Goal: Transaction & Acquisition: Subscribe to service/newsletter

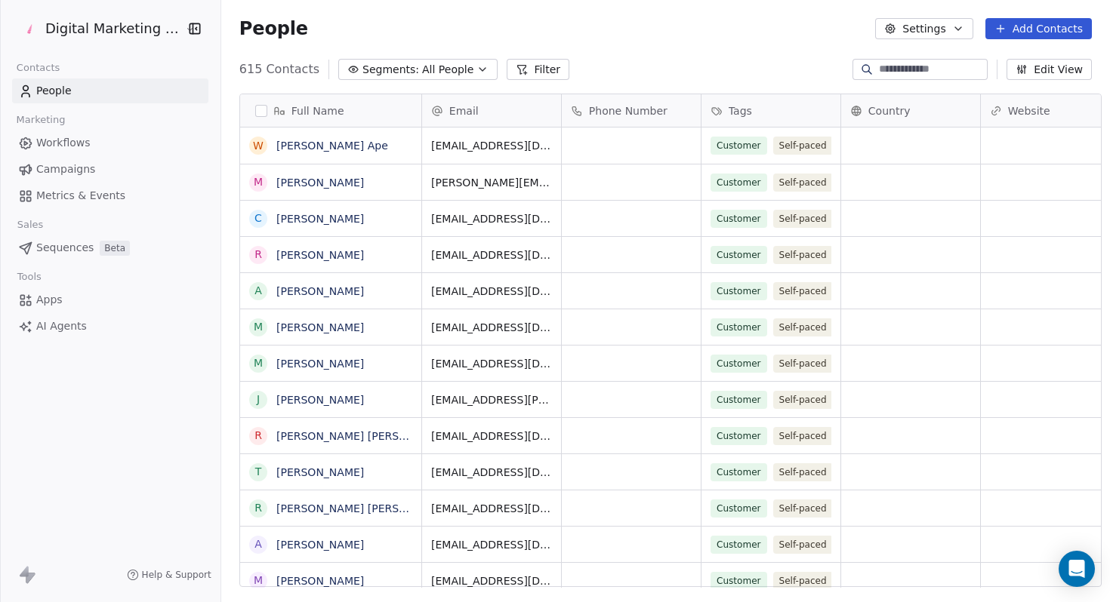
scroll to position [530, 898]
click at [88, 166] on span "Campaigns" at bounding box center [65, 170] width 59 height 16
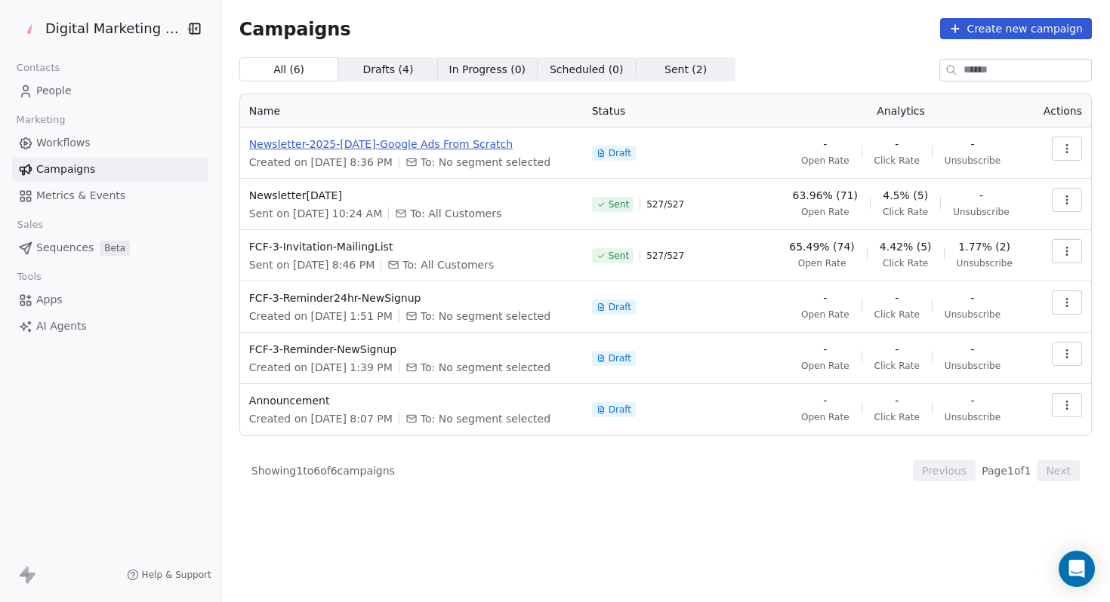
click at [494, 143] on span "Newsletter-2025-[DATE]-Google Ads From Scratch" at bounding box center [411, 144] width 325 height 15
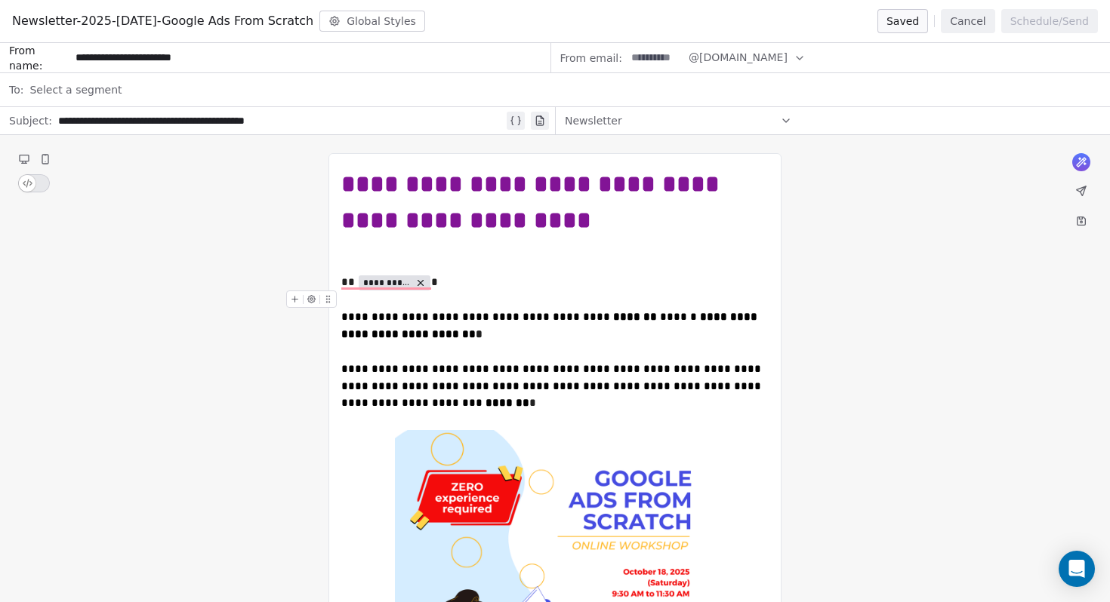
click at [216, 88] on div "Select a segment" at bounding box center [564, 89] width 1071 height 33
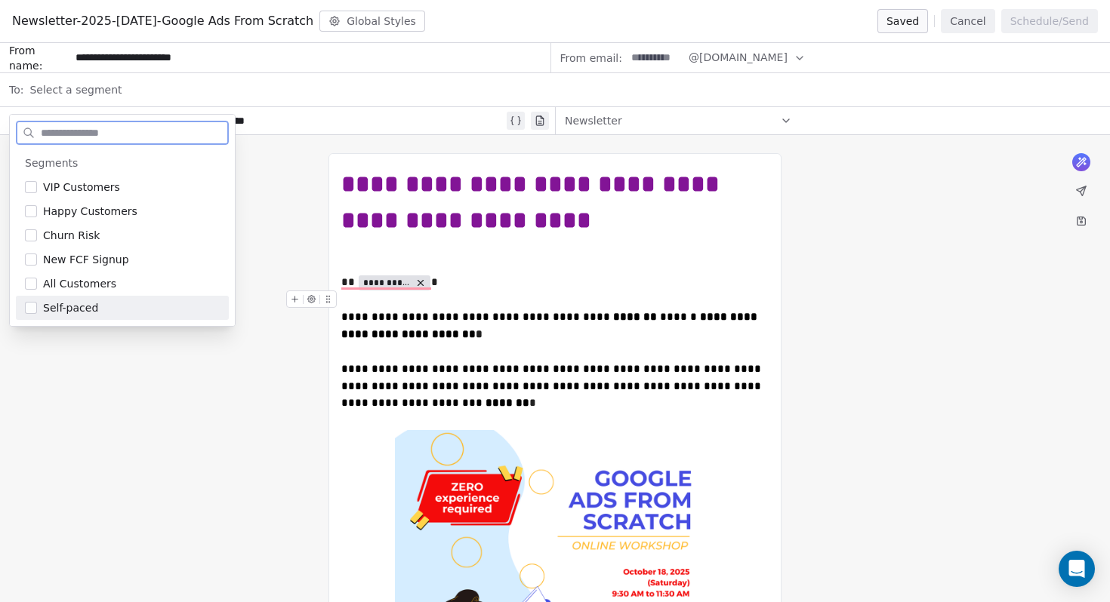
click at [33, 311] on button "Suggestions" at bounding box center [31, 308] width 12 height 12
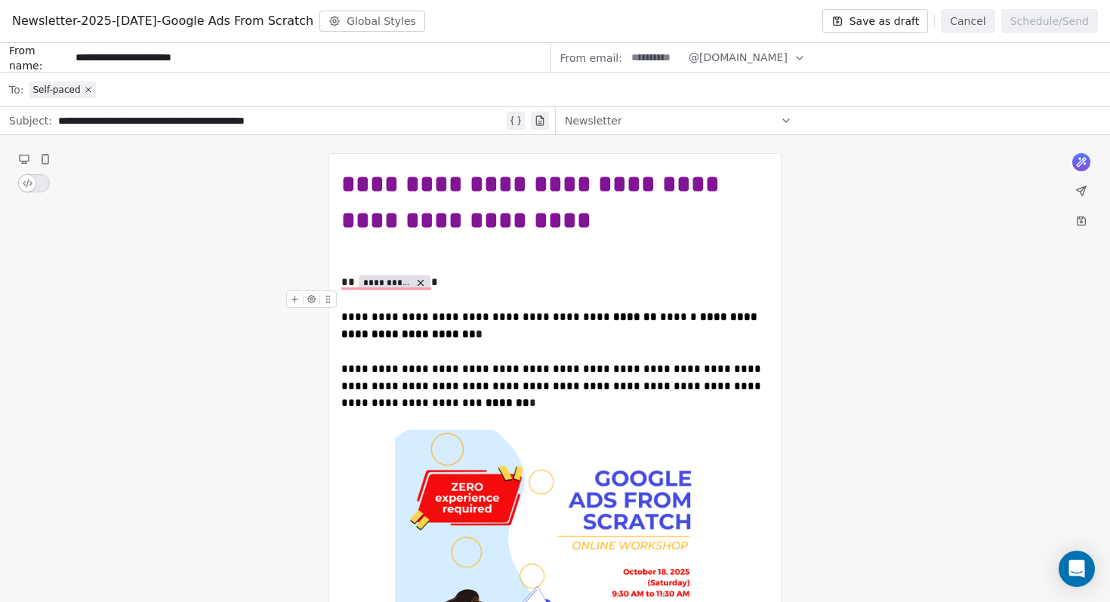
click at [54, 89] on span "Self-paced" at bounding box center [56, 90] width 48 height 12
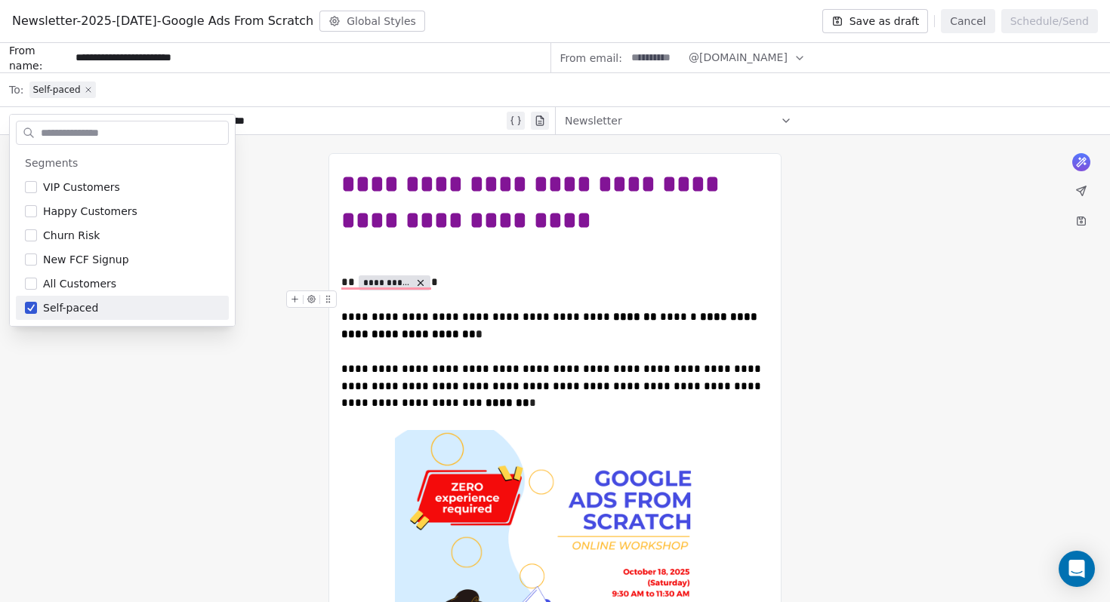
click at [88, 90] on icon at bounding box center [88, 90] width 5 height 5
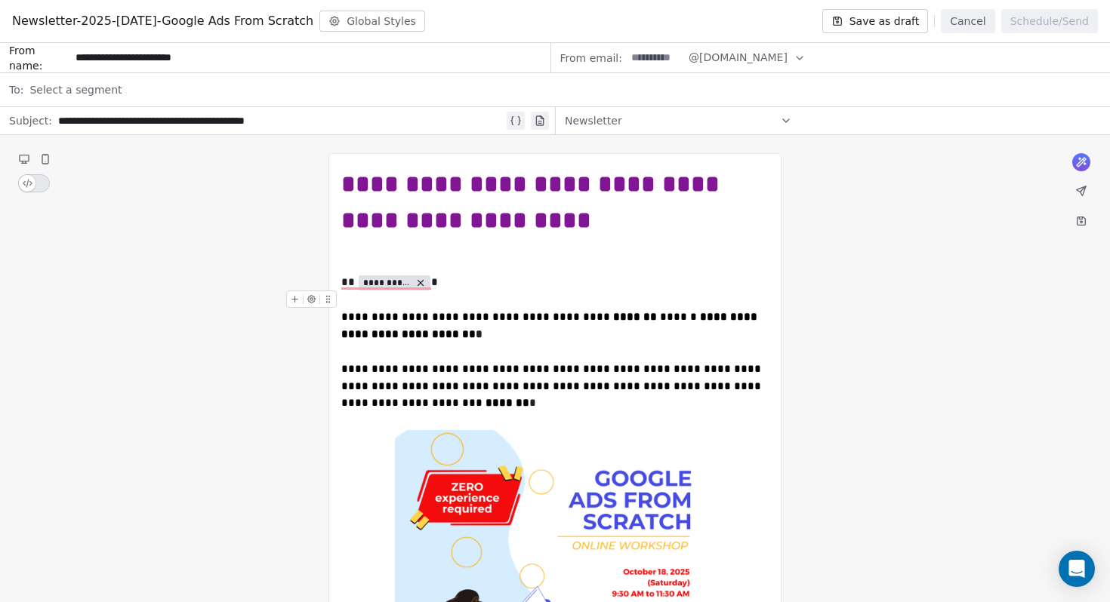
click at [163, 88] on div "Select a segment" at bounding box center [564, 89] width 1071 height 33
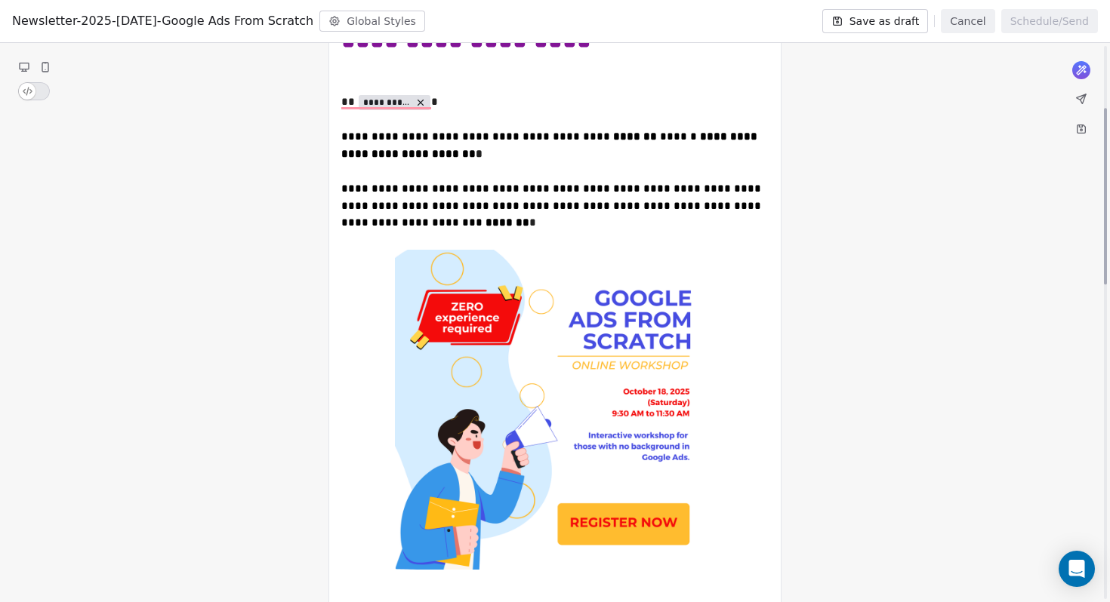
scroll to position [204, 0]
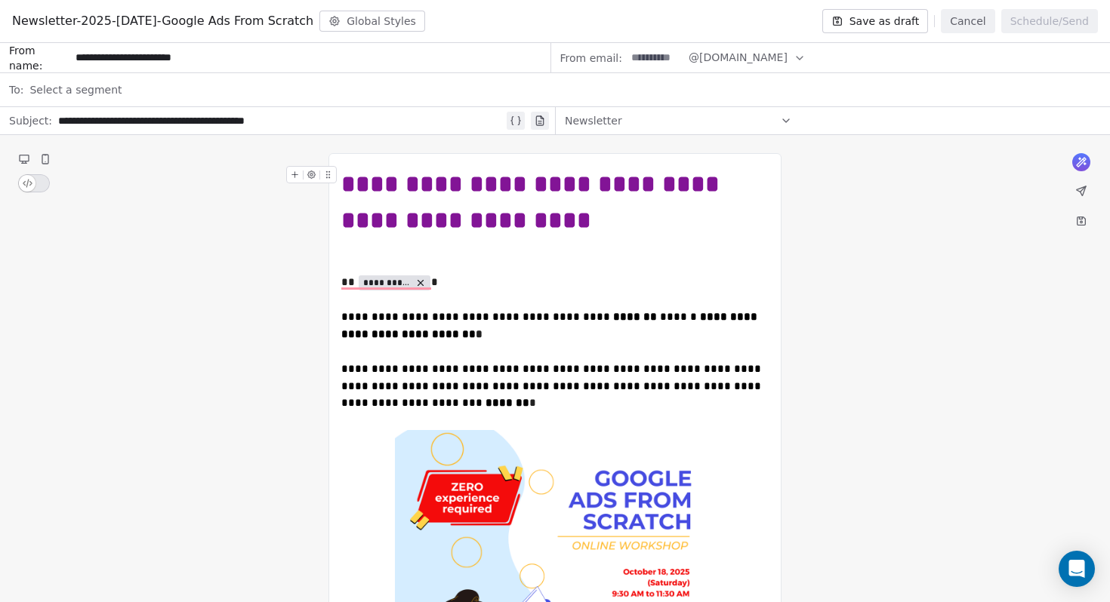
click at [87, 87] on span "Select a segment" at bounding box center [75, 89] width 92 height 15
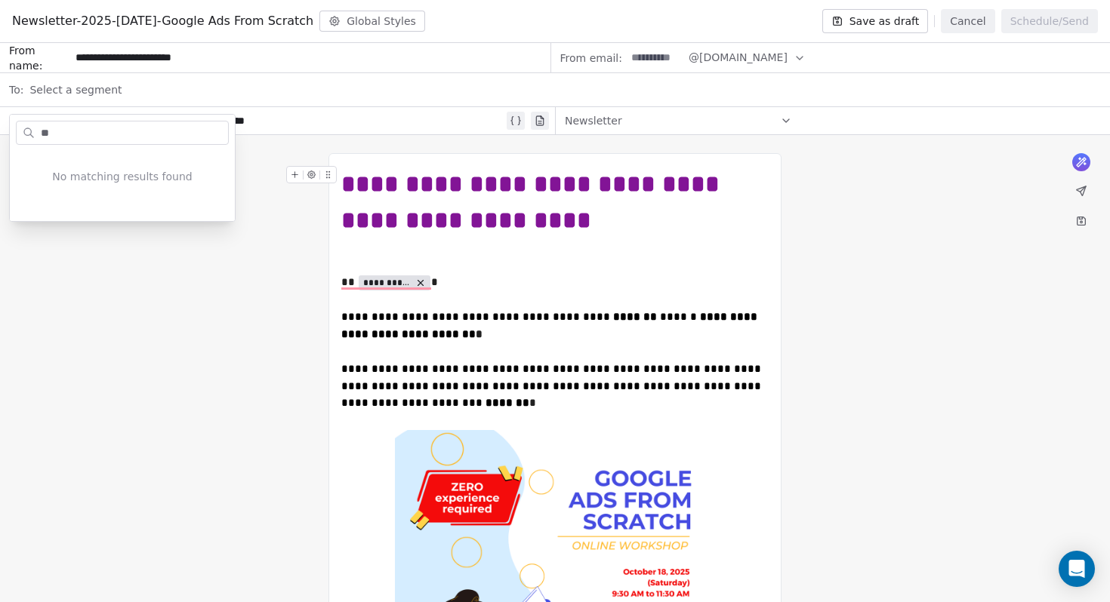
type input "*"
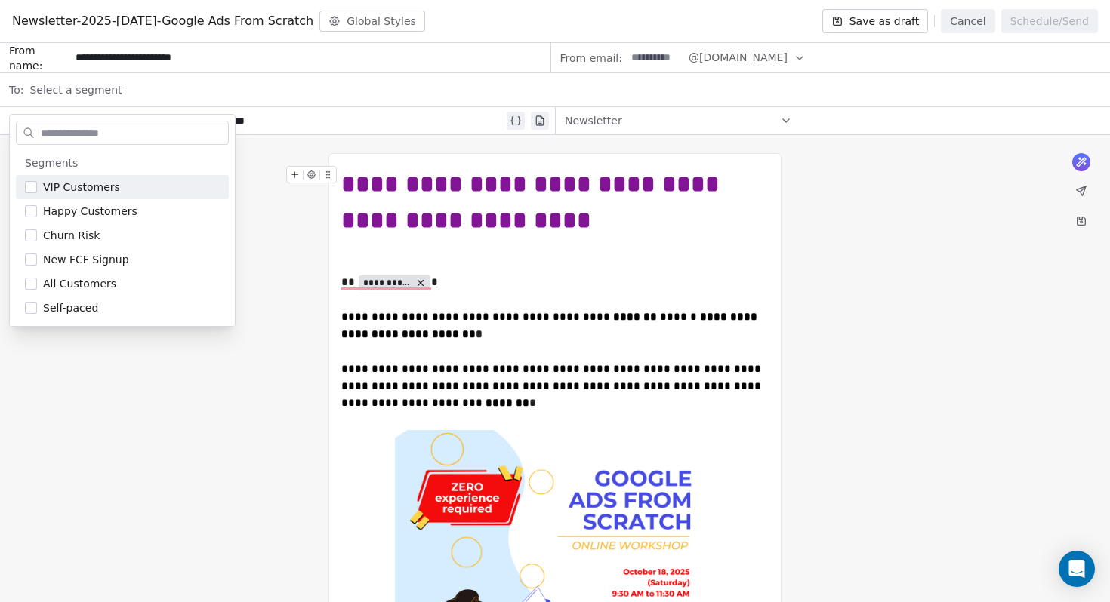
click at [113, 80] on div "Select a segment" at bounding box center [564, 89] width 1071 height 33
click at [106, 90] on span "Select a segment" at bounding box center [75, 89] width 92 height 15
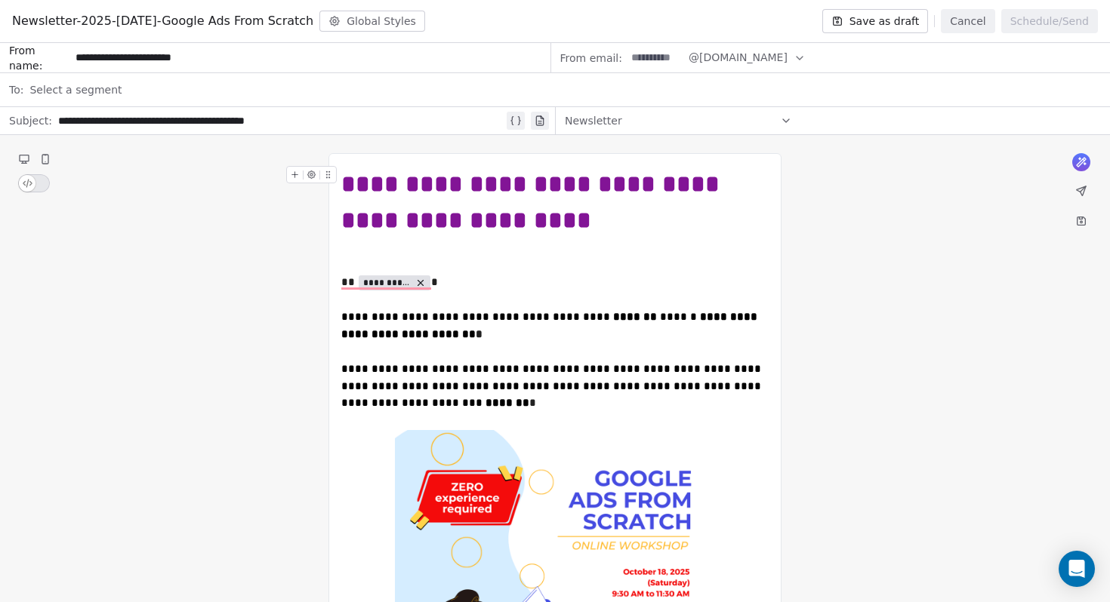
click at [85, 92] on span "Select a segment" at bounding box center [75, 89] width 92 height 15
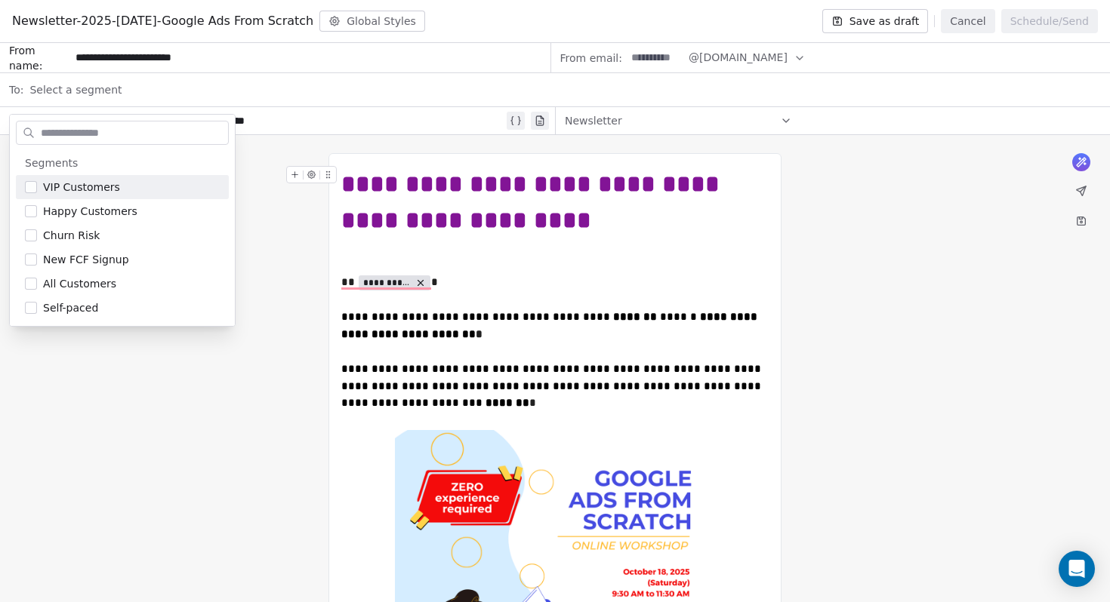
click at [162, 88] on div "Select a segment" at bounding box center [564, 89] width 1071 height 33
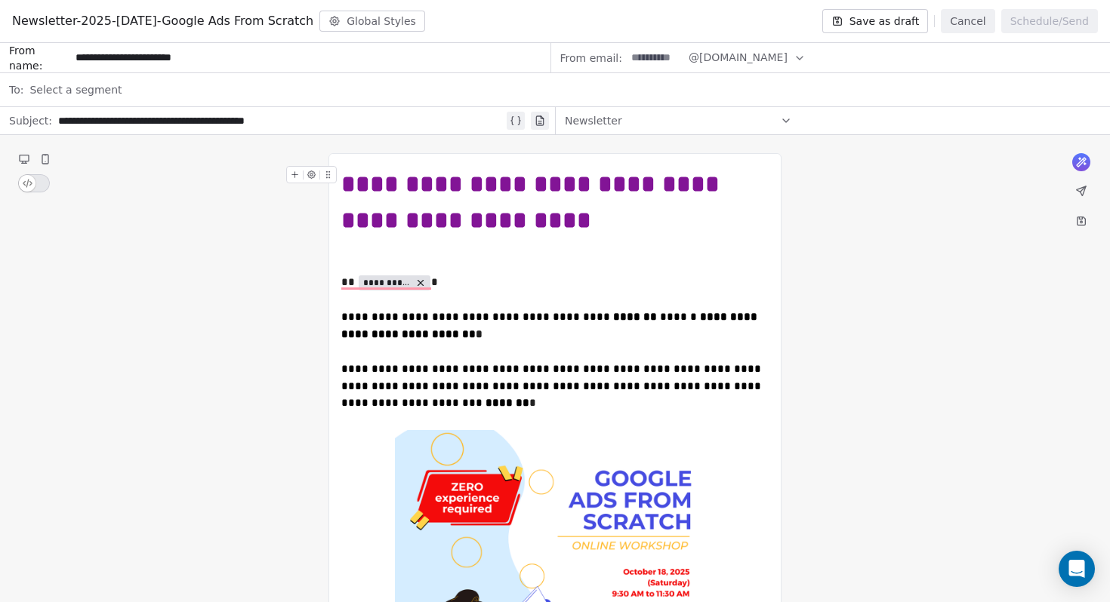
click at [680, 63] on div "From email: @unicorn-digitalmarketing.com" at bounding box center [830, 58] width 559 height 30
click at [738, 60] on span "@[DOMAIN_NAME]" at bounding box center [737, 58] width 99 height 16
click at [777, 58] on span "@[DOMAIN_NAME]" at bounding box center [737, 58] width 99 height 16
click at [79, 97] on span "Select a segment" at bounding box center [75, 89] width 92 height 15
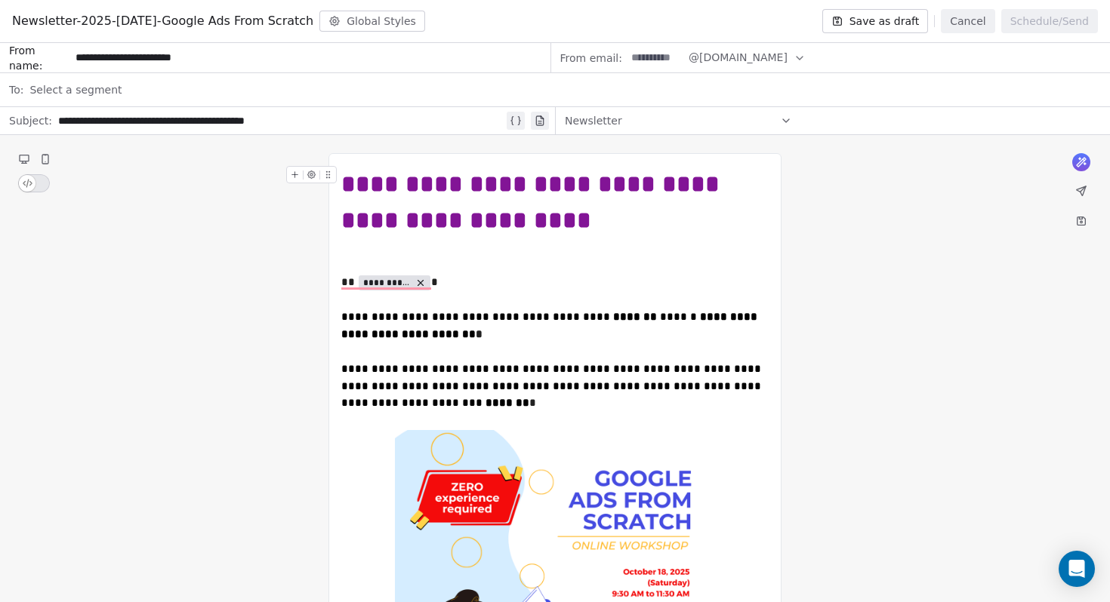
click at [883, 21] on button "Save as draft" at bounding box center [875, 21] width 106 height 24
click at [95, 100] on div "Select a segment" at bounding box center [564, 89] width 1071 height 33
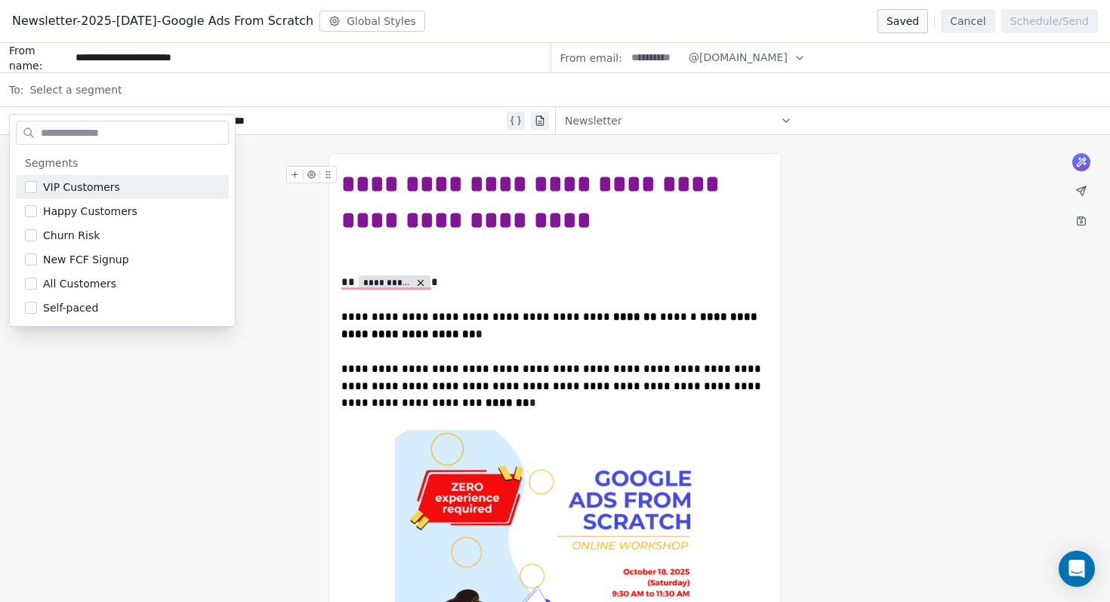
click at [103, 87] on span "Select a segment" at bounding box center [75, 89] width 92 height 15
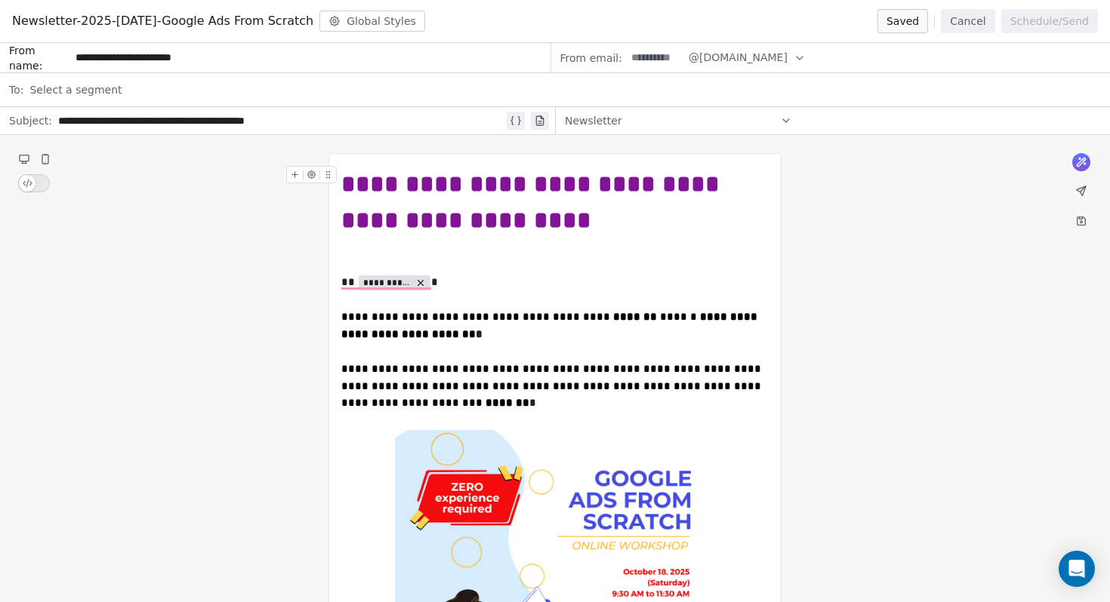
click at [743, 109] on div "Newsletter" at bounding box center [678, 121] width 227 height 24
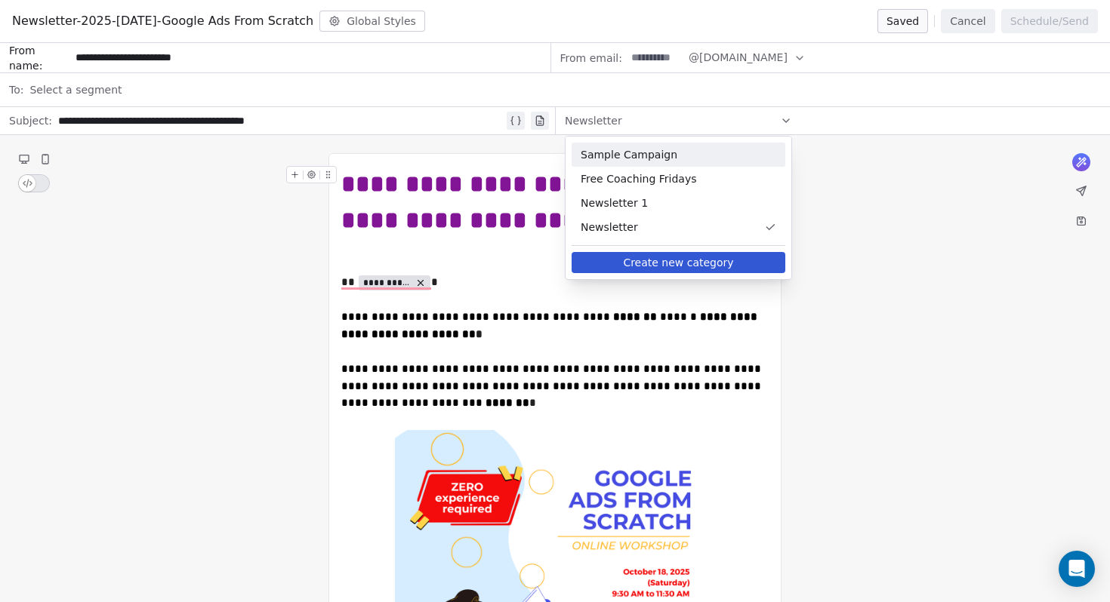
click at [700, 151] on span "Sample Campaign" at bounding box center [678, 154] width 196 height 15
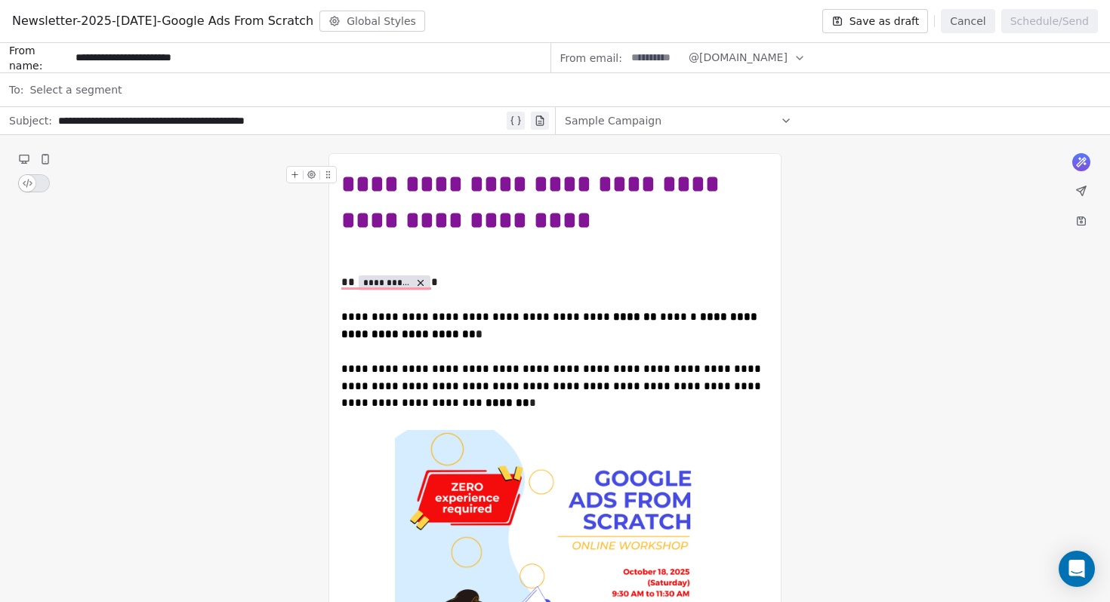
click at [257, 87] on div "Select a segment" at bounding box center [564, 89] width 1071 height 33
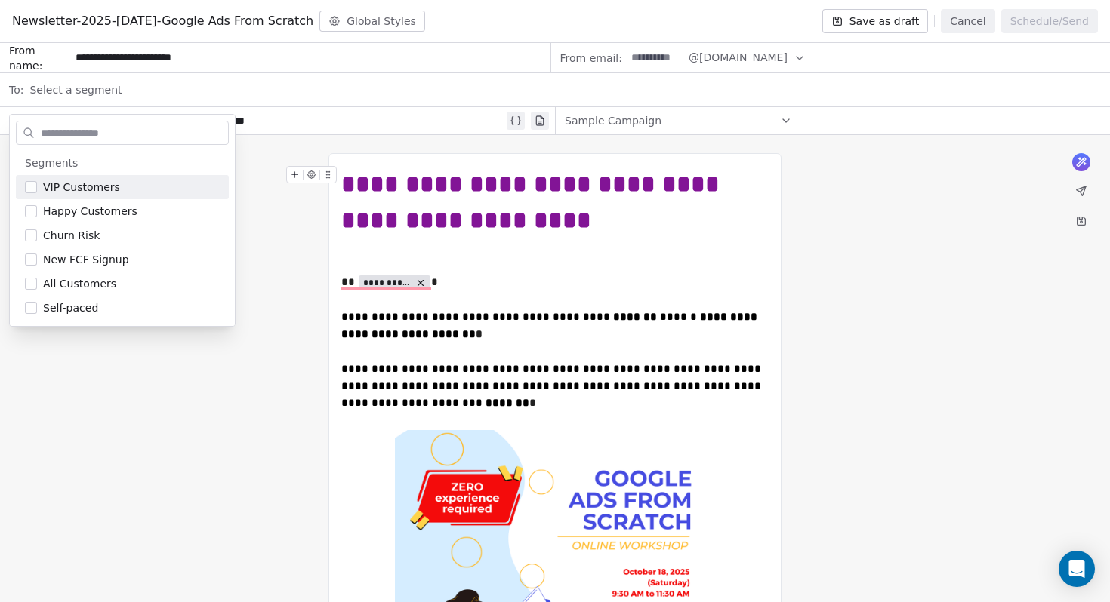
click at [700, 111] on div "Sample Campaign" at bounding box center [678, 121] width 227 height 24
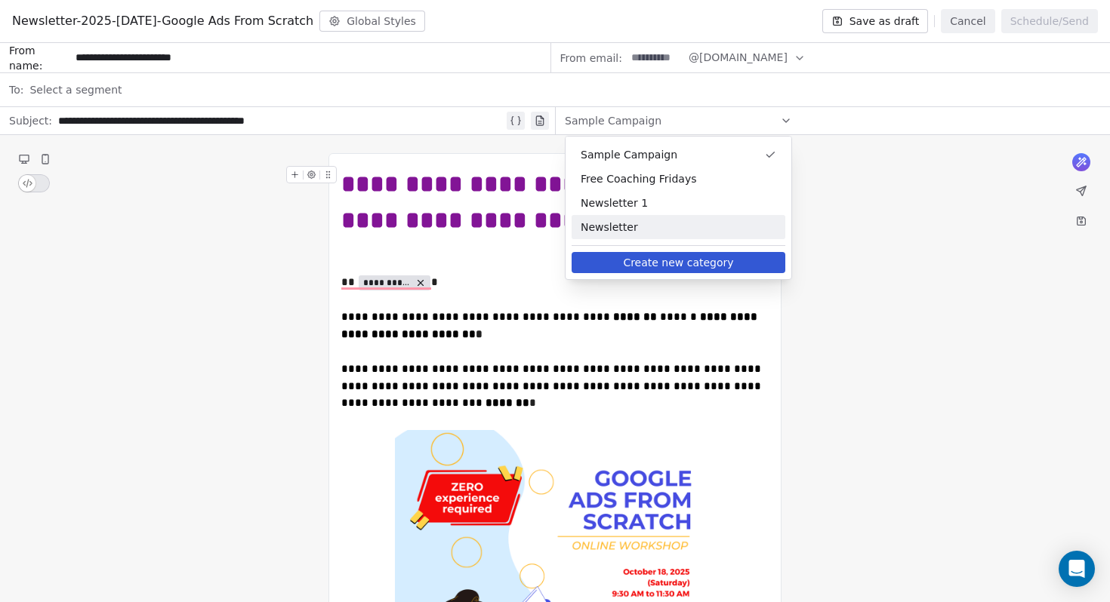
click at [635, 222] on span "Newsletter" at bounding box center [678, 227] width 196 height 15
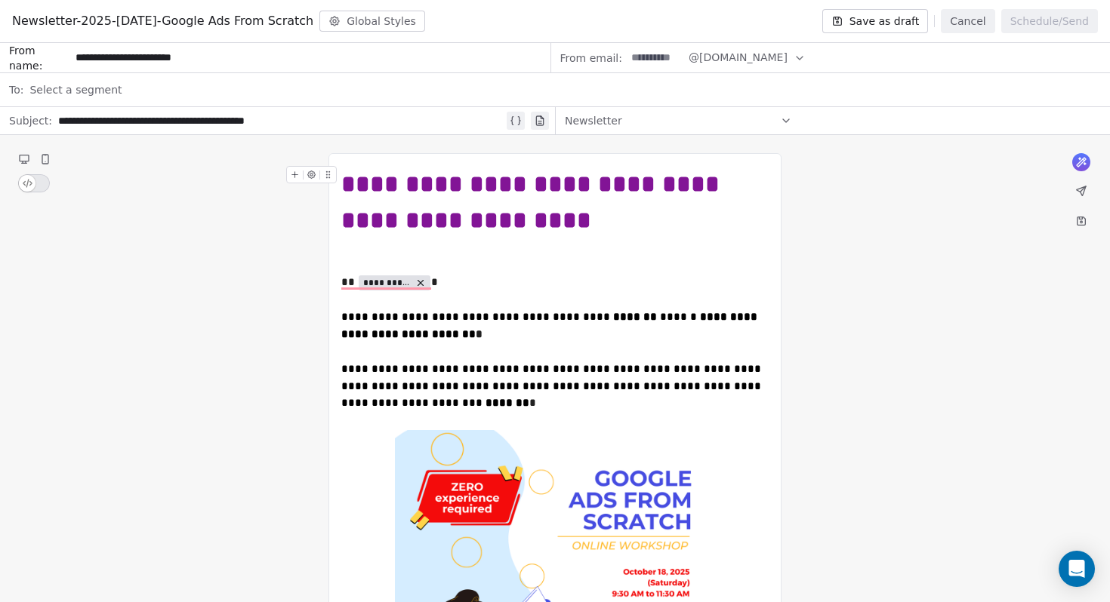
click at [256, 88] on div "Select a segment" at bounding box center [564, 89] width 1071 height 33
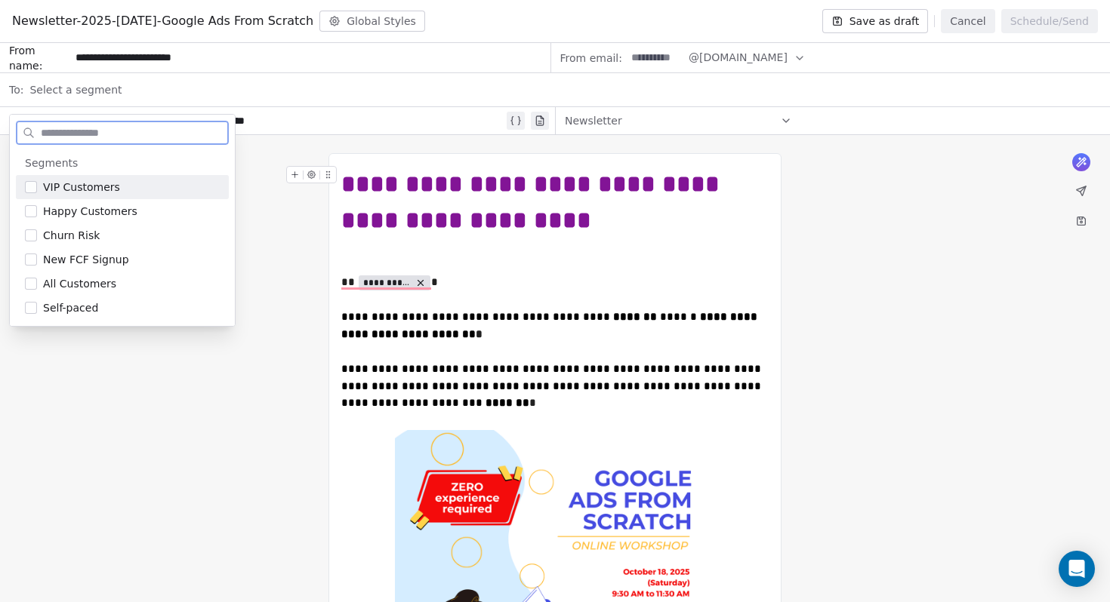
click at [805, 61] on icon "button" at bounding box center [799, 58] width 12 height 12
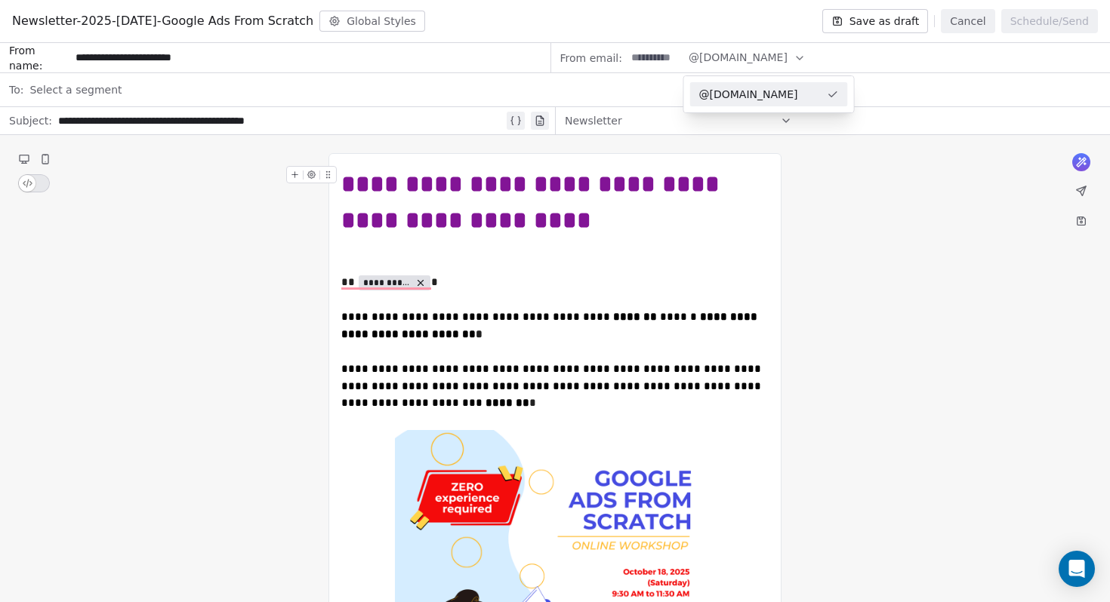
click at [805, 61] on icon "button" at bounding box center [799, 58] width 12 height 12
click at [148, 89] on div "Select a segment" at bounding box center [564, 89] width 1071 height 33
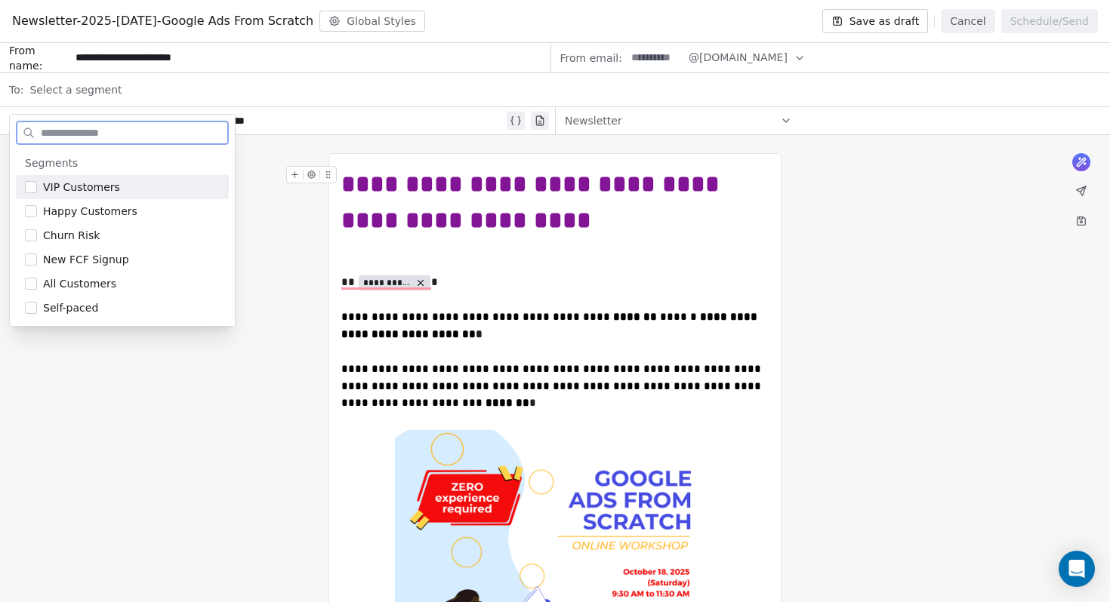
click at [169, 57] on input "**********" at bounding box center [309, 58] width 479 height 28
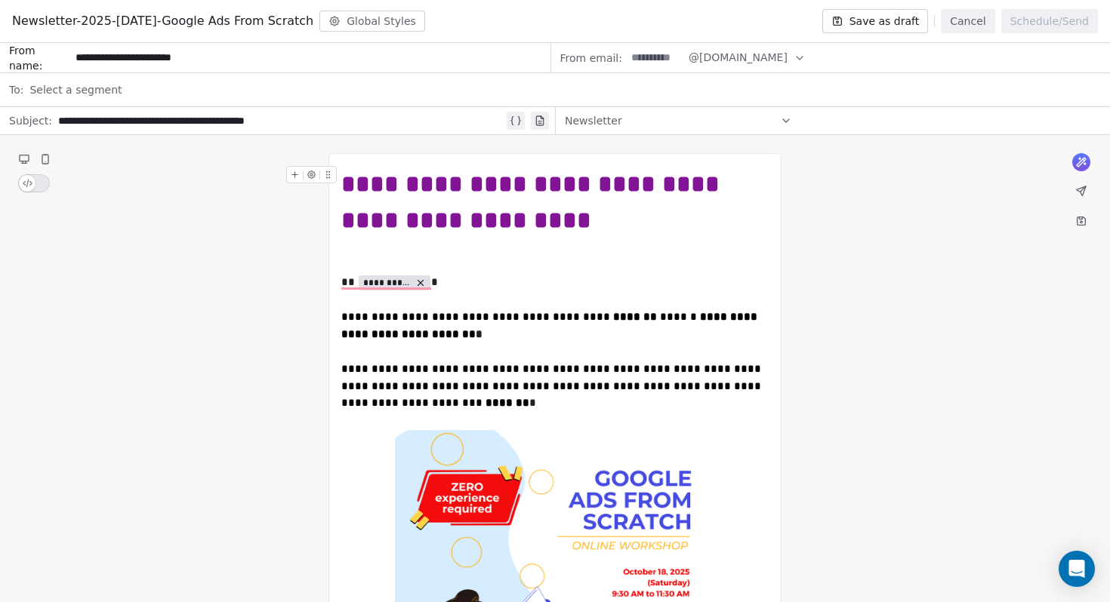
click at [100, 92] on span "Select a segment" at bounding box center [75, 89] width 92 height 15
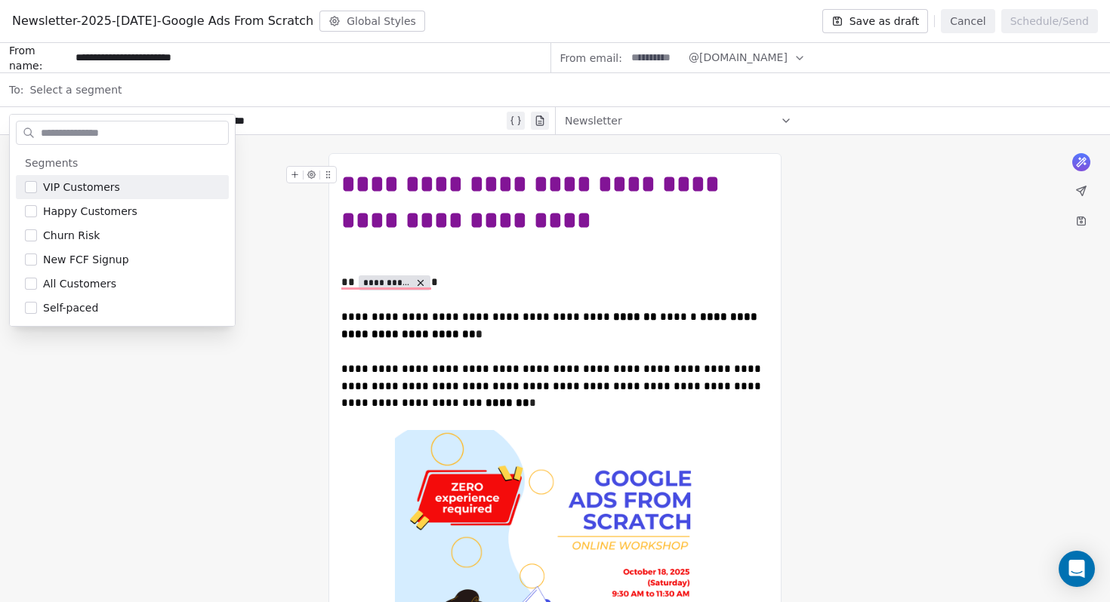
click at [100, 92] on span "Select a segment" at bounding box center [75, 89] width 92 height 15
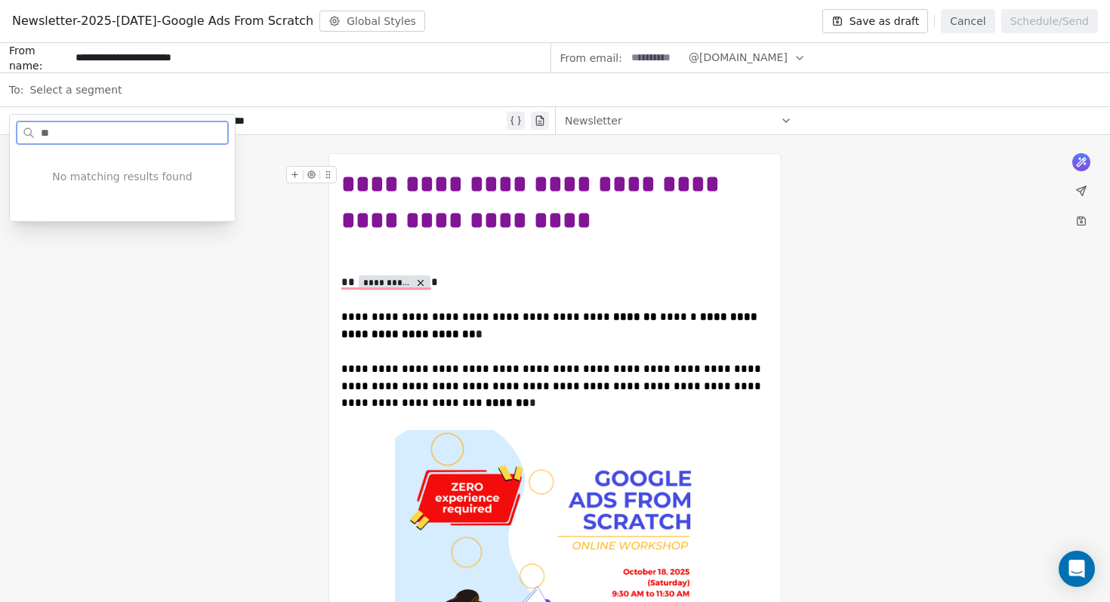
type input "*"
type input "****"
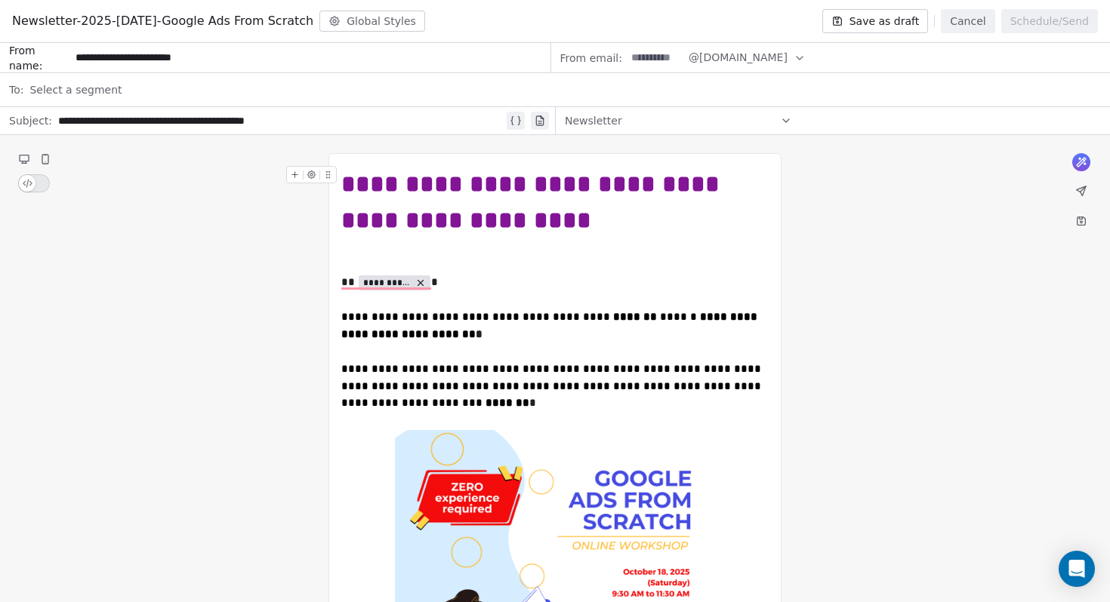
click at [867, 34] on div "Newsletter-2025-SEPT22-Google Ads From Scratch Global Styles Save as draft Canc…" at bounding box center [555, 21] width 1110 height 43
click at [867, 20] on button "Save as draft" at bounding box center [875, 21] width 106 height 24
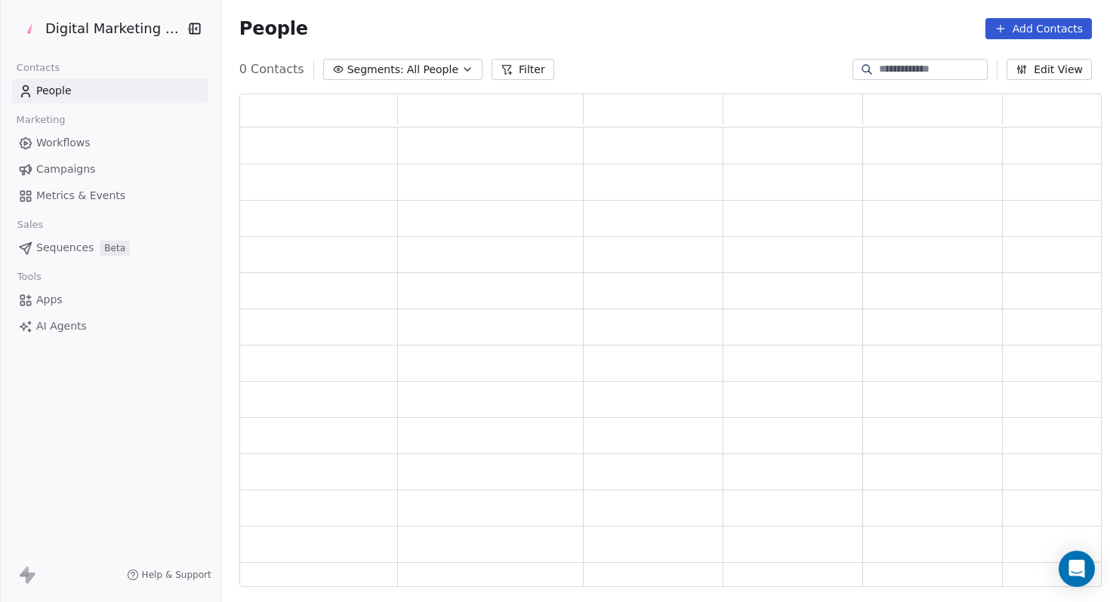
scroll to position [1, 0]
click at [69, 168] on span "Campaigns" at bounding box center [65, 170] width 59 height 16
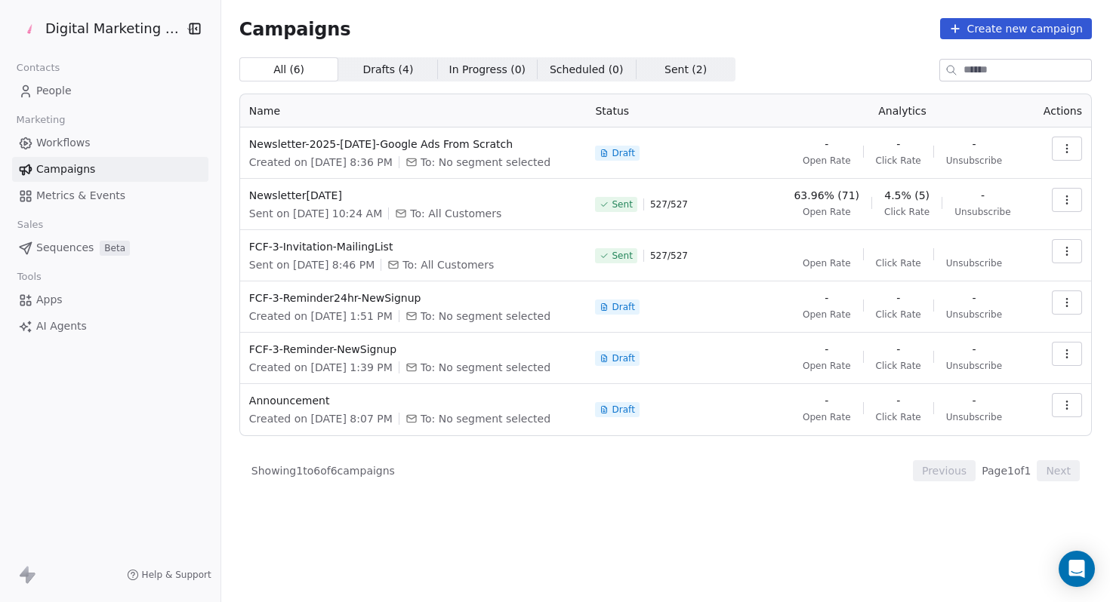
click at [1058, 29] on button "Create new campaign" at bounding box center [1016, 28] width 152 height 21
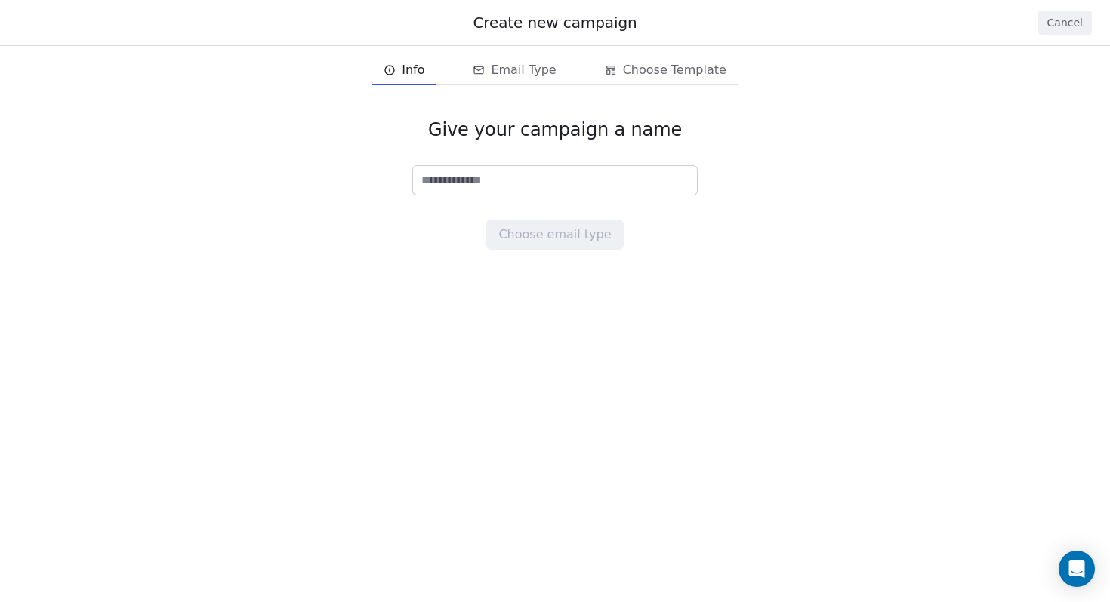
paste input "**********"
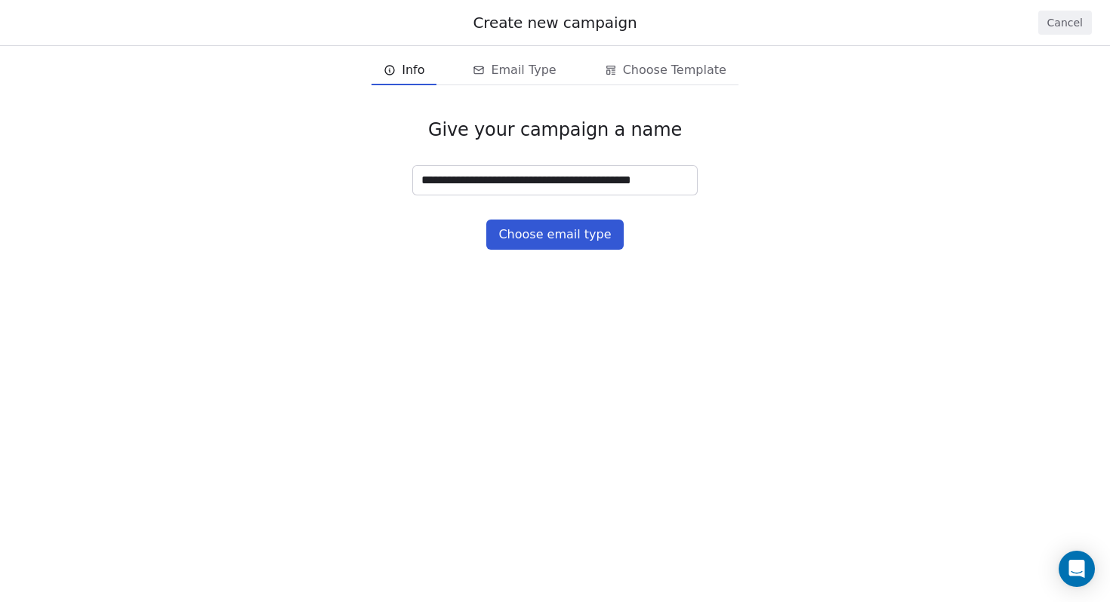
click at [560, 183] on input "**********" at bounding box center [555, 180] width 284 height 29
type input "**********"
click at [562, 239] on button "Choose email type" at bounding box center [554, 235] width 137 height 30
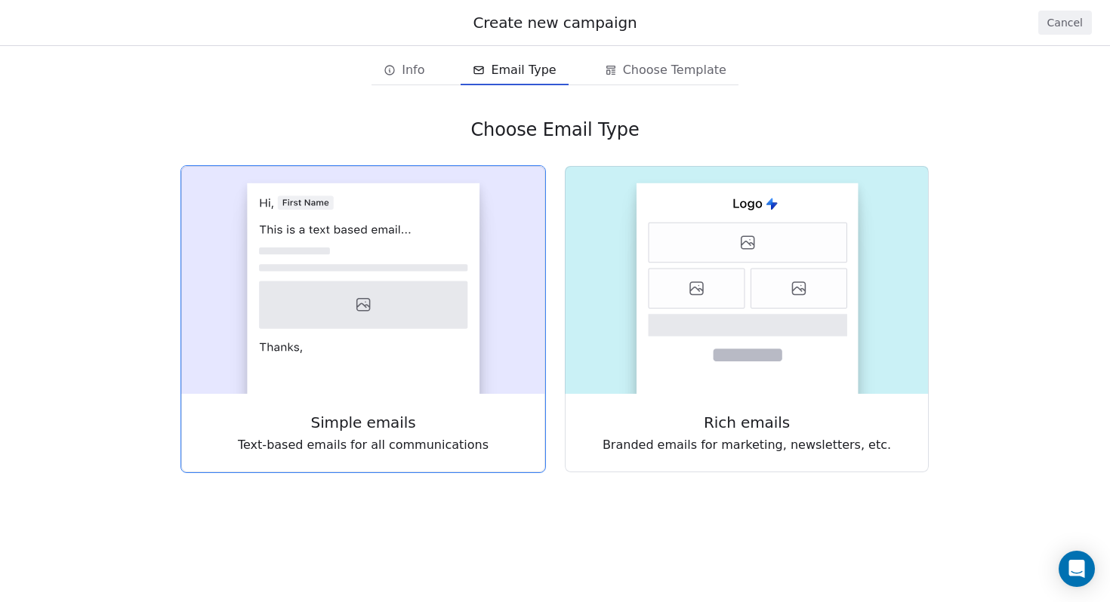
click at [275, 297] on icon at bounding box center [363, 306] width 208 height 48
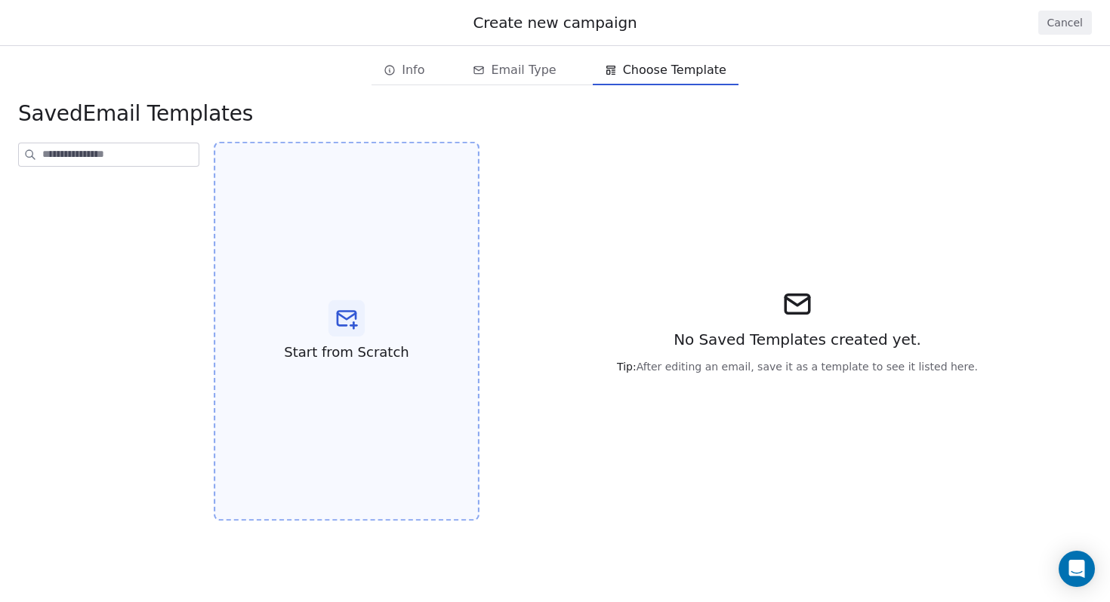
click at [334, 316] on icon at bounding box center [346, 318] width 24 height 24
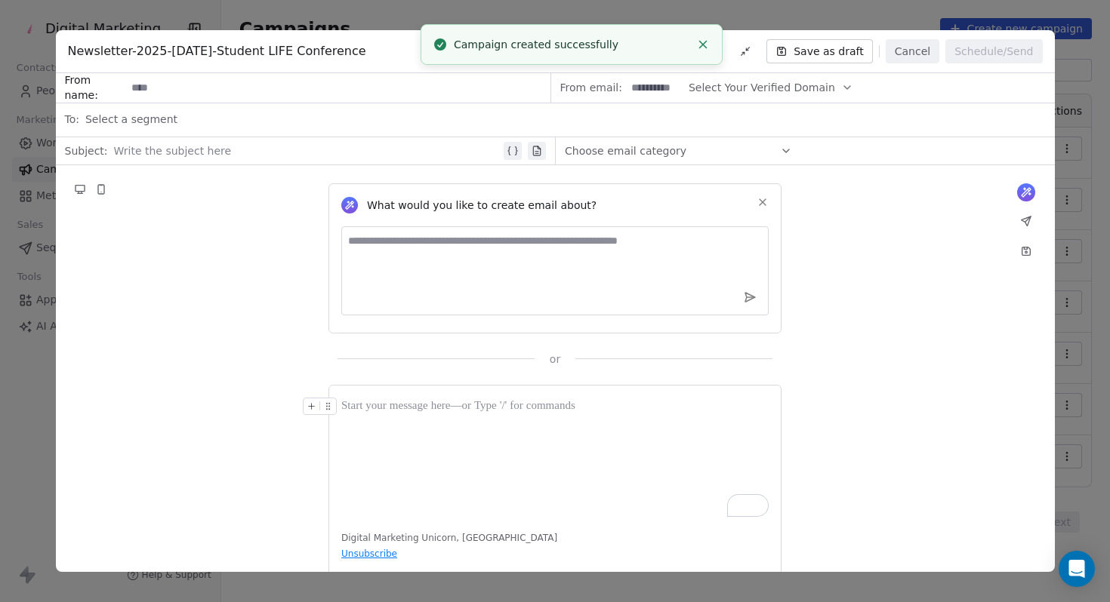
click at [763, 204] on icon at bounding box center [762, 202] width 12 height 12
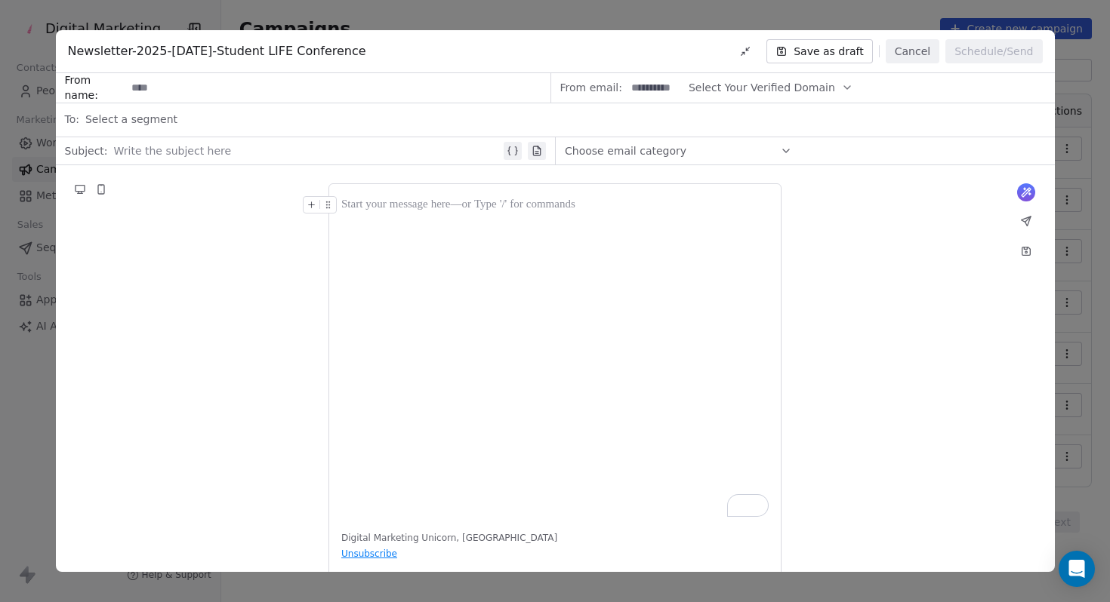
click at [409, 211] on div "To enrich screen reader interactions, please activate Accessibility in Grammarl…" at bounding box center [554, 205] width 427 height 18
click at [356, 209] on div "To enrich screen reader interactions, please activate Accessibility in Grammarl…" at bounding box center [554, 205] width 427 height 18
click at [303, 203] on button "To enrich screen reader interactions, please activate Accessibility in Grammarl…" at bounding box center [311, 205] width 16 height 16
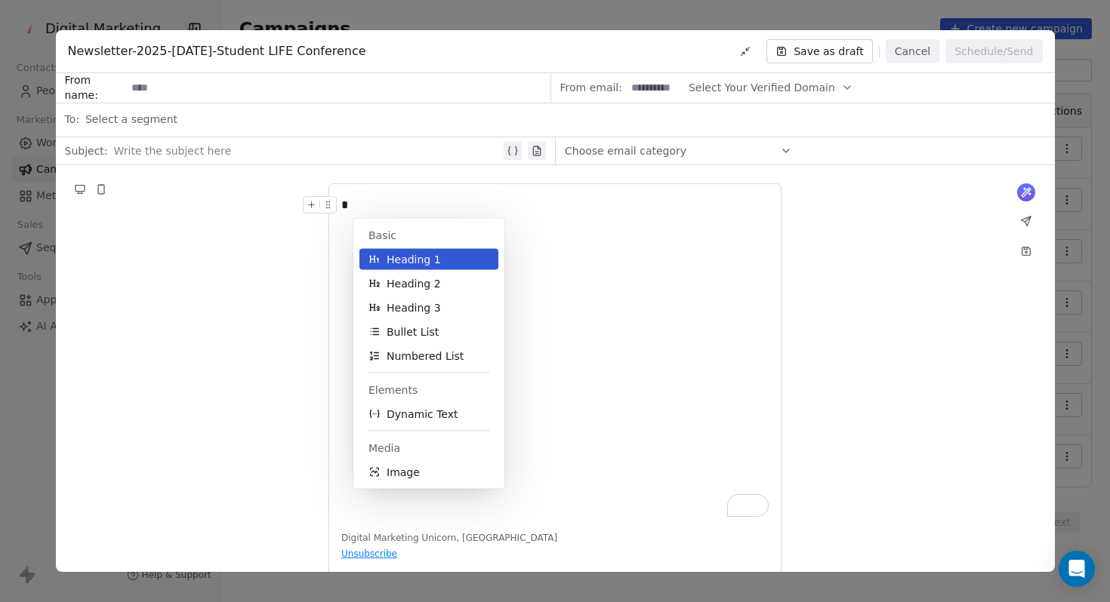
click at [393, 256] on span "Heading 1" at bounding box center [413, 259] width 54 height 15
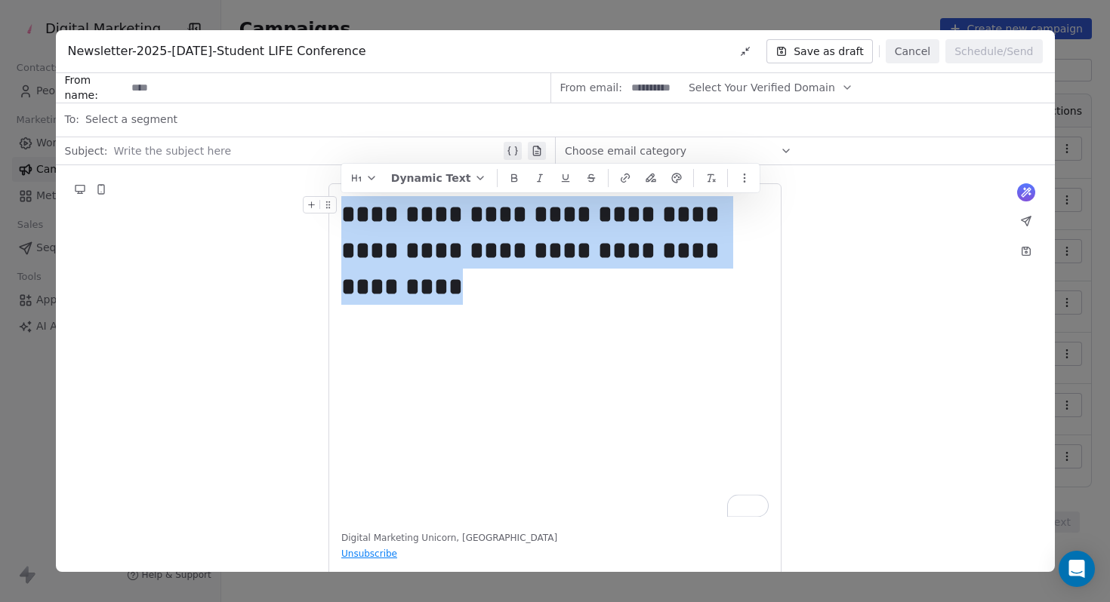
drag, startPoint x: 344, startPoint y: 214, endPoint x: 781, endPoint y: 262, distance: 439.0
click at [781, 262] on div "**********" at bounding box center [554, 384] width 453 height 402
click at [312, 207] on icon "To enrich screen reader interactions, please activate Accessibility in Grammarl…" at bounding box center [312, 205] width 0 height 6
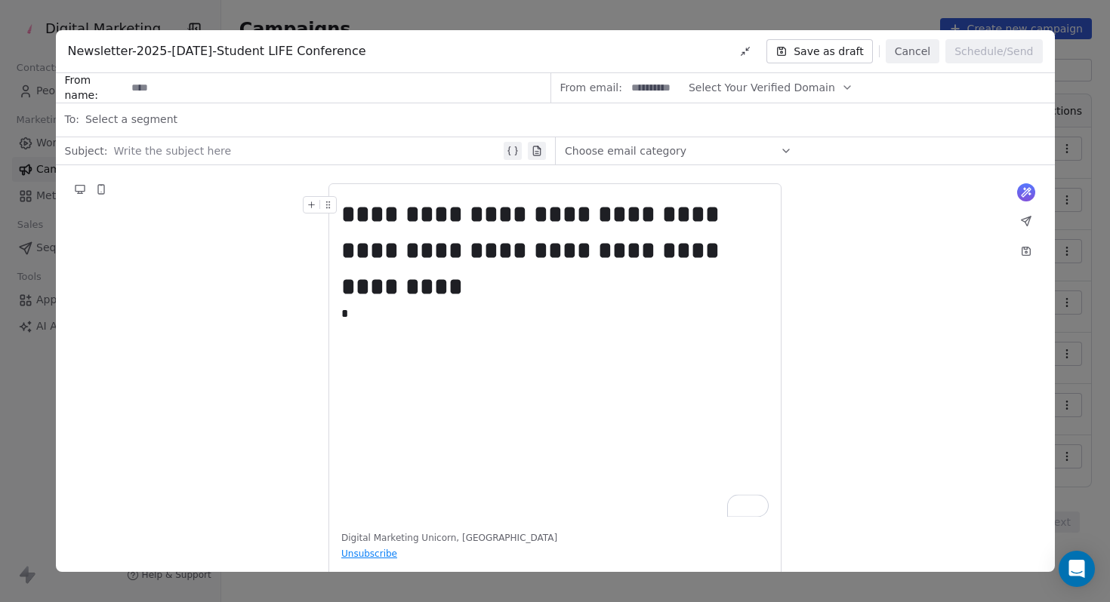
click at [312, 207] on icon "To enrich screen reader interactions, please activate Accessibility in Grammarl…" at bounding box center [312, 205] width 0 height 6
click at [306, 204] on icon "To enrich screen reader interactions, please activate Accessibility in Grammarl…" at bounding box center [311, 205] width 10 height 10
click at [352, 218] on span "**********" at bounding box center [533, 250] width 385 height 97
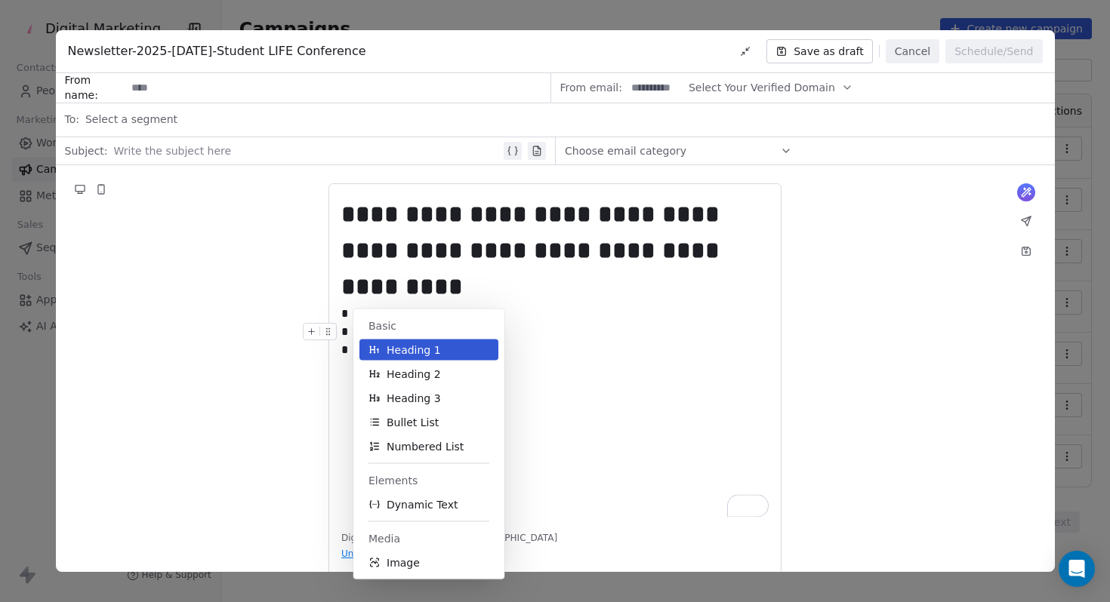
click at [353, 323] on div "*" at bounding box center [554, 332] width 427 height 18
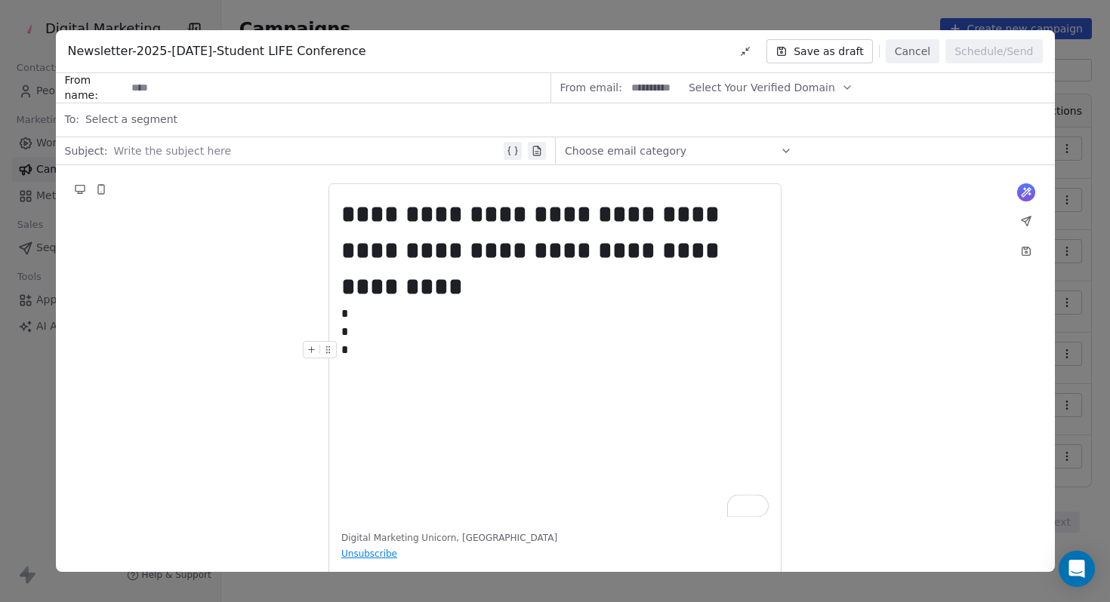
click at [346, 341] on div "*" at bounding box center [554, 350] width 427 height 18
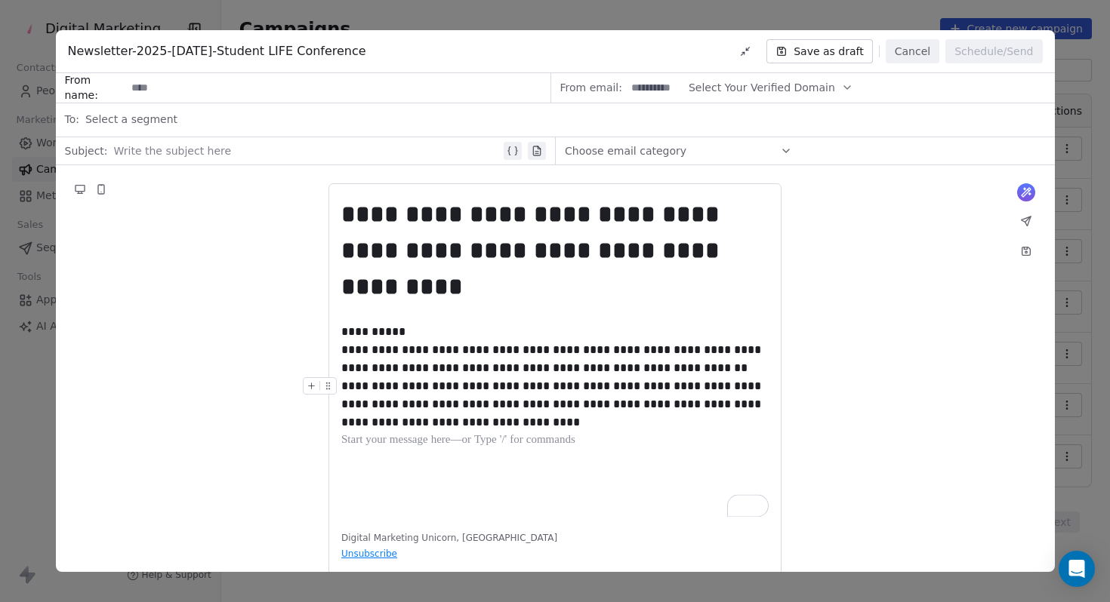
scroll to position [32, 0]
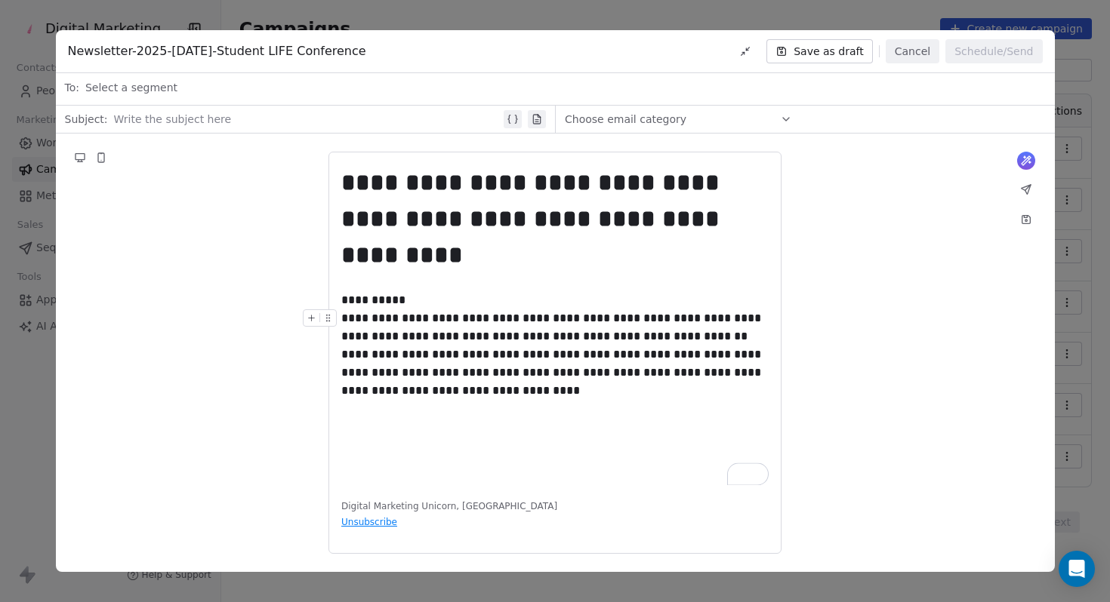
click at [346, 313] on span "**********" at bounding box center [552, 327] width 423 height 29
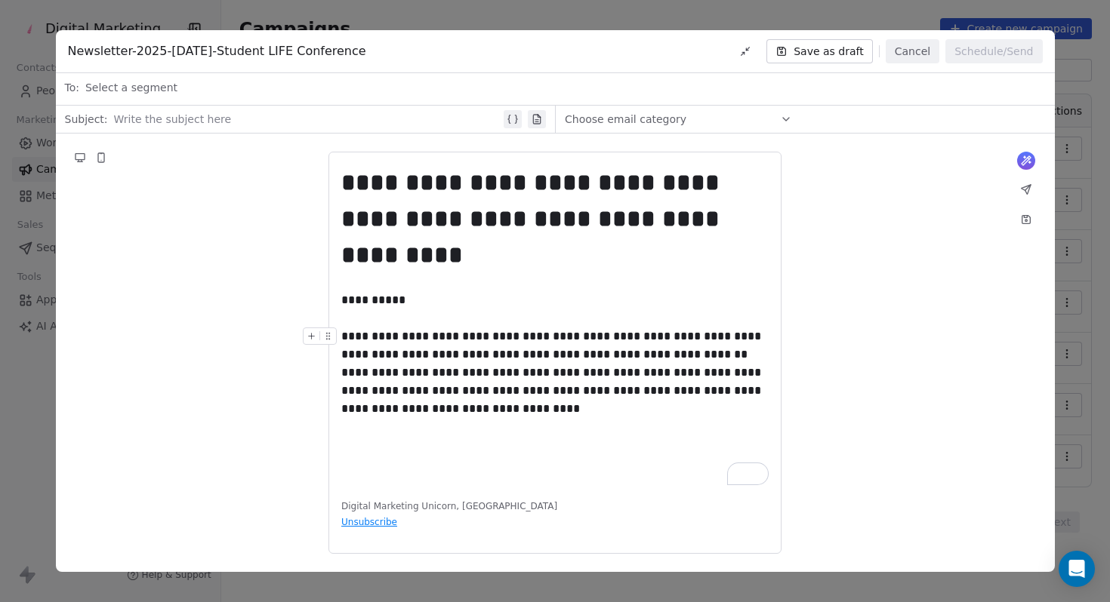
click at [702, 328] on div "**********" at bounding box center [554, 346] width 427 height 36
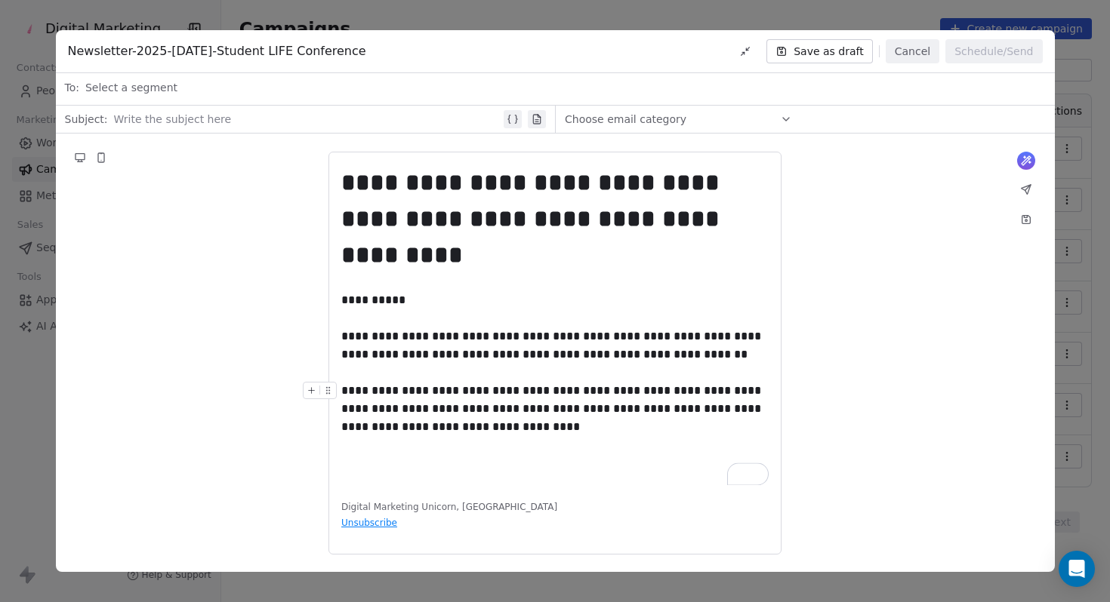
click at [527, 385] on div "**********" at bounding box center [554, 409] width 427 height 54
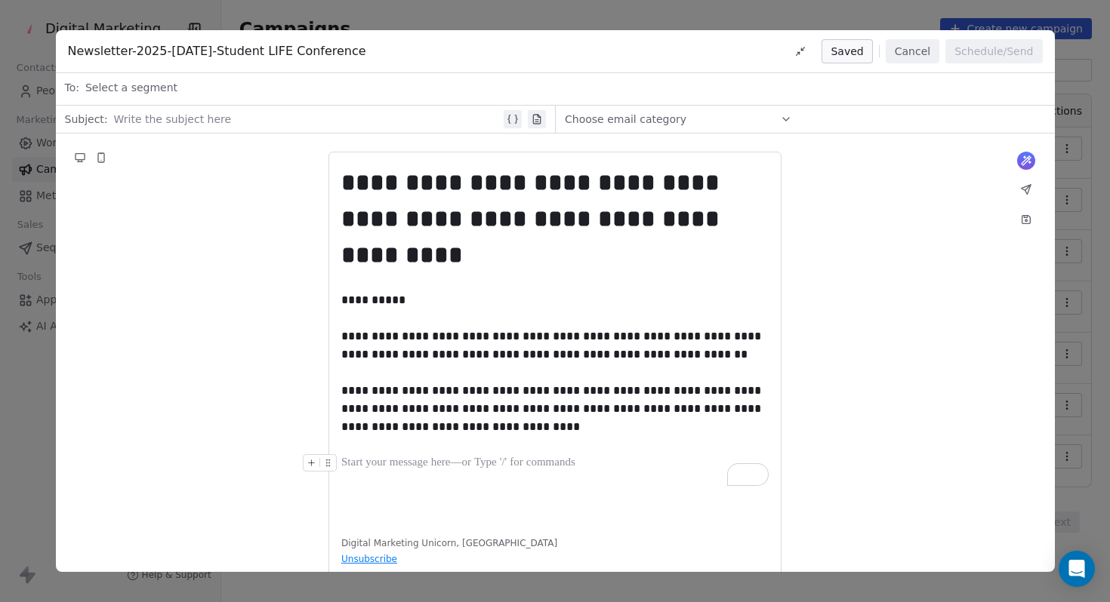
click at [240, 411] on div "**********" at bounding box center [555, 372] width 999 height 476
click at [806, 50] on icon at bounding box center [800, 51] width 12 height 12
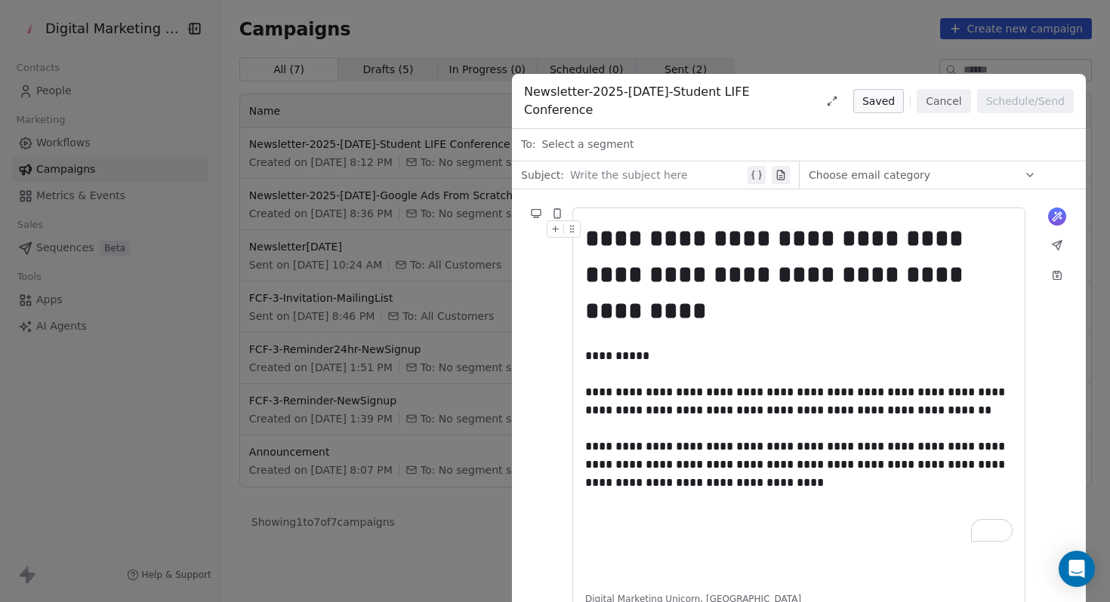
click at [838, 96] on icon at bounding box center [832, 101] width 12 height 12
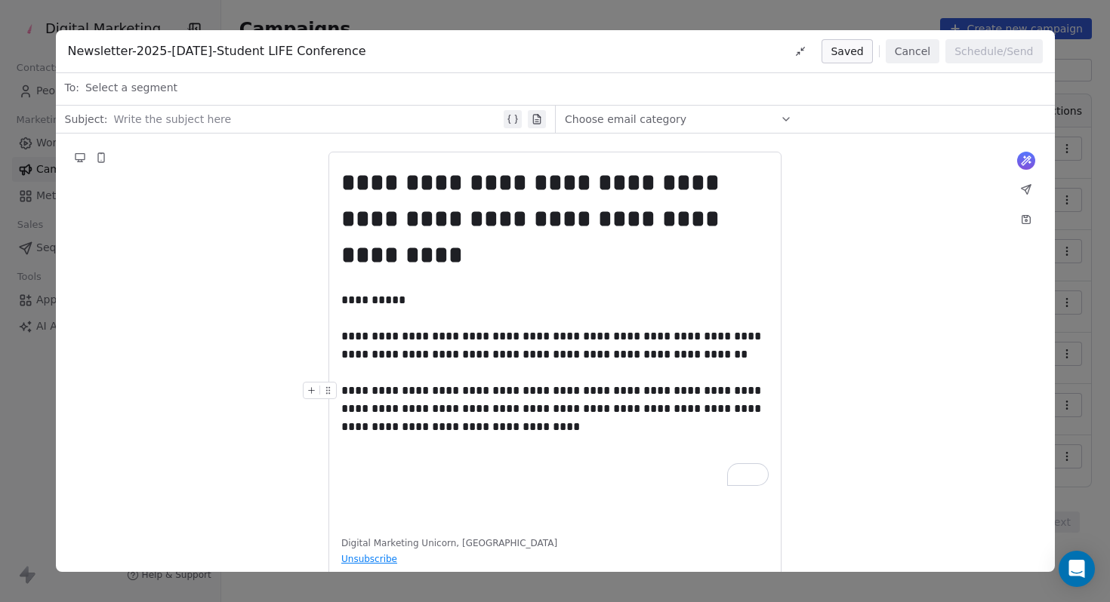
click at [533, 390] on div "**********" at bounding box center [554, 409] width 427 height 54
click at [309, 390] on icon "To enrich screen reader interactions, please activate Accessibility in Grammarl…" at bounding box center [312, 390] width 6 height 0
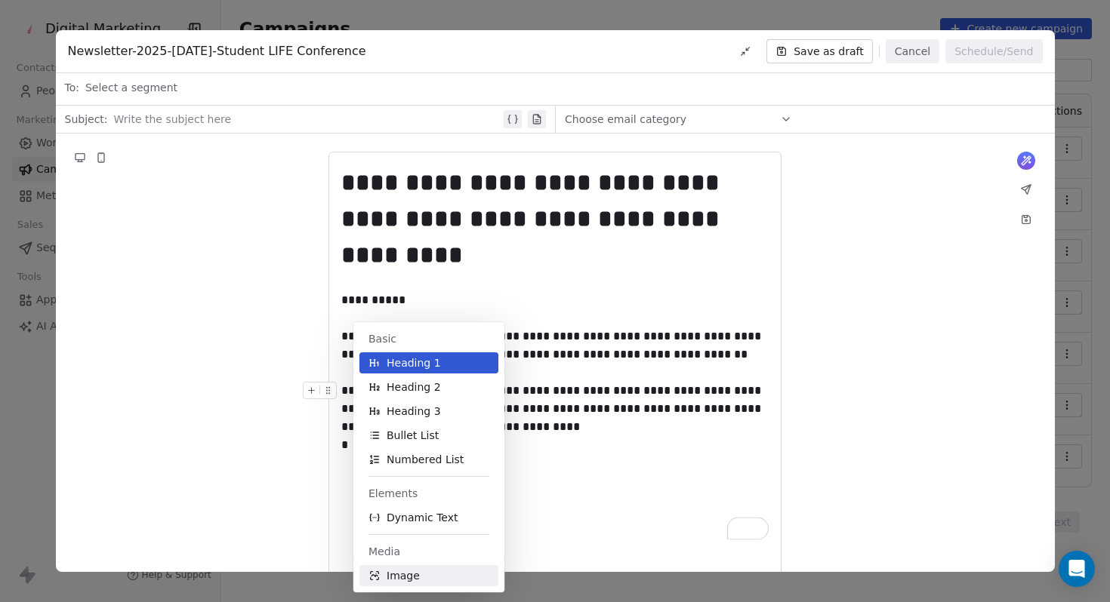
click at [414, 576] on span "Image" at bounding box center [402, 575] width 33 height 15
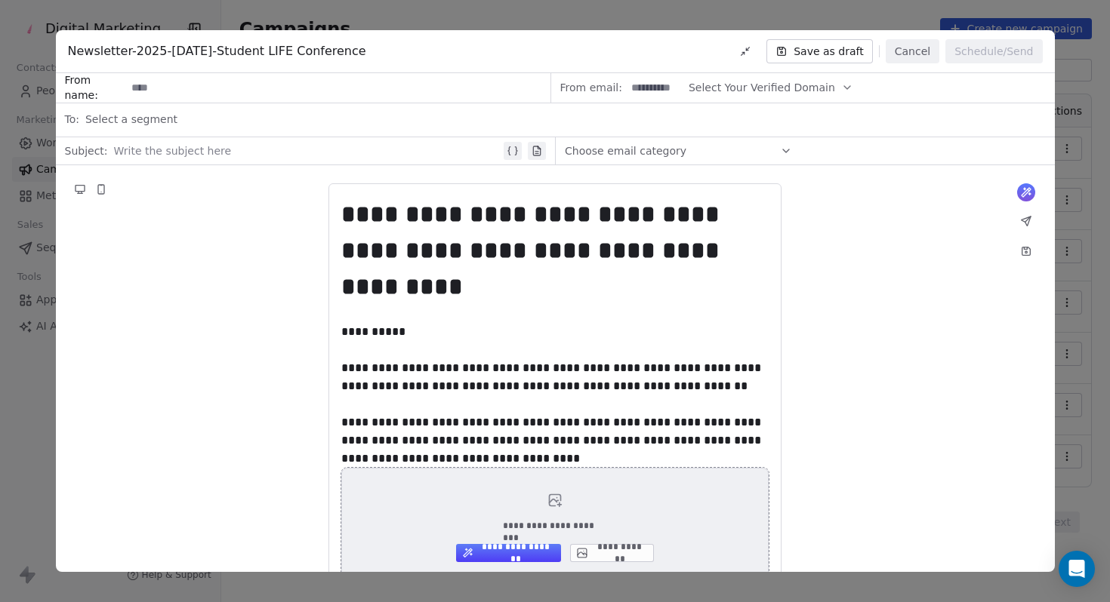
click at [611, 544] on button "**********" at bounding box center [612, 553] width 84 height 18
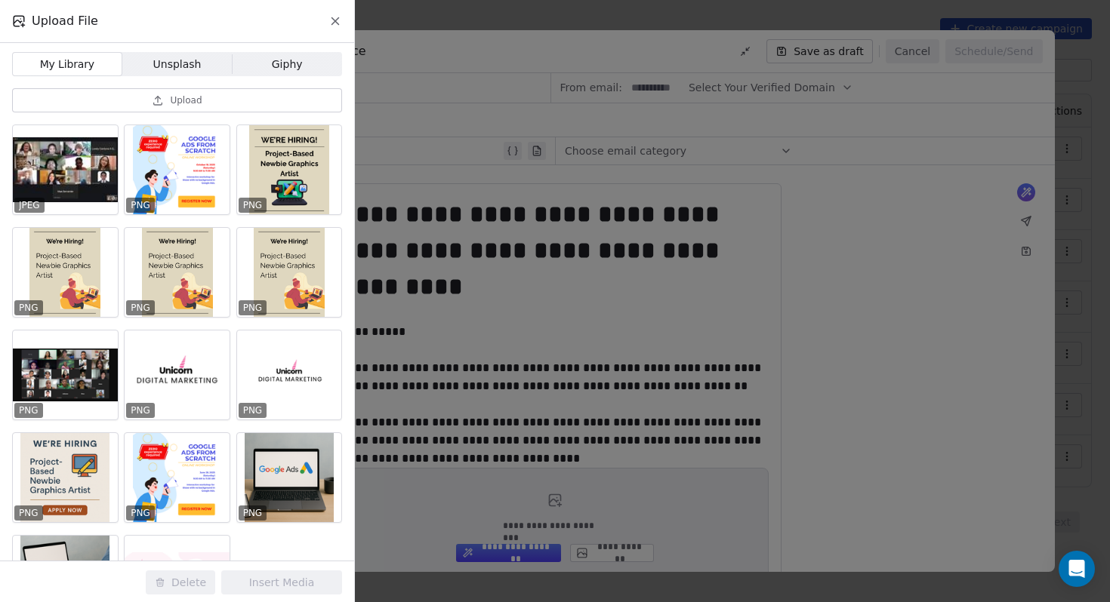
click at [68, 66] on span "My Library" at bounding box center [67, 65] width 56 height 16
click at [133, 89] on button "Upload" at bounding box center [177, 100] width 330 height 24
click at [514, 389] on div "Upload File My Library My Library Unsplash Unsplash Giphy Giphy Upload JPEG PNG…" at bounding box center [555, 301] width 1110 height 602
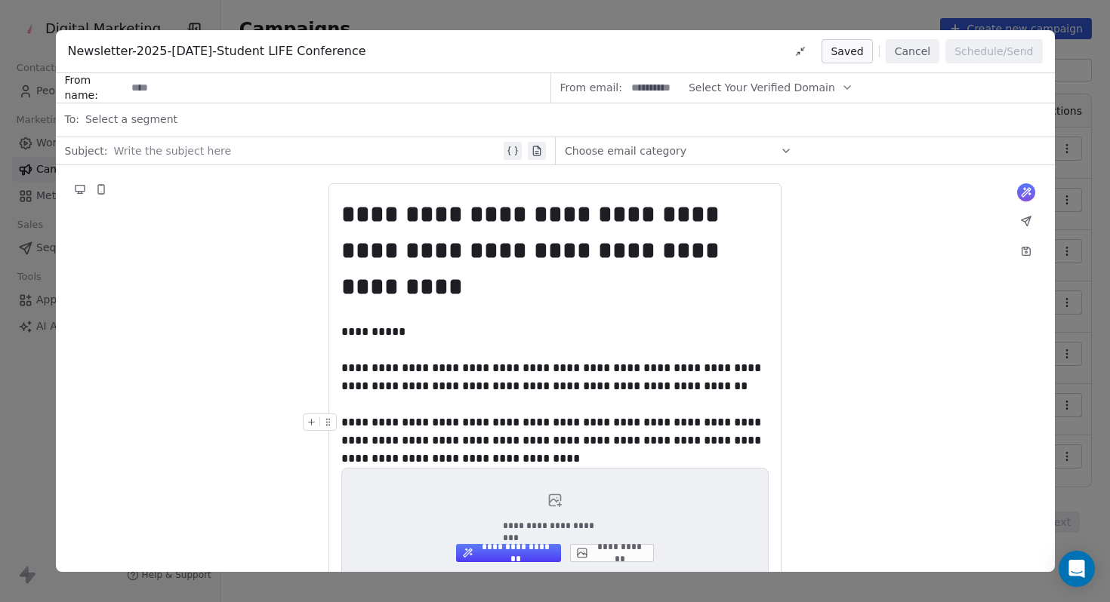
click at [522, 426] on div "**********" at bounding box center [554, 441] width 427 height 54
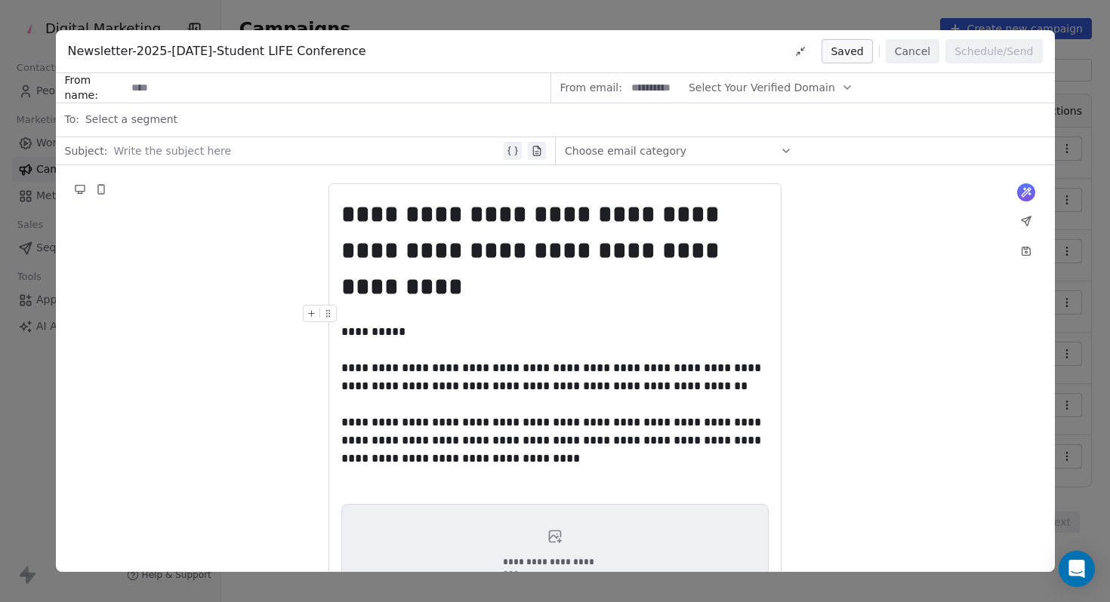
click at [451, 14] on div "**********" at bounding box center [555, 301] width 1110 height 602
click at [916, 58] on button "Cancel" at bounding box center [912, 51] width 54 height 24
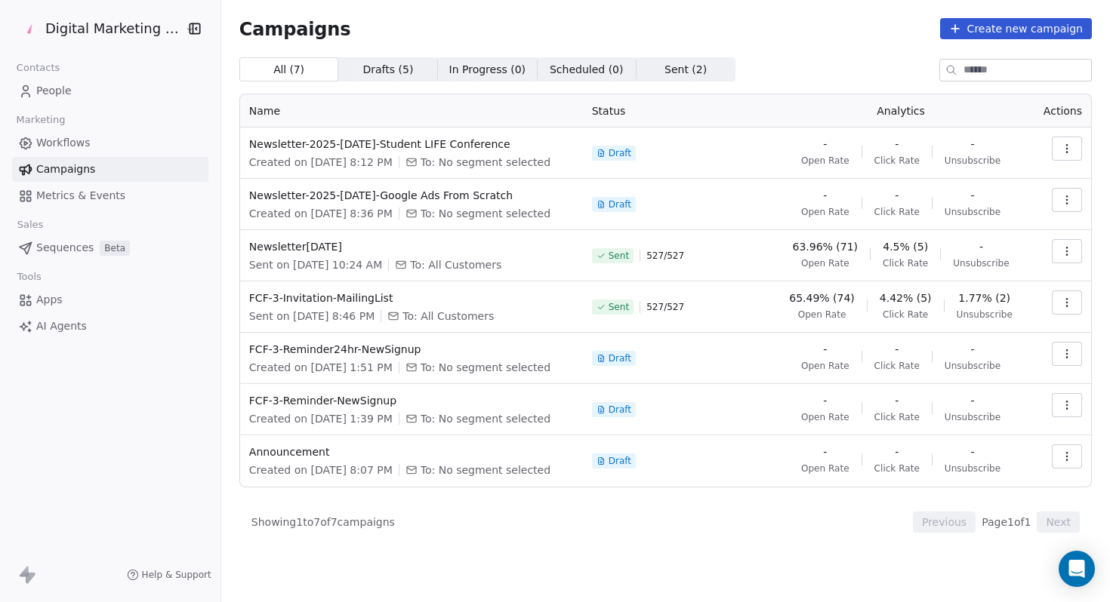
click at [664, 71] on span "Sent ( 2 )" at bounding box center [685, 70] width 42 height 16
click at [285, 65] on span "All ( 7 )" at bounding box center [289, 70] width 32 height 16
click at [343, 76] on span "Drafts ( 5 ) Drafts ( 5 )" at bounding box center [387, 69] width 99 height 24
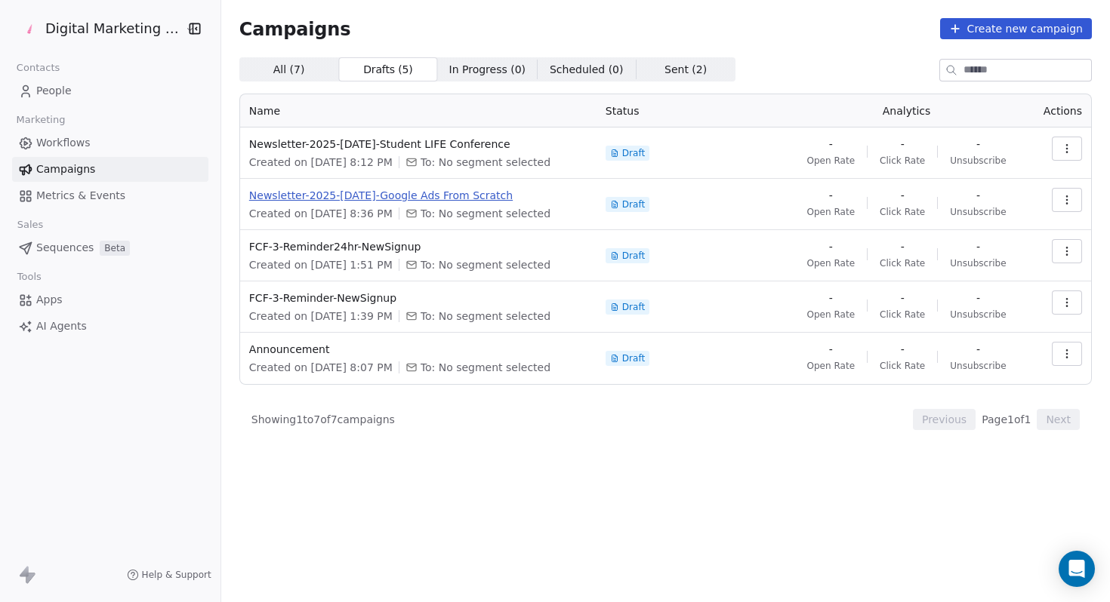
click at [383, 190] on span "Newsletter-2025-SEPT22-Google Ads From Scratch" at bounding box center [418, 195] width 338 height 15
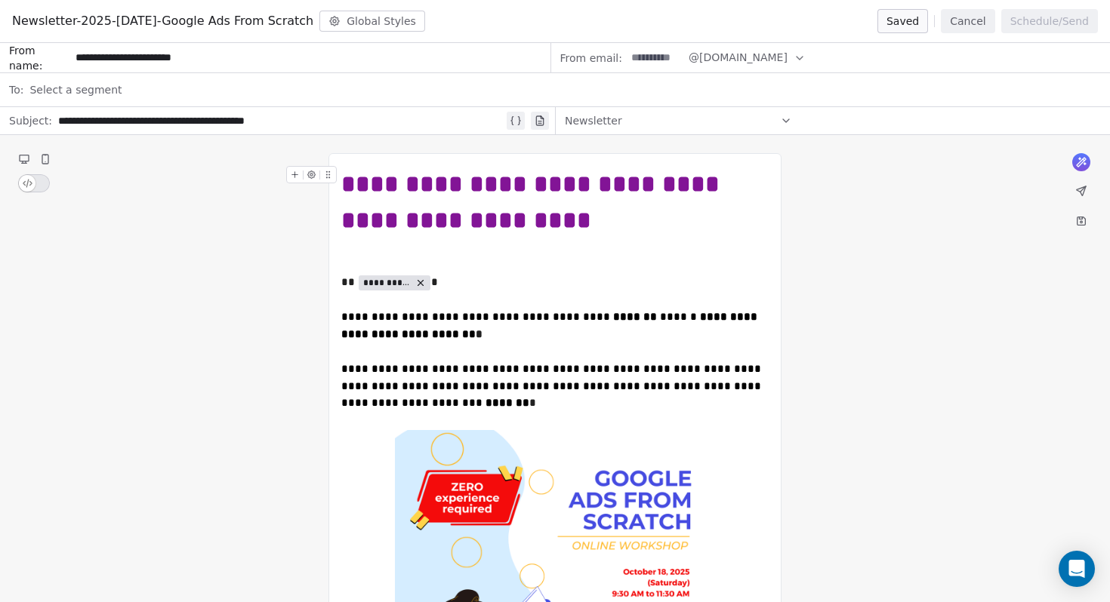
click at [319, 103] on div "Select a segment" at bounding box center [564, 89] width 1071 height 33
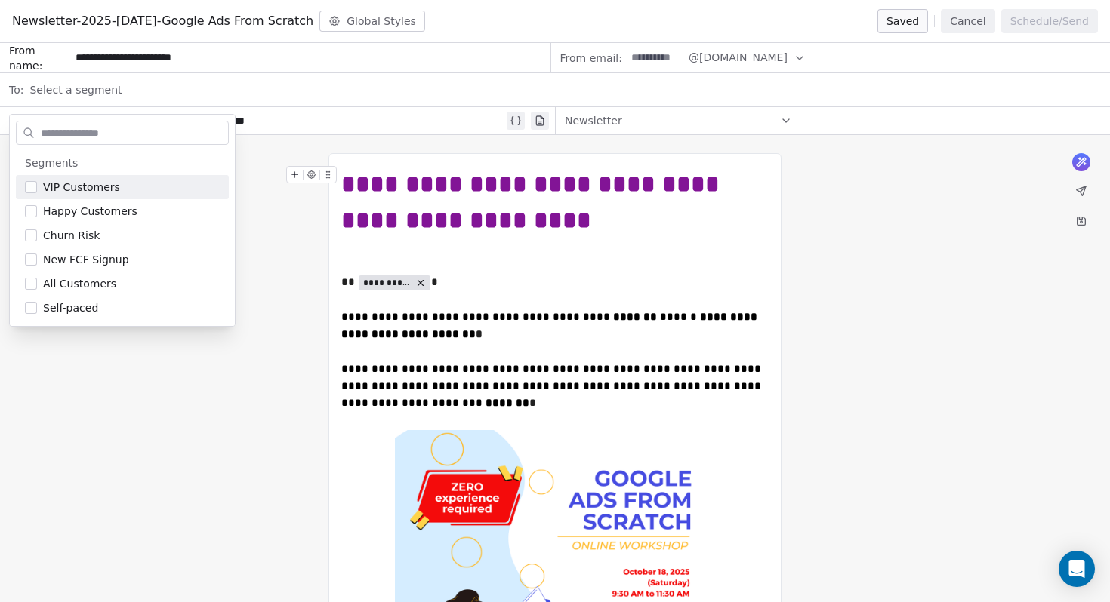
click at [287, 91] on div "Select a segment" at bounding box center [564, 89] width 1071 height 33
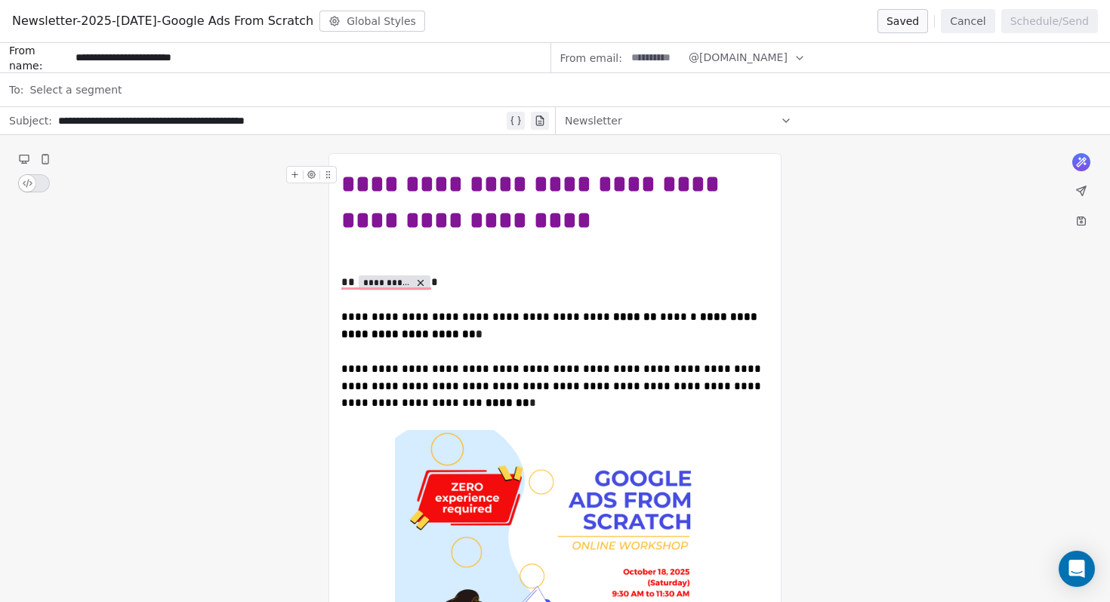
click at [171, 83] on div "Select a segment" at bounding box center [564, 89] width 1071 height 33
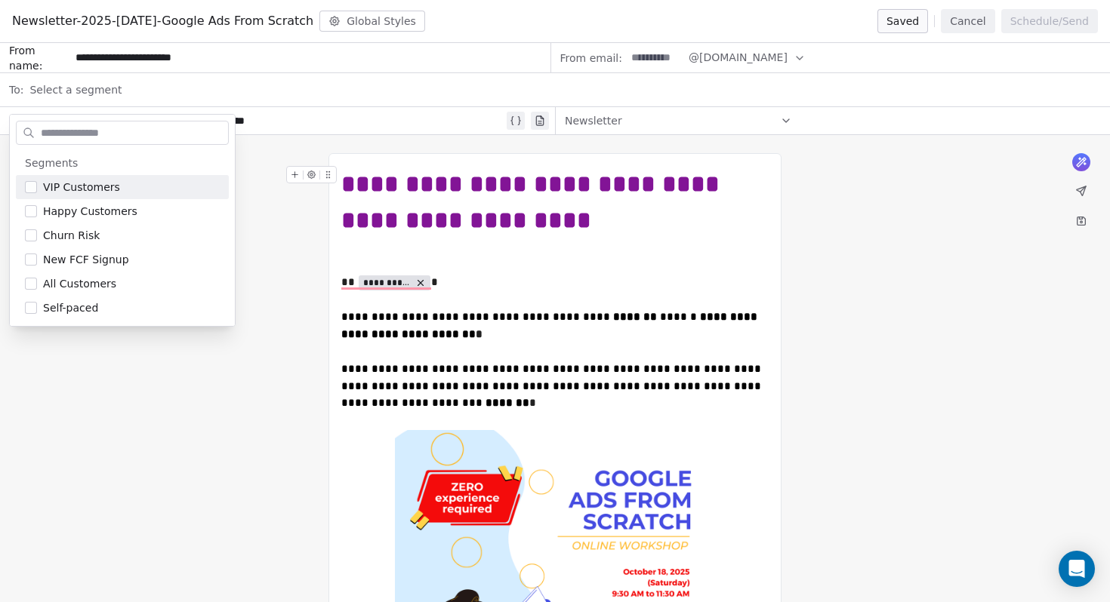
click at [167, 95] on div "Select a segment" at bounding box center [564, 89] width 1071 height 33
click at [103, 87] on span "Select a segment" at bounding box center [75, 89] width 92 height 15
click at [103, 85] on span "Select a segment" at bounding box center [75, 89] width 92 height 15
type input "*"
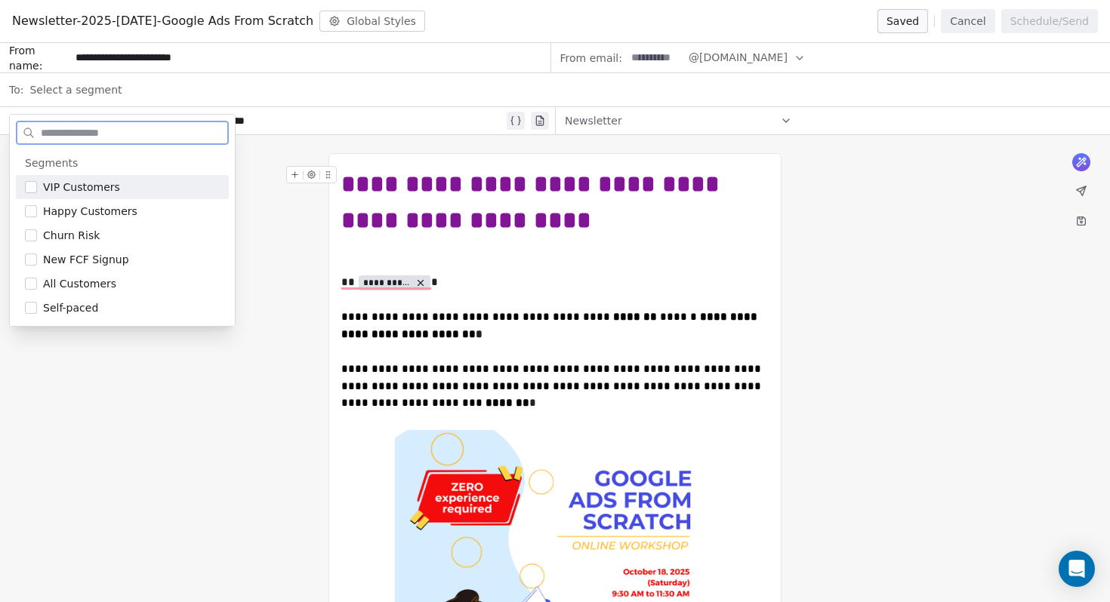
click at [978, 17] on button "Cancel" at bounding box center [968, 21] width 54 height 24
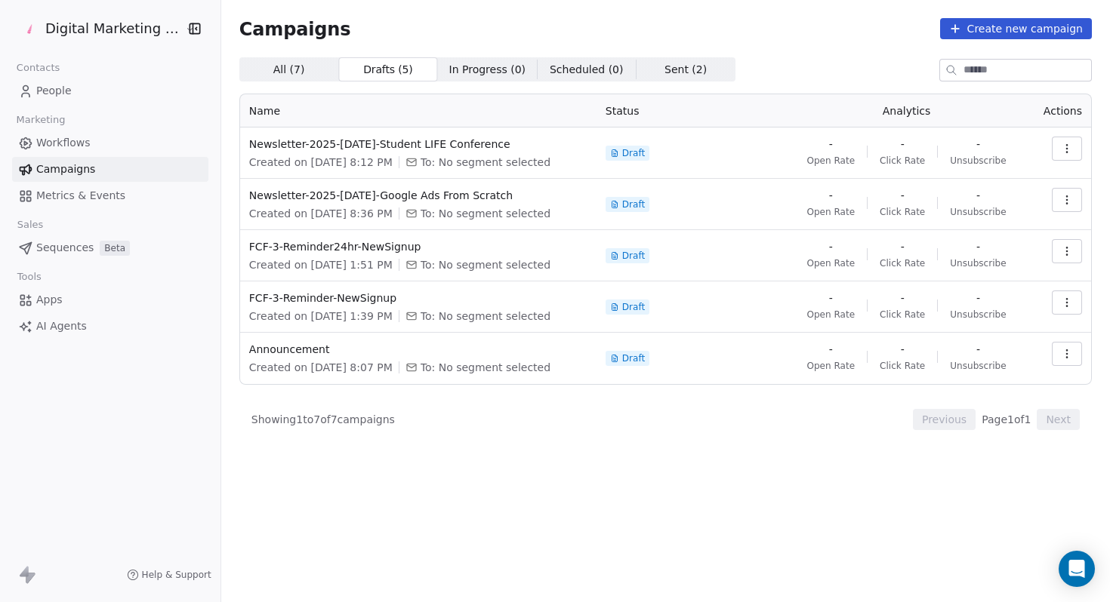
click at [82, 93] on link "People" at bounding box center [110, 91] width 196 height 25
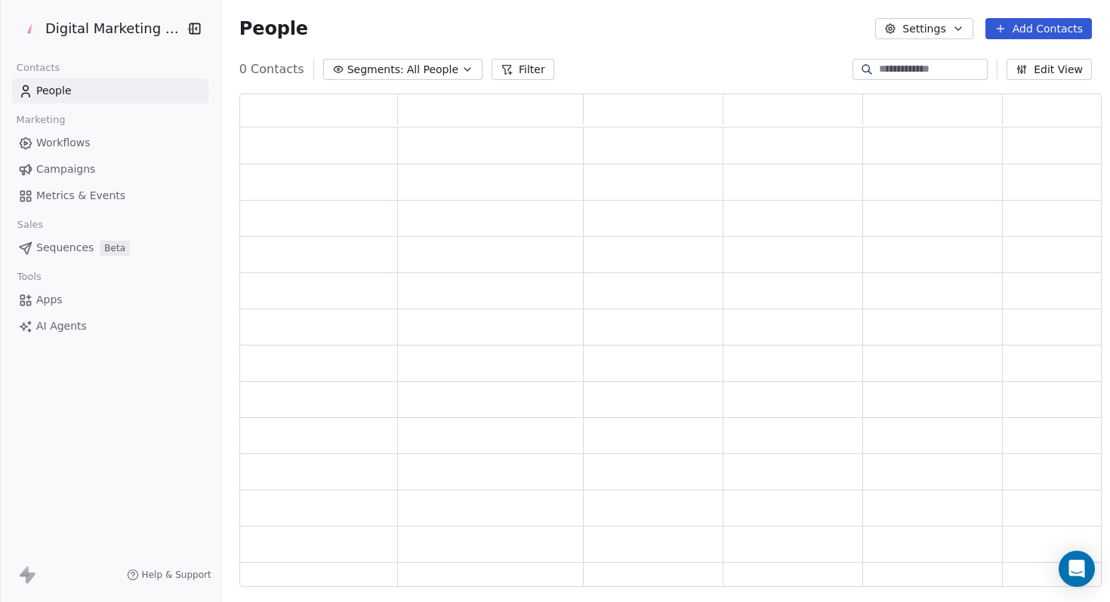
scroll to position [494, 862]
click at [434, 64] on span "All People" at bounding box center [442, 70] width 51 height 16
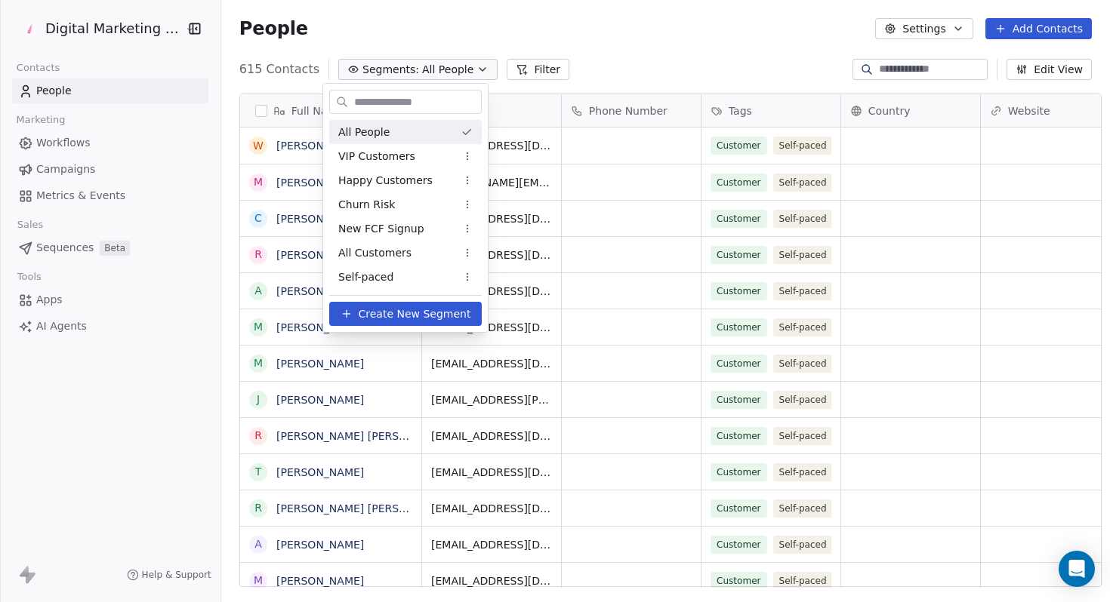
scroll to position [530, 898]
click at [368, 310] on span "Create New Segment" at bounding box center [415, 314] width 112 height 16
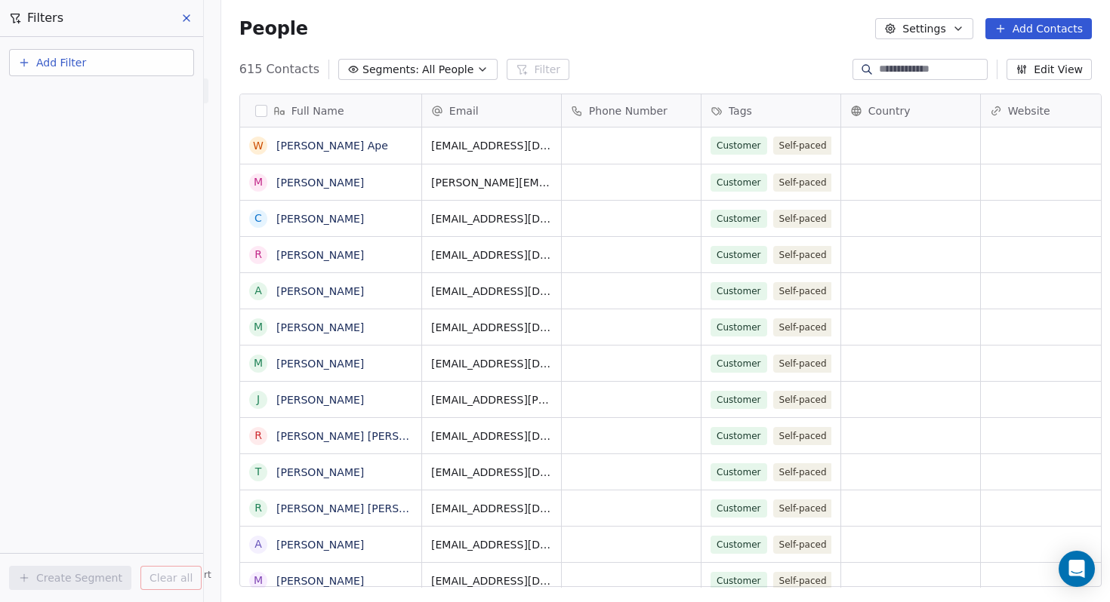
click at [53, 60] on span "Add Filter" at bounding box center [61, 63] width 50 height 16
click at [73, 102] on span "Contact properties" at bounding box center [74, 99] width 98 height 16
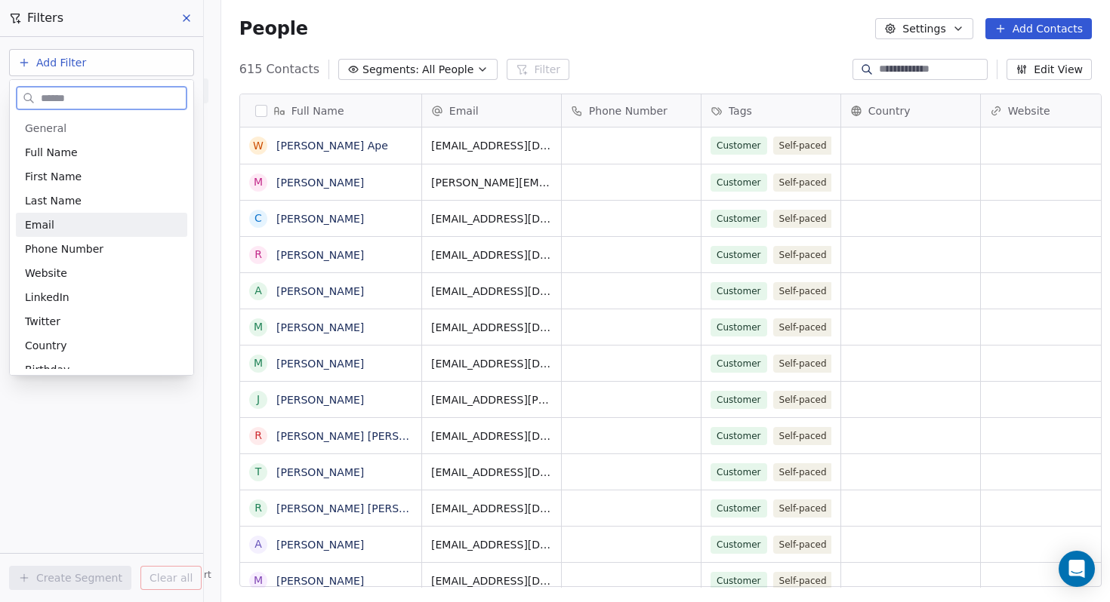
click at [63, 226] on div "Email" at bounding box center [101, 224] width 153 height 15
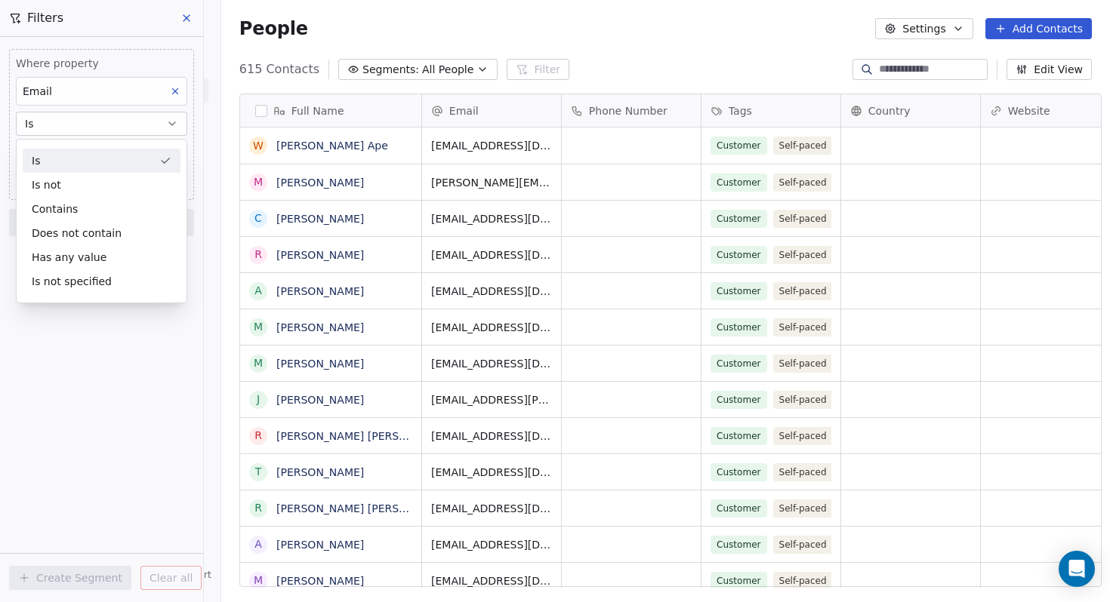
click at [93, 159] on div "Is" at bounding box center [102, 161] width 158 height 24
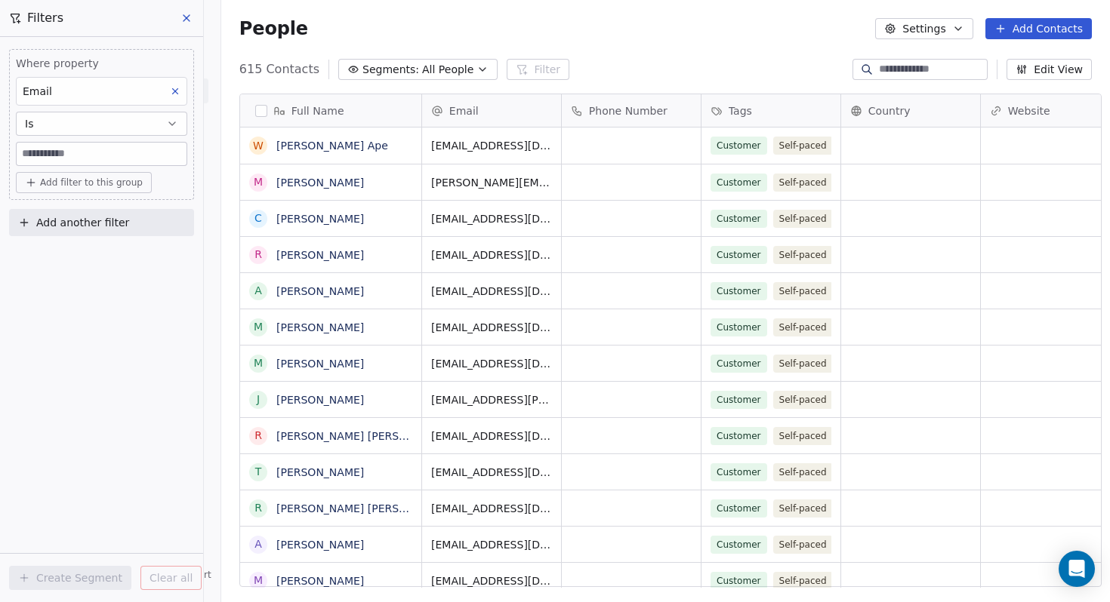
click at [93, 159] on input at bounding box center [102, 154] width 170 height 23
type input "*"
type input "**********"
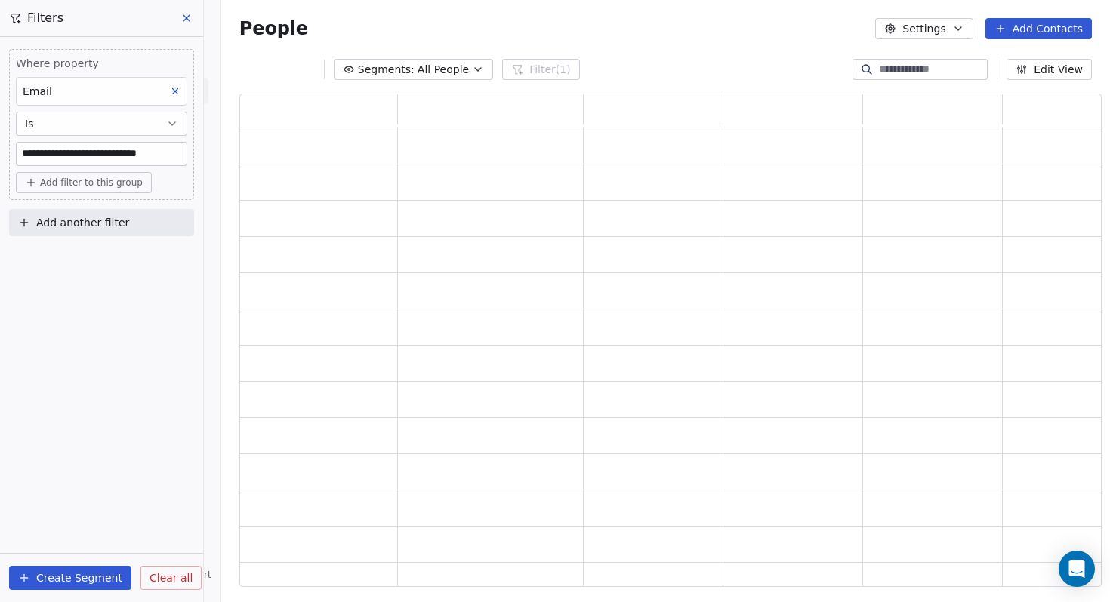
click at [79, 180] on span "Add filter to this group" at bounding box center [91, 183] width 103 height 12
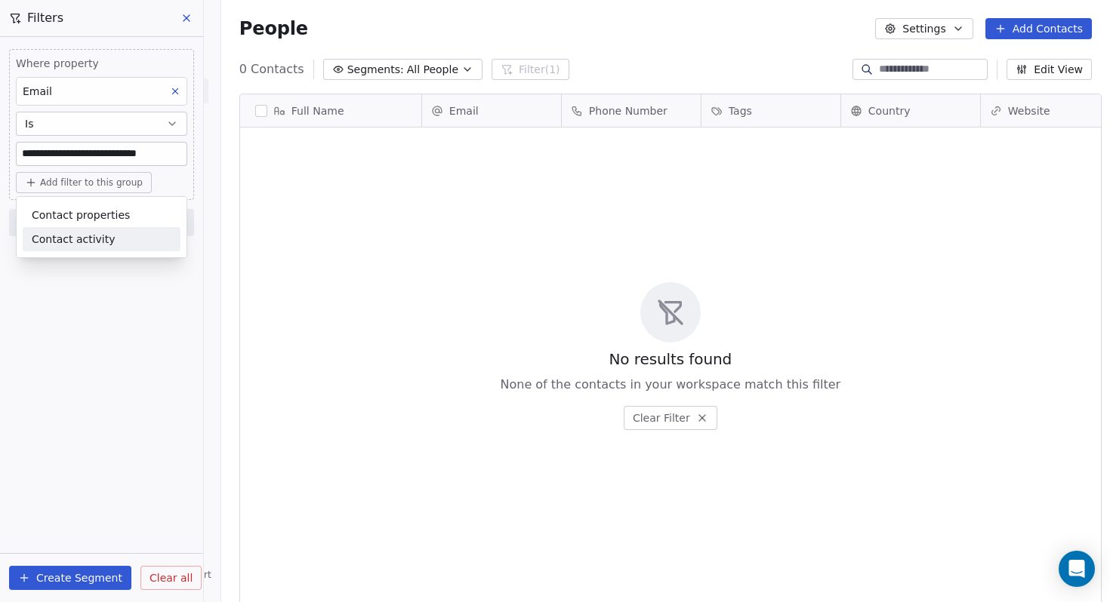
scroll to position [530, 898]
click at [54, 310] on html "**********" at bounding box center [555, 301] width 1110 height 602
click at [68, 578] on button "Create Segment" at bounding box center [70, 578] width 122 height 24
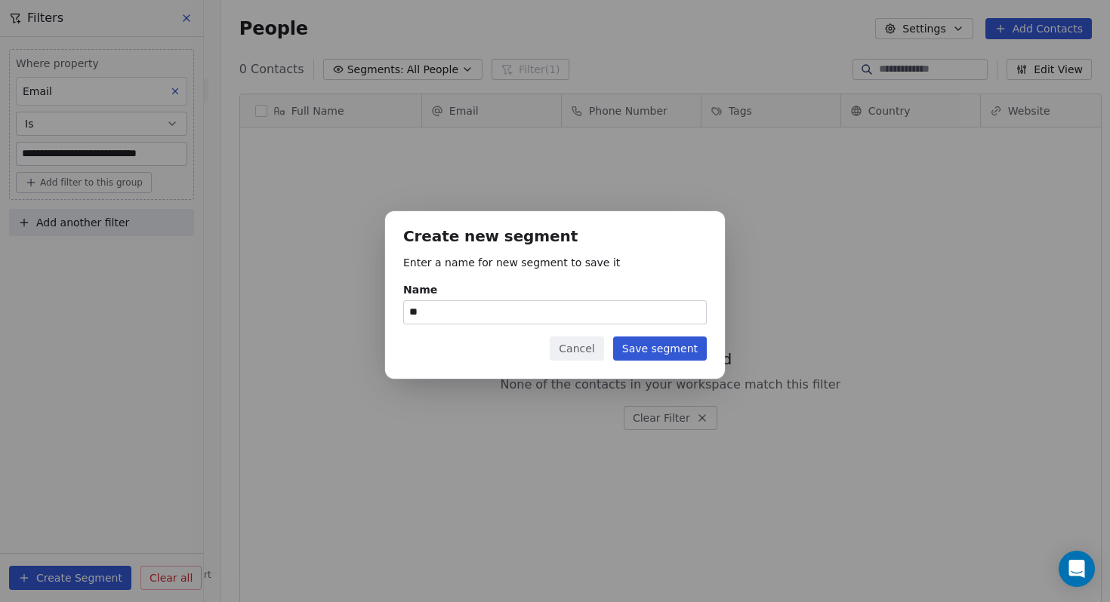
type input "*"
type input "**********"
click at [677, 341] on button "Save segment" at bounding box center [660, 349] width 94 height 24
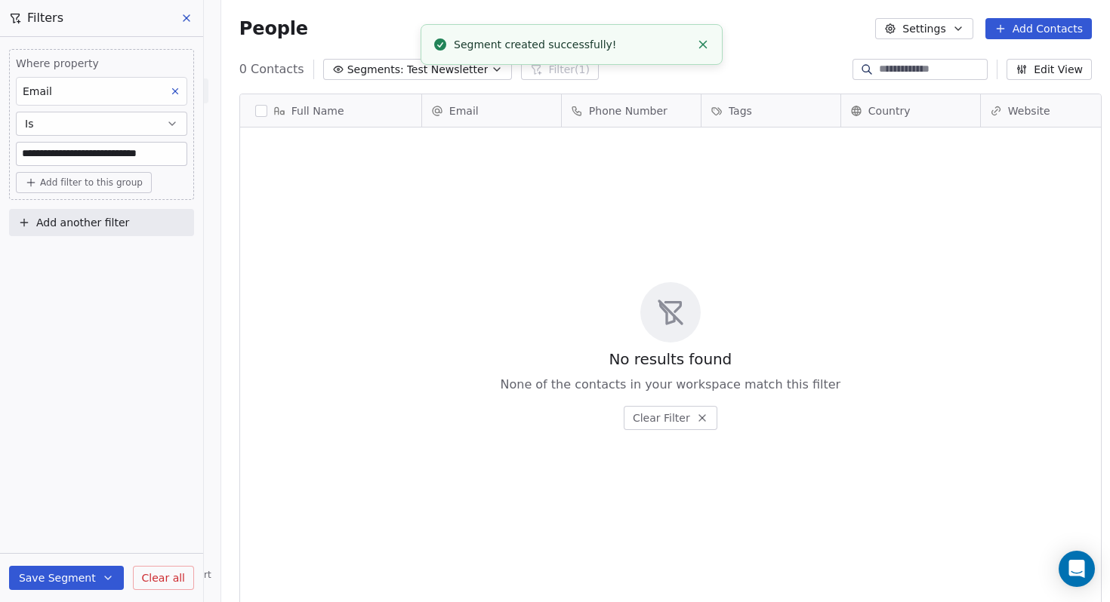
click at [182, 14] on icon at bounding box center [186, 18] width 12 height 12
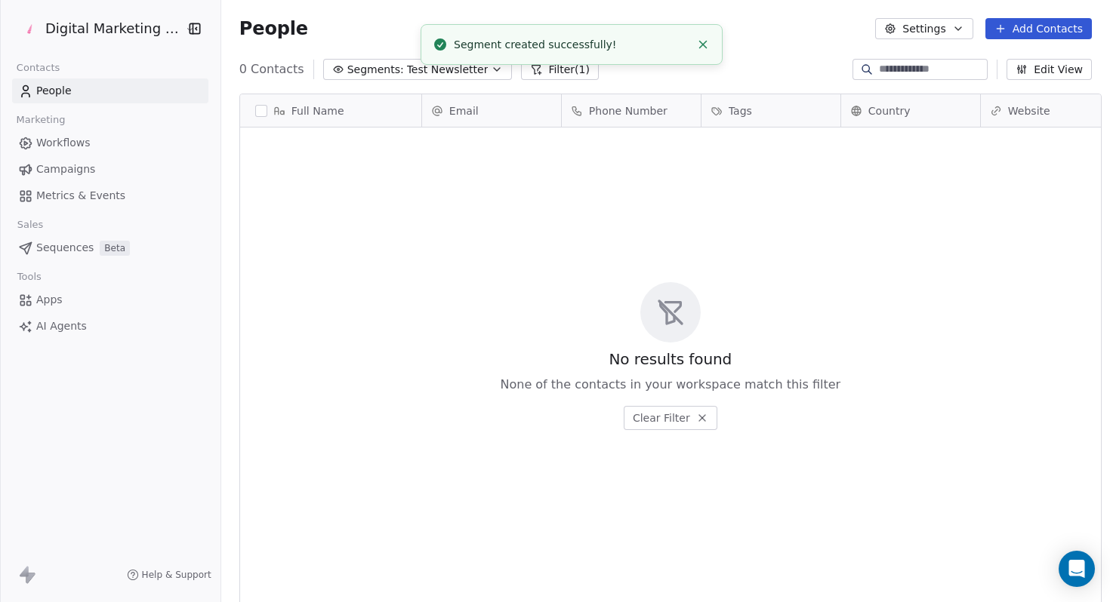
click at [58, 180] on link "Campaigns" at bounding box center [110, 169] width 196 height 25
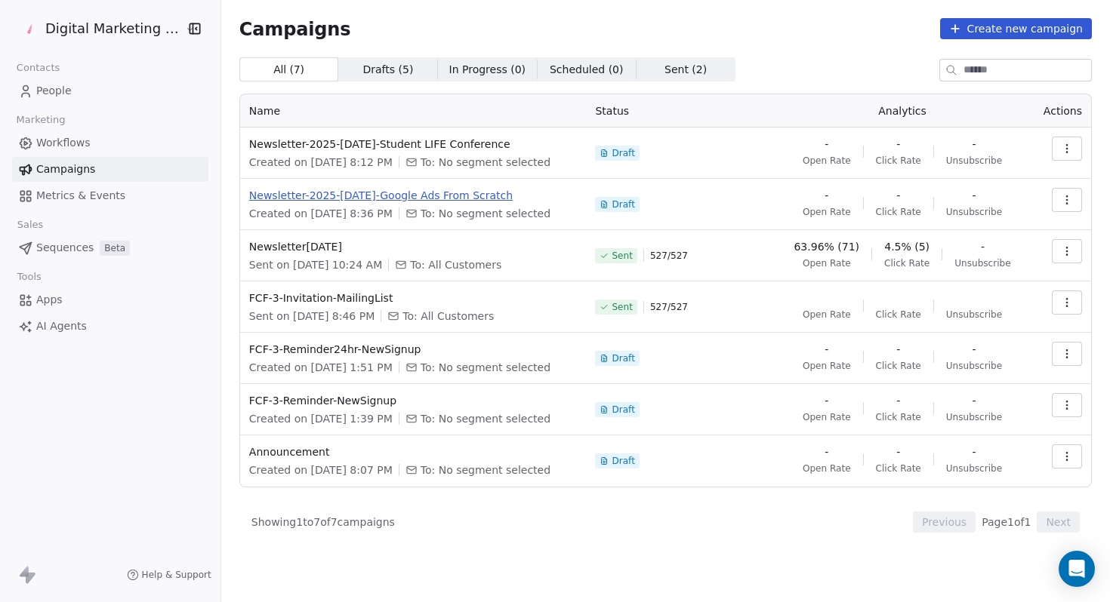
click at [453, 188] on span "Newsletter-2025-[DATE]-Google Ads From Scratch" at bounding box center [413, 195] width 328 height 15
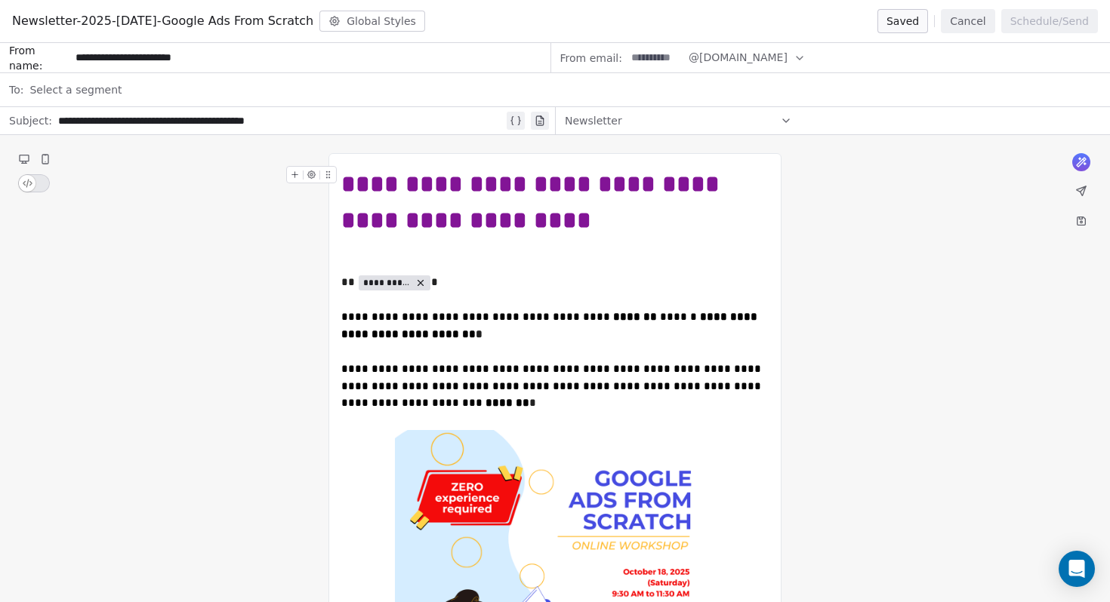
click at [152, 101] on div "Select a segment" at bounding box center [564, 89] width 1071 height 33
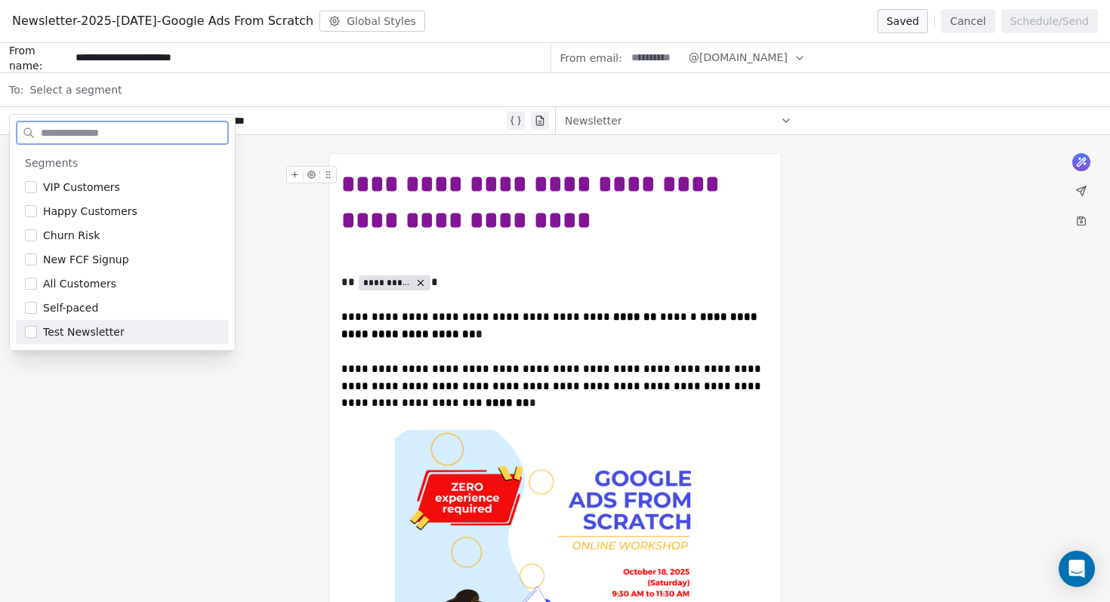
click at [32, 331] on button "Suggestions" at bounding box center [31, 332] width 12 height 12
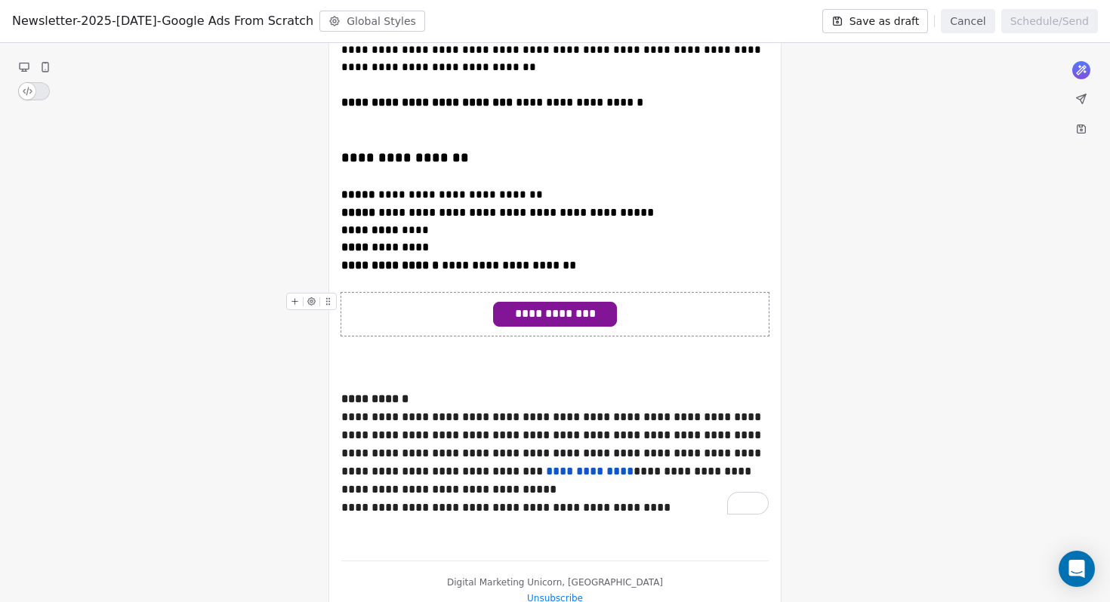
click at [559, 293] on div "**********" at bounding box center [554, 314] width 427 height 43
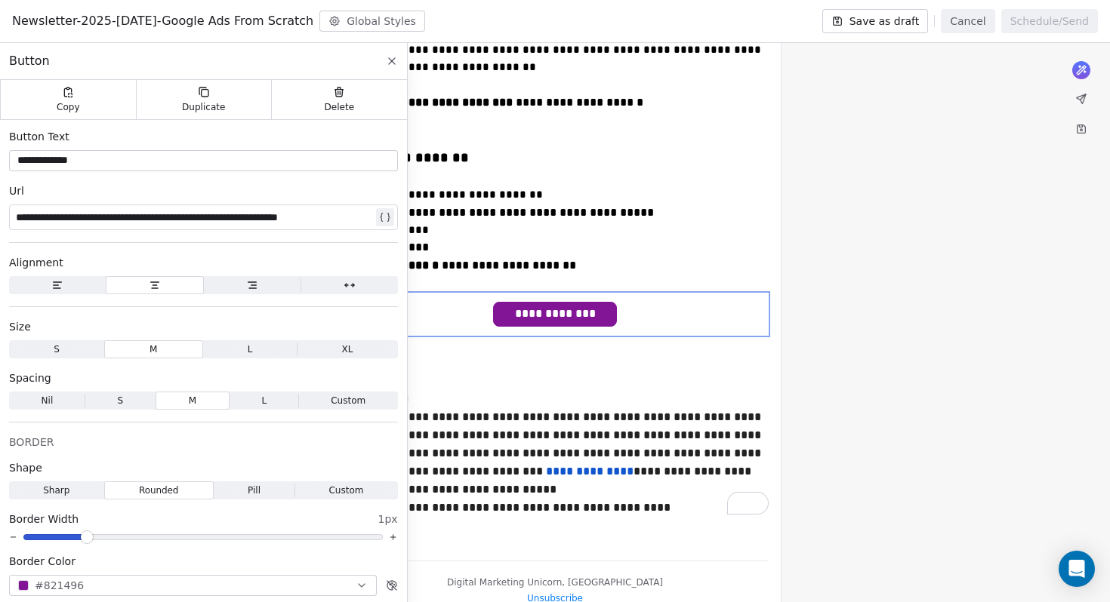
click at [559, 303] on span "**********" at bounding box center [555, 314] width 123 height 23
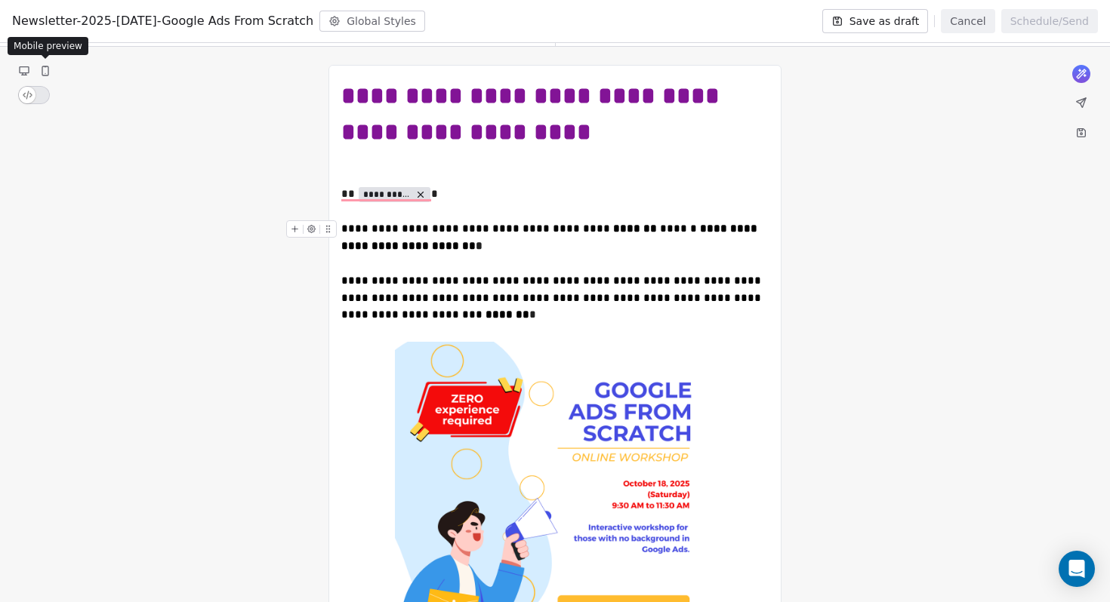
click at [42, 71] on icon at bounding box center [45, 70] width 6 height 9
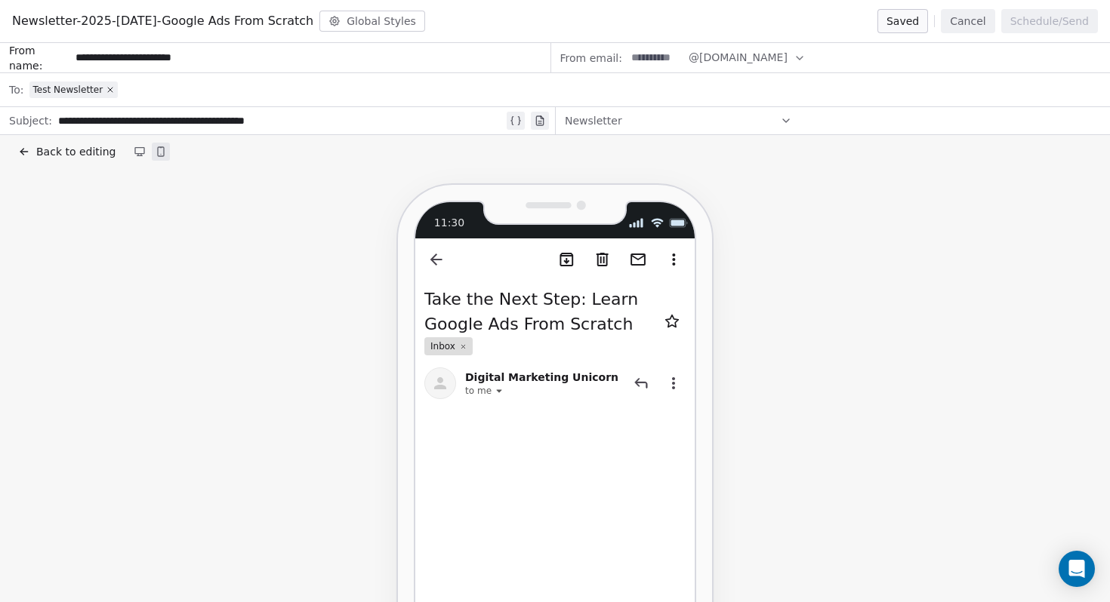
click at [26, 146] on icon at bounding box center [24, 152] width 12 height 12
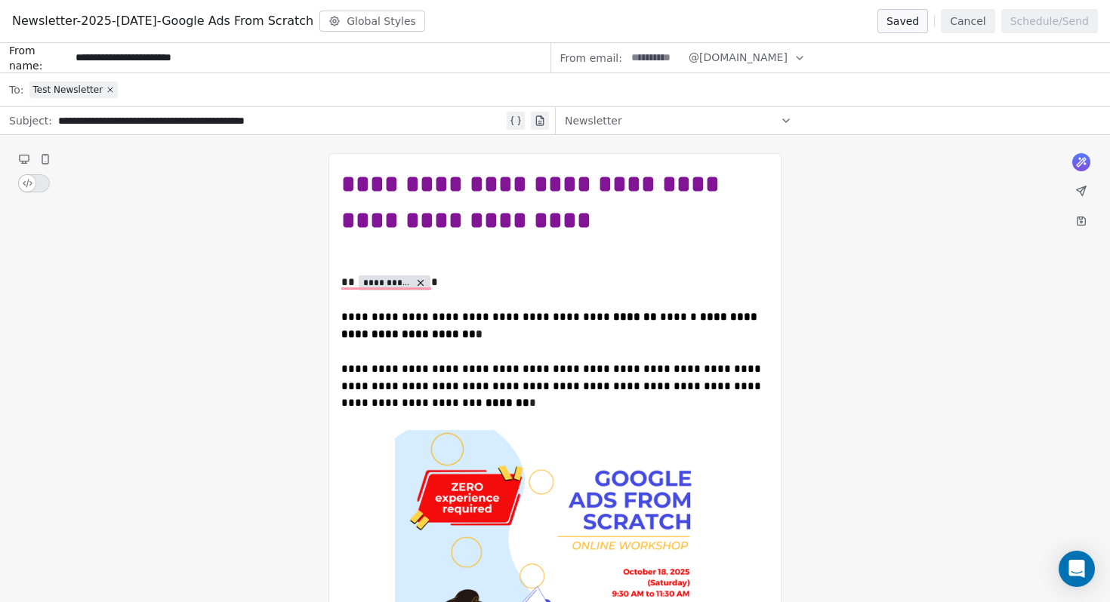
click at [1082, 189] on icon at bounding box center [1080, 190] width 9 height 9
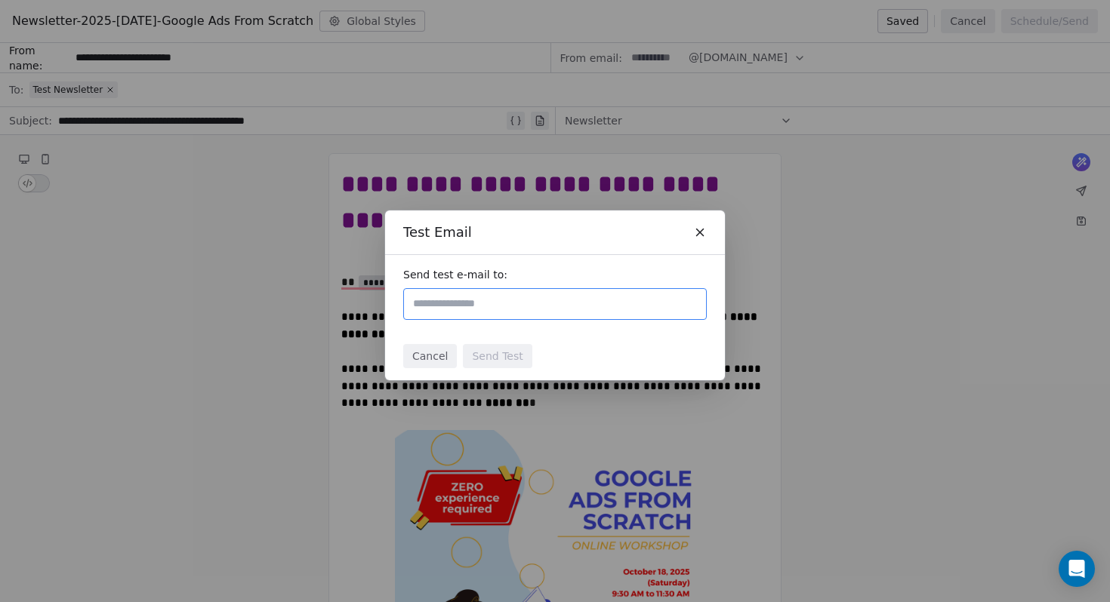
click at [423, 356] on button "Cancel" at bounding box center [430, 356] width 54 height 24
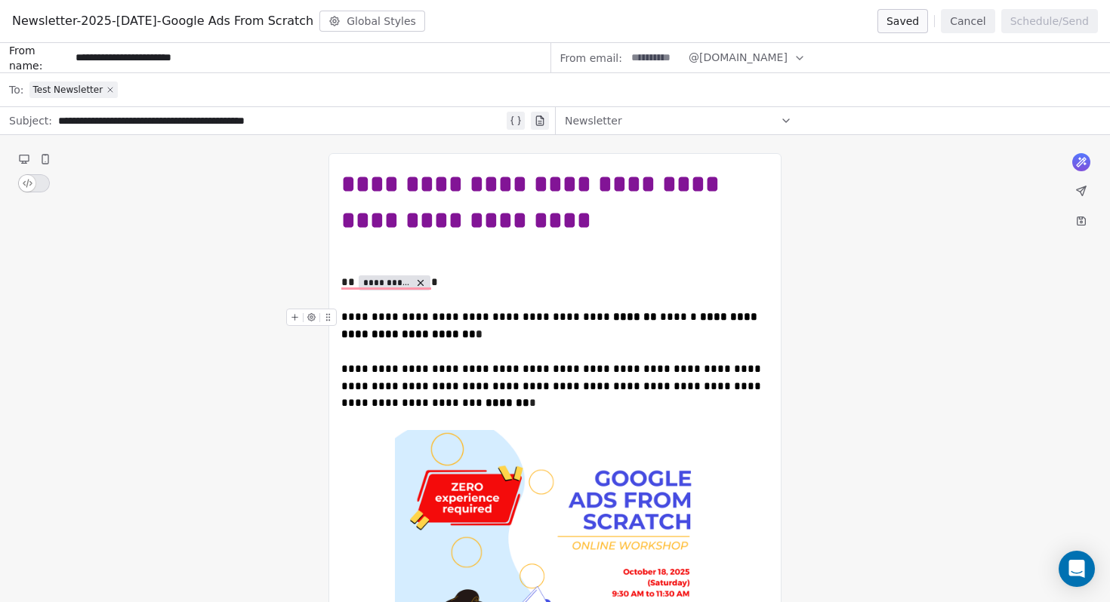
click at [112, 88] on icon at bounding box center [110, 89] width 9 height 9
click at [1076, 194] on icon at bounding box center [1081, 191] width 12 height 12
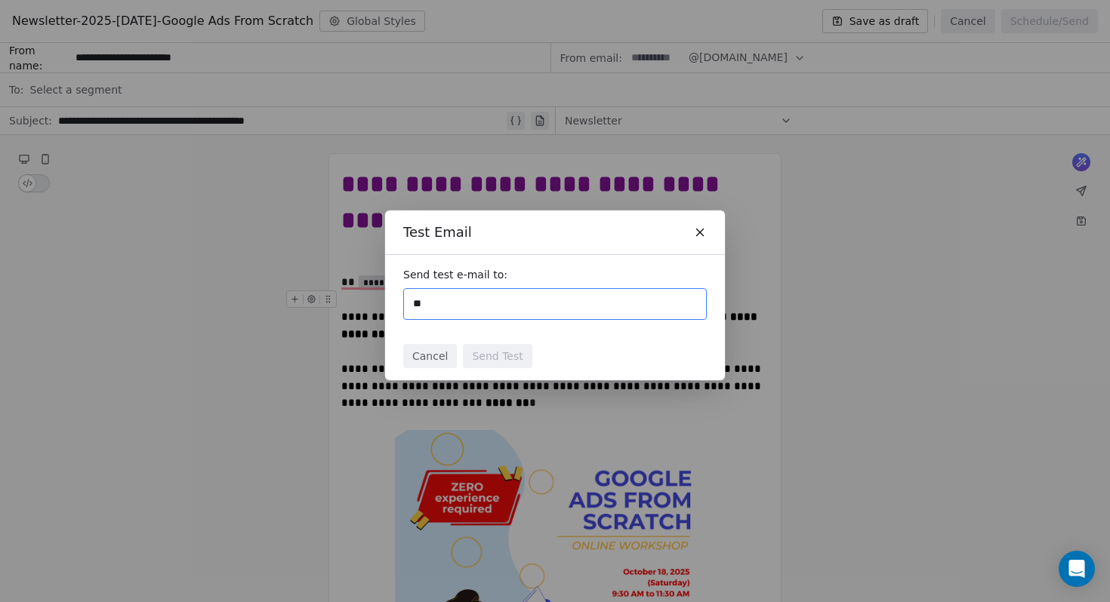
type input "*"
type input "**********"
click at [605, 345] on div "Cancel Send Test" at bounding box center [555, 356] width 340 height 48
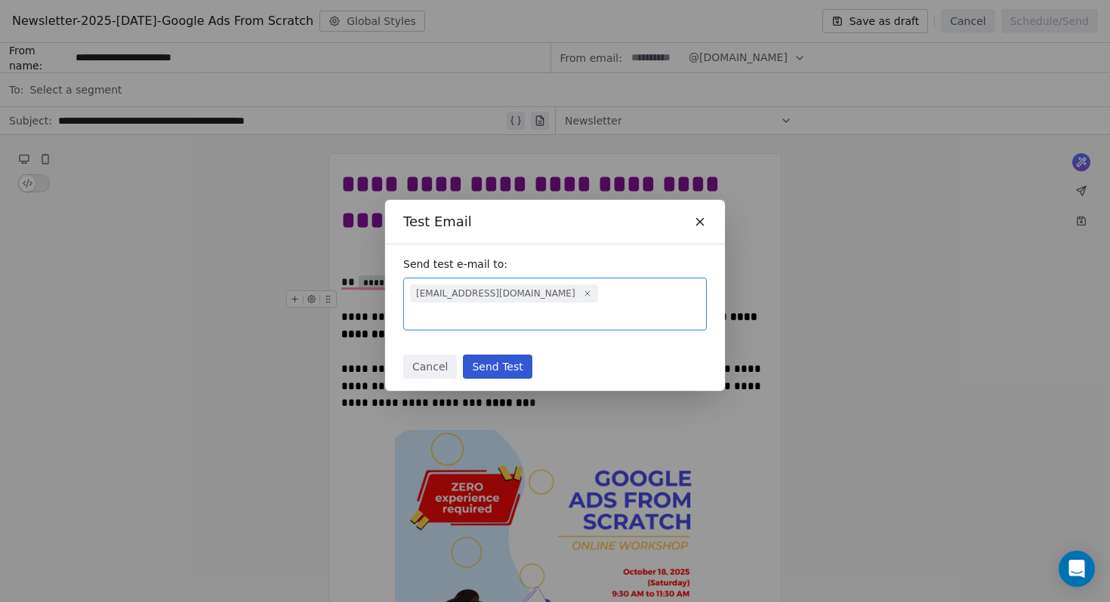
click at [510, 361] on button "Send Test" at bounding box center [497, 367] width 69 height 24
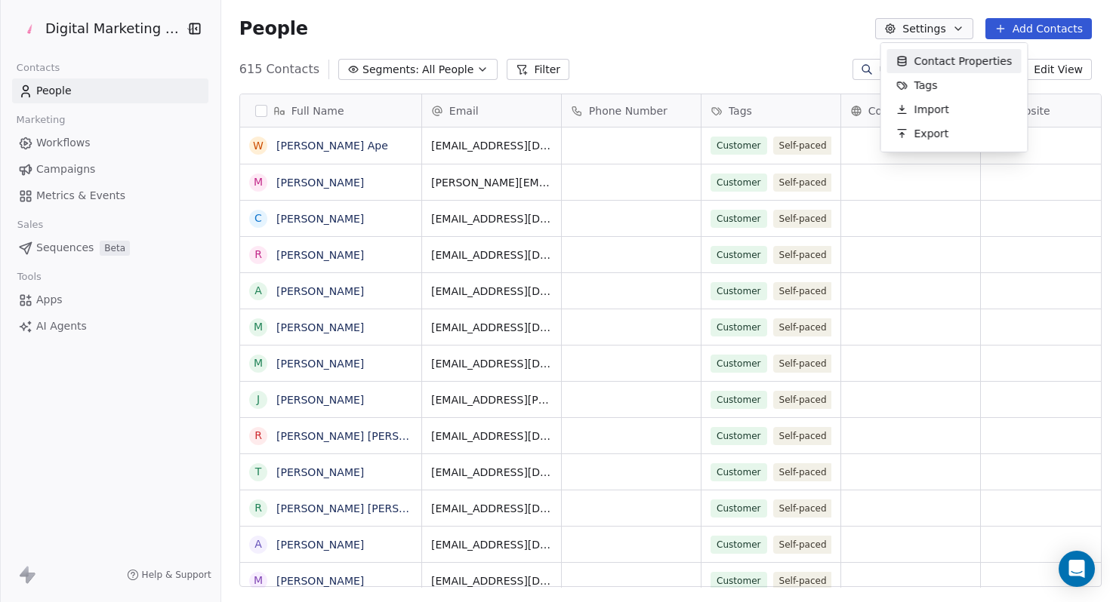
scroll to position [530, 898]
click at [931, 62] on span "Contact Properties" at bounding box center [963, 62] width 98 height 16
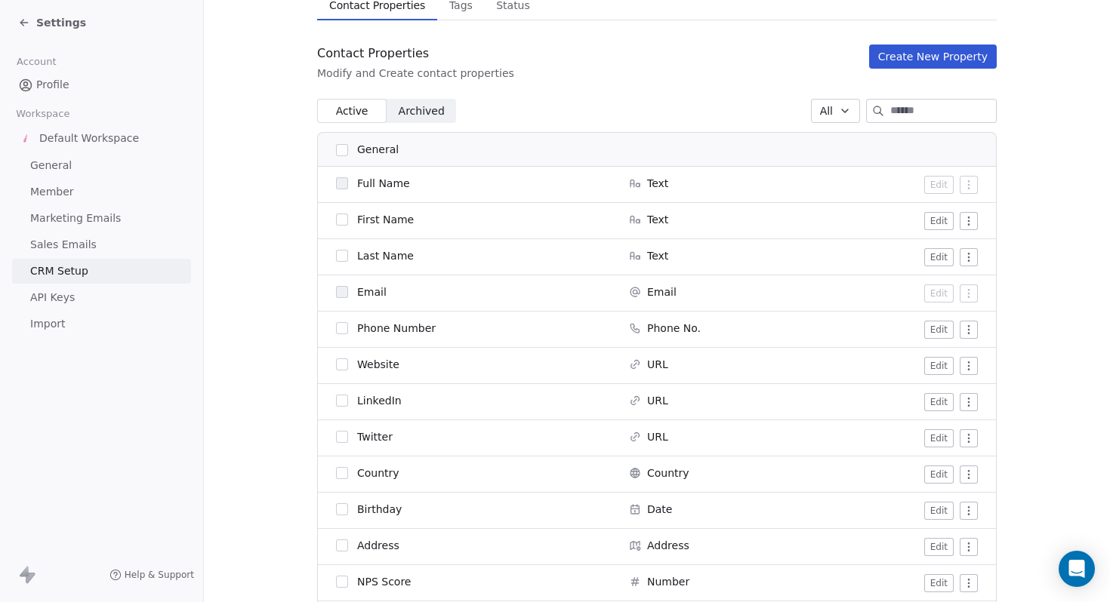
scroll to position [134, 0]
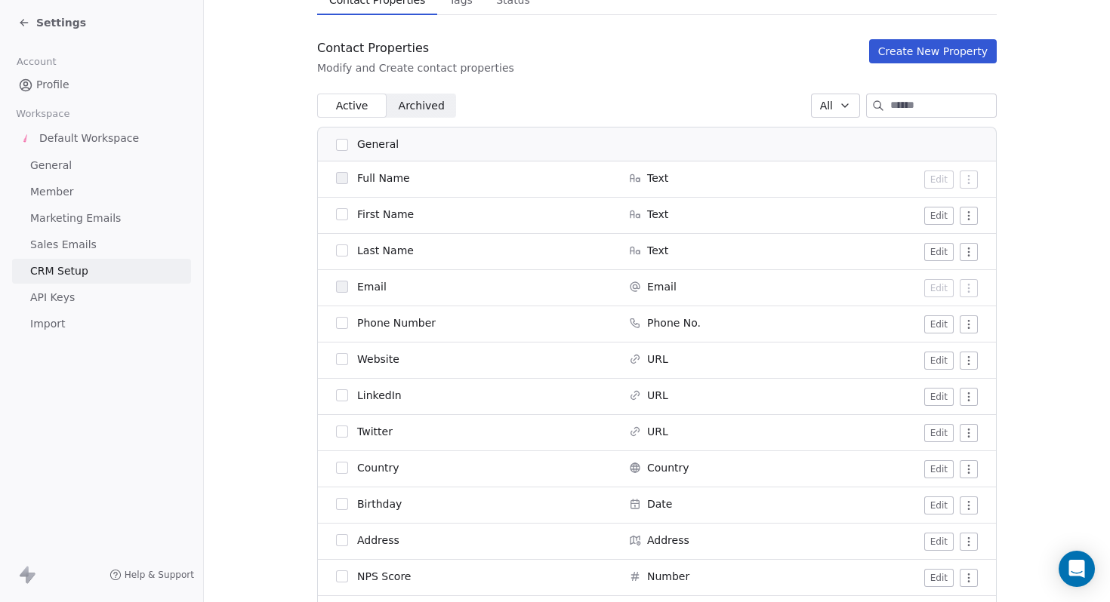
click at [393, 112] on span "Archived Archived" at bounding box center [420, 106] width 69 height 24
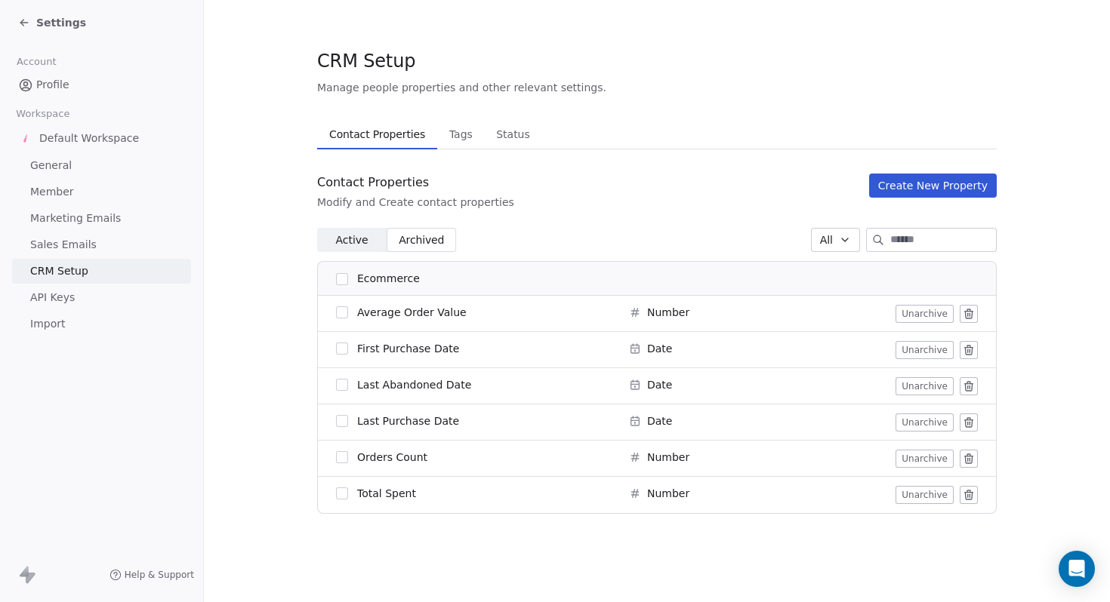
click at [337, 236] on span "Active" at bounding box center [351, 240] width 32 height 16
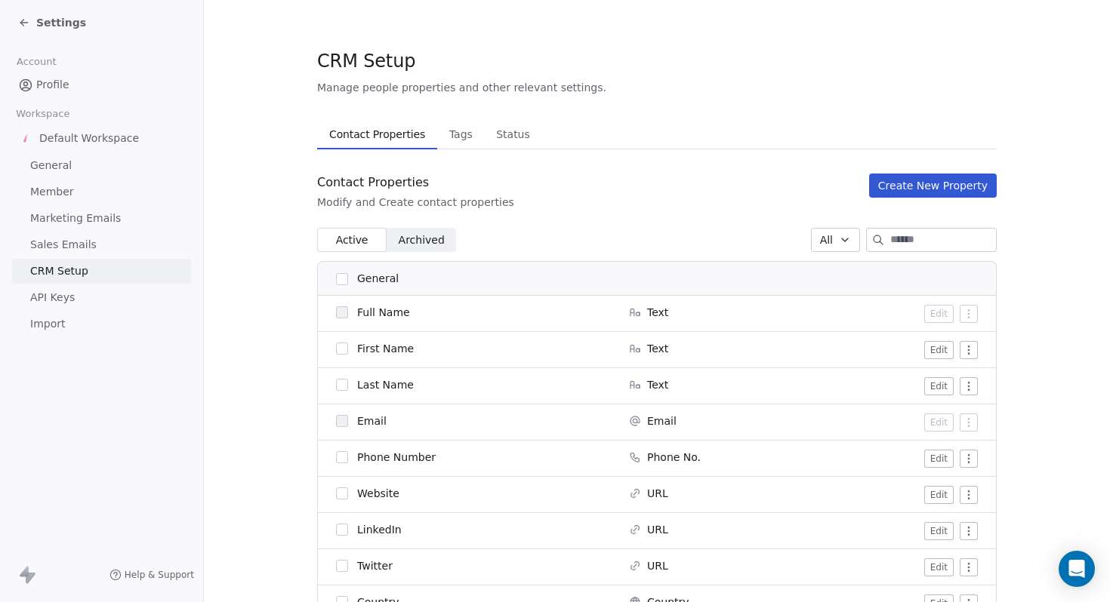
click at [69, 213] on span "Marketing Emails" at bounding box center [75, 219] width 91 height 16
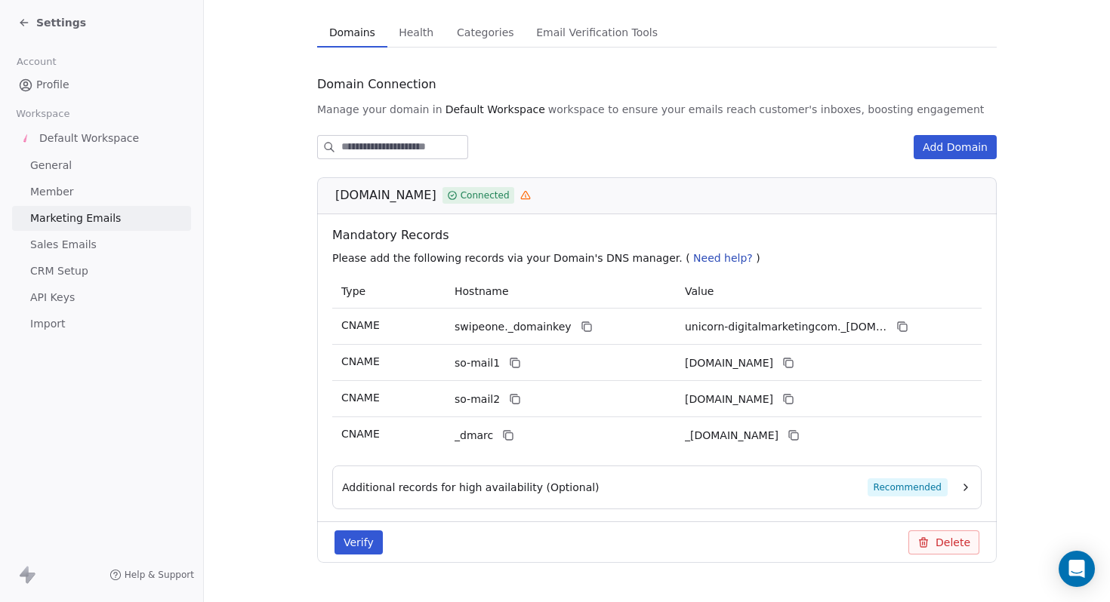
scroll to position [102, 0]
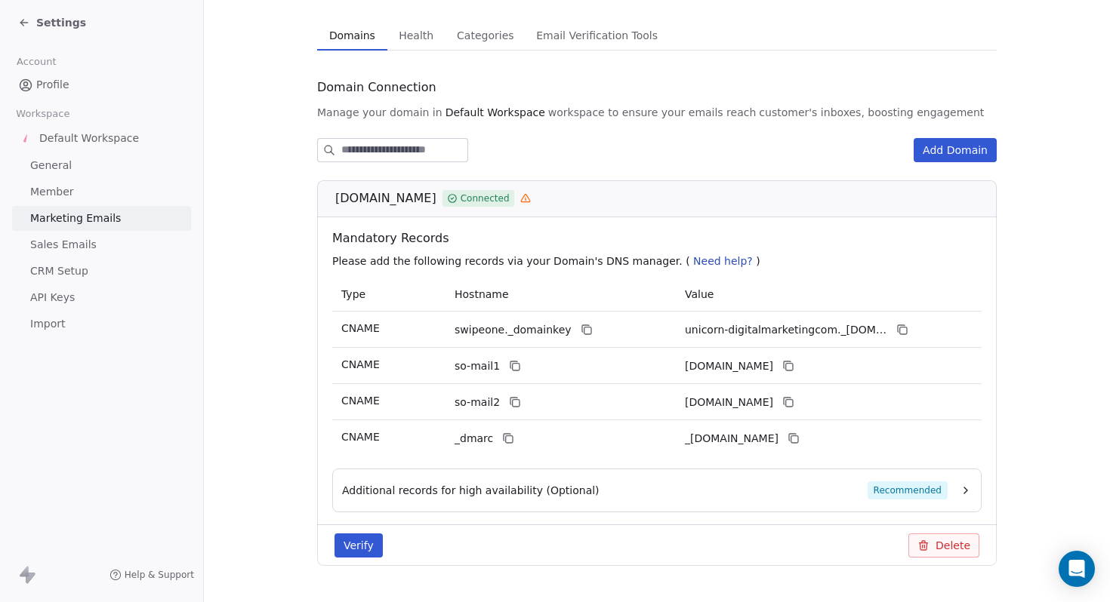
click at [60, 95] on link "Profile" at bounding box center [101, 84] width 179 height 25
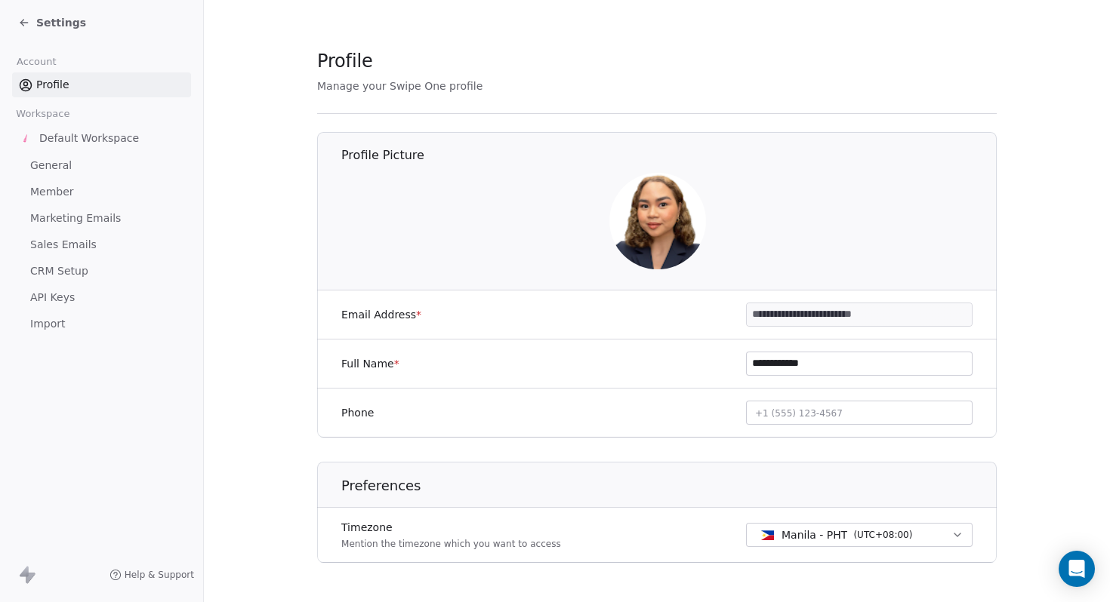
scroll to position [33, 0]
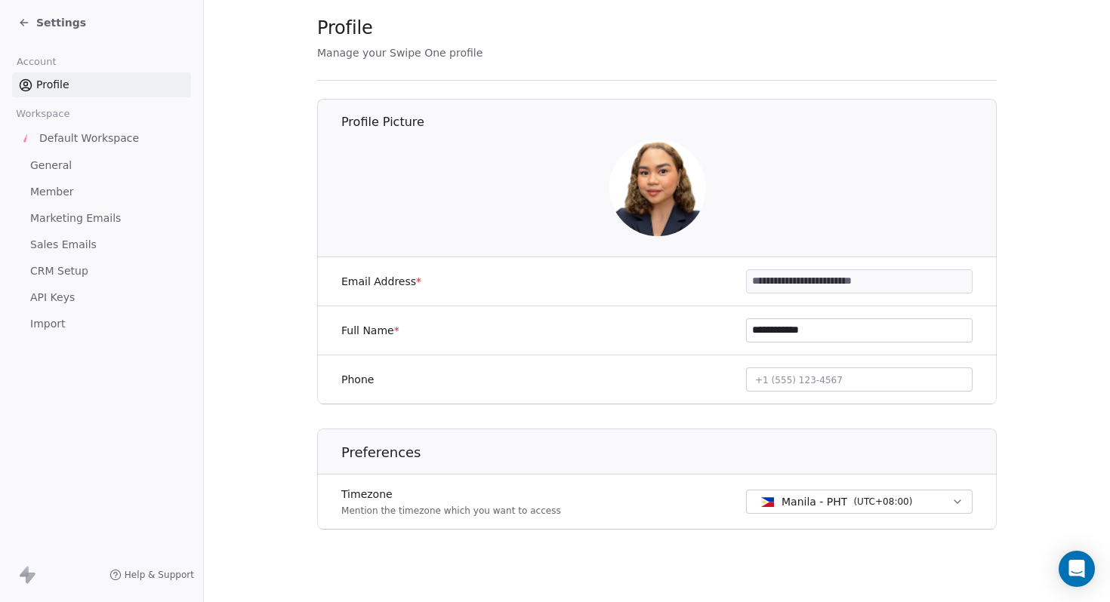
click at [32, 23] on div "Settings" at bounding box center [52, 22] width 68 height 15
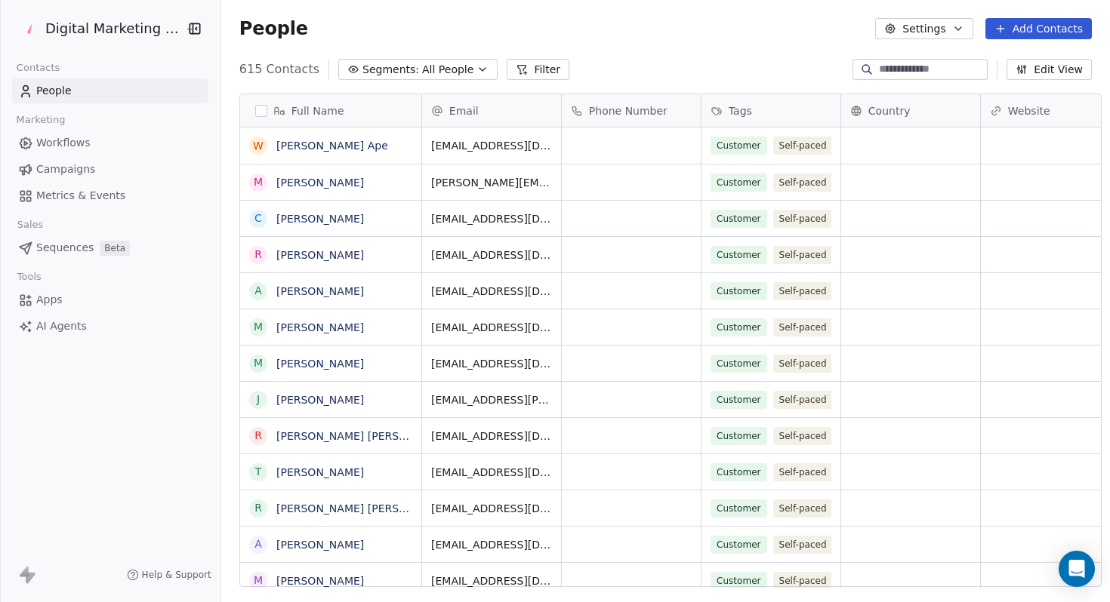
scroll to position [530, 898]
click at [80, 170] on span "Campaigns" at bounding box center [65, 170] width 59 height 16
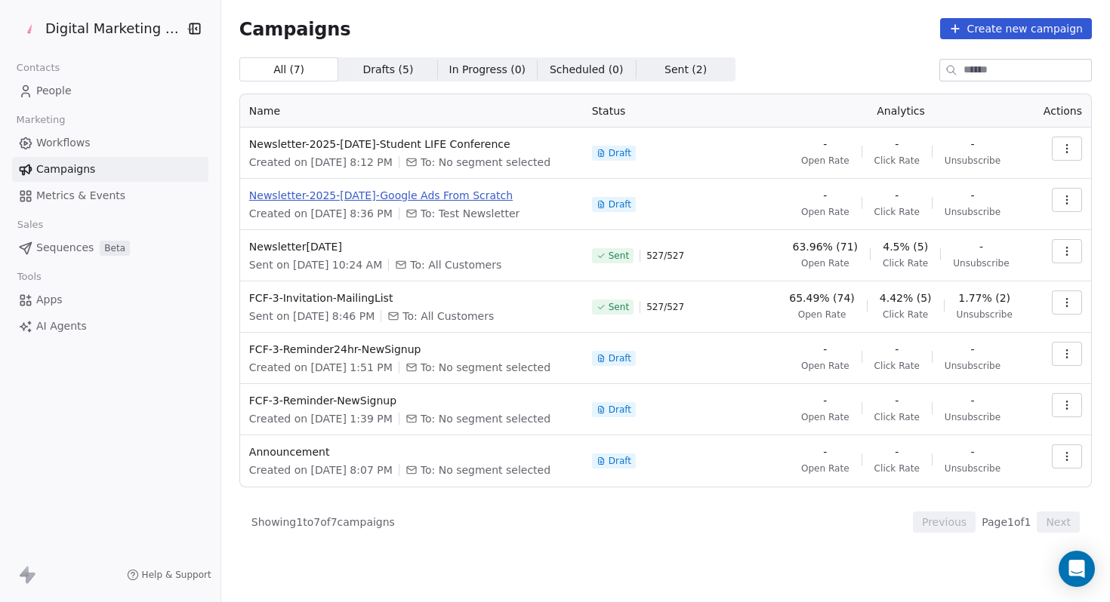
click at [371, 198] on span "Newsletter-2025-[DATE]-Google Ads From Scratch" at bounding box center [411, 195] width 325 height 15
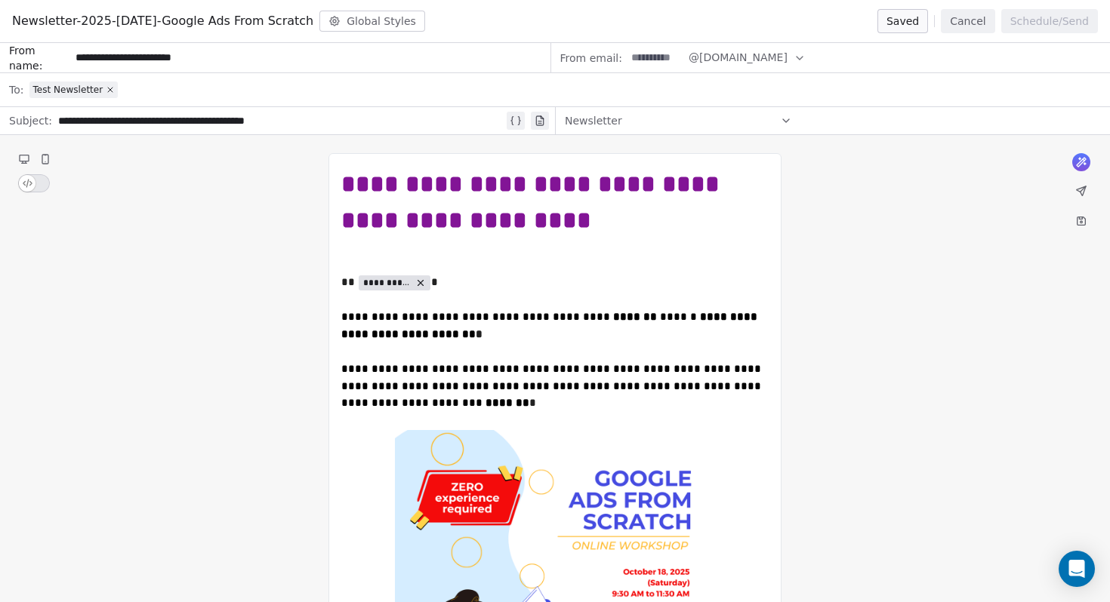
click at [1089, 187] on button at bounding box center [1080, 190] width 21 height 21
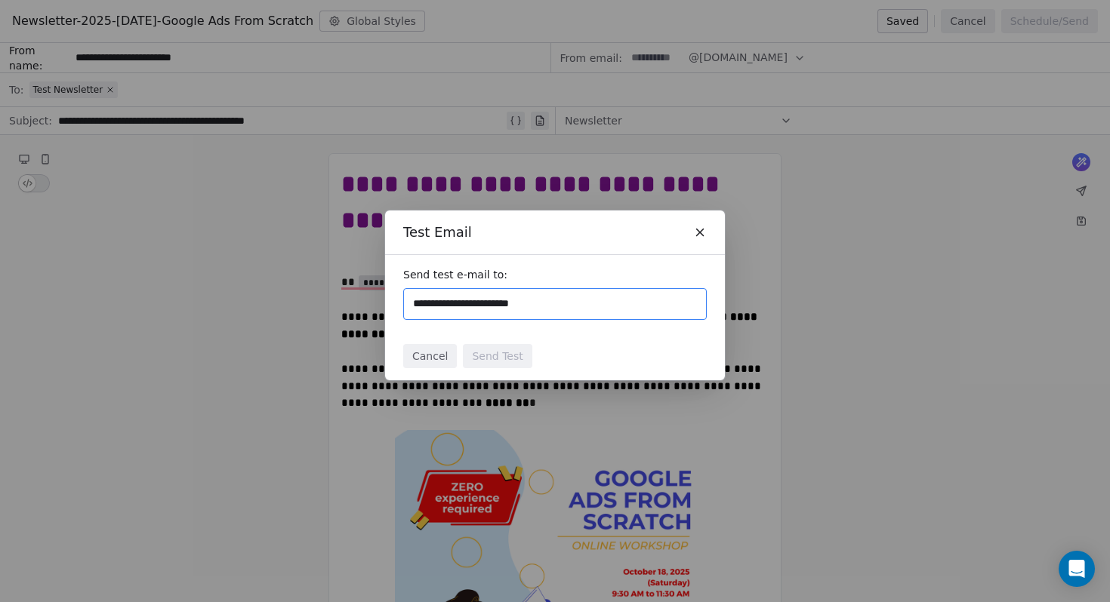
type input "**********"
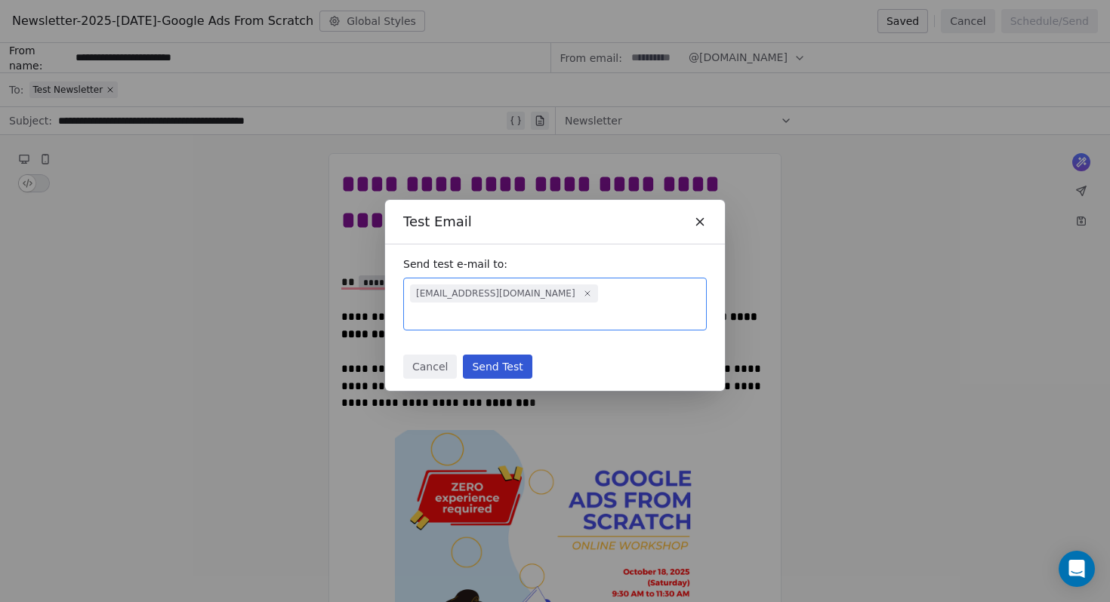
click at [507, 359] on button "Send Test" at bounding box center [497, 367] width 69 height 24
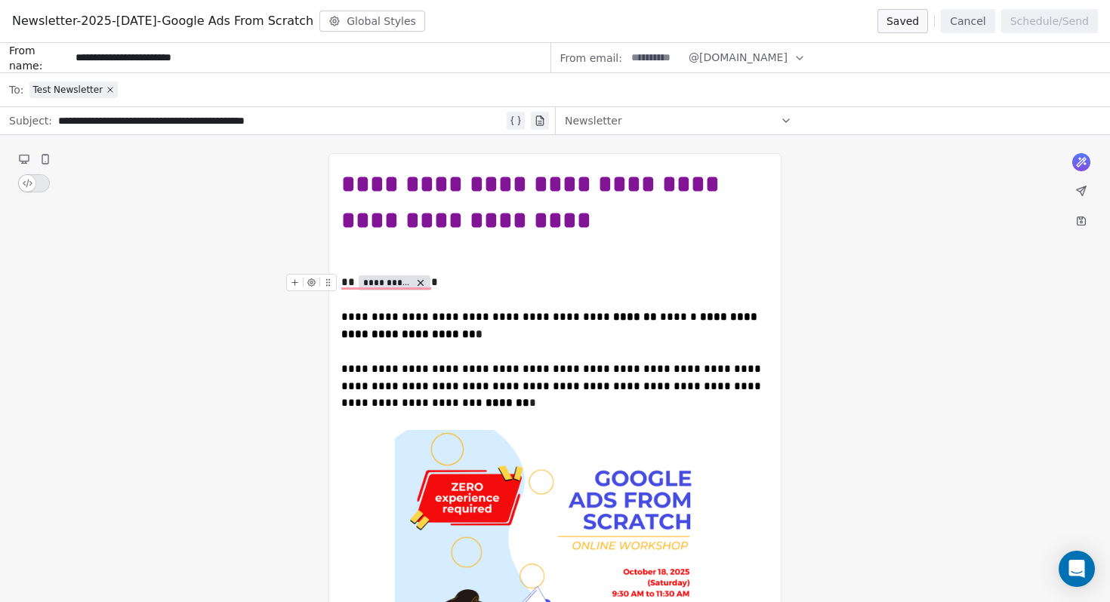
click at [399, 278] on span "**********" at bounding box center [387, 283] width 48 height 12
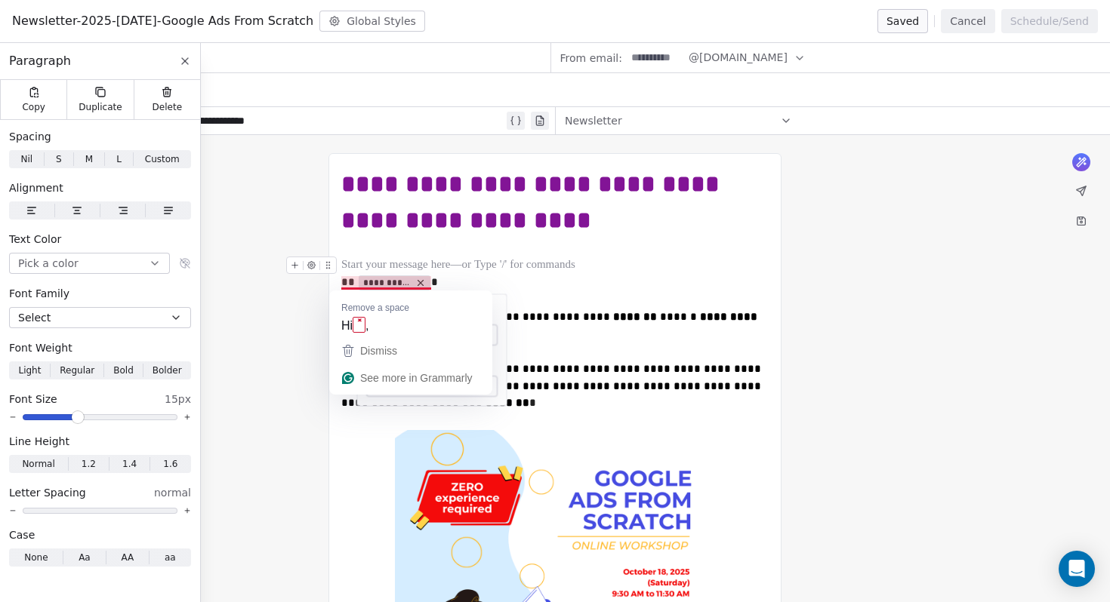
click at [497, 260] on div "To enrich screen reader interactions, please activate Accessibility in Grammarl…" at bounding box center [554, 265] width 427 height 17
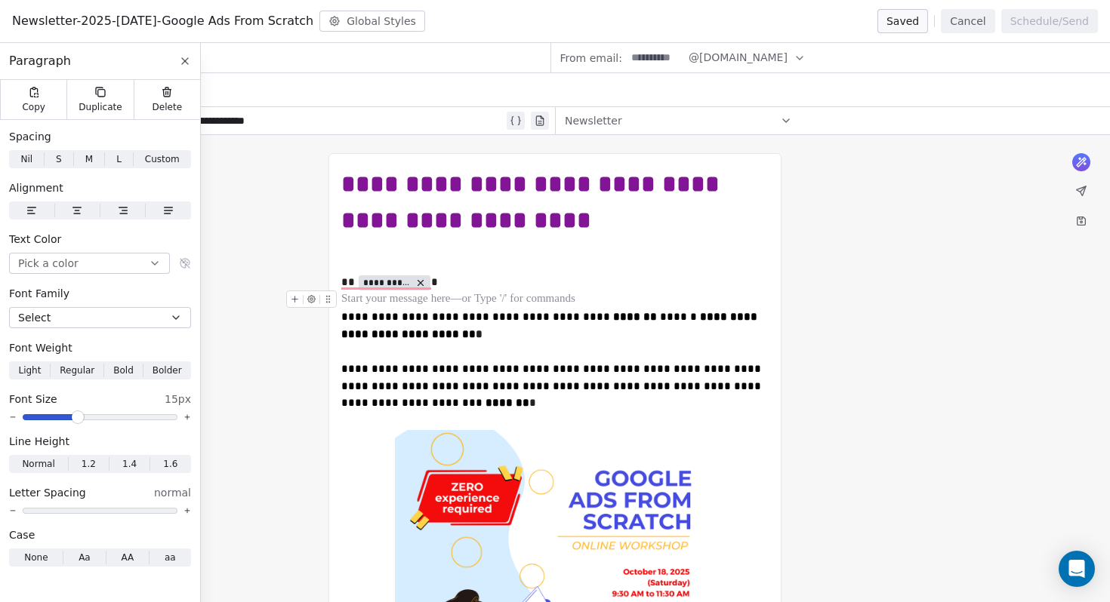
click at [525, 296] on div "To enrich screen reader interactions, please activate Accessibility in Grammarl…" at bounding box center [554, 300] width 427 height 18
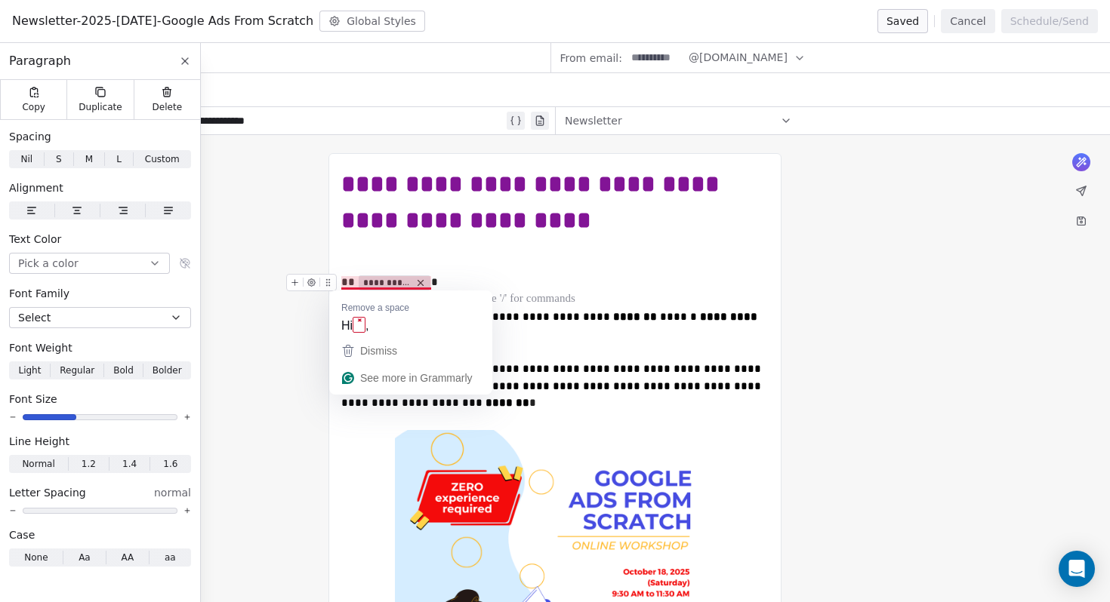
click at [416, 282] on icon "To enrich screen reader interactions, please activate Accessibility in Grammarl…" at bounding box center [420, 283] width 11 height 11
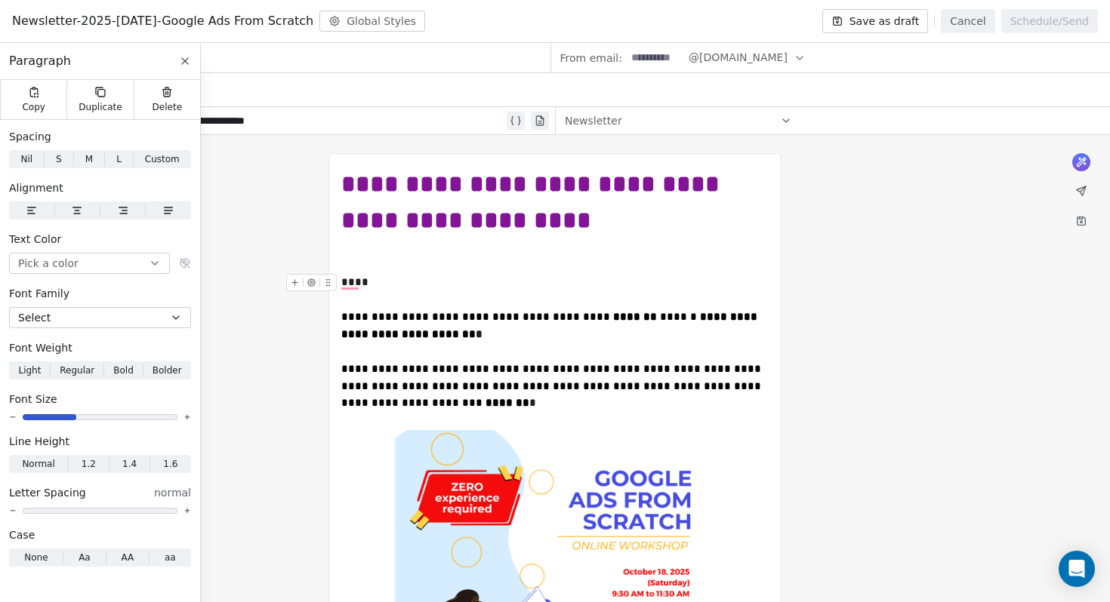
click at [297, 284] on icon "To enrich screen reader interactions, please activate Accessibility in Grammarl…" at bounding box center [295, 283] width 10 height 10
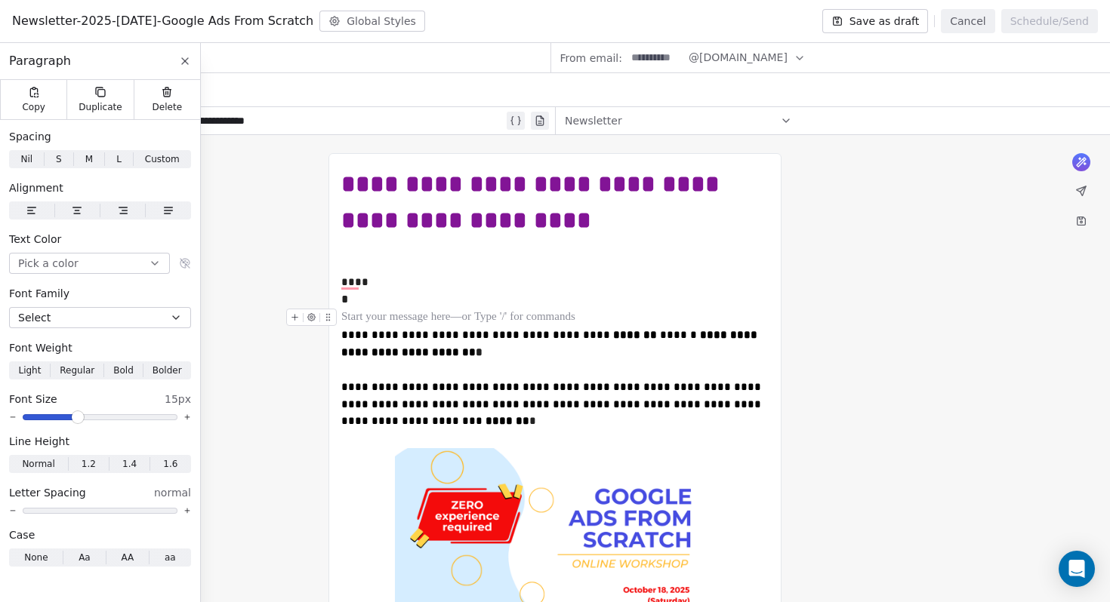
click at [556, 325] on div "To enrich screen reader interactions, please activate Accessibility in Grammarl…" at bounding box center [554, 318] width 427 height 18
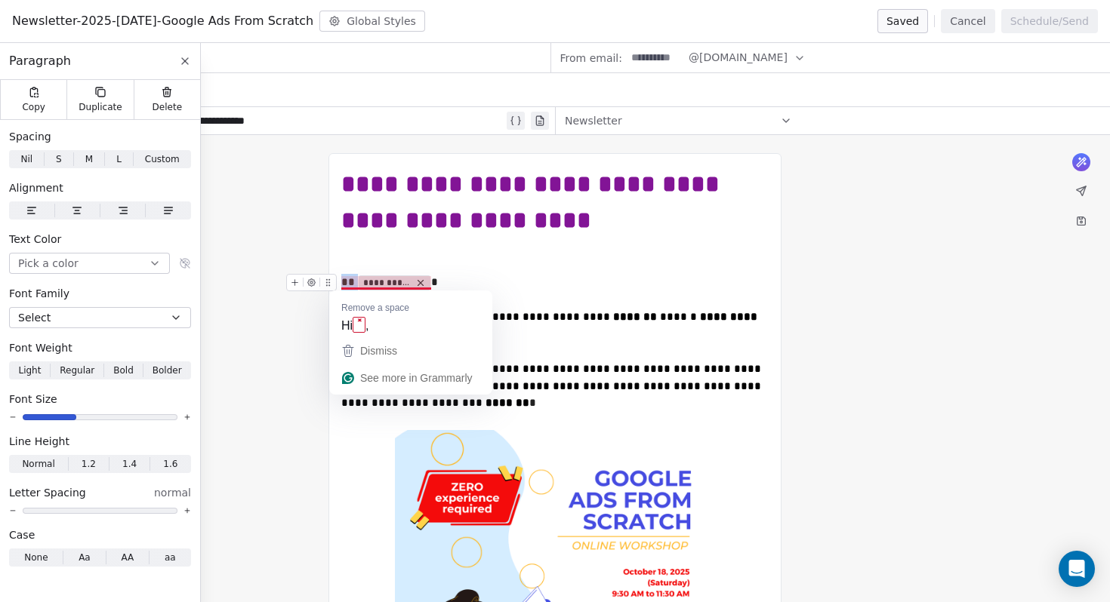
click at [386, 285] on span "**********" at bounding box center [387, 283] width 48 height 12
click at [310, 282] on icon "To enrich screen reader interactions, please activate Accessibility in Grammarl…" at bounding box center [311, 282] width 2 height 2
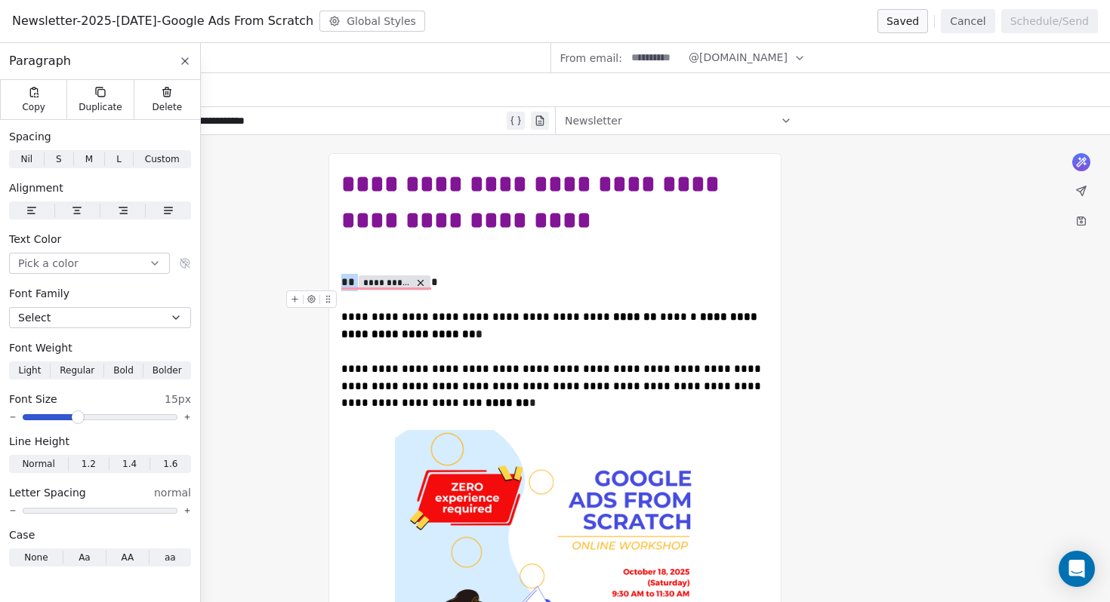
click at [310, 303] on icon "To enrich screen reader interactions, please activate Accessibility in Grammarl…" at bounding box center [311, 299] width 10 height 10
click at [295, 298] on icon "To enrich screen reader interactions, please activate Accessibility in Grammarl…" at bounding box center [295, 299] width 10 height 10
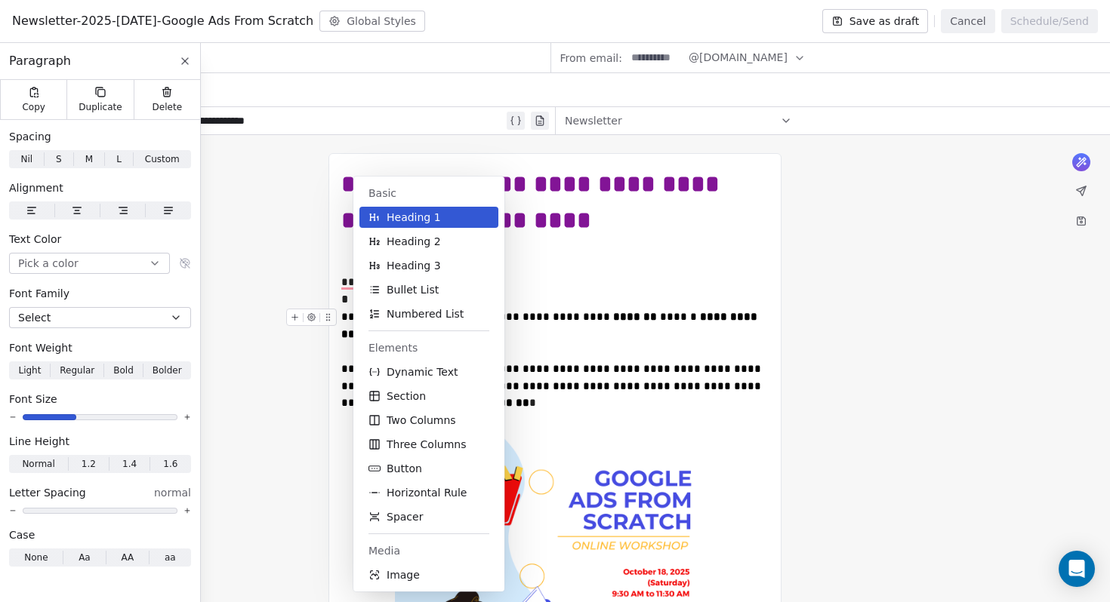
click at [611, 310] on div "**********" at bounding box center [554, 326] width 427 height 34
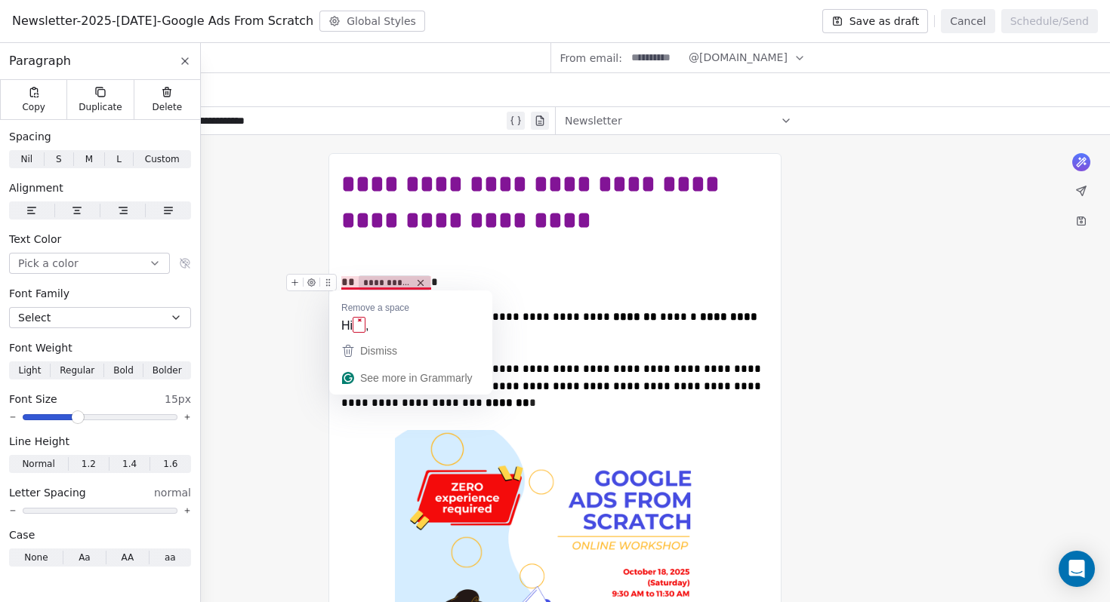
click at [389, 282] on span "**********" at bounding box center [387, 283] width 48 height 12
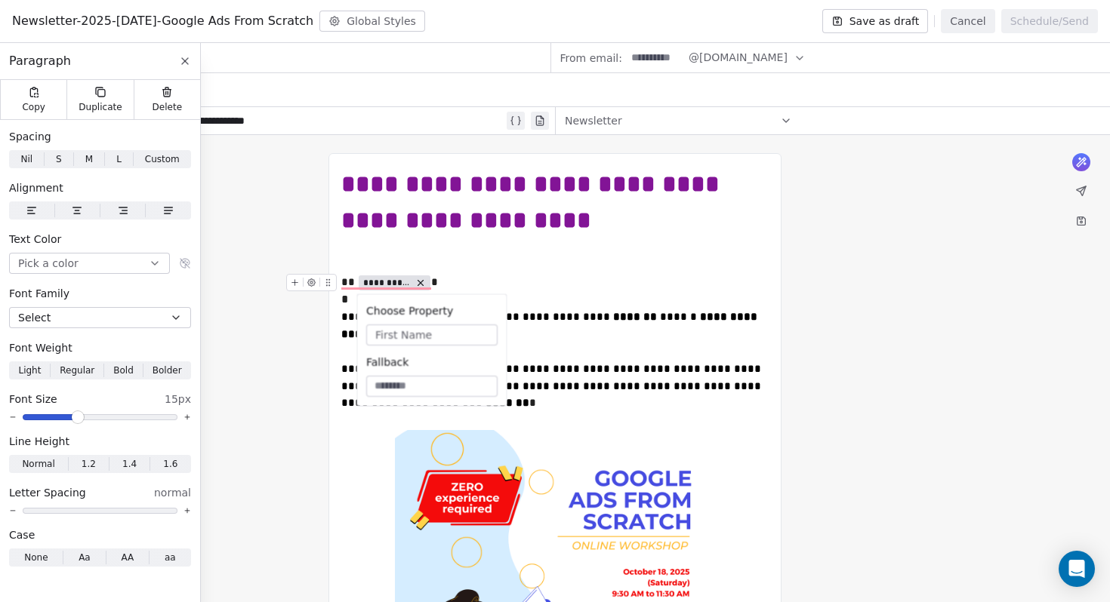
click at [295, 282] on icon "To enrich screen reader interactions, please activate Accessibility in Grammarl…" at bounding box center [295, 282] width 6 height 0
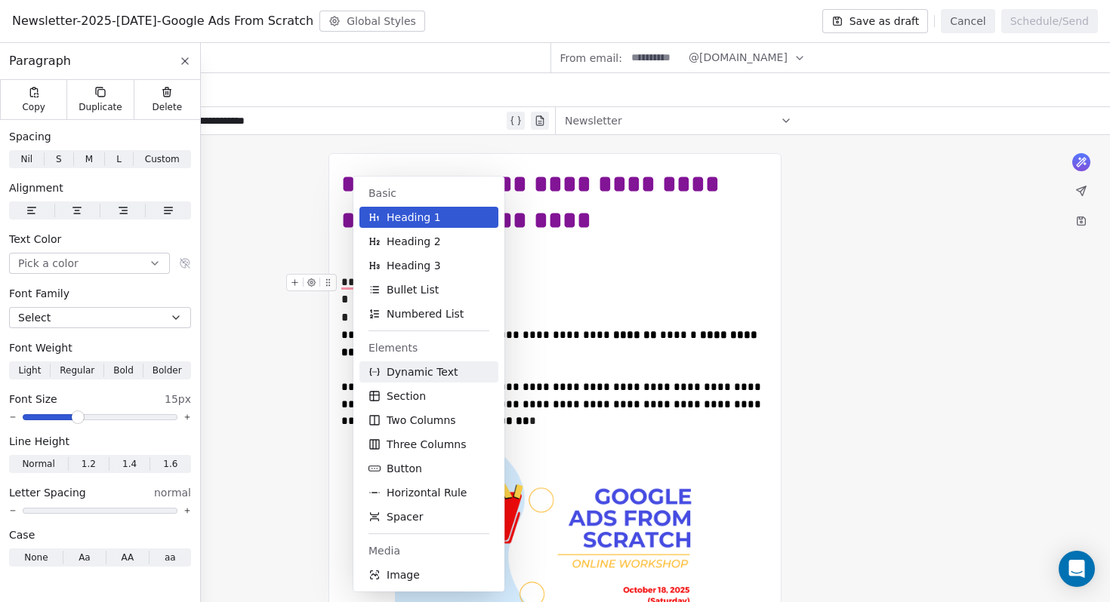
click at [434, 377] on span "Dynamic Text" at bounding box center [422, 372] width 72 height 15
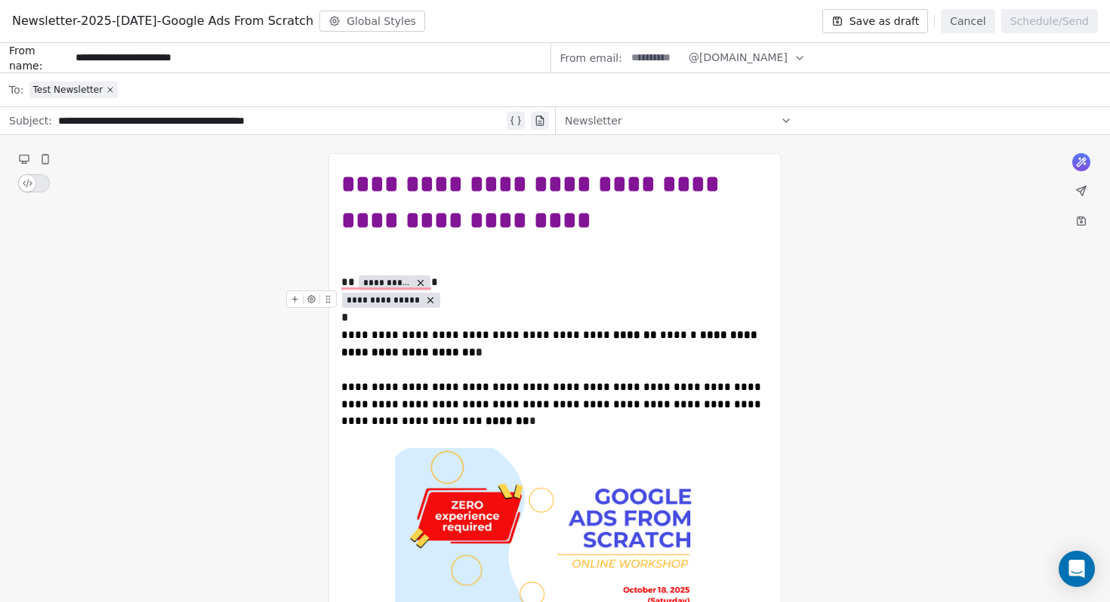
click at [406, 302] on span "**********" at bounding box center [383, 300] width 74 height 12
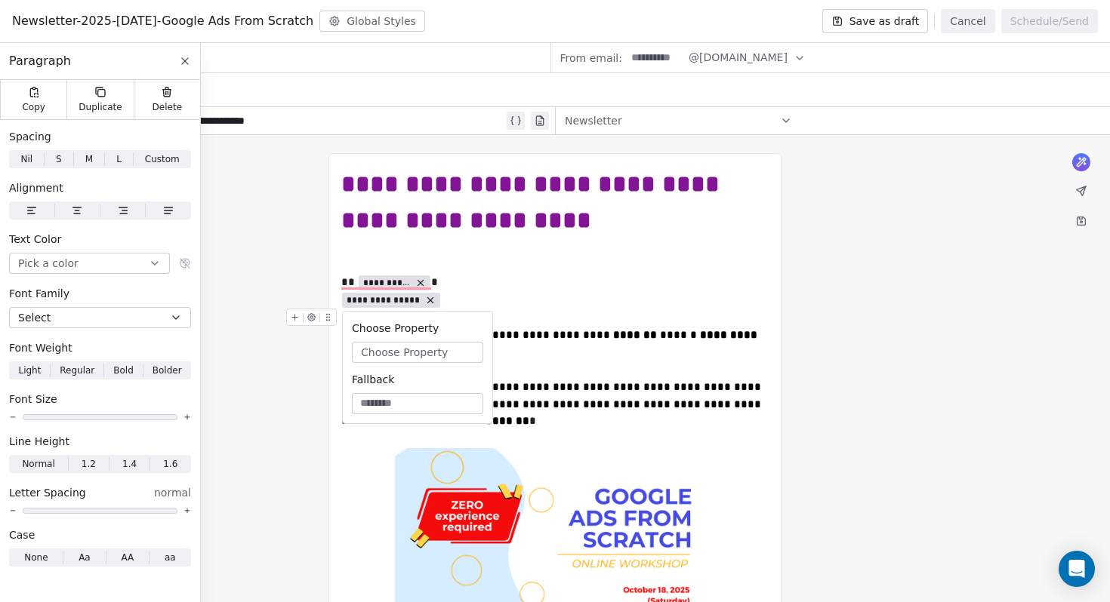
click at [412, 353] on span "Choose Property" at bounding box center [404, 352] width 87 height 15
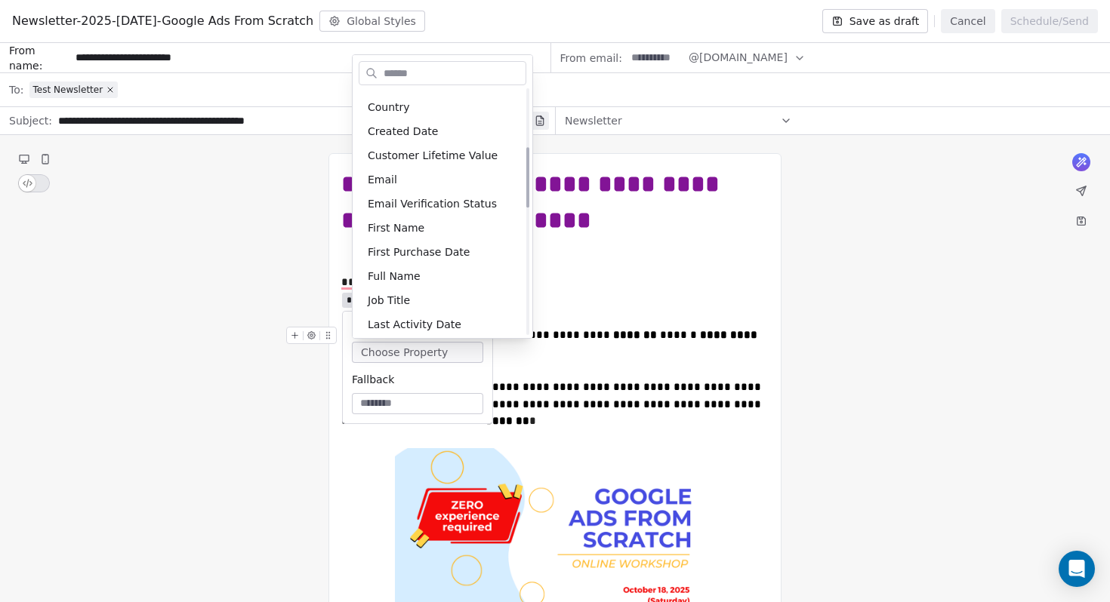
scroll to position [248, 0]
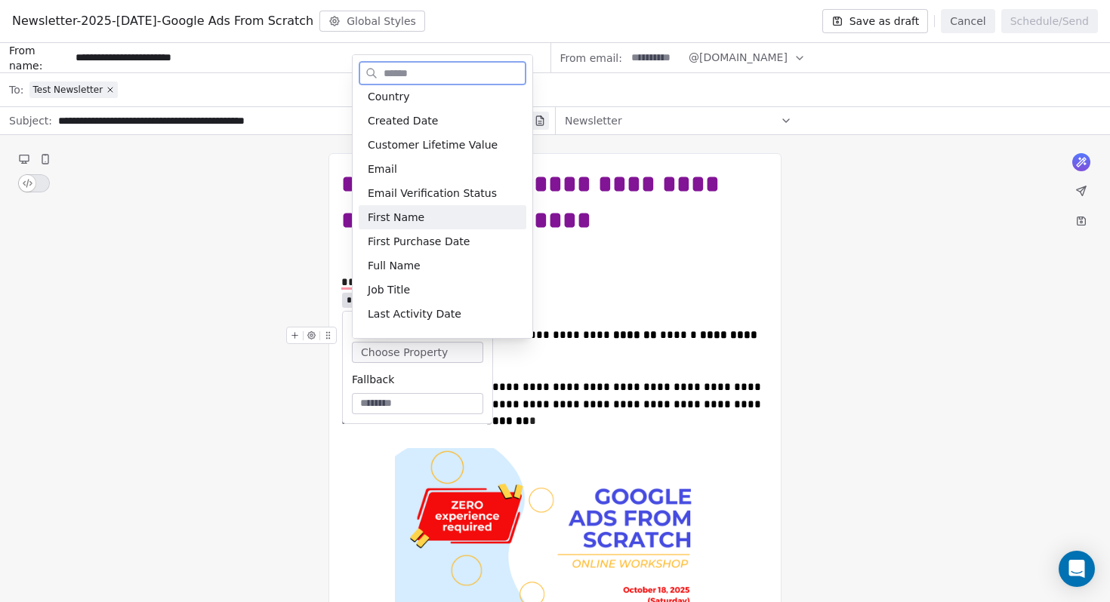
click at [401, 211] on div "First Name" at bounding box center [443, 217] width 168 height 24
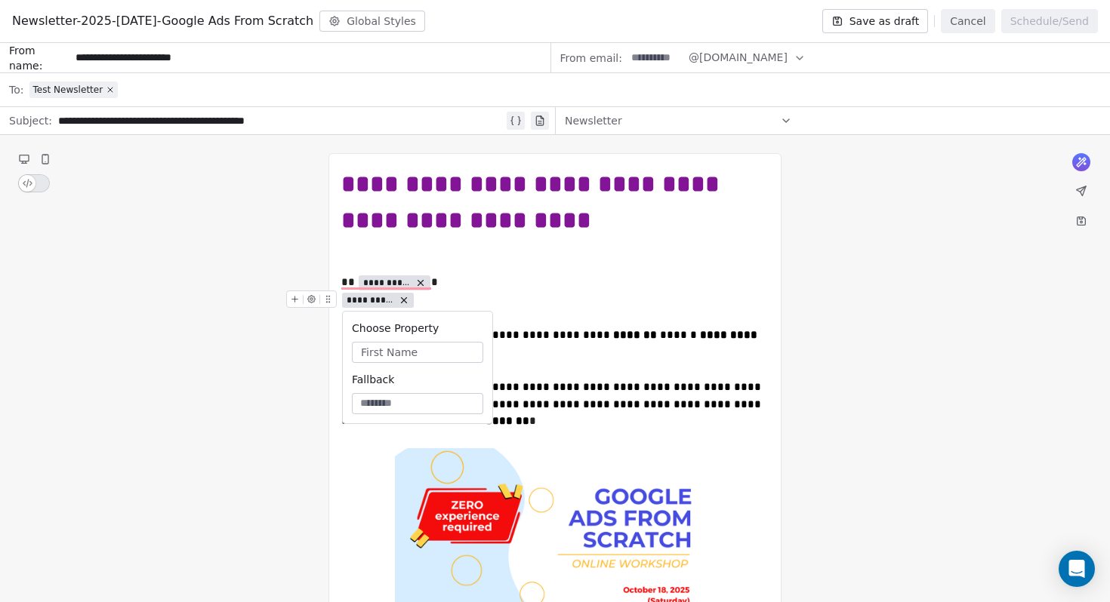
click at [399, 305] on icon "To enrich screen reader interactions, please activate Accessibility in Grammarl…" at bounding box center [404, 300] width 11 height 11
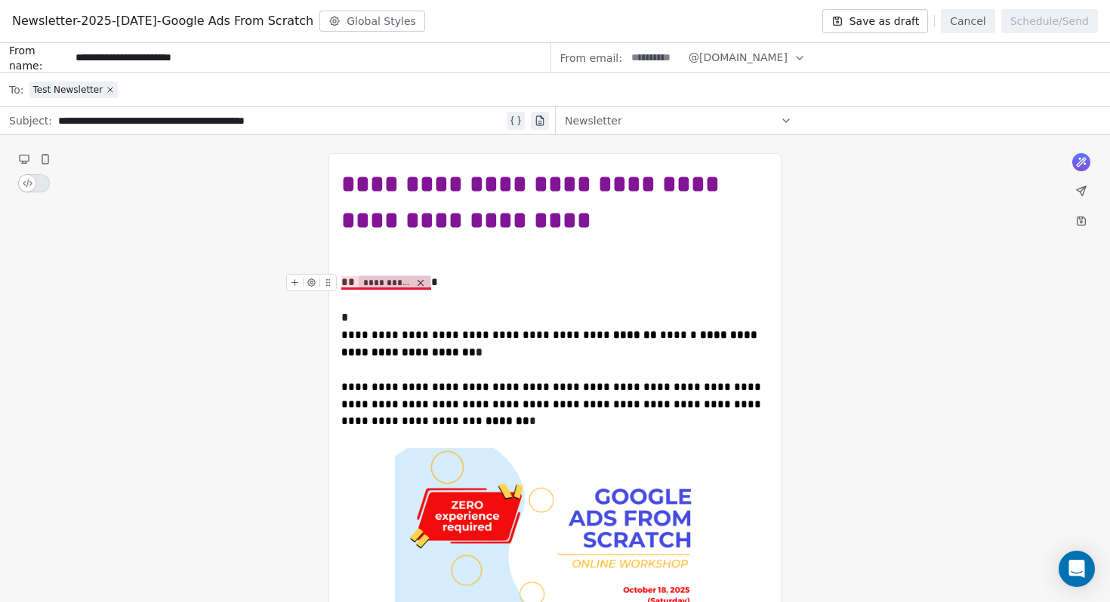
click at [418, 288] on icon "To enrich screen reader interactions, please activate Accessibility in Grammarl…" at bounding box center [420, 283] width 11 height 11
click at [986, 29] on button "Cancel" at bounding box center [968, 21] width 54 height 24
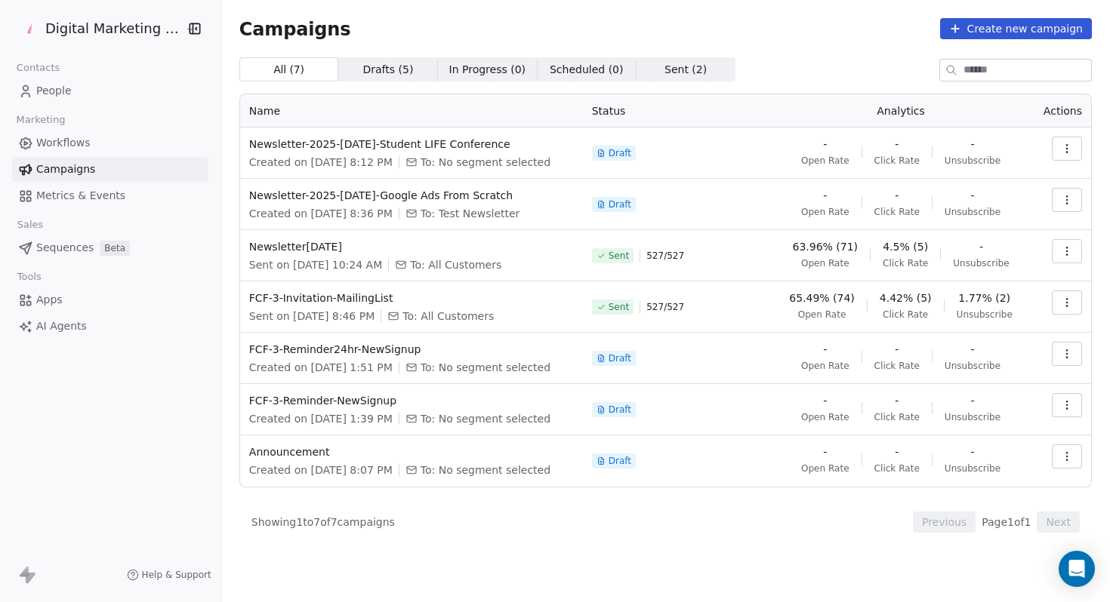
click at [48, 99] on link "People" at bounding box center [110, 91] width 196 height 25
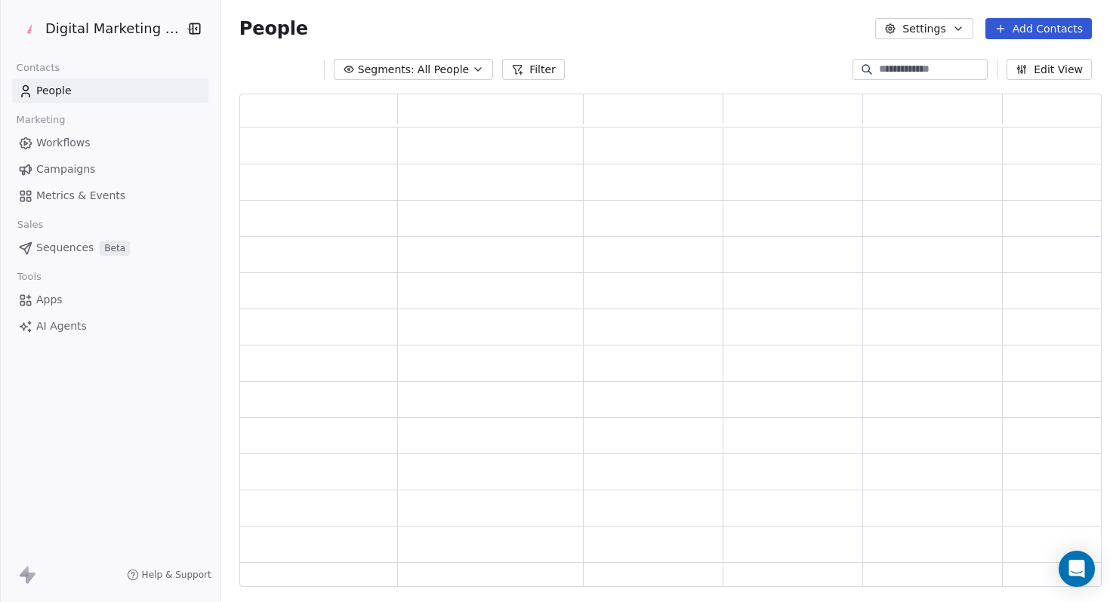
scroll to position [494, 862]
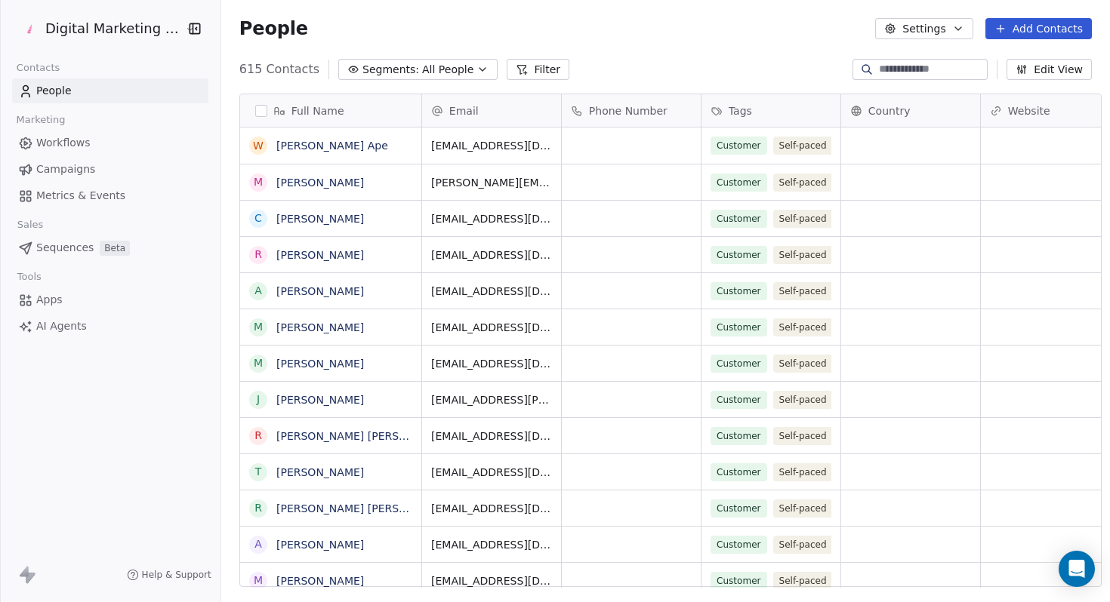
click at [1070, 69] on button "Edit View" at bounding box center [1048, 69] width 85 height 21
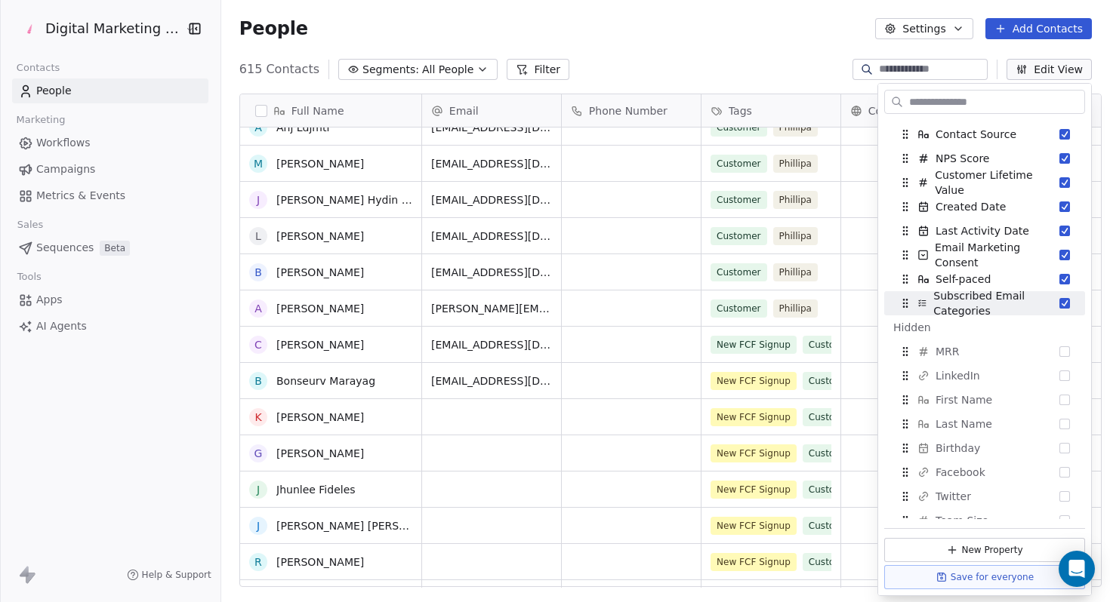
scroll to position [644, 0]
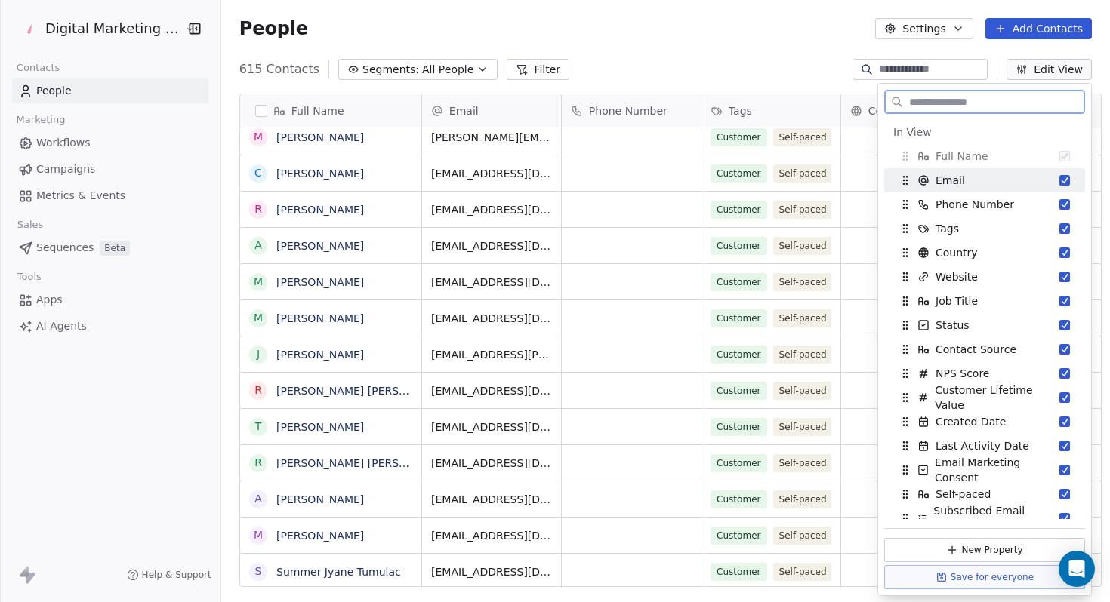
click at [1068, 182] on button "Suggestions" at bounding box center [1064, 180] width 11 height 11
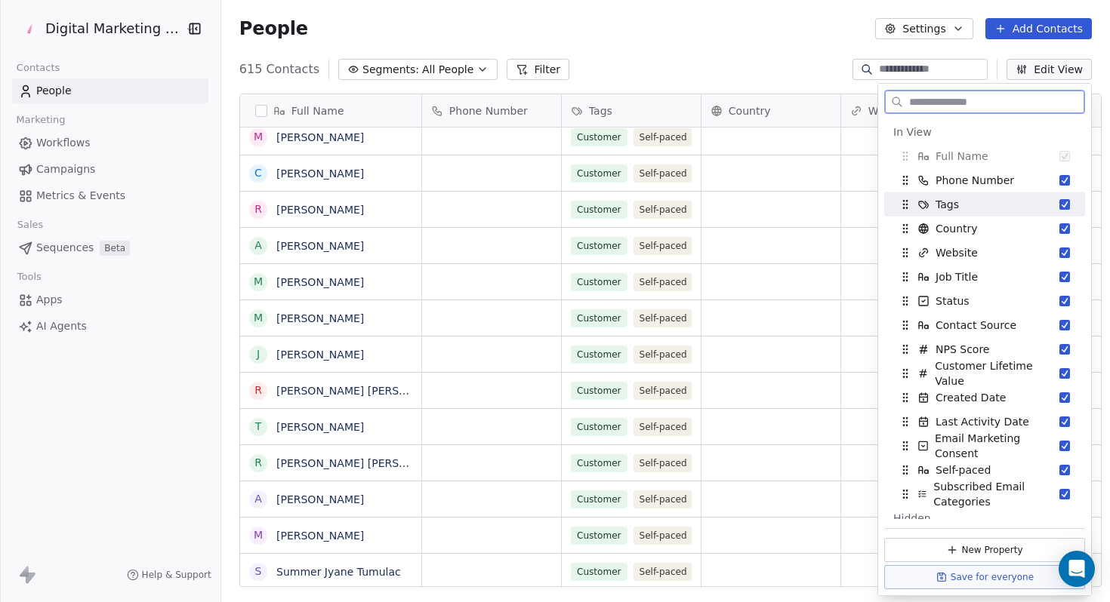
click at [1061, 212] on div "Tags" at bounding box center [984, 204] width 189 height 24
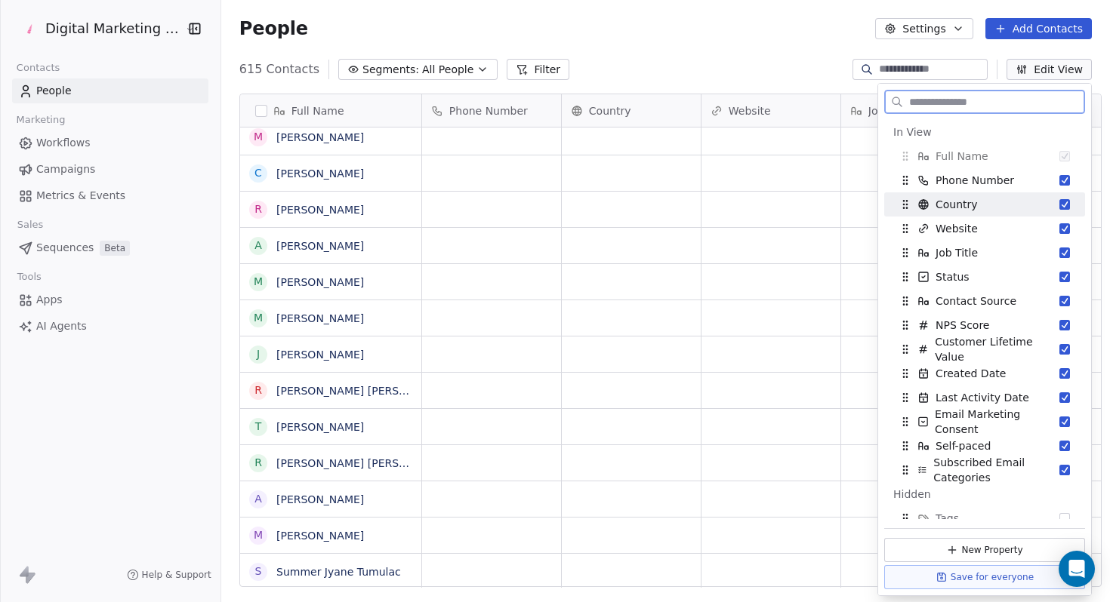
click at [1064, 193] on div "Country" at bounding box center [984, 204] width 189 height 24
click at [1064, 187] on div "Phone Number" at bounding box center [984, 180] width 189 height 24
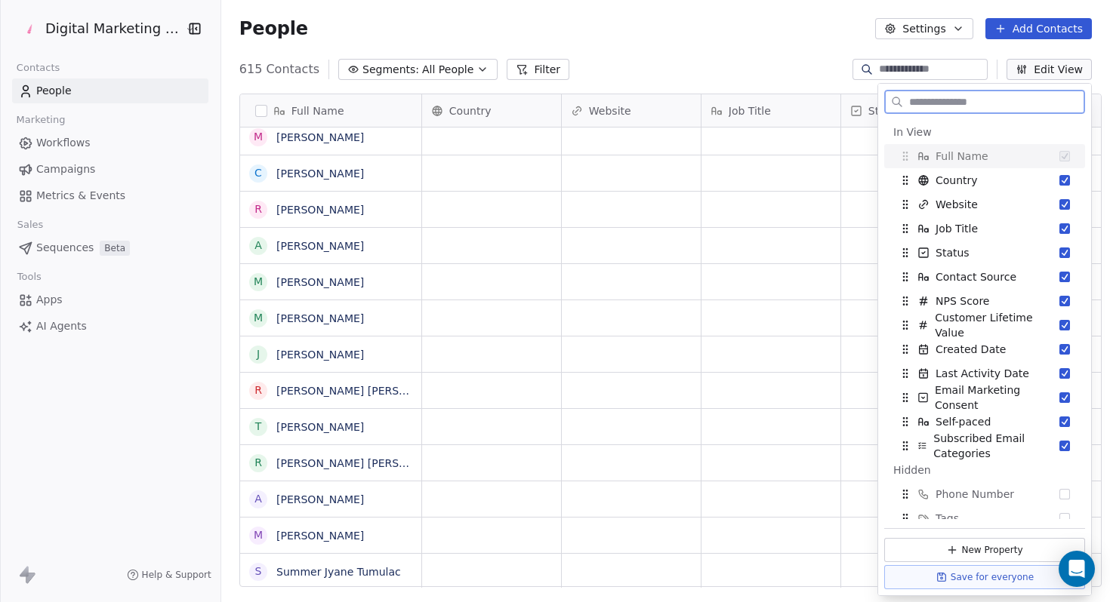
click at [1064, 187] on div "Country" at bounding box center [984, 180] width 189 height 24
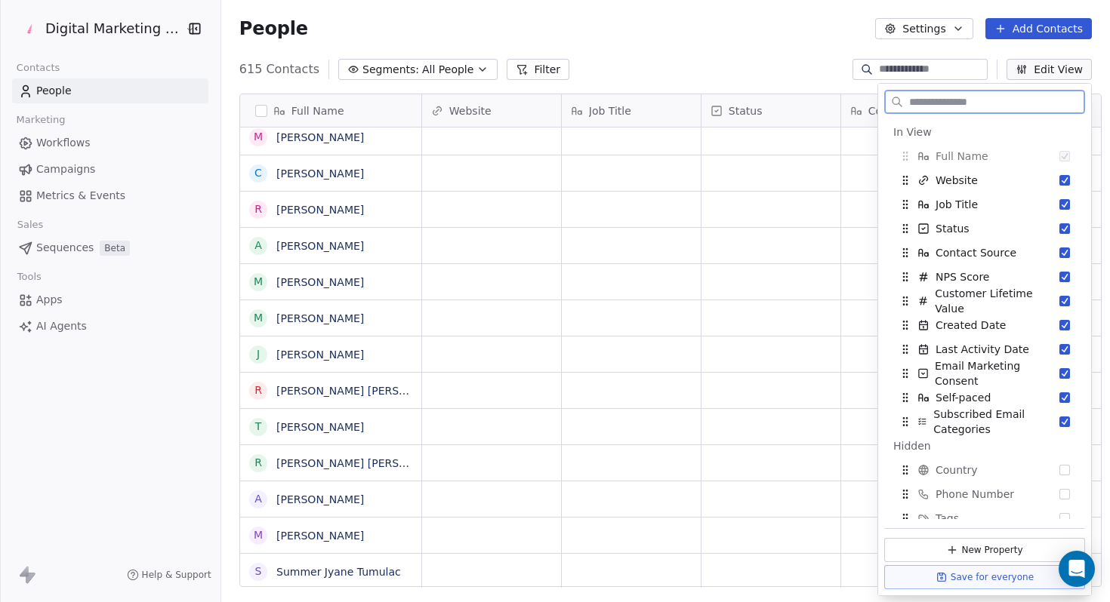
click at [1064, 187] on div "Website" at bounding box center [984, 180] width 189 height 24
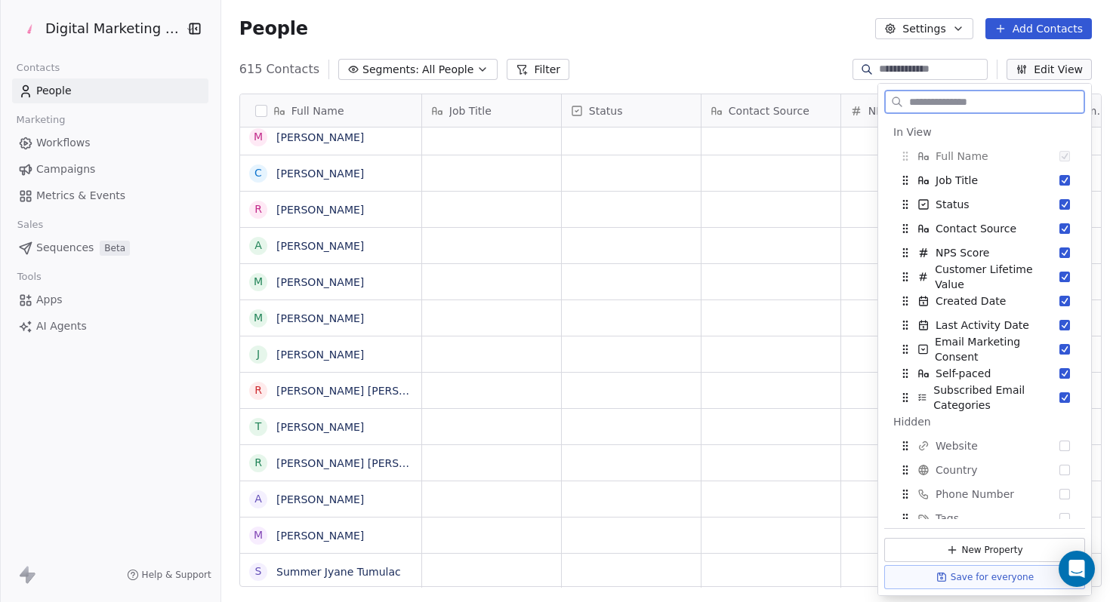
click at [1064, 187] on div "Job Title" at bounding box center [984, 180] width 189 height 24
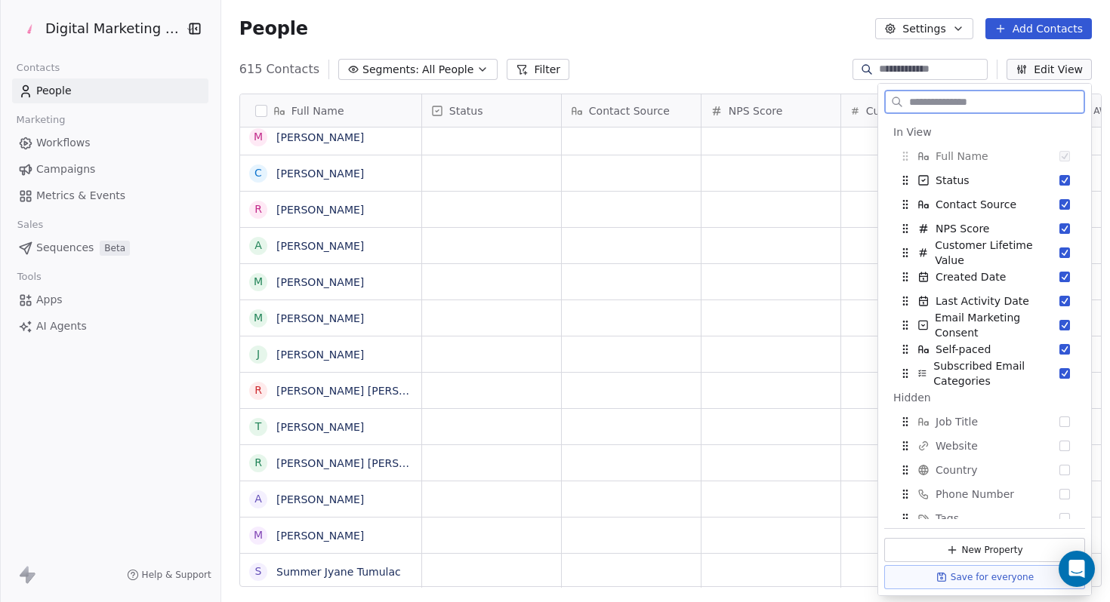
click at [1064, 187] on div "Status" at bounding box center [984, 180] width 189 height 24
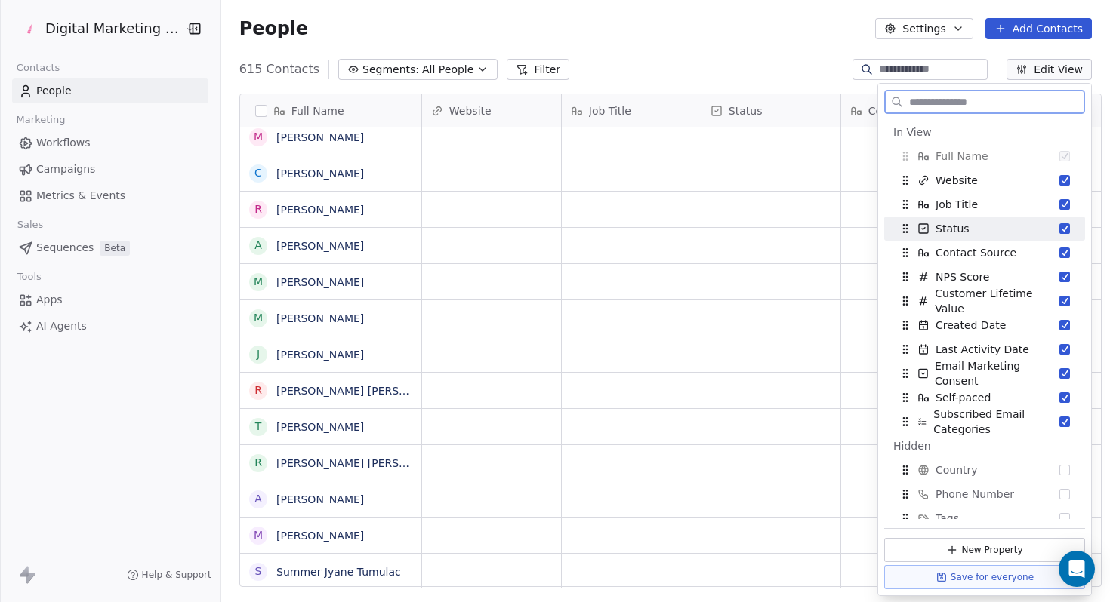
click at [1064, 187] on div "Website" at bounding box center [984, 180] width 189 height 24
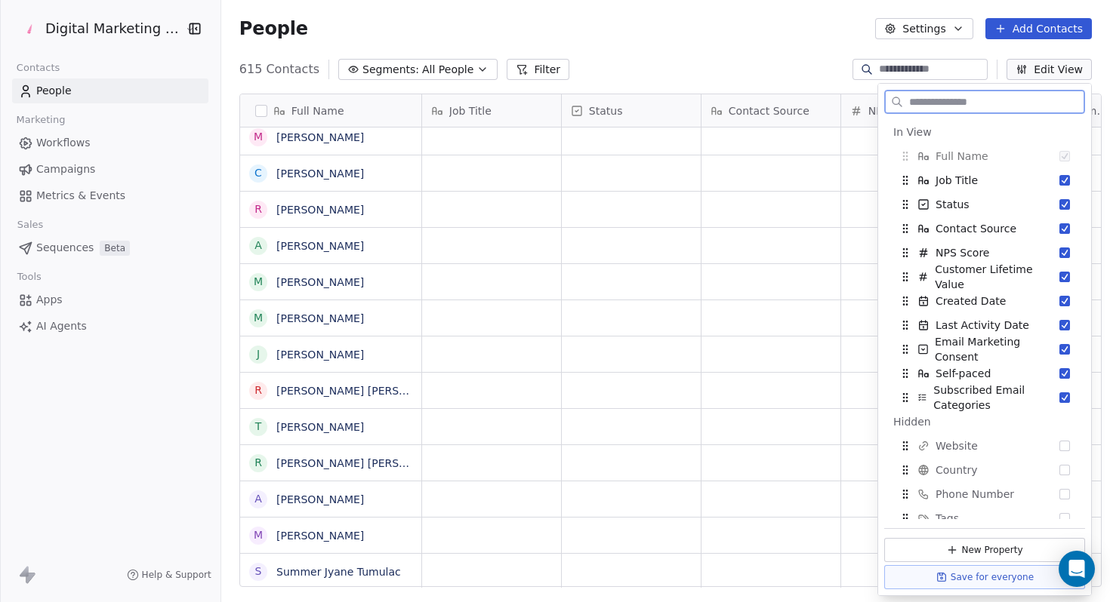
click at [1064, 187] on div "Job Title" at bounding box center [984, 180] width 189 height 24
click at [1064, 192] on div "Status" at bounding box center [984, 204] width 189 height 24
click at [1064, 187] on div "Job Title" at bounding box center [984, 180] width 189 height 24
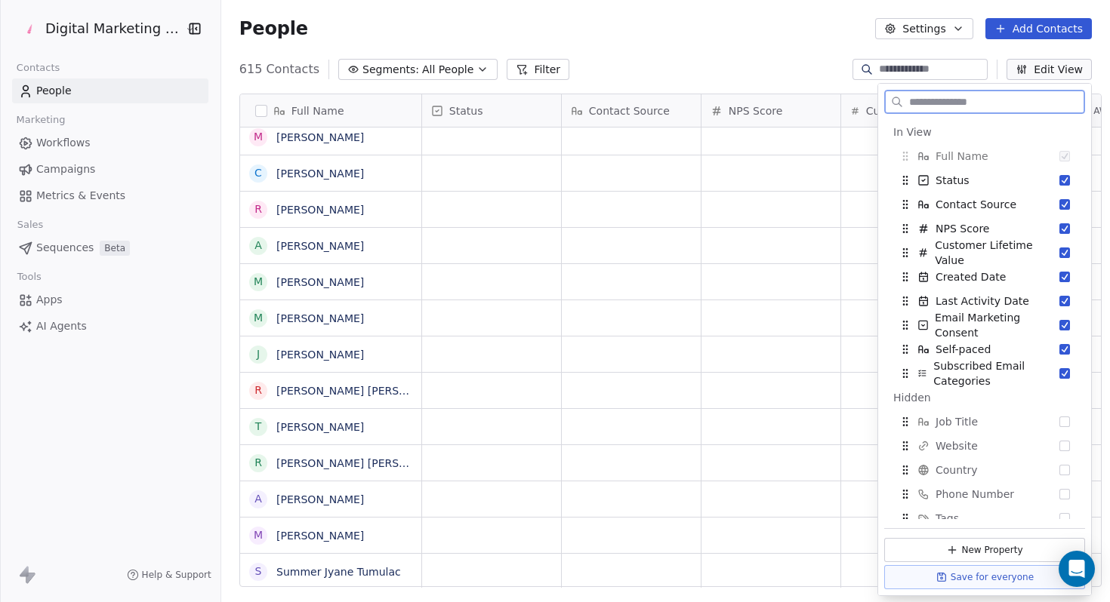
click at [1064, 187] on div "Status" at bounding box center [984, 180] width 189 height 24
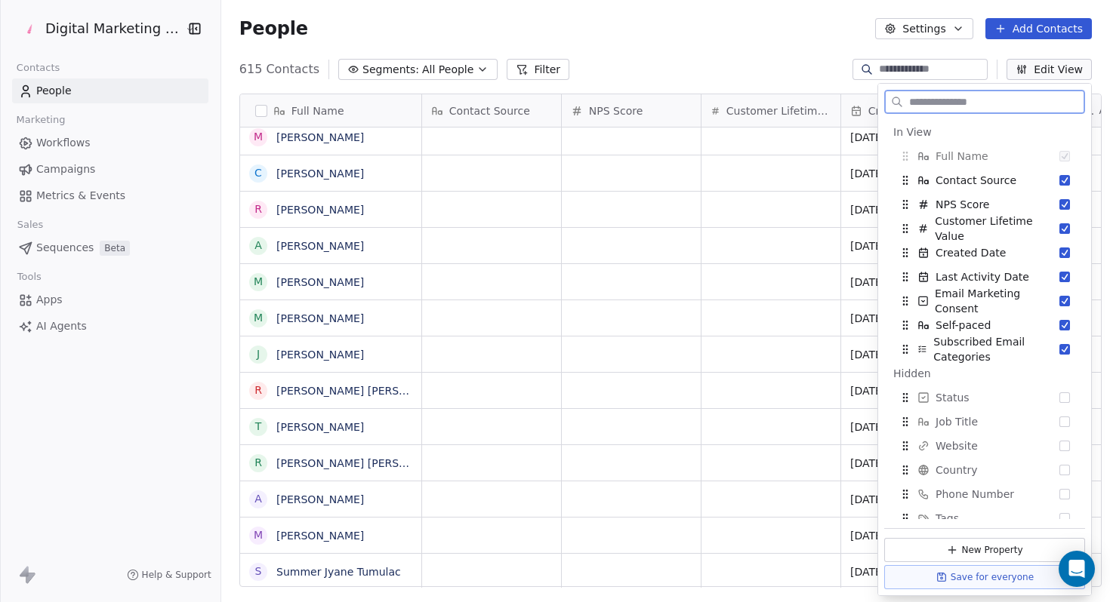
click at [1064, 187] on div "Contact Source" at bounding box center [984, 180] width 189 height 24
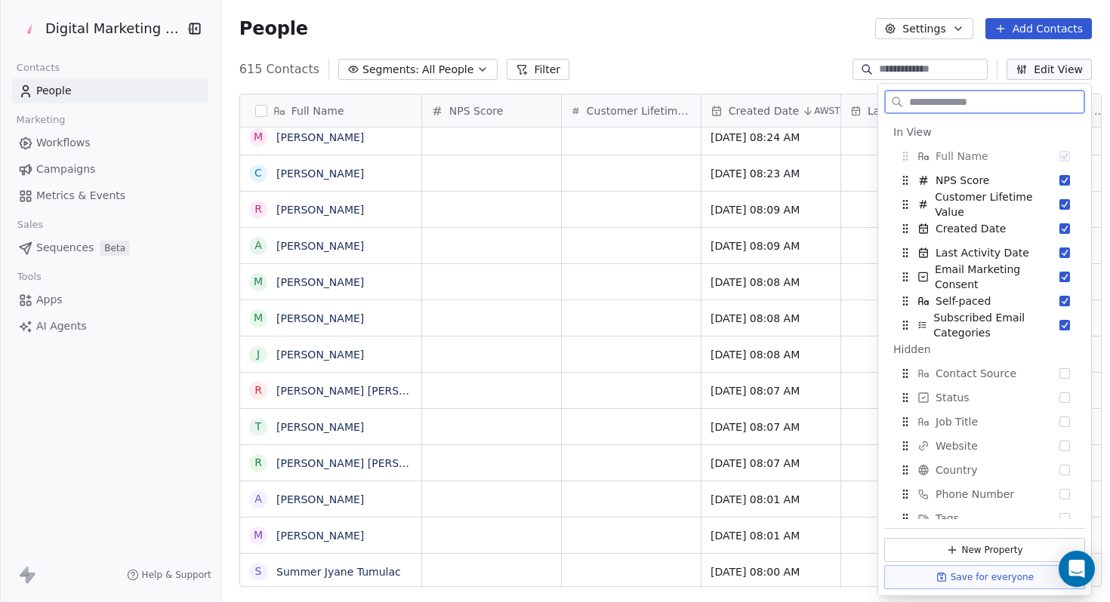
click at [1064, 187] on div "NPS Score" at bounding box center [984, 180] width 189 height 24
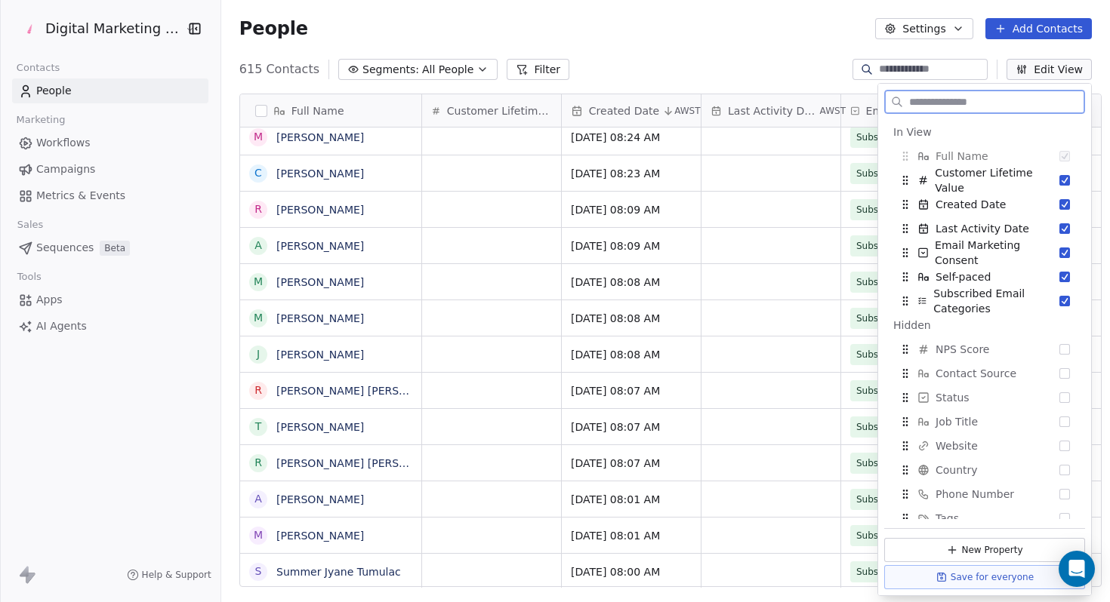
click at [1064, 187] on div "Customer Lifetime Value" at bounding box center [984, 180] width 189 height 24
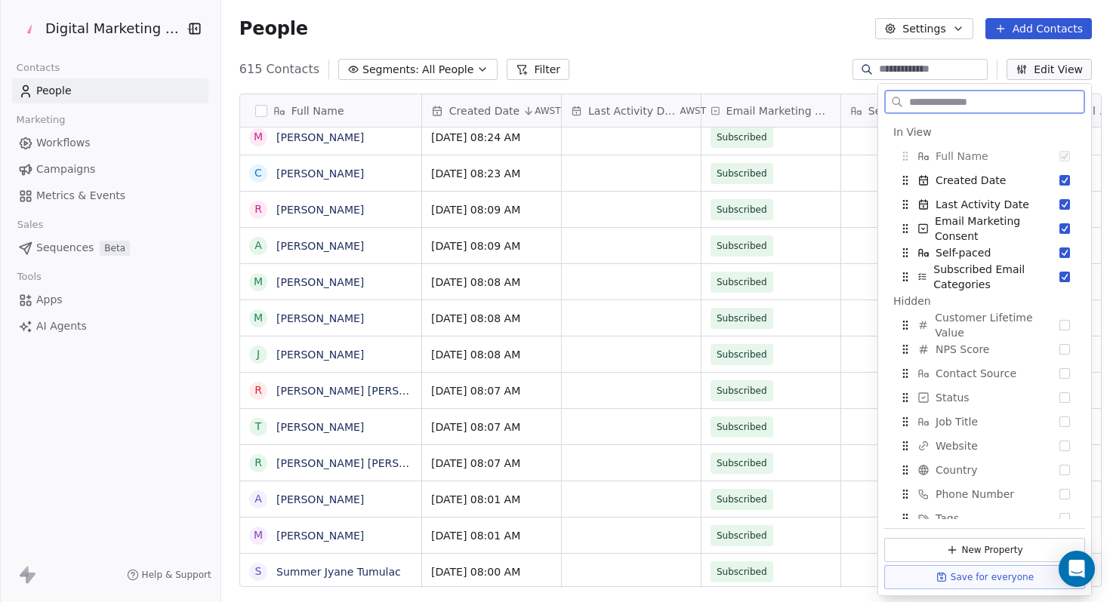
click at [1064, 187] on div "Created Date" at bounding box center [984, 180] width 189 height 24
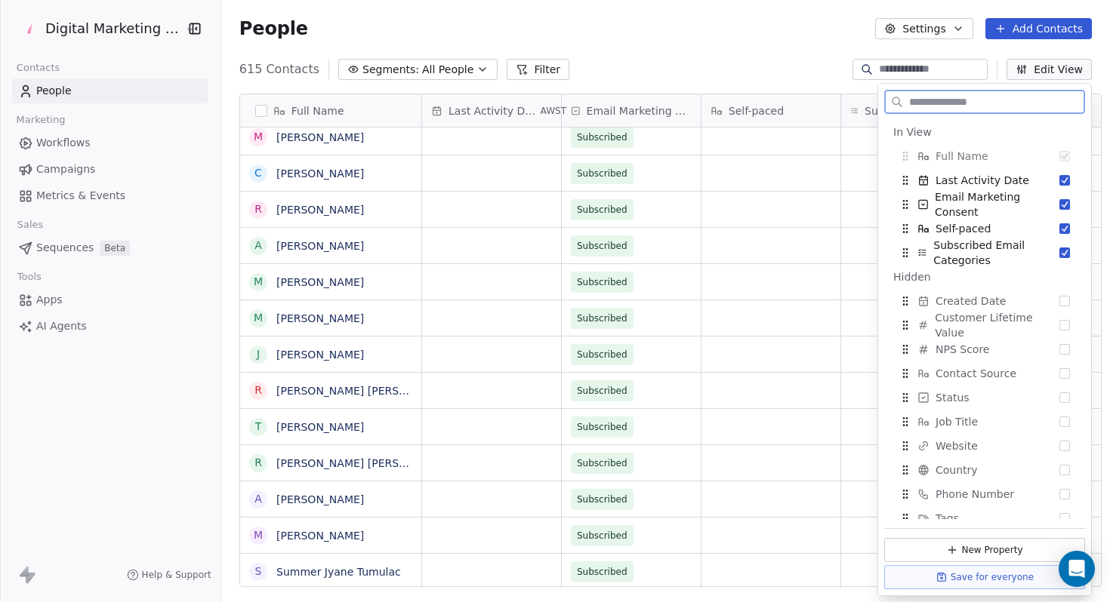
click at [1064, 187] on div "Last Activity Date" at bounding box center [984, 180] width 189 height 24
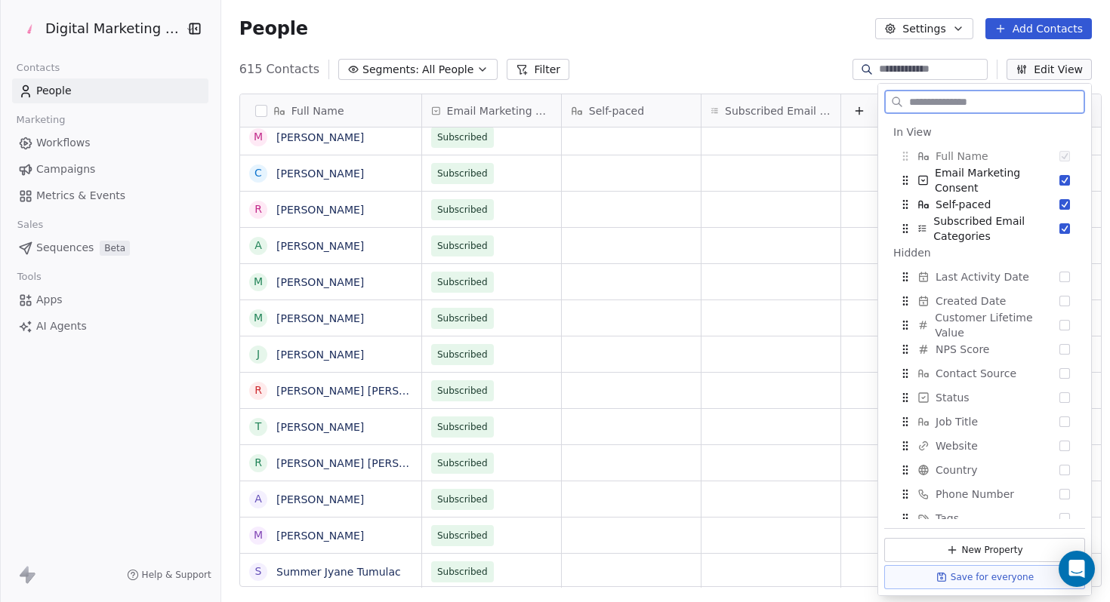
click at [1064, 187] on div "Email Marketing Consent" at bounding box center [984, 180] width 189 height 24
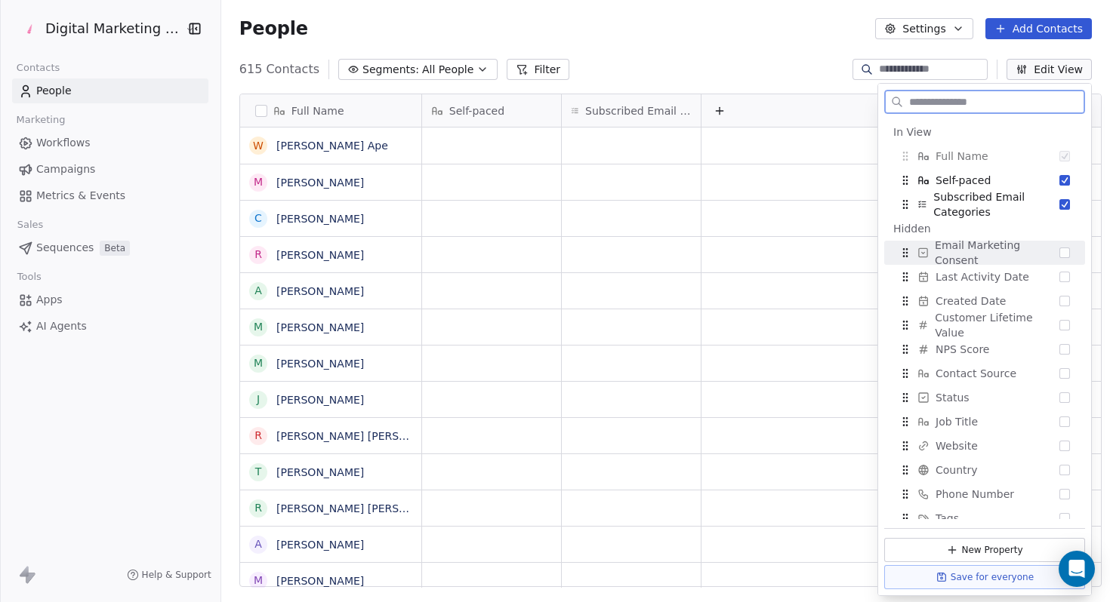
click at [1064, 254] on button "Suggestions" at bounding box center [1064, 253] width 11 height 11
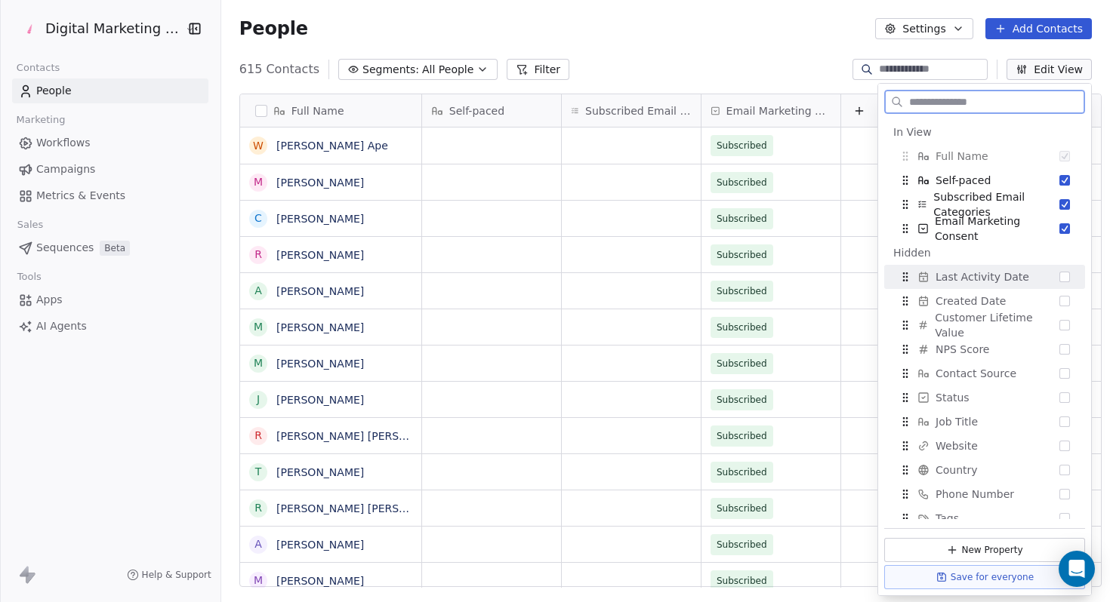
click at [1064, 274] on button "Suggestions" at bounding box center [1064, 277] width 11 height 11
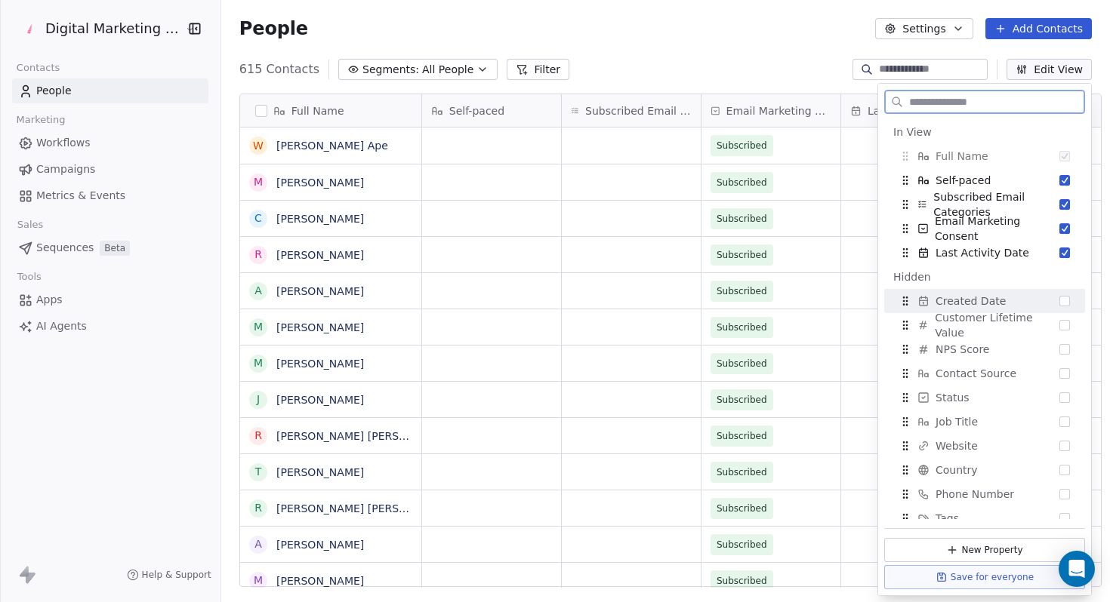
click at [1064, 301] on button "Suggestions" at bounding box center [1064, 301] width 11 height 11
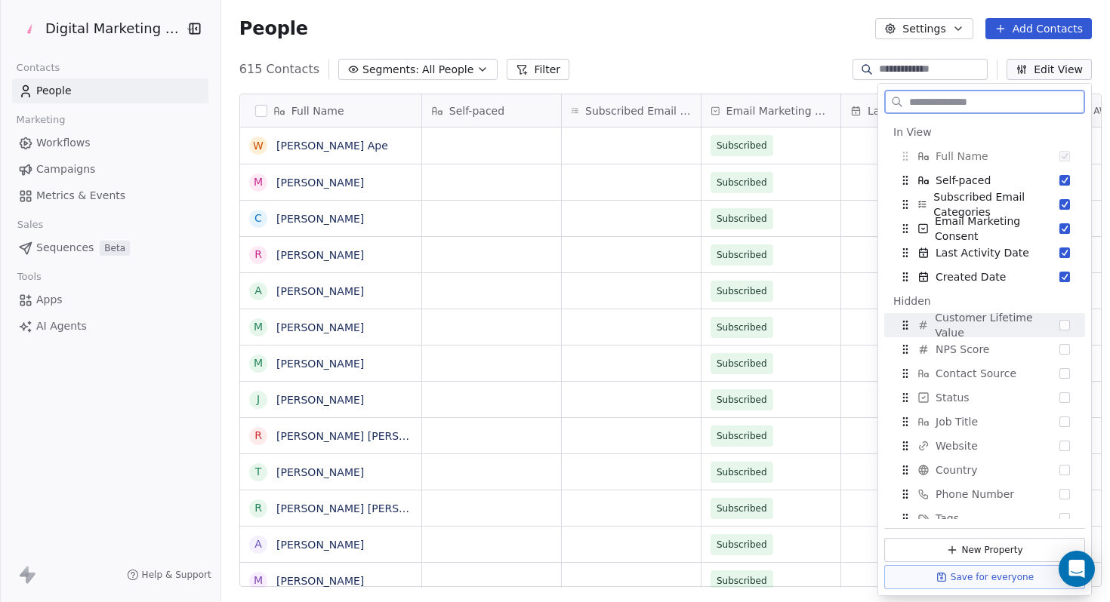
click at [1063, 330] on button "Suggestions" at bounding box center [1064, 325] width 11 height 11
click at [1062, 344] on button "Suggestions" at bounding box center [1064, 349] width 11 height 11
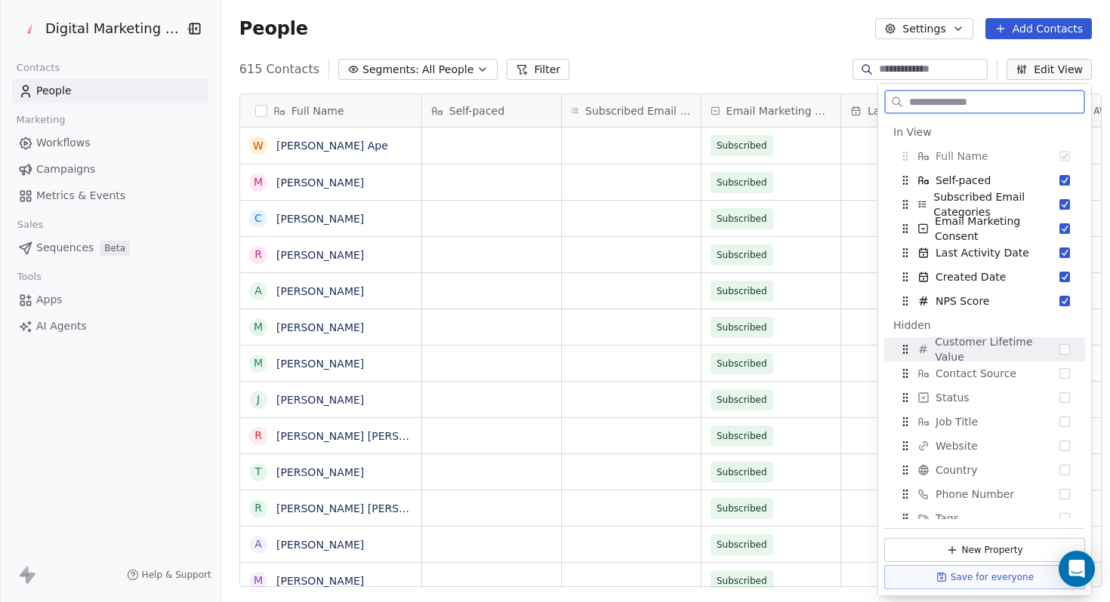
click at [1066, 350] on button "Suggestions" at bounding box center [1064, 349] width 11 height 11
click at [1064, 367] on div "Contact Source" at bounding box center [984, 374] width 189 height 24
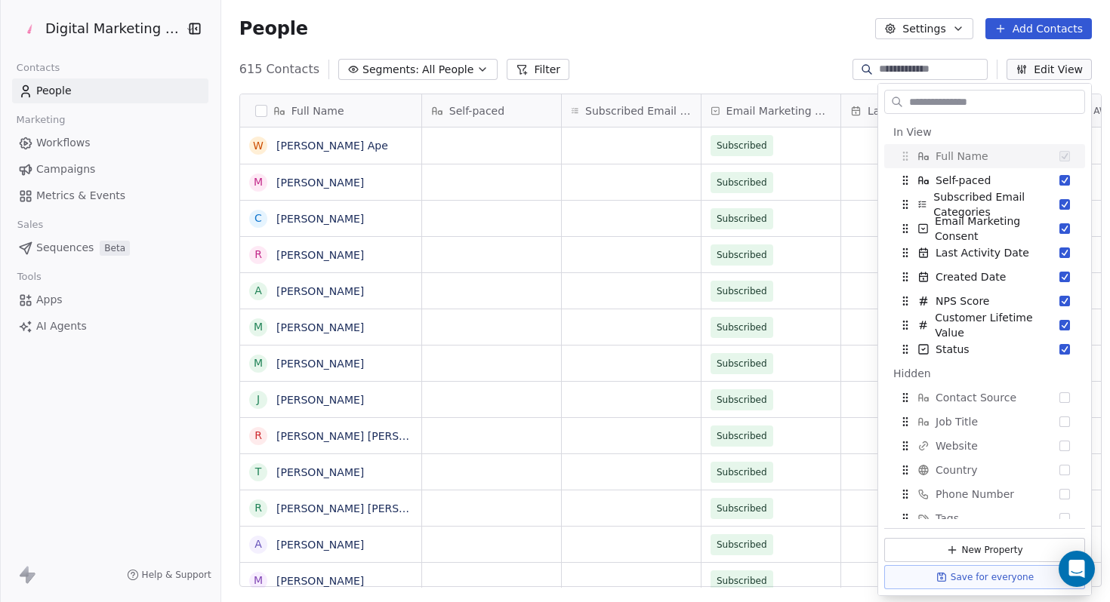
scroll to position [530, 898]
click at [1063, 396] on button "Suggestions" at bounding box center [1064, 398] width 11 height 11
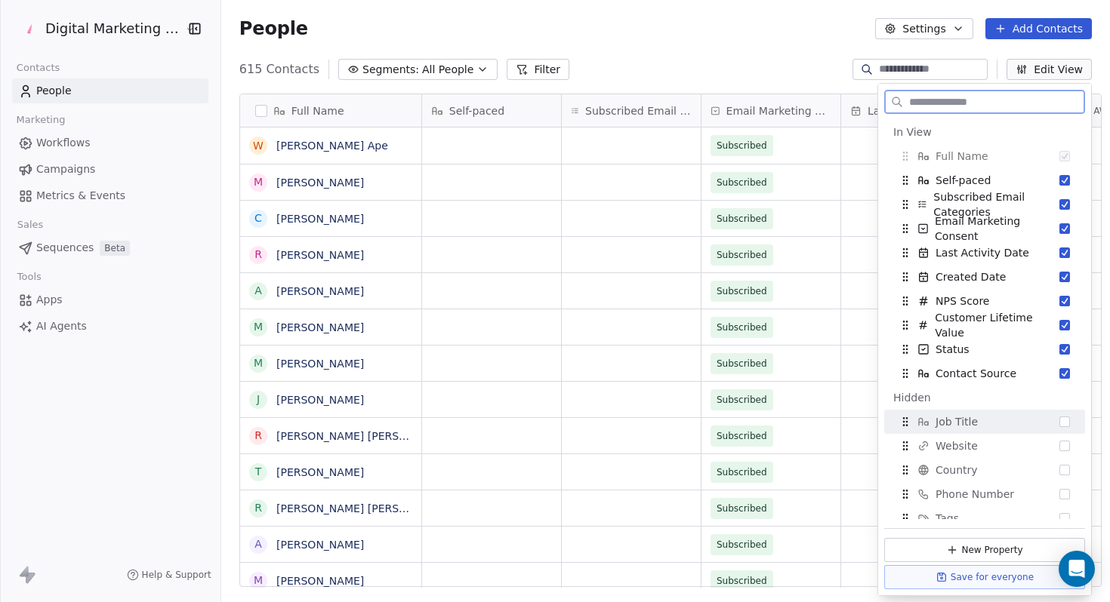
click at [1067, 420] on button "Suggestions" at bounding box center [1064, 422] width 11 height 11
click at [1063, 399] on button "Suggestions" at bounding box center [1064, 398] width 11 height 11
click at [1064, 380] on div "Contact Source" at bounding box center [984, 374] width 189 height 24
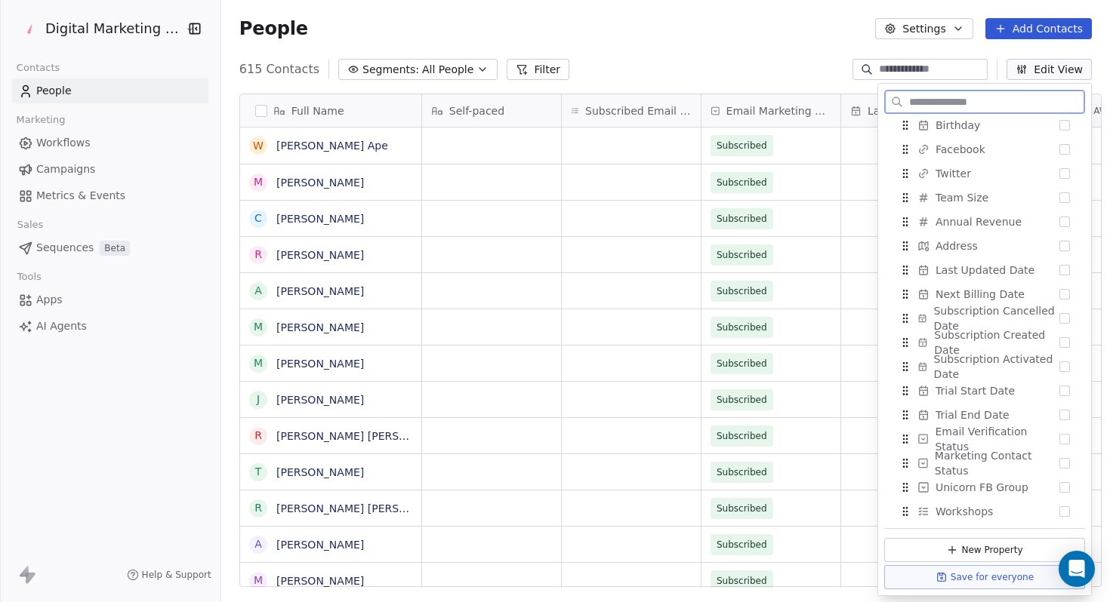
scroll to position [543, 0]
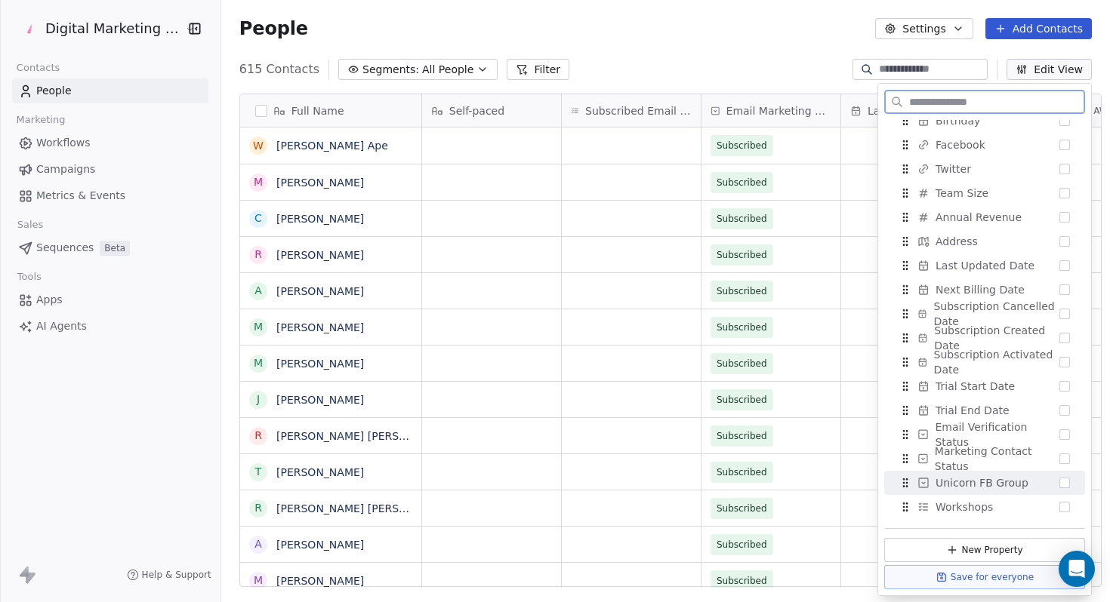
click at [1061, 487] on button "Suggestions" at bounding box center [1064, 483] width 11 height 11
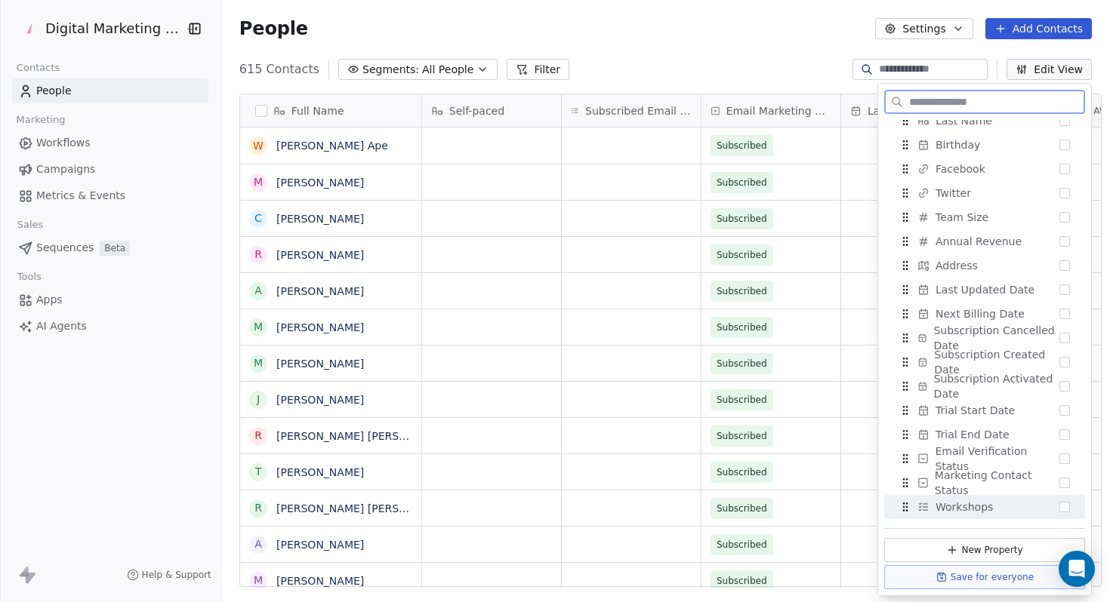
click at [1056, 512] on div "Workshops" at bounding box center [984, 507] width 189 height 24
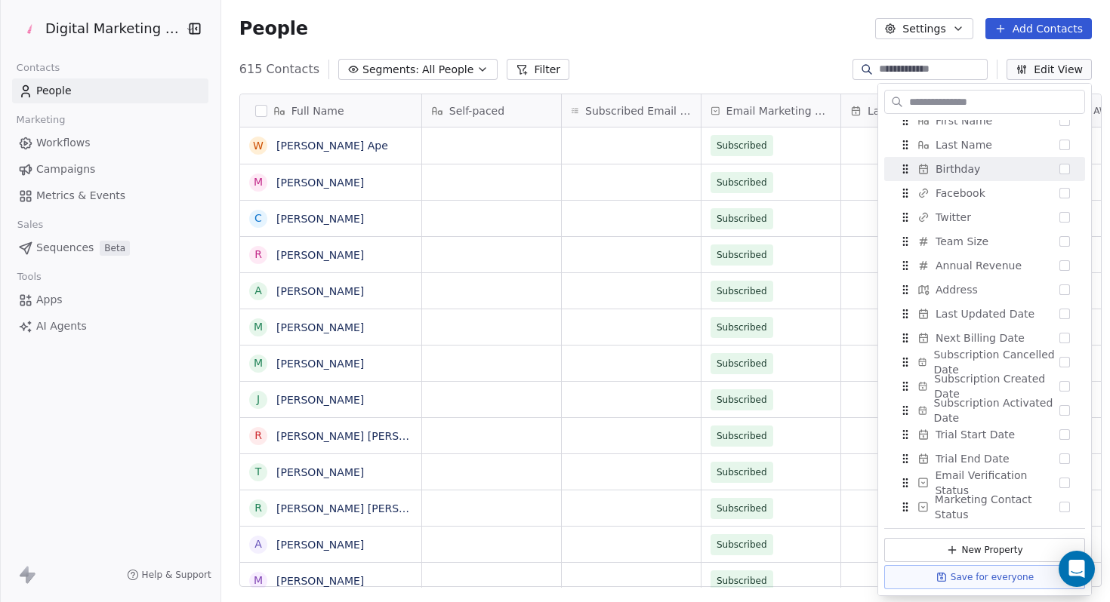
click at [794, 61] on div "615 Contacts Segments: All People Filter Edit View" at bounding box center [665, 69] width 888 height 24
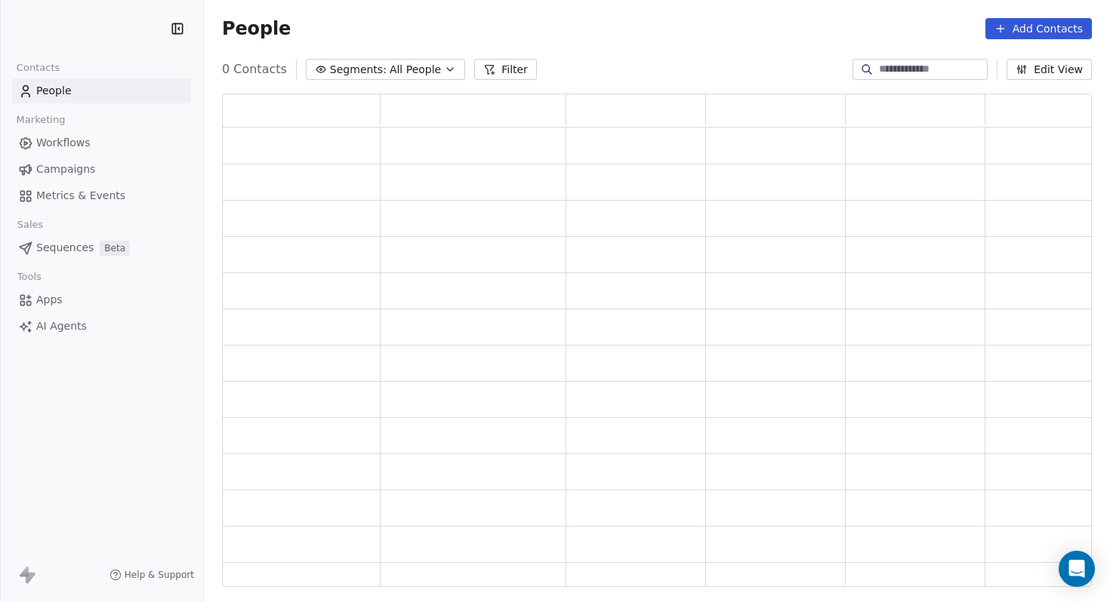
scroll to position [1, 0]
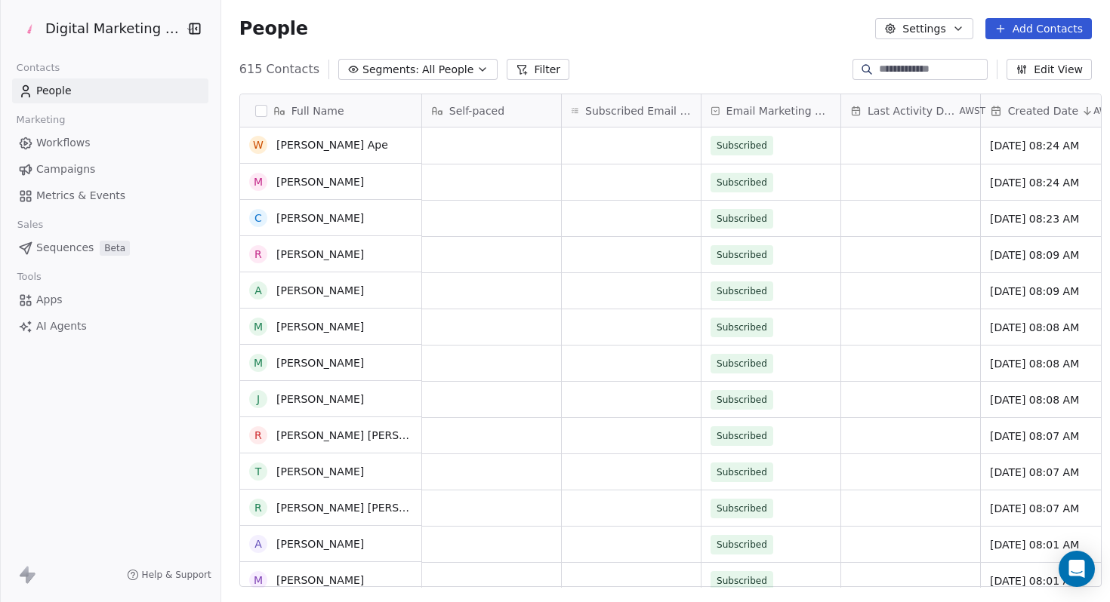
scroll to position [1, 0]
click at [476, 66] on icon "button" at bounding box center [482, 69] width 12 height 12
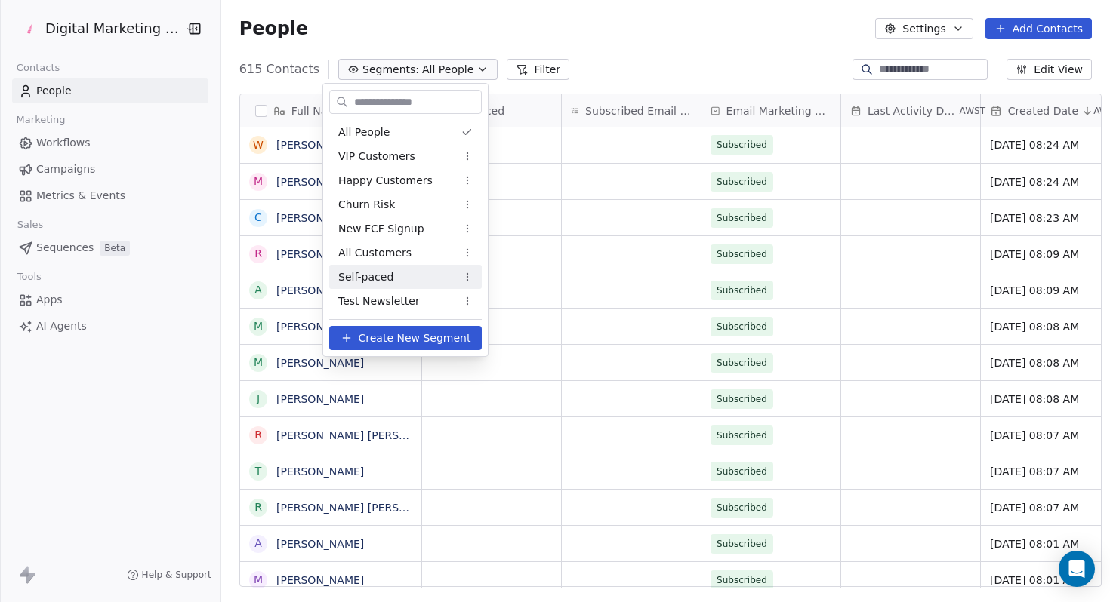
click at [410, 272] on div "Self-paced" at bounding box center [405, 277] width 152 height 24
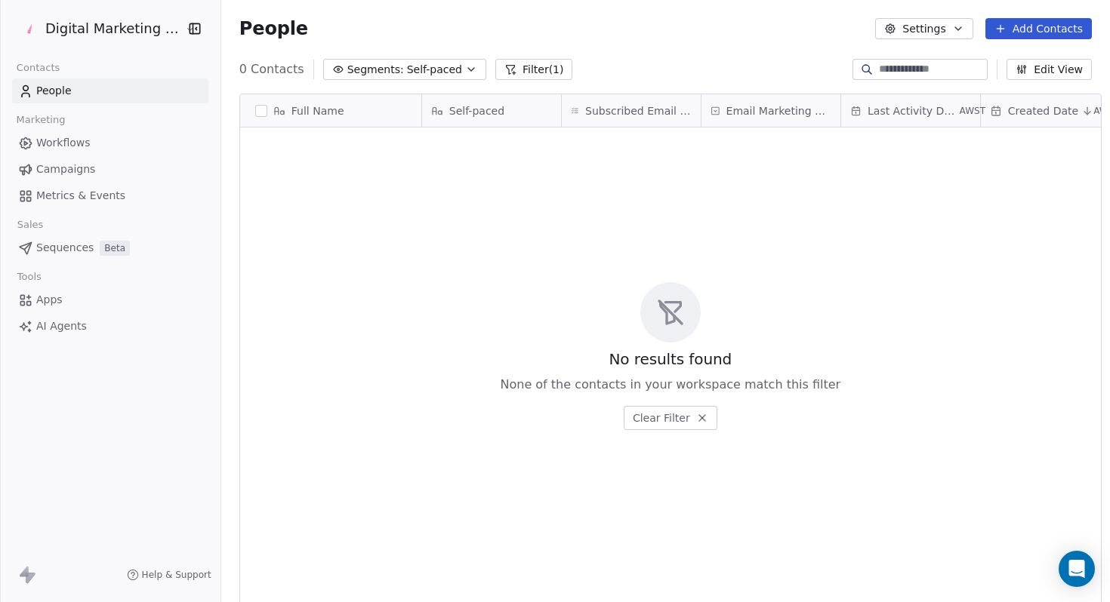
scroll to position [530, 898]
click at [416, 66] on span "Self-paced" at bounding box center [434, 70] width 55 height 16
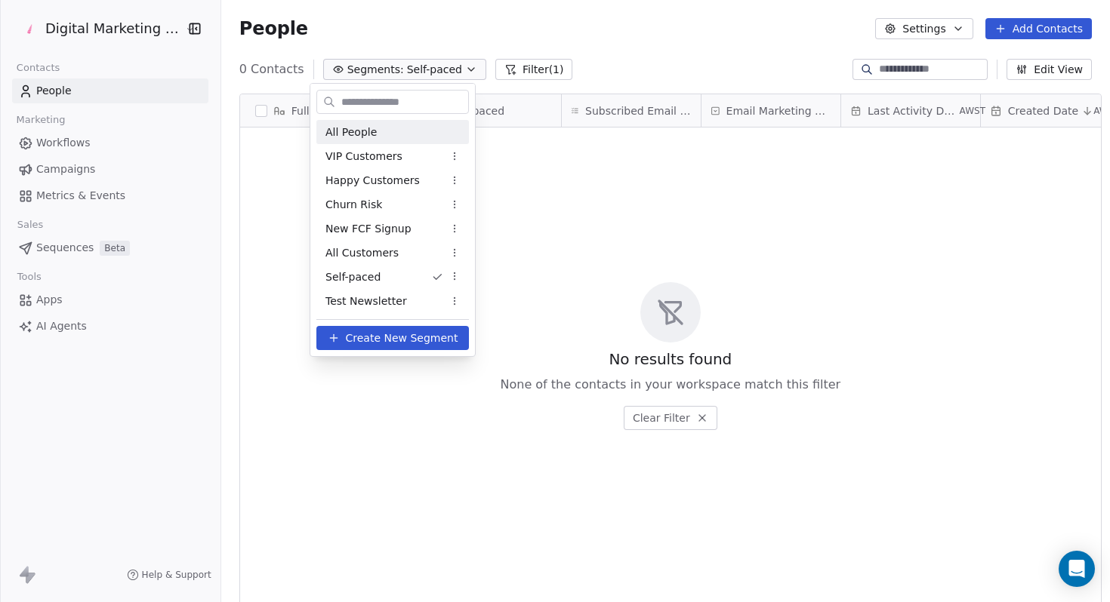
click at [378, 129] on div "All People" at bounding box center [392, 132] width 152 height 24
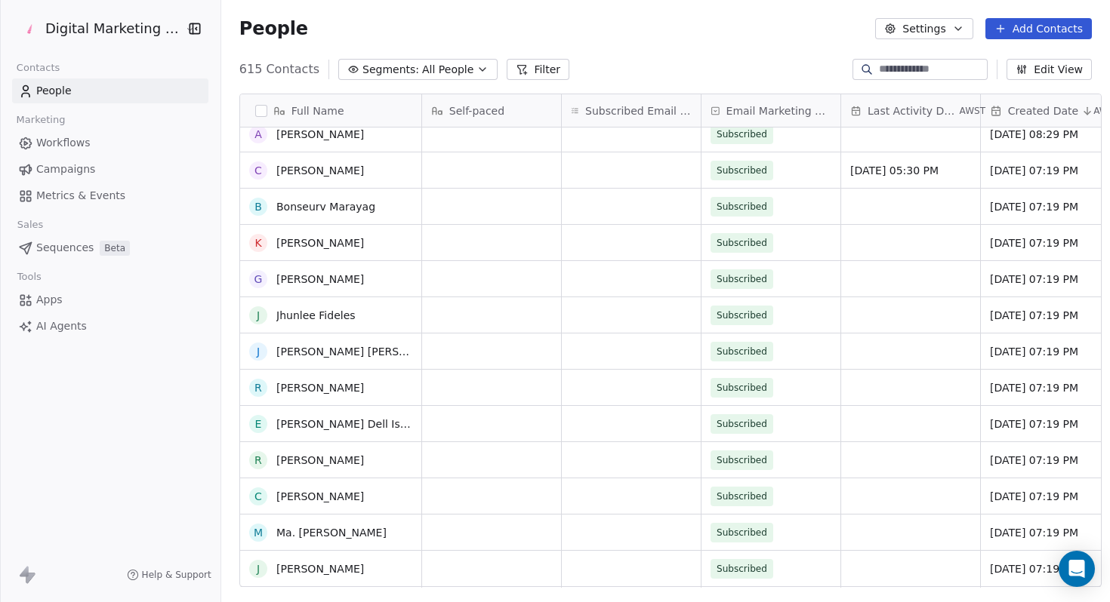
scroll to position [0, 0]
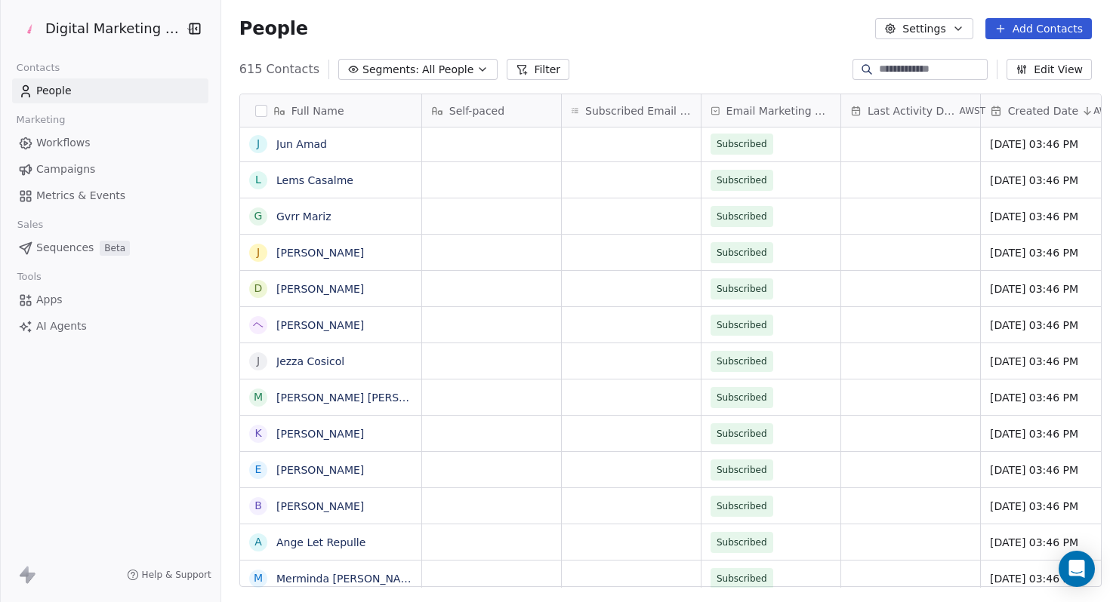
click at [1059, 69] on button "Edit View" at bounding box center [1048, 69] width 85 height 21
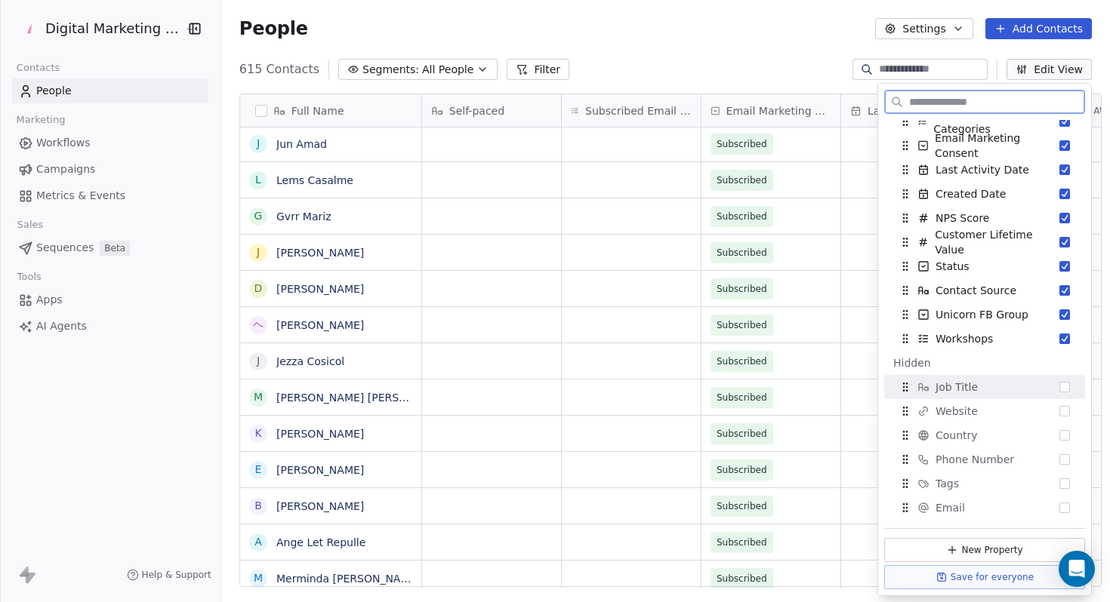
click at [937, 465] on span "Phone Number" at bounding box center [974, 459] width 79 height 15
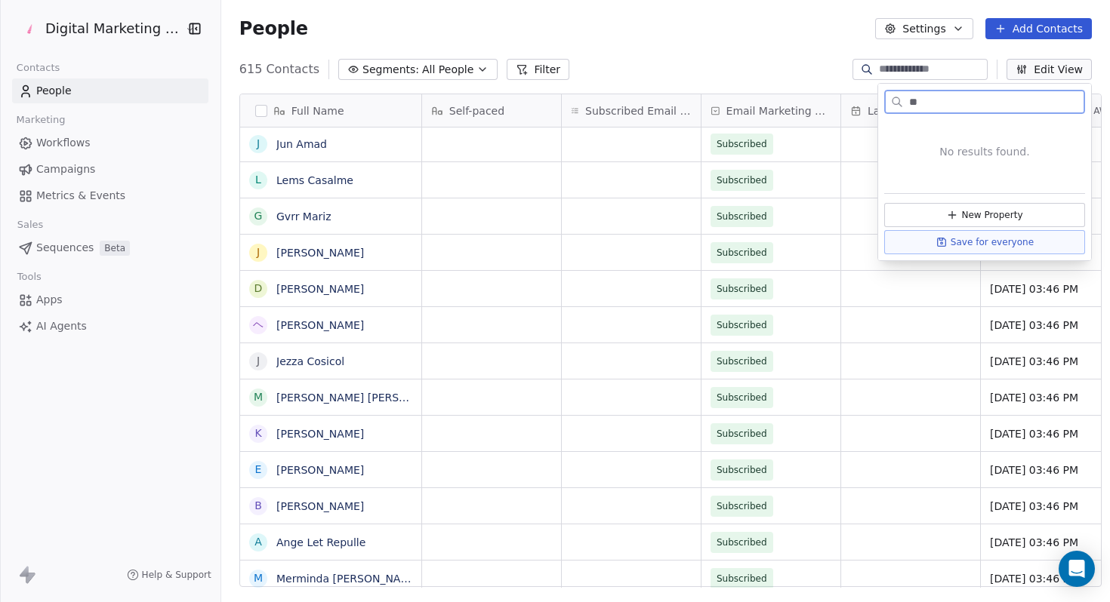
type input "*"
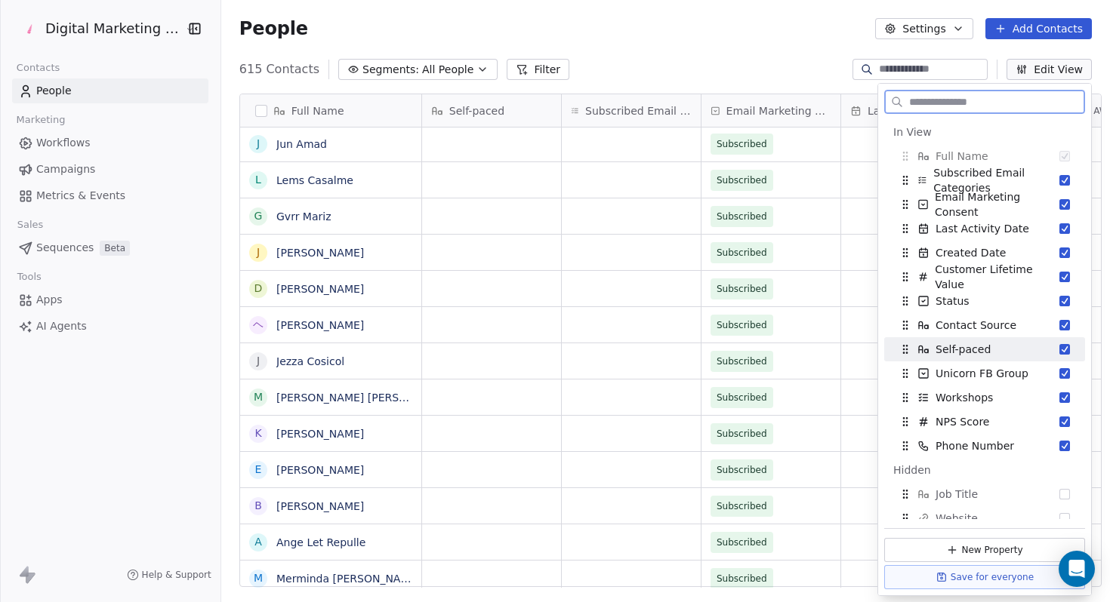
click at [1059, 356] on div "Self-paced" at bounding box center [984, 349] width 189 height 24
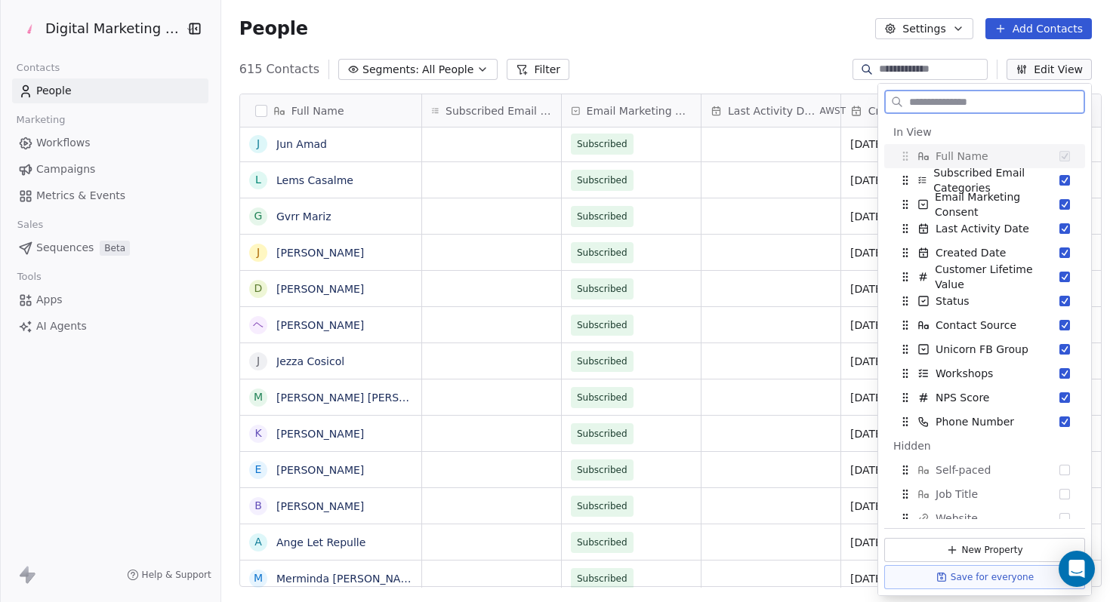
click at [1059, 356] on div "Unicorn FB Group" at bounding box center [984, 349] width 189 height 24
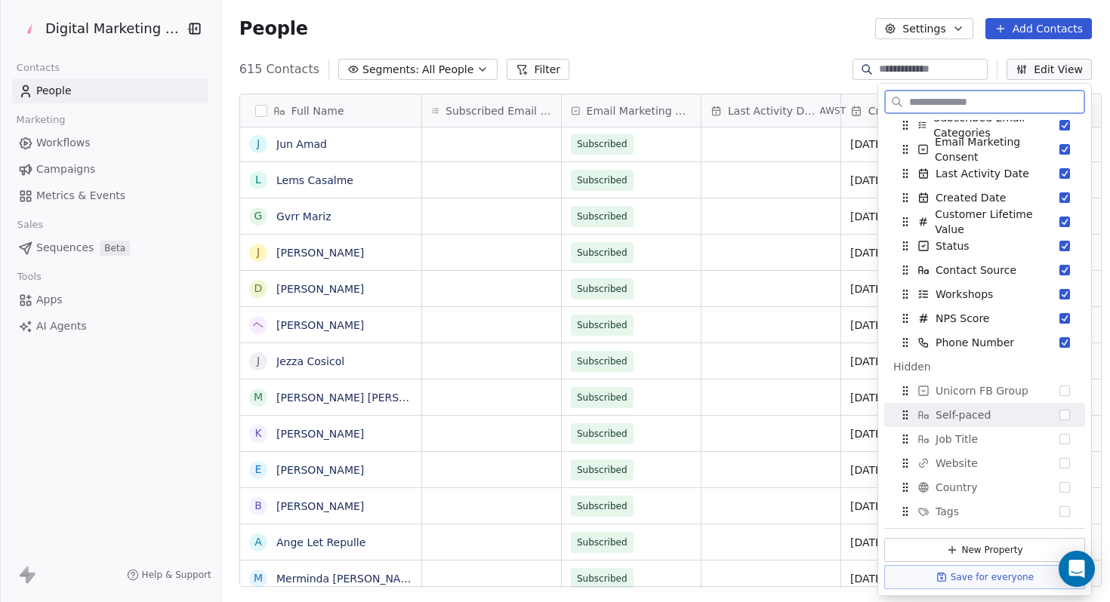
click at [1061, 421] on div "Self-paced" at bounding box center [984, 415] width 189 height 24
click at [1064, 421] on div "Unicorn FB Group" at bounding box center [984, 415] width 189 height 24
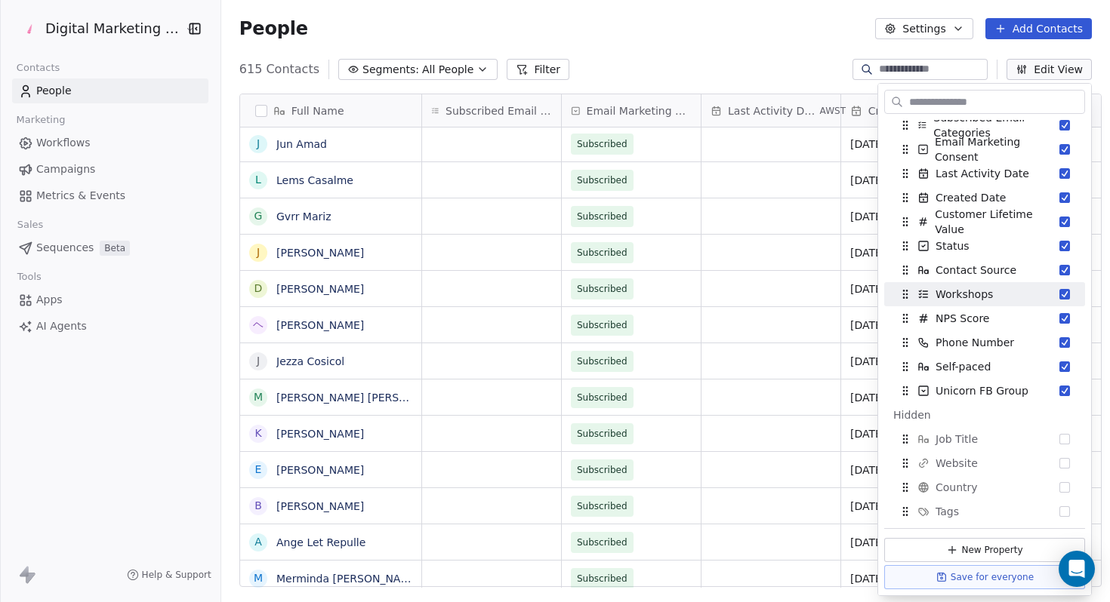
click at [907, 37] on button "Settings" at bounding box center [923, 28] width 97 height 21
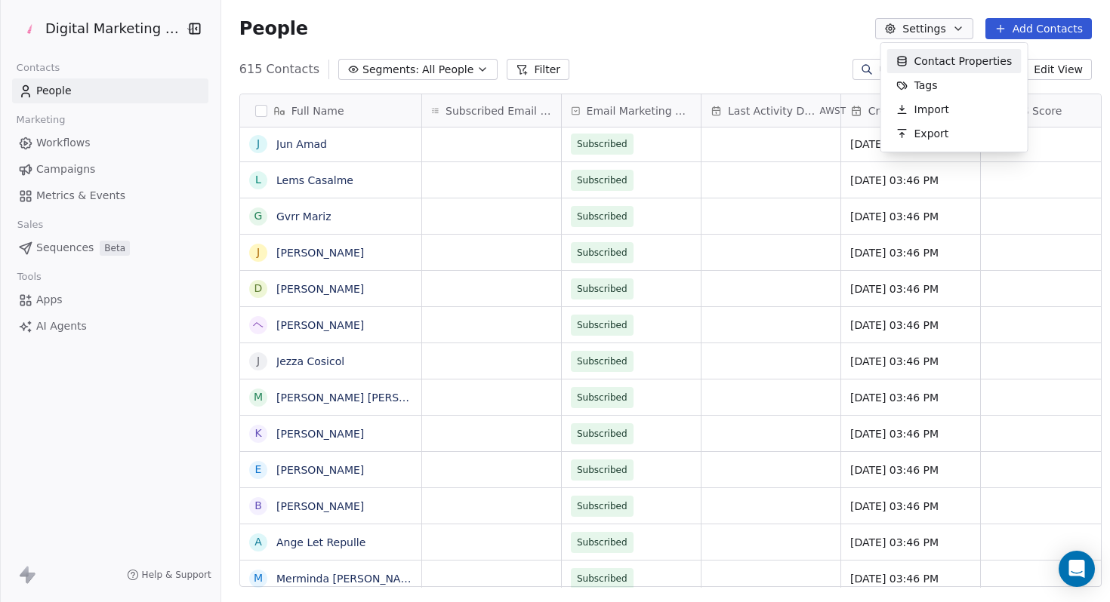
click at [694, 34] on html "Digital Marketing Unicorn Contacts People Marketing Workflows Campaigns Metrics…" at bounding box center [555, 301] width 1110 height 602
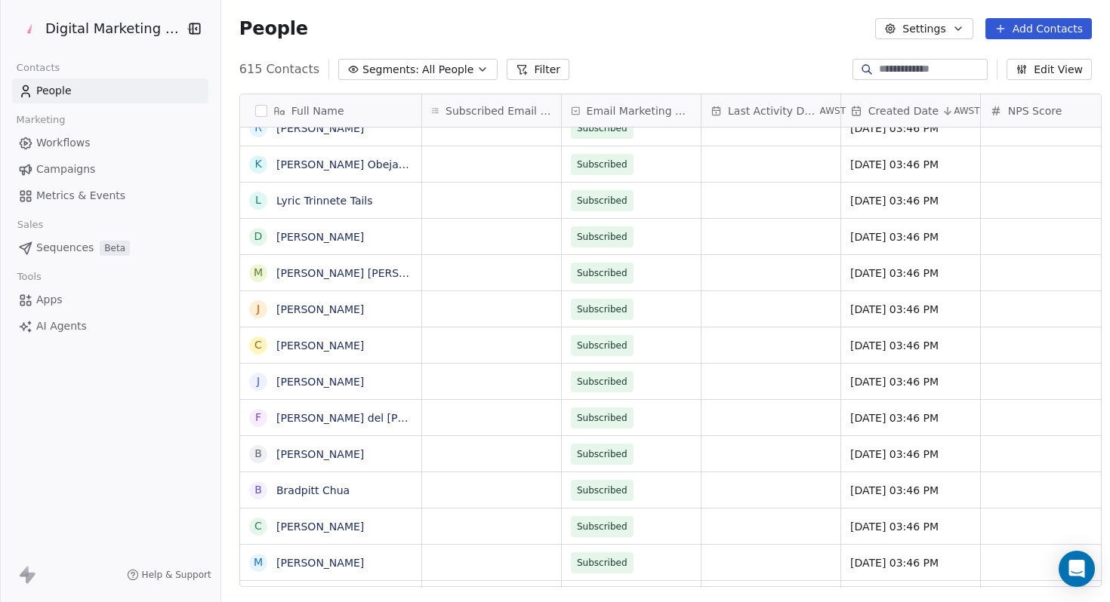
click at [533, 79] on button "Filter" at bounding box center [538, 69] width 63 height 21
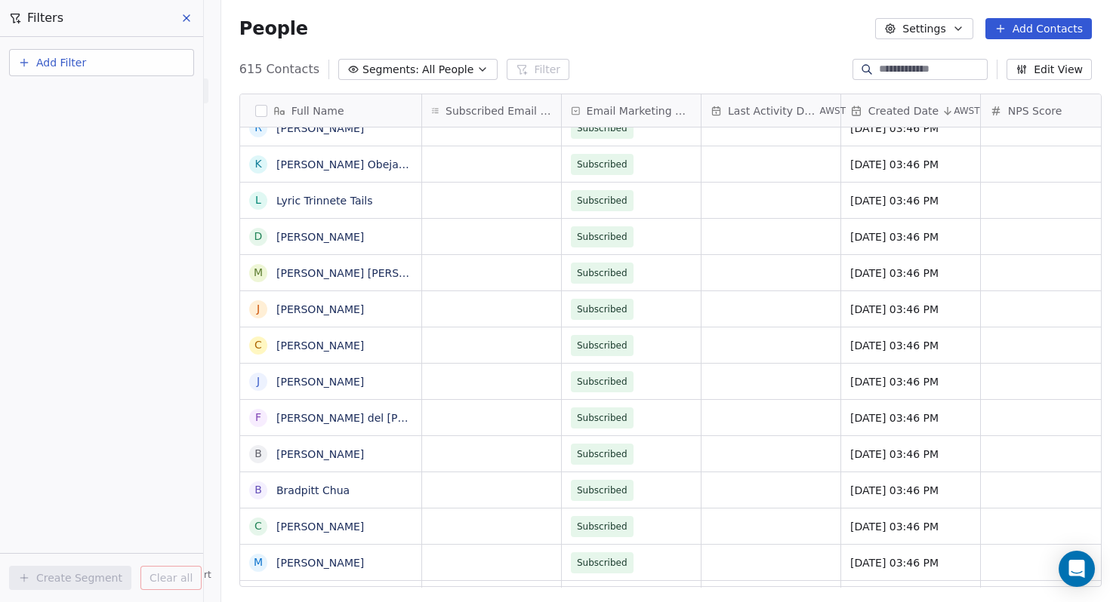
click at [186, 20] on icon at bounding box center [186, 18] width 12 height 12
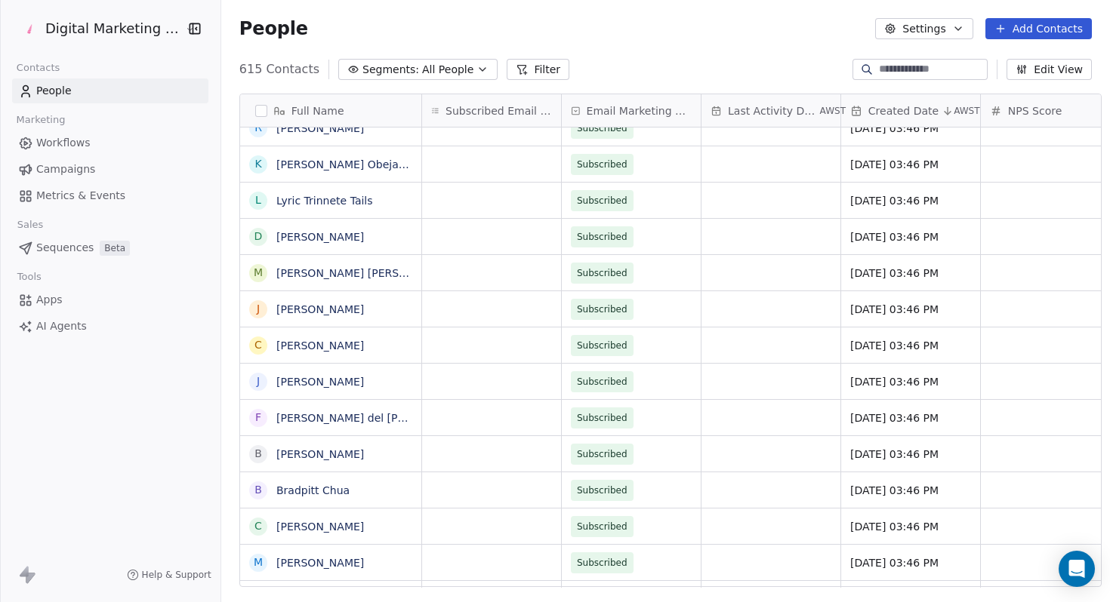
click at [931, 23] on button "Settings" at bounding box center [923, 28] width 97 height 21
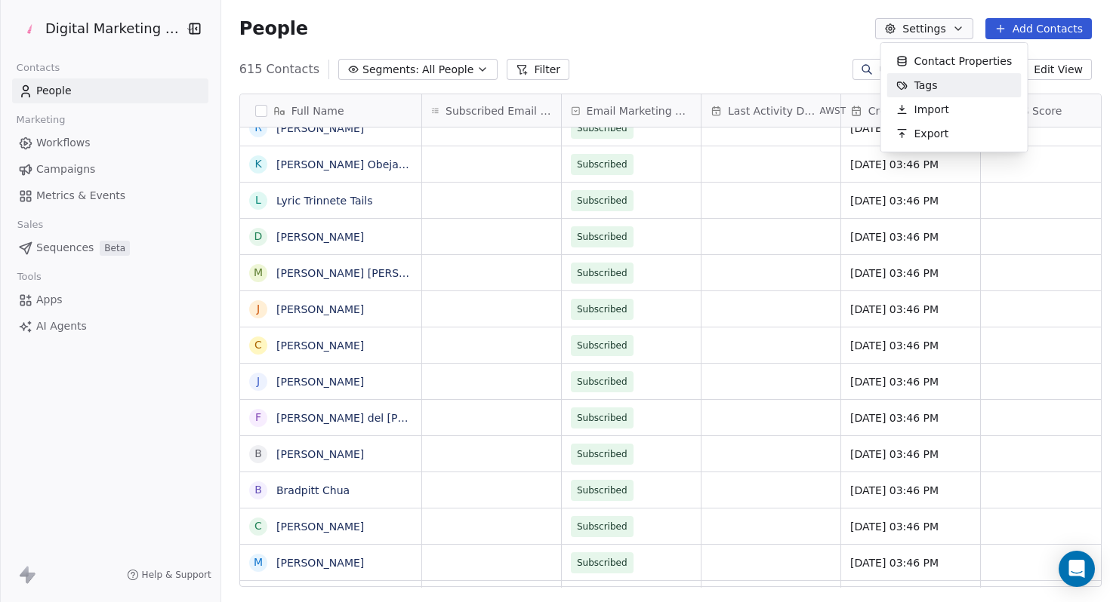
click at [746, 19] on html "Digital Marketing Unicorn Contacts People Marketing Workflows Campaigns Metrics…" at bounding box center [555, 301] width 1110 height 602
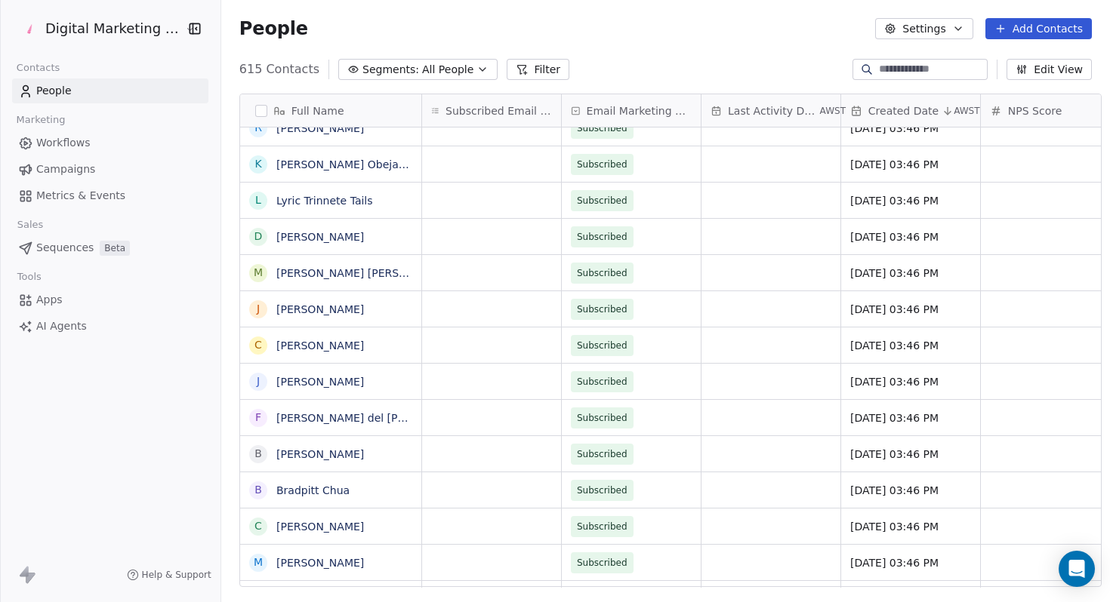
click at [1048, 82] on div "Full Name J Jezel Rizano J Jeni Cortez J Julius Cartagena E Elizabeth Cabida Ta…" at bounding box center [665, 347] width 888 height 530
click at [1048, 69] on button "Edit View" at bounding box center [1048, 69] width 85 height 21
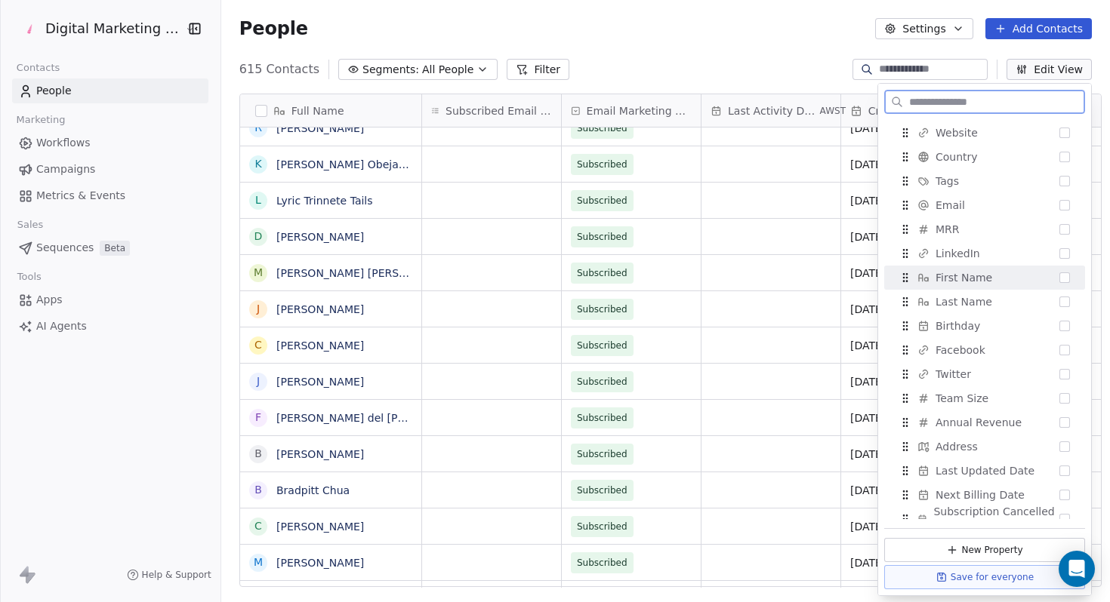
click at [987, 282] on span "First Name" at bounding box center [963, 277] width 57 height 15
click at [988, 277] on div "Last Name" at bounding box center [984, 278] width 189 height 24
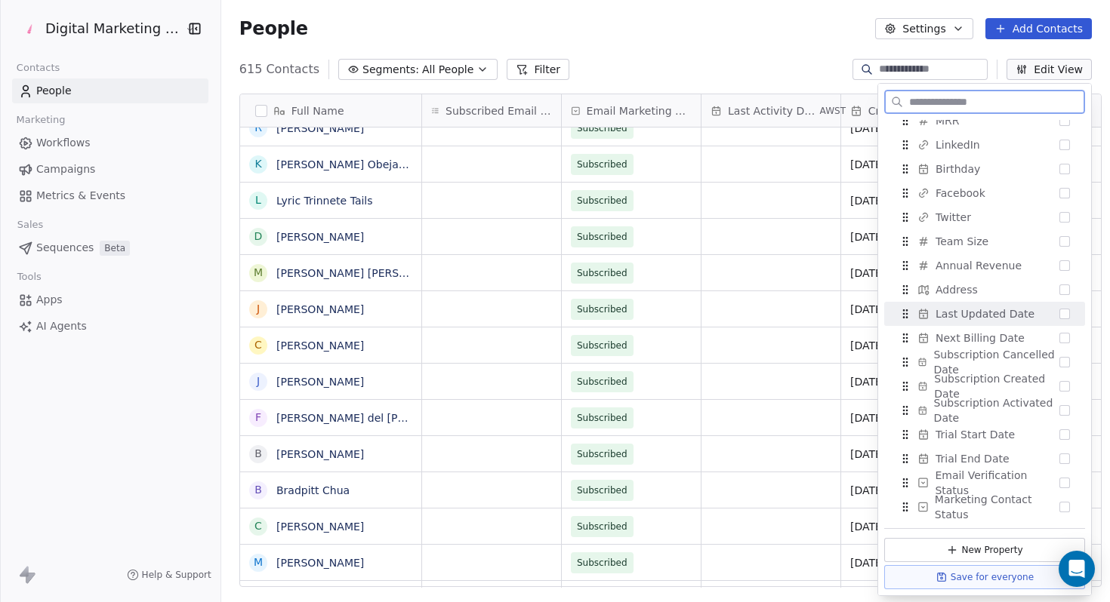
click at [988, 310] on span "Last Updated Date" at bounding box center [984, 313] width 99 height 15
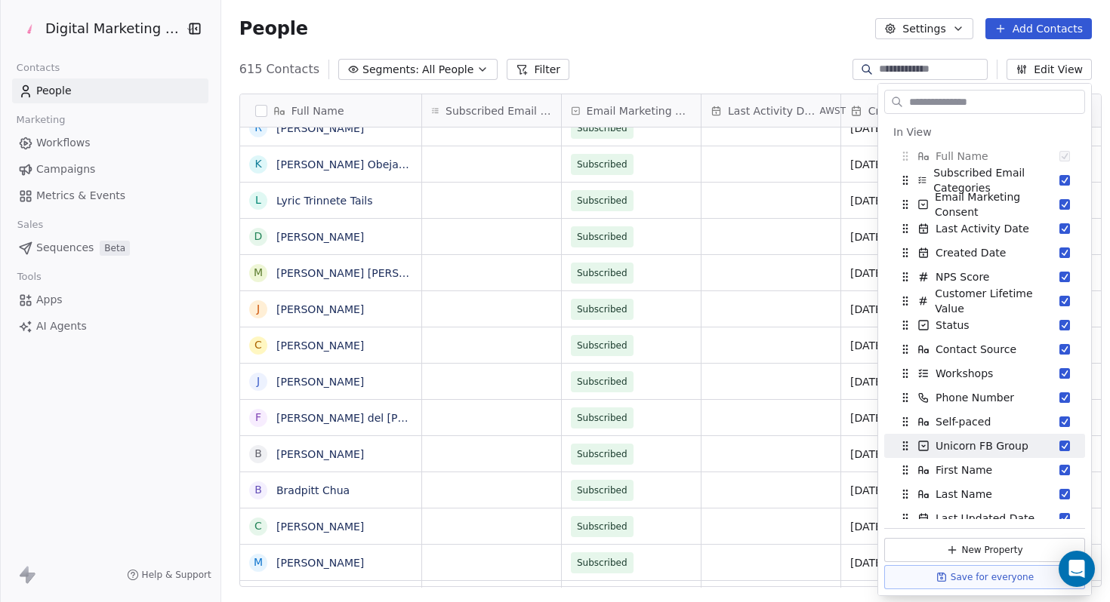
click at [721, 46] on div "People Settings Add Contacts" at bounding box center [665, 28] width 888 height 57
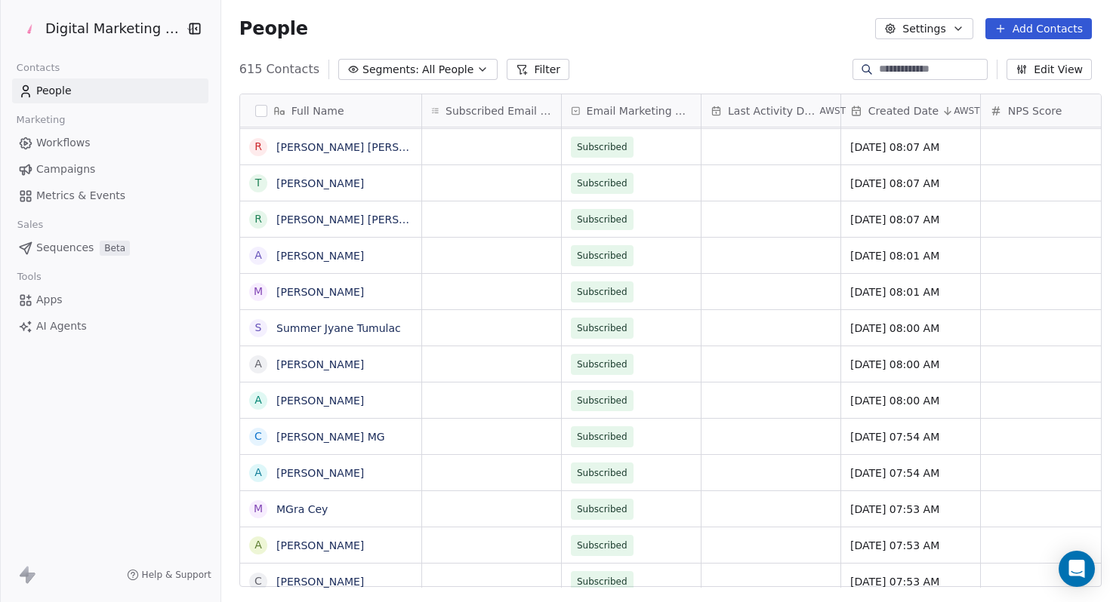
click at [60, 99] on link "People" at bounding box center [110, 91] width 196 height 25
click at [428, 62] on span "All People" at bounding box center [447, 70] width 51 height 16
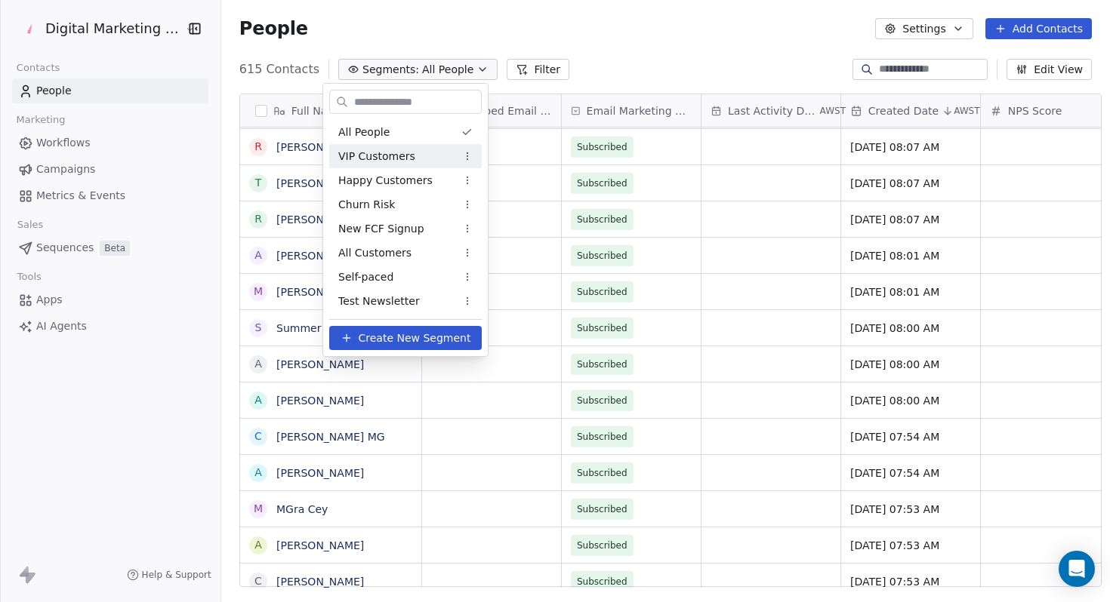
click at [385, 149] on span "VIP Customers" at bounding box center [376, 157] width 77 height 16
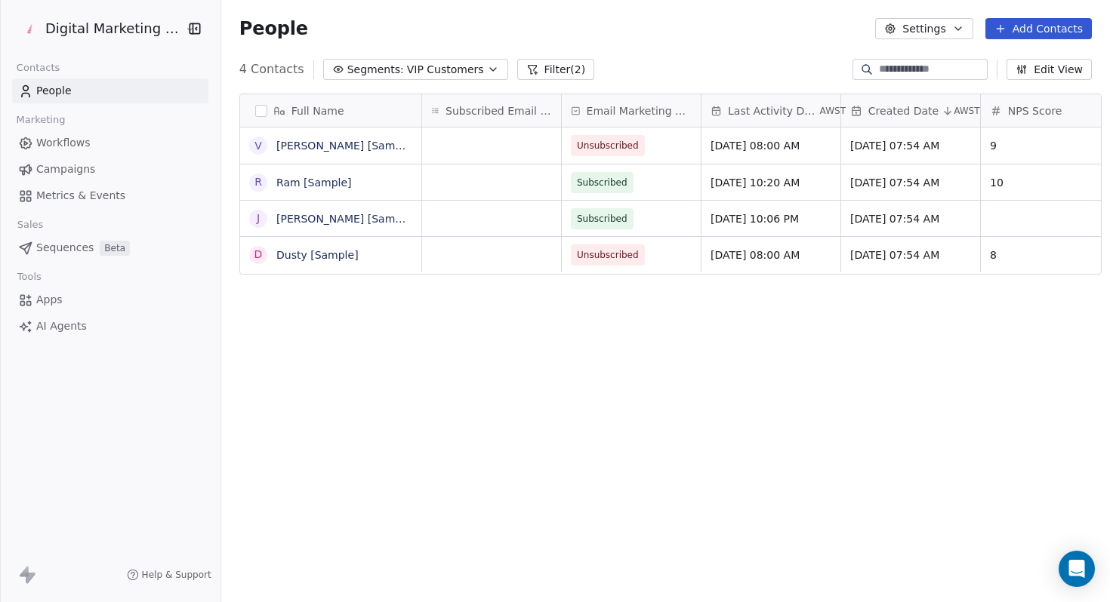
click at [432, 75] on span "VIP Customers" at bounding box center [445, 70] width 77 height 16
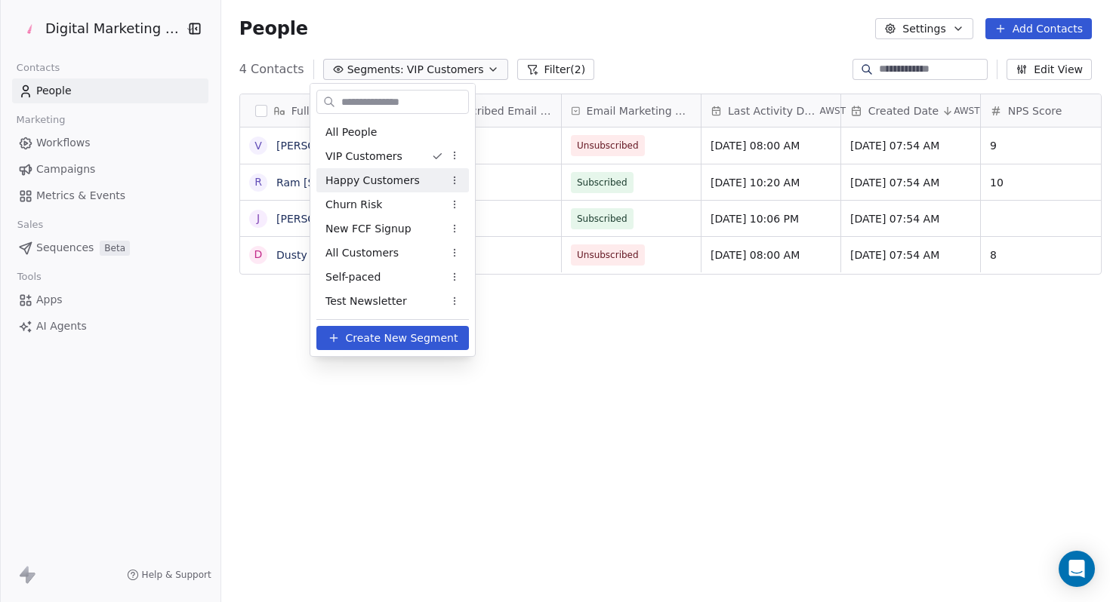
click at [393, 176] on span "Happy Customers" at bounding box center [372, 181] width 94 height 16
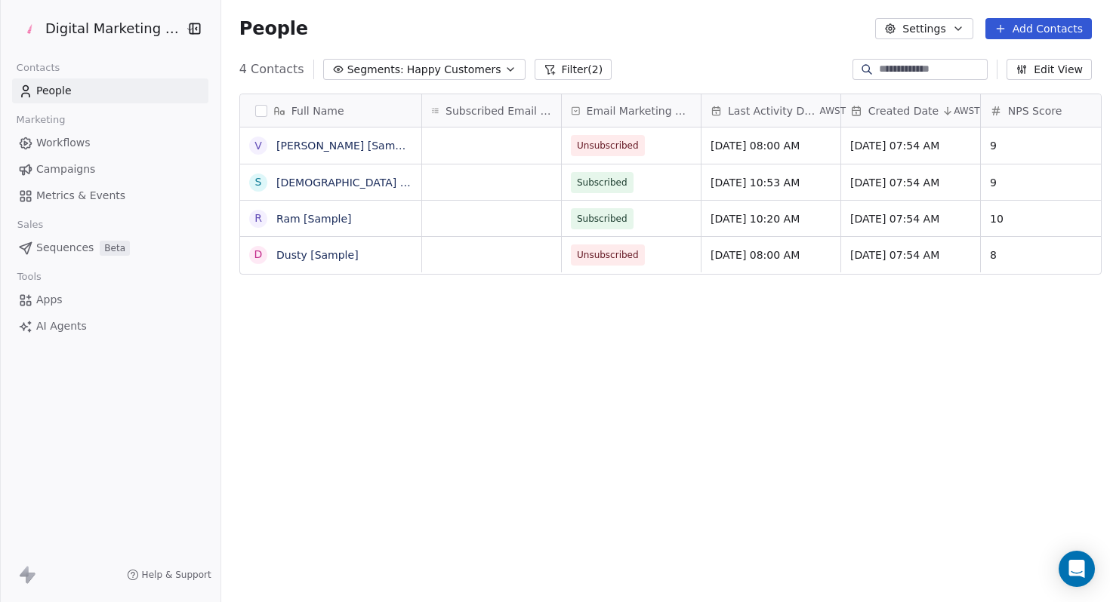
click at [444, 63] on span "Happy Customers" at bounding box center [454, 70] width 94 height 16
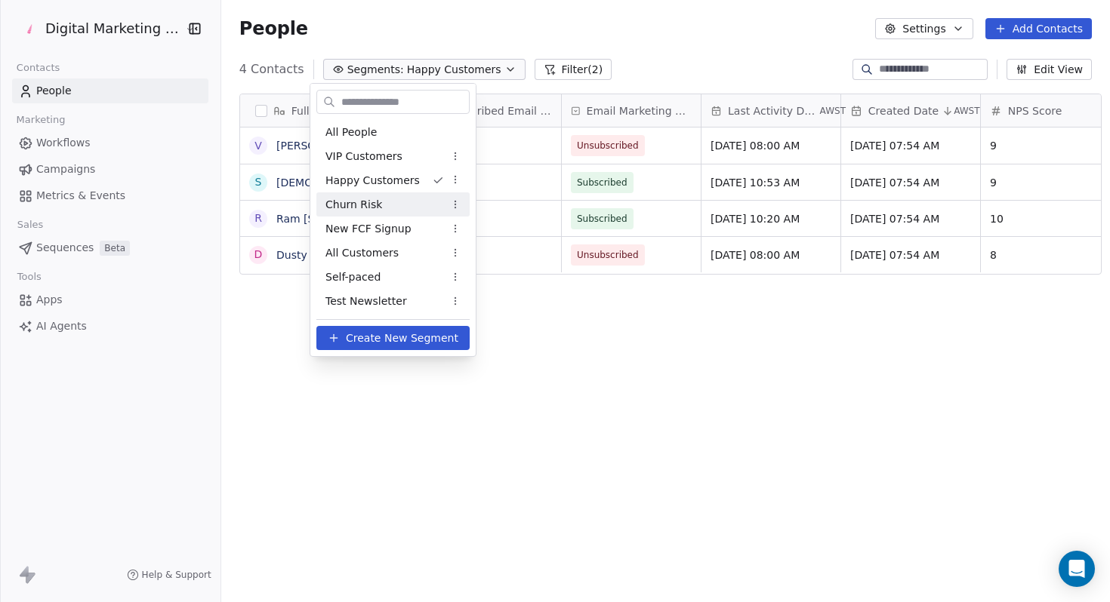
click at [371, 208] on span "Churn Risk" at bounding box center [353, 205] width 57 height 16
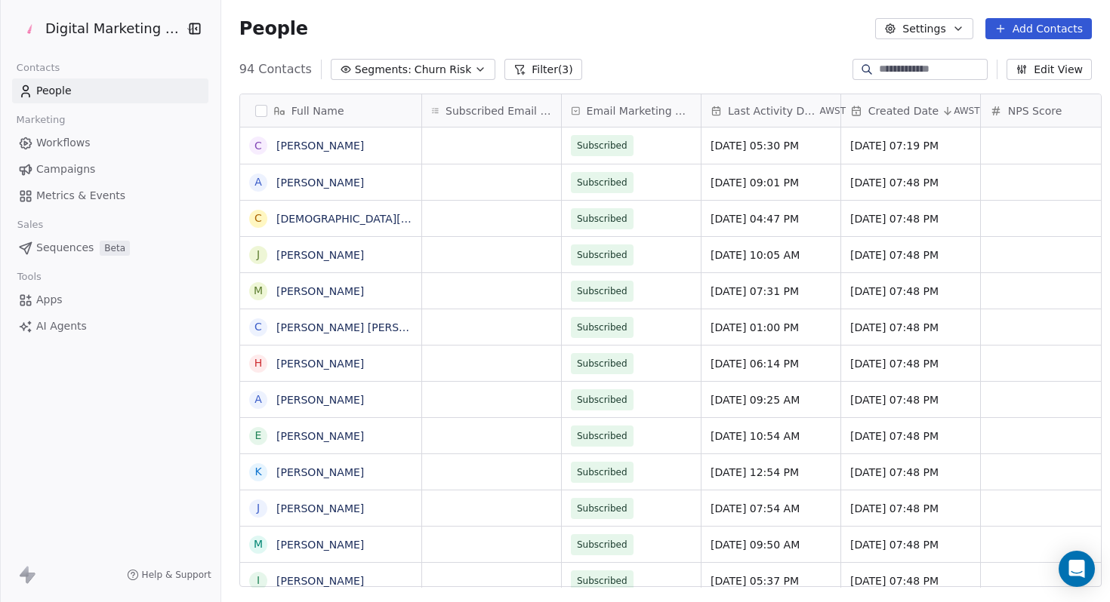
click at [454, 70] on button "Segments: Churn Risk" at bounding box center [413, 69] width 165 height 21
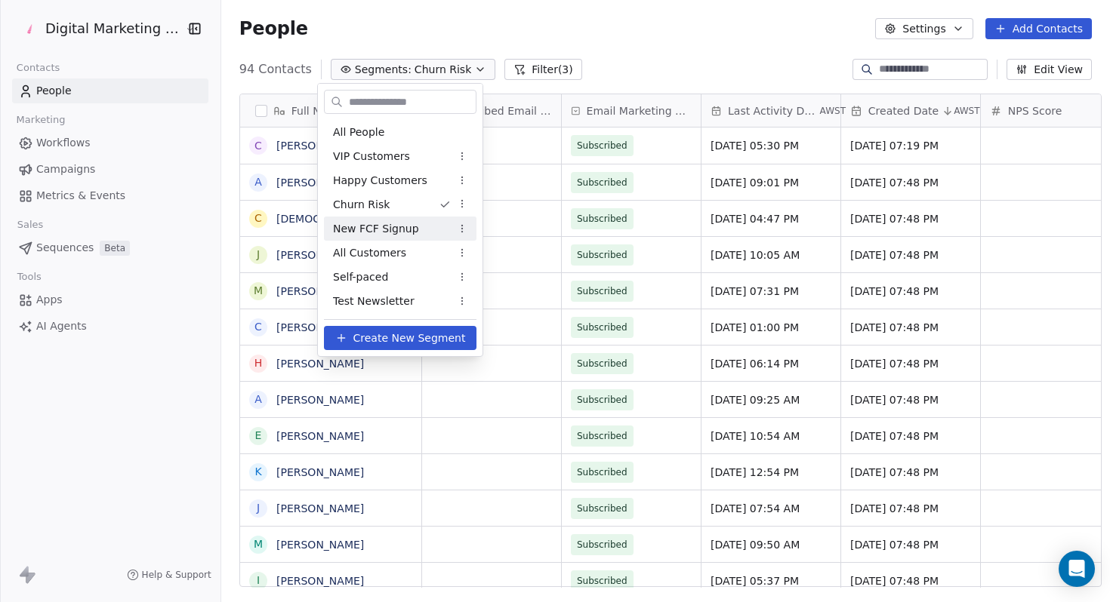
click at [436, 234] on div "New FCF Signup" at bounding box center [400, 229] width 152 height 24
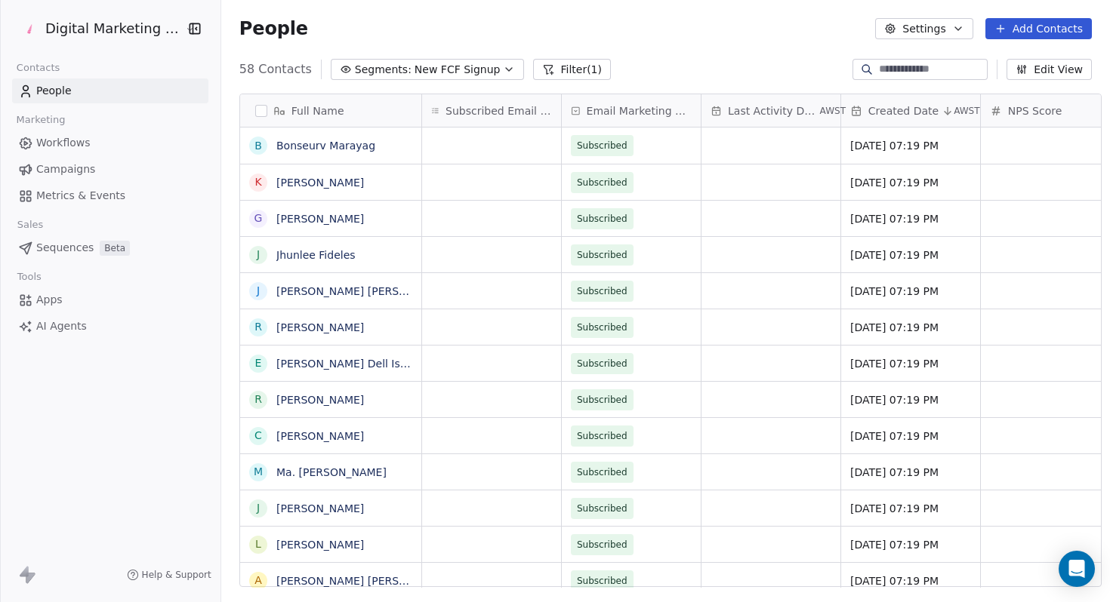
click at [447, 63] on span "New FCF Signup" at bounding box center [457, 70] width 86 height 16
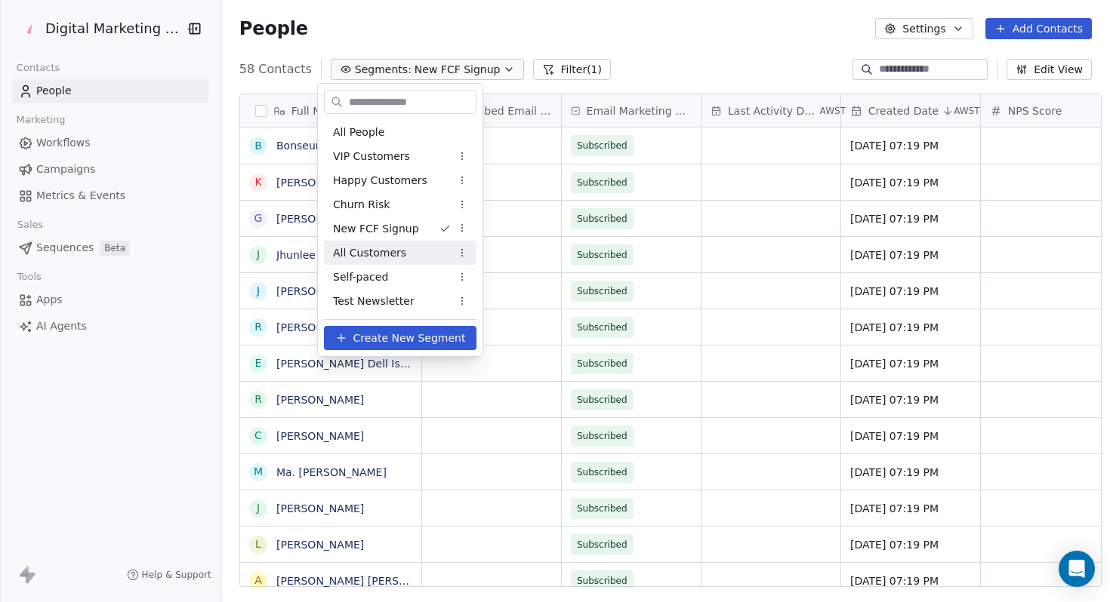
click at [405, 249] on div "All Customers" at bounding box center [400, 253] width 152 height 24
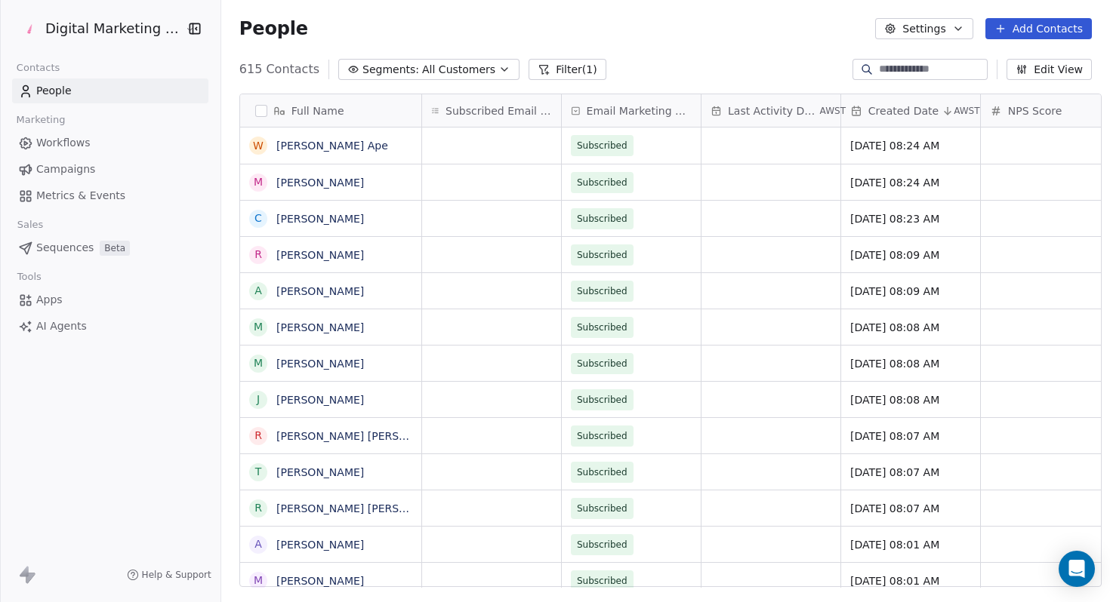
click at [433, 69] on span "All Customers" at bounding box center [458, 70] width 73 height 16
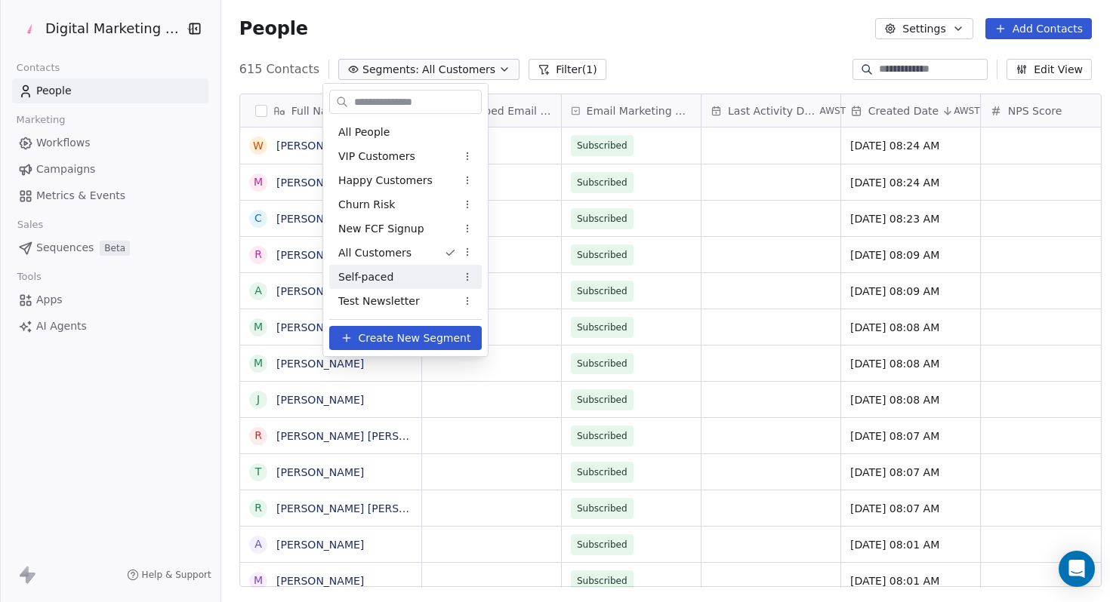
click at [380, 280] on span "Self-paced" at bounding box center [365, 277] width 55 height 16
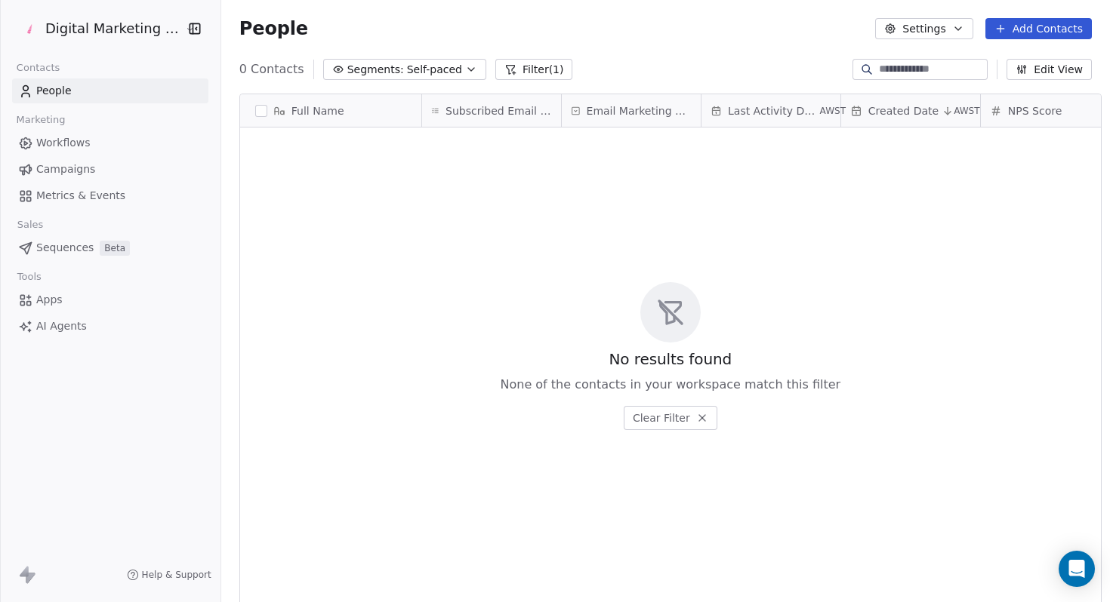
click at [426, 71] on span "Self-paced" at bounding box center [434, 70] width 55 height 16
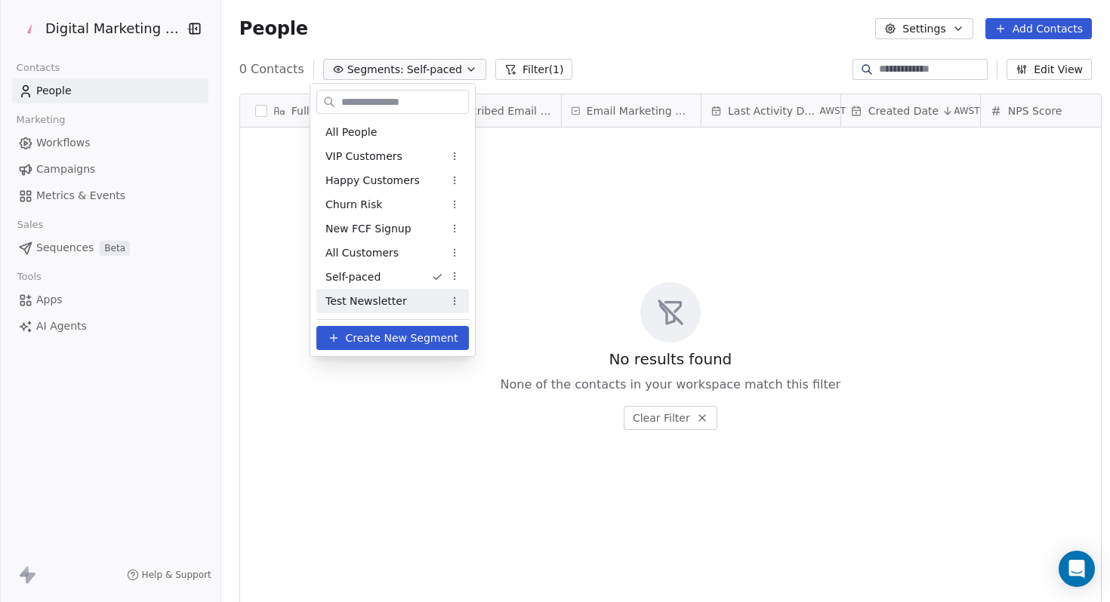
click at [363, 309] on div "Test Newsletter" at bounding box center [392, 301] width 152 height 24
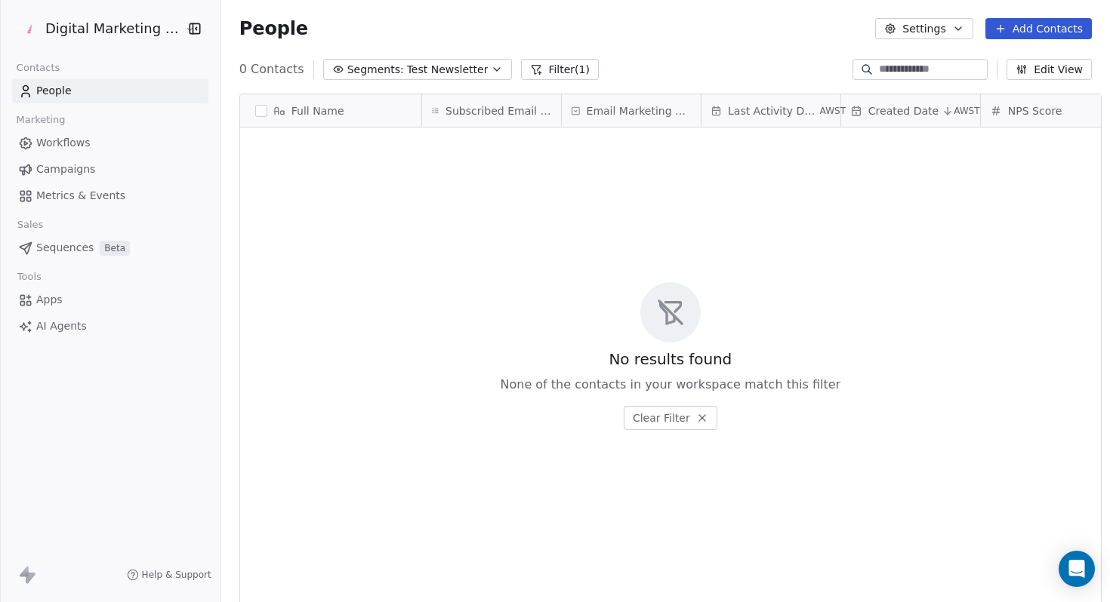
click at [491, 73] on icon "button" at bounding box center [497, 69] width 12 height 12
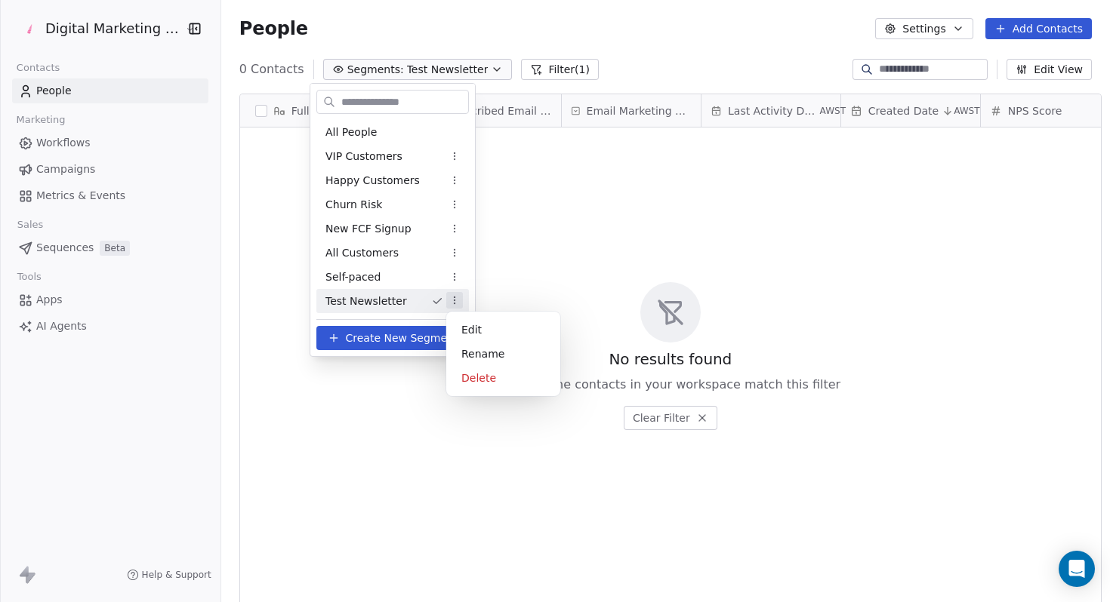
click at [454, 302] on html "Digital Marketing Unicorn Contacts People Marketing Workflows Campaigns Metrics…" at bounding box center [555, 301] width 1110 height 602
click at [469, 378] on div "Delete" at bounding box center [503, 378] width 102 height 24
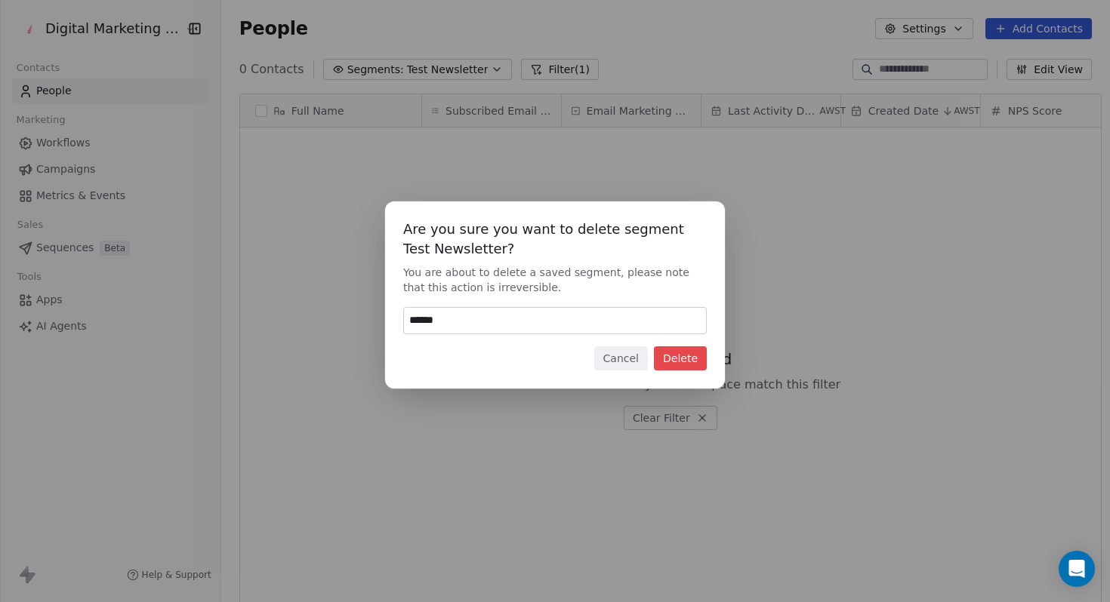
type input "******"
click at [691, 361] on button "Delete" at bounding box center [680, 358] width 53 height 24
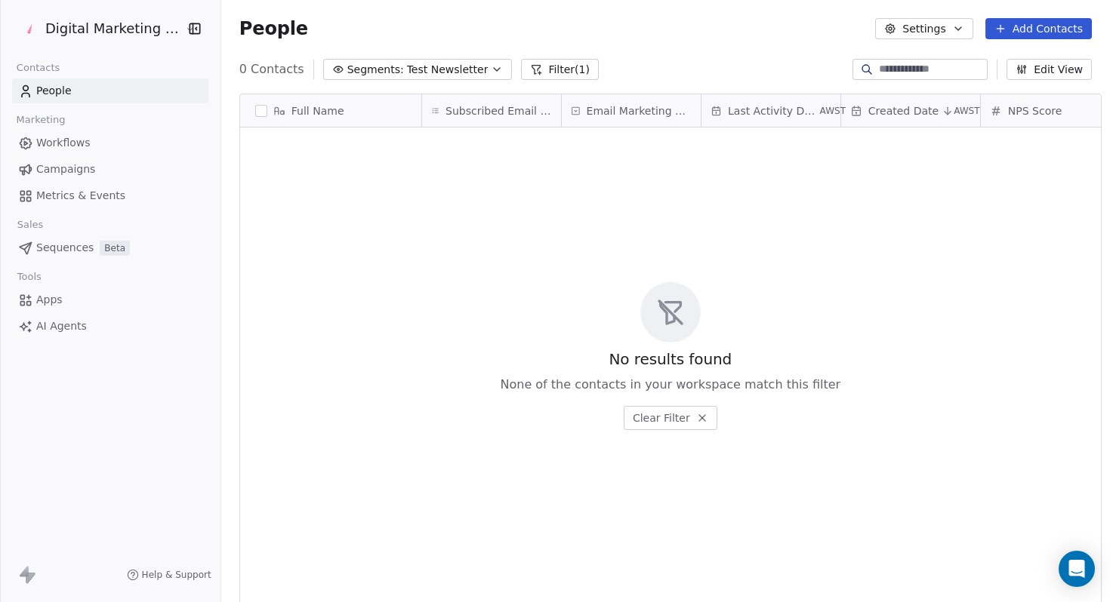
click at [466, 70] on span "Test Newsletter" at bounding box center [448, 70] width 82 height 16
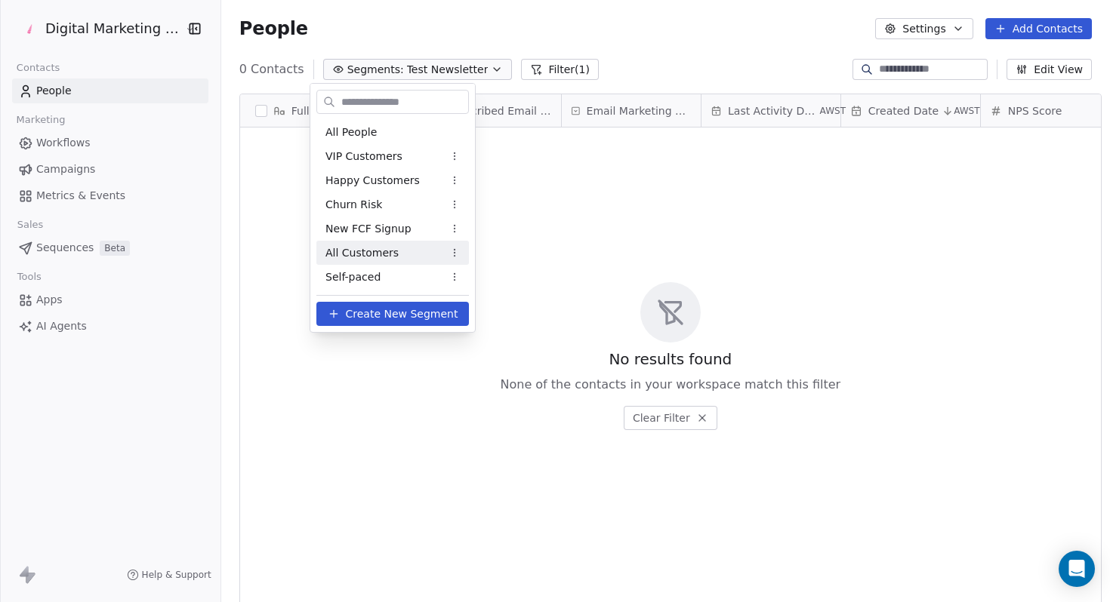
click at [384, 252] on span "All Customers" at bounding box center [361, 253] width 73 height 16
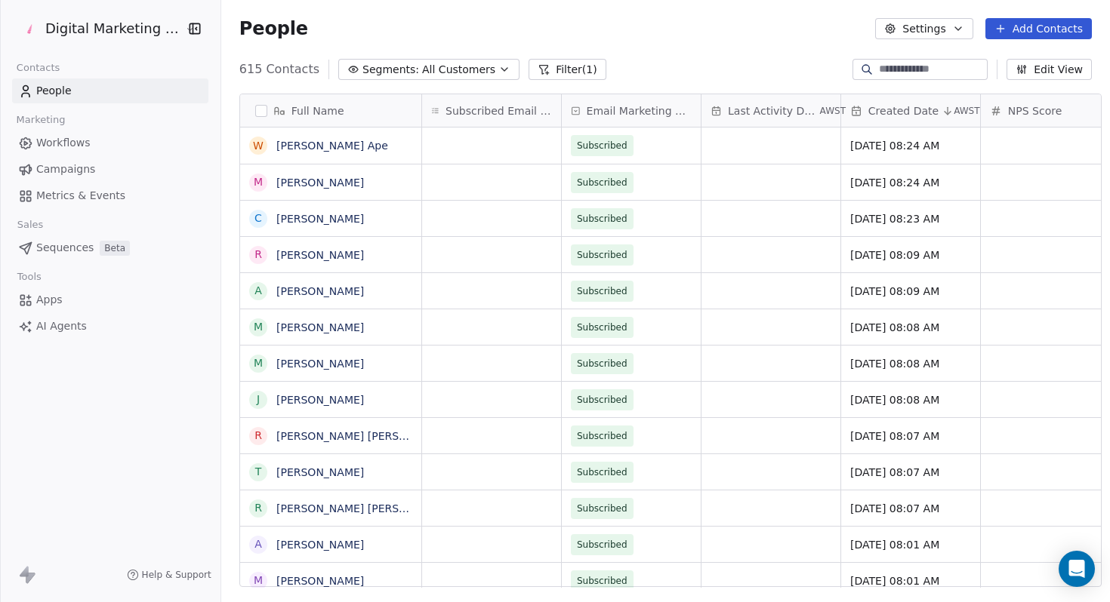
click at [882, 111] on span "Created Date" at bounding box center [903, 110] width 70 height 15
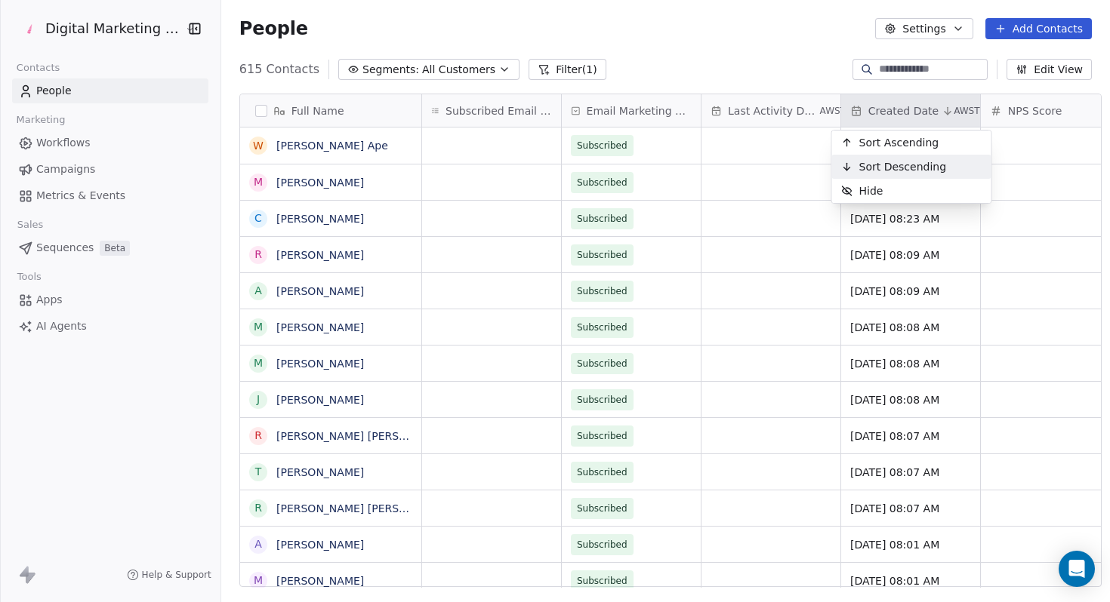
click at [878, 163] on span "Sort Descending" at bounding box center [903, 166] width 88 height 15
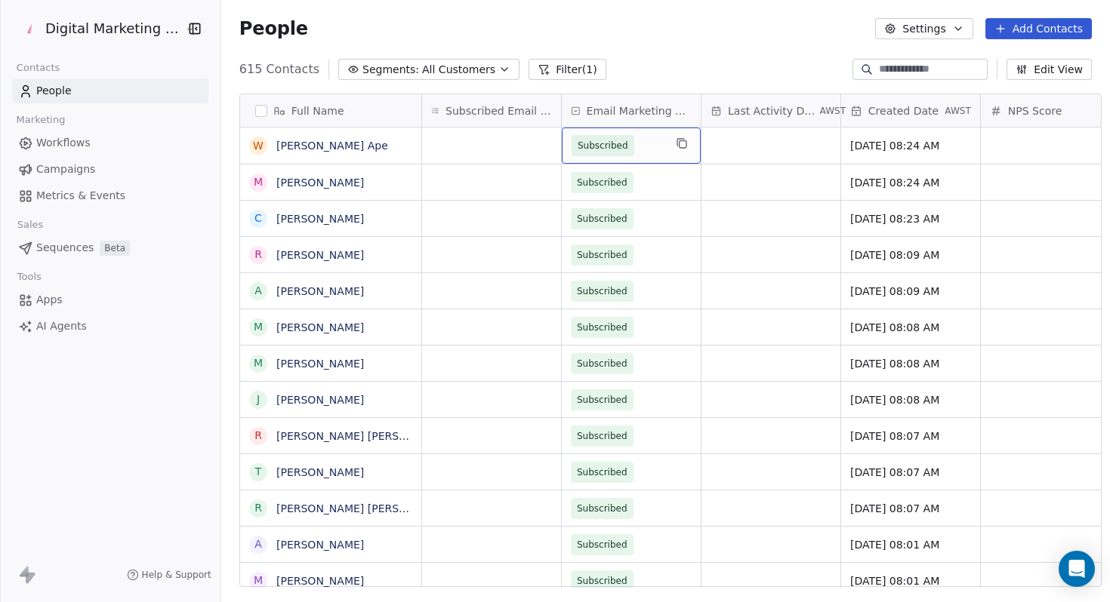
click at [647, 144] on span "Subscribed" at bounding box center [617, 145] width 92 height 21
click at [627, 144] on span "Subscribed" at bounding box center [617, 145] width 92 height 21
click at [571, 112] on icon at bounding box center [576, 111] width 10 height 12
click at [565, 112] on html "Digital Marketing Unicorn Contacts People Marketing Workflows Campaigns Metrics…" at bounding box center [555, 301] width 1110 height 602
click at [539, 72] on button "Filter (1)" at bounding box center [567, 69] width 78 height 21
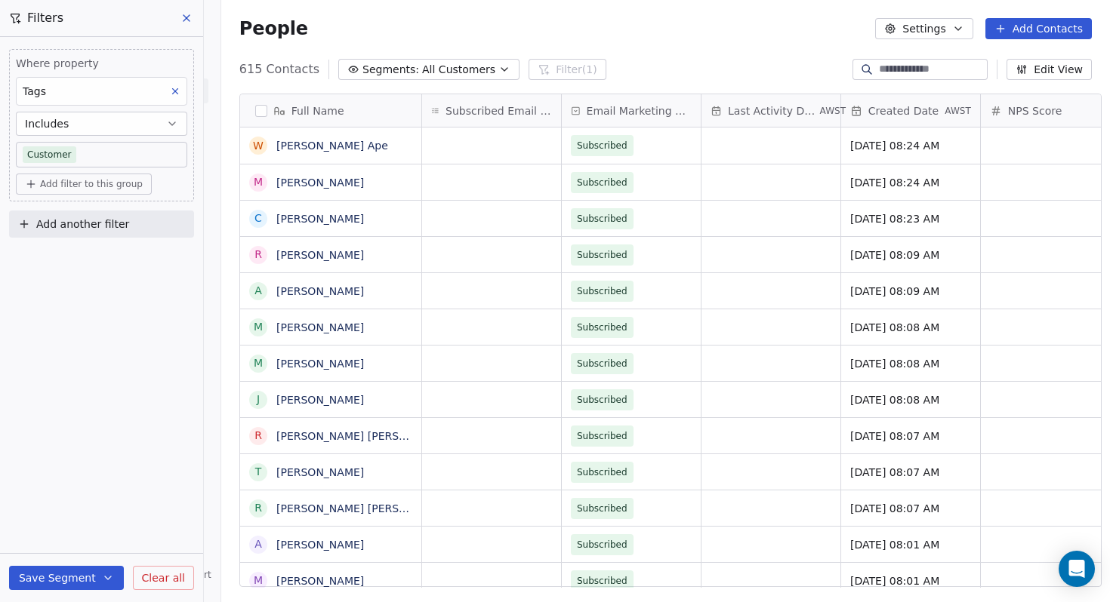
click at [1067, 69] on button "Edit View" at bounding box center [1048, 69] width 85 height 21
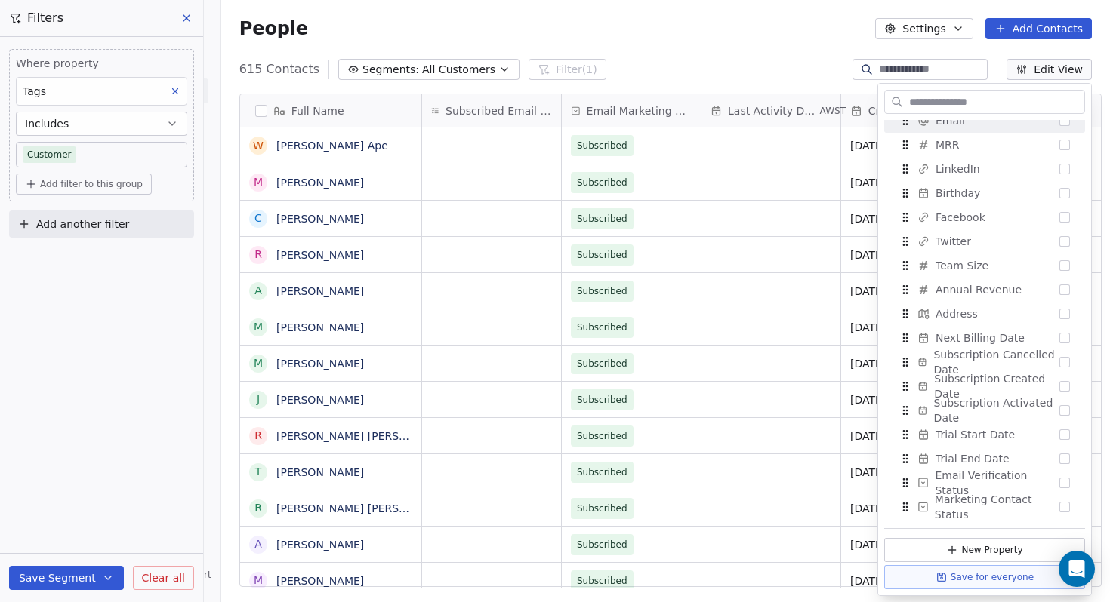
click at [793, 57] on div "615 Contacts Segments: All Customers Filter (1) Edit View" at bounding box center [665, 69] width 888 height 24
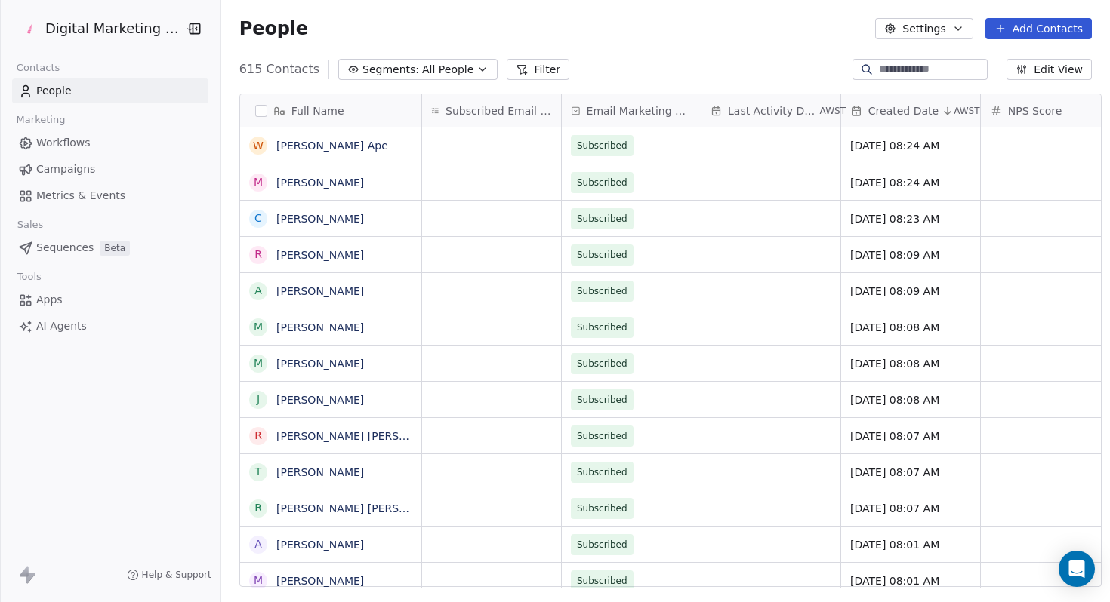
scroll to position [530, 898]
click at [87, 177] on span "Campaigns" at bounding box center [65, 170] width 59 height 16
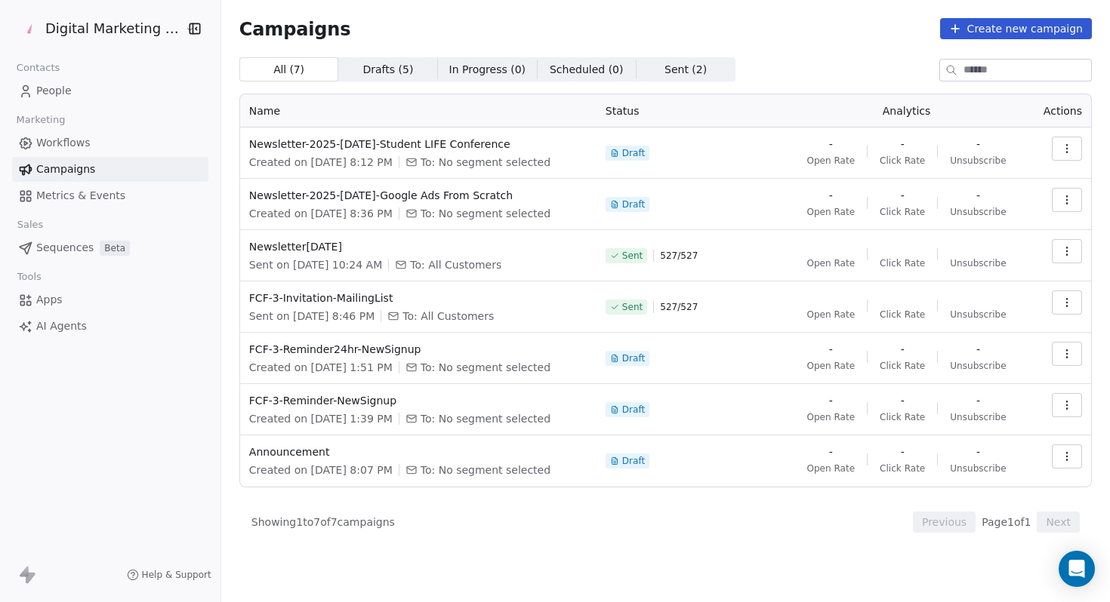
click at [91, 146] on link "Workflows" at bounding box center [110, 143] width 196 height 25
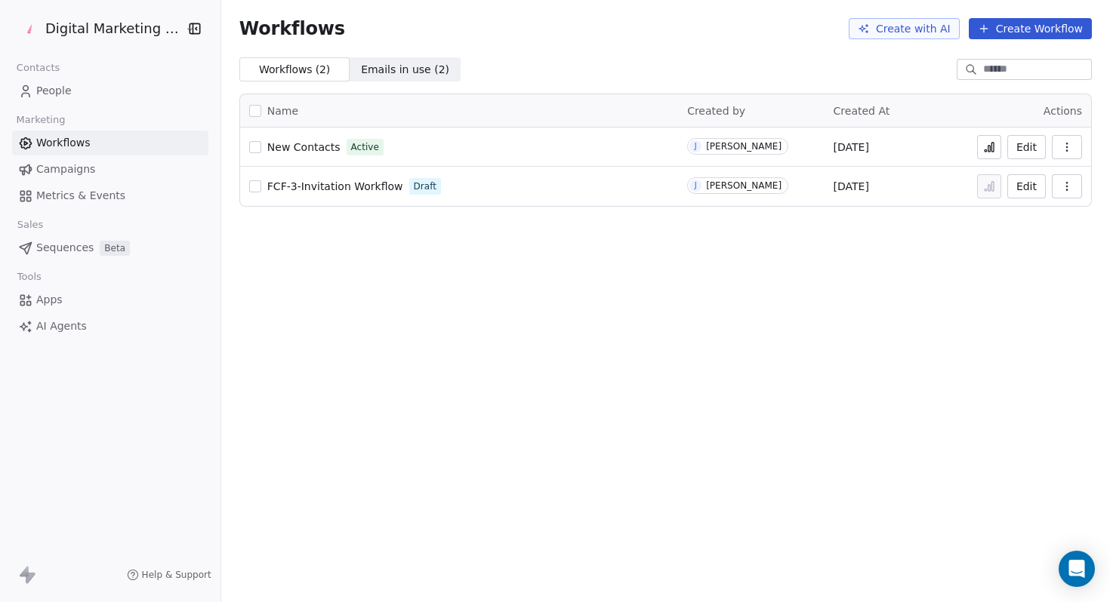
click at [90, 95] on link "People" at bounding box center [110, 91] width 196 height 25
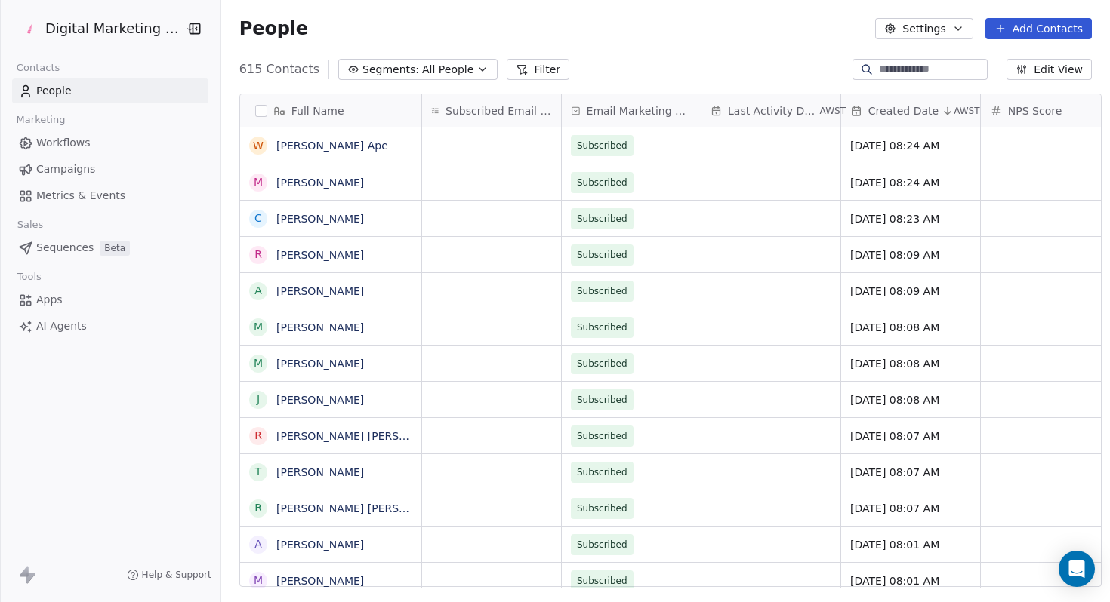
scroll to position [530, 898]
click at [1058, 73] on button "Edit View" at bounding box center [1048, 69] width 85 height 21
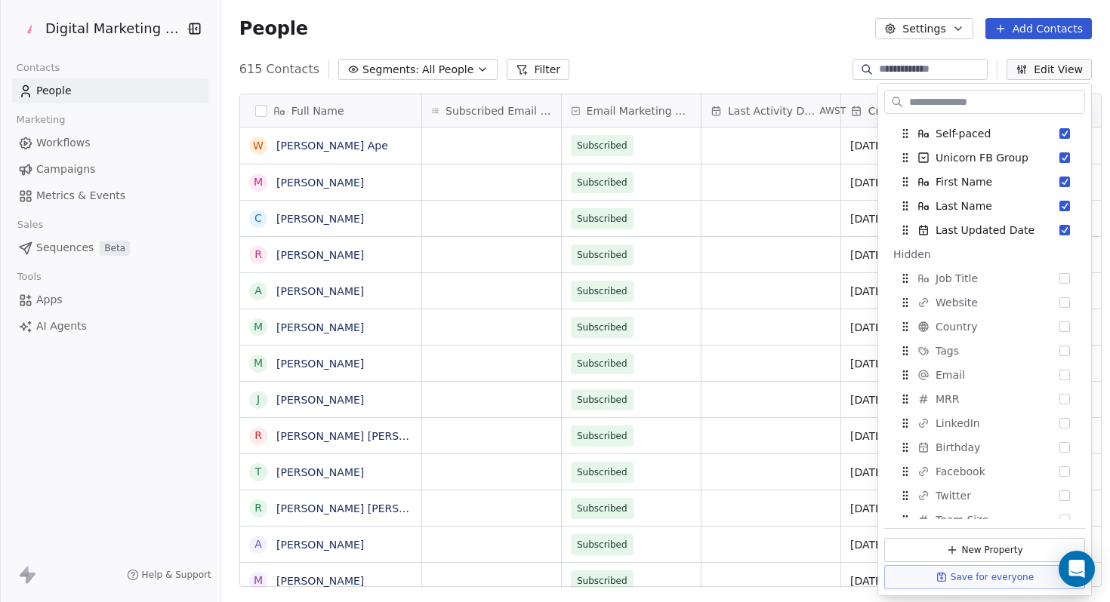
scroll to position [294, 0]
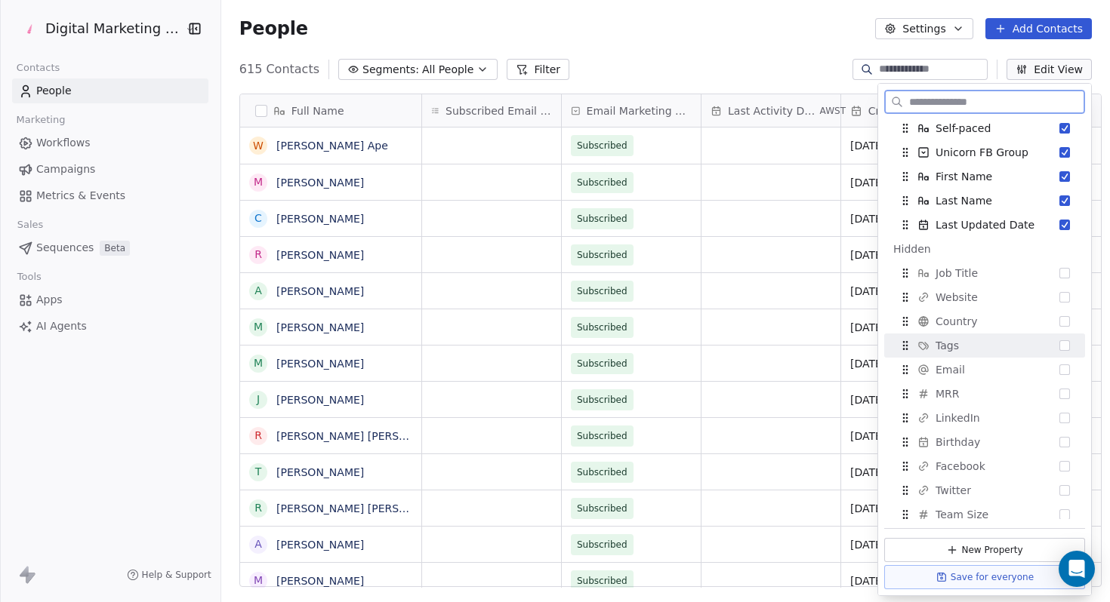
click at [1065, 349] on button "Suggestions" at bounding box center [1064, 345] width 11 height 11
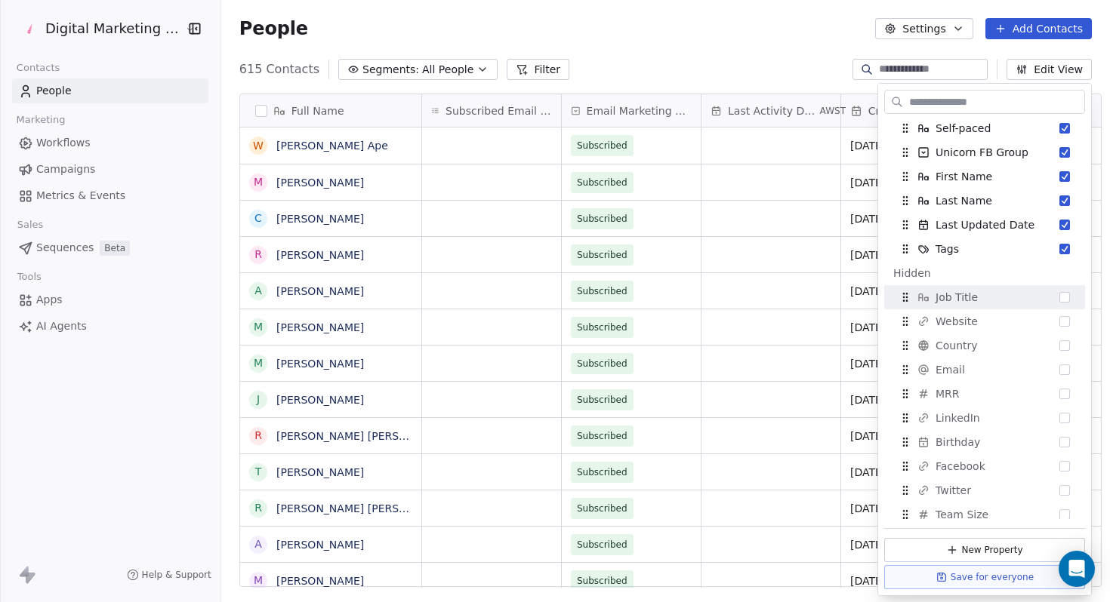
click at [716, 51] on div "People Settings Add Contacts" at bounding box center [665, 28] width 888 height 57
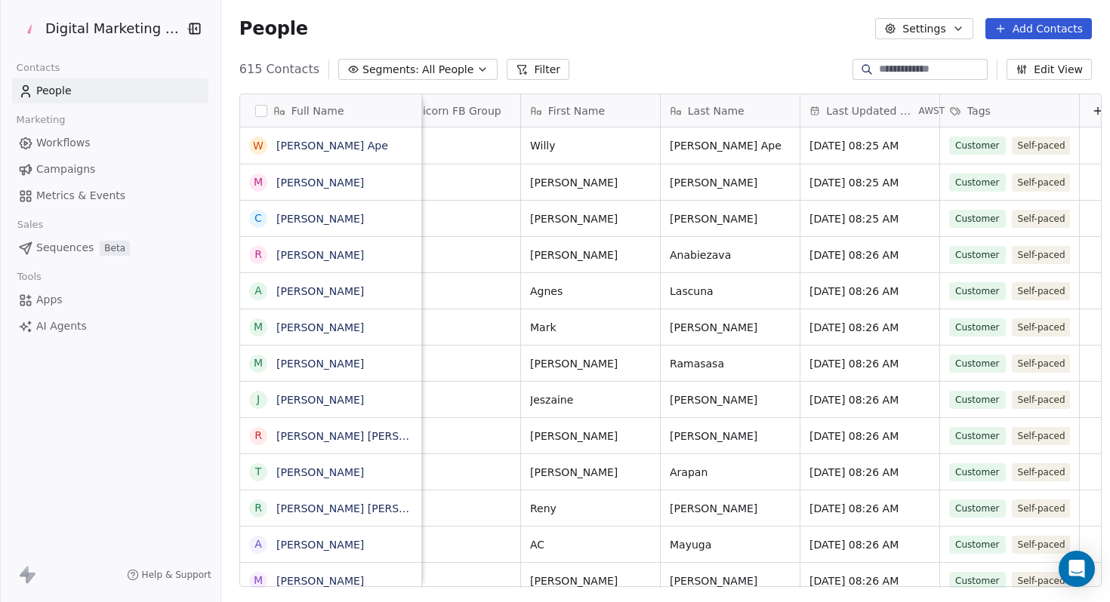
scroll to position [0, 1592]
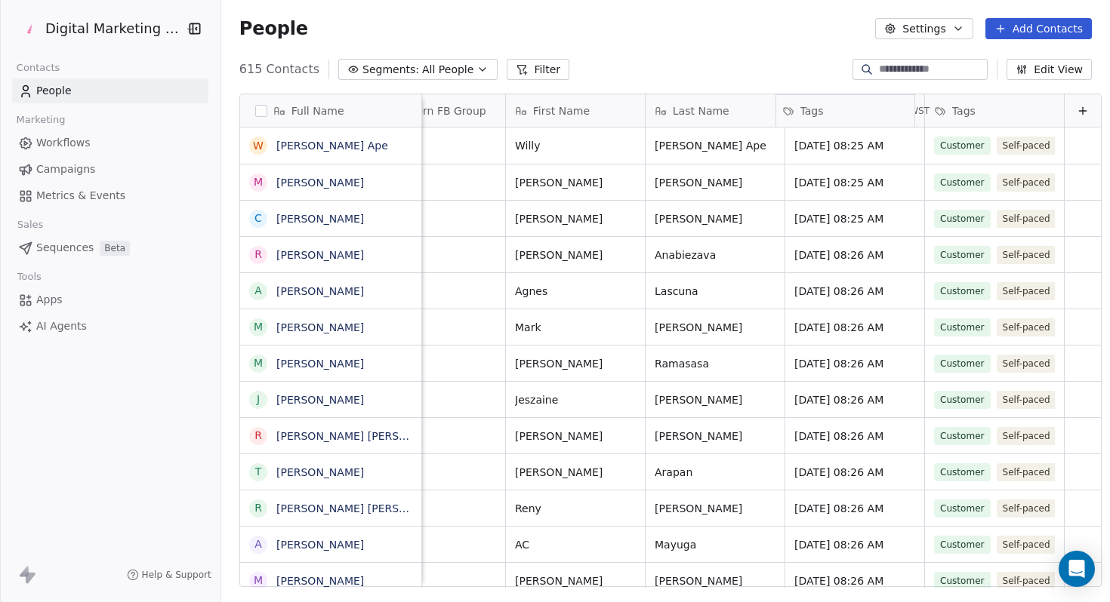
drag, startPoint x: 1002, startPoint y: 106, endPoint x: 836, endPoint y: 115, distance: 166.3
click at [836, 115] on div "Full Name W [PERSON_NAME] Ape M [PERSON_NAME] C [PERSON_NAME] R [PERSON_NAME] A…" at bounding box center [670, 341] width 861 height 494
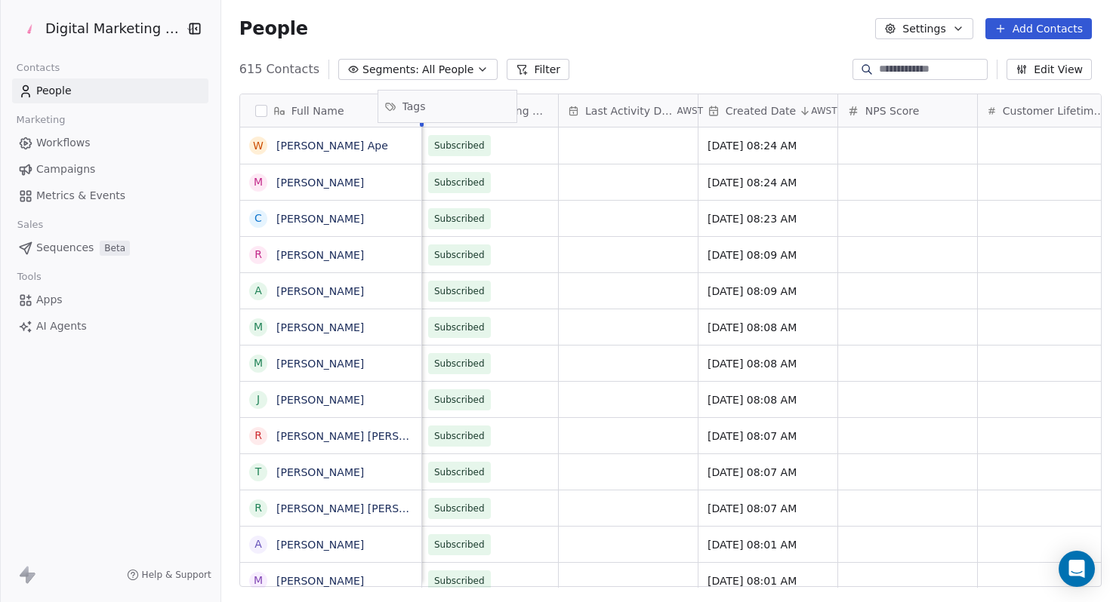
scroll to position [0, 0]
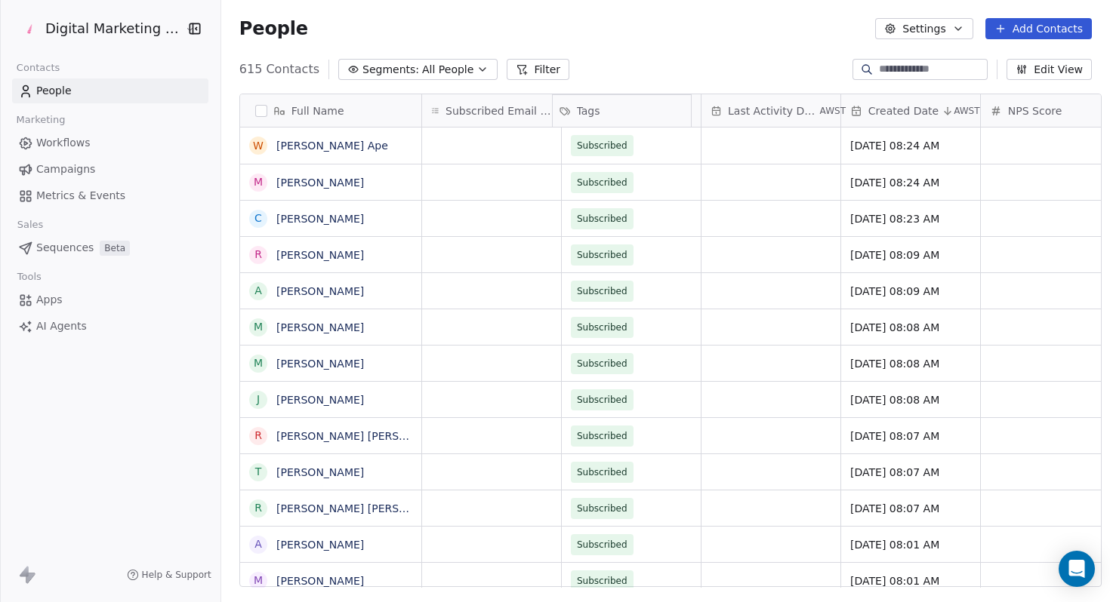
drag, startPoint x: 849, startPoint y: 113, endPoint x: 620, endPoint y: 108, distance: 229.5
click at [620, 108] on div "Full Name W [PERSON_NAME] Ape M [PERSON_NAME] C [PERSON_NAME] R [PERSON_NAME] A…" at bounding box center [670, 341] width 861 height 494
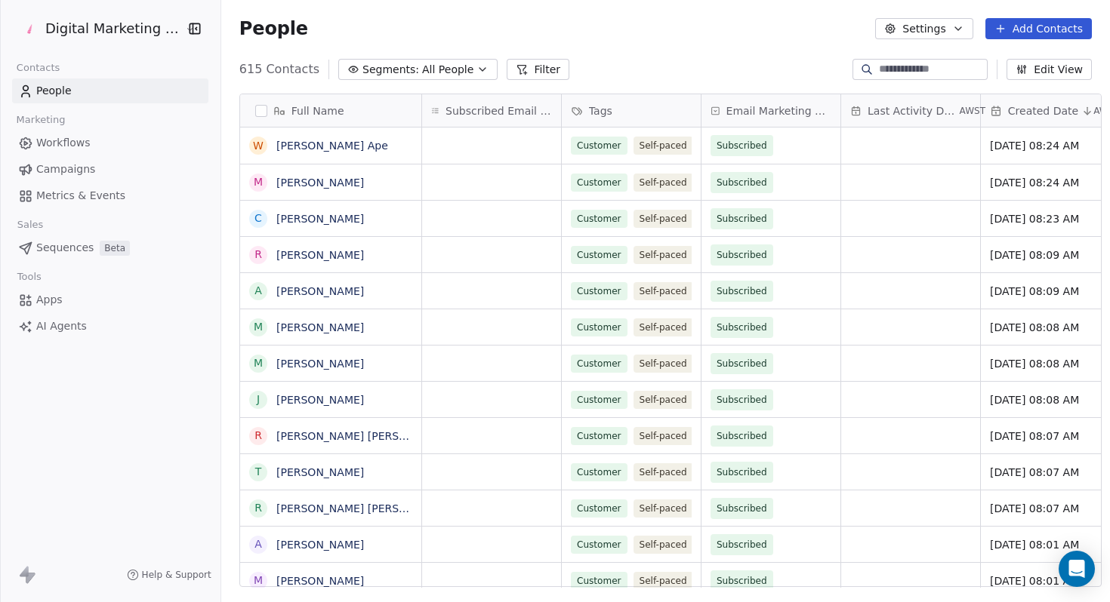
click at [792, 116] on span "Email Marketing Consent" at bounding box center [778, 110] width 105 height 15
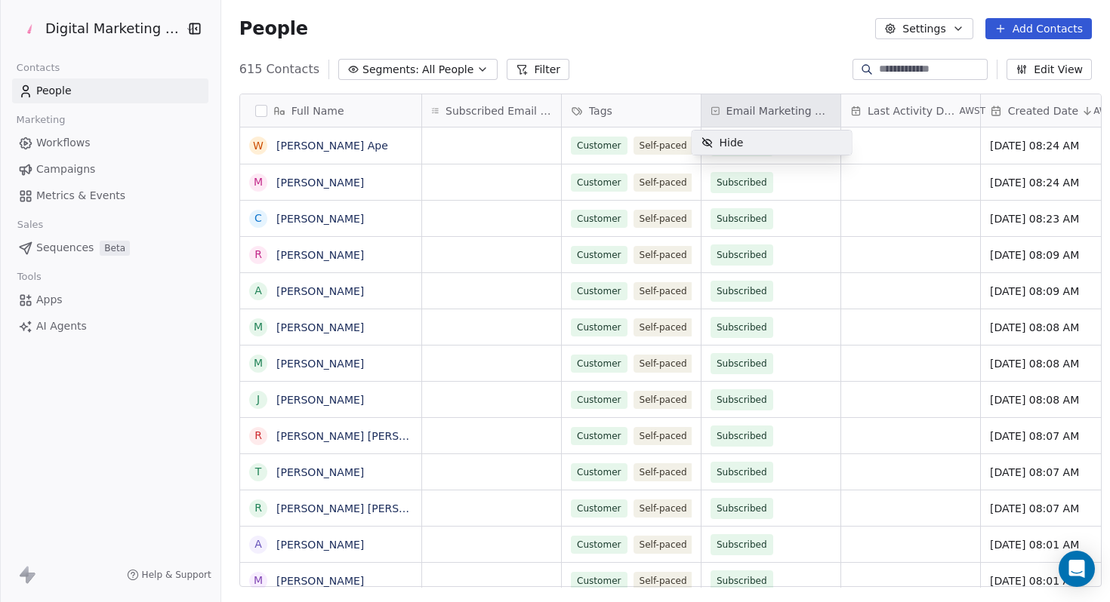
click at [792, 116] on html "Digital Marketing Unicorn Contacts People Marketing Workflows Campaigns Metrics…" at bounding box center [555, 301] width 1110 height 602
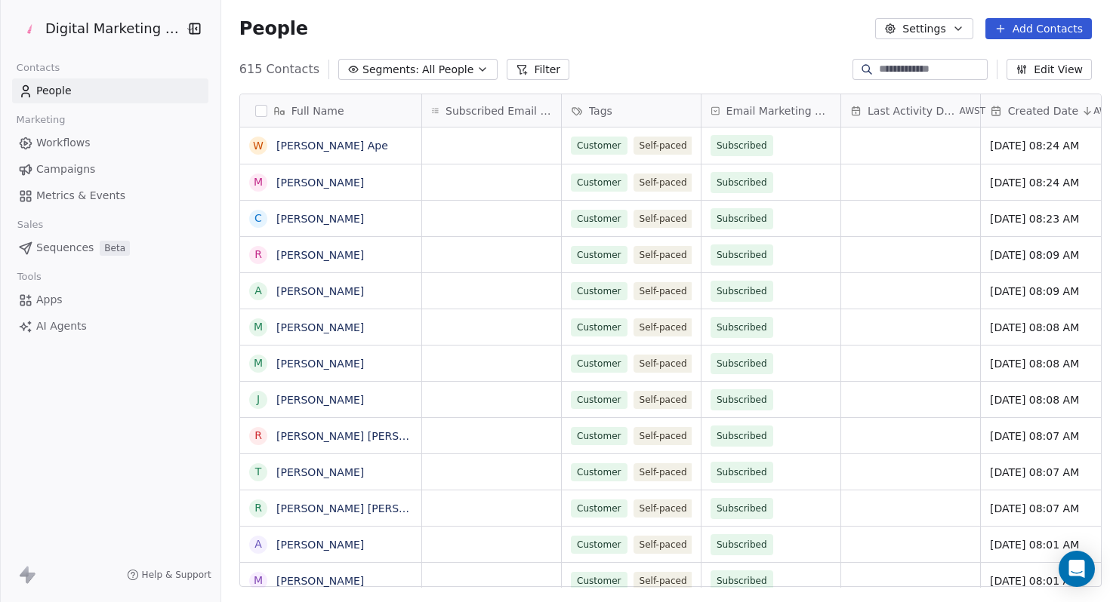
click at [80, 168] on span "Campaigns" at bounding box center [65, 170] width 59 height 16
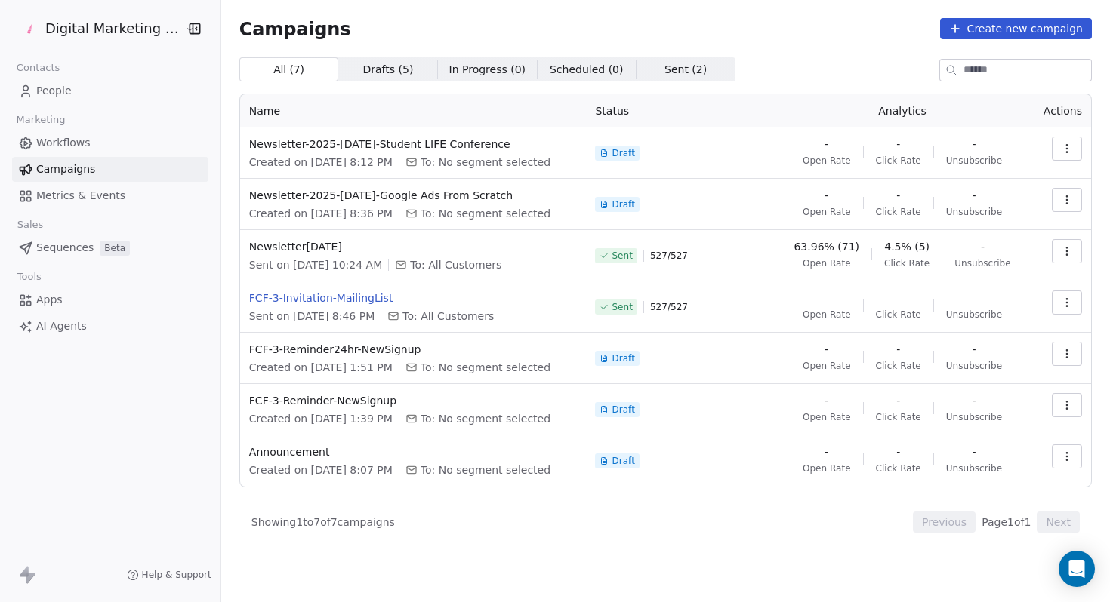
click at [348, 301] on span "FCF-3-Invitation-MailingList" at bounding box center [413, 298] width 328 height 15
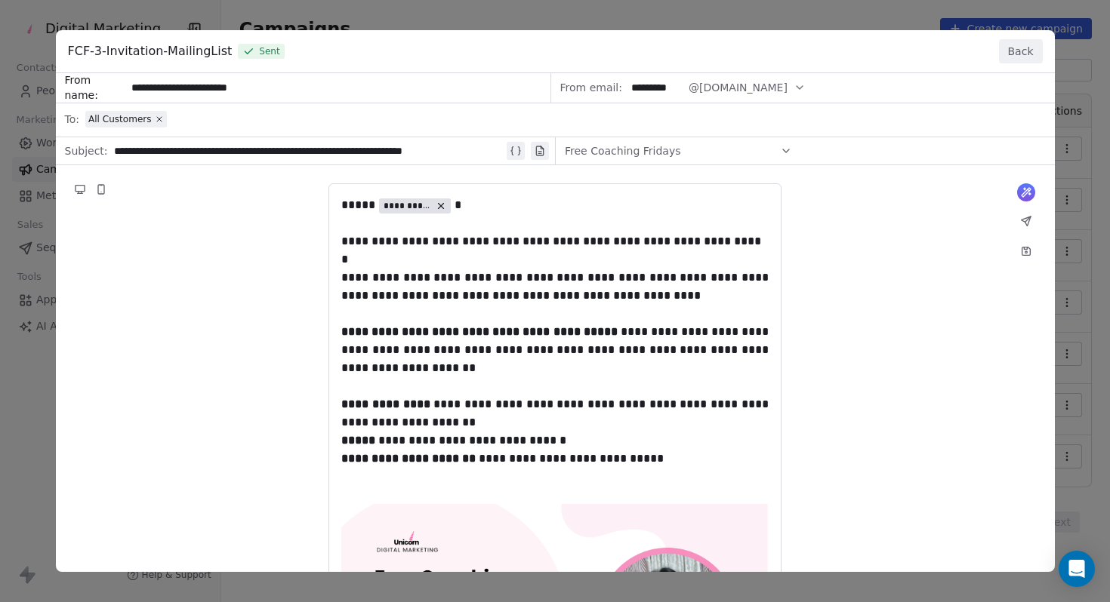
click at [1021, 49] on button "Back" at bounding box center [1021, 51] width 44 height 24
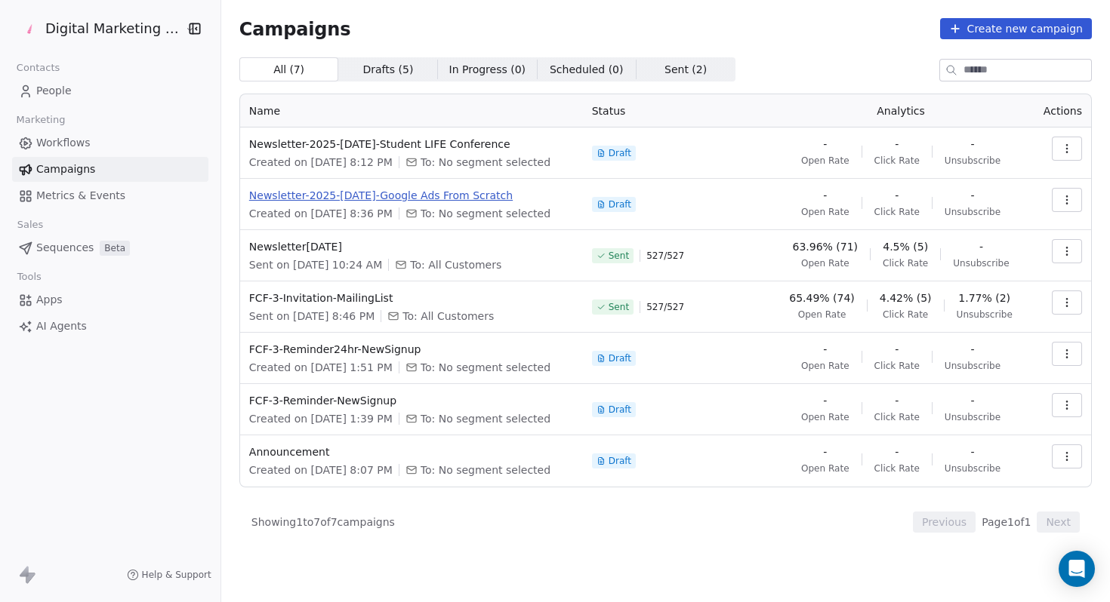
click at [467, 197] on span "Newsletter-2025-[DATE]-Google Ads From Scratch" at bounding box center [411, 195] width 325 height 15
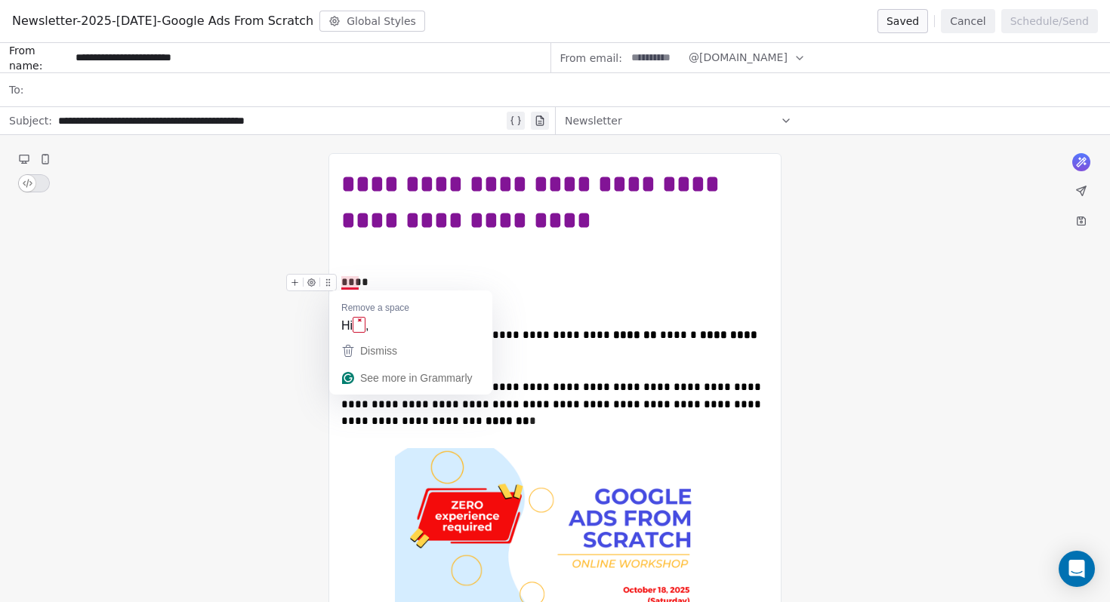
click at [354, 282] on div "****" at bounding box center [554, 282] width 427 height 17
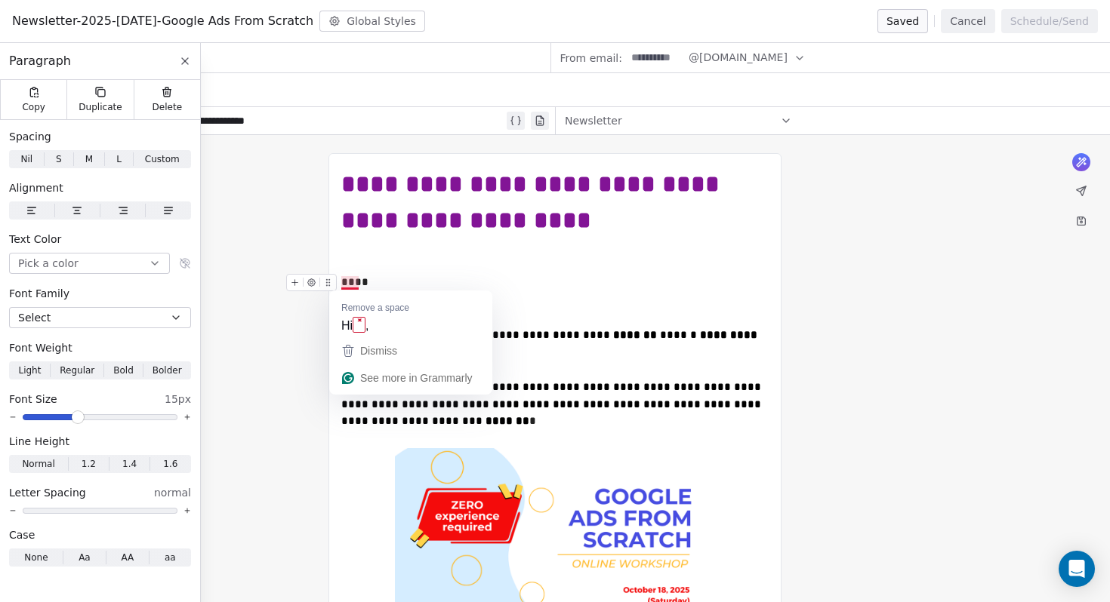
click at [292, 278] on icon "To enrich screen reader interactions, please activate Accessibility in Grammarl…" at bounding box center [295, 283] width 10 height 10
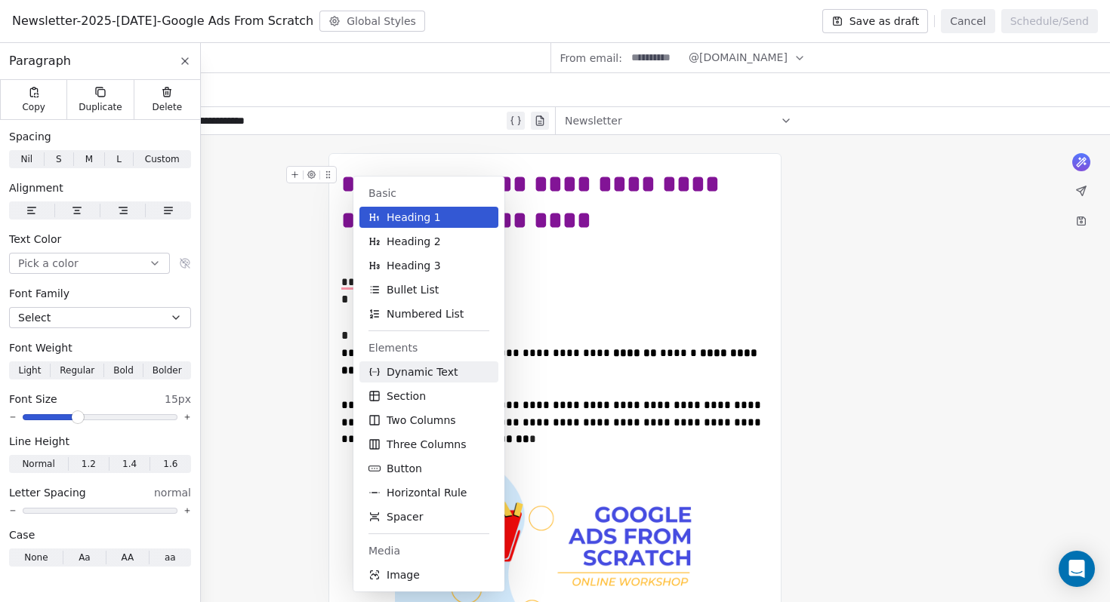
click at [420, 368] on span "Dynamic Text" at bounding box center [422, 372] width 72 height 15
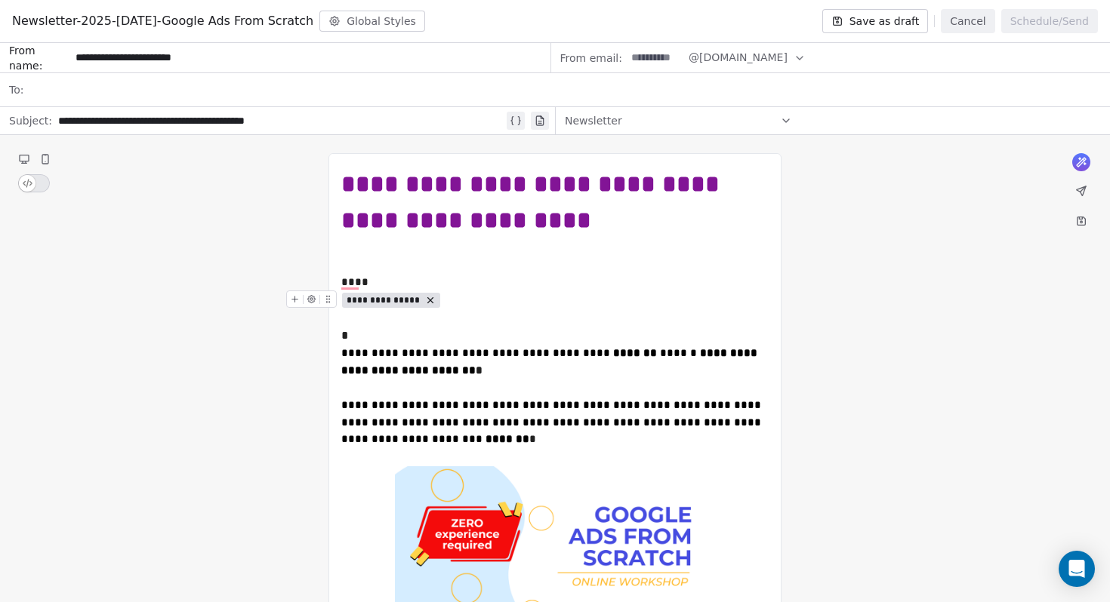
click at [402, 303] on span "**********" at bounding box center [383, 300] width 74 height 12
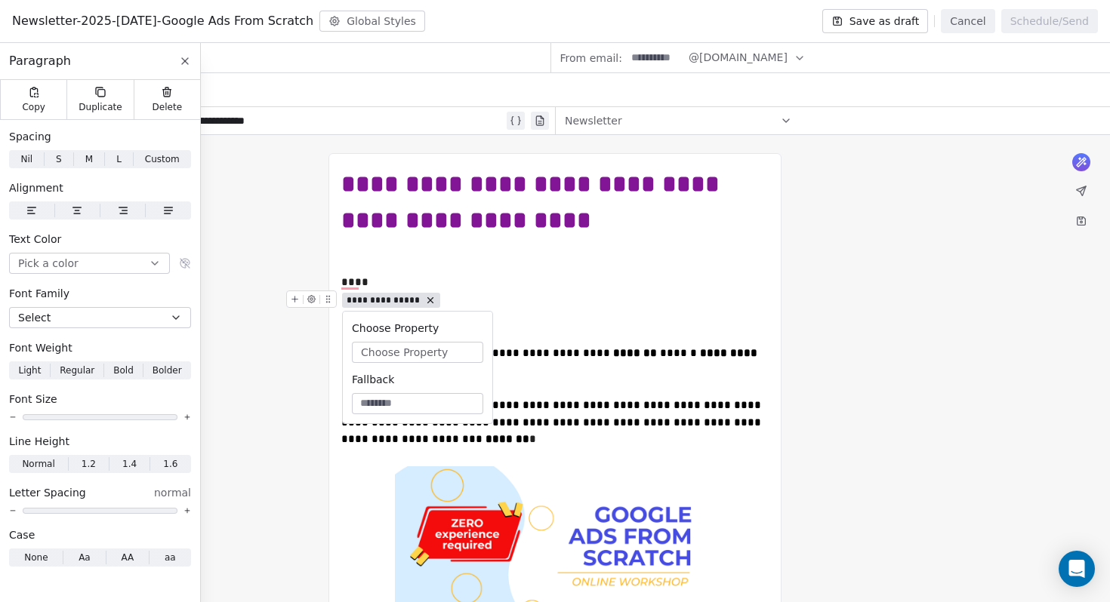
click at [414, 350] on span "Choose Property" at bounding box center [404, 352] width 87 height 15
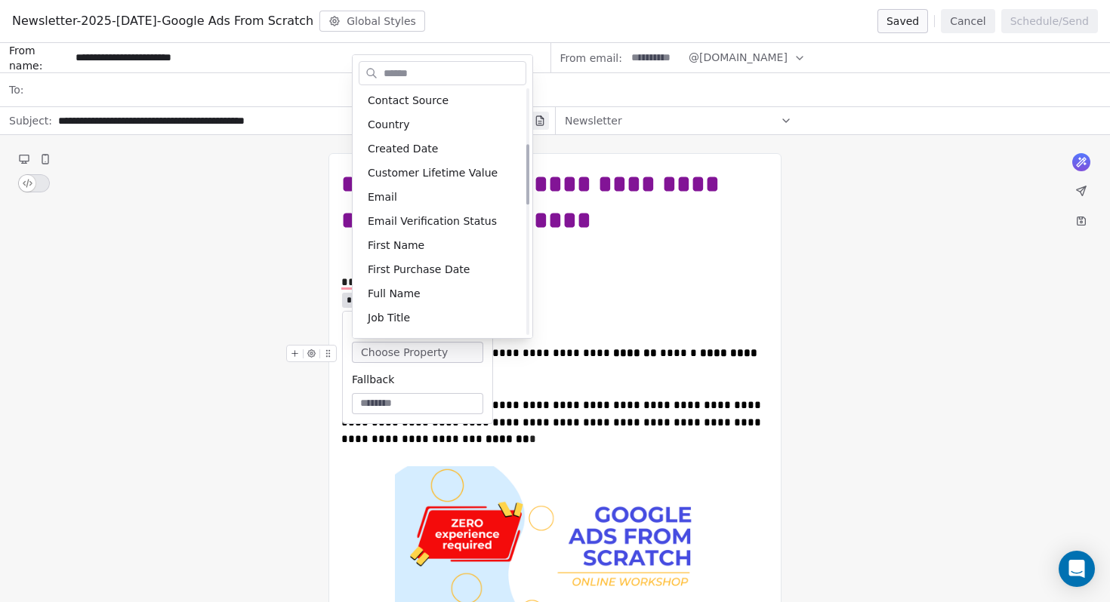
scroll to position [226, 0]
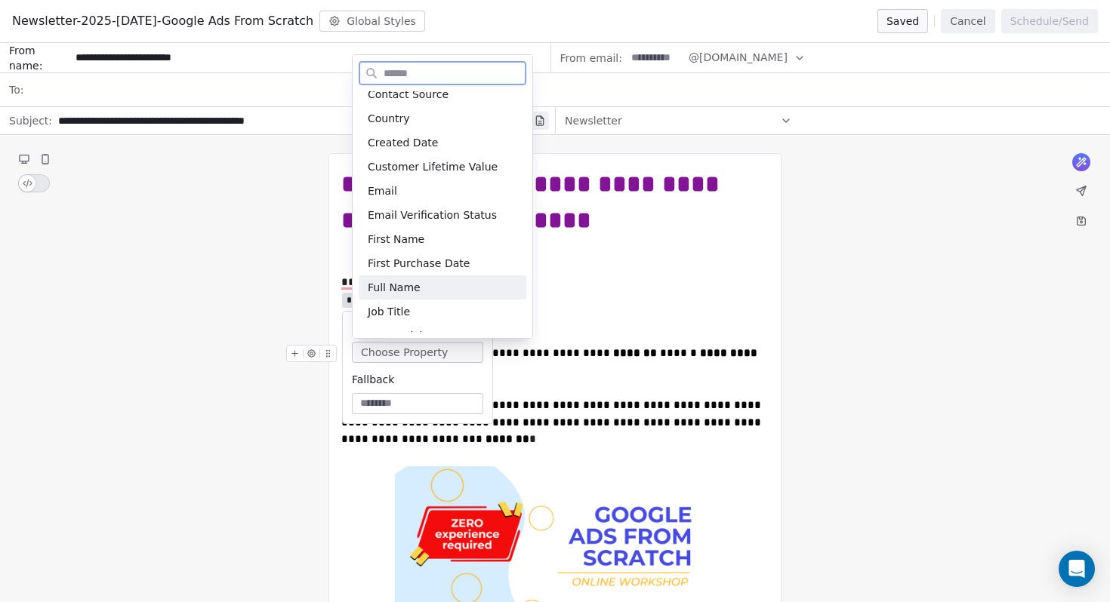
click at [401, 289] on div "Full Name" at bounding box center [443, 288] width 168 height 24
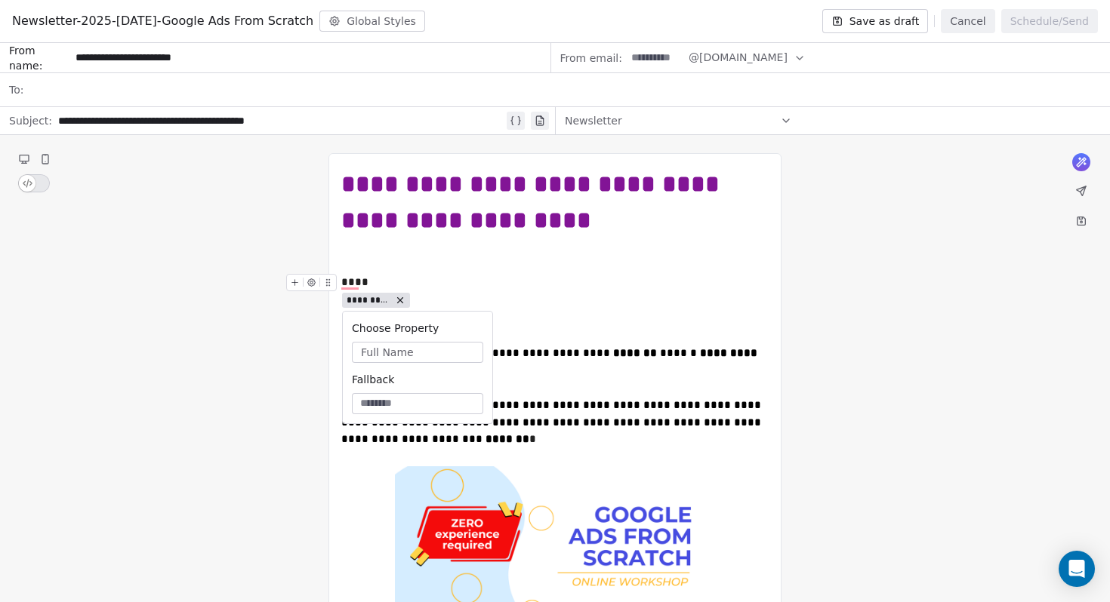
click at [561, 286] on div "****" at bounding box center [554, 282] width 427 height 17
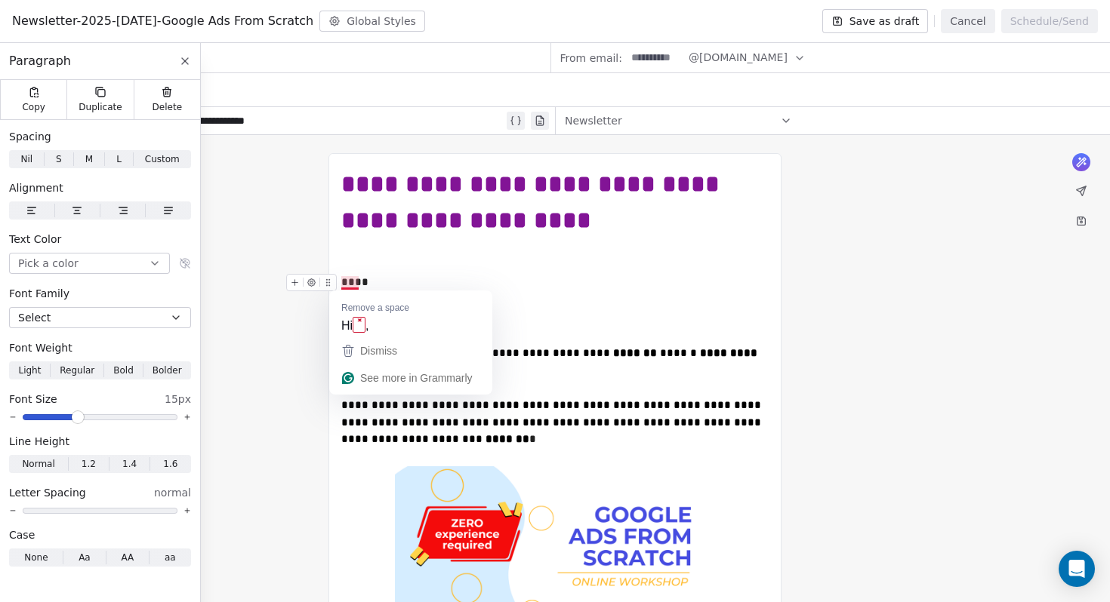
click at [359, 285] on div "****" at bounding box center [554, 282] width 427 height 17
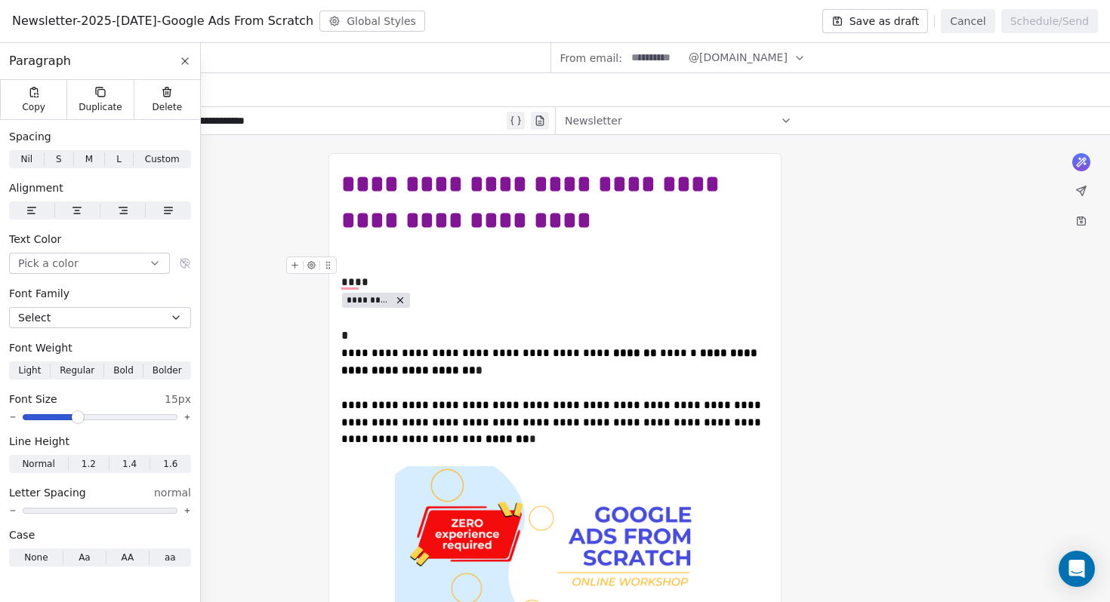
click at [431, 264] on div "To enrich screen reader interactions, please activate Accessibility in Grammarl…" at bounding box center [554, 265] width 427 height 17
click at [399, 303] on icon "To enrich screen reader interactions, please activate Accessibility in Grammarl…" at bounding box center [400, 300] width 11 height 11
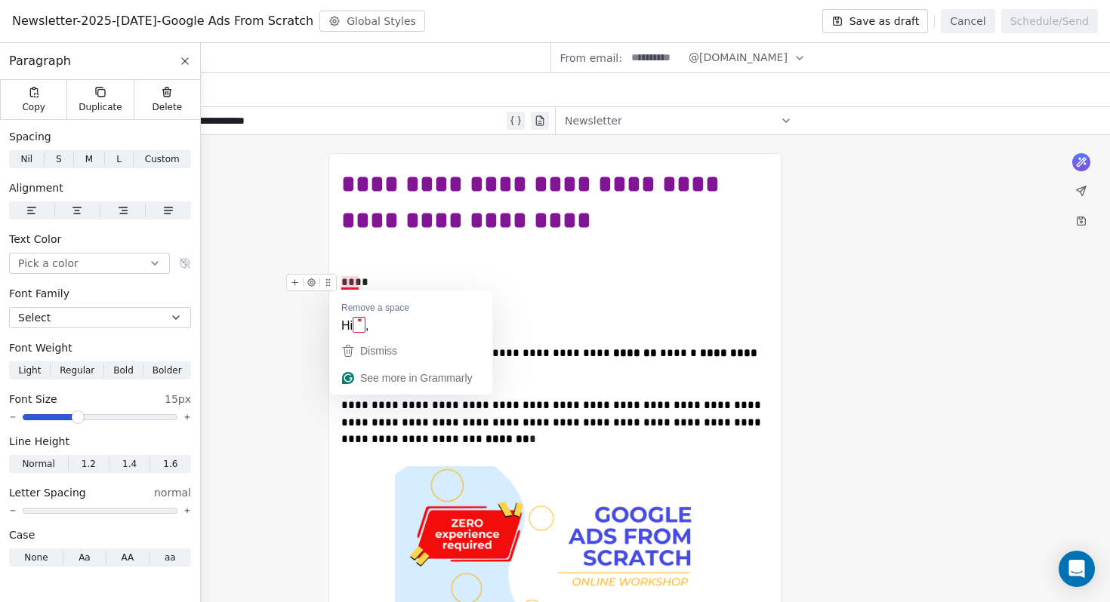
click at [355, 285] on div "****" at bounding box center [554, 282] width 427 height 17
click at [297, 285] on icon "To enrich screen reader interactions, please activate Accessibility in Grammarl…" at bounding box center [295, 283] width 10 height 10
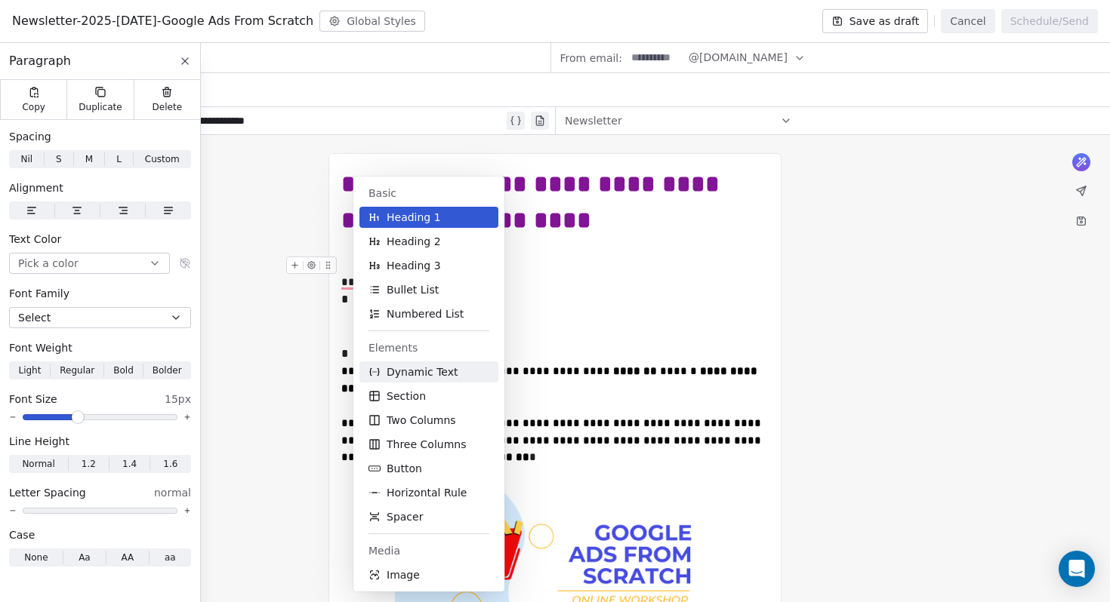
click at [413, 376] on span "Dynamic Text" at bounding box center [422, 372] width 72 height 15
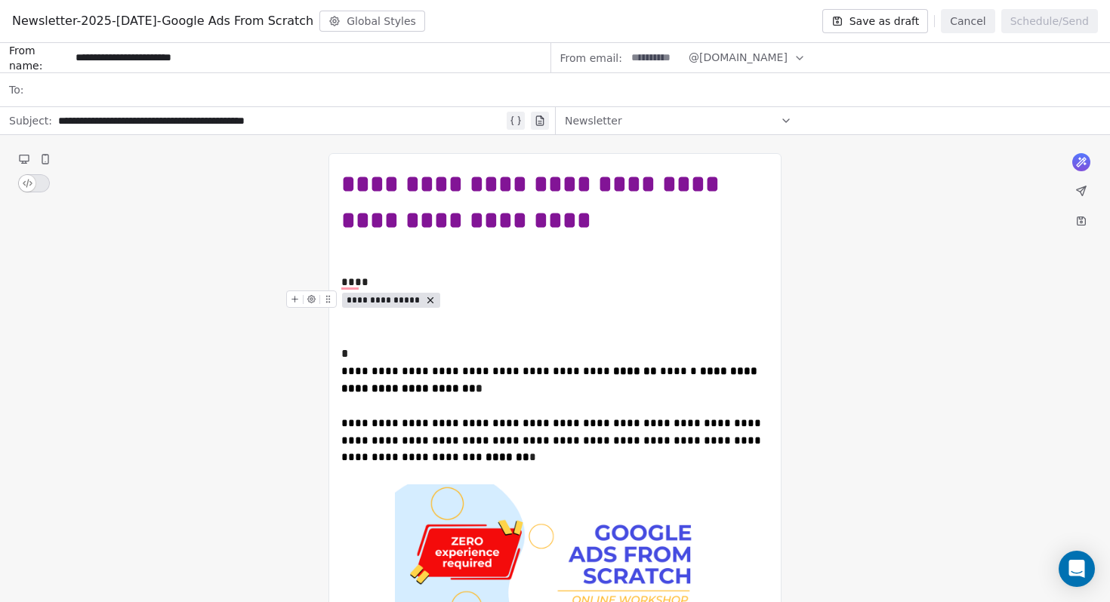
click at [389, 298] on span "**********" at bounding box center [383, 300] width 74 height 12
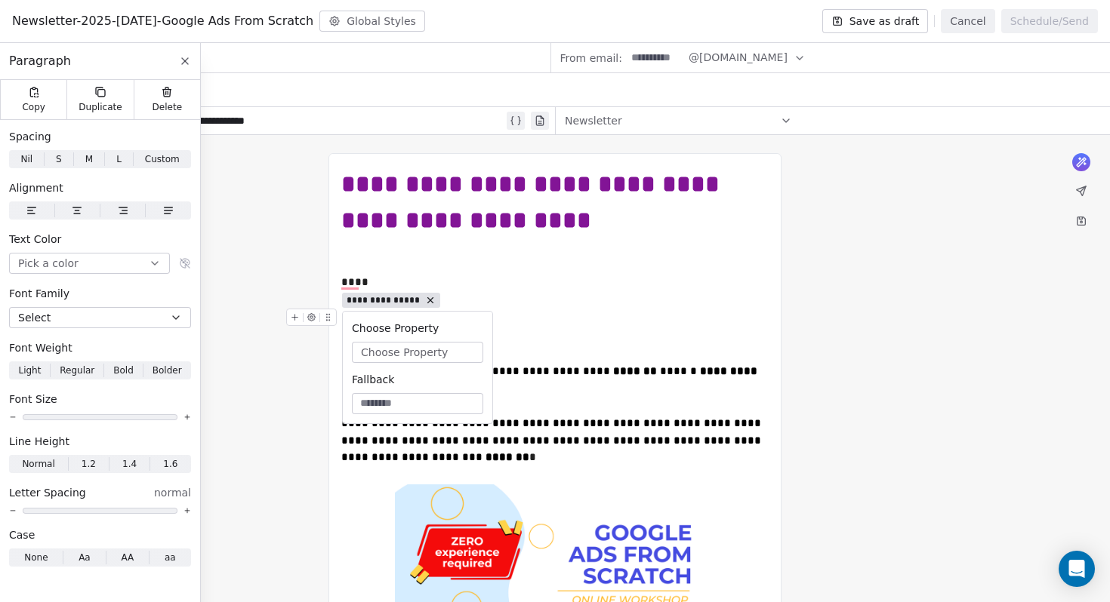
click at [407, 348] on span "Choose Property" at bounding box center [404, 352] width 87 height 15
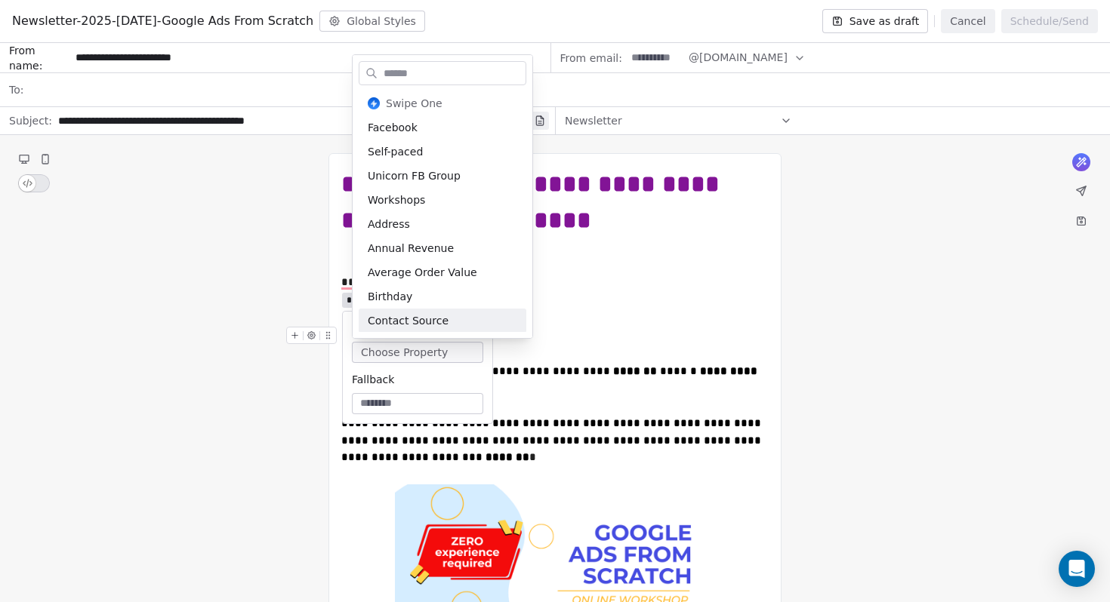
type input "*"
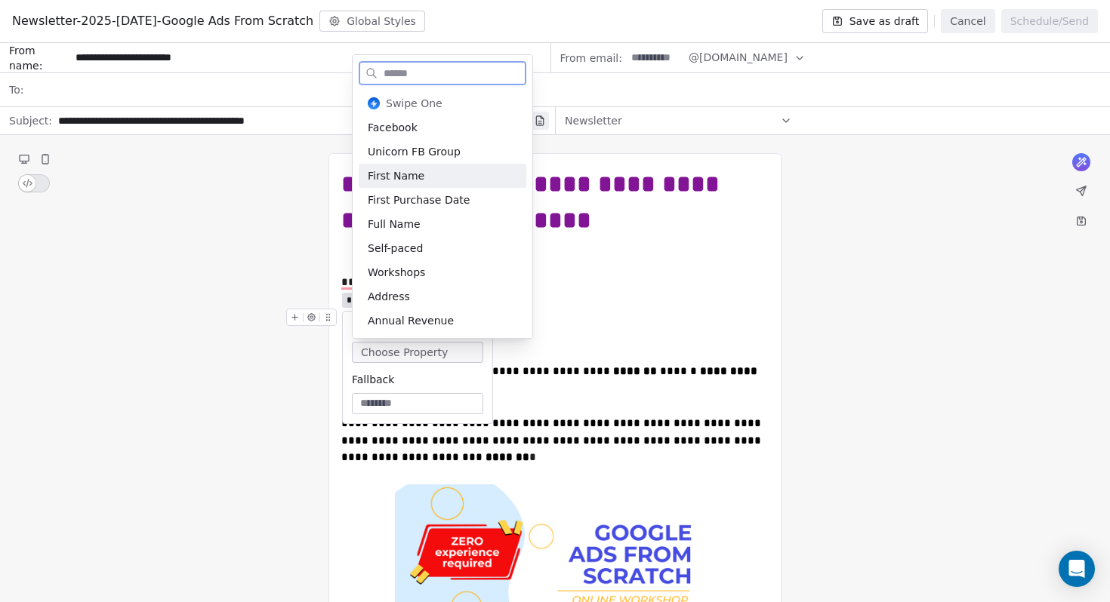
click at [426, 183] on div "First Name" at bounding box center [443, 176] width 168 height 24
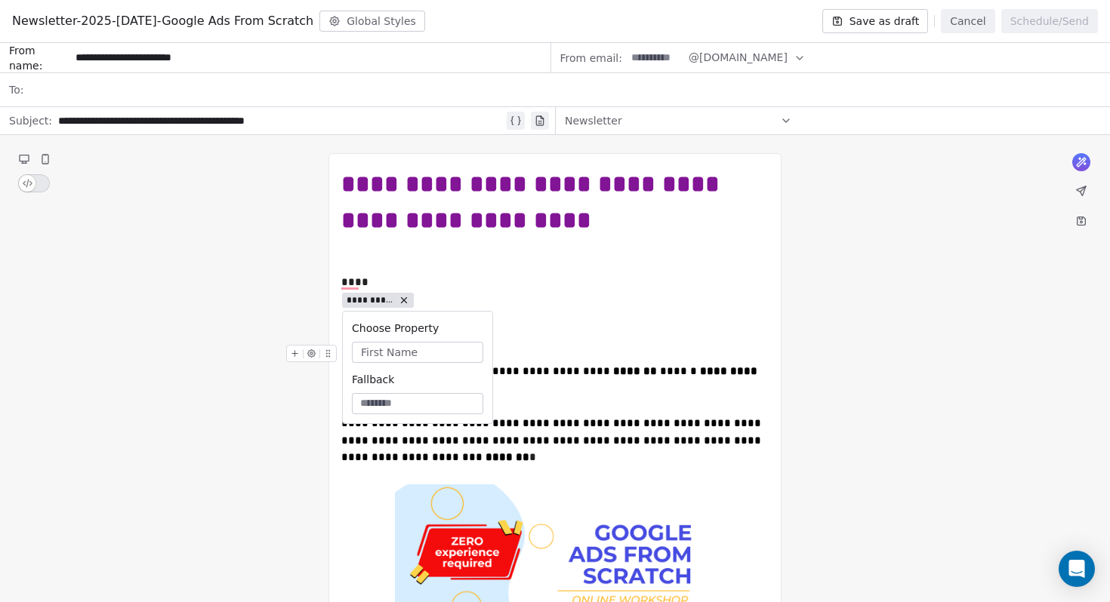
click at [446, 408] on input at bounding box center [417, 403] width 125 height 15
click at [576, 282] on div "****" at bounding box center [554, 282] width 427 height 17
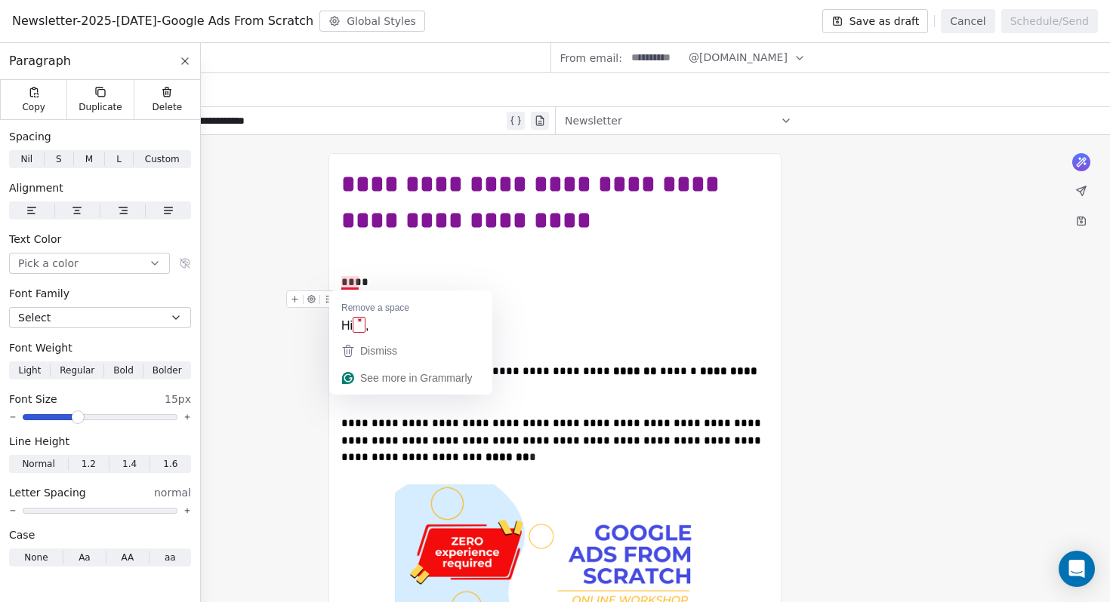
click at [547, 301] on div "**********" at bounding box center [554, 300] width 427 height 18
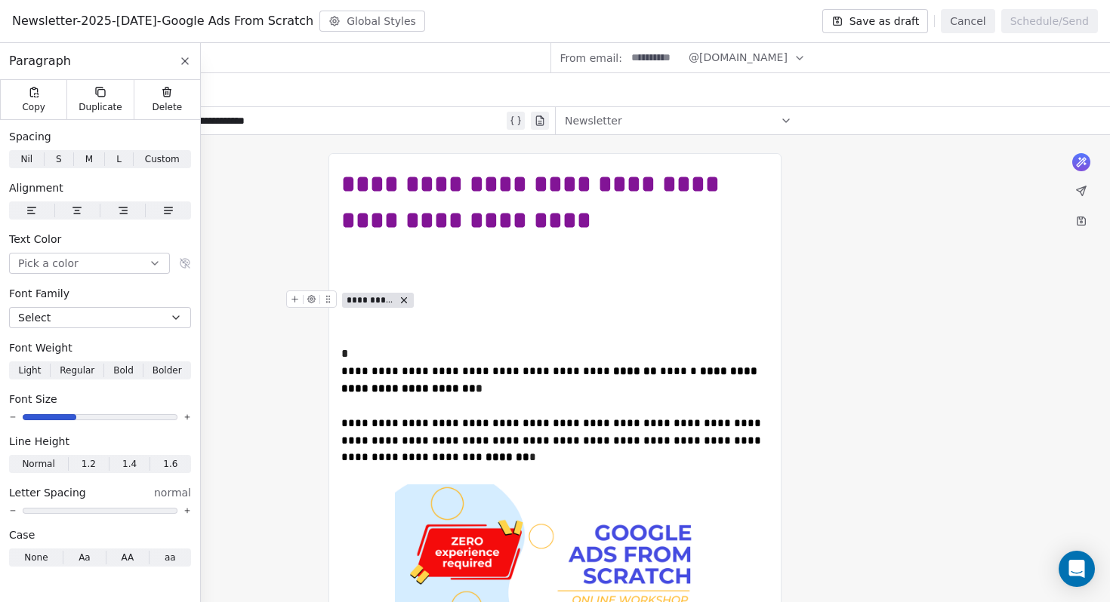
click at [337, 300] on div "To enrich screen reader interactions, please activate Accessibility in Grammarl…" at bounding box center [314, 304] width 57 height 26
click at [402, 358] on div "*" at bounding box center [554, 354] width 427 height 18
click at [381, 361] on body "Digital Marketing Unicorn Contacts People Marketing Workflows Campaigns Metrics…" at bounding box center [555, 301] width 1110 height 602
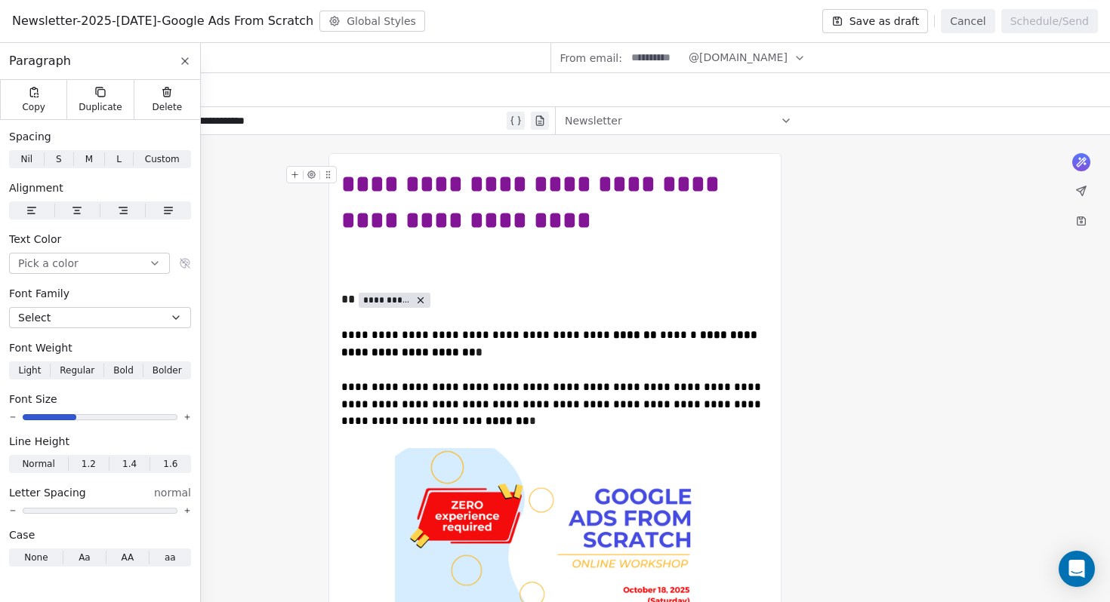
click at [1088, 192] on button at bounding box center [1080, 190] width 21 height 21
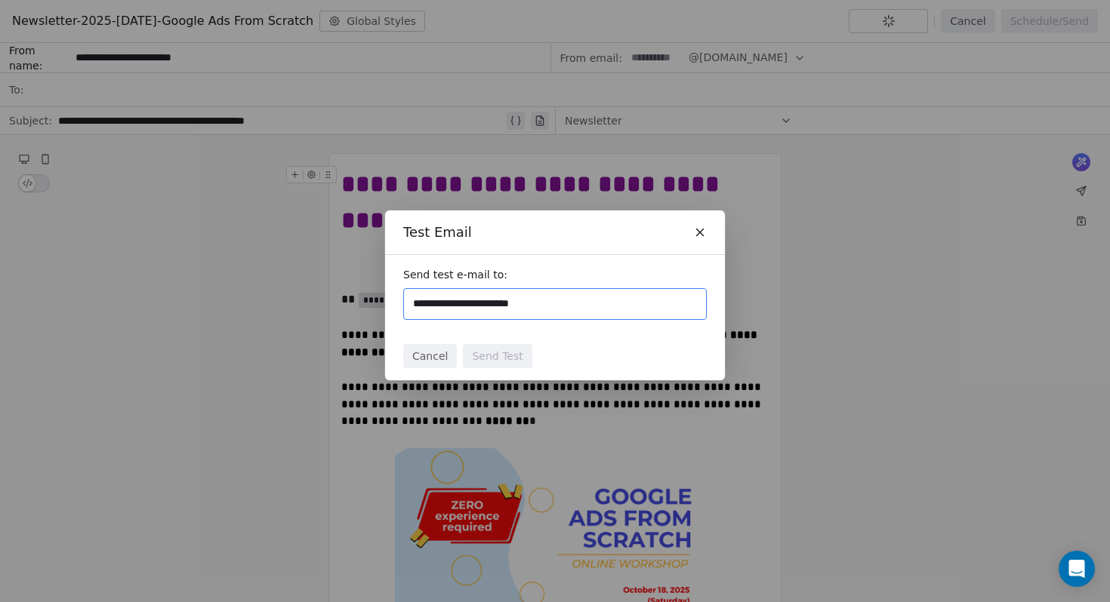
type input "**********"
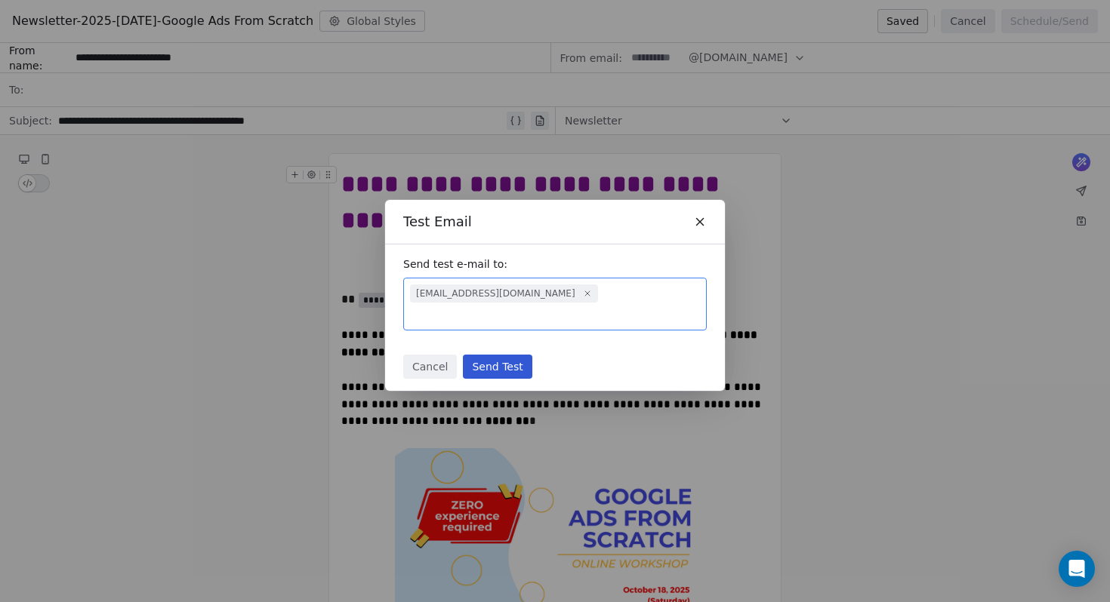
click at [514, 355] on button "Send Test" at bounding box center [497, 367] width 69 height 24
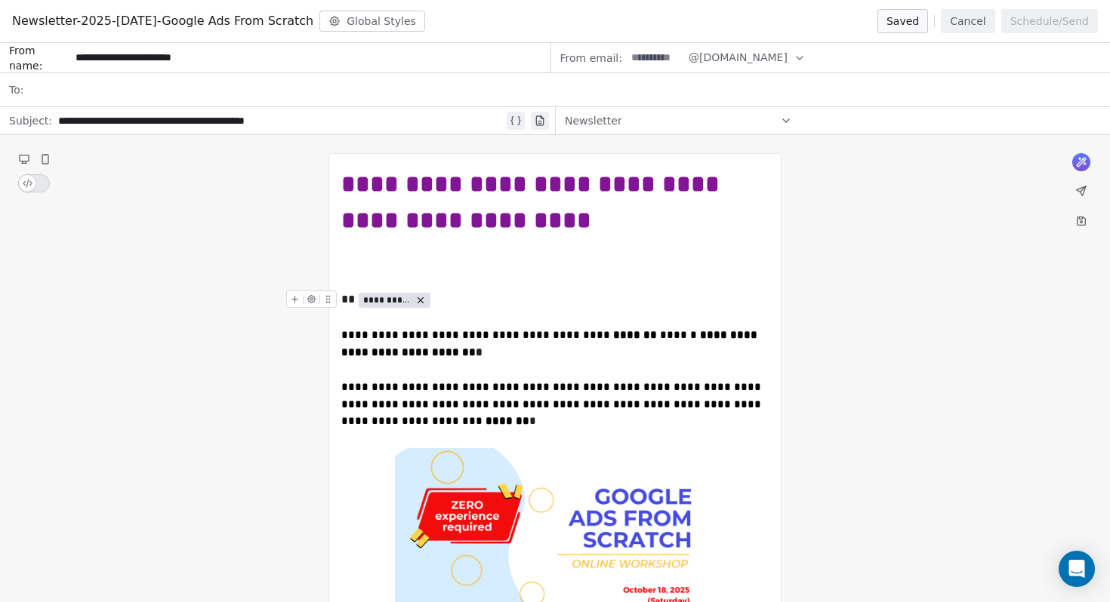
click at [396, 299] on span "**********" at bounding box center [387, 300] width 48 height 12
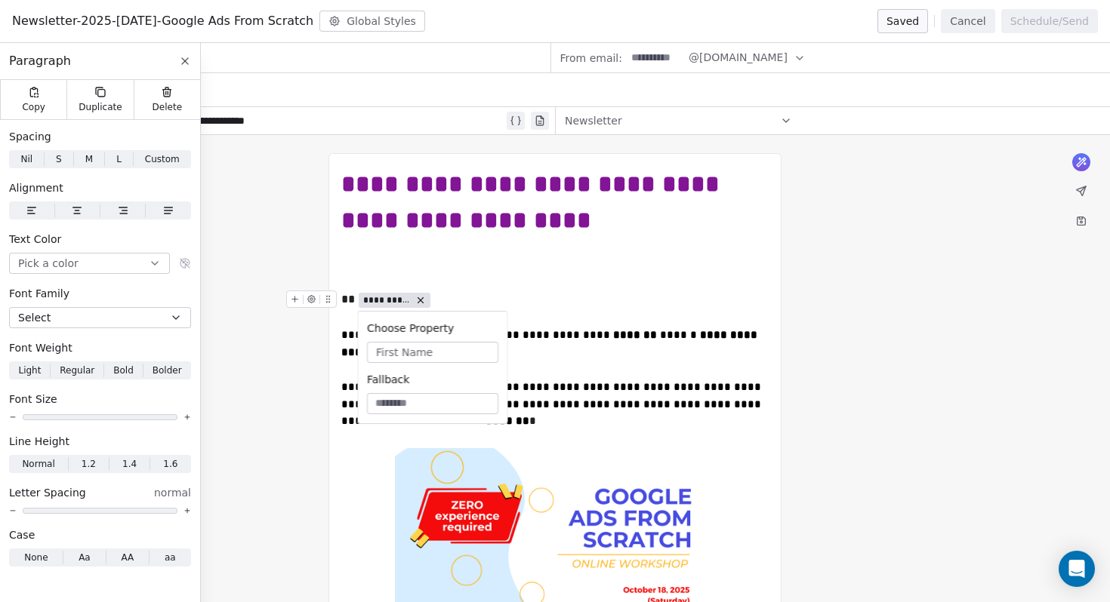
click at [424, 356] on span "First Name" at bounding box center [404, 352] width 57 height 15
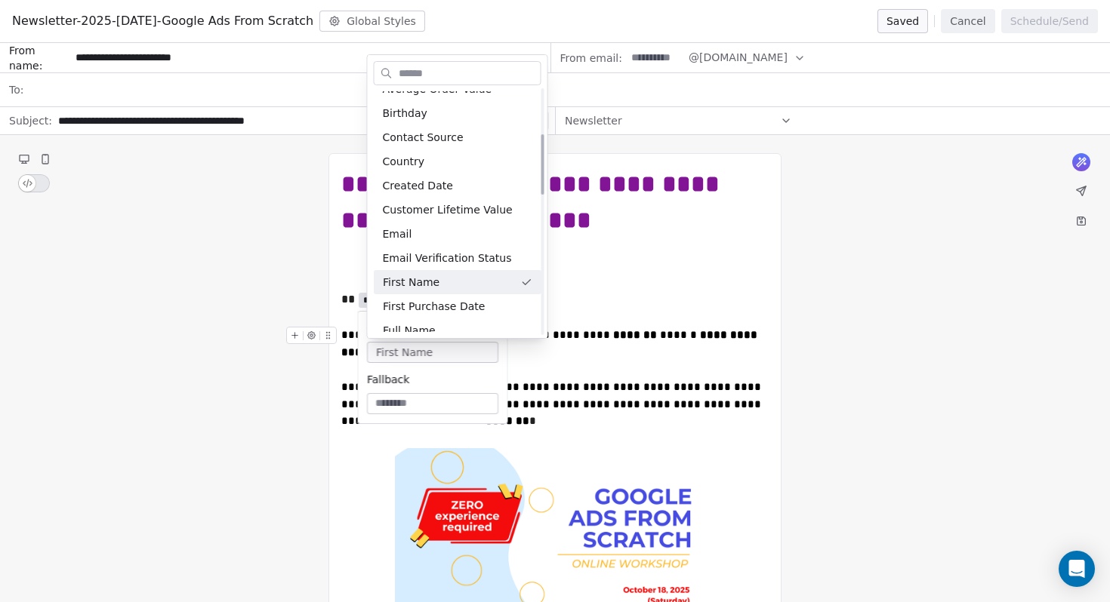
scroll to position [187, 0]
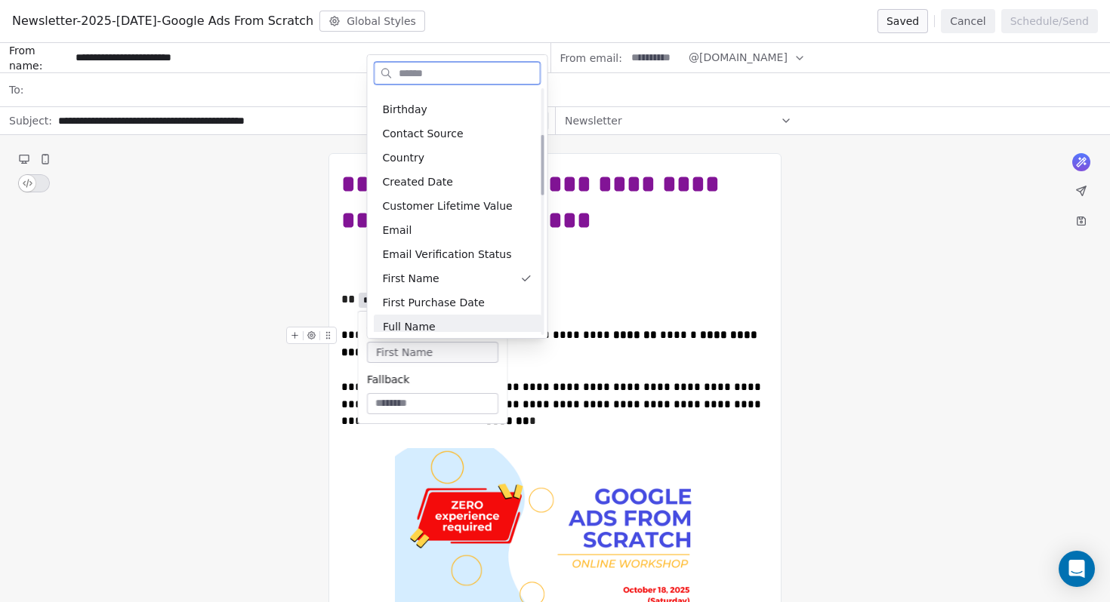
click at [427, 335] on div "Swipe One Facebook Self-paced Unicorn FB Group Workshops Address Annual Revenue…" at bounding box center [458, 211] width 180 height 253
click at [428, 333] on div "Swipe One Facebook Self-paced Unicorn FB Group Workshops Address Annual Revenue…" at bounding box center [458, 211] width 180 height 253
click at [428, 328] on div "Full Name" at bounding box center [458, 327] width 168 height 24
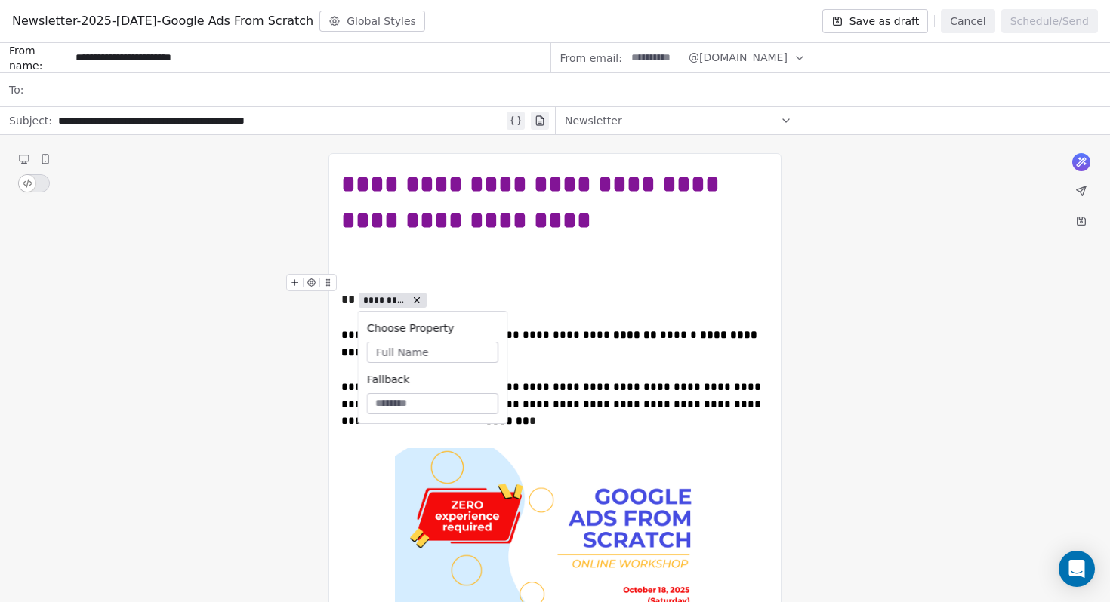
click at [537, 286] on div "To enrich screen reader interactions, please activate Accessibility in Grammarl…" at bounding box center [554, 282] width 427 height 17
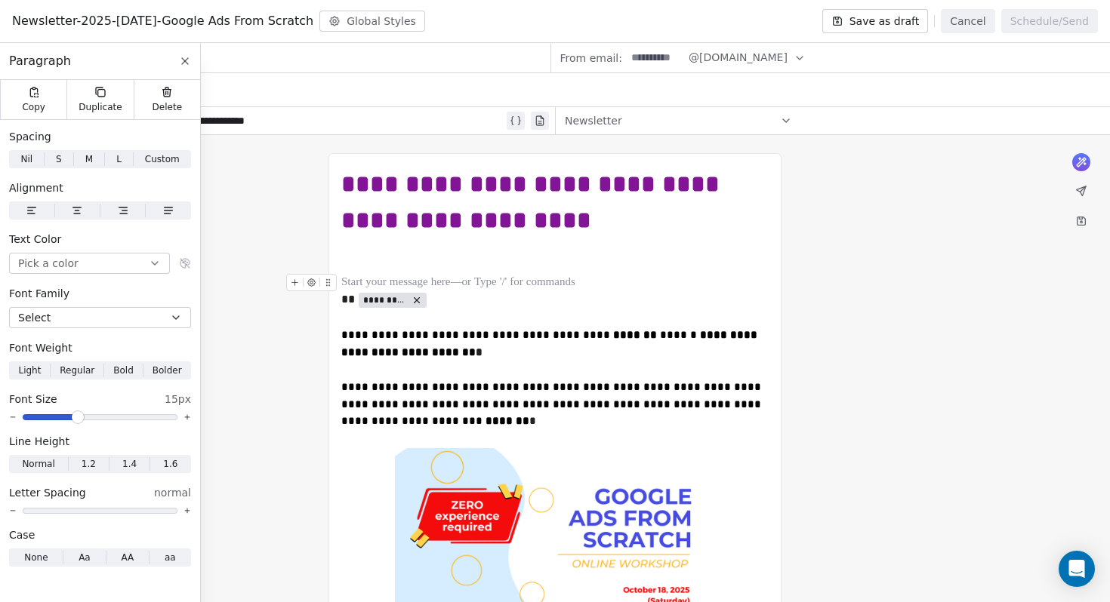
click at [1081, 194] on icon at bounding box center [1080, 190] width 9 height 9
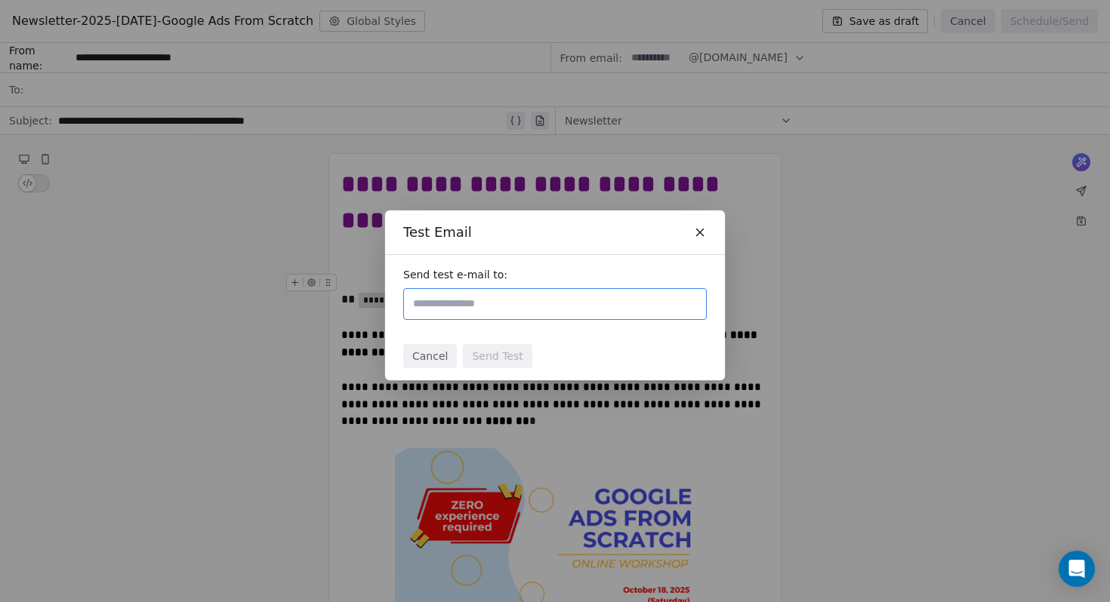
click at [486, 302] on input "text" at bounding box center [555, 304] width 290 height 18
type input "**********"
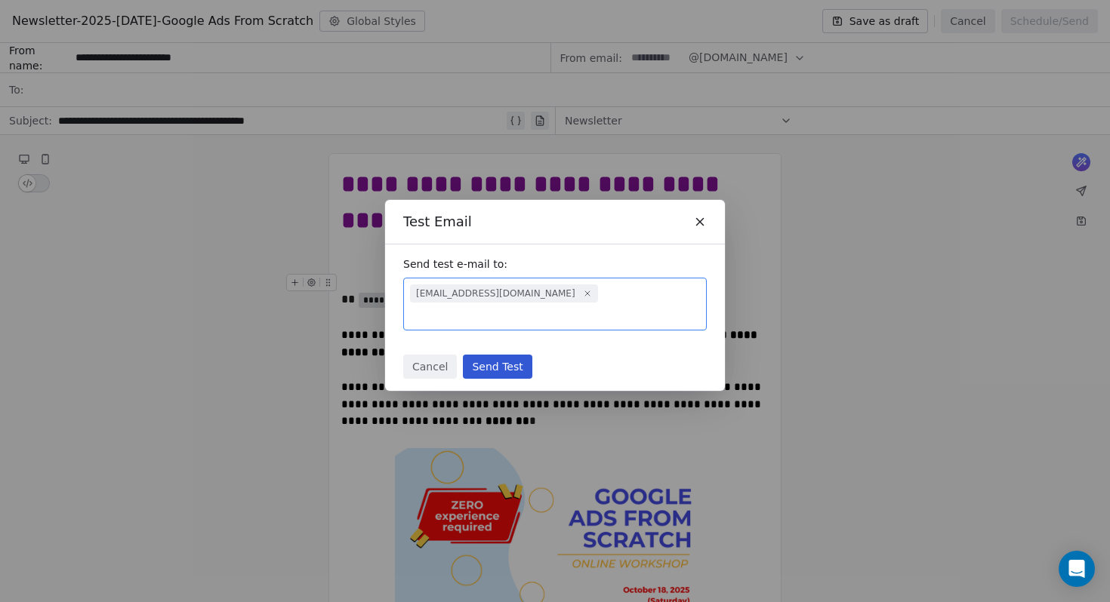
click at [521, 355] on button "Send Test" at bounding box center [497, 367] width 69 height 24
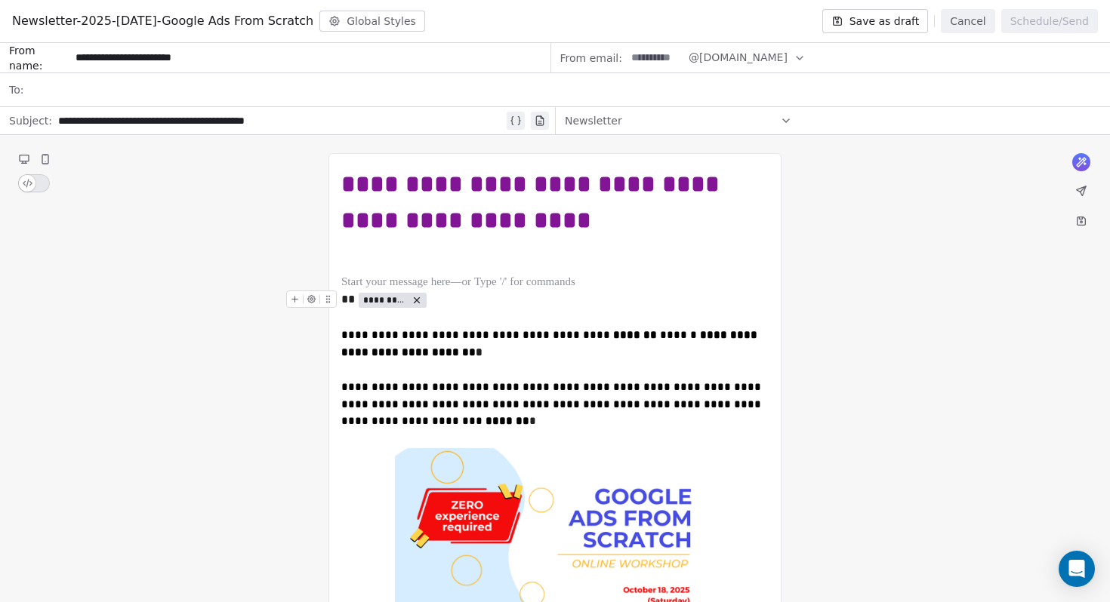
click at [389, 303] on span "*********" at bounding box center [385, 300] width 44 height 12
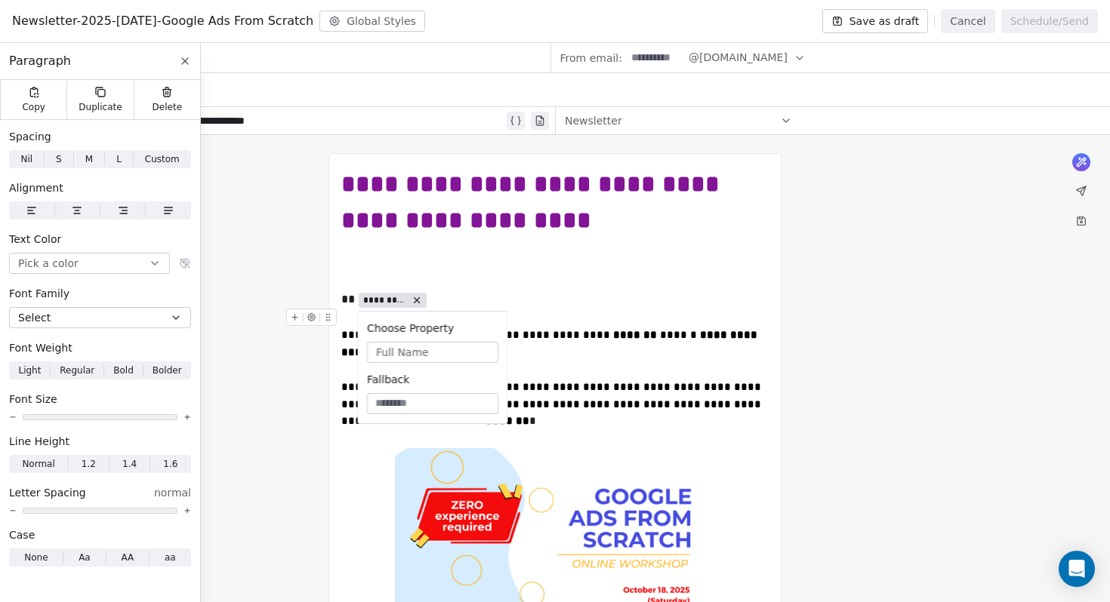
click at [418, 353] on span "Full Name" at bounding box center [402, 352] width 53 height 15
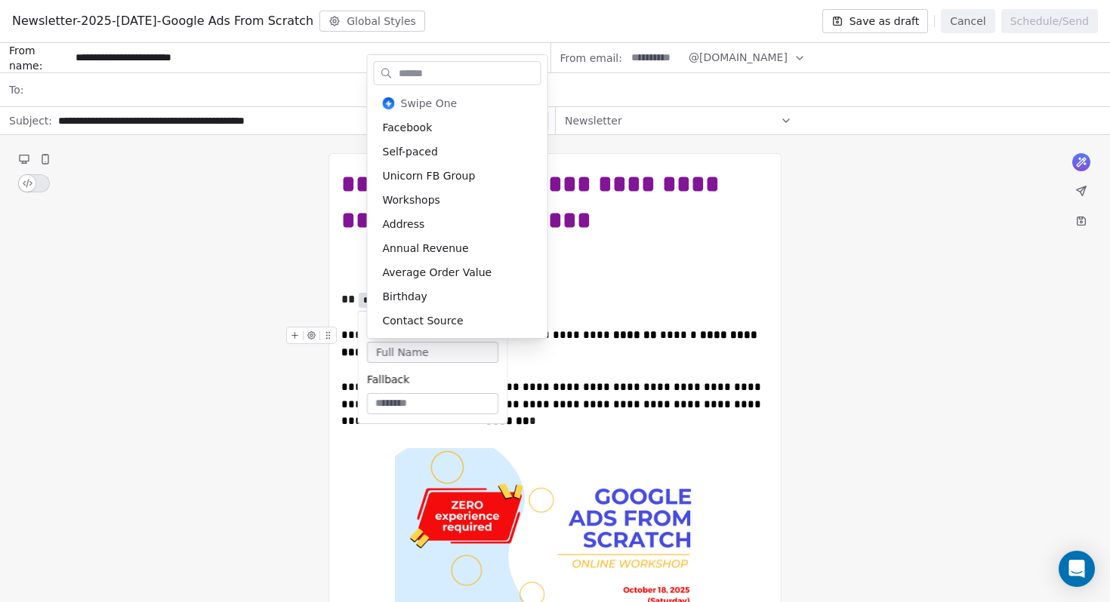
scroll to position [194, 0]
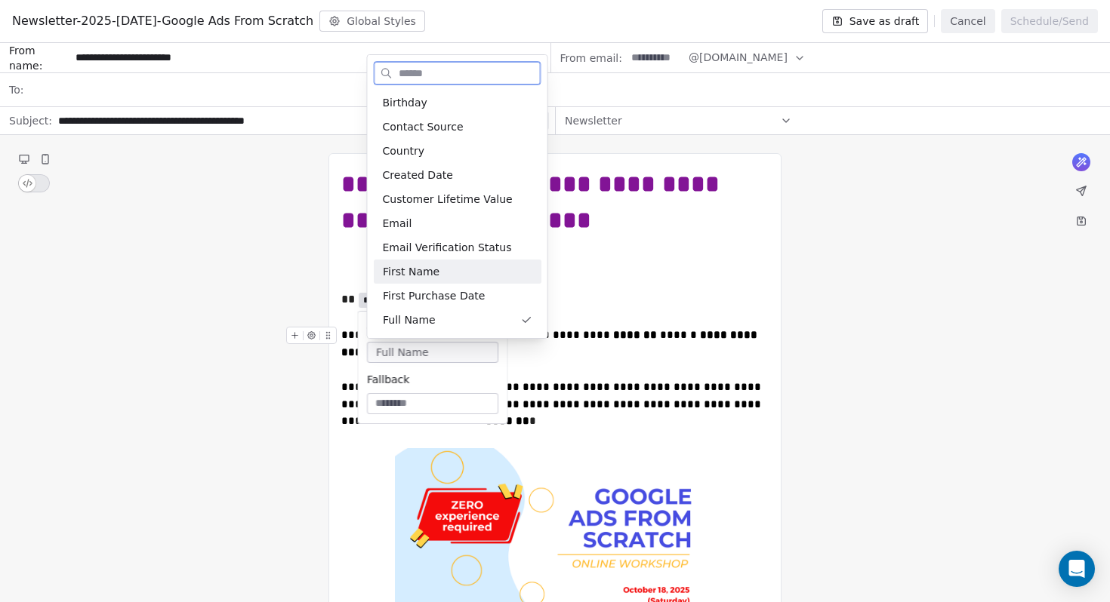
click at [435, 273] on div "First Name" at bounding box center [458, 272] width 168 height 24
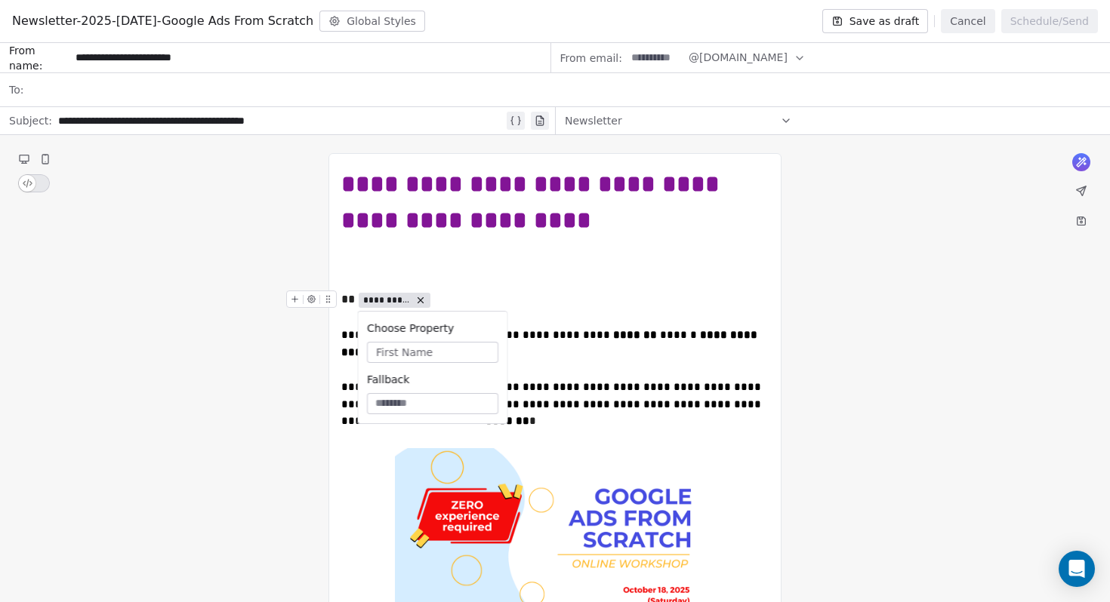
click at [313, 301] on icon "To enrich screen reader interactions, please activate Accessibility in Grammarl…" at bounding box center [312, 300] width 8 height 8
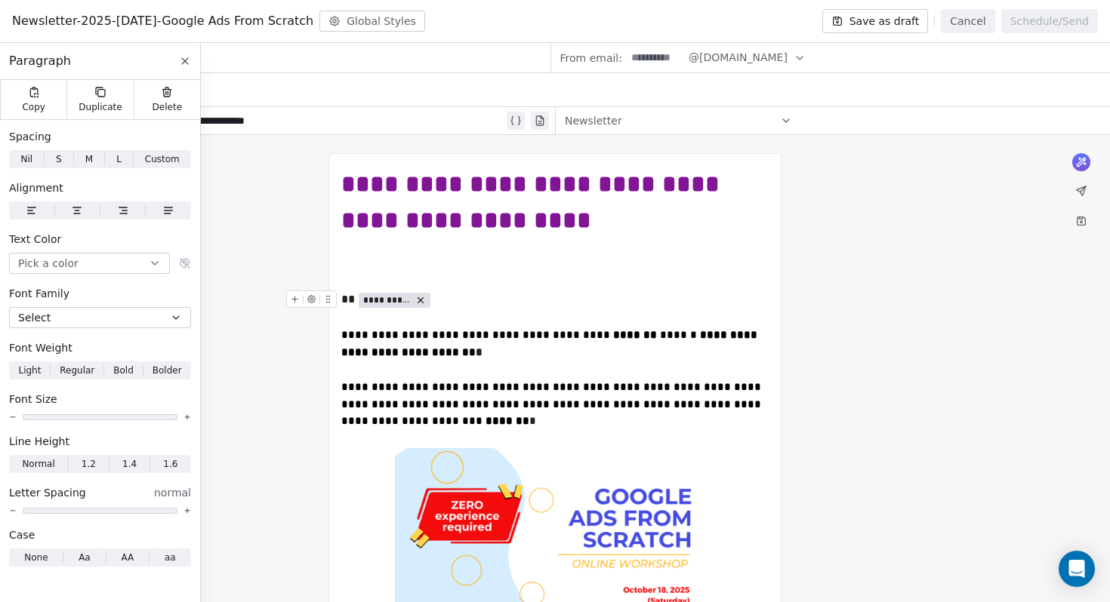
click at [313, 301] on icon "To enrich screen reader interactions, please activate Accessibility in Grammarl…" at bounding box center [312, 300] width 8 height 8
click at [295, 297] on icon "To enrich screen reader interactions, please activate Accessibility in Grammarl…" at bounding box center [295, 300] width 0 height 6
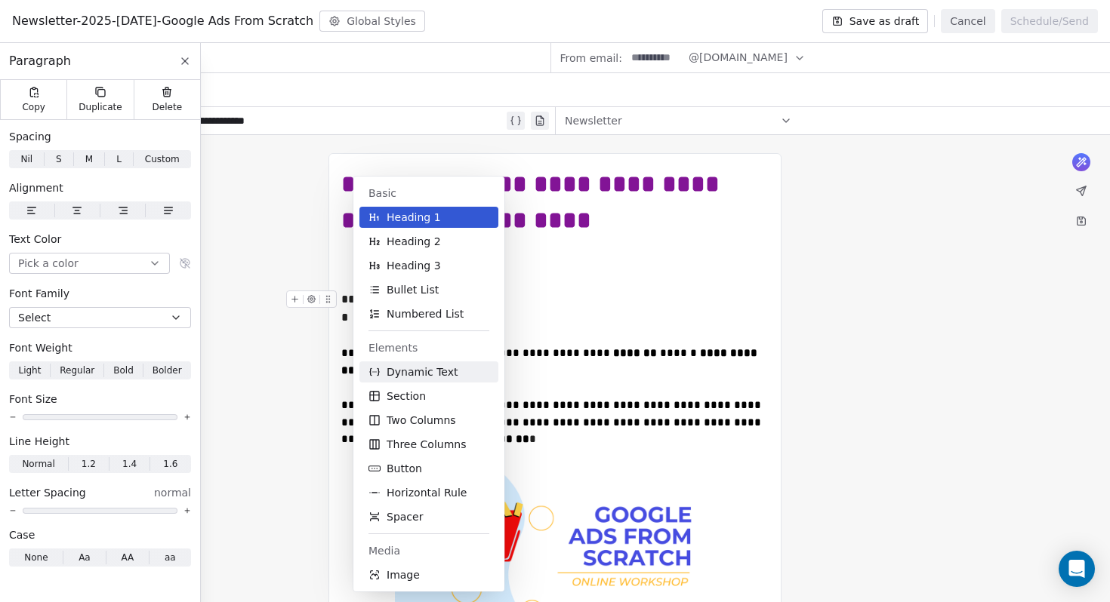
click at [466, 374] on button "Dynamic Text" at bounding box center [428, 372] width 139 height 21
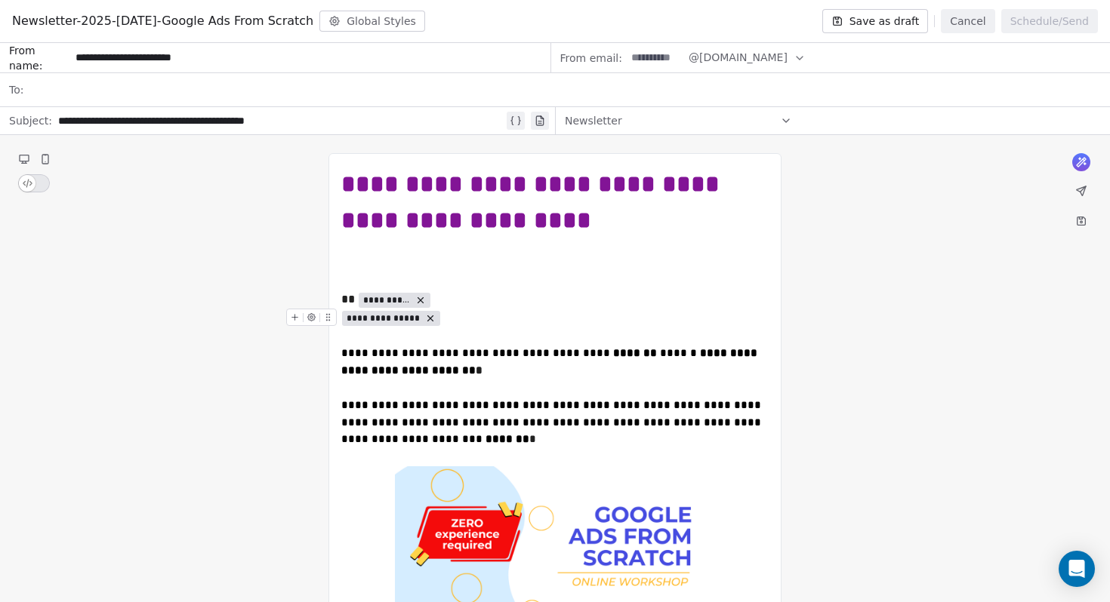
click at [377, 316] on span "**********" at bounding box center [383, 319] width 74 height 12
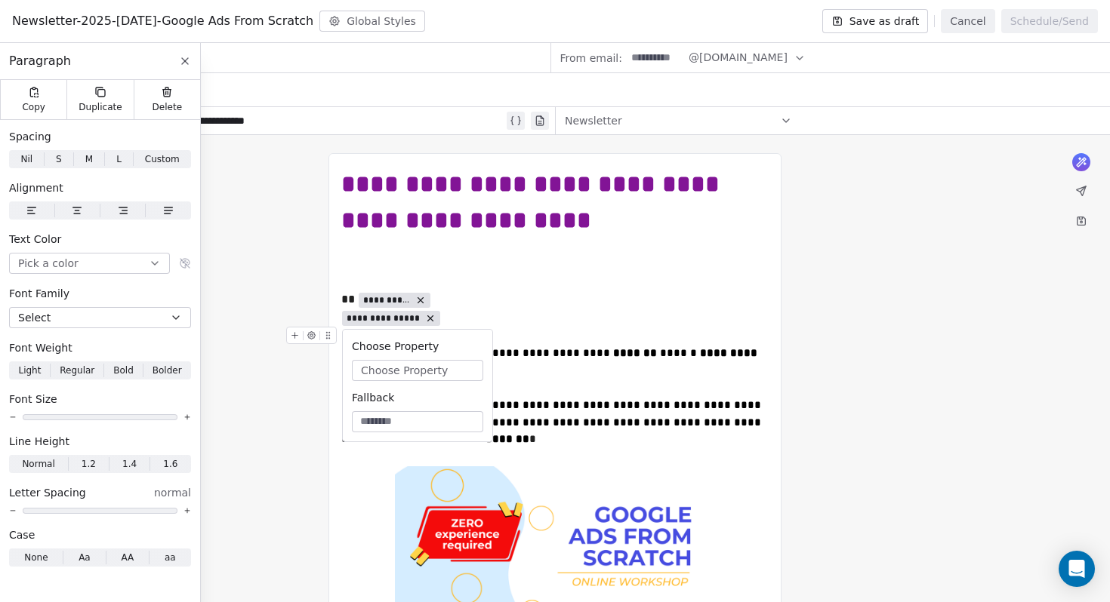
click at [402, 368] on span "Choose Property" at bounding box center [404, 370] width 87 height 15
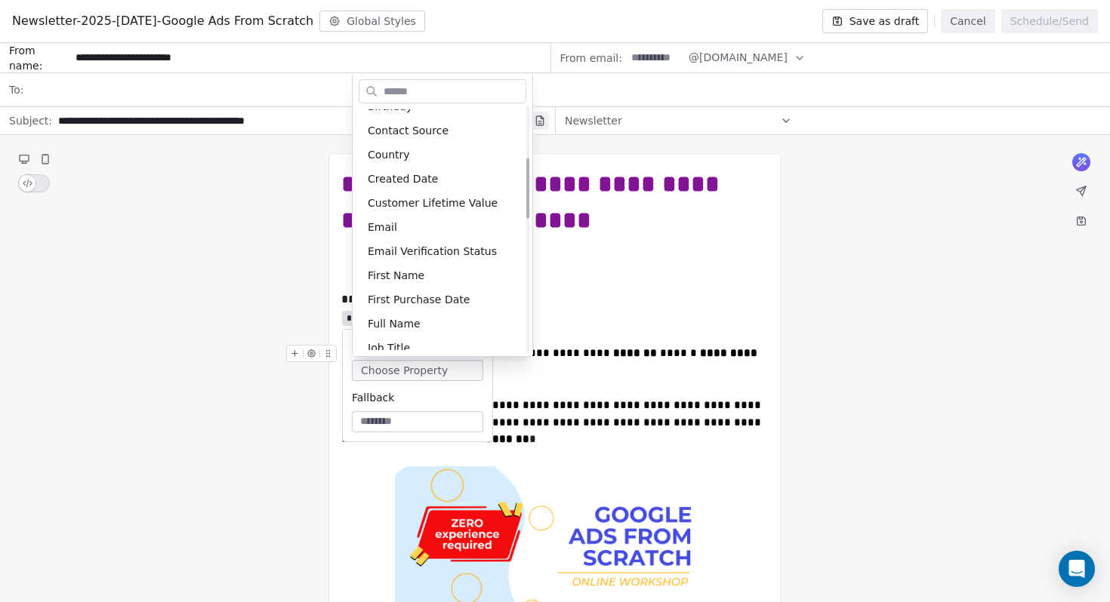
scroll to position [202, 0]
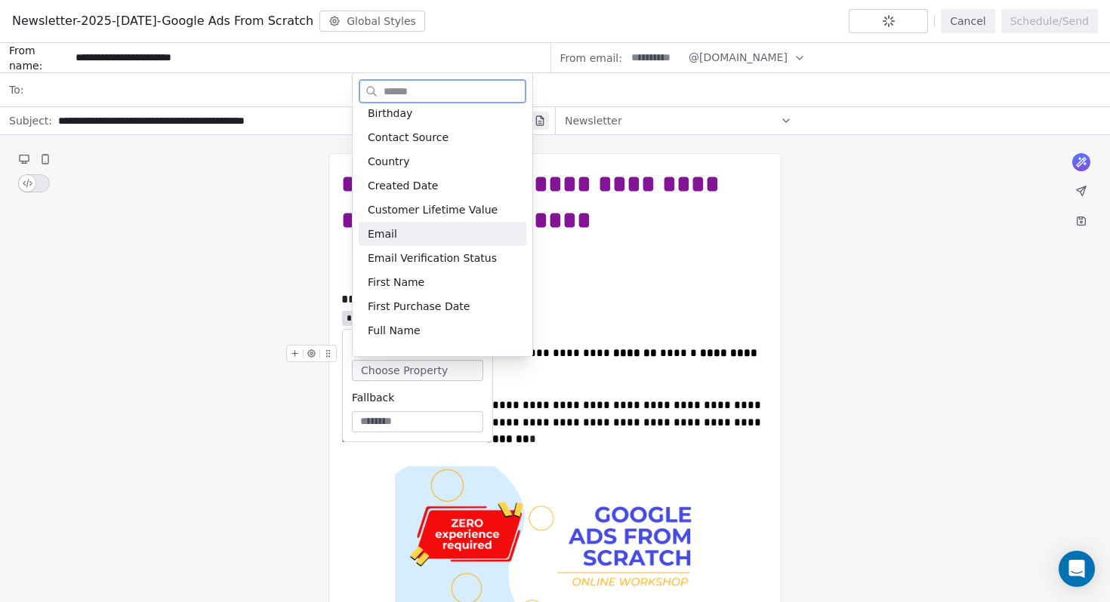
click at [392, 238] on div "Email" at bounding box center [443, 234] width 168 height 24
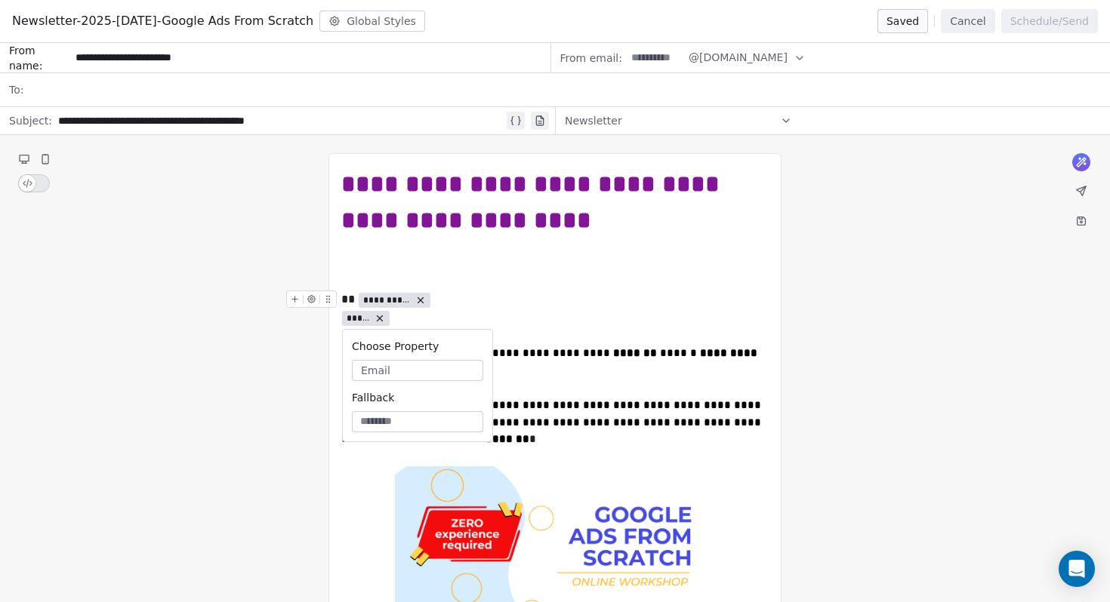
click at [420, 298] on icon "To enrich screen reader interactions, please activate Accessibility in Grammarl…" at bounding box center [419, 300] width 5 height 5
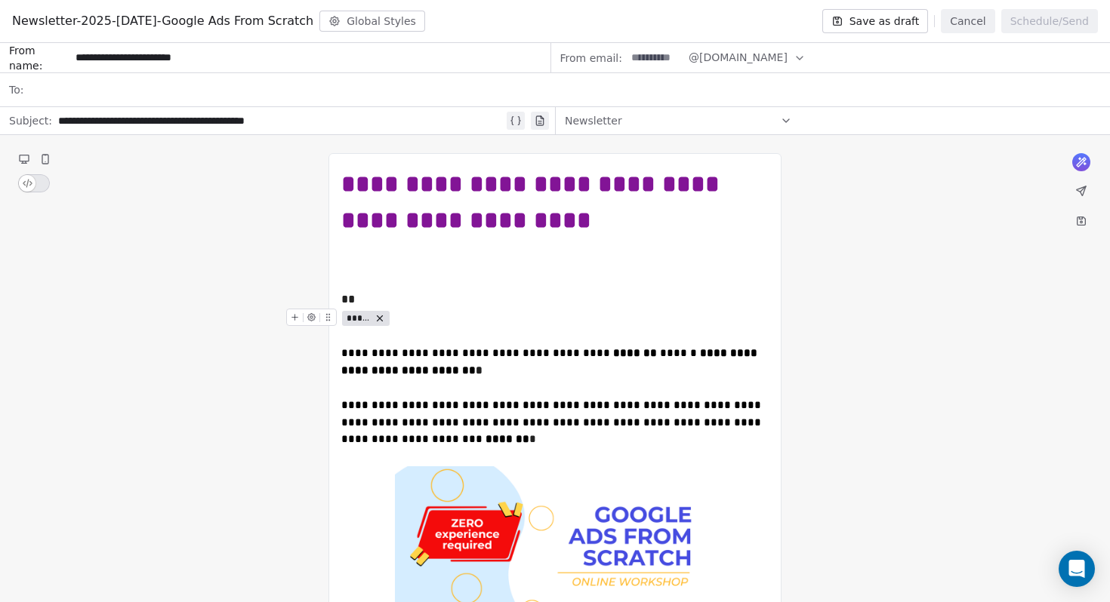
click at [341, 317] on div "To enrich screen reader interactions, please activate Accessibility in Grammarl…" at bounding box center [314, 322] width 57 height 26
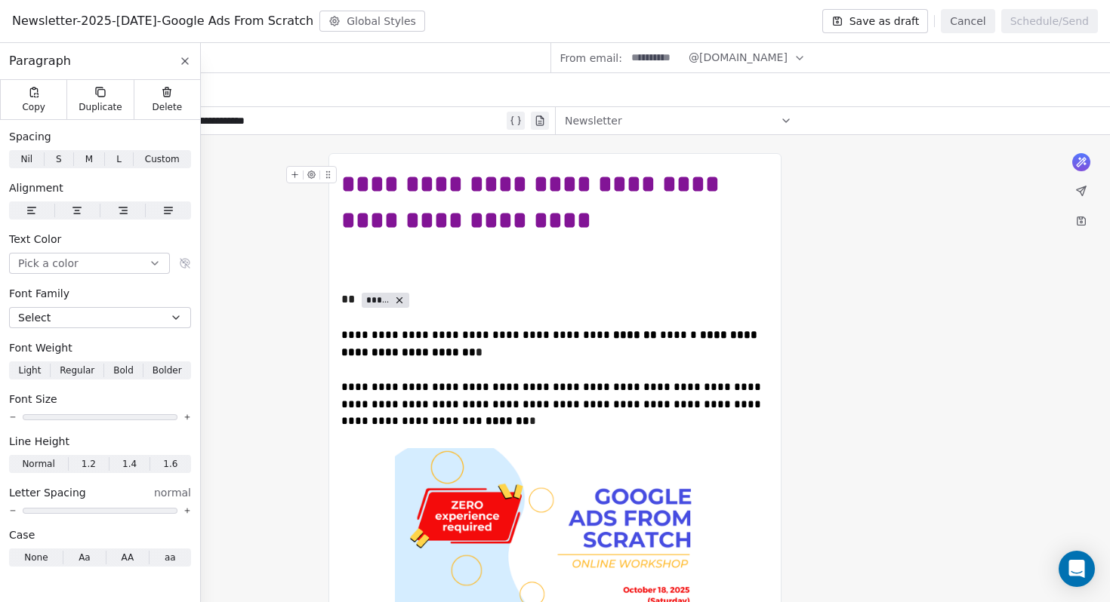
click at [1076, 194] on icon at bounding box center [1081, 191] width 12 height 12
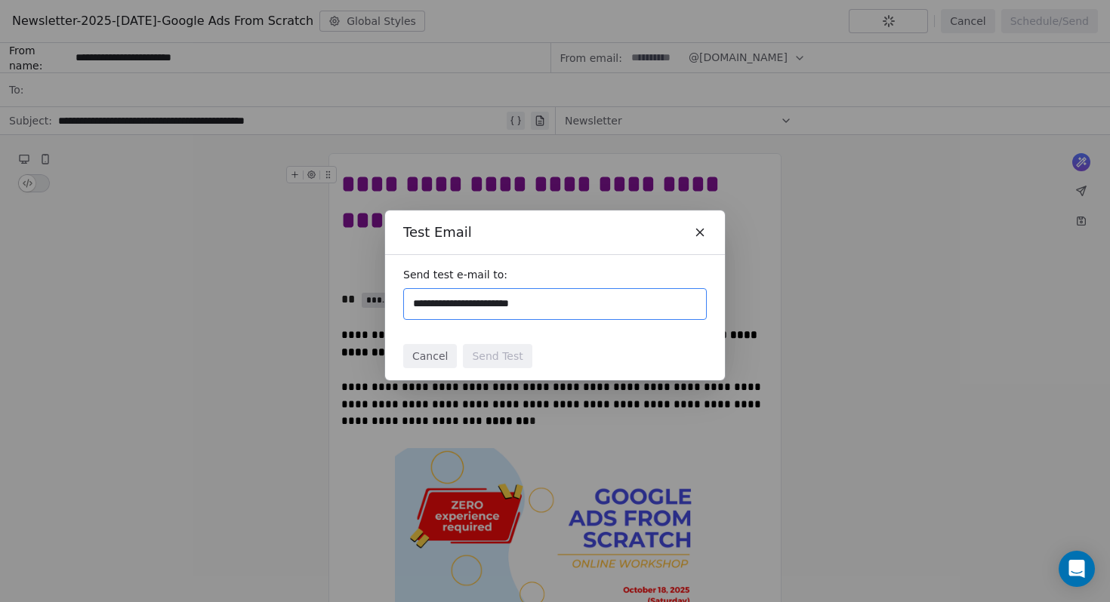
type input "**********"
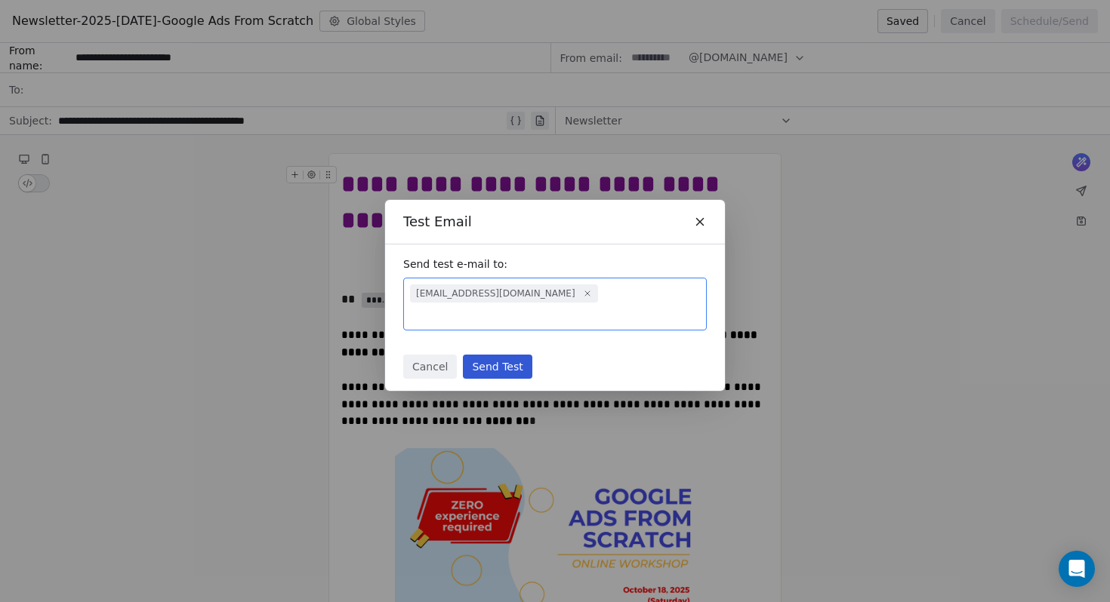
click at [503, 355] on button "Send Test" at bounding box center [497, 367] width 69 height 24
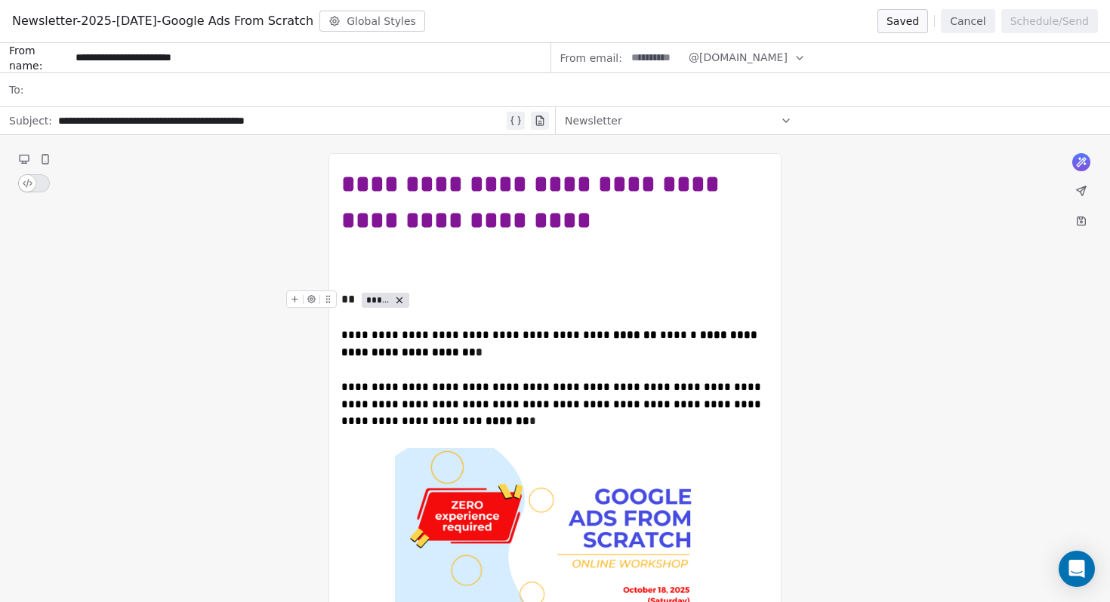
click at [400, 298] on icon "To enrich screen reader interactions, please activate Accessibility in Grammarl…" at bounding box center [399, 300] width 5 height 5
click at [291, 294] on button "To enrich screen reader interactions, please activate Accessibility in Grammarl…" at bounding box center [295, 299] width 16 height 16
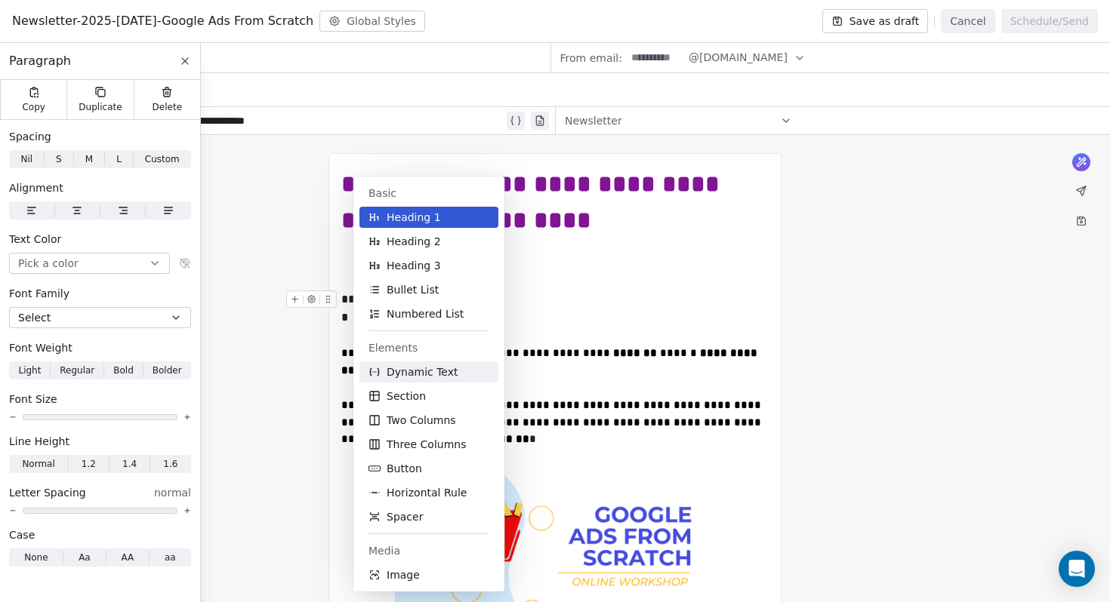
click at [416, 374] on span "Dynamic Text" at bounding box center [422, 372] width 72 height 15
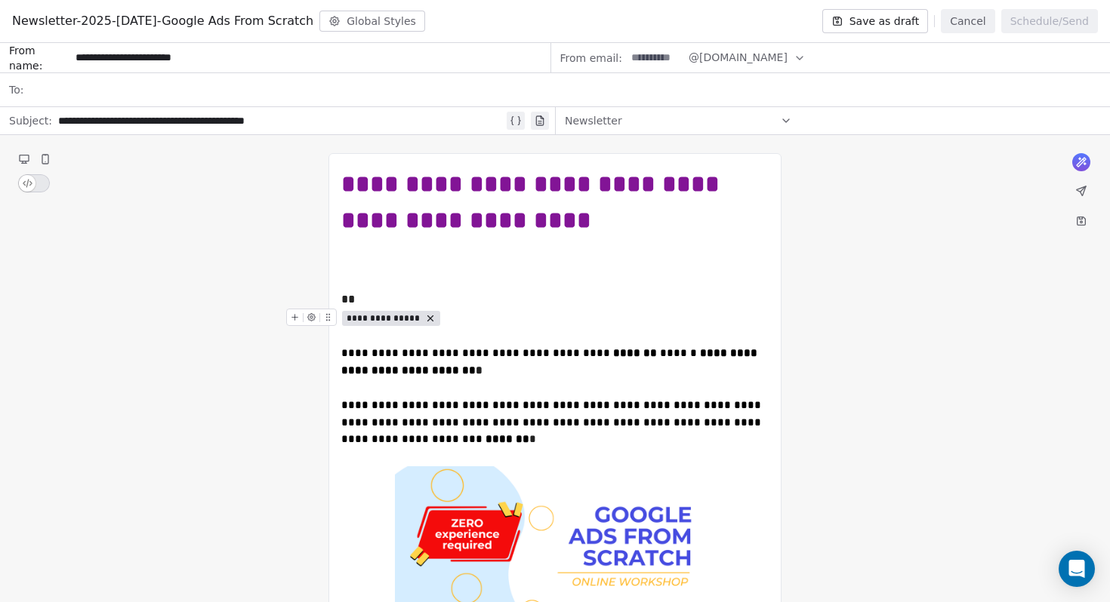
click at [402, 321] on span "**********" at bounding box center [383, 319] width 74 height 12
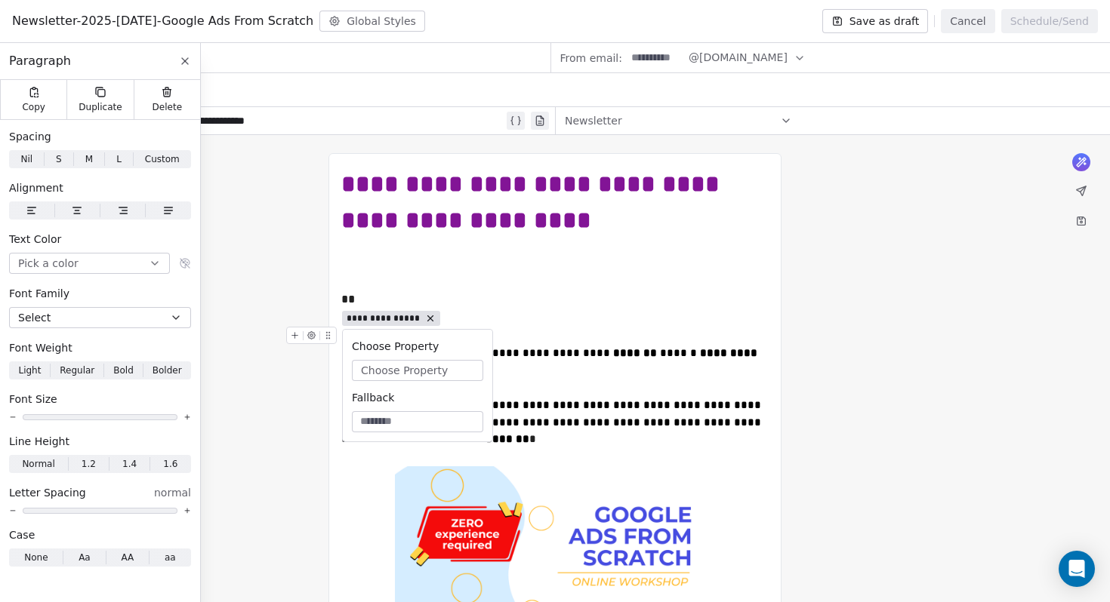
click at [403, 374] on span "Choose Property" at bounding box center [404, 370] width 87 height 15
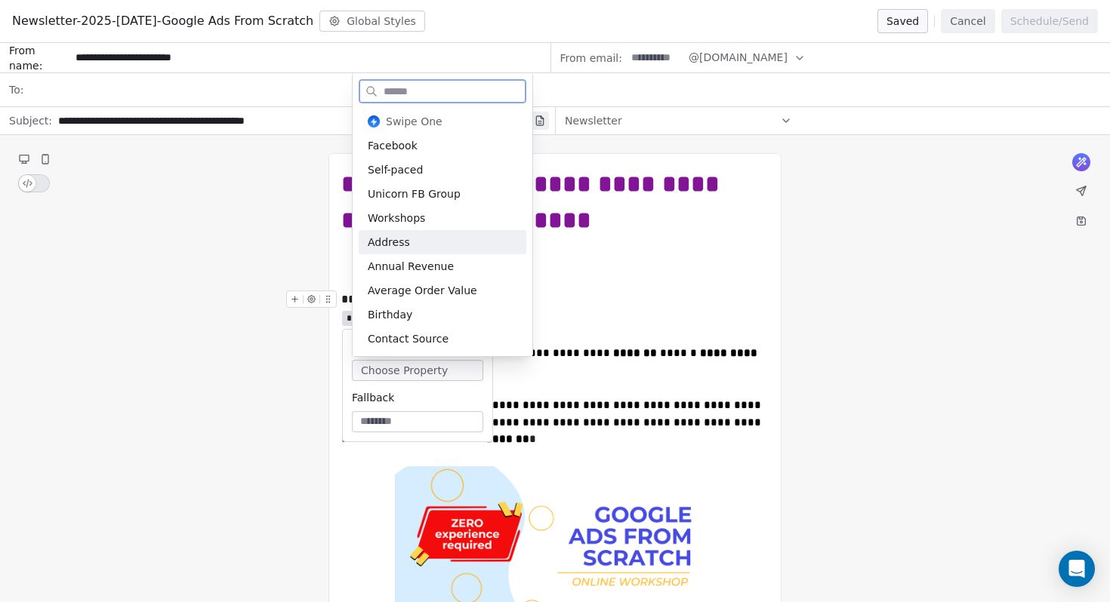
click at [582, 309] on div "**********" at bounding box center [554, 318] width 427 height 18
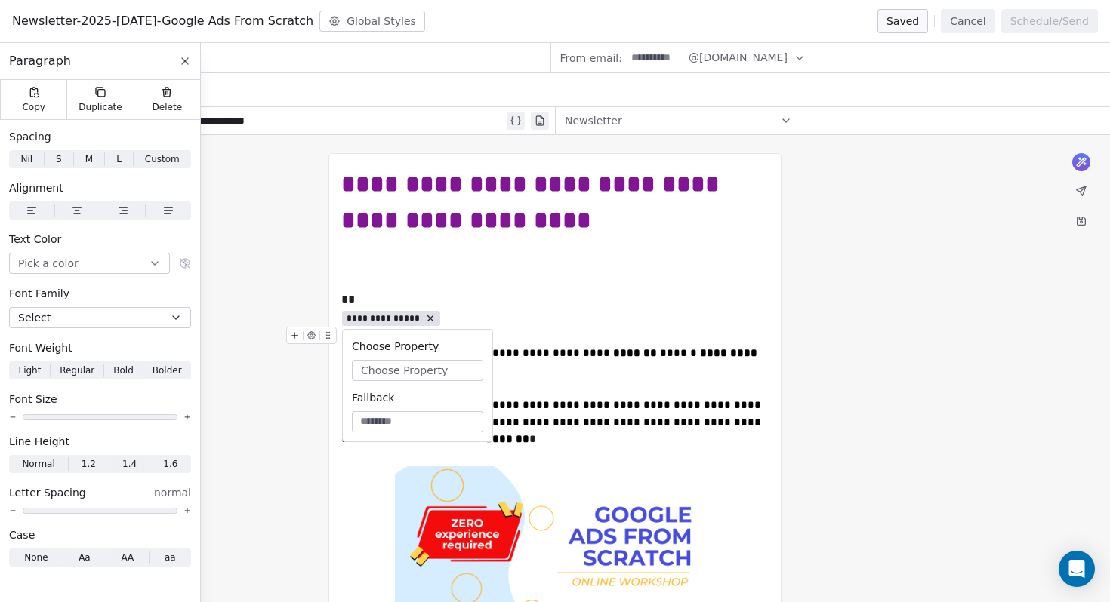
click at [400, 371] on span "Choose Property" at bounding box center [404, 370] width 87 height 15
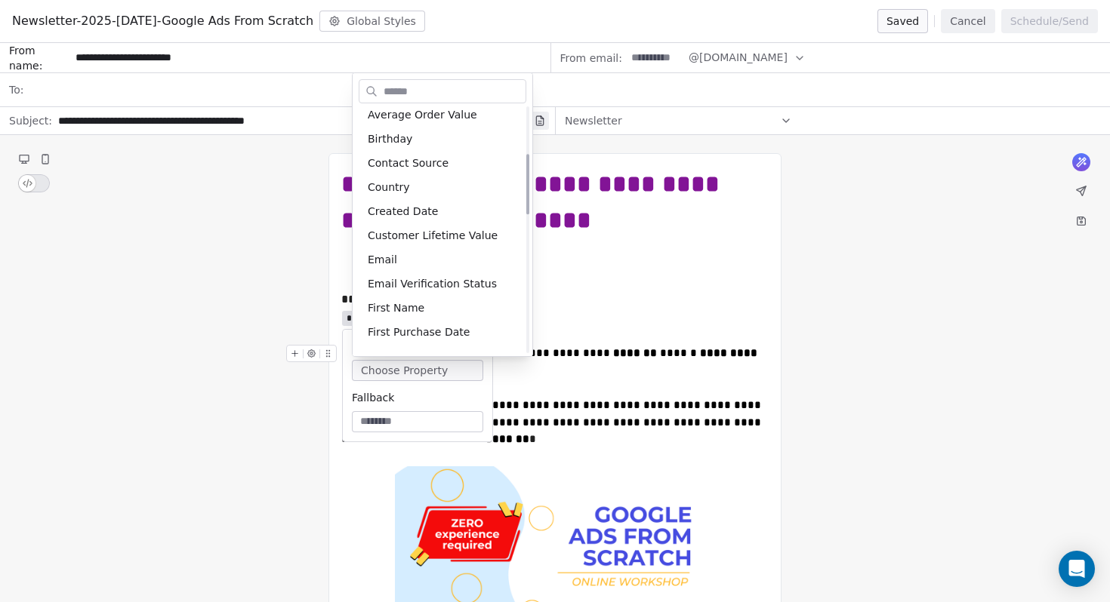
scroll to position [192, 0]
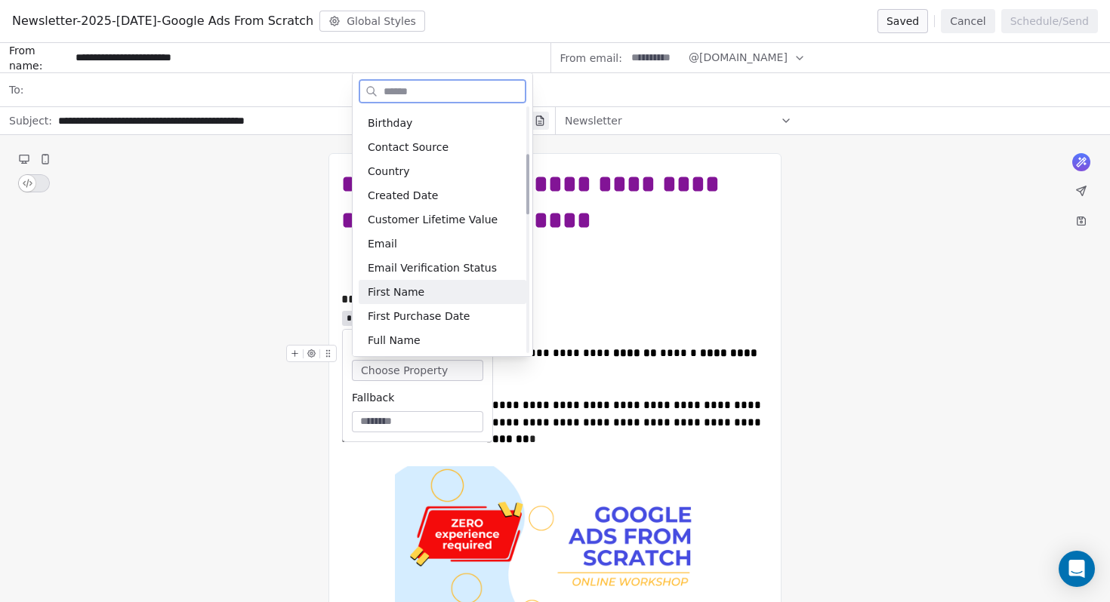
click at [399, 291] on div "First Name" at bounding box center [443, 292] width 168 height 24
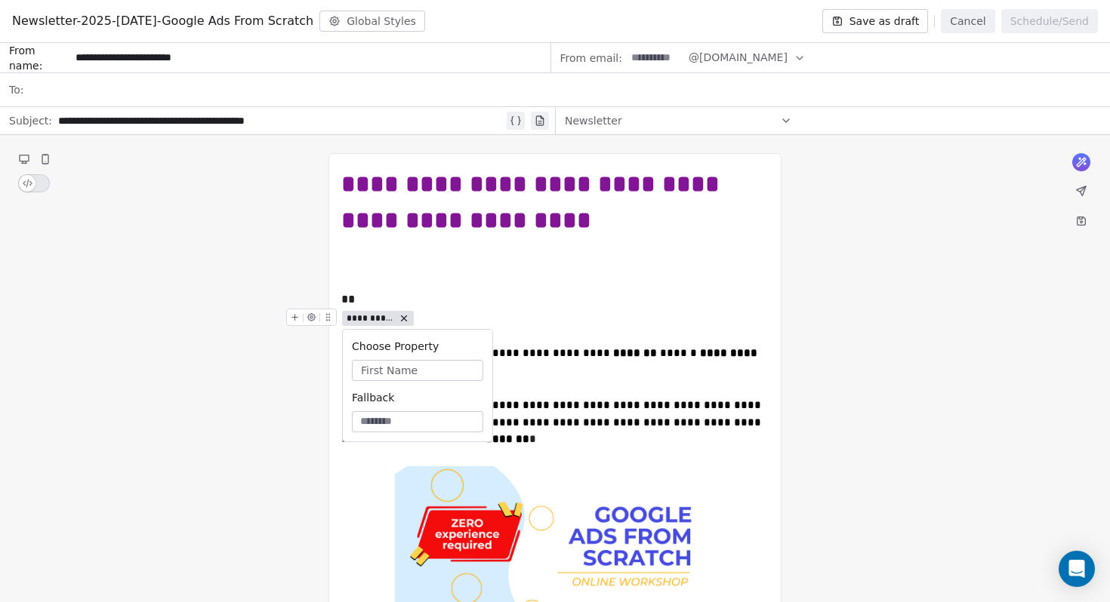
click at [374, 322] on span "**********" at bounding box center [370, 319] width 48 height 12
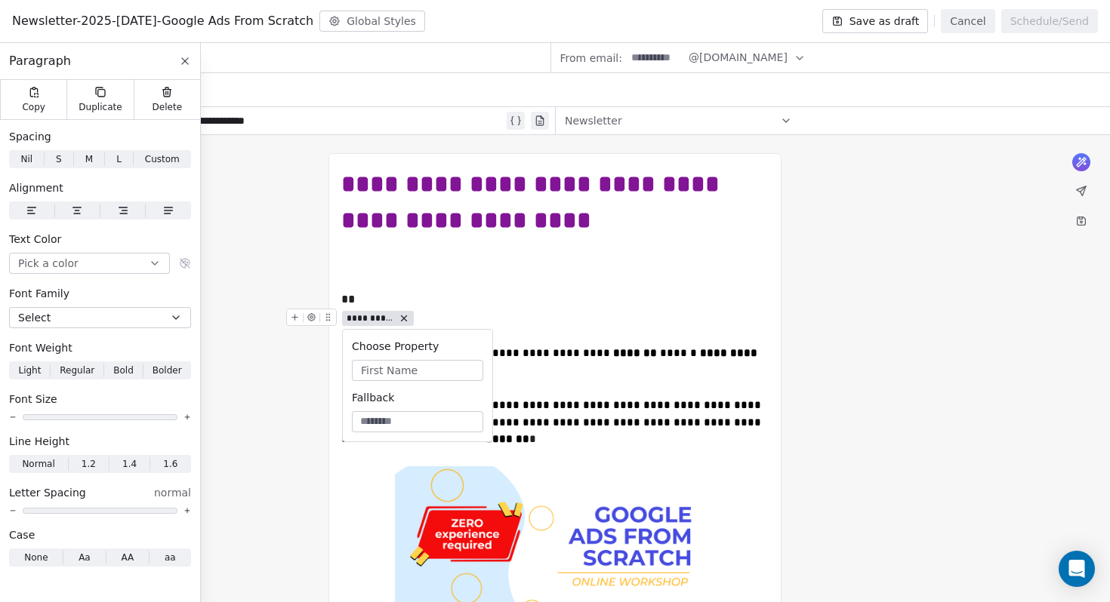
click at [374, 322] on span "**********" at bounding box center [370, 319] width 48 height 12
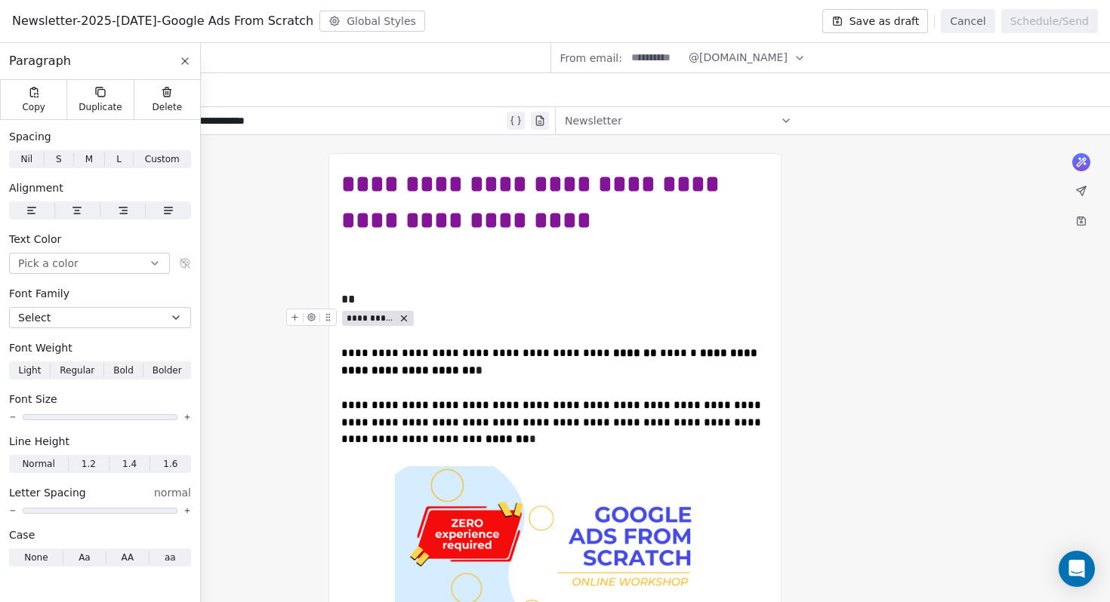
click at [374, 322] on span "**********" at bounding box center [370, 319] width 48 height 12
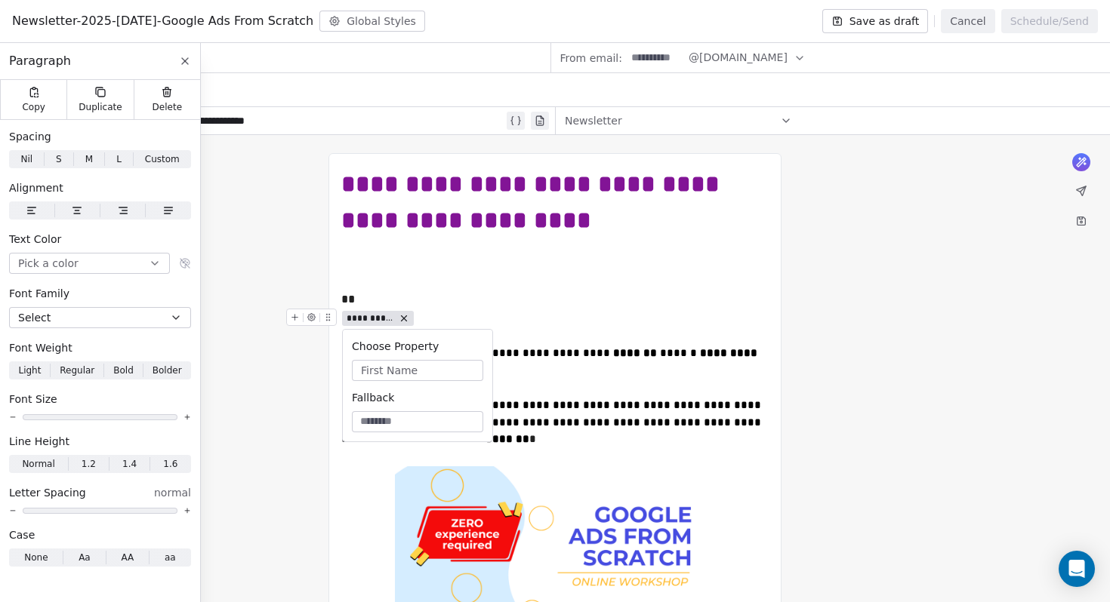
click at [374, 322] on span "**********" at bounding box center [370, 319] width 48 height 12
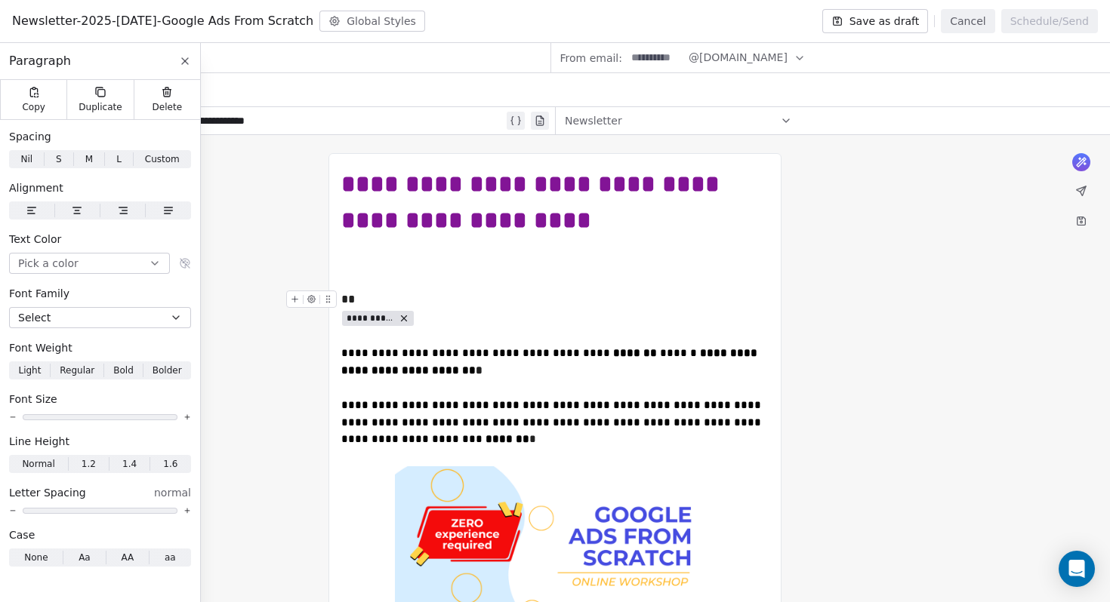
click at [431, 306] on div "**" at bounding box center [554, 300] width 427 height 18
click at [342, 321] on div "To enrich screen reader interactions, please activate Accessibility in Grammarl…" at bounding box center [314, 322] width 57 height 26
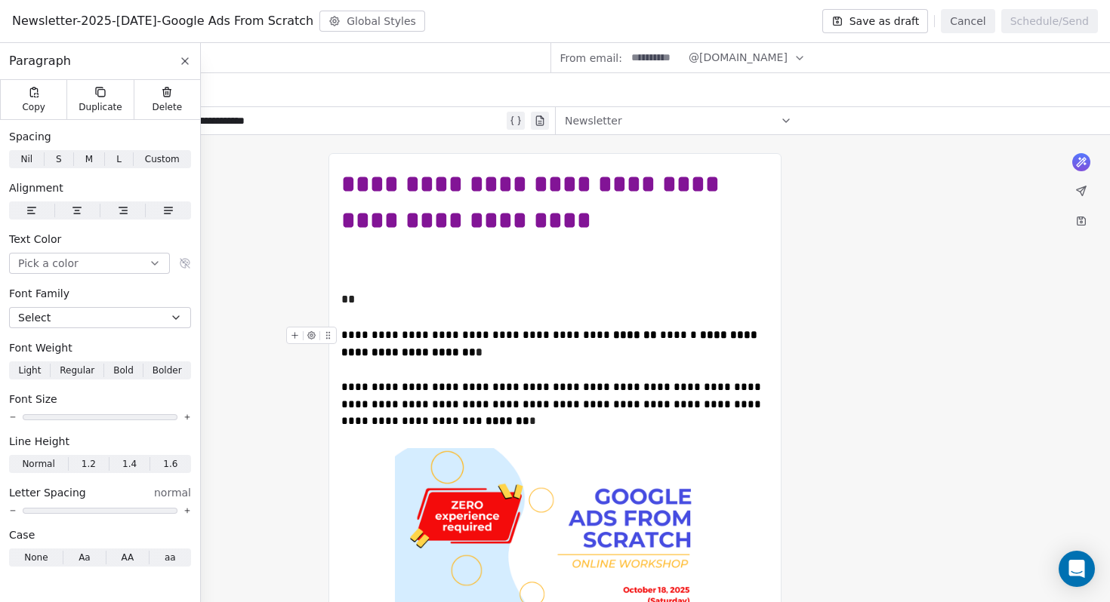
click at [296, 341] on button "To enrich screen reader interactions, please activate Accessibility in Grammarl…" at bounding box center [295, 336] width 16 height 16
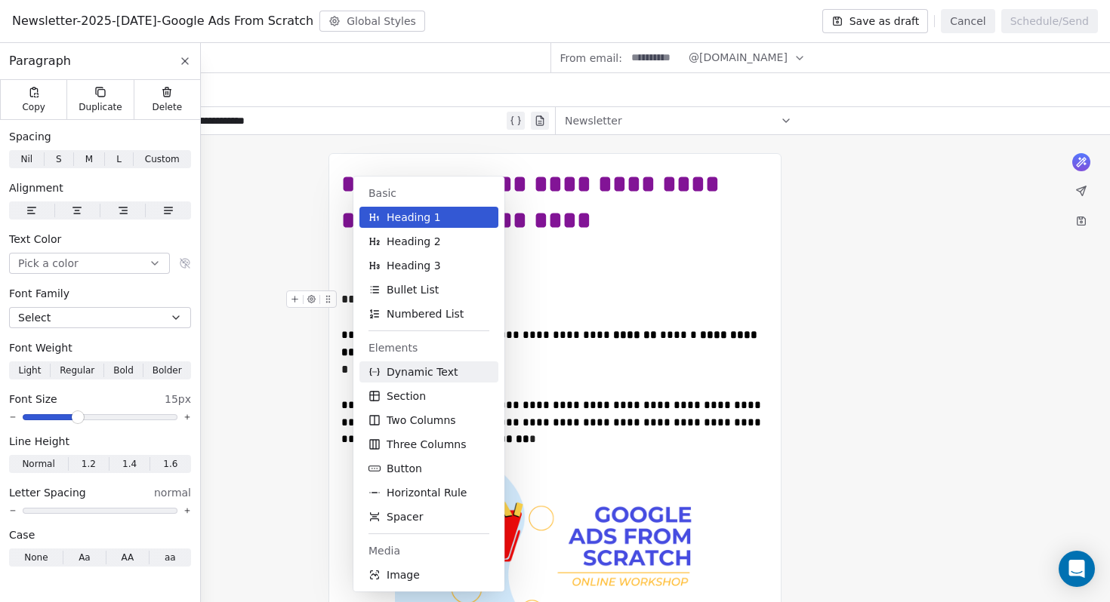
click at [423, 373] on span "Dynamic Text" at bounding box center [422, 372] width 72 height 15
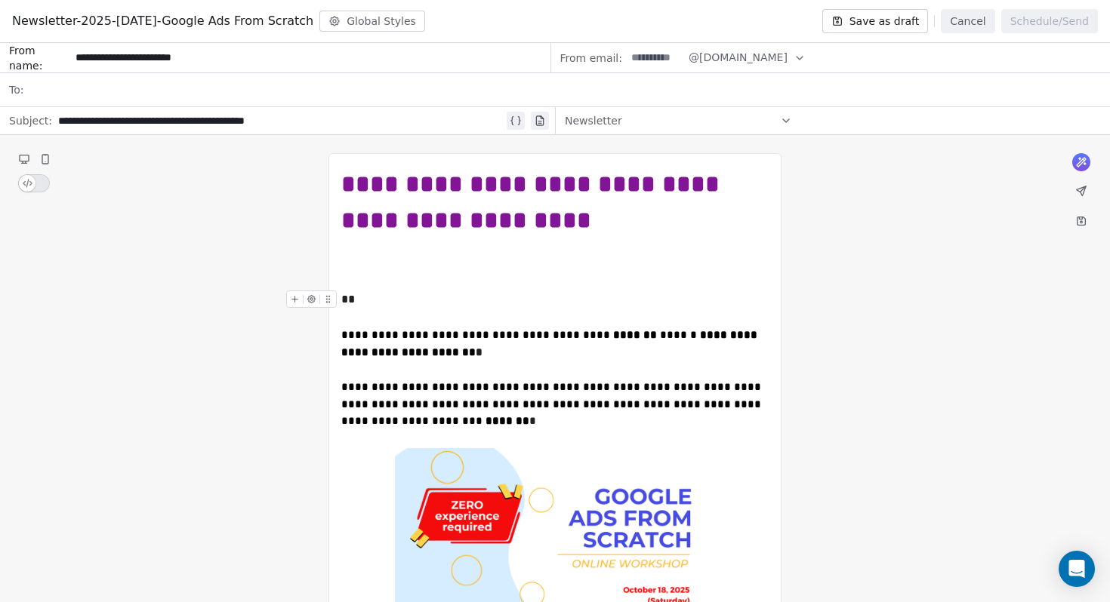
click at [382, 296] on div "**" at bounding box center [554, 300] width 427 height 18
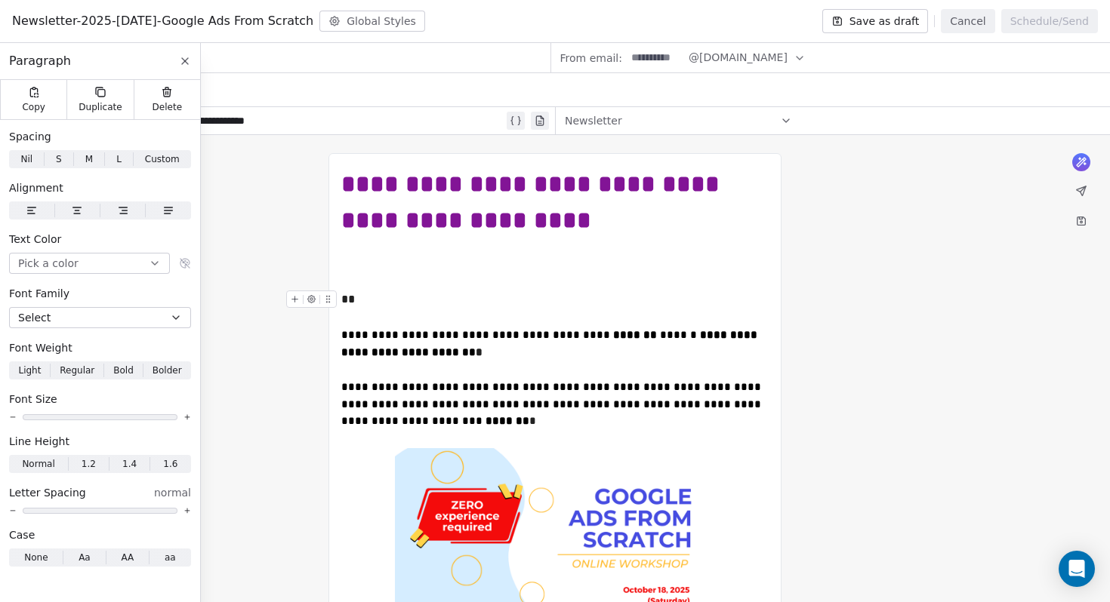
click at [291, 300] on icon "To enrich screen reader interactions, please activate Accessibility in Grammarl…" at bounding box center [295, 299] width 10 height 10
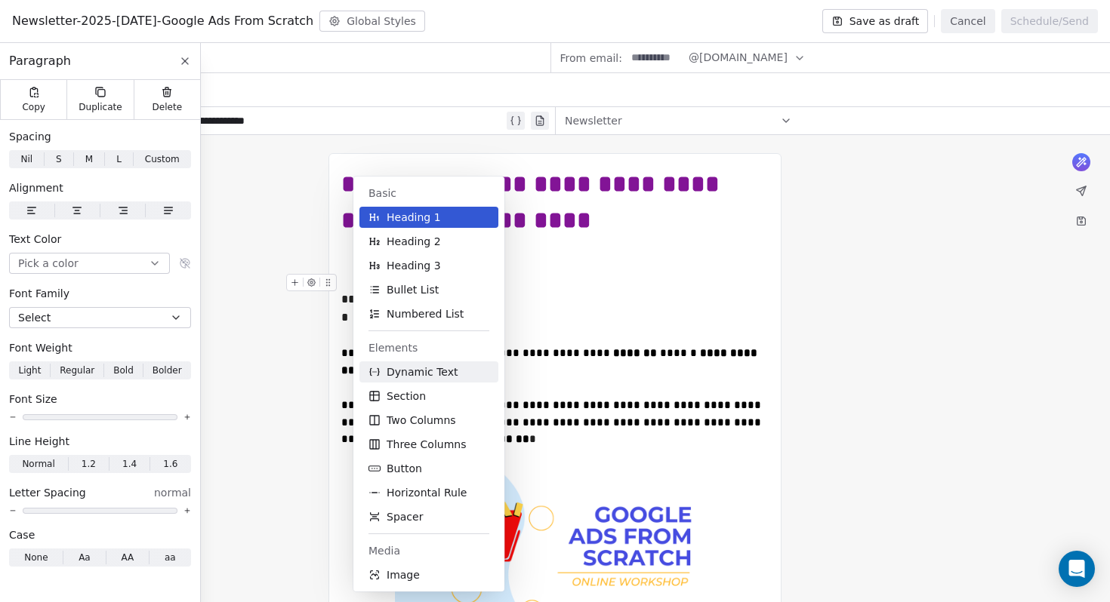
click at [402, 372] on span "Dynamic Text" at bounding box center [422, 372] width 72 height 15
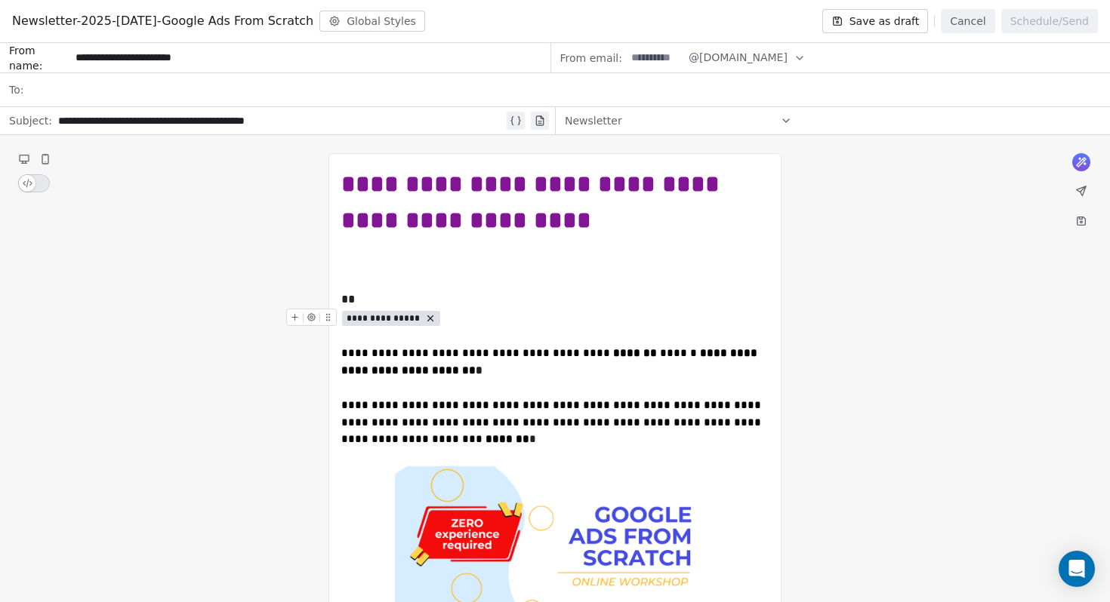
click at [377, 324] on span "**********" at bounding box center [383, 319] width 74 height 12
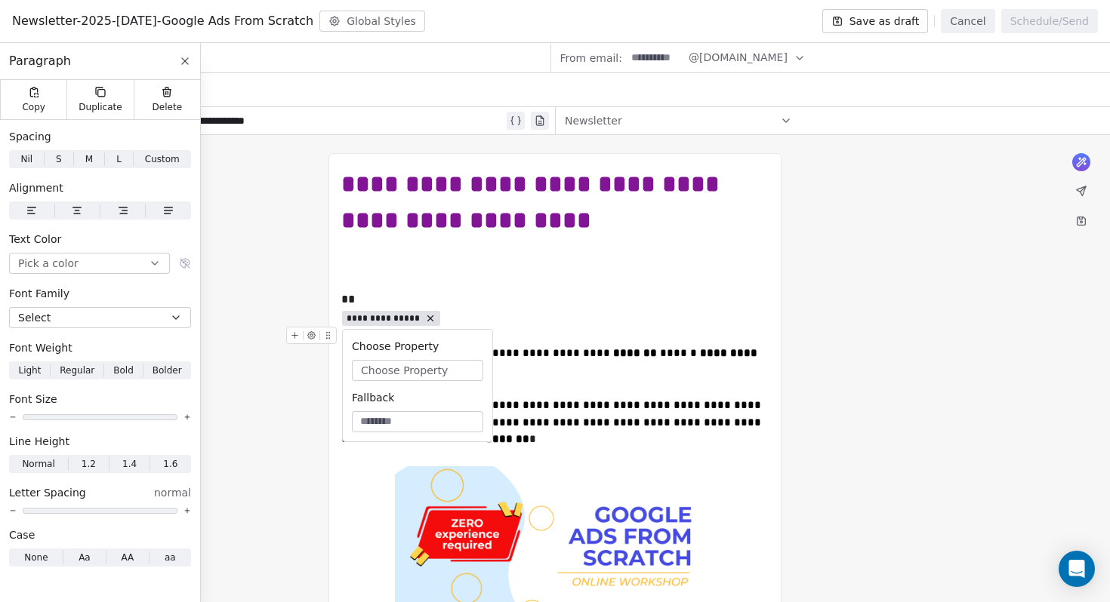
click at [386, 362] on button "Choose Property" at bounding box center [417, 370] width 131 height 21
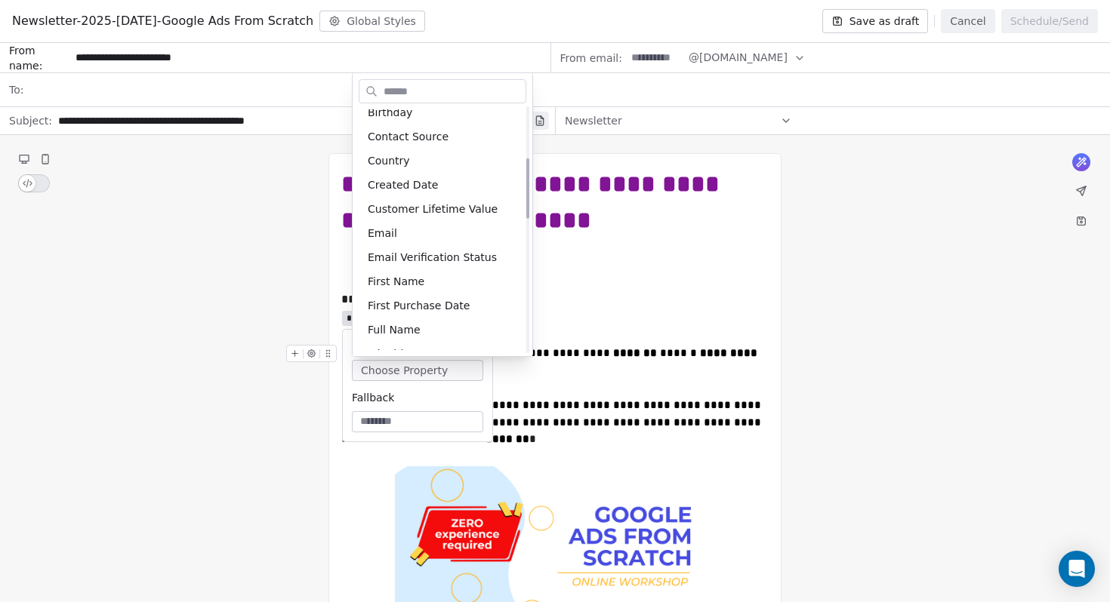
scroll to position [226, 0]
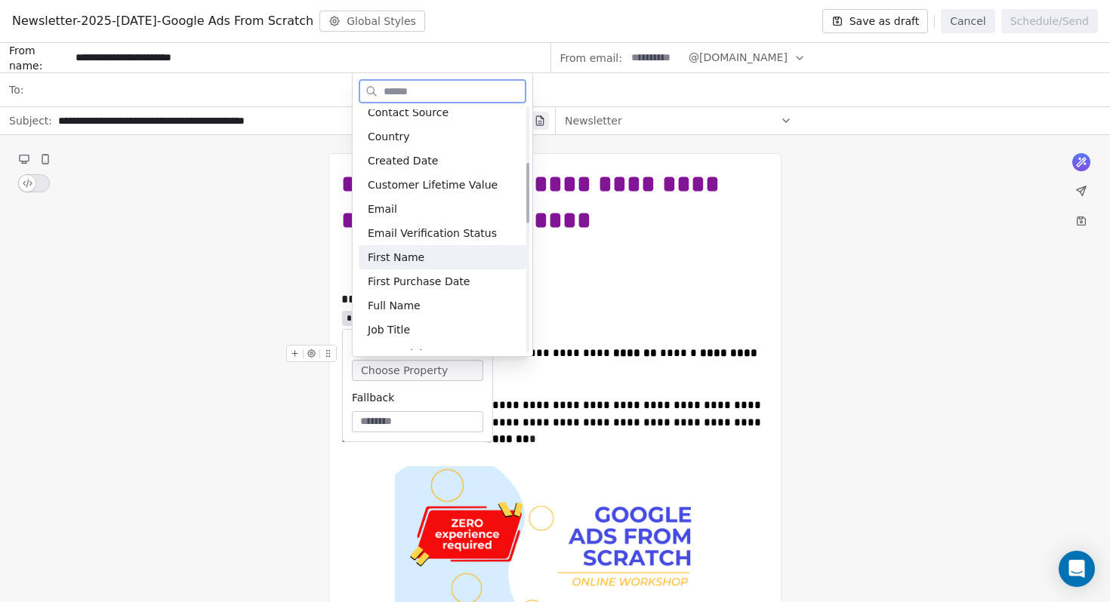
click at [396, 264] on div "First Name" at bounding box center [443, 257] width 168 height 24
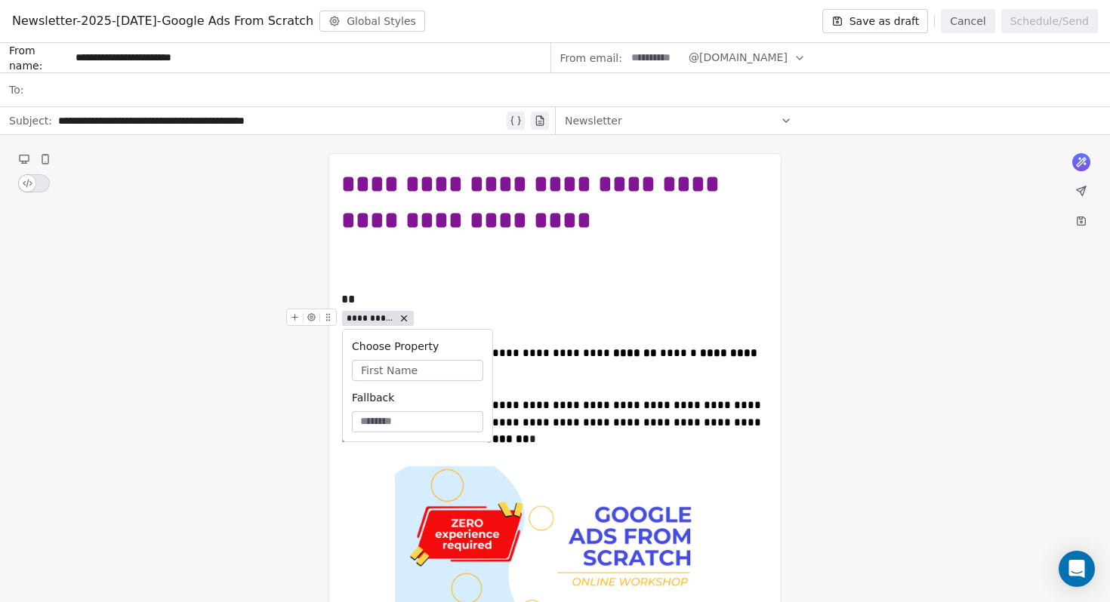
click at [342, 318] on div "To enrich screen reader interactions, please activate Accessibility in Grammarl…" at bounding box center [314, 322] width 57 height 26
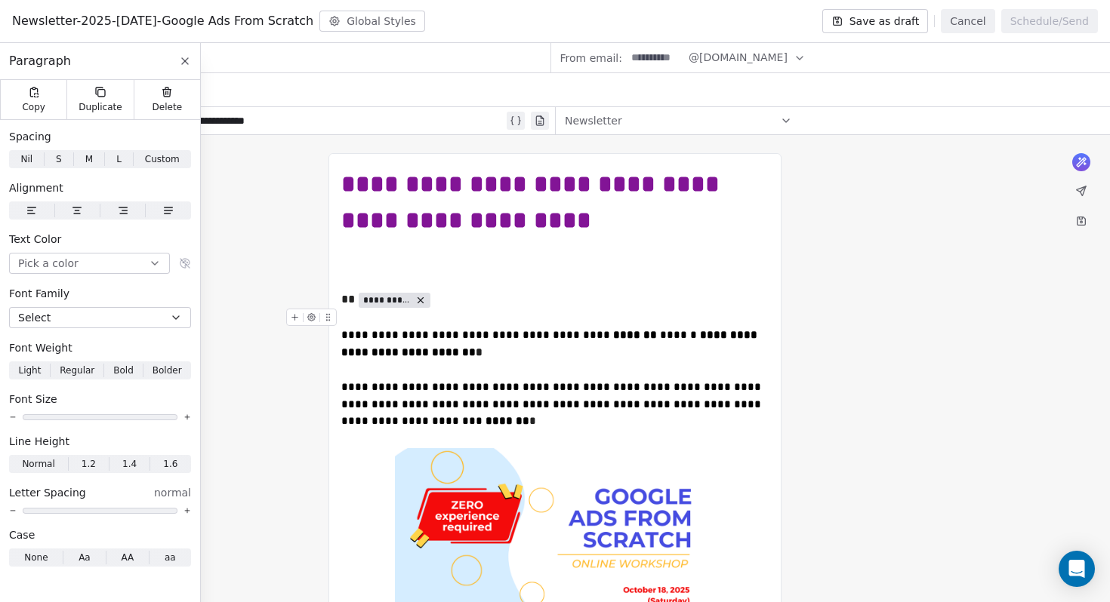
click at [342, 318] on div "To enrich screen reader interactions, please activate Accessibility in Grammarl…" at bounding box center [314, 322] width 57 height 26
click at [1076, 188] on icon at bounding box center [1081, 191] width 12 height 12
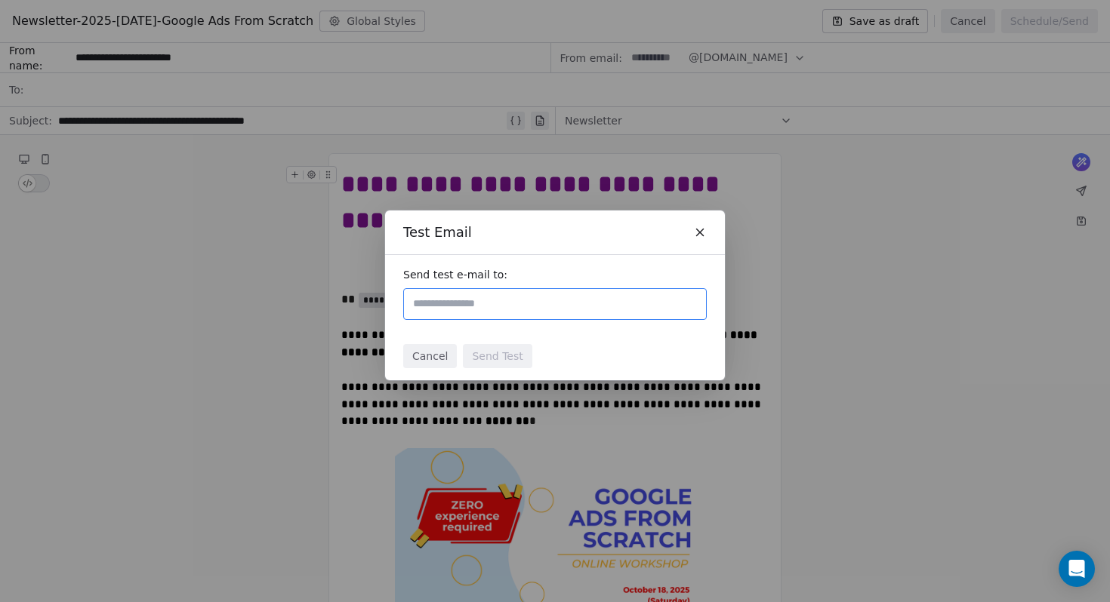
type input "*"
type input "**********"
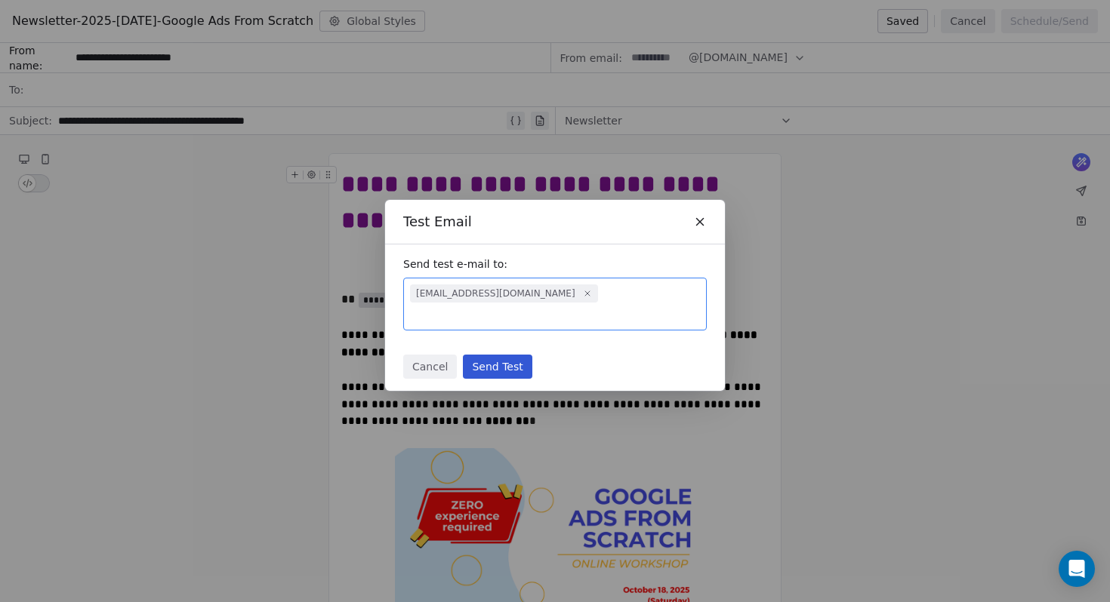
click at [513, 355] on button "Send Test" at bounding box center [497, 367] width 69 height 24
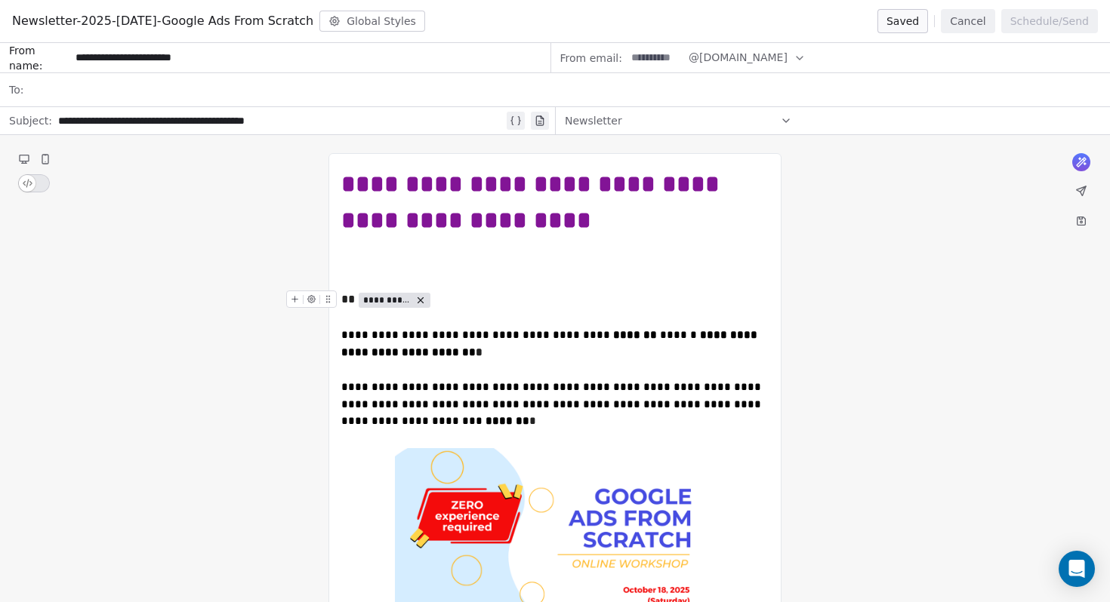
click at [400, 299] on span "**********" at bounding box center [387, 300] width 48 height 12
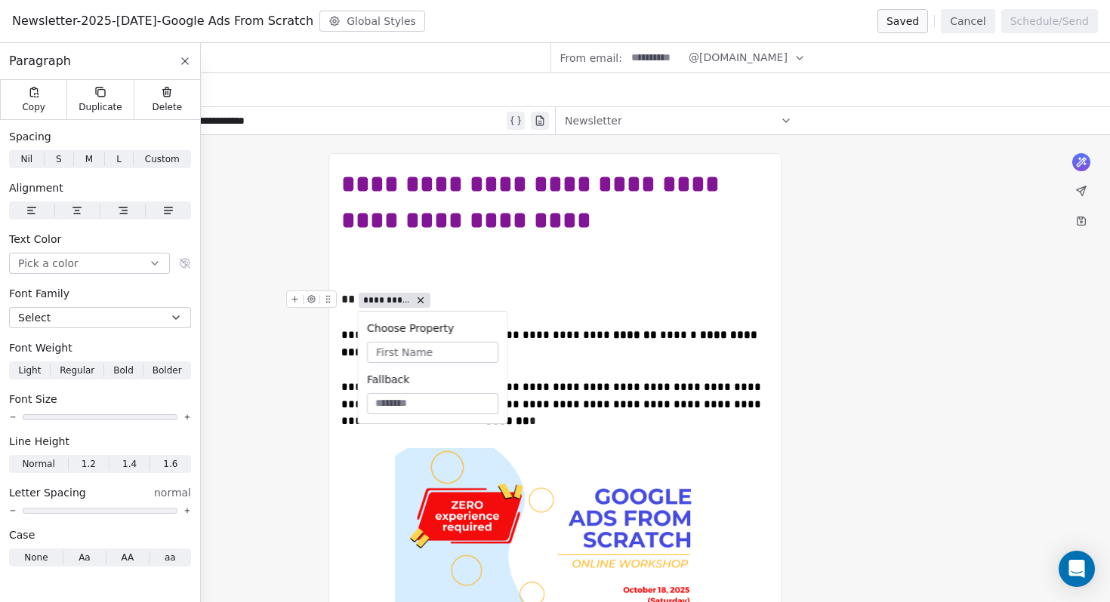
click at [400, 299] on span "**********" at bounding box center [387, 300] width 48 height 12
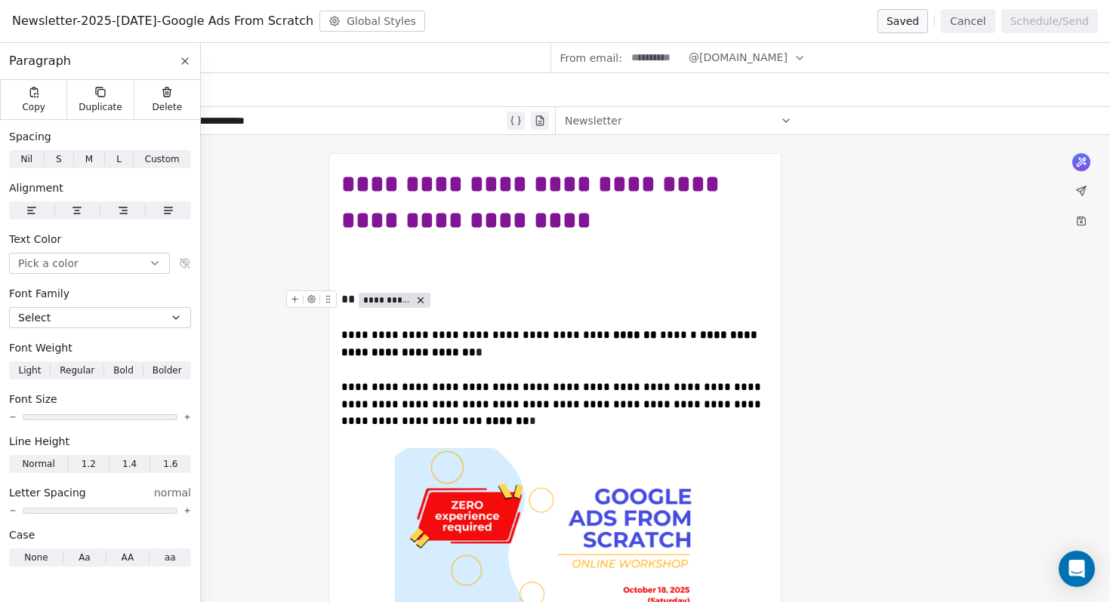
click at [400, 299] on span "**********" at bounding box center [387, 300] width 48 height 12
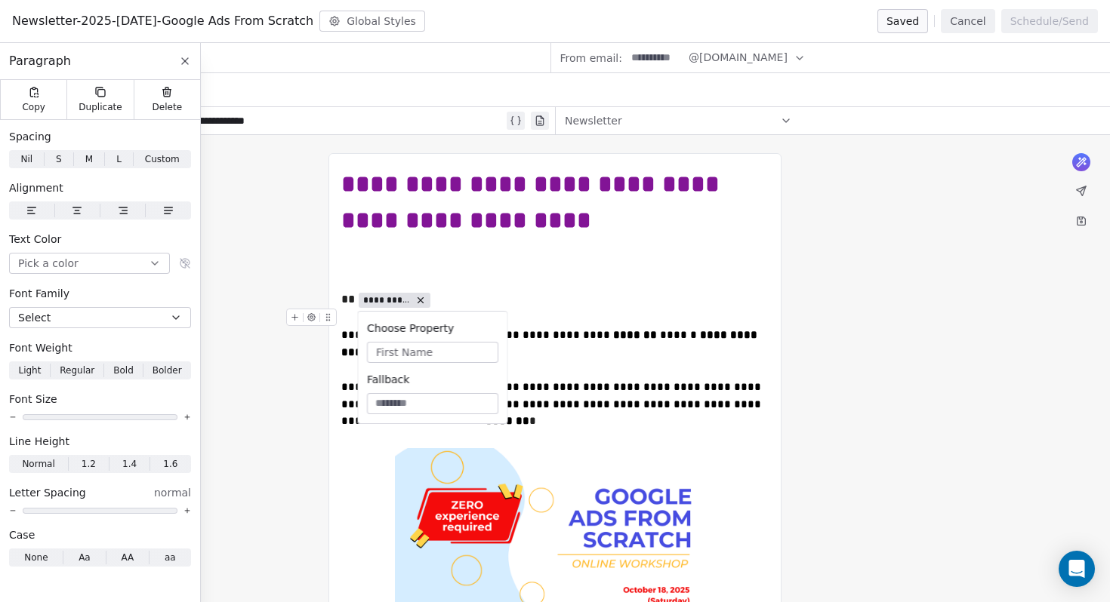
click at [380, 353] on span "First Name" at bounding box center [404, 352] width 57 height 15
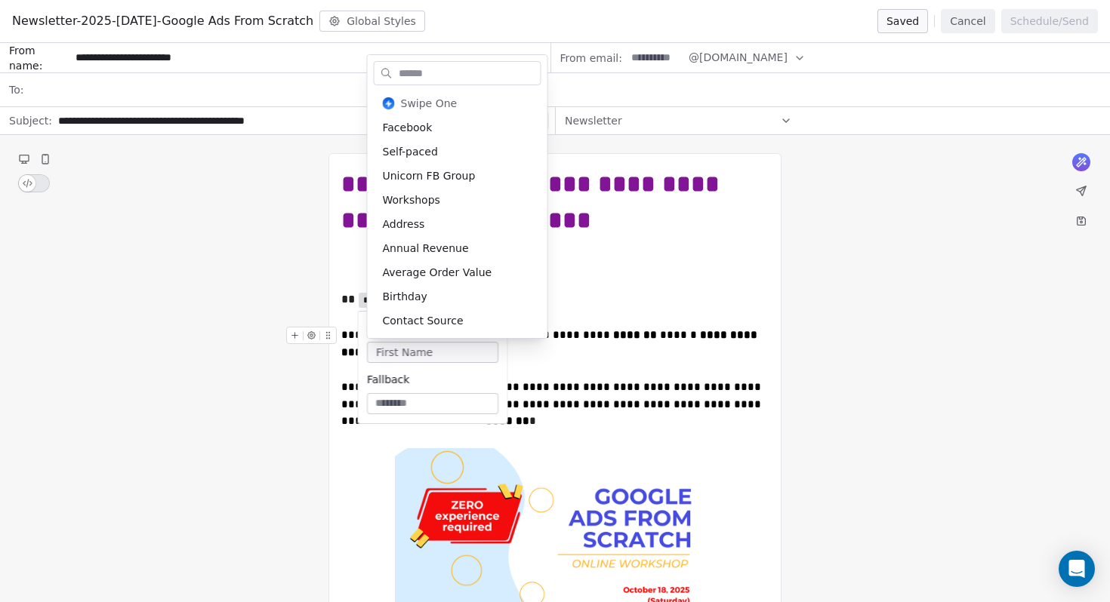
scroll to position [146, 0]
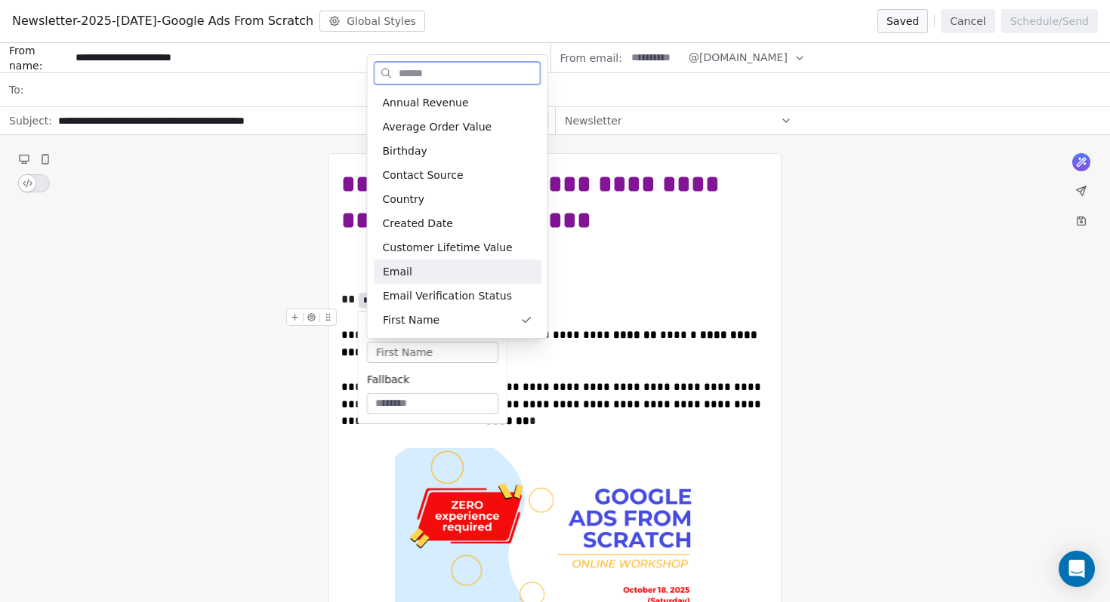
click at [608, 315] on div "To enrich screen reader interactions, please activate Accessibility in Grammarl…" at bounding box center [554, 318] width 427 height 18
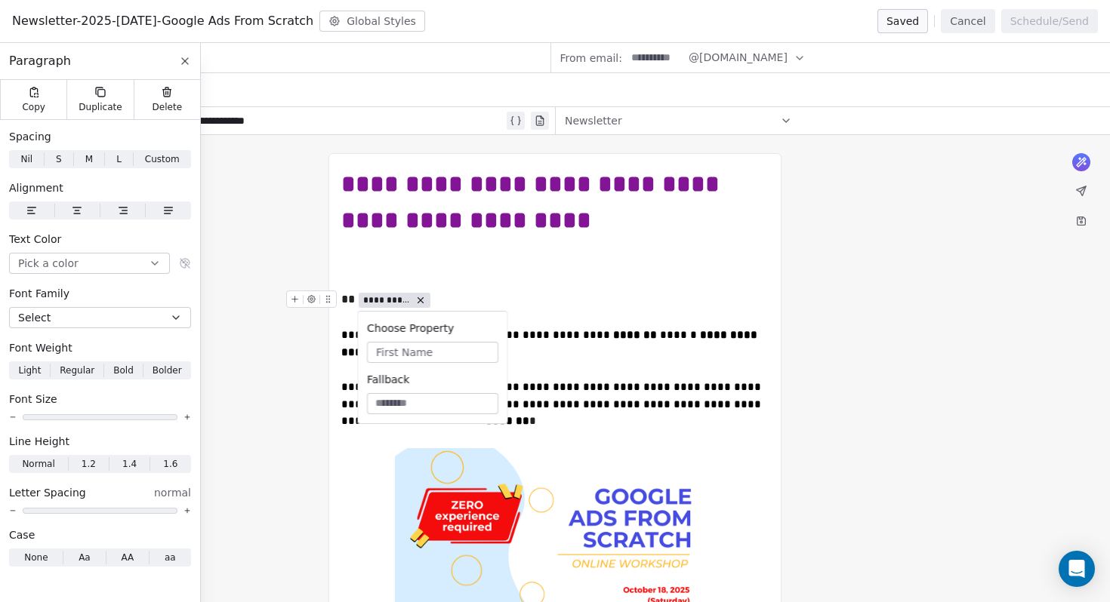
click at [399, 296] on span "**********" at bounding box center [387, 300] width 48 height 12
click at [393, 299] on span "**********" at bounding box center [387, 300] width 48 height 12
click at [420, 303] on icon "To enrich screen reader interactions, please activate Accessibility in Grammarl…" at bounding box center [420, 300] width 11 height 11
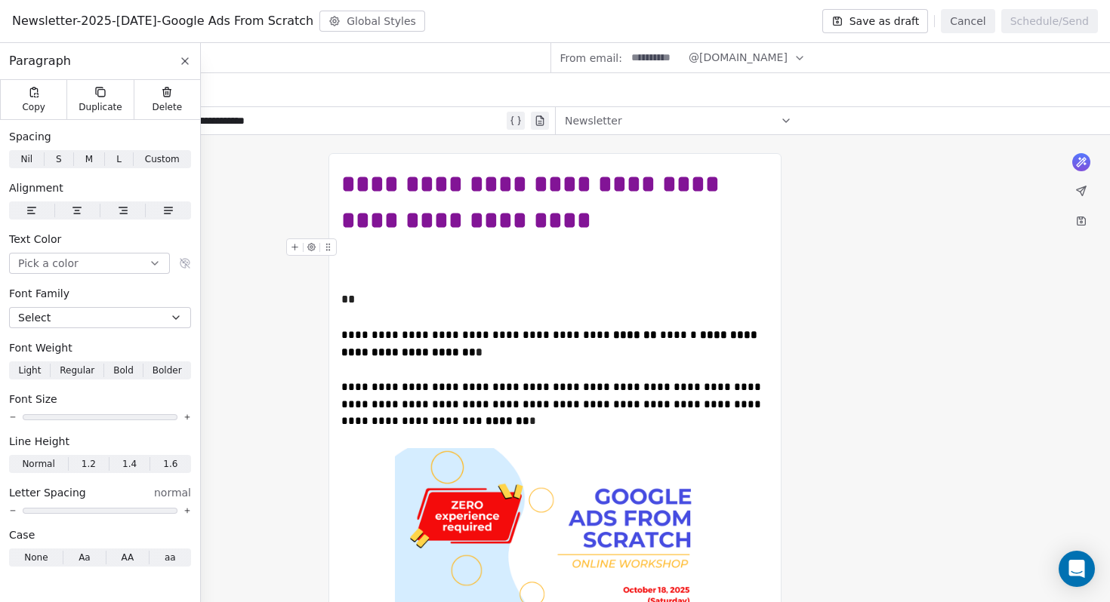
click at [186, 63] on icon at bounding box center [185, 61] width 6 height 6
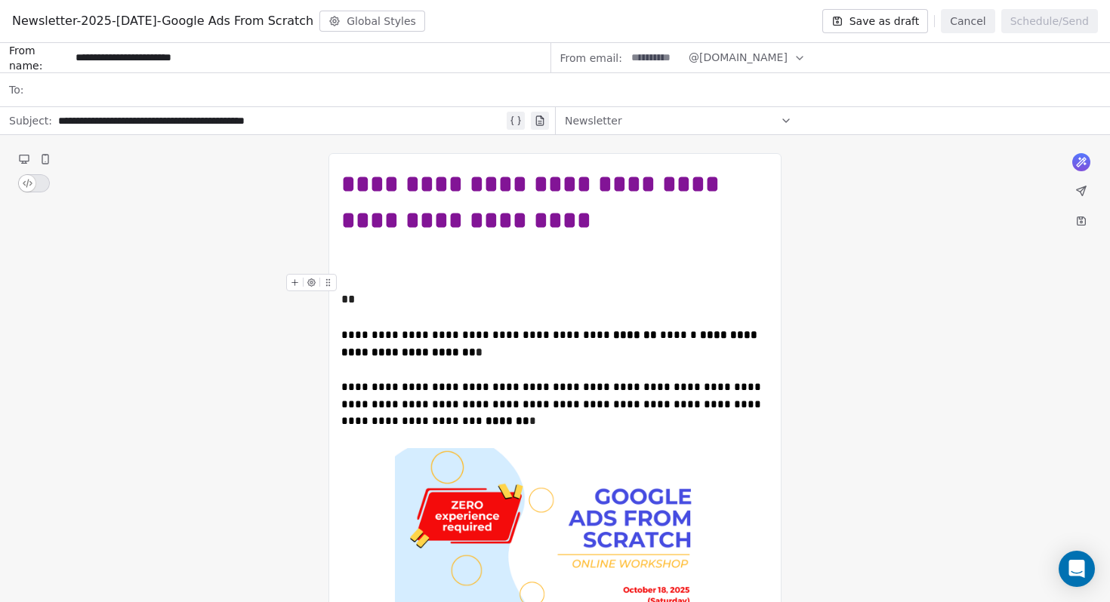
click at [313, 283] on icon "To enrich screen reader interactions, please activate Accessibility in Grammarl…" at bounding box center [312, 283] width 8 height 8
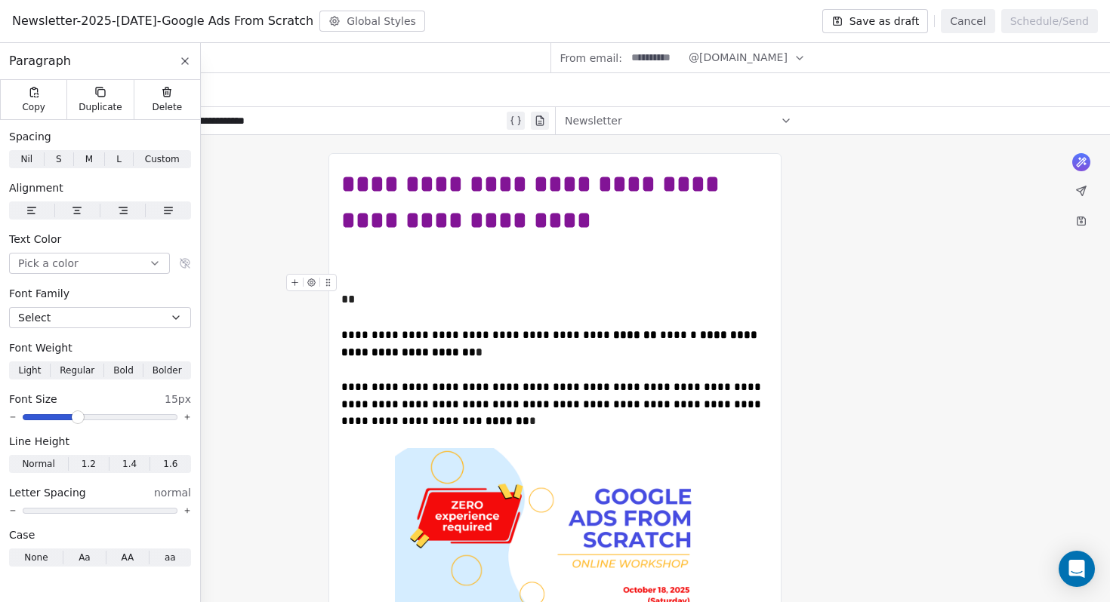
click at [296, 284] on icon "To enrich screen reader interactions, please activate Accessibility in Grammarl…" at bounding box center [295, 283] width 10 height 10
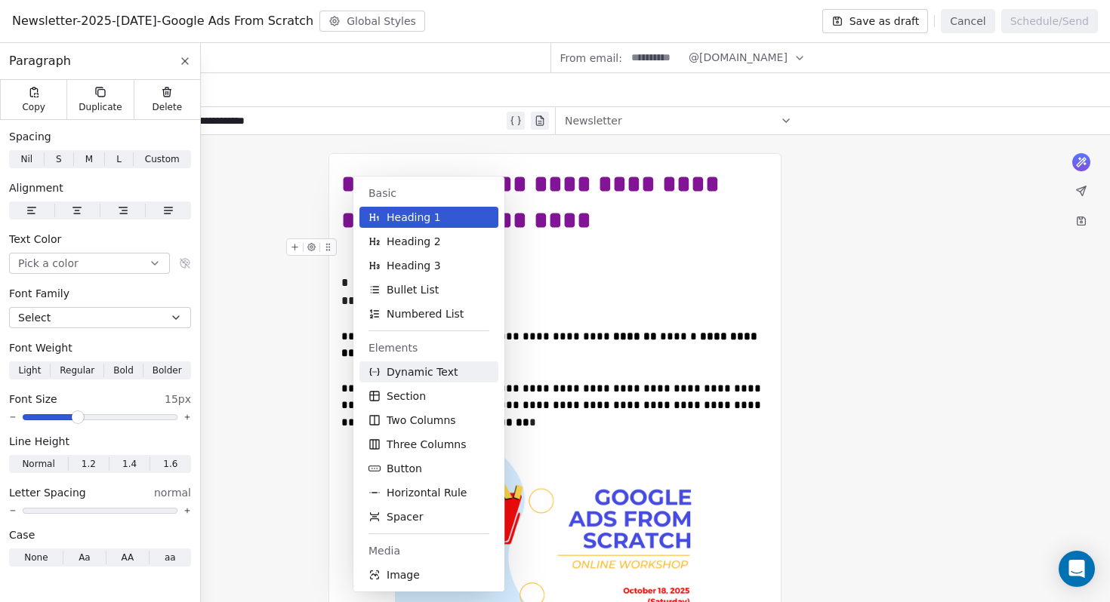
click at [430, 374] on span "Dynamic Text" at bounding box center [422, 372] width 72 height 15
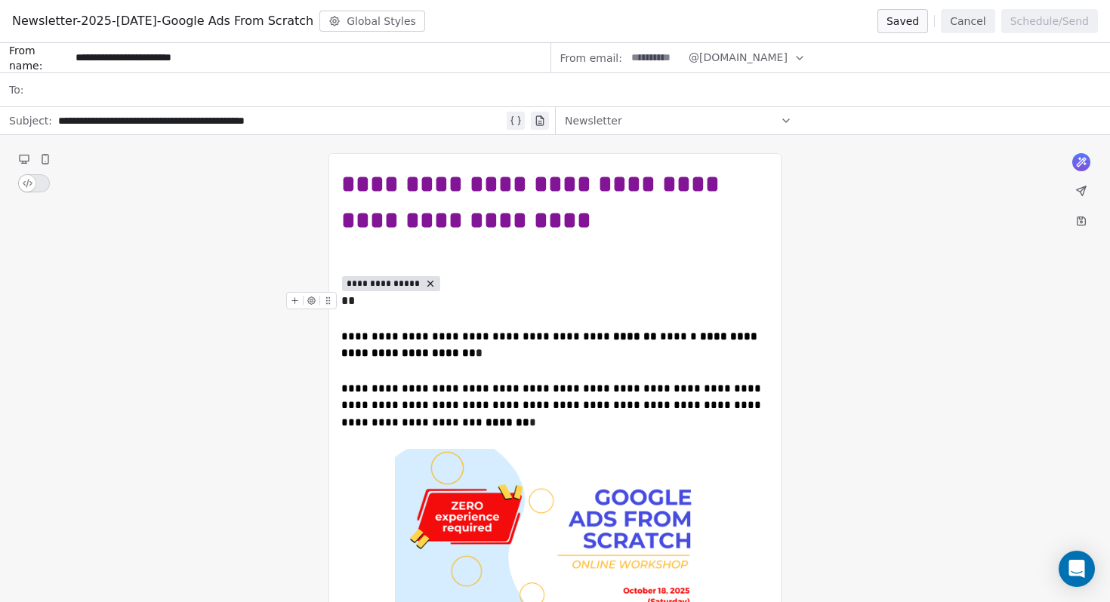
click at [386, 303] on div "**" at bounding box center [554, 301] width 427 height 18
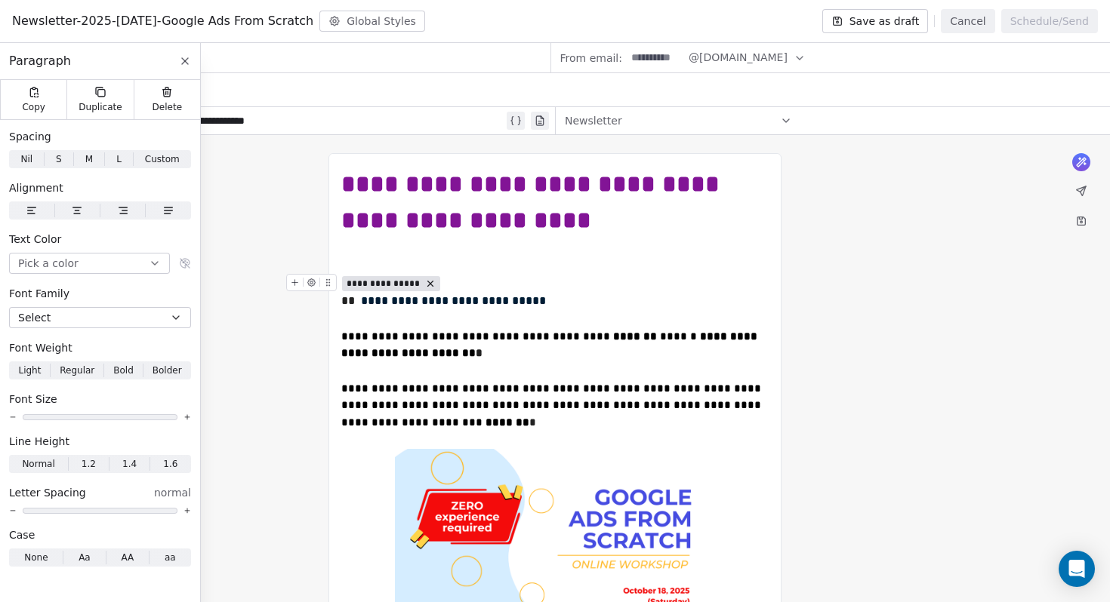
click at [431, 285] on icon "To enrich screen reader interactions, please activate Accessibility in Grammarl…" at bounding box center [430, 284] width 11 height 11
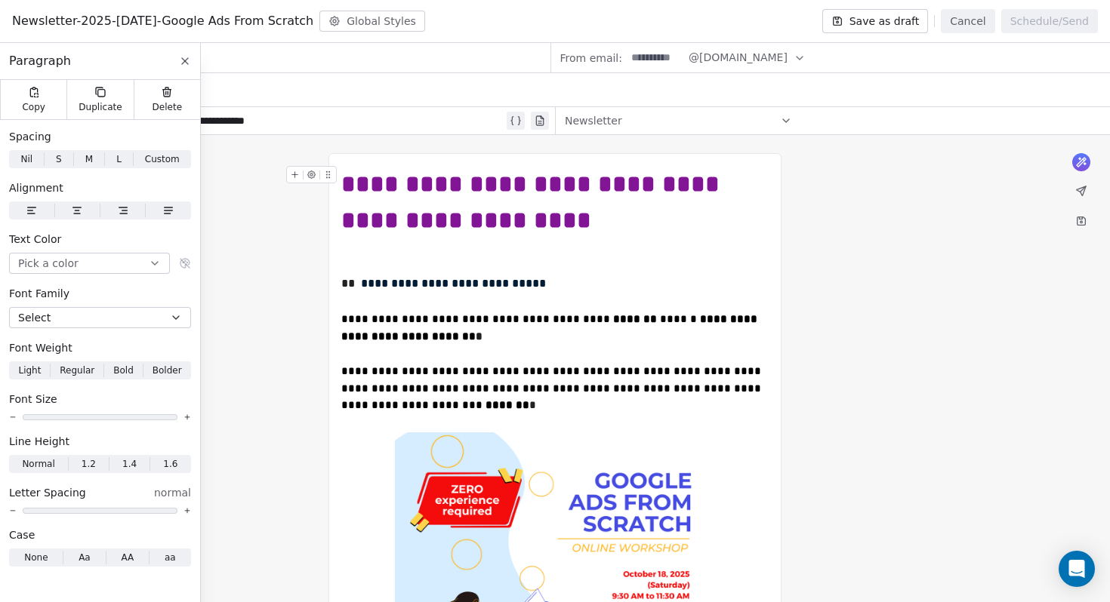
click at [1079, 187] on icon at bounding box center [1081, 191] width 12 height 12
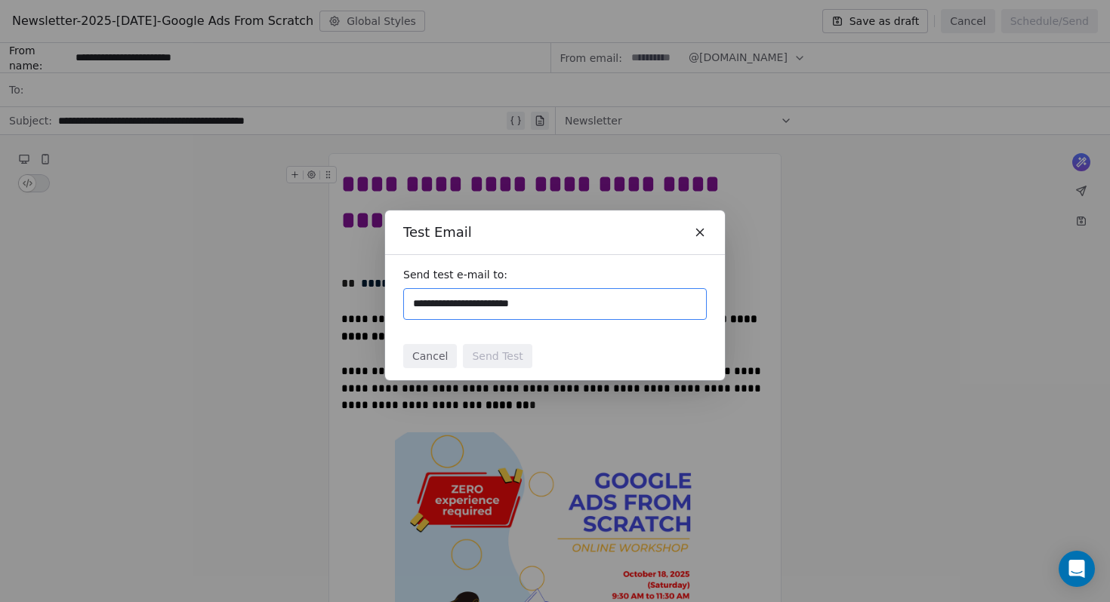
type input "**********"
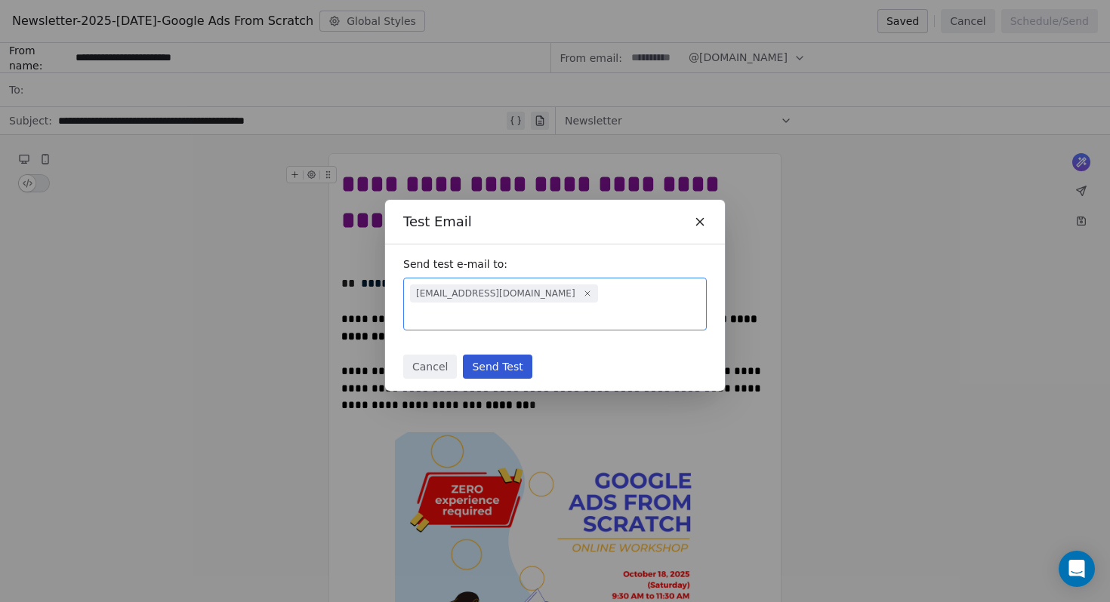
click at [513, 362] on button "Send Test" at bounding box center [497, 367] width 69 height 24
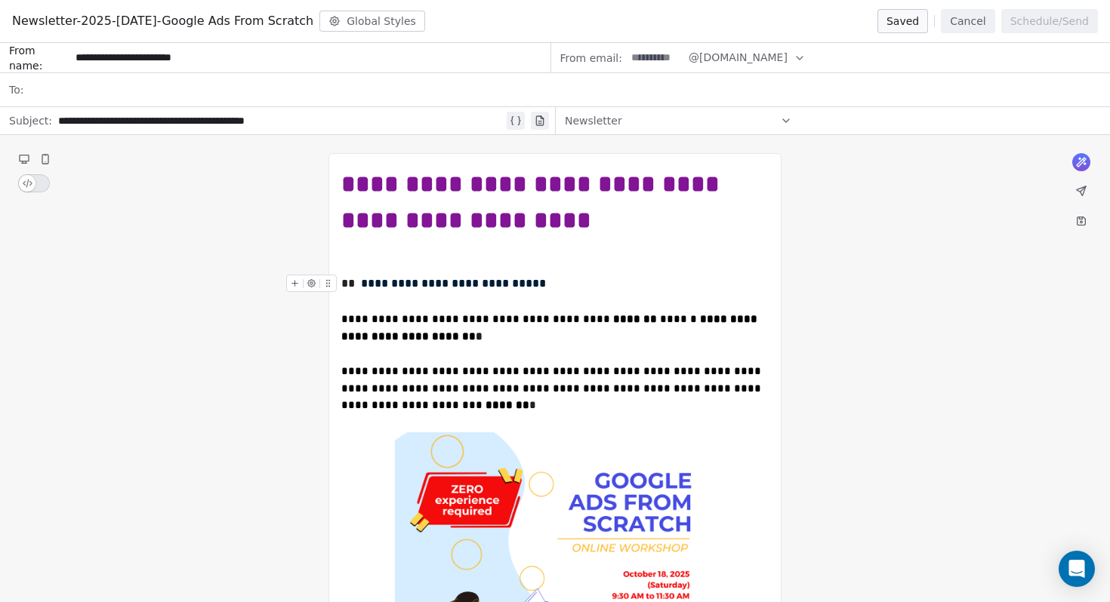
click at [344, 281] on div "**********" at bounding box center [554, 284] width 427 height 18
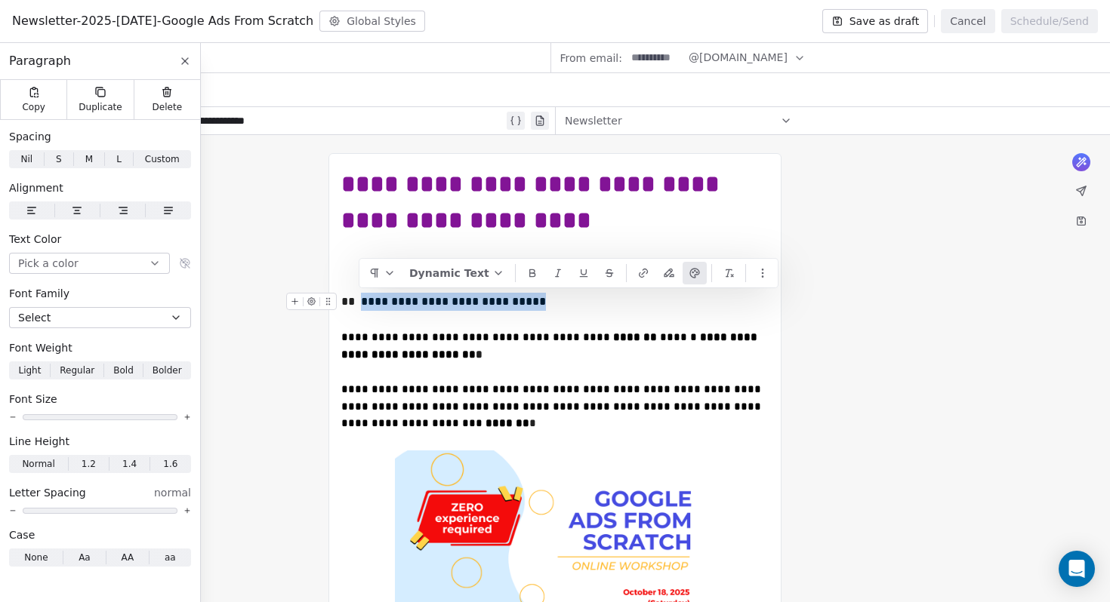
drag, startPoint x: 508, startPoint y: 303, endPoint x: 359, endPoint y: 298, distance: 148.8
click at [359, 298] on div "**********" at bounding box center [554, 302] width 427 height 18
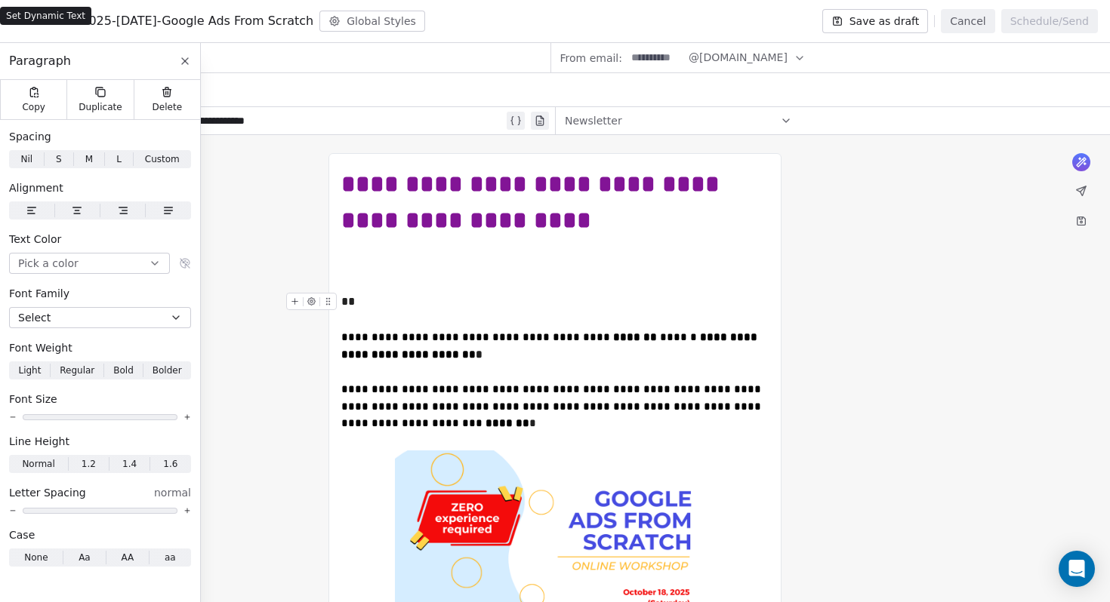
click at [357, 304] on div "**" at bounding box center [554, 302] width 427 height 18
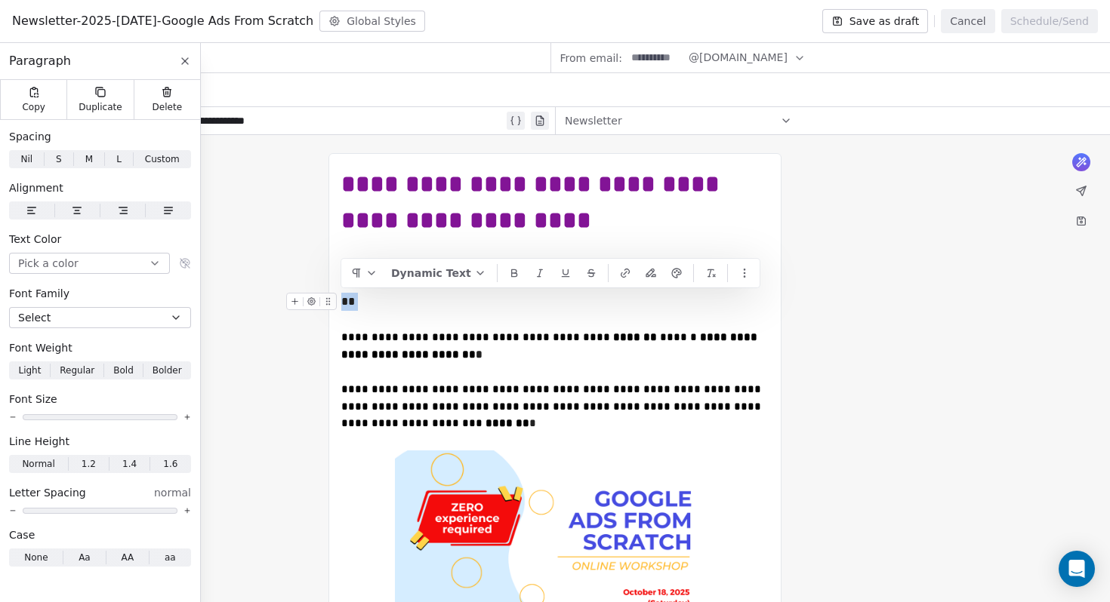
drag, startPoint x: 357, startPoint y: 306, endPoint x: 340, endPoint y: 303, distance: 17.5
click at [341, 303] on div "**" at bounding box center [554, 302] width 427 height 18
click at [436, 274] on button "Dynamic Text" at bounding box center [438, 273] width 107 height 23
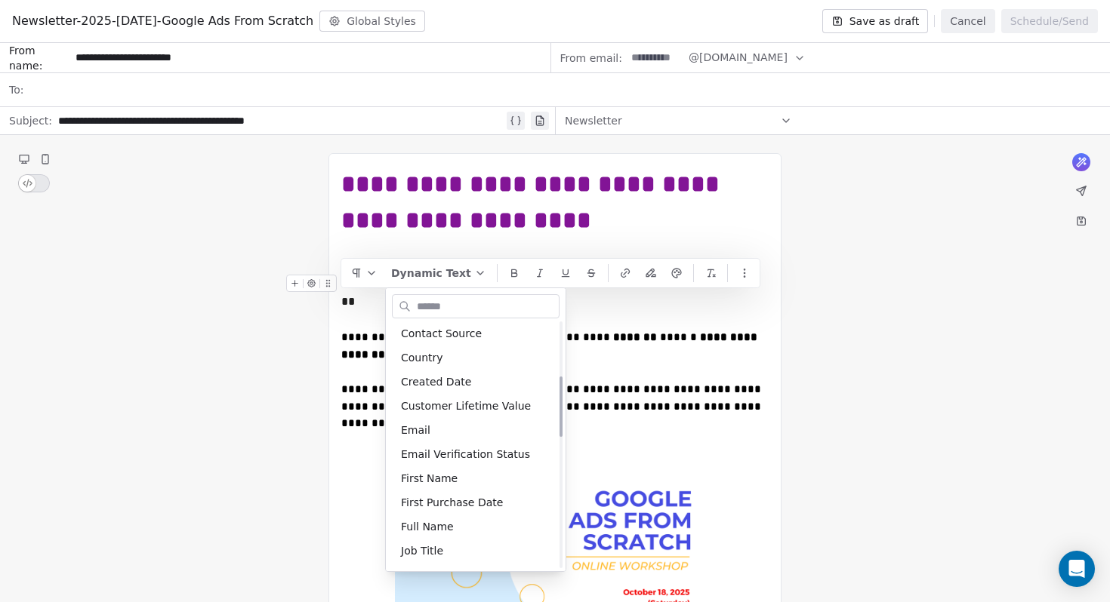
scroll to position [221, 0]
click at [446, 479] on div "First Name" at bounding box center [476, 478] width 168 height 24
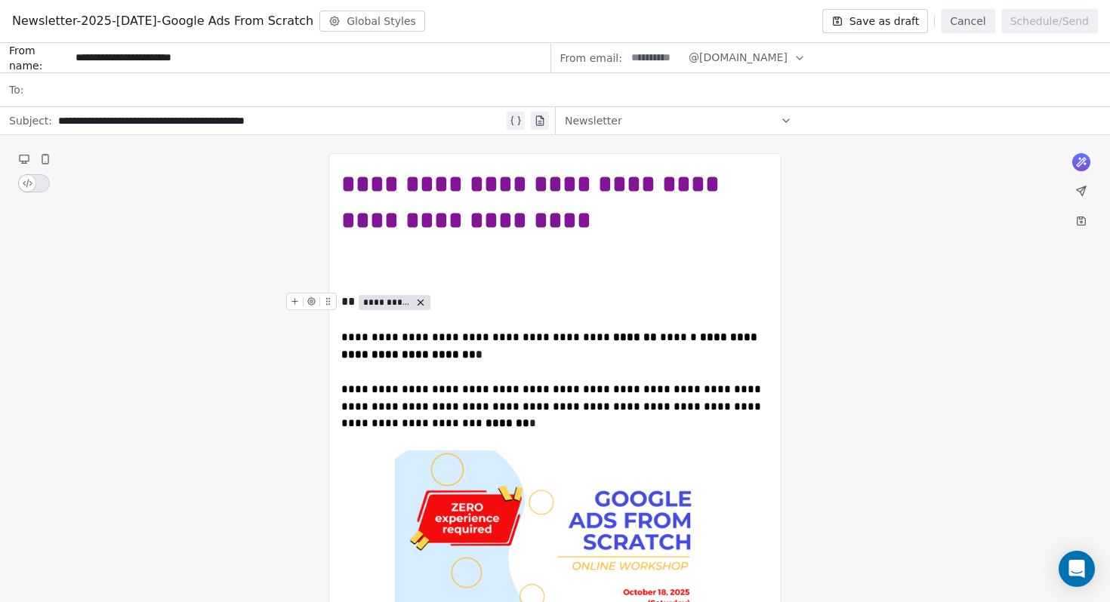
click at [389, 303] on span "**********" at bounding box center [387, 303] width 48 height 12
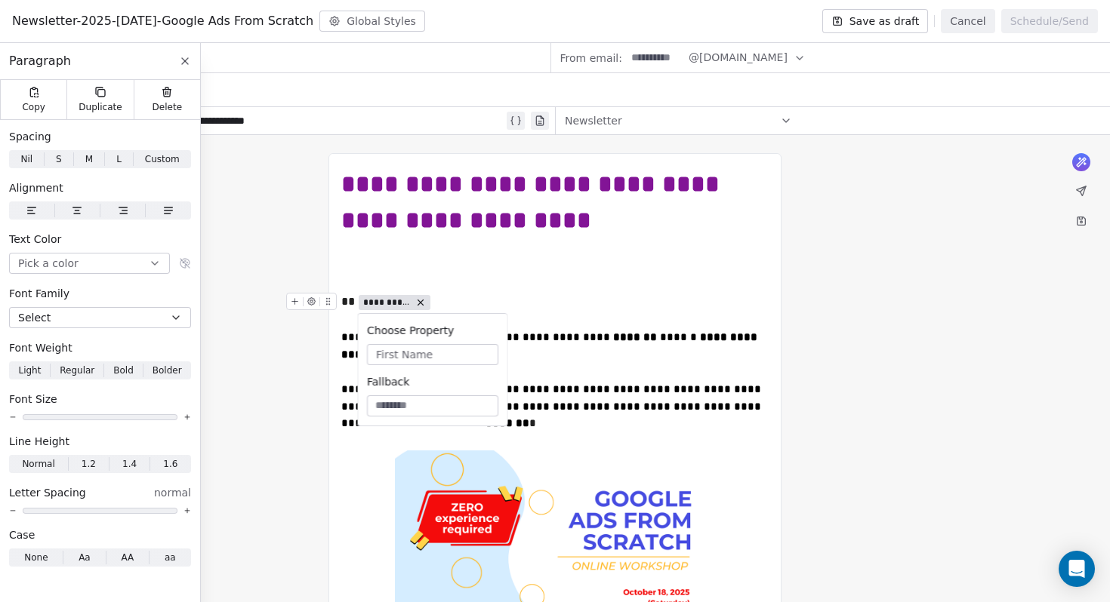
click at [389, 303] on span "**********" at bounding box center [387, 303] width 48 height 12
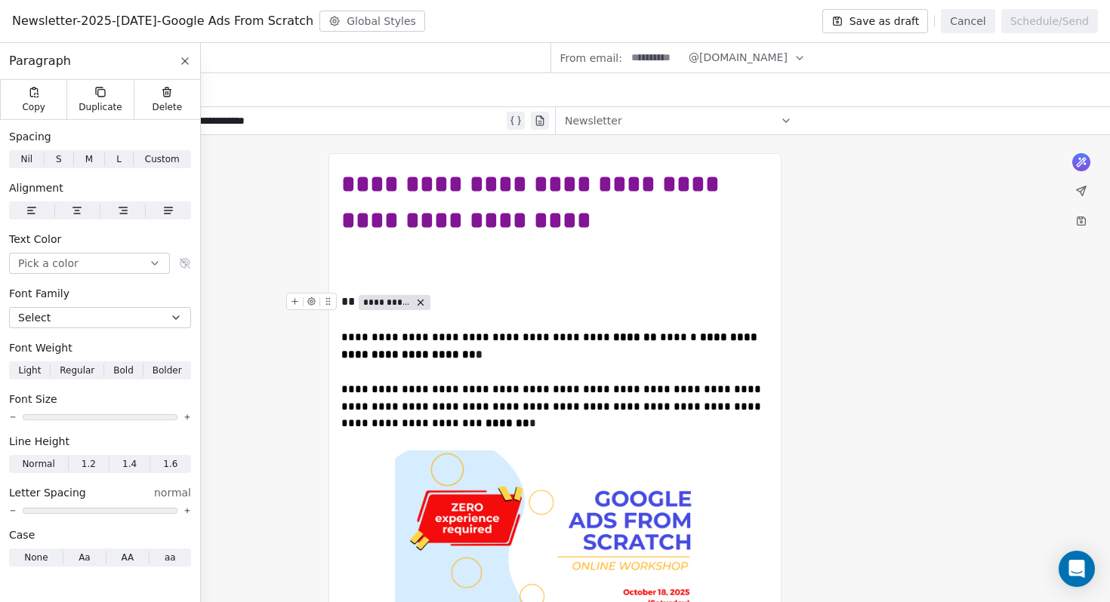
click at [389, 303] on span "**********" at bounding box center [387, 303] width 48 height 12
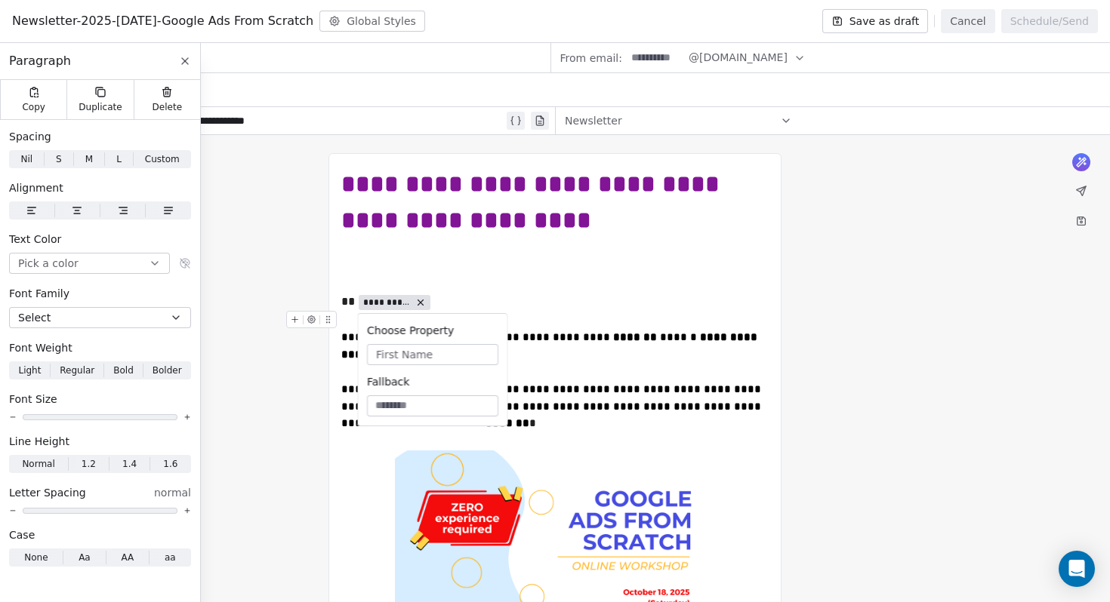
click at [402, 406] on input at bounding box center [432, 406] width 125 height 15
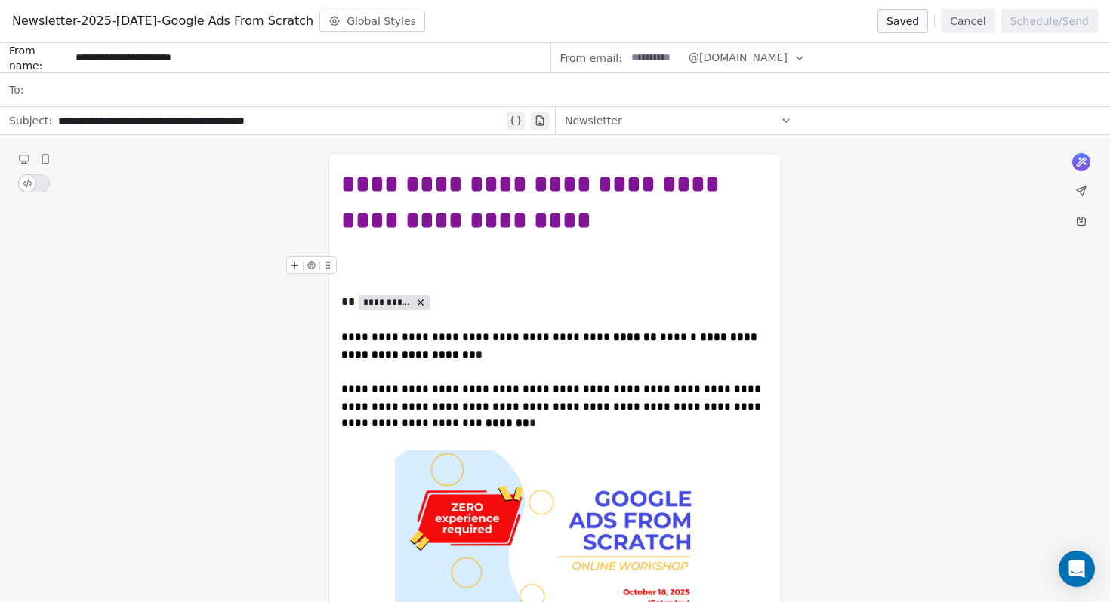
click at [963, 22] on button "Cancel" at bounding box center [968, 21] width 54 height 24
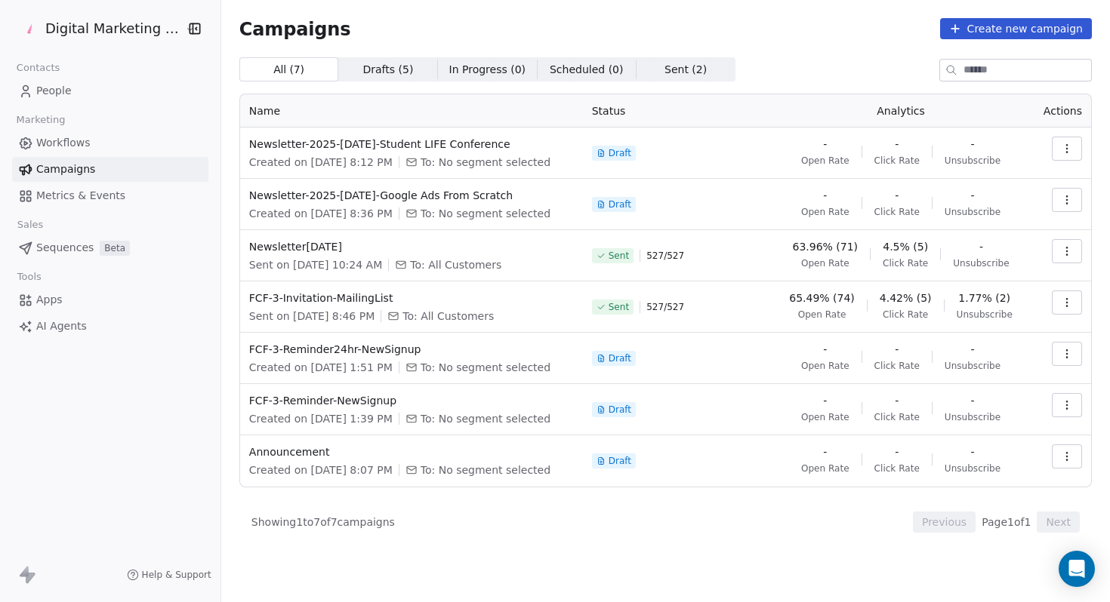
click at [79, 85] on link "People" at bounding box center [110, 91] width 196 height 25
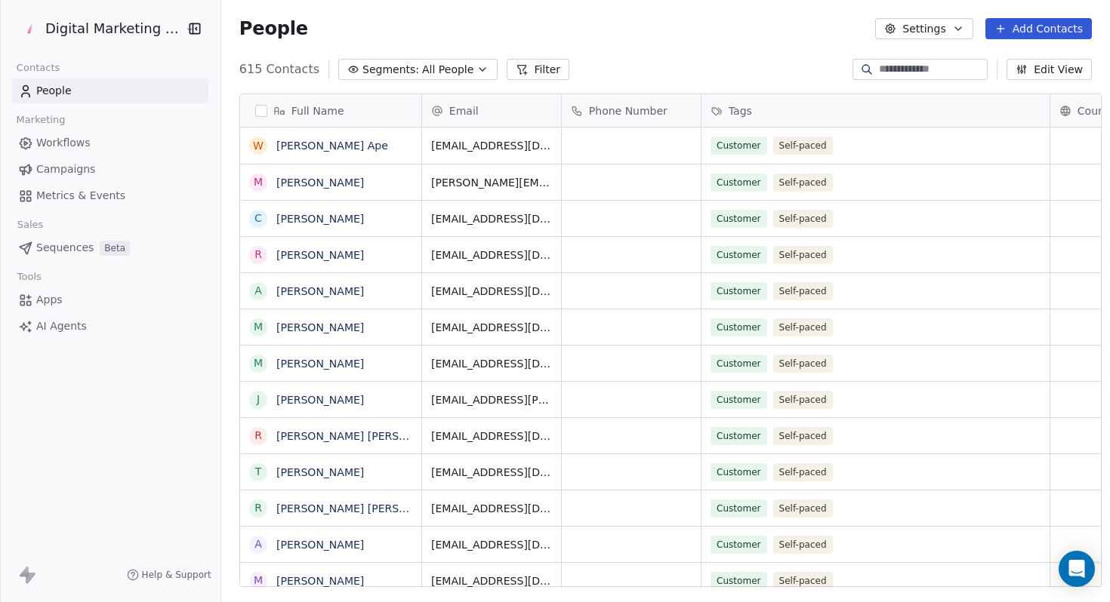
scroll to position [530, 898]
click at [928, 68] on input at bounding box center [932, 69] width 106 height 15
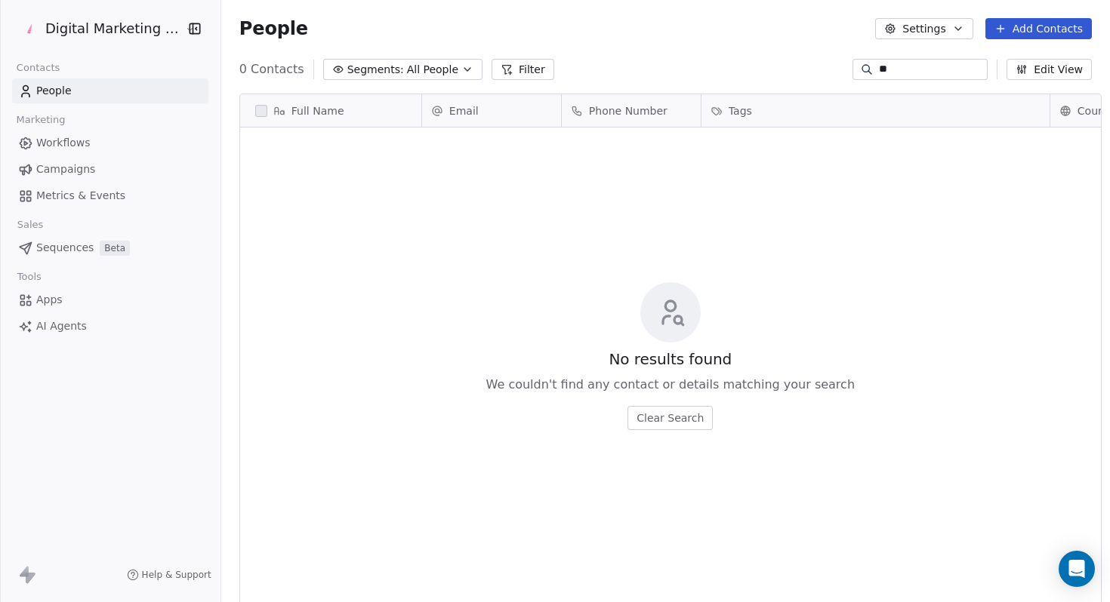
type input "*"
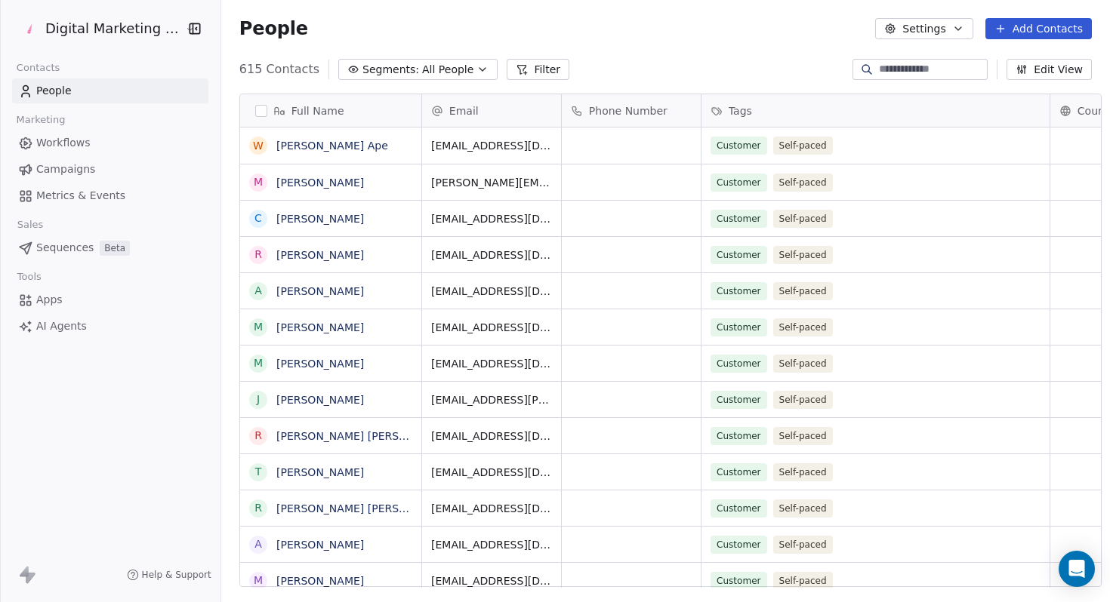
click at [1035, 23] on button "Add Contacts" at bounding box center [1038, 28] width 106 height 21
click at [1008, 62] on span "Create new contact" at bounding box center [1042, 62] width 103 height 16
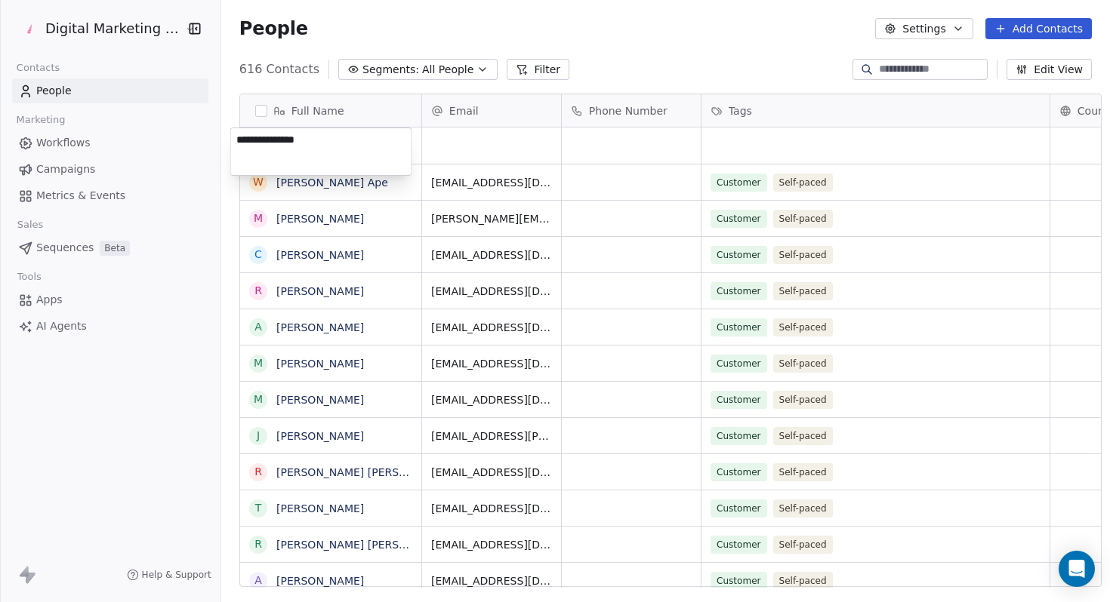
type textarea "**********"
click at [523, 155] on html "Digital Marketing Unicorn Contacts People Marketing Workflows Campaigns Metrics…" at bounding box center [555, 301] width 1110 height 602
click at [501, 147] on div "grid" at bounding box center [491, 146] width 139 height 36
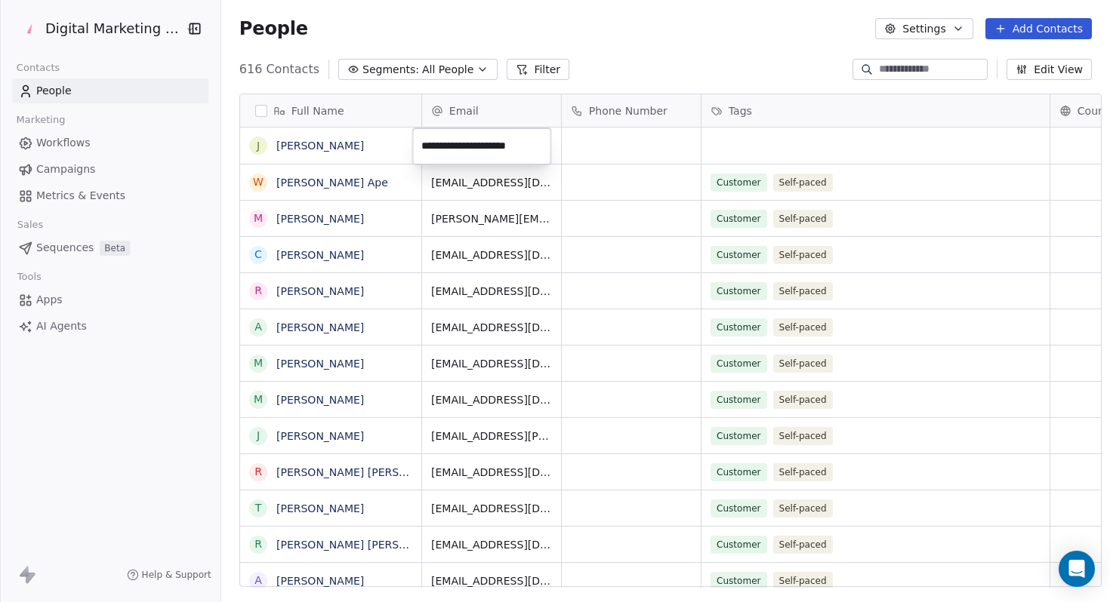
scroll to position [0, 0]
type input "**********"
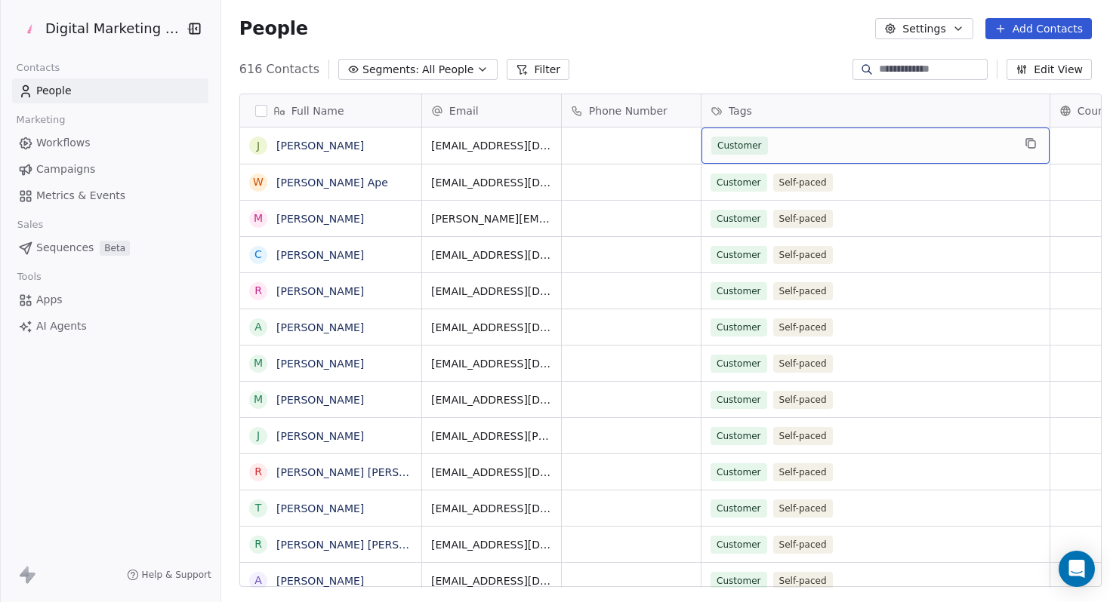
click at [734, 155] on div "Customer" at bounding box center [875, 146] width 348 height 36
click at [72, 174] on span "Campaigns" at bounding box center [65, 170] width 59 height 16
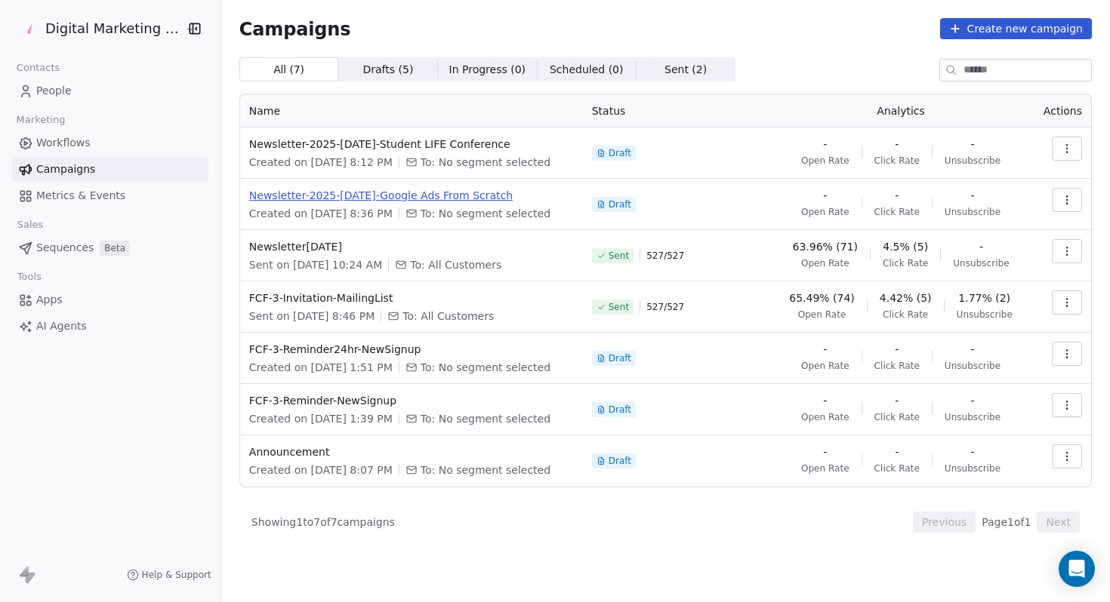
click at [367, 202] on span "Newsletter-2025-[DATE]-Google Ads From Scratch" at bounding box center [411, 195] width 325 height 15
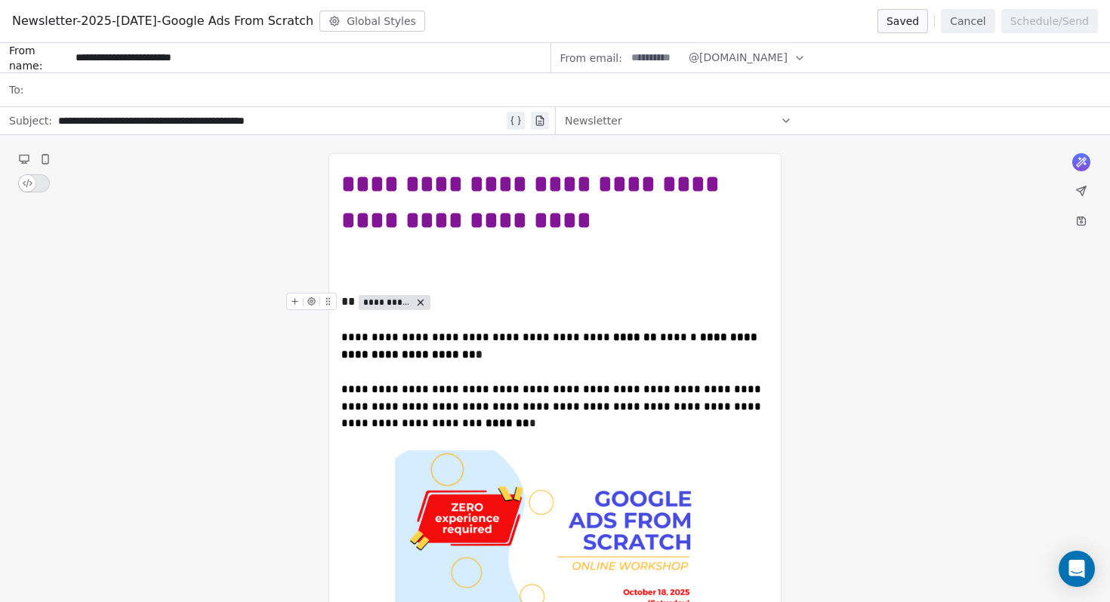
click at [395, 302] on span "**********" at bounding box center [387, 303] width 48 height 12
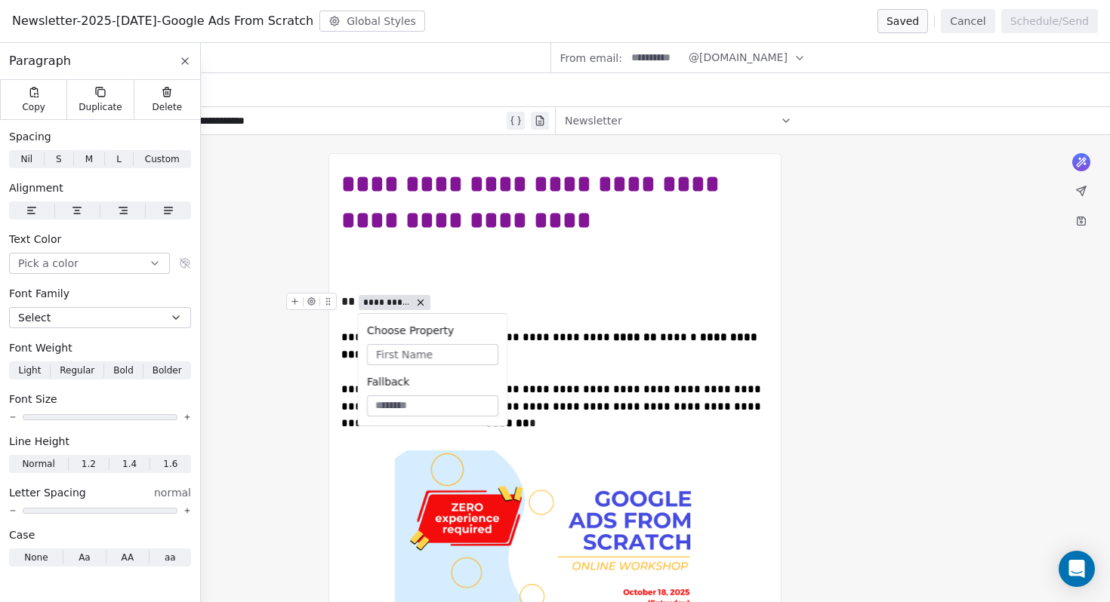
click at [407, 353] on span "First Name" at bounding box center [404, 354] width 57 height 15
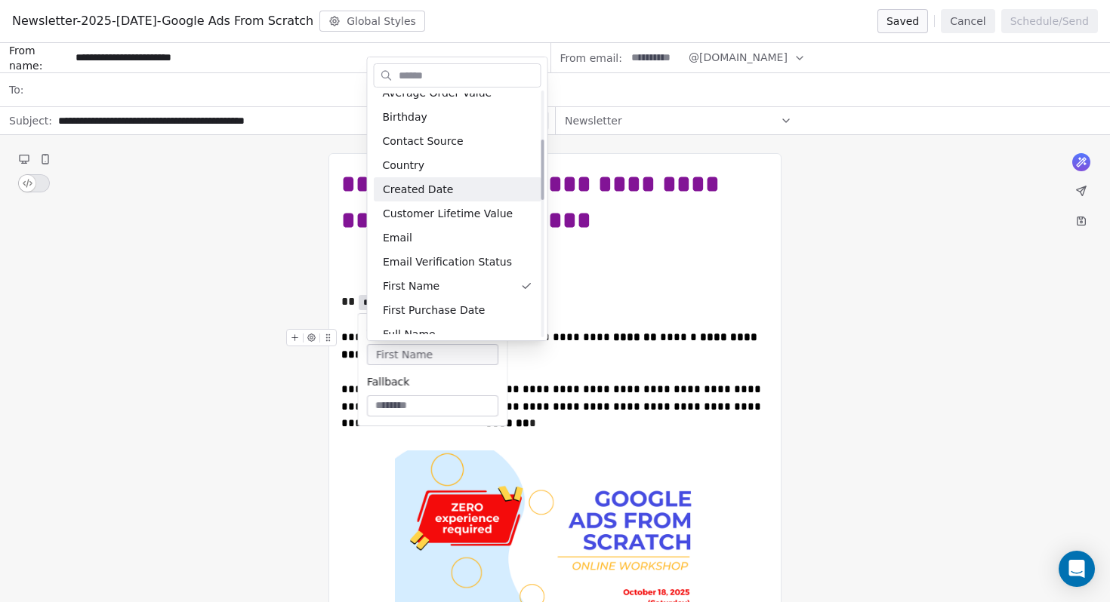
scroll to position [198, 0]
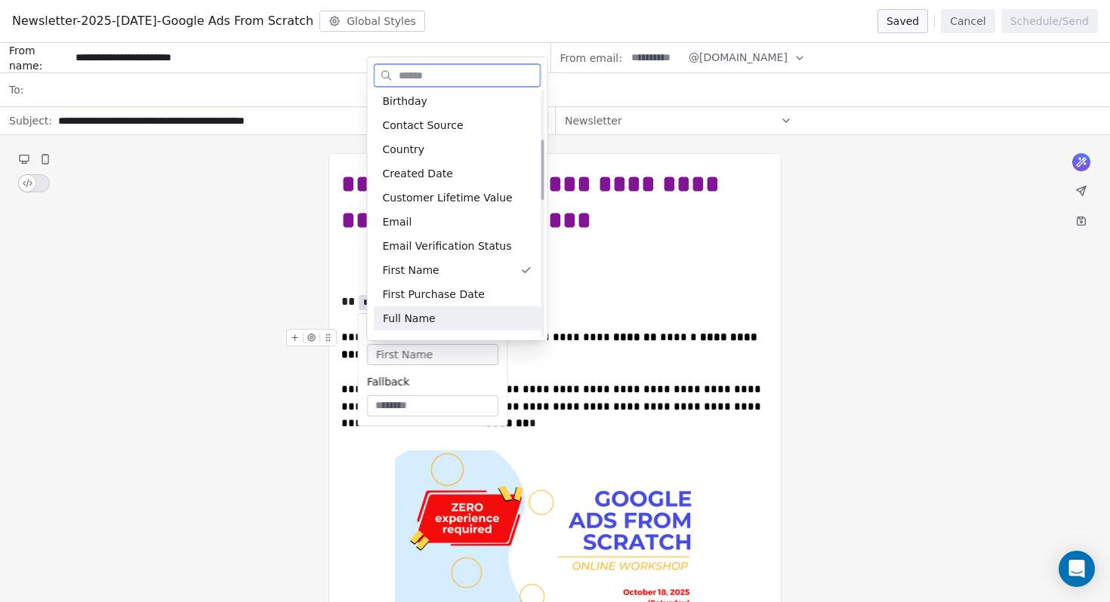
click at [414, 313] on div "Full Name" at bounding box center [458, 318] width 168 height 24
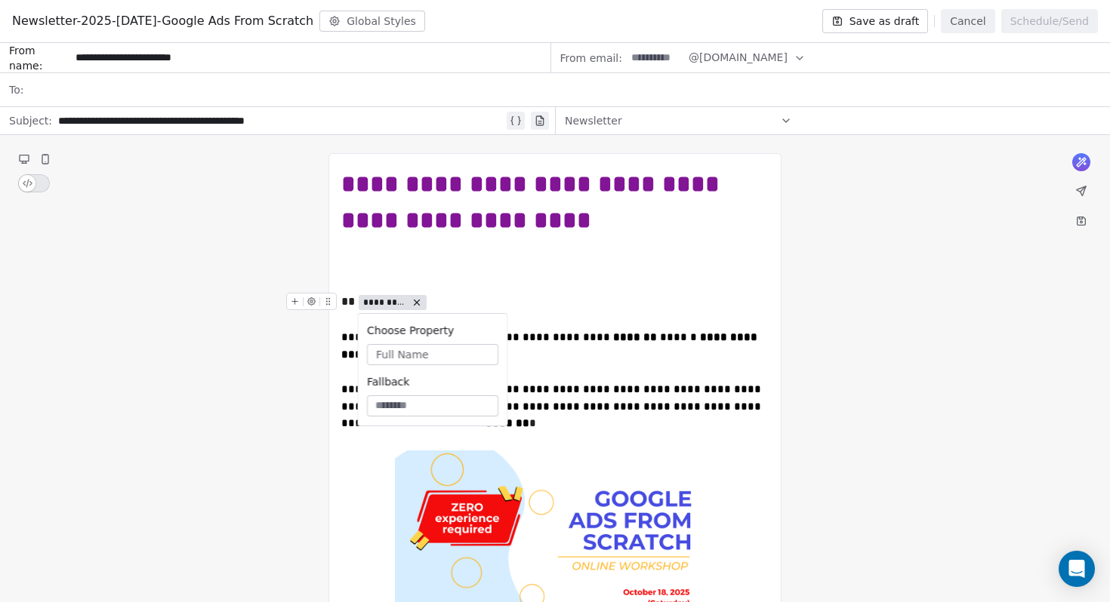
click at [523, 301] on div "** *********" at bounding box center [554, 302] width 427 height 18
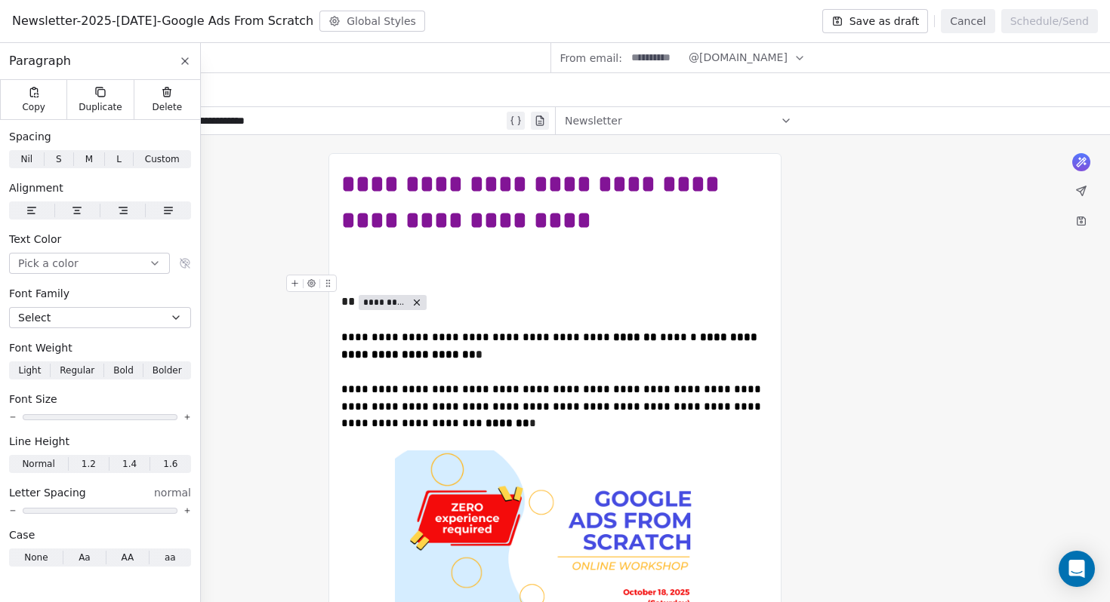
click at [184, 63] on icon at bounding box center [185, 61] width 12 height 12
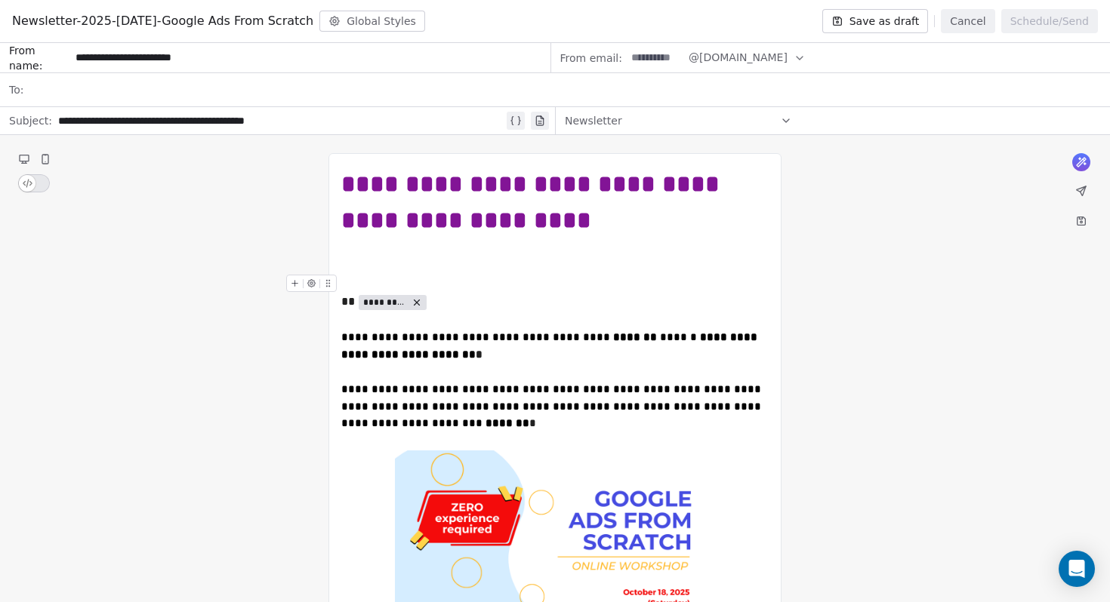
click at [867, 25] on button "Save as draft" at bounding box center [875, 21] width 106 height 24
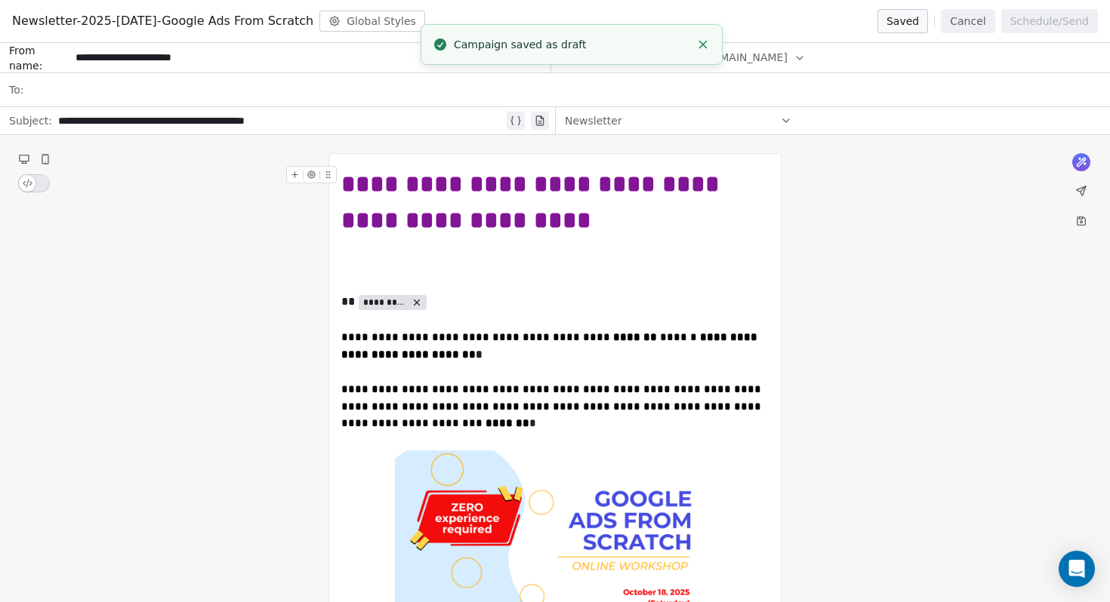
click at [1076, 194] on icon at bounding box center [1081, 191] width 12 height 12
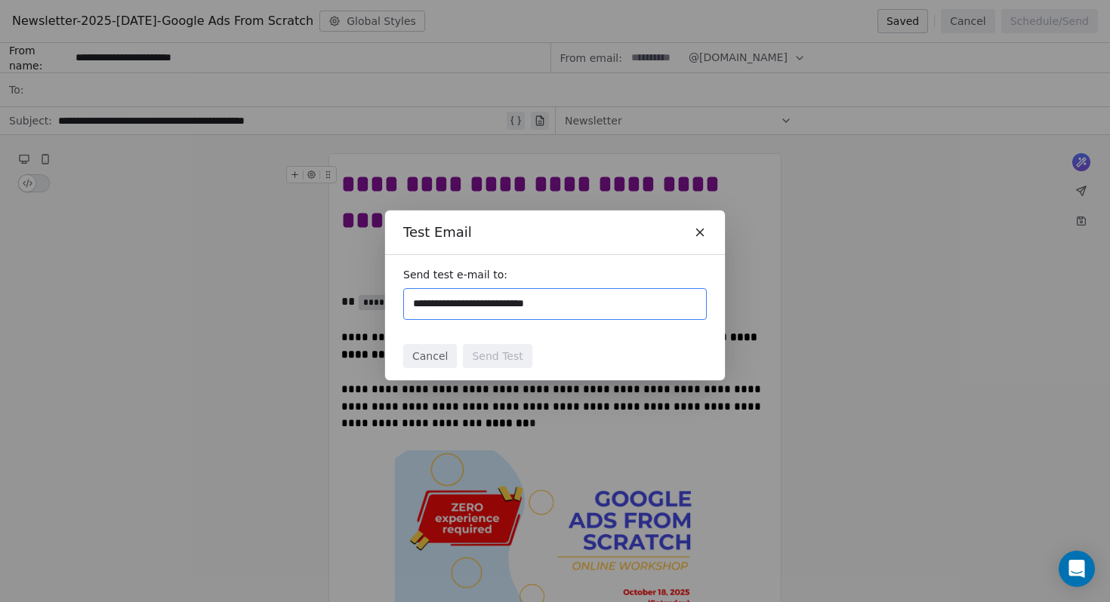
type input "**********"
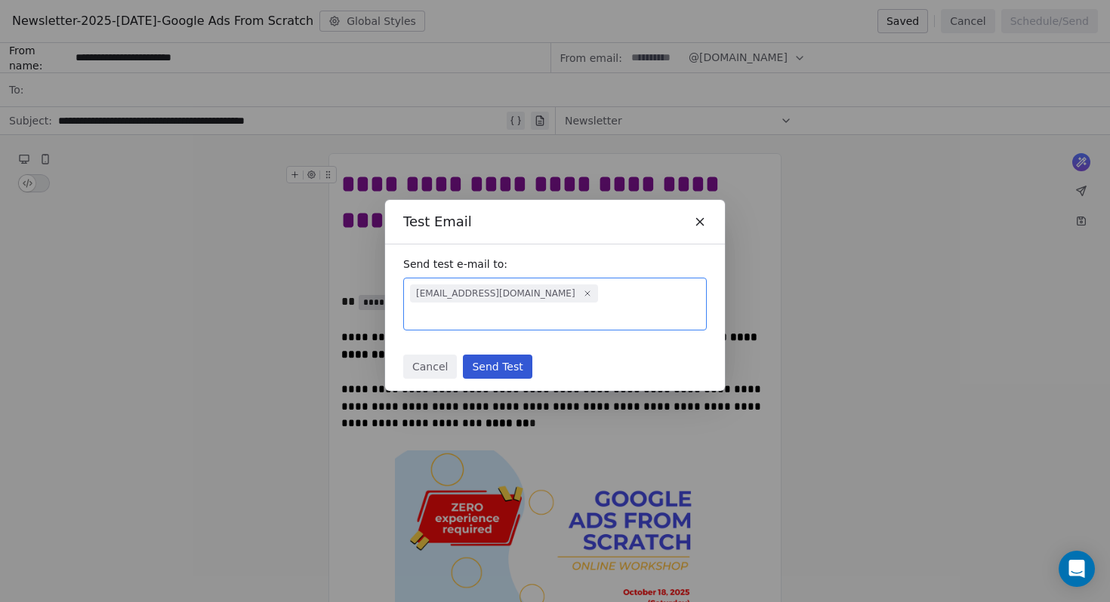
click at [505, 362] on button "Send Test" at bounding box center [497, 367] width 69 height 24
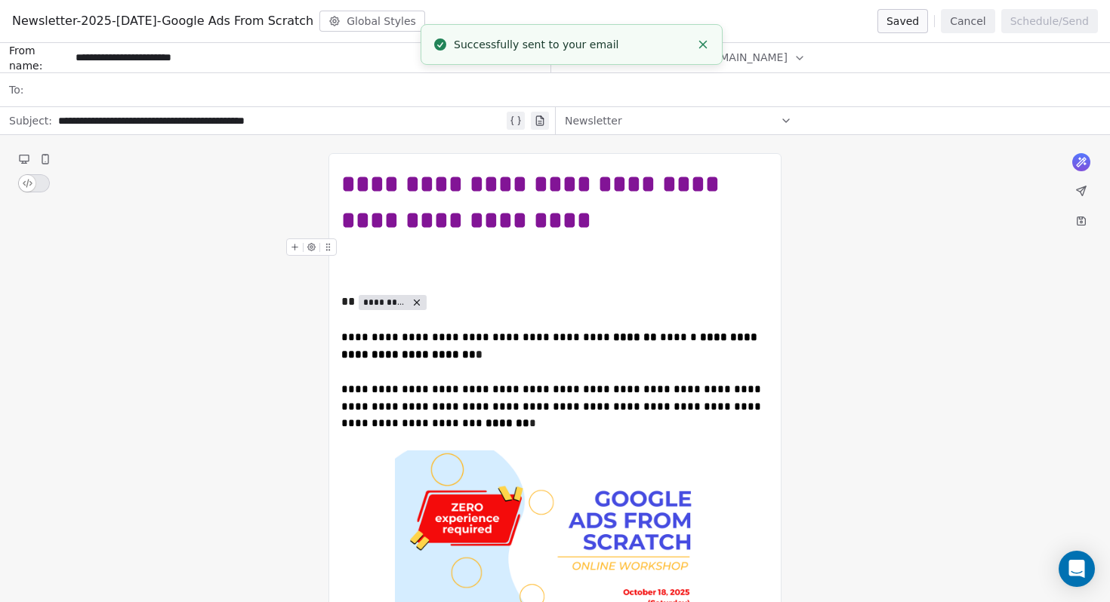
click at [1084, 192] on icon at bounding box center [1081, 191] width 12 height 12
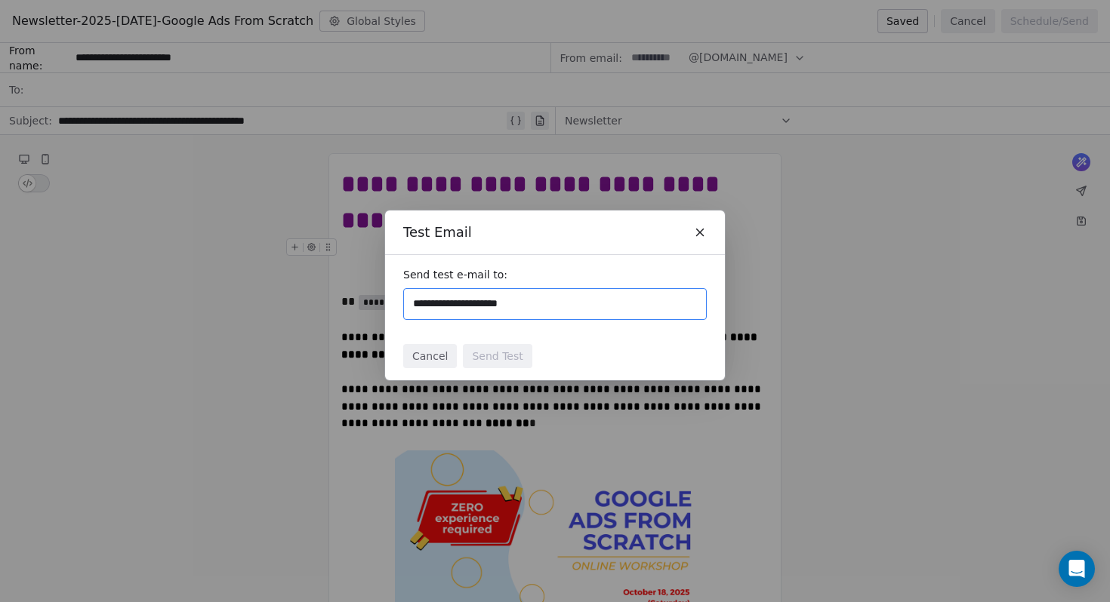
type input "**********"
click at [699, 239] on div "Test Email" at bounding box center [555, 233] width 340 height 44
click at [699, 224] on div "Test Email" at bounding box center [555, 233] width 340 height 44
click at [699, 232] on icon at bounding box center [700, 232] width 7 height 7
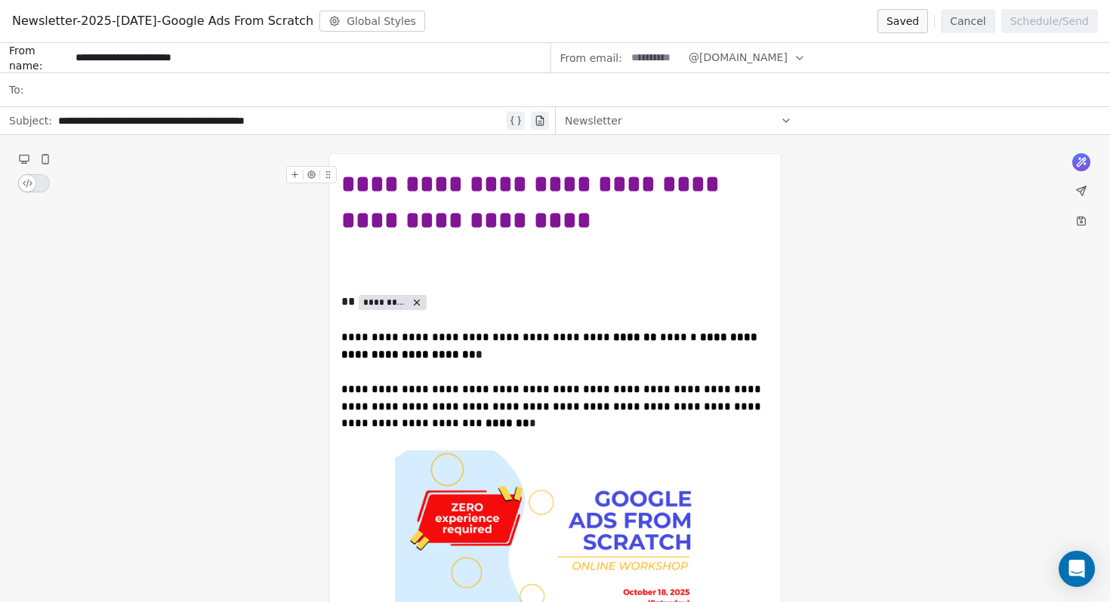
click at [952, 23] on button "Cancel" at bounding box center [968, 21] width 54 height 24
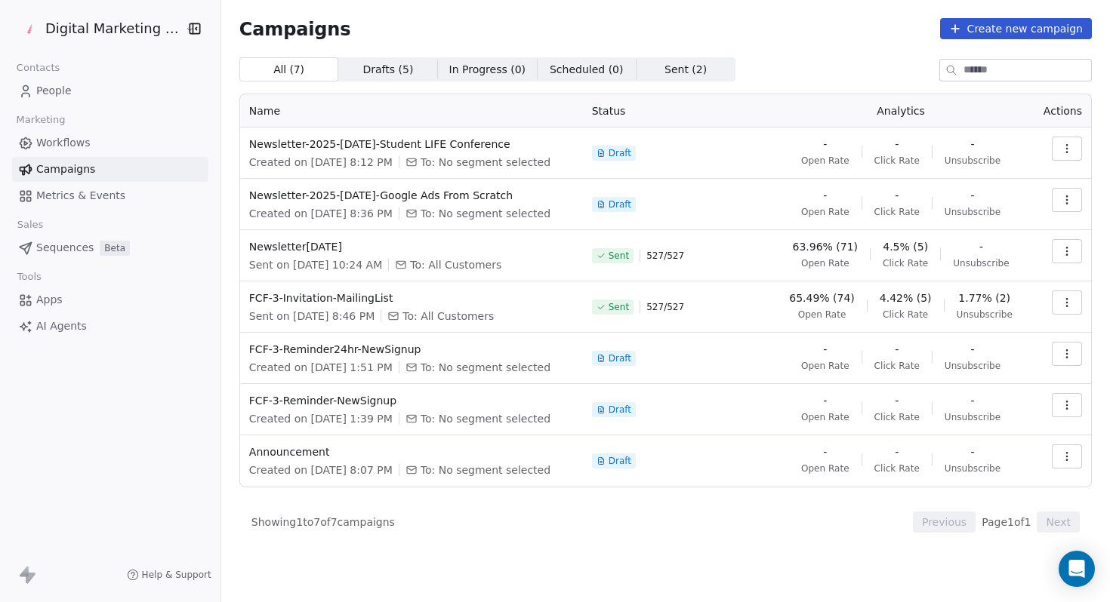
click at [36, 96] on span "People" at bounding box center [53, 91] width 35 height 16
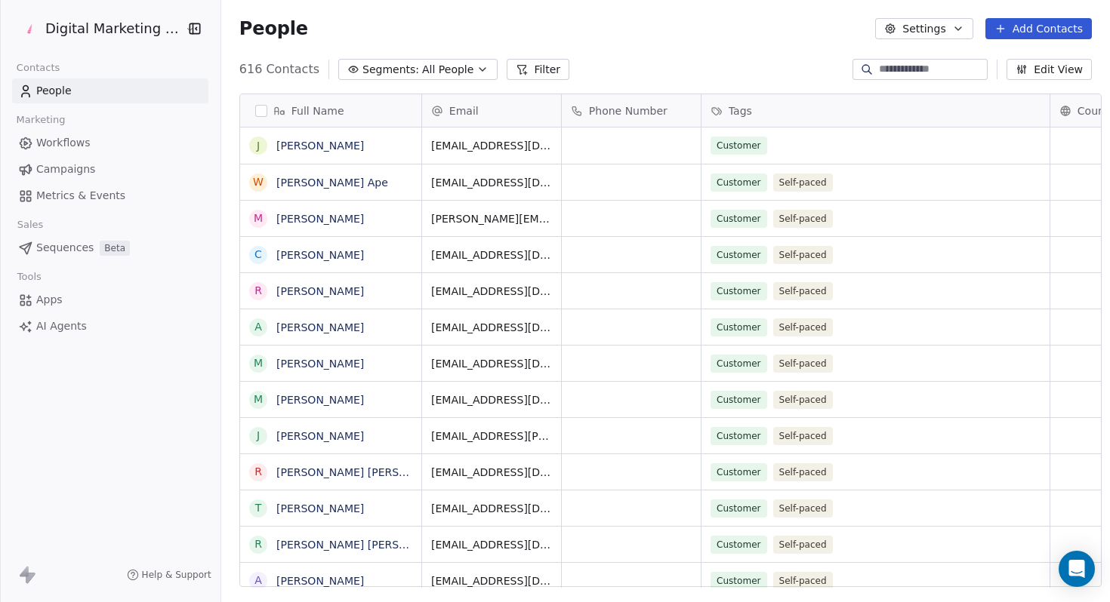
scroll to position [530, 898]
click at [1023, 32] on button "Add Contacts" at bounding box center [1038, 28] width 106 height 21
click at [1005, 69] on div "Create new contact" at bounding box center [1034, 61] width 140 height 24
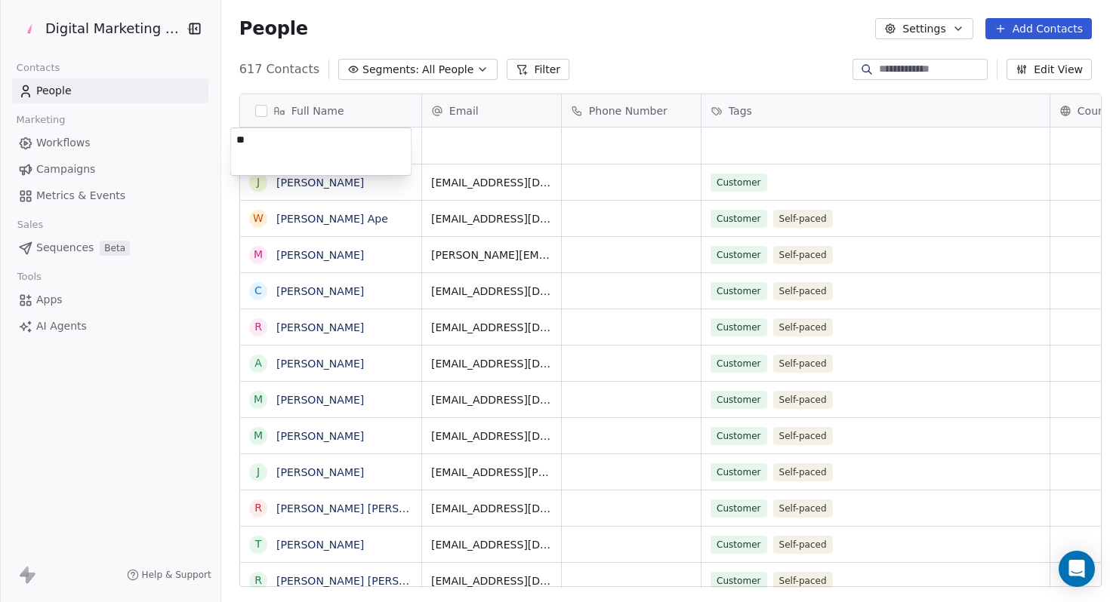
type textarea "*"
type textarea "**********"
click at [514, 146] on html "Digital Marketing Unicorn Contacts People Marketing Workflows Campaigns Metrics…" at bounding box center [555, 301] width 1110 height 602
click at [485, 146] on div "grid" at bounding box center [491, 146] width 139 height 36
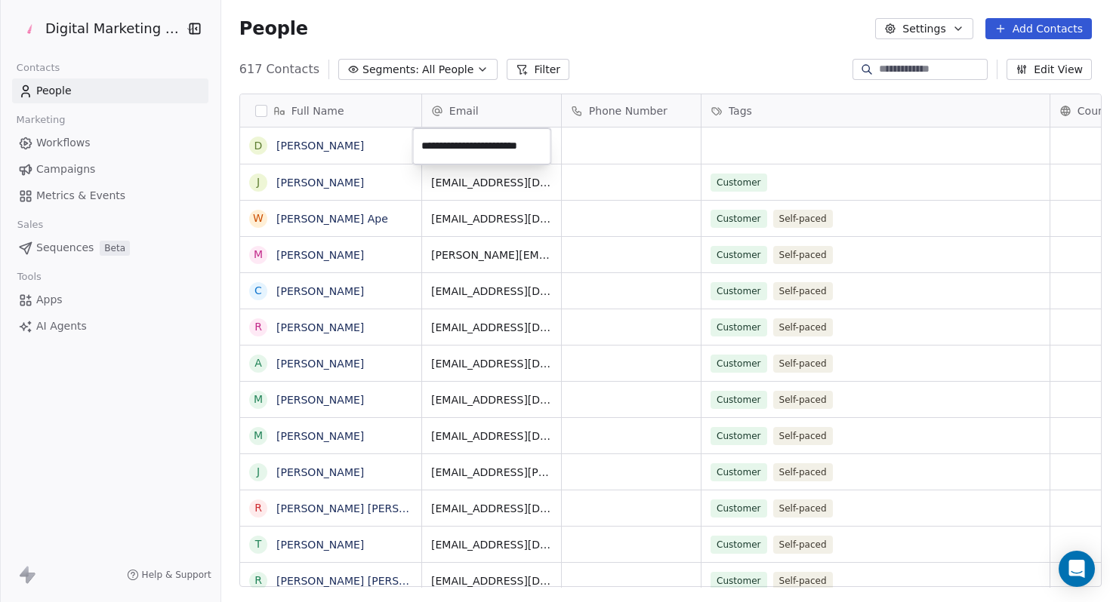
type input "**********"
click at [62, 171] on span "Campaigns" at bounding box center [65, 170] width 59 height 16
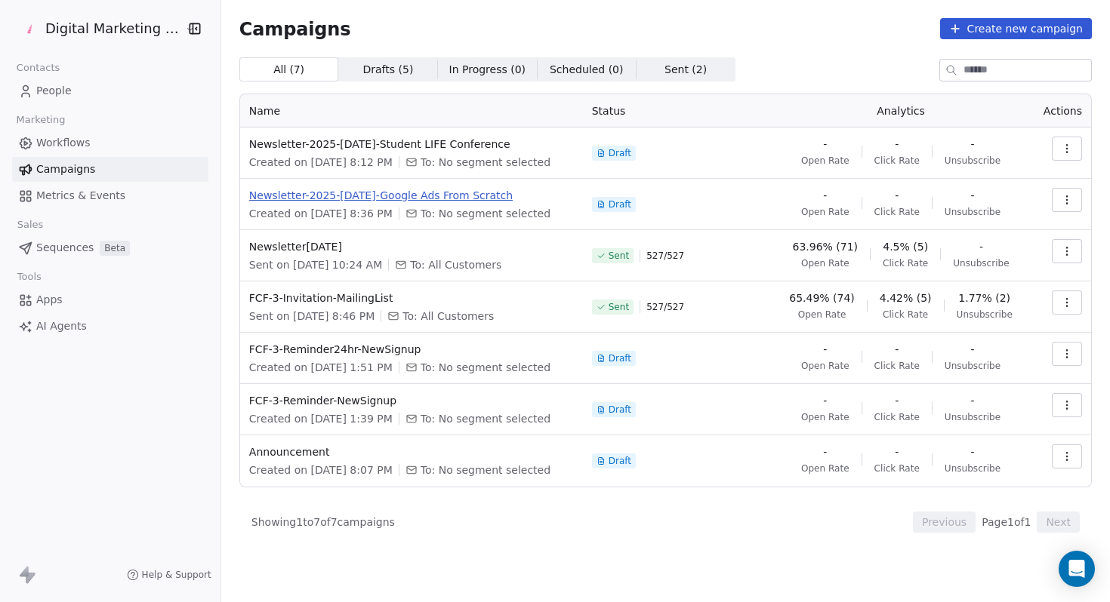
click at [414, 200] on span "Newsletter-2025-[DATE]-Google Ads From Scratch" at bounding box center [411, 195] width 325 height 15
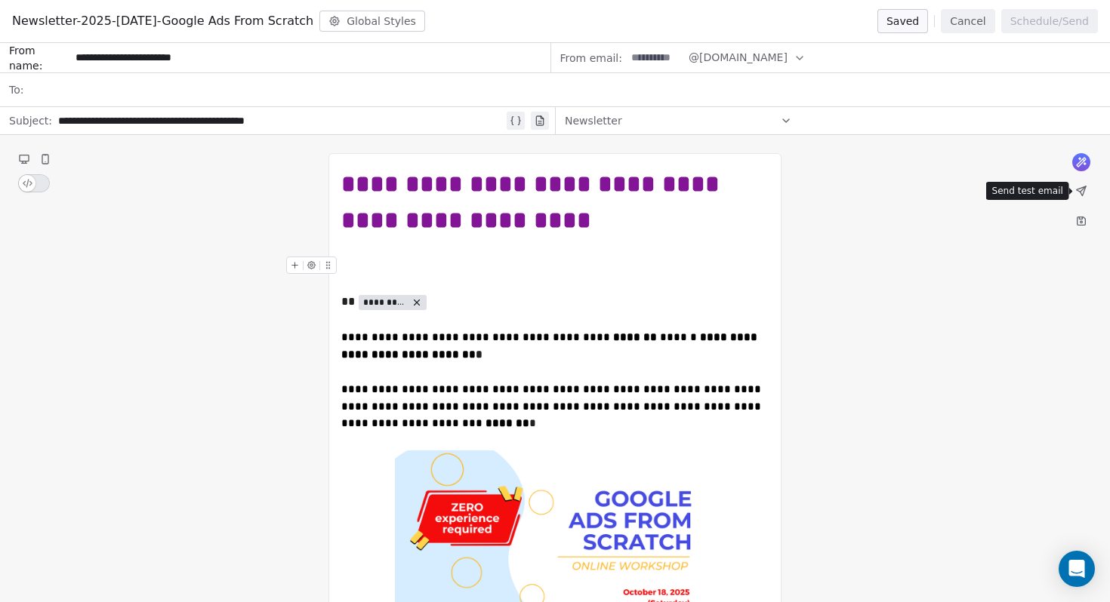
click at [1086, 189] on icon at bounding box center [1081, 191] width 12 height 12
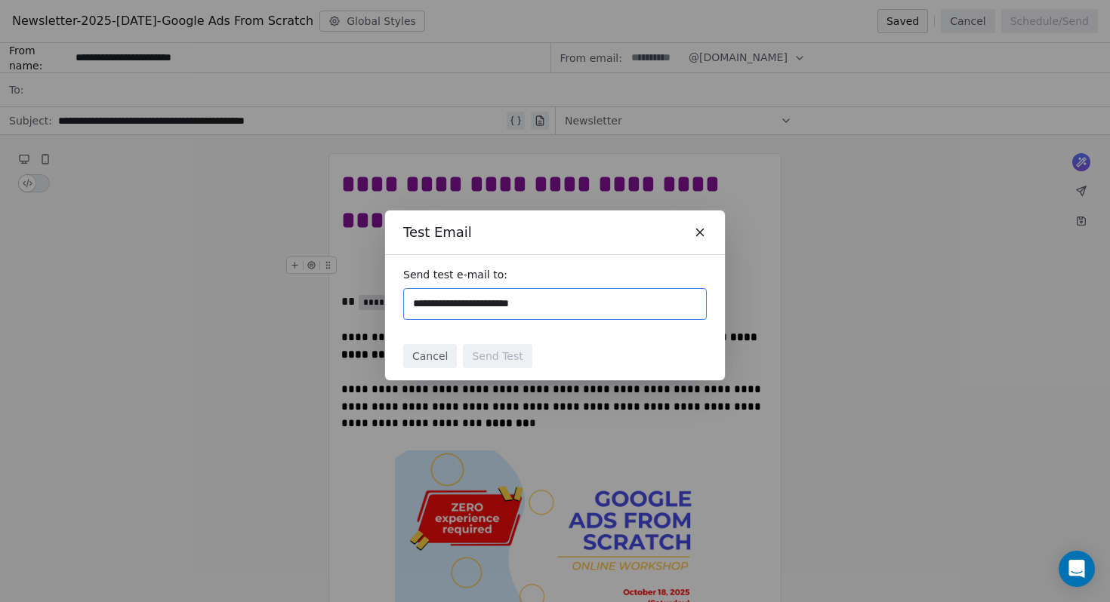
type input "**********"
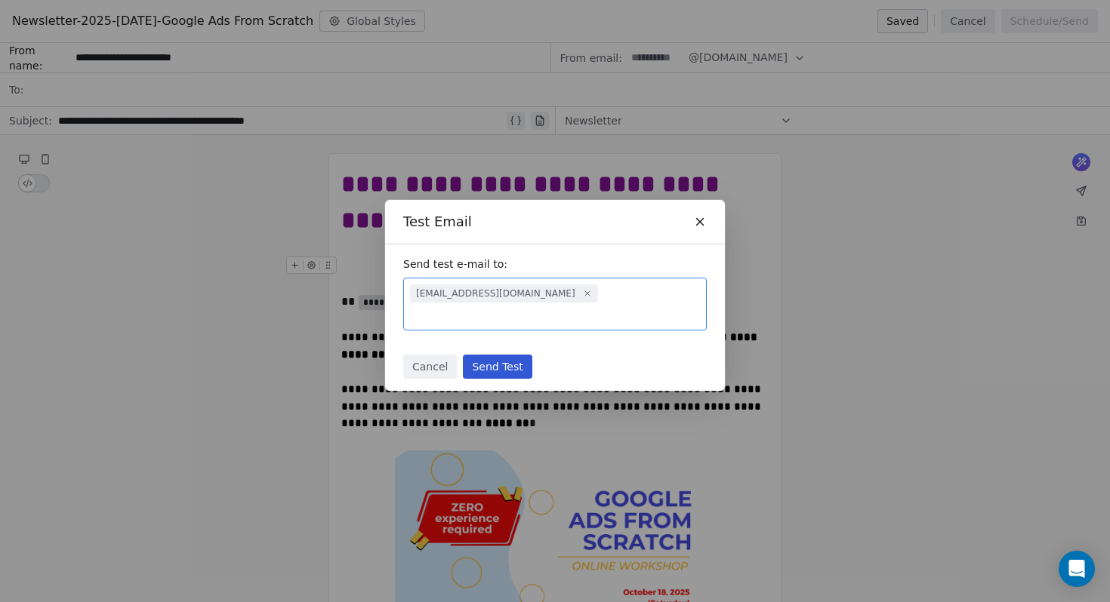
click at [511, 364] on button "Send Test" at bounding box center [497, 367] width 69 height 24
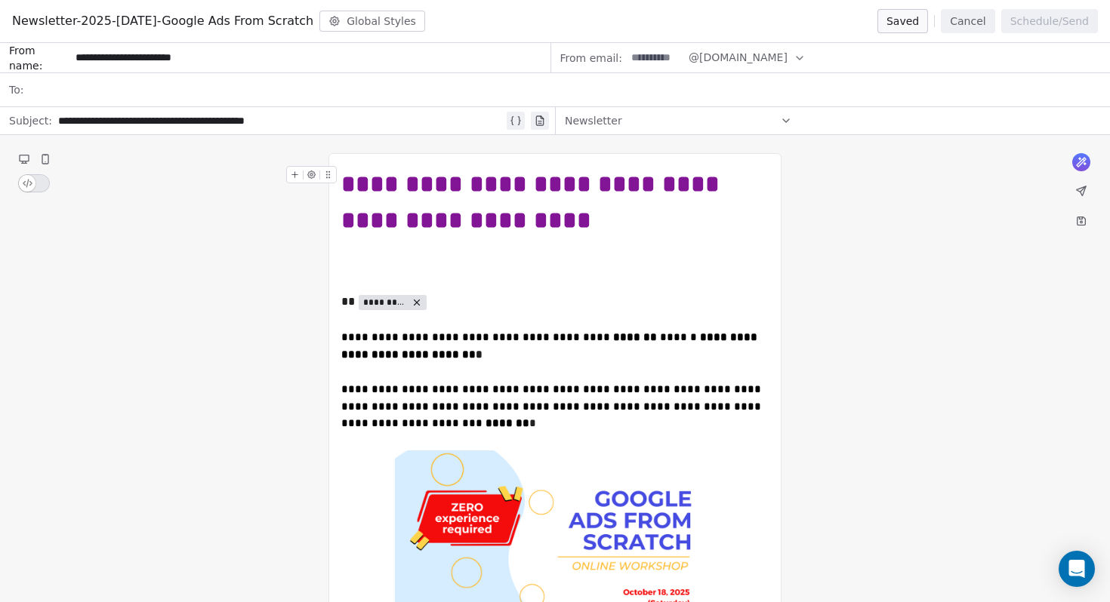
click at [473, 220] on div "**********" at bounding box center [554, 202] width 427 height 72
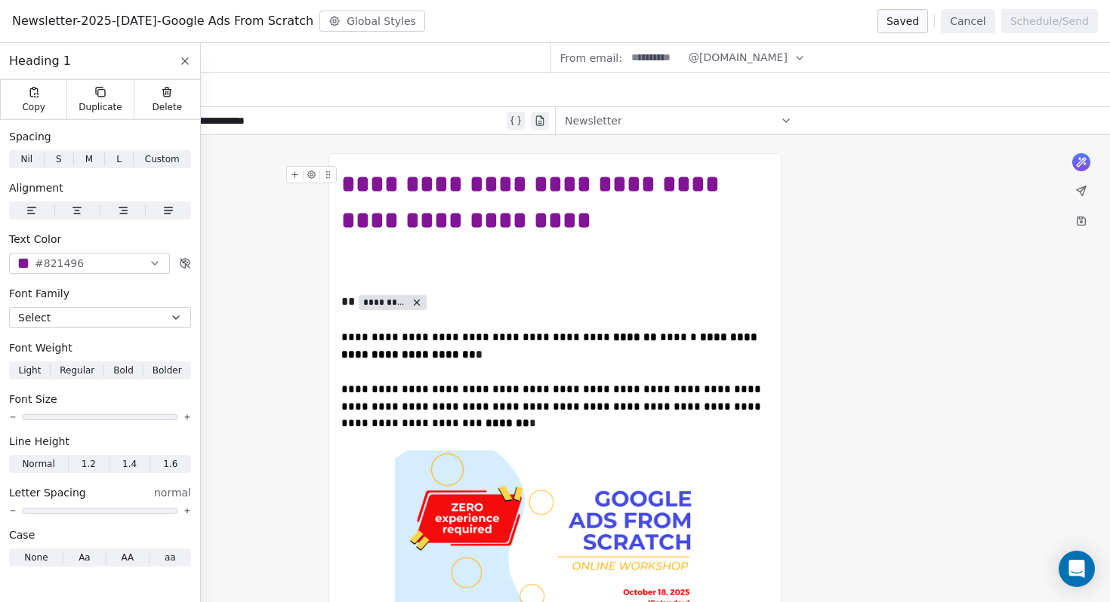
click at [26, 263] on div "button" at bounding box center [23, 263] width 11 height 11
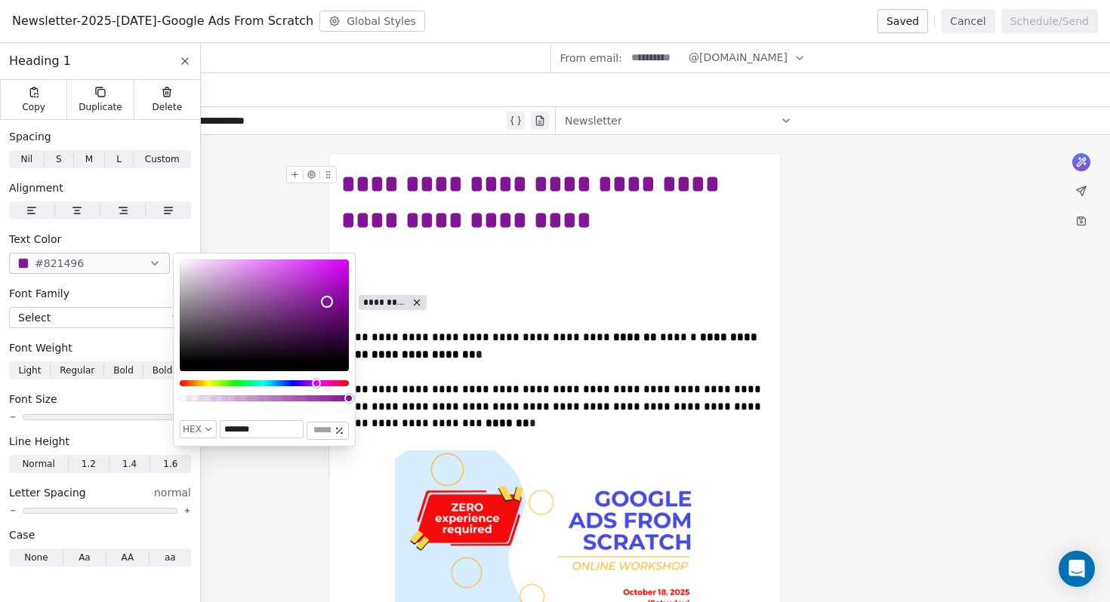
click at [417, 205] on div "**********" at bounding box center [554, 202] width 427 height 72
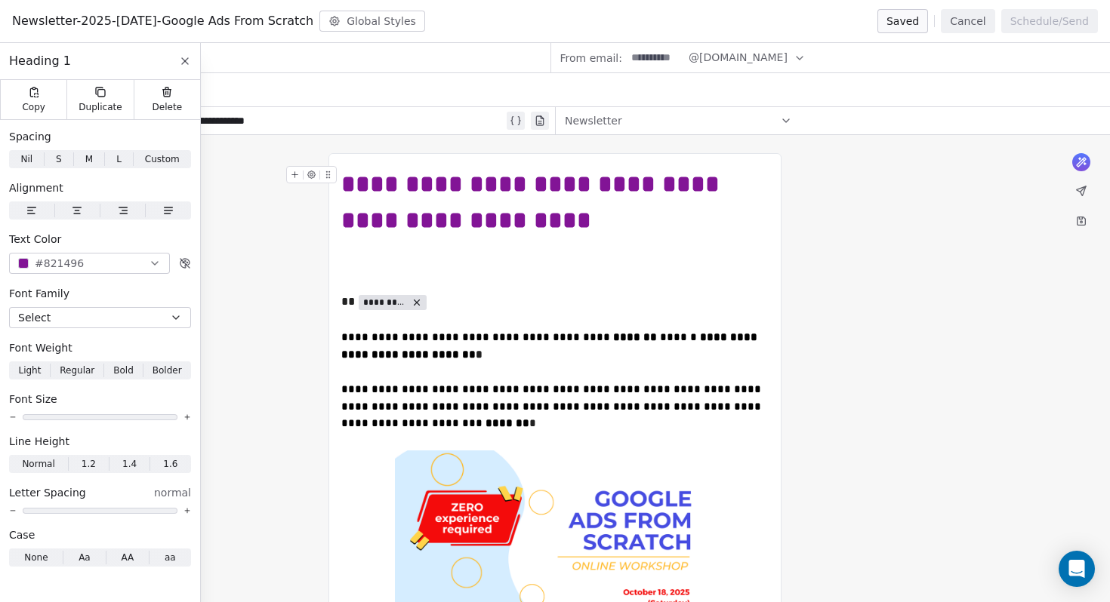
click at [374, 180] on div "**********" at bounding box center [554, 202] width 427 height 72
click at [115, 265] on button "#821496" at bounding box center [89, 263] width 161 height 21
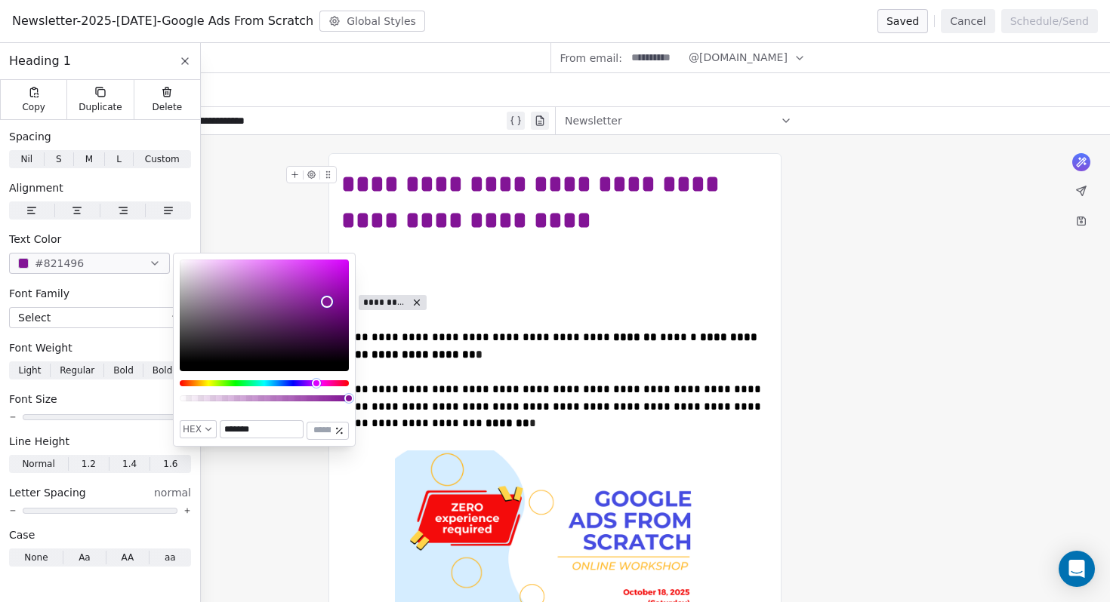
click at [276, 429] on input "*******" at bounding box center [261, 429] width 82 height 17
paste input "text"
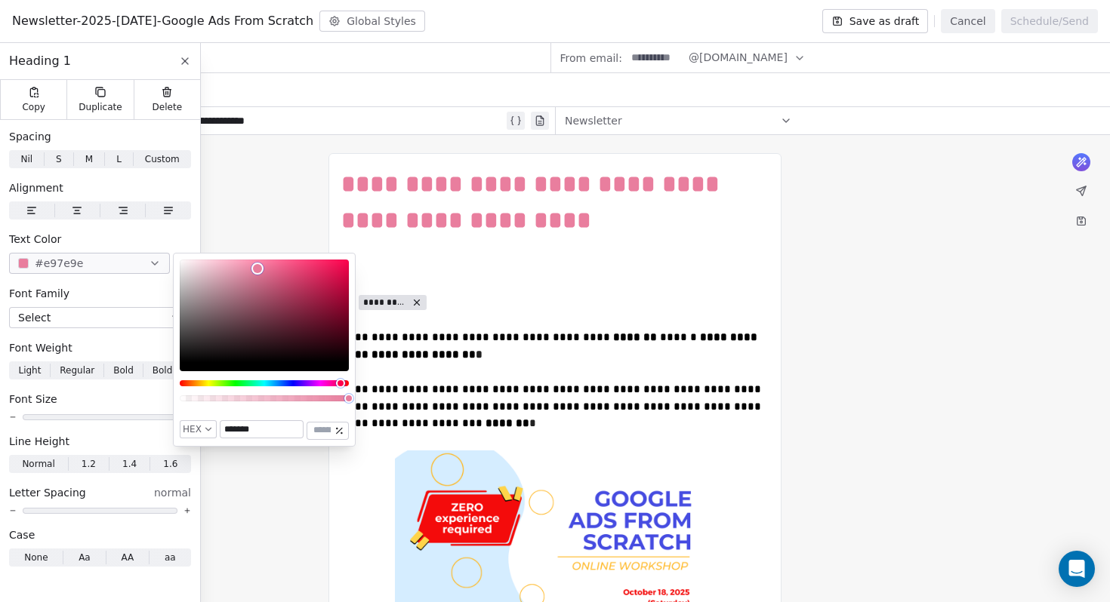
type input "*******"
click at [582, 315] on div "To enrich screen reader interactions, please activate Accessibility in Grammarl…" at bounding box center [554, 320] width 427 height 18
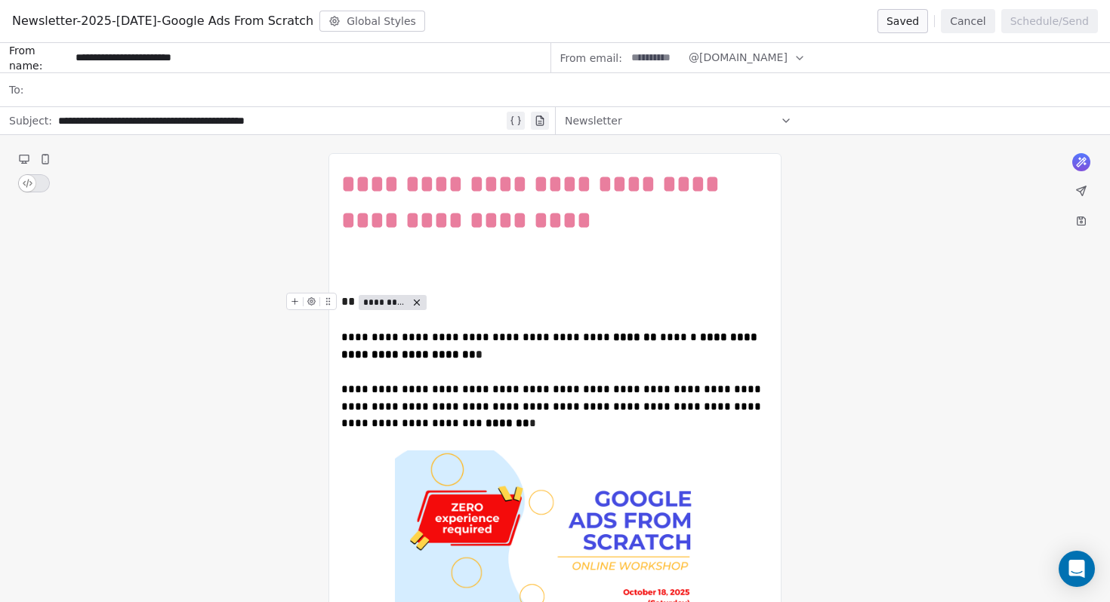
click at [385, 301] on span "*********" at bounding box center [385, 303] width 44 height 12
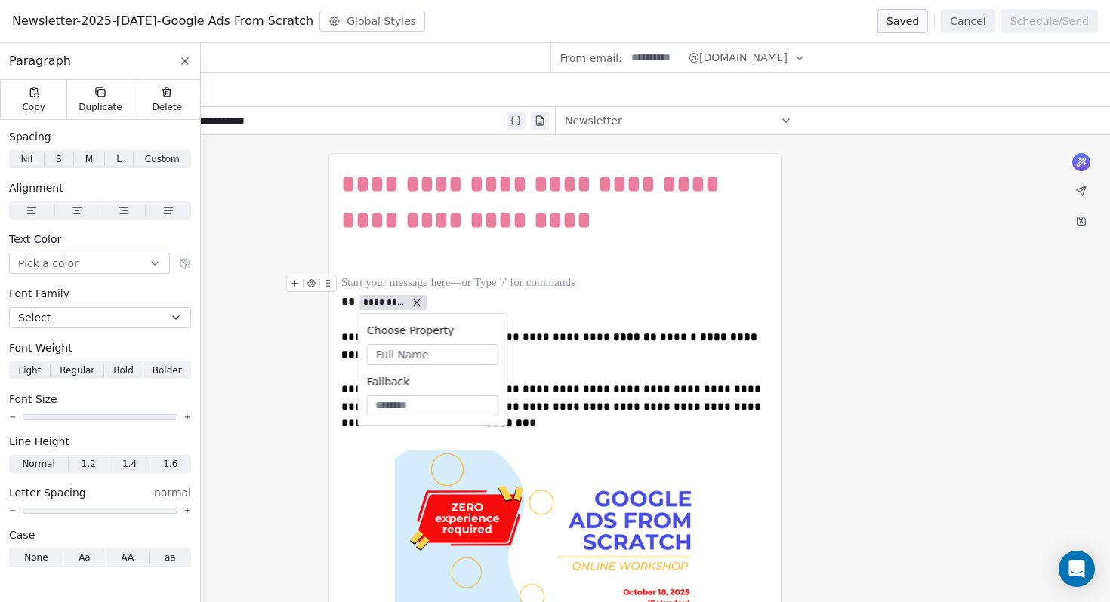
click at [532, 278] on div "To enrich screen reader interactions, please activate Accessibility in Grammarl…" at bounding box center [554, 284] width 427 height 18
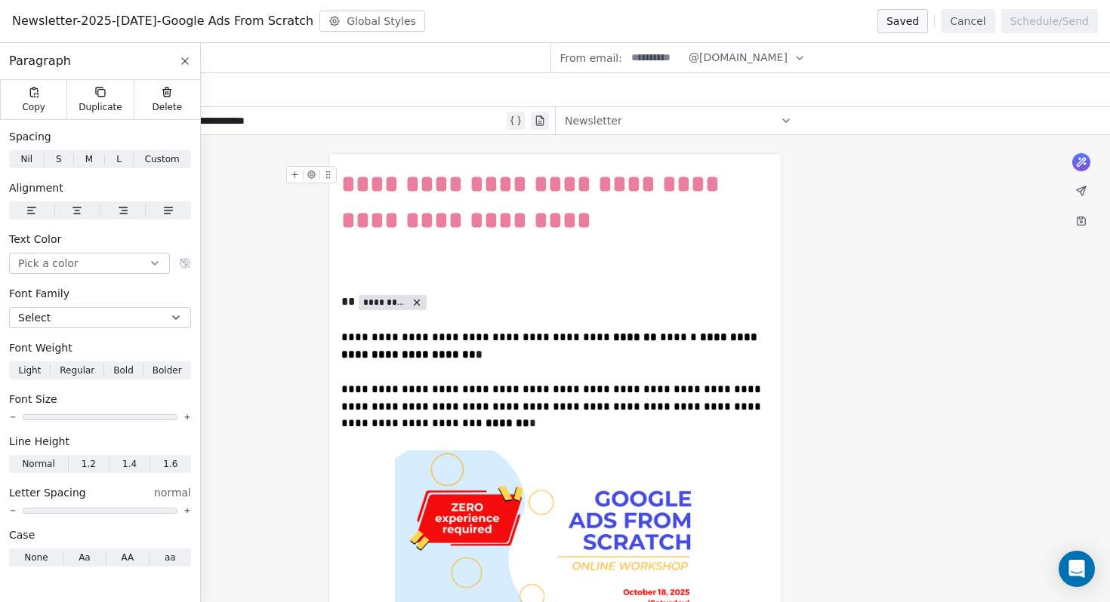
click at [1075, 195] on icon at bounding box center [1081, 191] width 12 height 12
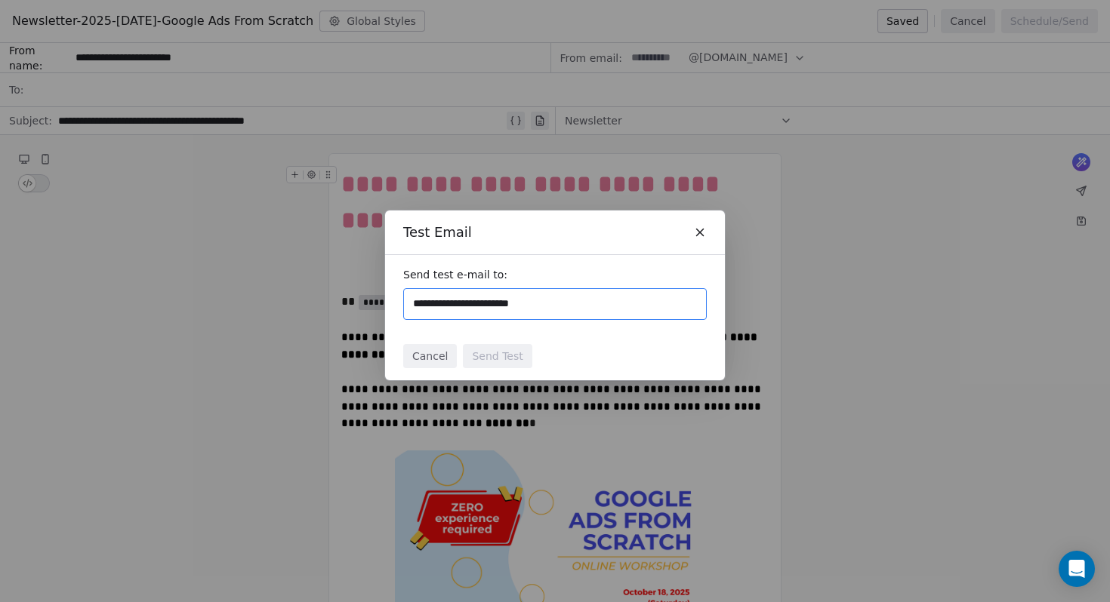
type input "**********"
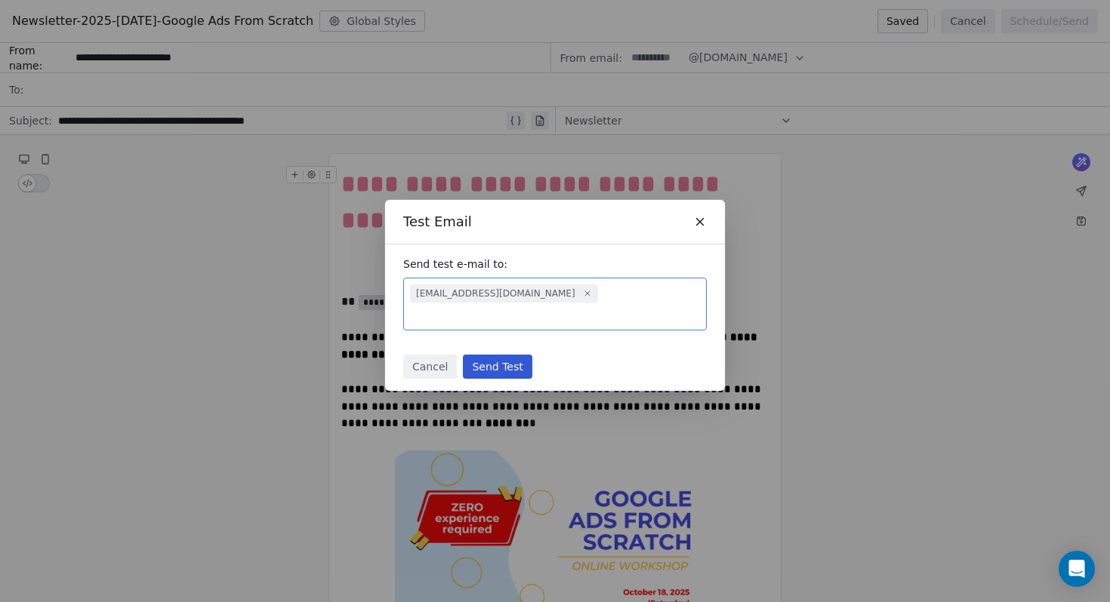
click at [514, 355] on button "Send Test" at bounding box center [497, 367] width 69 height 24
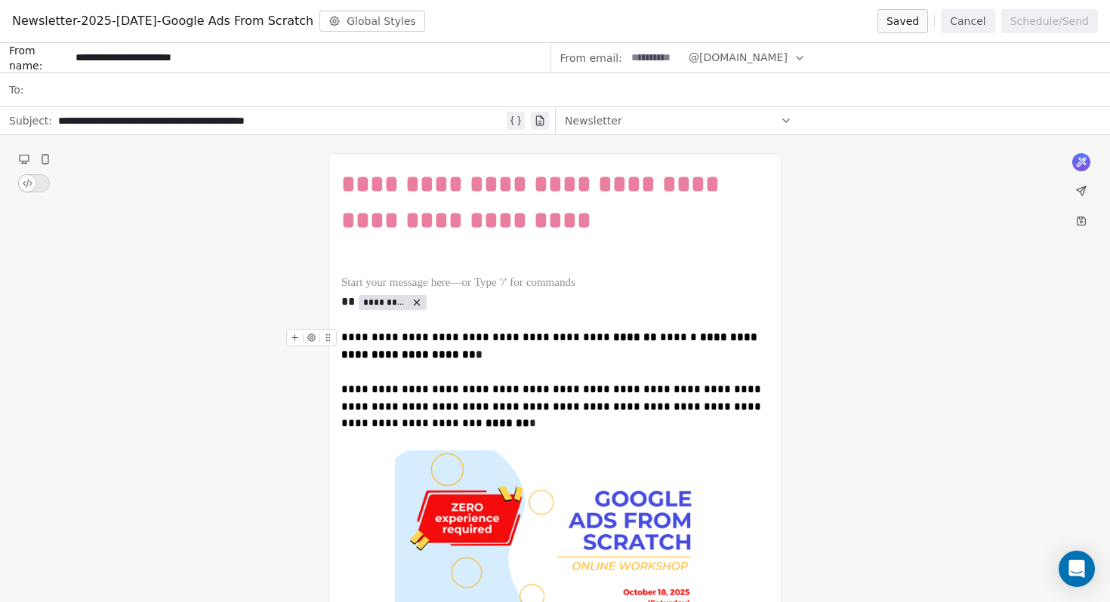
click at [342, 335] on div "To enrich screen reader interactions, please activate Accessibility in Grammarl…" at bounding box center [314, 342] width 57 height 26
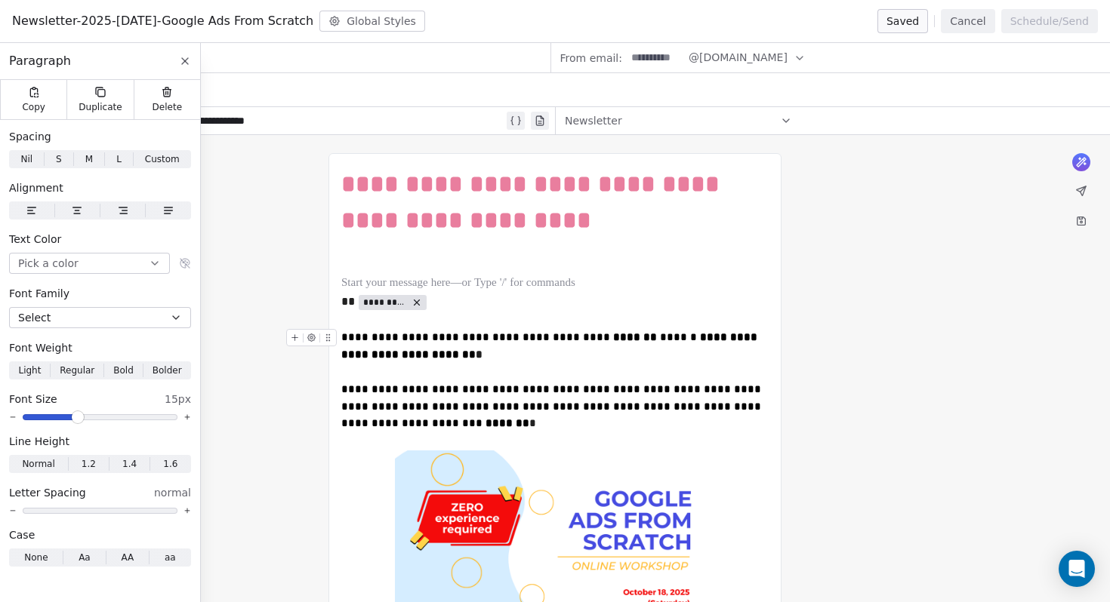
click at [346, 338] on span "**********" at bounding box center [550, 345] width 419 height 29
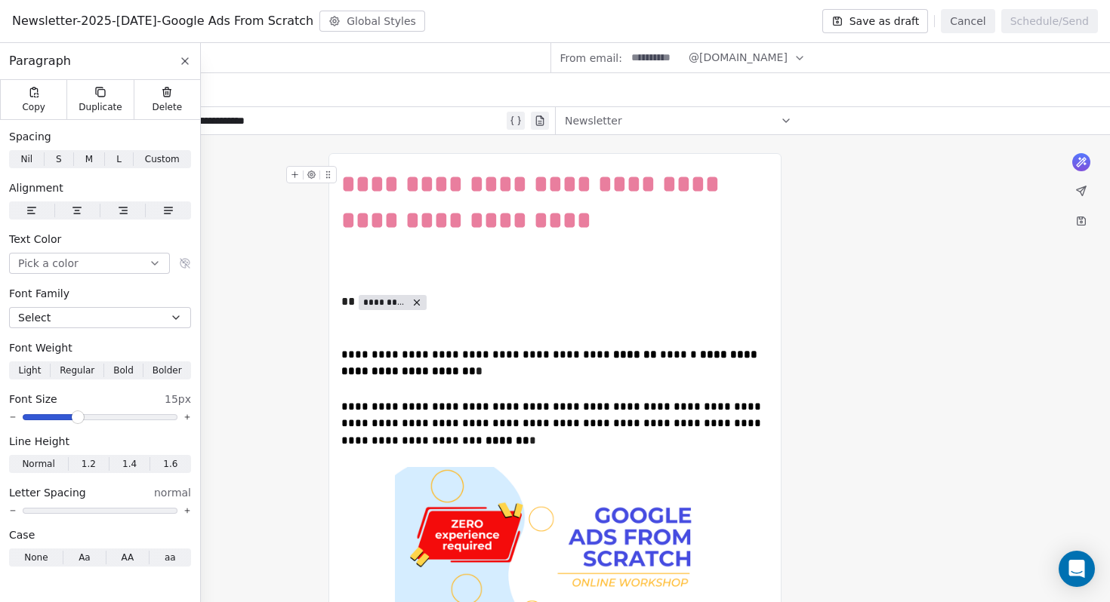
click at [1089, 198] on button at bounding box center [1080, 190] width 21 height 21
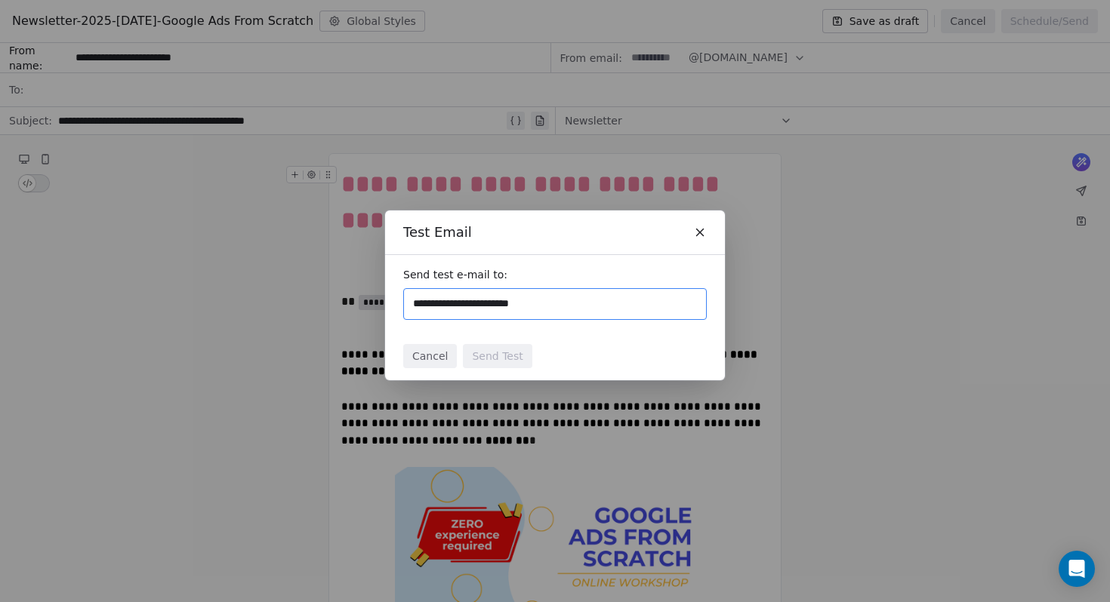
type input "**********"
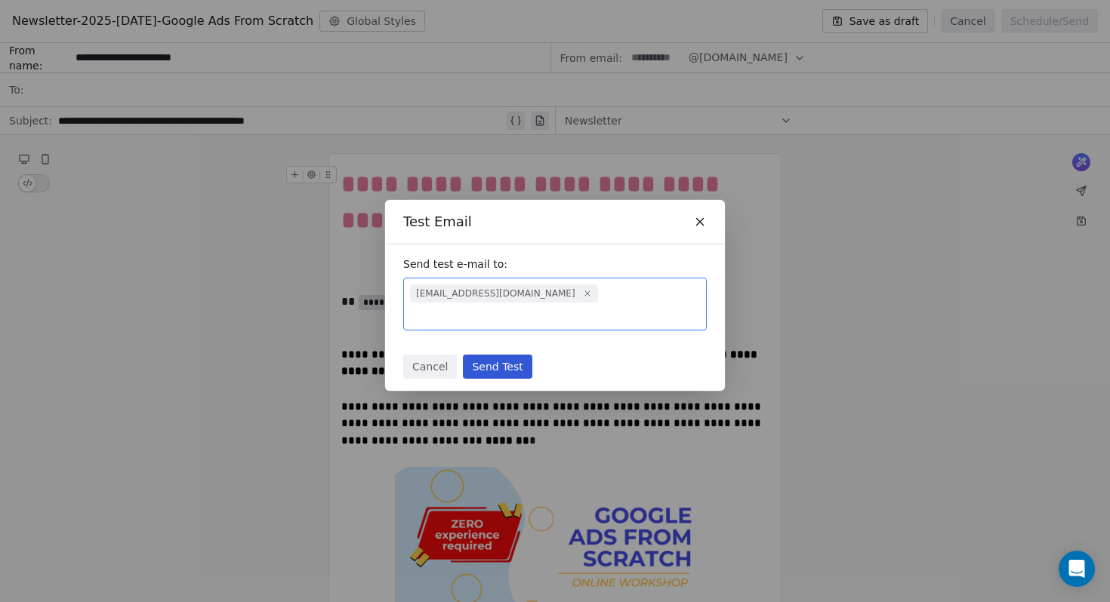
click at [510, 358] on button "Send Test" at bounding box center [497, 367] width 69 height 24
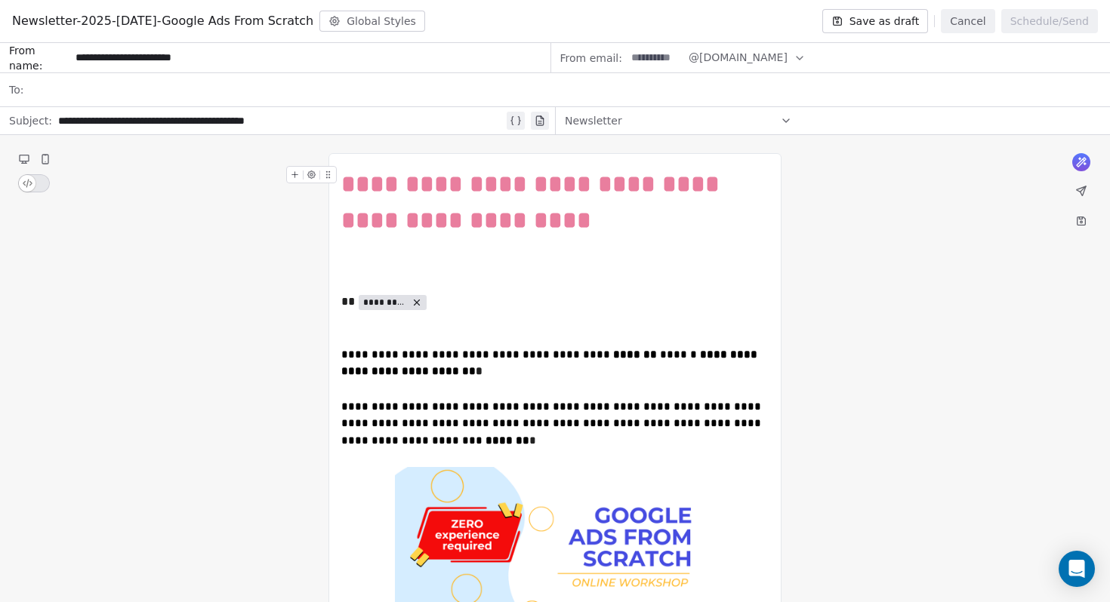
click at [191, 87] on div at bounding box center [564, 89] width 1071 height 33
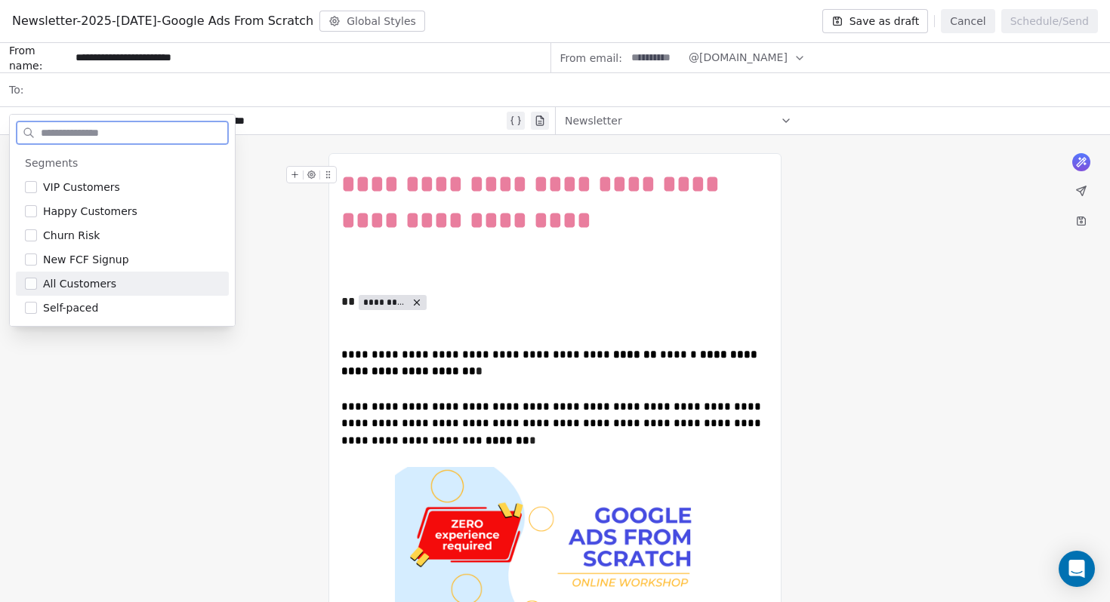
click at [29, 284] on button "Suggestions" at bounding box center [31, 284] width 12 height 12
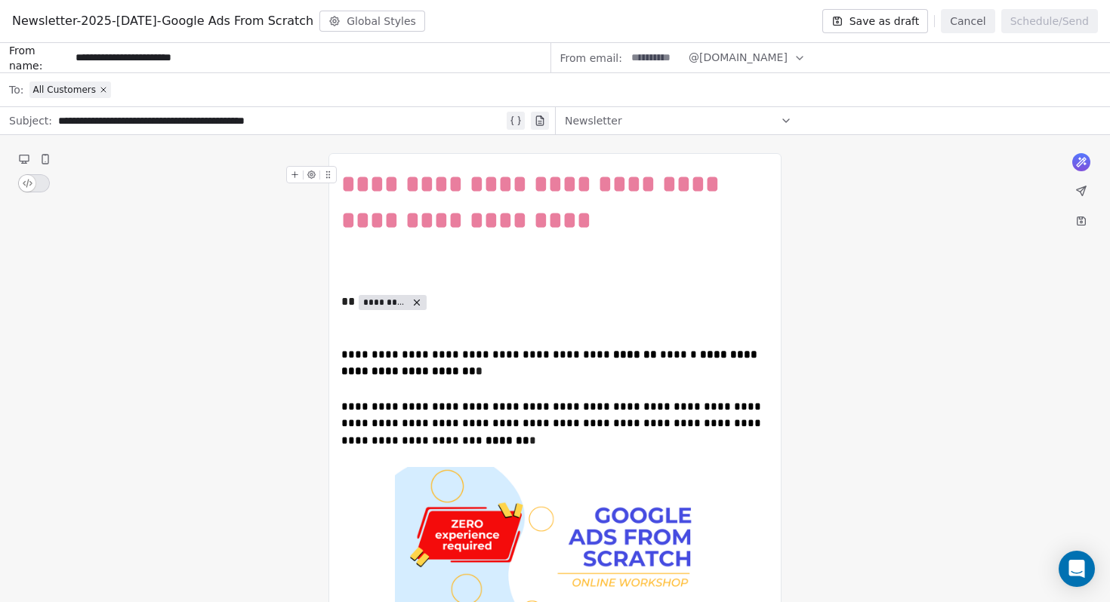
click at [614, 91] on div "All Customers" at bounding box center [564, 89] width 1071 height 33
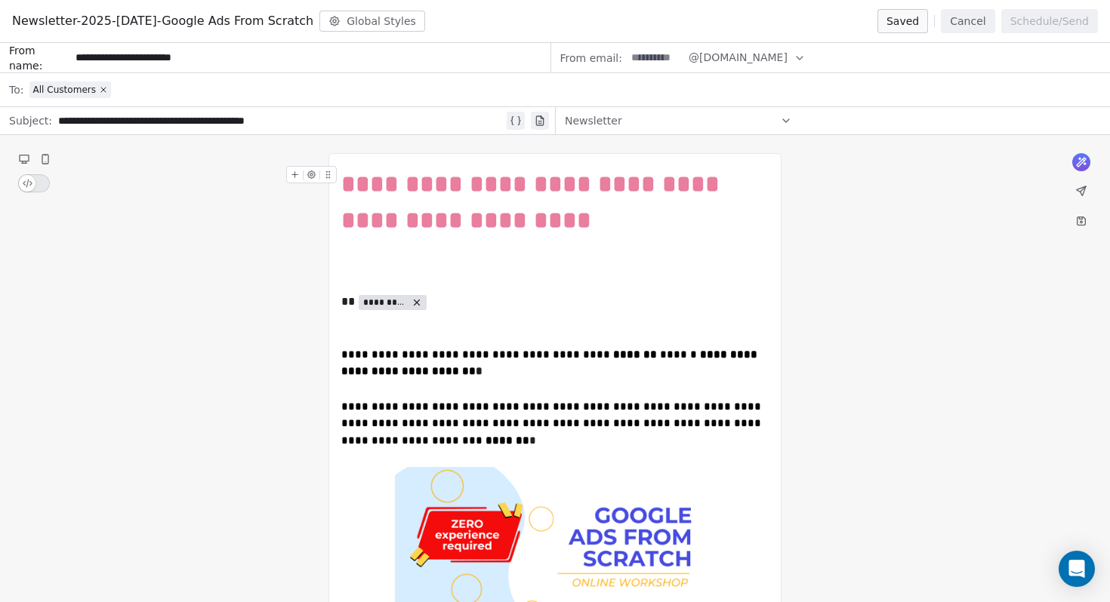
click at [965, 23] on button "Cancel" at bounding box center [968, 21] width 54 height 24
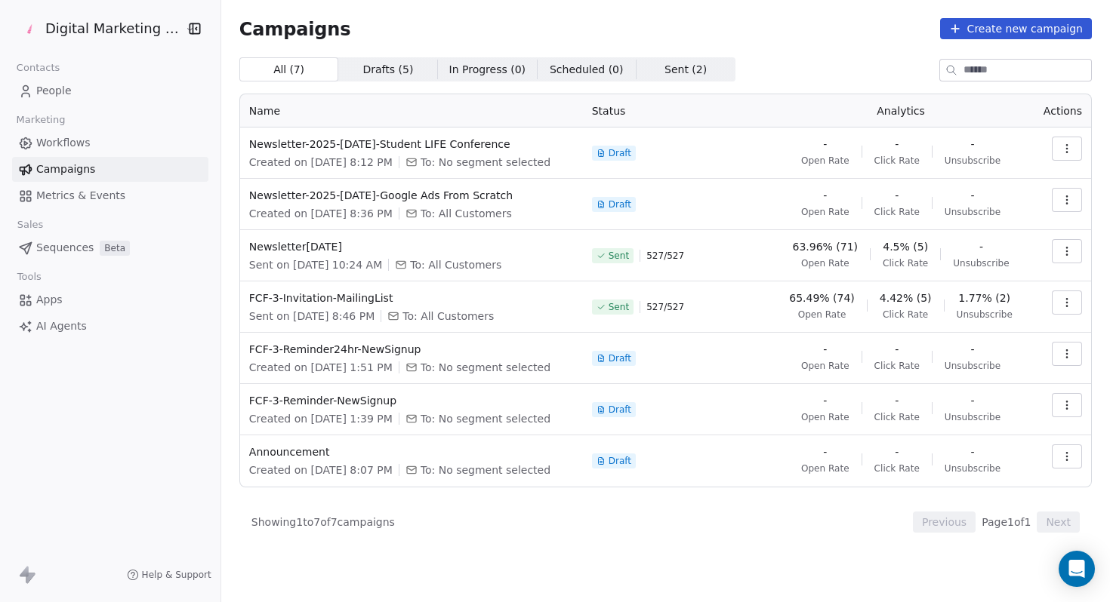
click at [1066, 204] on icon "button" at bounding box center [1066, 203] width 1 height 1
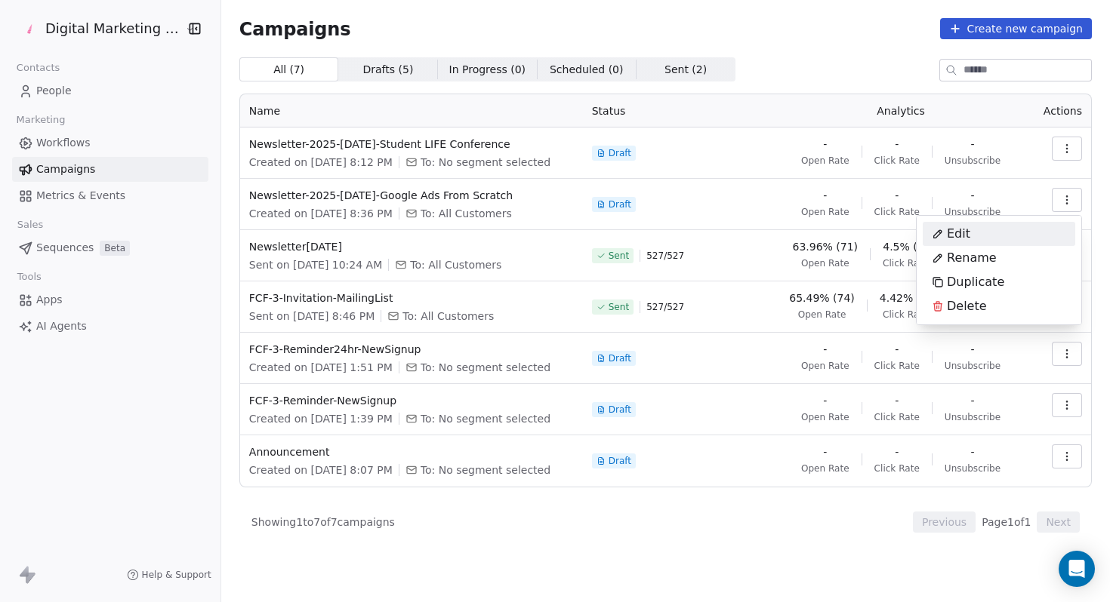
click at [977, 234] on div "Edit" at bounding box center [950, 234] width 57 height 24
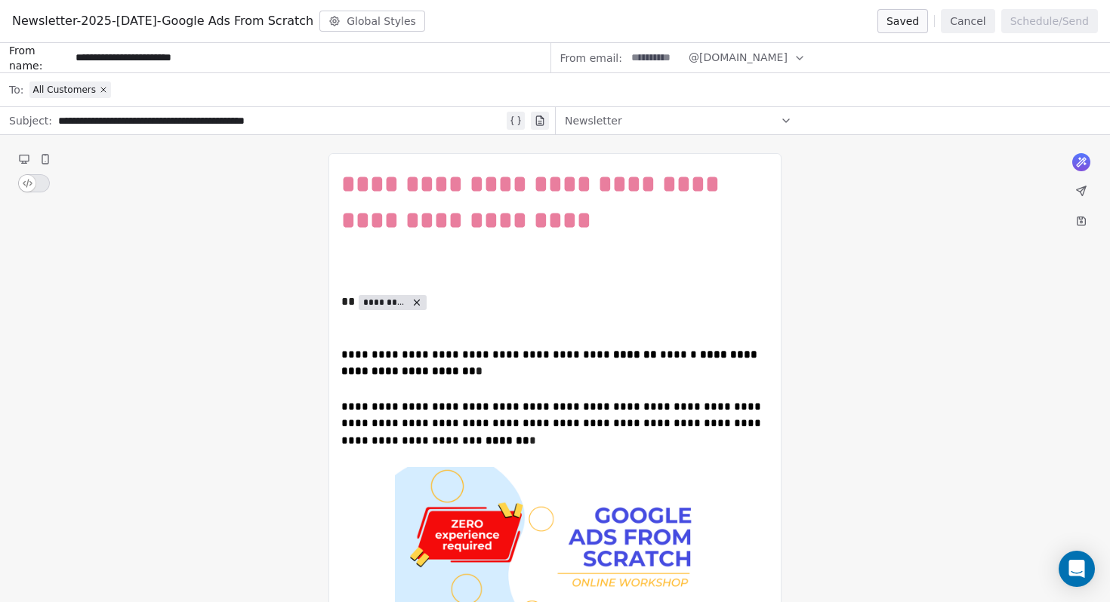
click at [655, 66] on input at bounding box center [655, 58] width 59 height 28
click at [805, 56] on icon "button" at bounding box center [799, 58] width 12 height 12
click at [787, 57] on span "@[DOMAIN_NAME]" at bounding box center [737, 58] width 99 height 16
click at [652, 107] on div "Newsletter" at bounding box center [832, 120] width 555 height 27
click at [642, 53] on input at bounding box center [655, 58] width 59 height 28
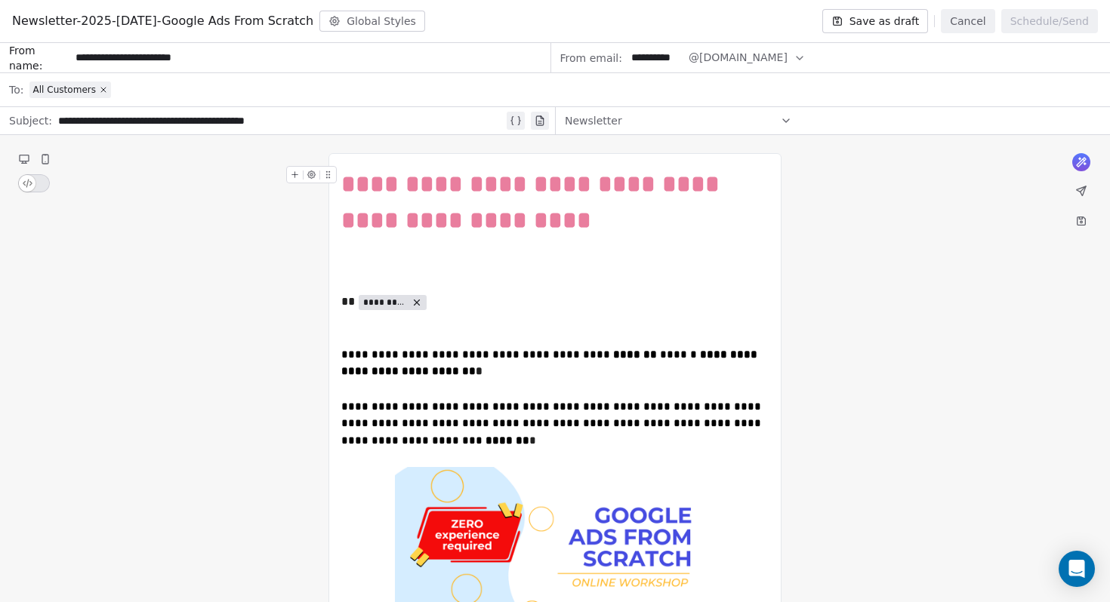
type input "**********"
click at [787, 52] on span "@[DOMAIN_NAME]" at bounding box center [737, 58] width 99 height 16
click at [836, 96] on icon "Suggestions" at bounding box center [833, 94] width 8 height 5
click at [805, 63] on icon "button" at bounding box center [799, 58] width 12 height 12
click at [645, 73] on div "All Customers" at bounding box center [564, 89] width 1071 height 33
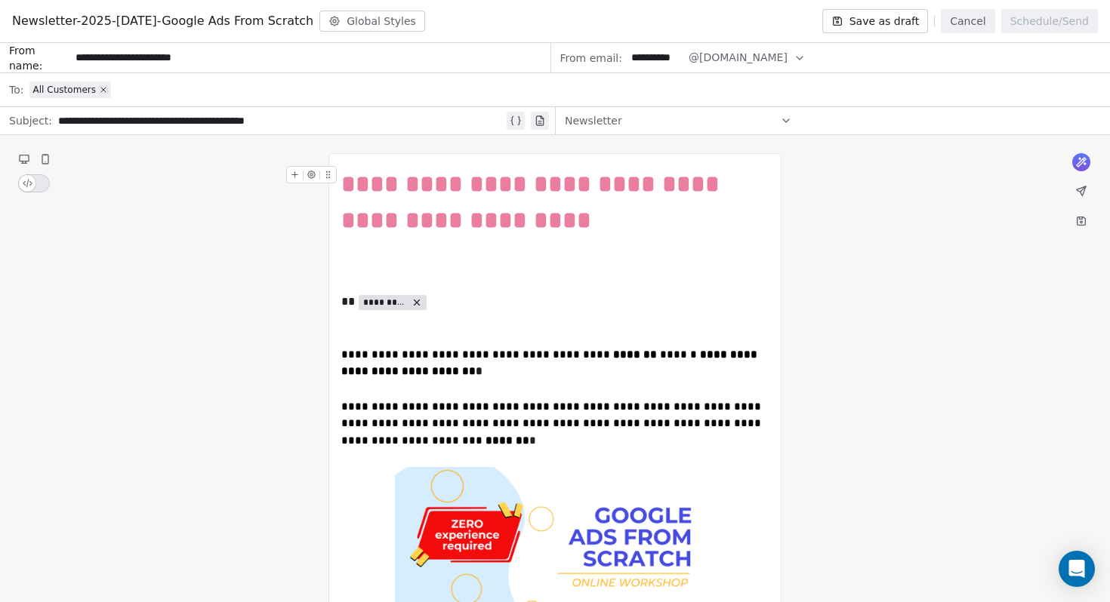
drag, startPoint x: 630, startPoint y: 57, endPoint x: 695, endPoint y: 59, distance: 65.7
click at [695, 59] on div "**********" at bounding box center [830, 58] width 559 height 30
click at [174, 58] on input "**********" at bounding box center [309, 58] width 479 height 28
click at [655, 58] on input "**********" at bounding box center [655, 58] width 59 height 28
click at [972, 27] on button "Cancel" at bounding box center [968, 21] width 54 height 24
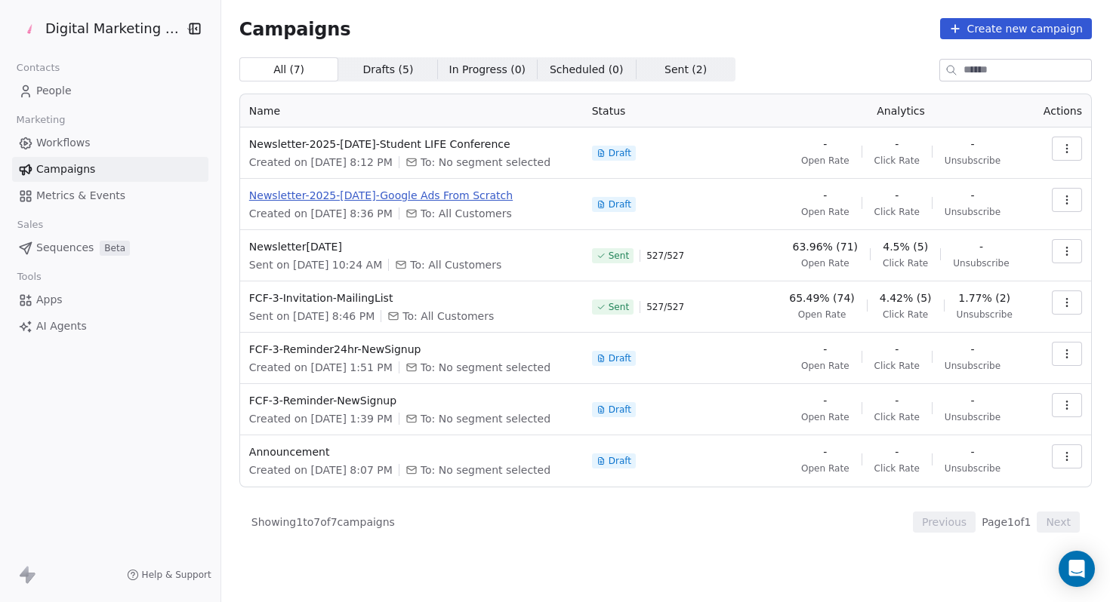
click at [315, 194] on span "Newsletter-2025-[DATE]-Google Ads From Scratch" at bounding box center [411, 195] width 325 height 15
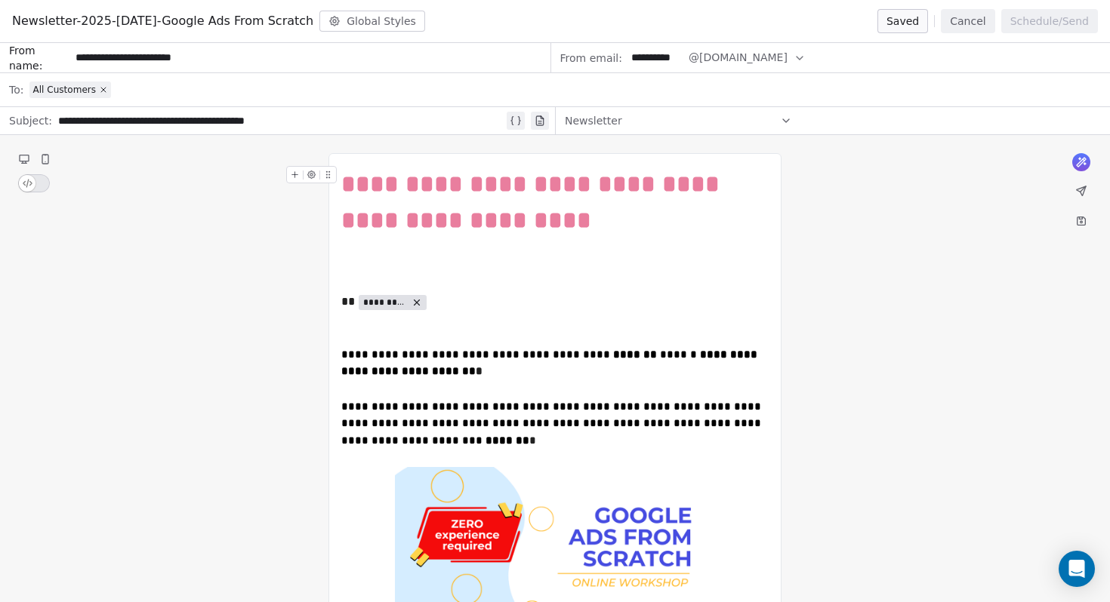
click at [679, 58] on input "**********" at bounding box center [655, 58] width 59 height 28
click at [651, 59] on input "**********" at bounding box center [655, 58] width 59 height 28
type input "**********"
click at [685, 44] on div at bounding box center [685, 44] width 0 height 0
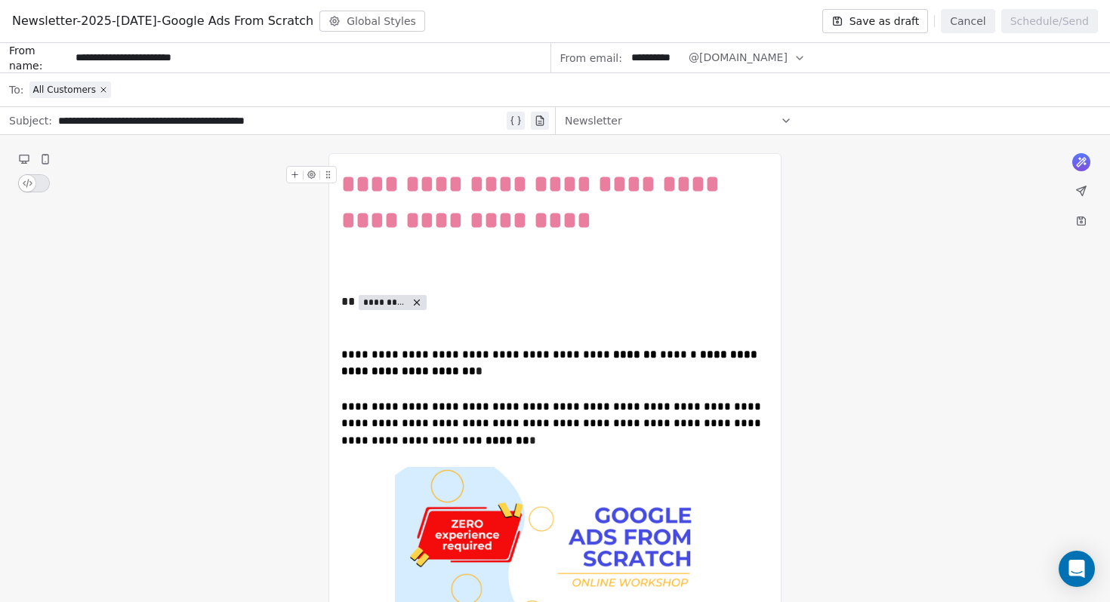
click at [685, 44] on div at bounding box center [685, 44] width 0 height 0
click at [680, 60] on div "**********" at bounding box center [830, 58] width 559 height 30
click at [676, 58] on input "**********" at bounding box center [655, 58] width 59 height 28
type input "*********"
click at [1082, 191] on icon at bounding box center [1080, 190] width 9 height 9
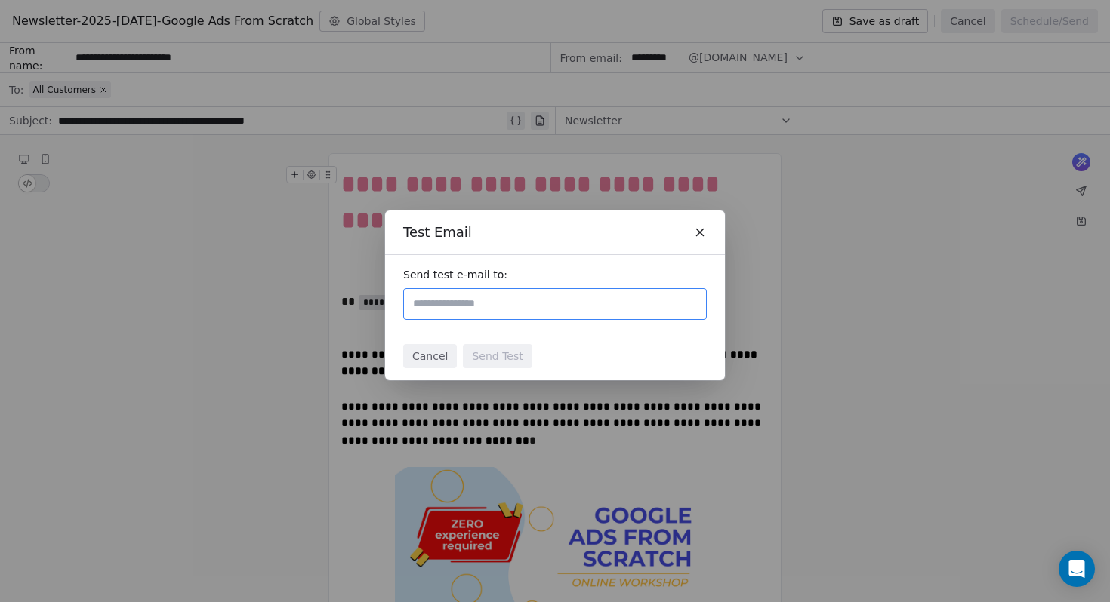
click at [558, 269] on span "Send test e-mail to:" at bounding box center [554, 274] width 303 height 15
type input "**********"
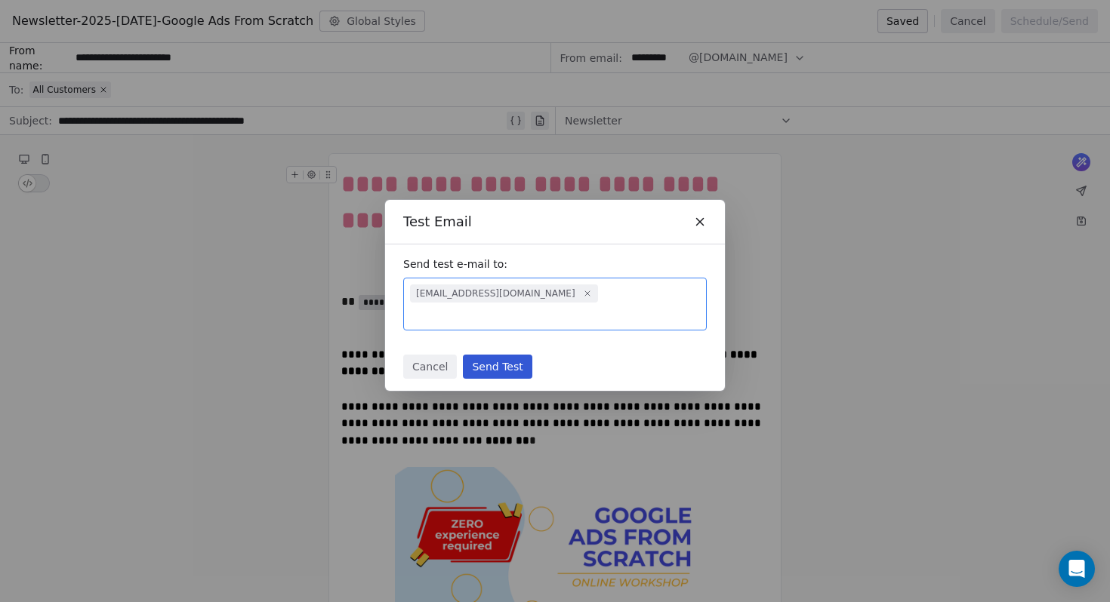
click at [510, 357] on button "Send Test" at bounding box center [497, 367] width 69 height 24
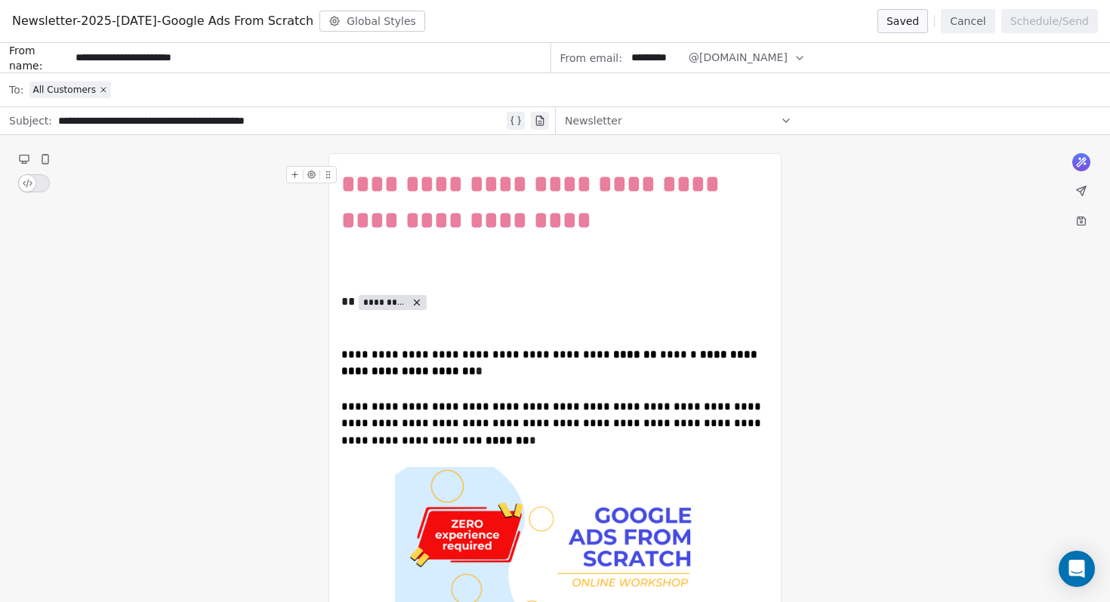
click at [976, 29] on button "Cancel" at bounding box center [968, 21] width 54 height 24
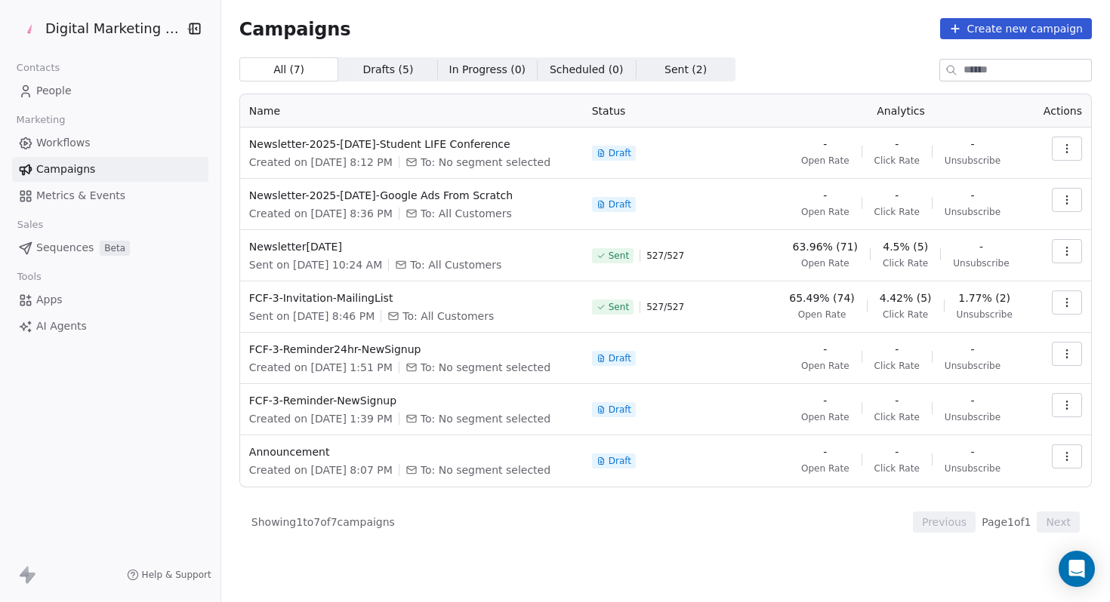
click at [697, 70] on span "Sent ( 2 ) Sent ( 2 )" at bounding box center [685, 69] width 99 height 24
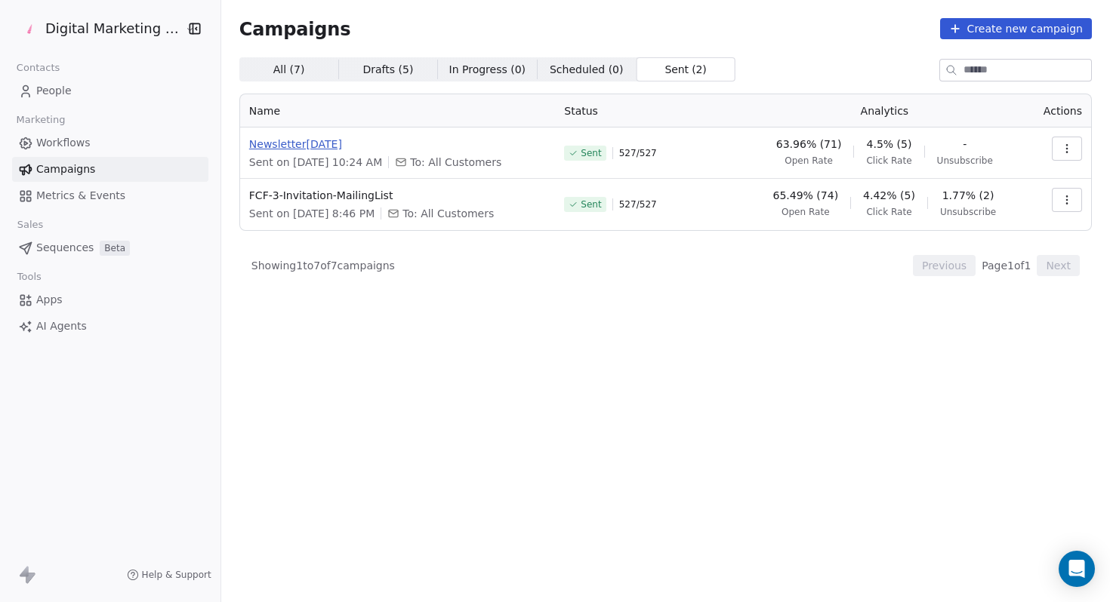
click at [325, 147] on span "Newsletter[DATE]" at bounding box center [397, 144] width 297 height 15
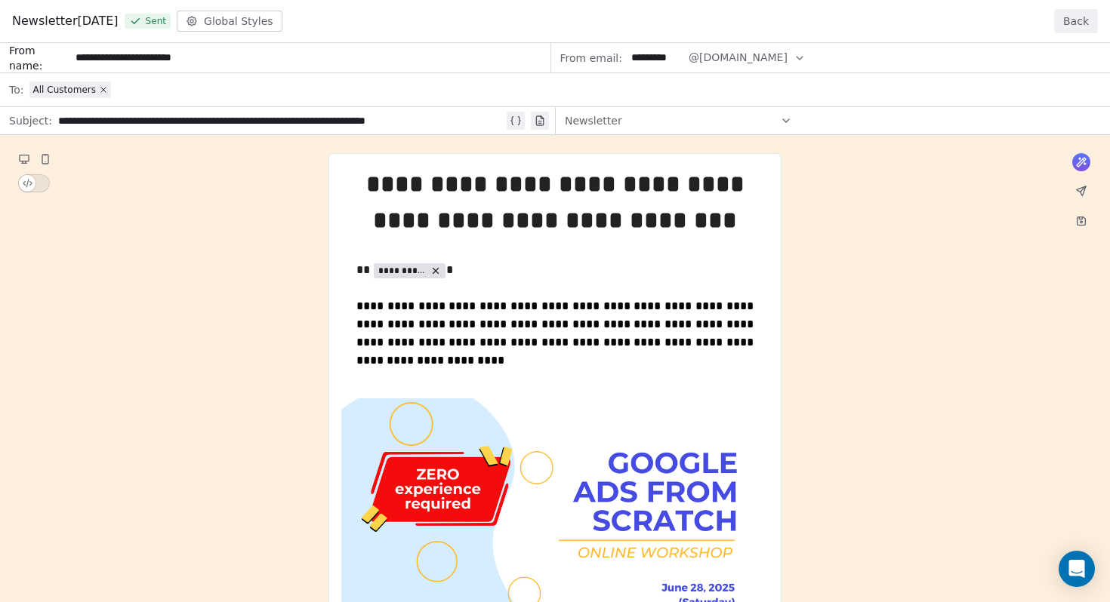
click at [1073, 20] on button "Back" at bounding box center [1076, 21] width 44 height 24
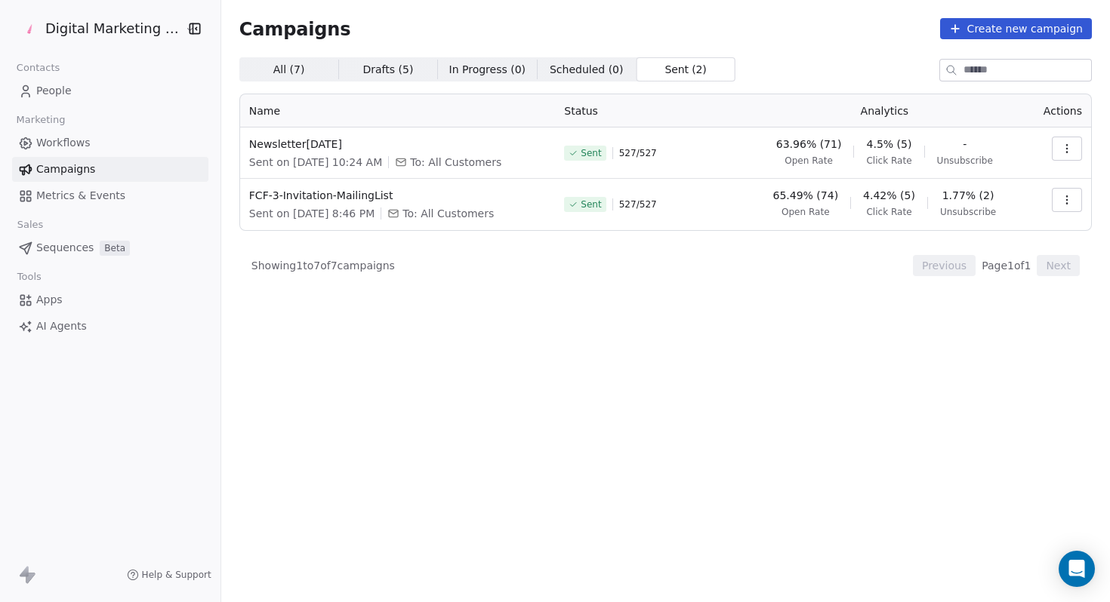
click at [273, 70] on span "All ( 7 )" at bounding box center [289, 70] width 32 height 16
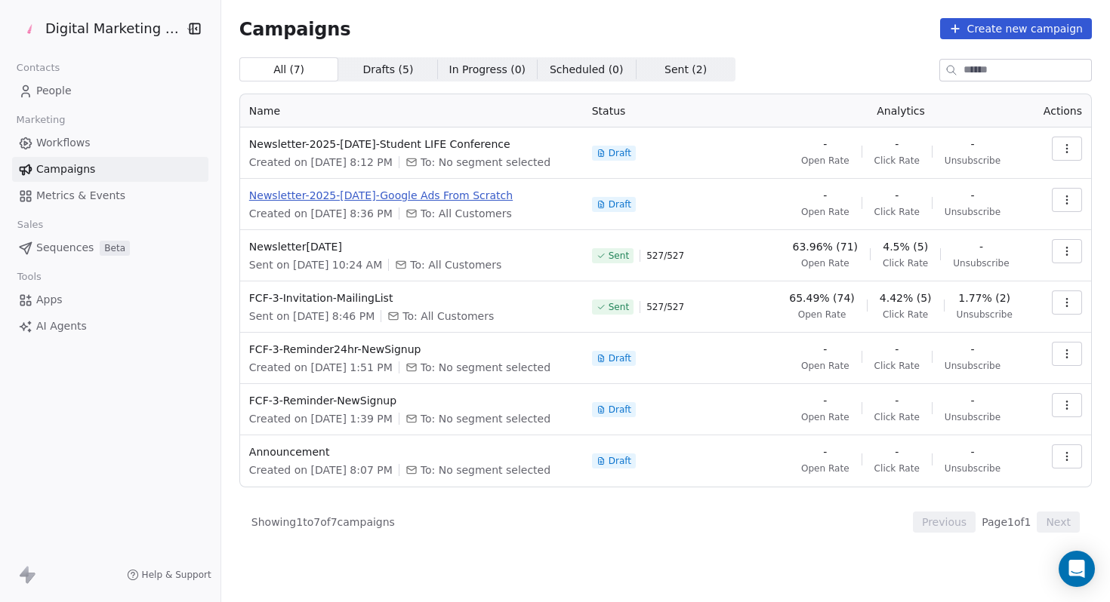
click at [369, 191] on span "Newsletter-2025-[DATE]-Google Ads From Scratch" at bounding box center [411, 195] width 325 height 15
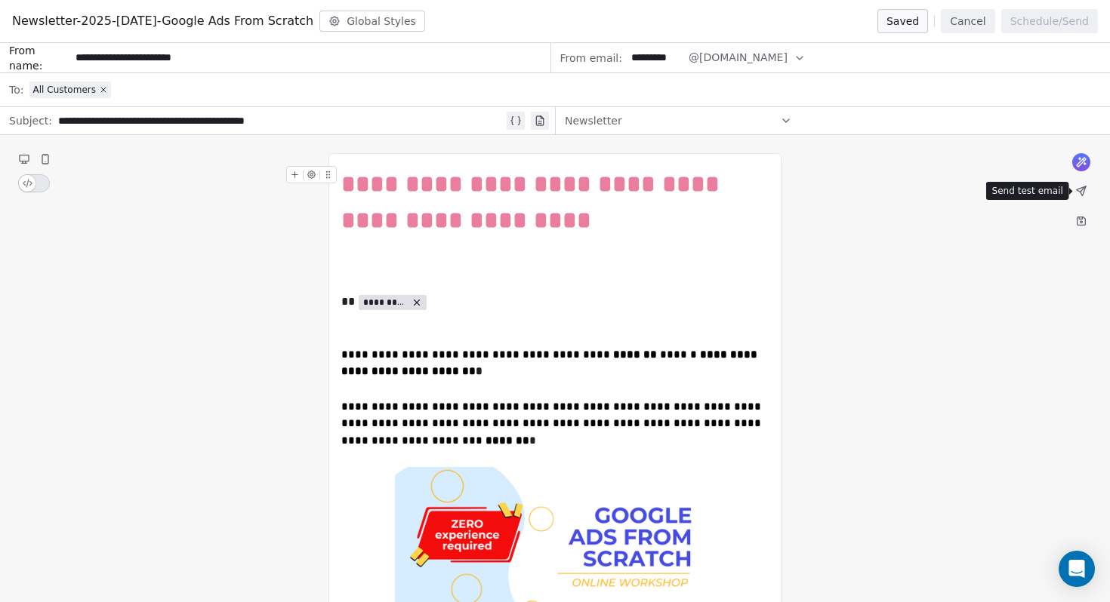
click at [1086, 195] on icon at bounding box center [1081, 191] width 12 height 12
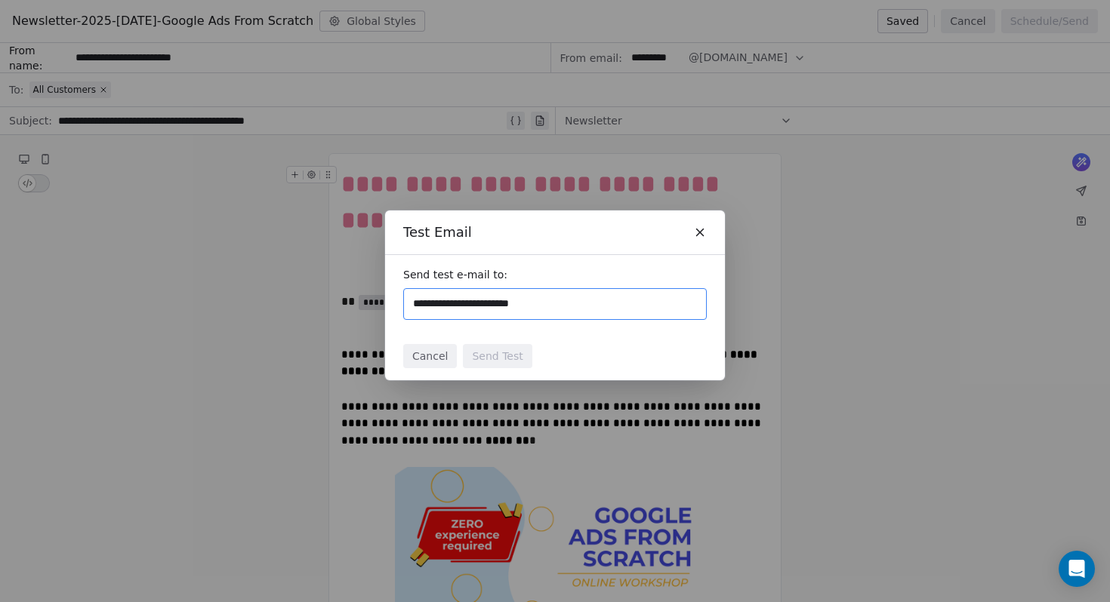
type input "**********"
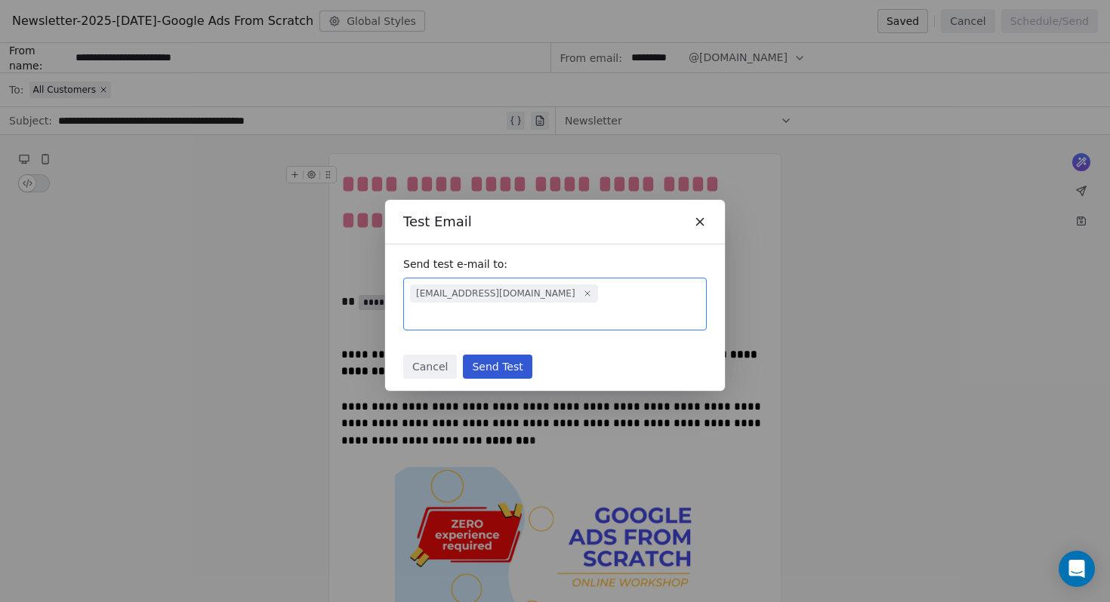
click at [512, 355] on button "Send Test" at bounding box center [497, 367] width 69 height 24
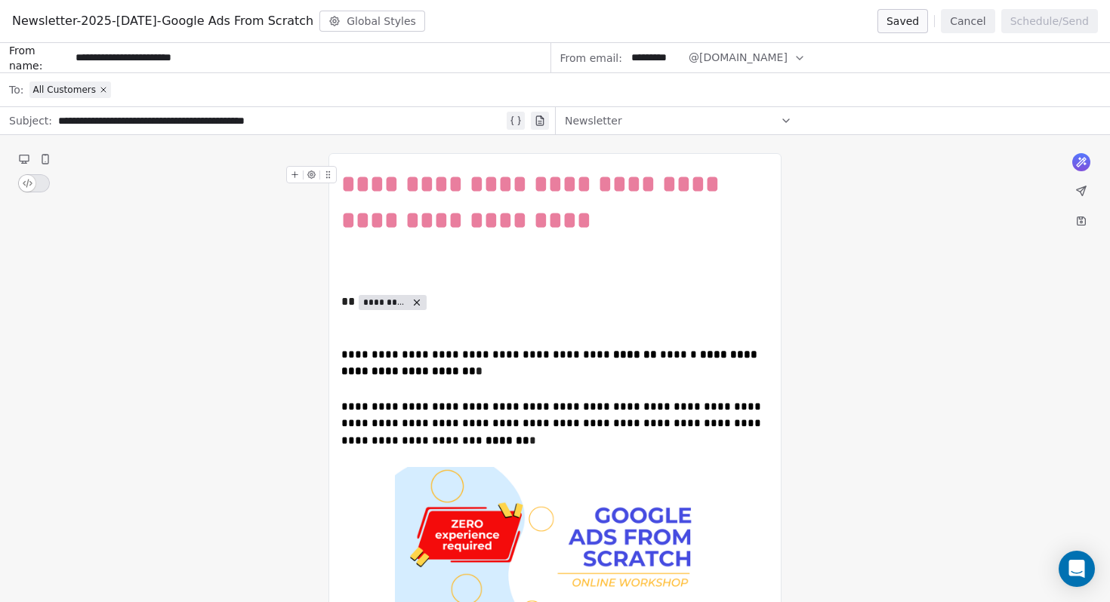
click at [902, 34] on div "Newsletter-2025-SEPT22-Google Ads From Scratch Global Styles Saved Cancel Sched…" at bounding box center [555, 21] width 1110 height 43
click at [962, 29] on button "Cancel" at bounding box center [968, 21] width 54 height 24
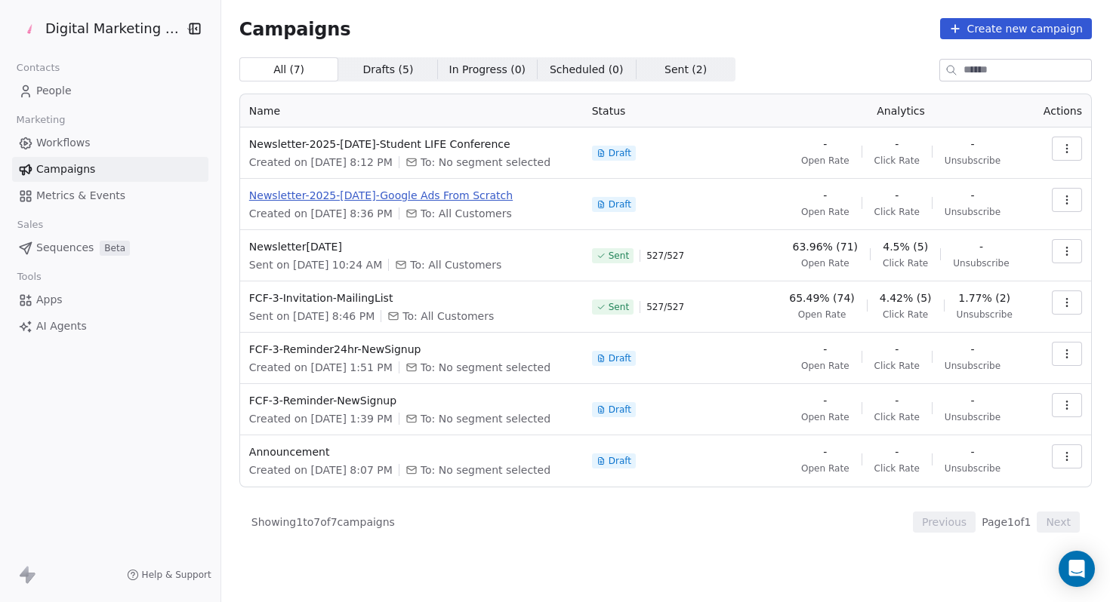
click at [405, 200] on span "Newsletter-2025-[DATE]-Google Ads From Scratch" at bounding box center [411, 195] width 325 height 15
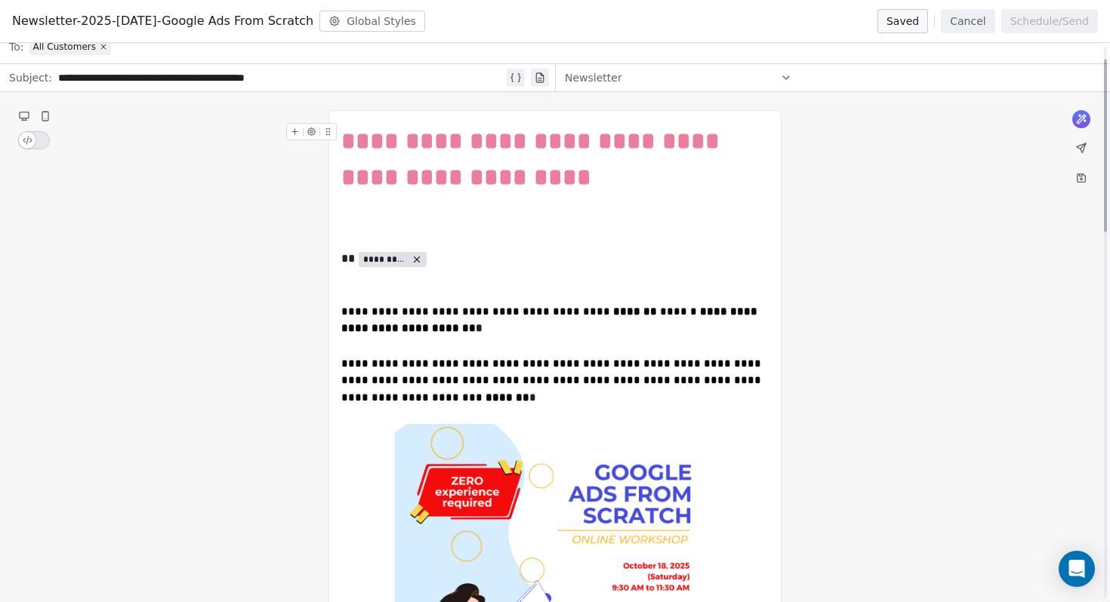
scroll to position [43, 0]
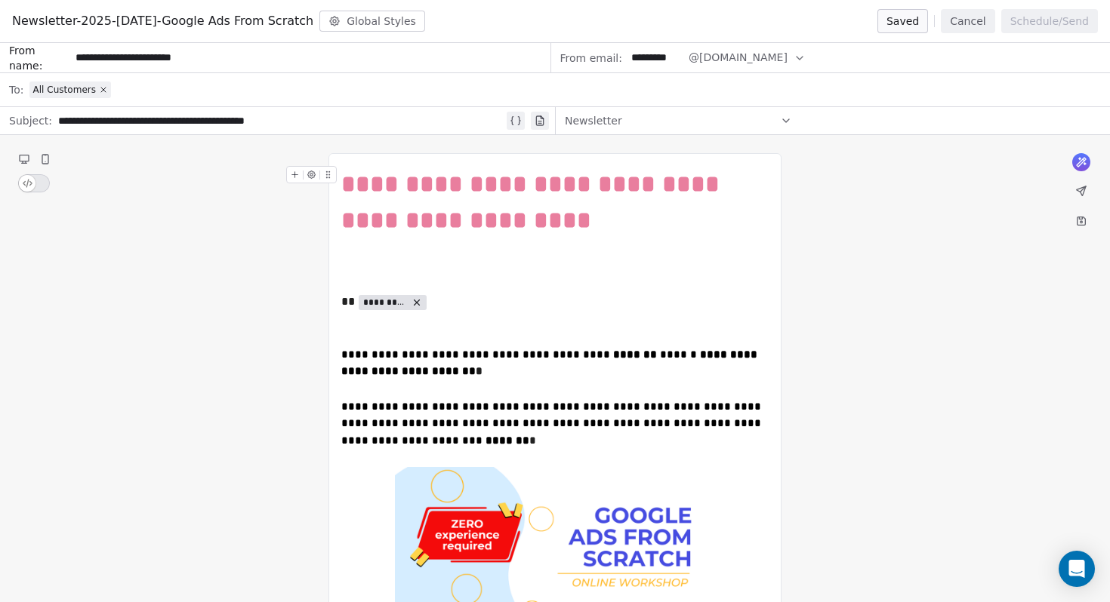
click at [962, 19] on button "Cancel" at bounding box center [968, 21] width 54 height 24
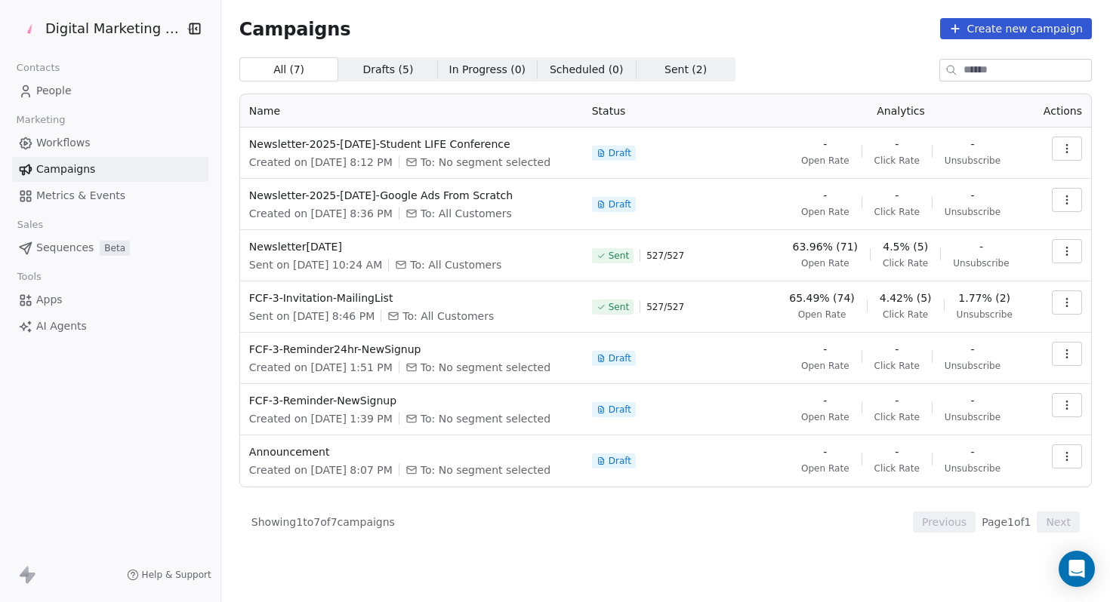
click at [1065, 202] on icon "button" at bounding box center [1067, 200] width 12 height 12
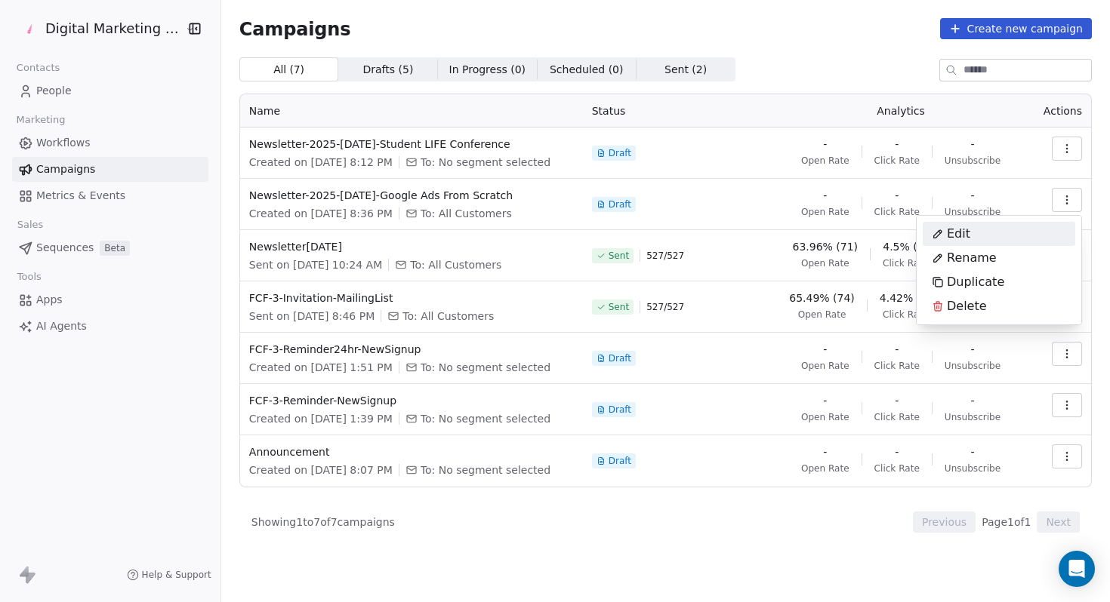
click at [444, 194] on html "Digital Marketing Unicorn Contacts People Marketing Workflows Campaigns Metrics…" at bounding box center [555, 301] width 1110 height 602
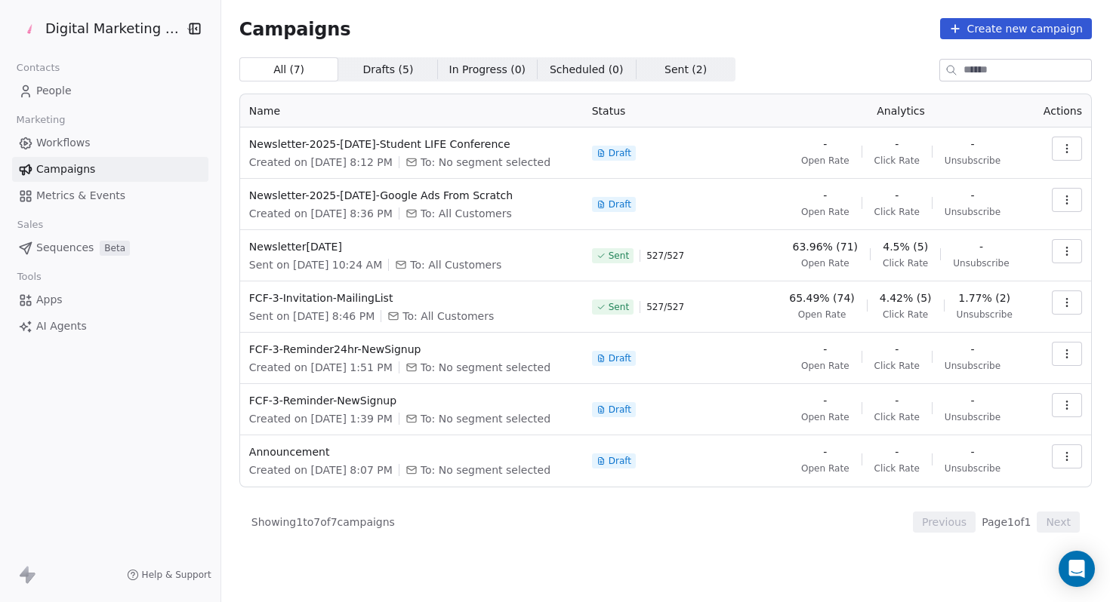
click at [444, 194] on span "Newsletter-2025-[DATE]-Google Ads From Scratch" at bounding box center [411, 195] width 325 height 15
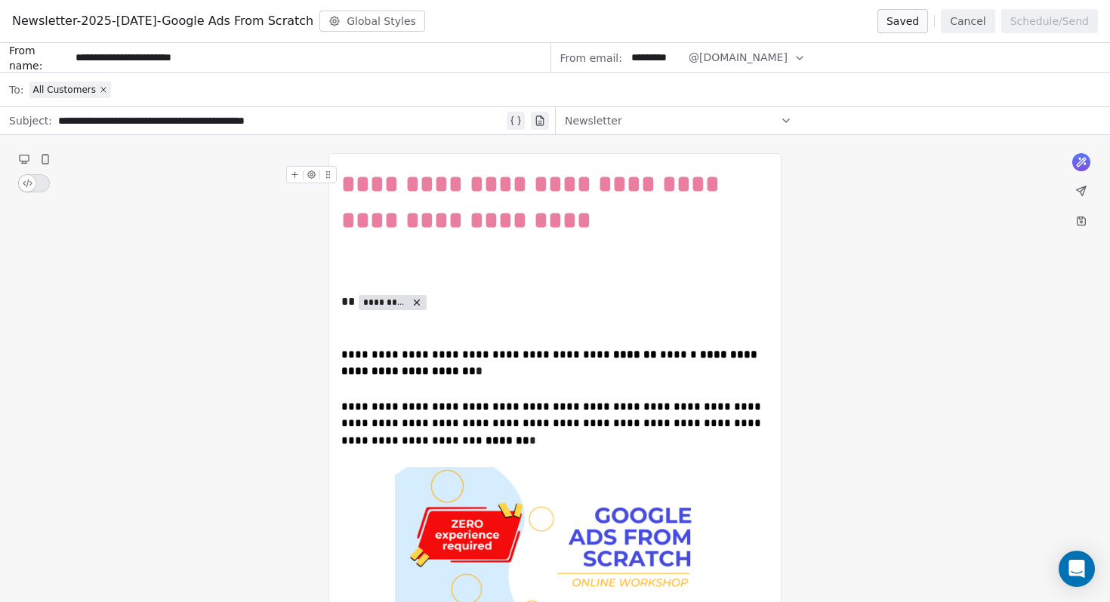
click at [373, 12] on button "Global Styles" at bounding box center [372, 21] width 106 height 21
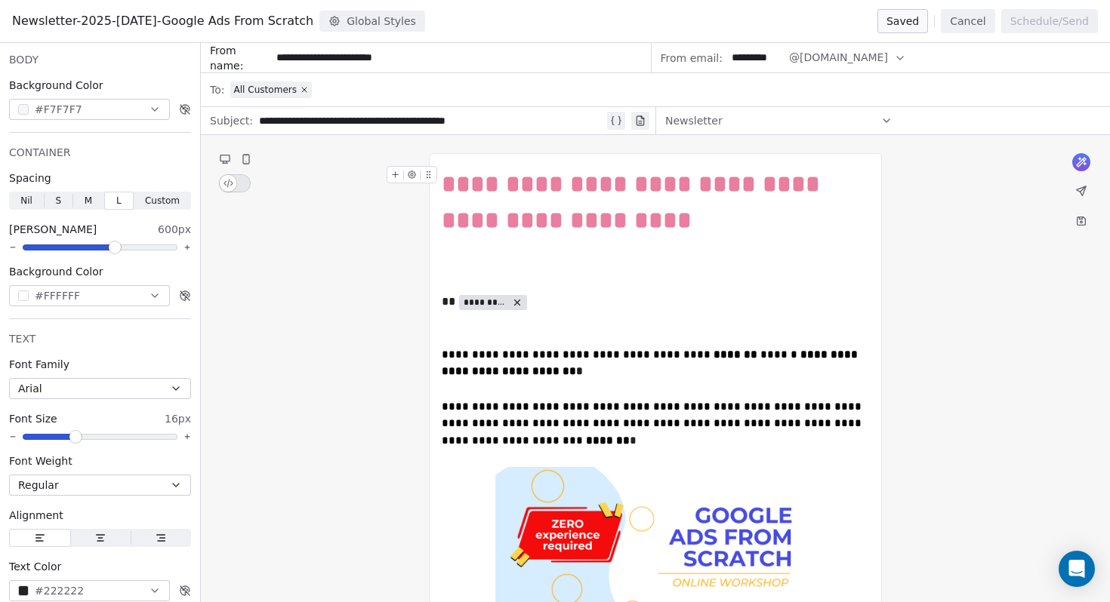
click at [372, 22] on button "Global Styles" at bounding box center [372, 21] width 106 height 21
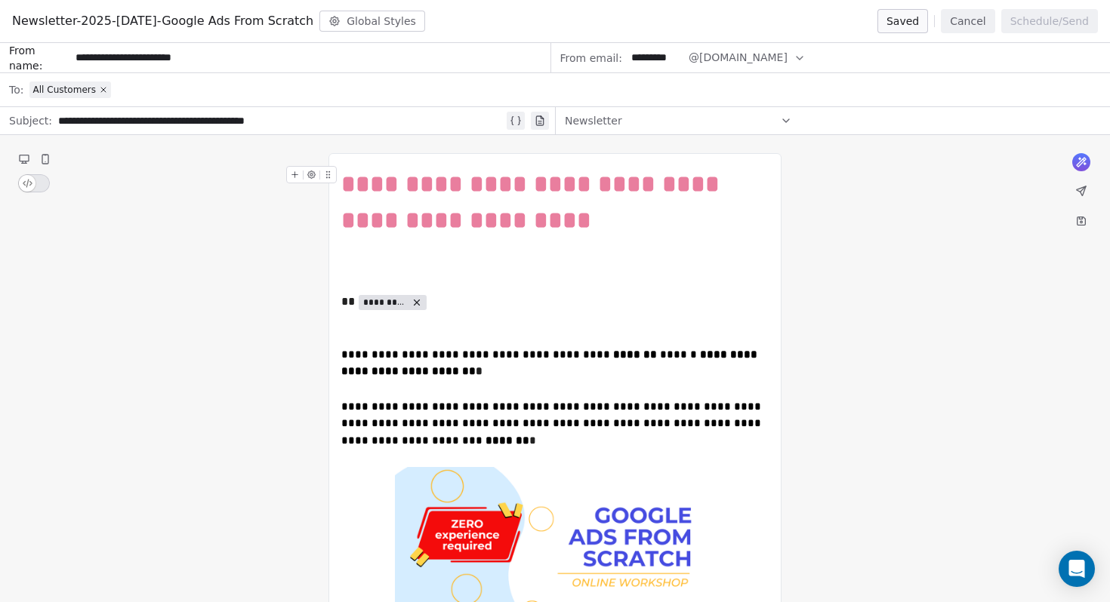
click at [372, 22] on button "Global Styles" at bounding box center [372, 21] width 106 height 21
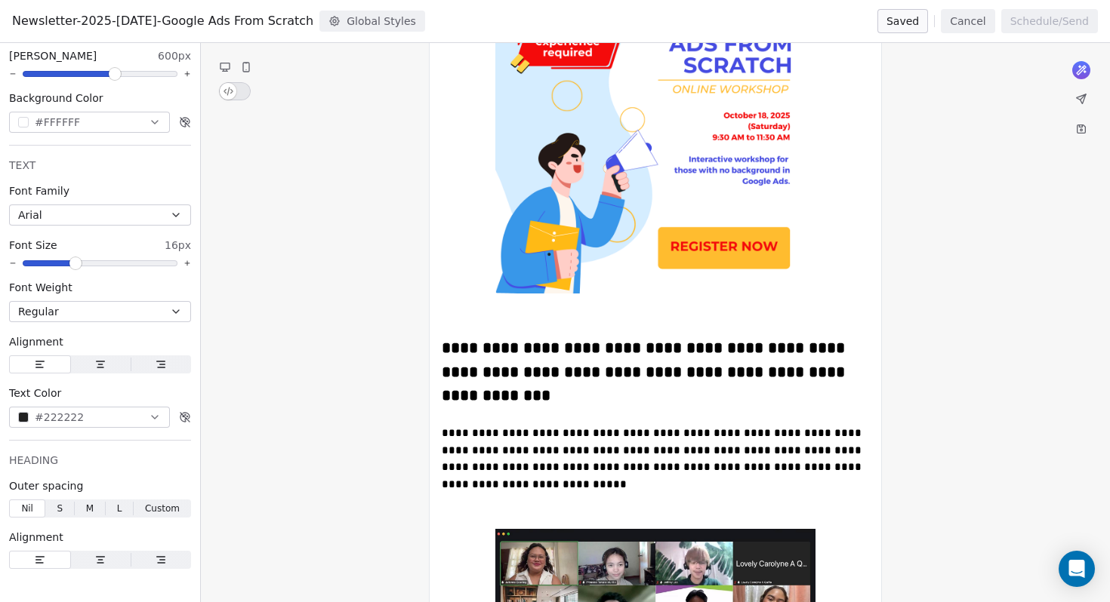
click at [220, 61] on icon at bounding box center [225, 67] width 12 height 12
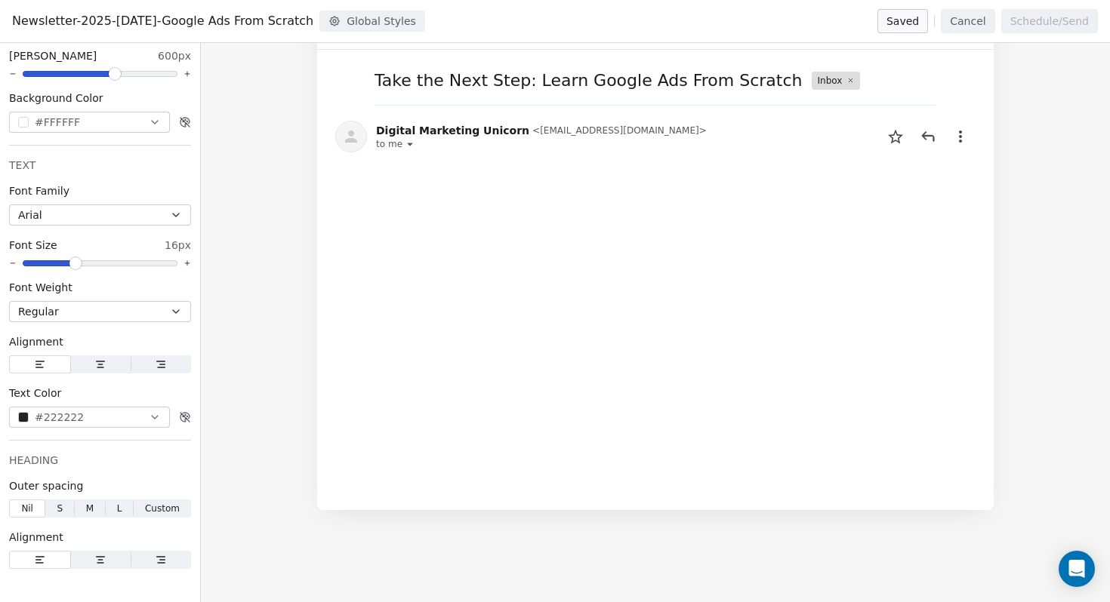
click at [966, 32] on button "Cancel" at bounding box center [968, 21] width 54 height 24
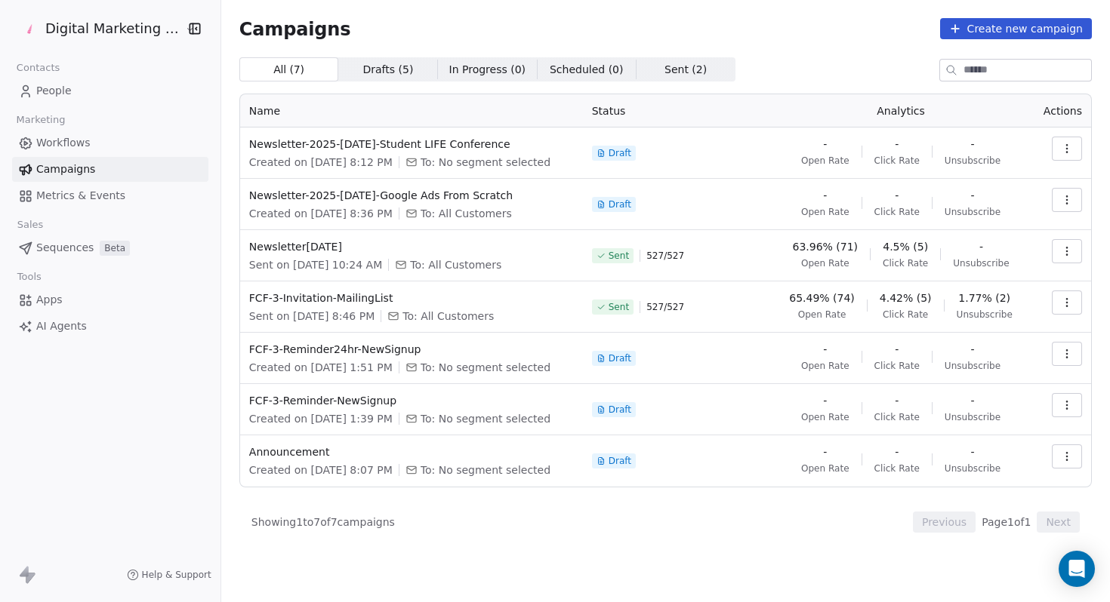
click at [1067, 362] on button "button" at bounding box center [1066, 354] width 30 height 24
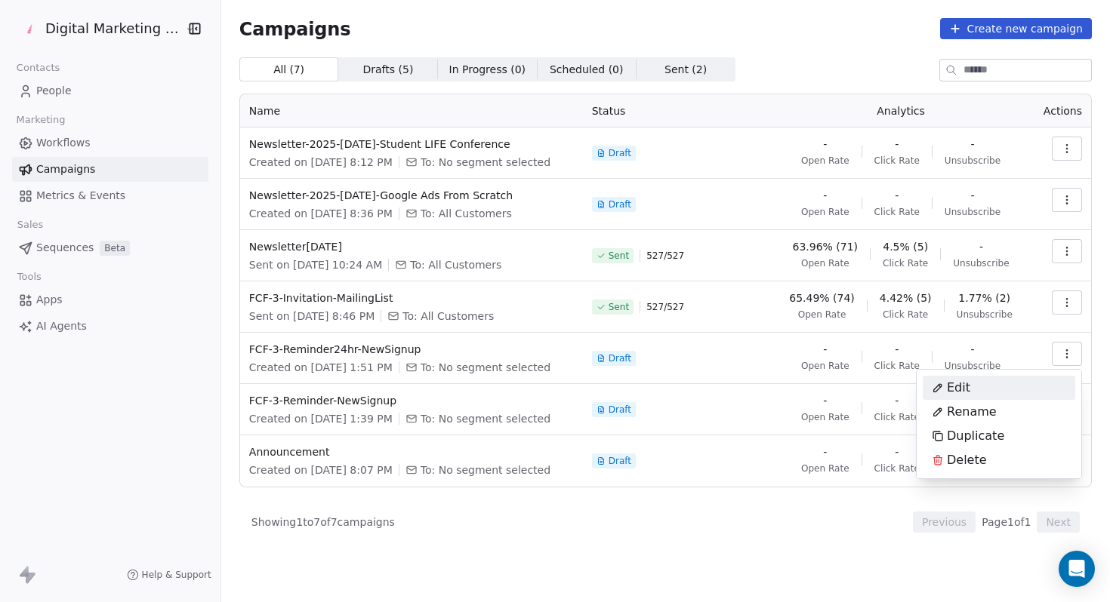
click at [709, 197] on html "Digital Marketing Unicorn Contacts People Marketing Workflows Campaigns Metrics…" at bounding box center [555, 301] width 1110 height 602
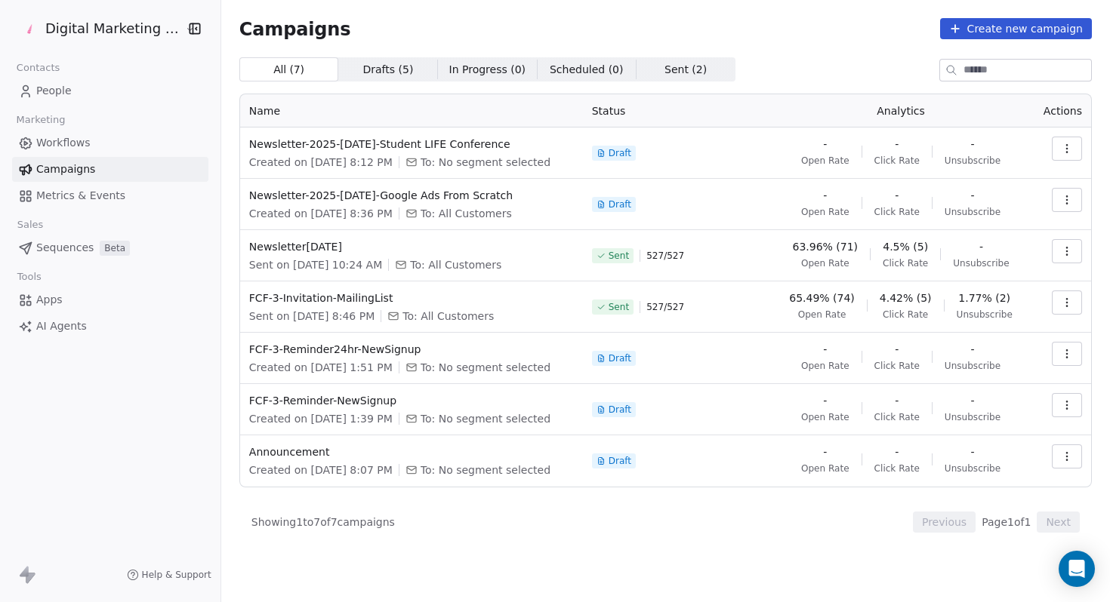
click at [1061, 157] on button "button" at bounding box center [1066, 149] width 30 height 24
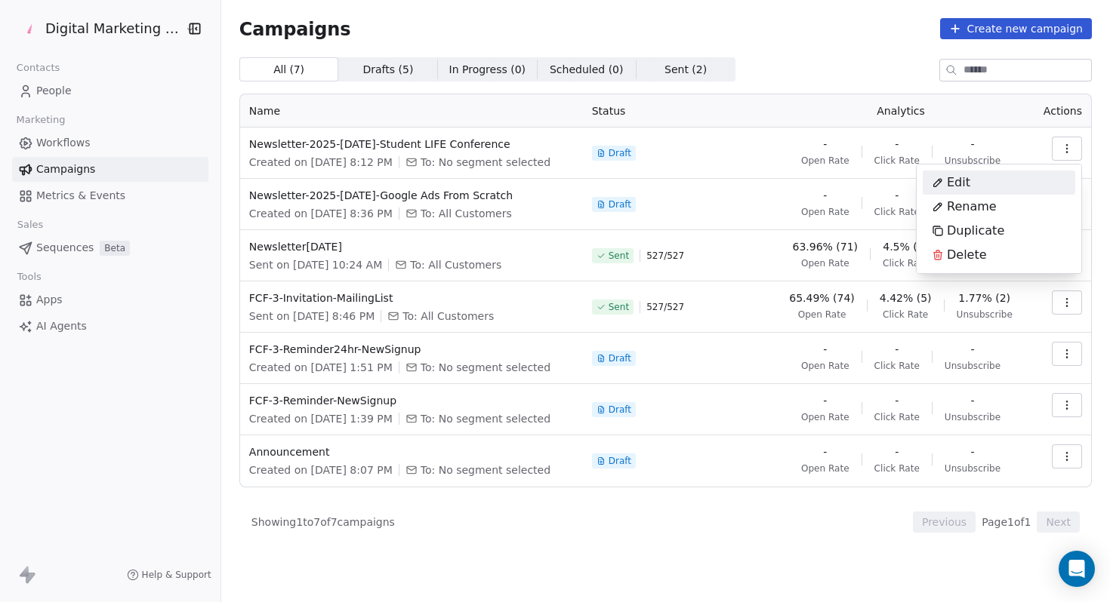
click at [802, 75] on html "Digital Marketing Unicorn Contacts People Marketing Workflows Campaigns Metrics…" at bounding box center [555, 301] width 1110 height 602
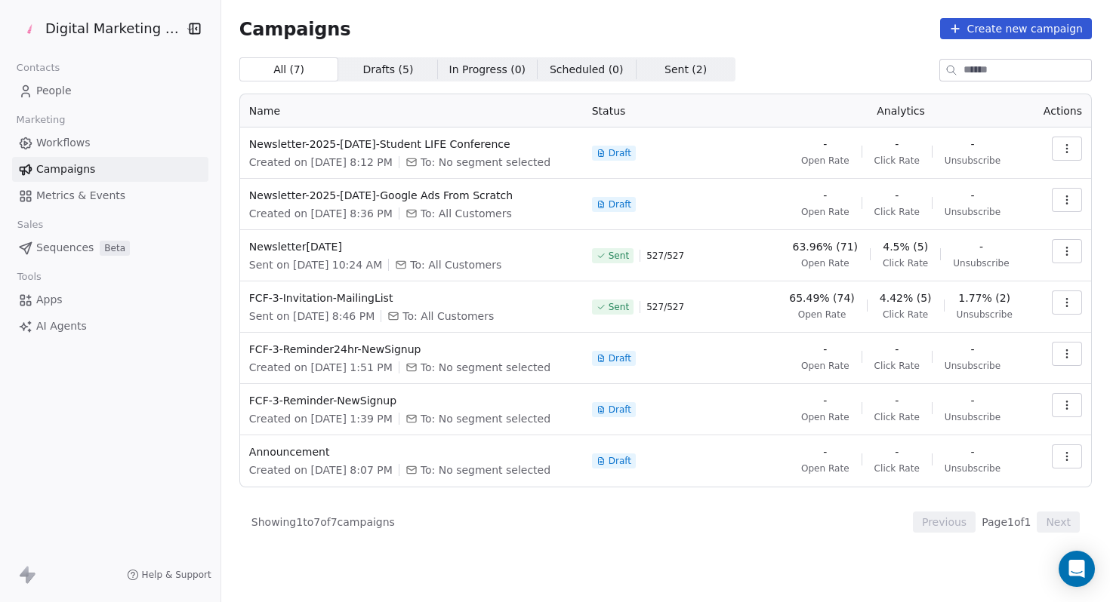
click at [664, 64] on span "Sent ( 2 )" at bounding box center [685, 70] width 42 height 16
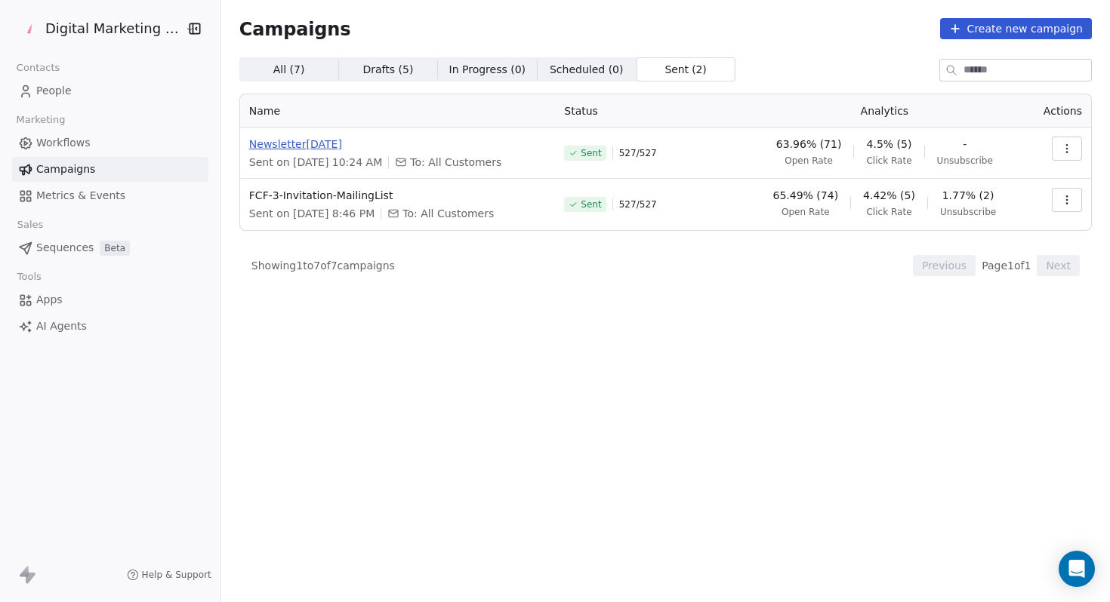
click at [324, 138] on span "Newsletter[DATE]" at bounding box center [397, 144] width 297 height 15
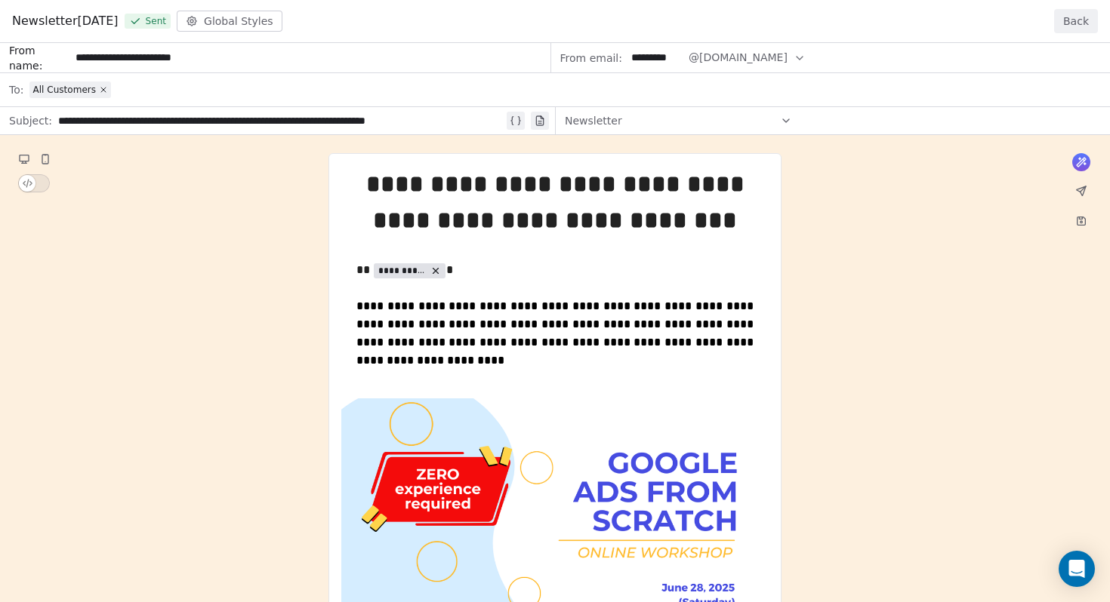
click at [1057, 26] on button "Back" at bounding box center [1076, 21] width 44 height 24
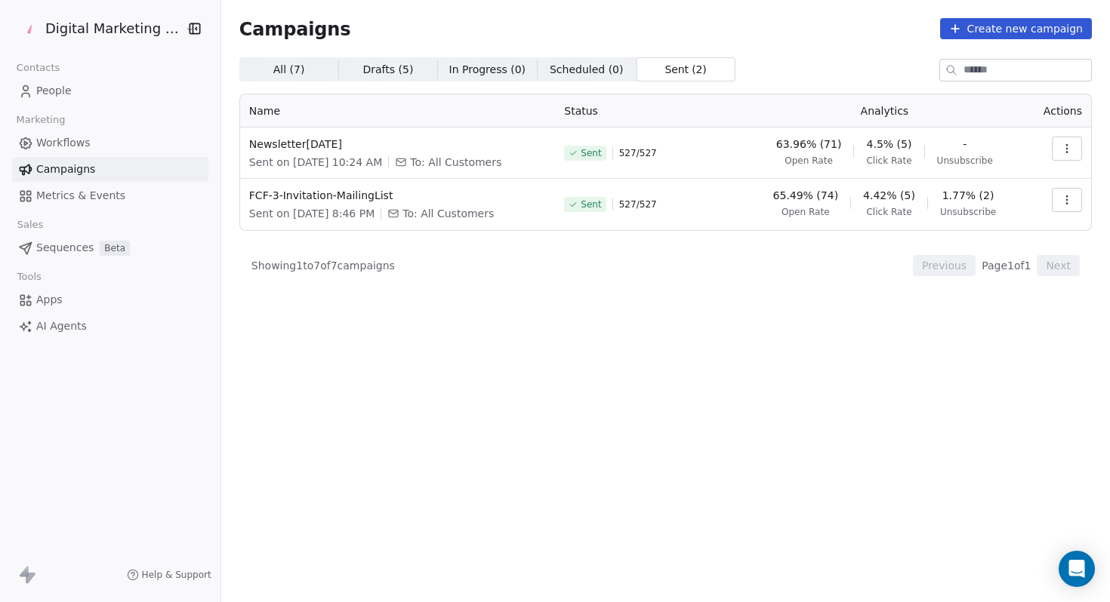
click at [299, 69] on span "All ( 7 ) All ( 7 )" at bounding box center [288, 69] width 99 height 24
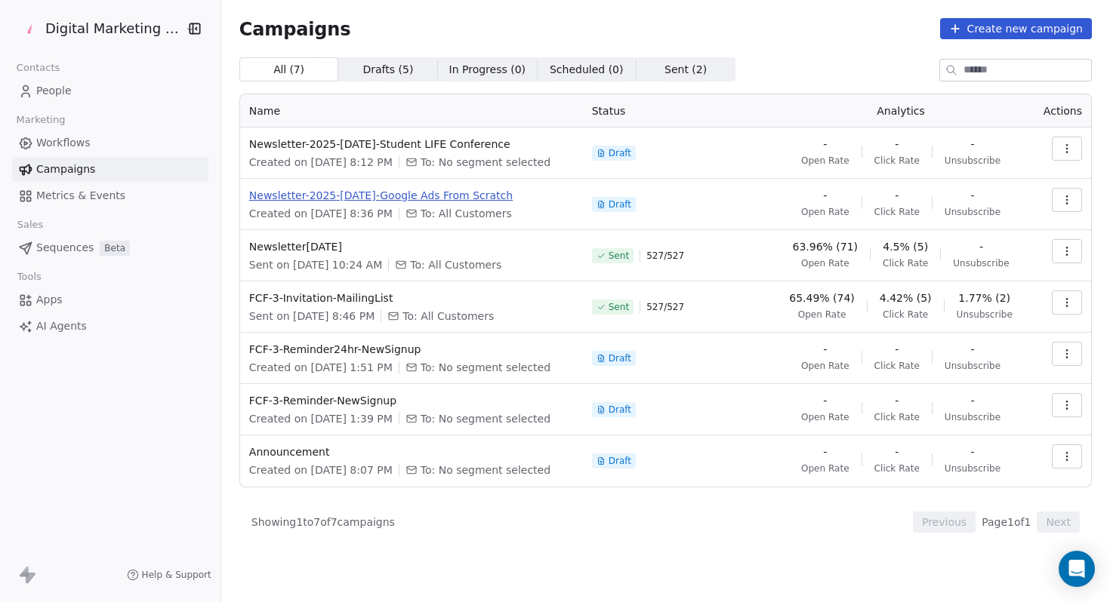
click at [371, 195] on span "Newsletter-2025-[DATE]-Google Ads From Scratch" at bounding box center [411, 195] width 325 height 15
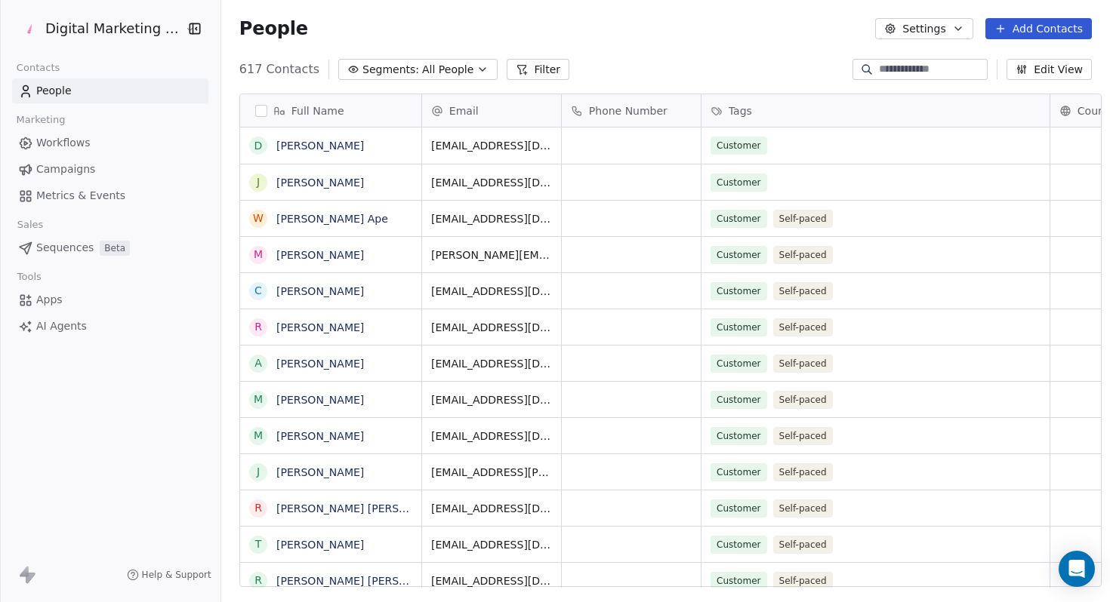
scroll to position [530, 898]
click at [62, 170] on span "Campaigns" at bounding box center [65, 170] width 59 height 16
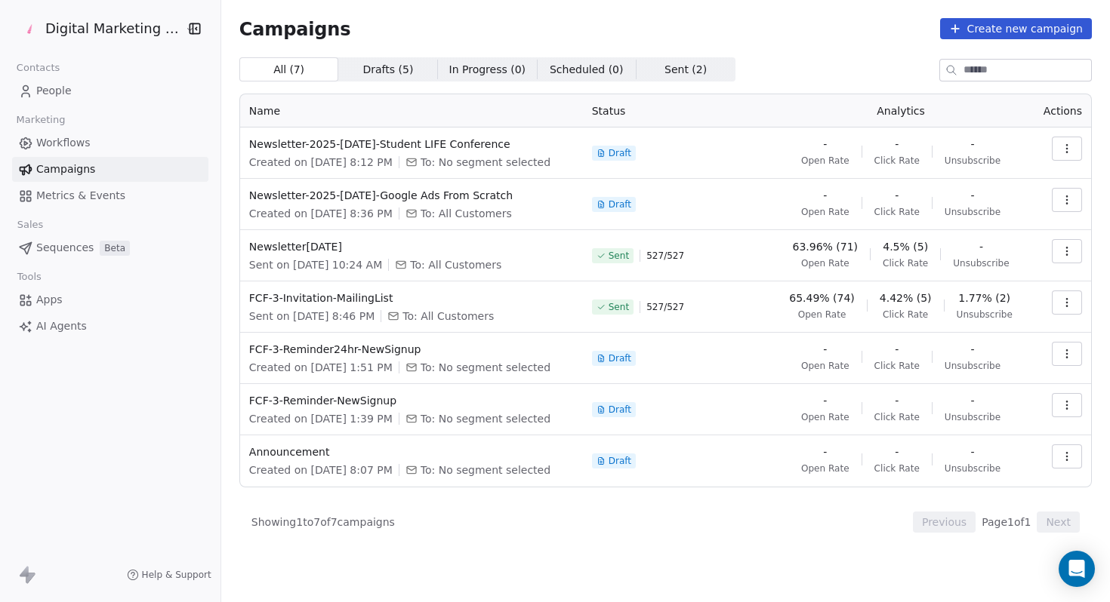
click at [1061, 255] on icon "button" at bounding box center [1067, 251] width 12 height 12
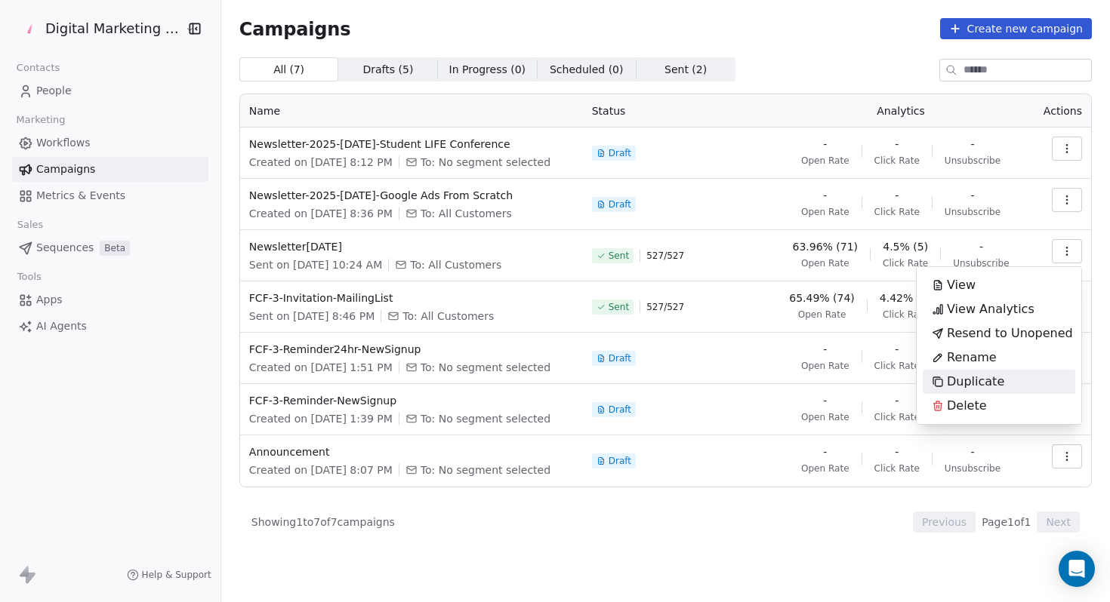
click at [993, 377] on span "Duplicate" at bounding box center [975, 382] width 57 height 18
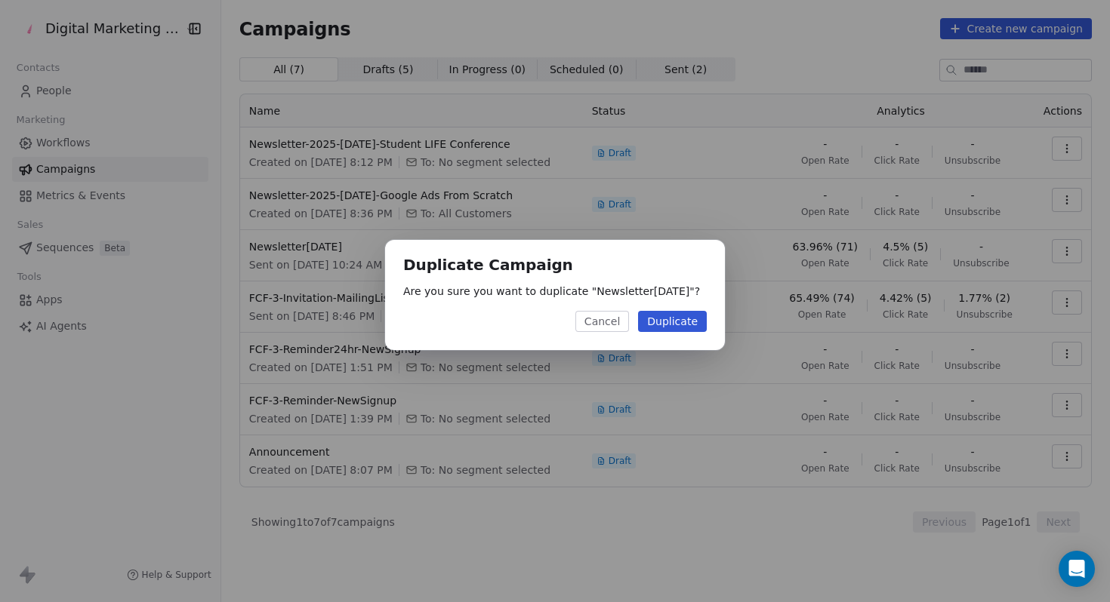
click at [692, 322] on button "Duplicate" at bounding box center [672, 321] width 69 height 21
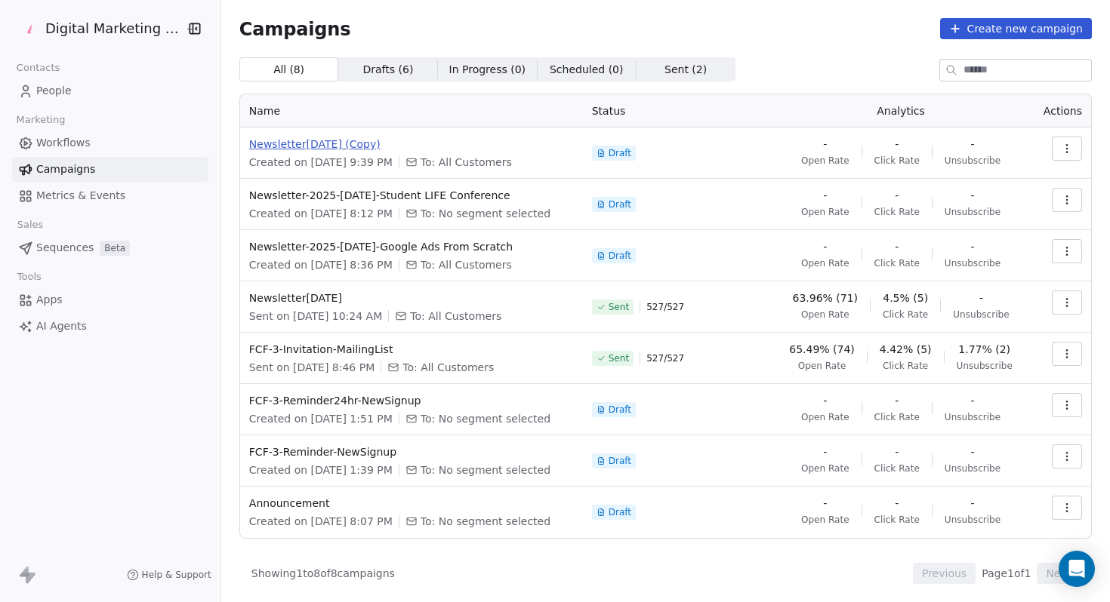
click at [319, 146] on span "Newsletter1-JUNE2025 (Copy)" at bounding box center [411, 144] width 325 height 15
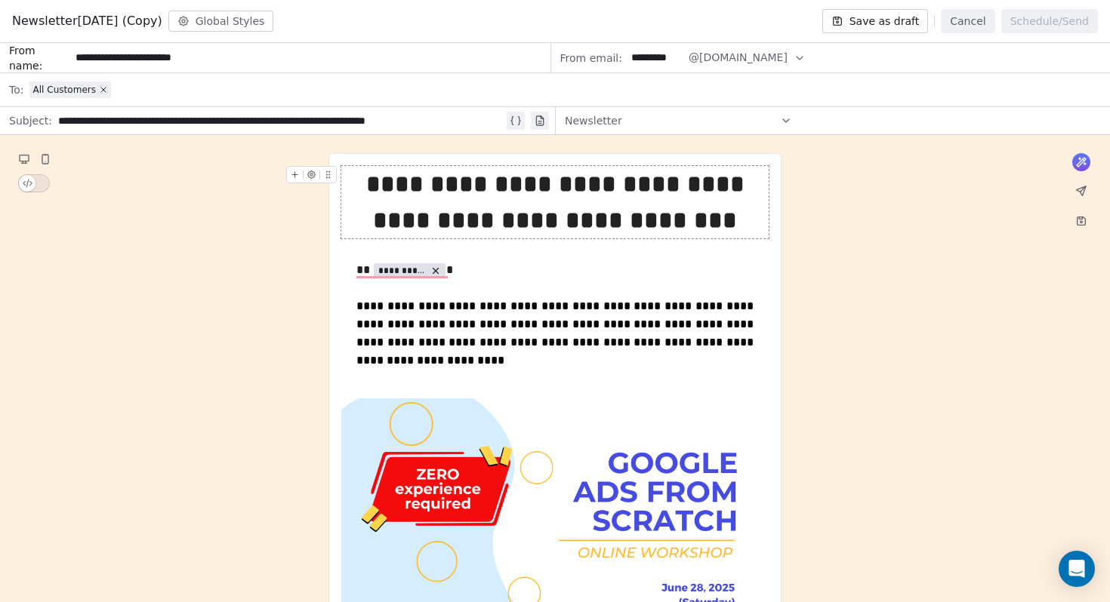
click at [1082, 193] on icon at bounding box center [1080, 190] width 9 height 9
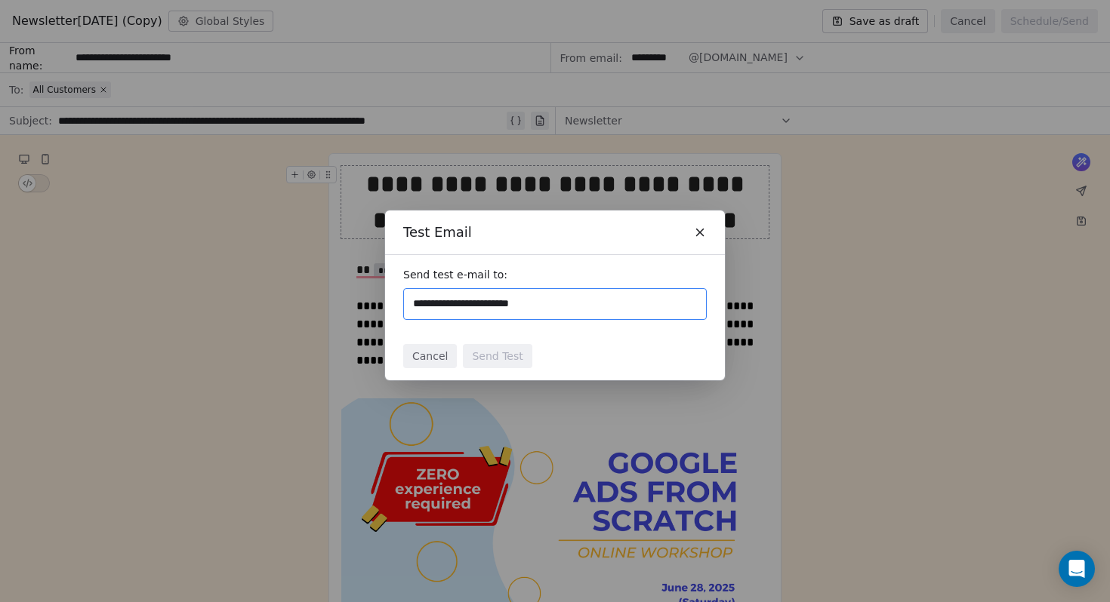
type input "**********"
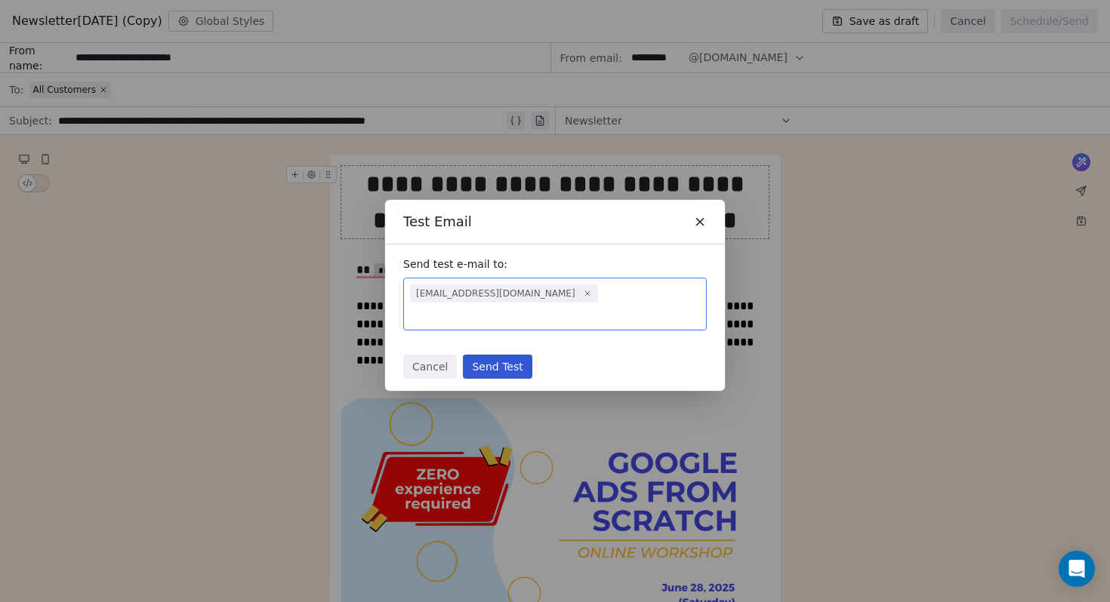
click at [500, 355] on button "Send Test" at bounding box center [497, 367] width 69 height 24
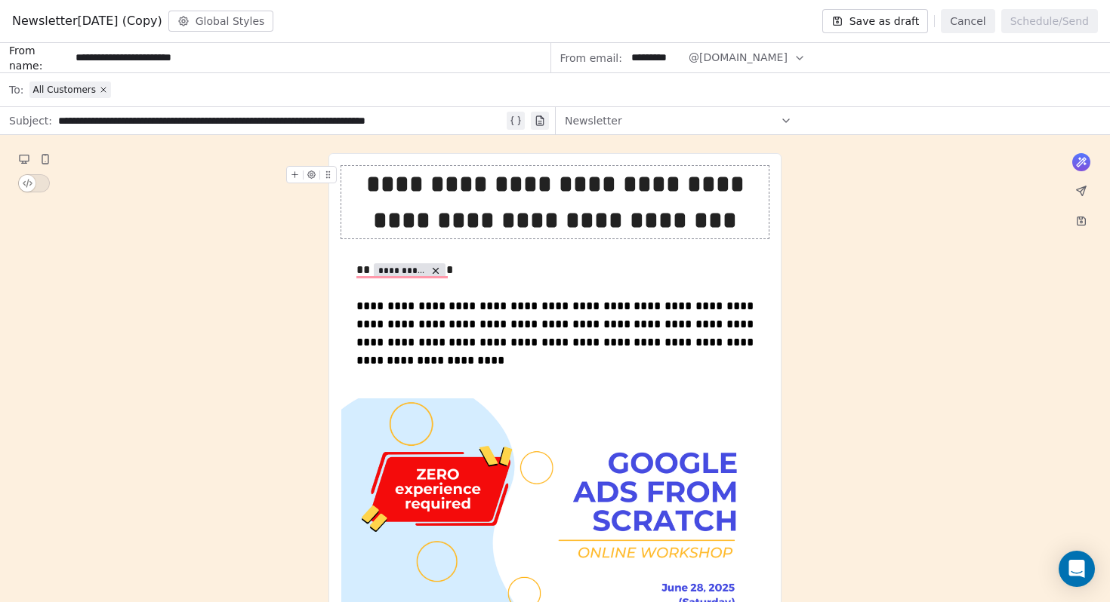
click at [254, 20] on button "Global Styles" at bounding box center [221, 21] width 106 height 21
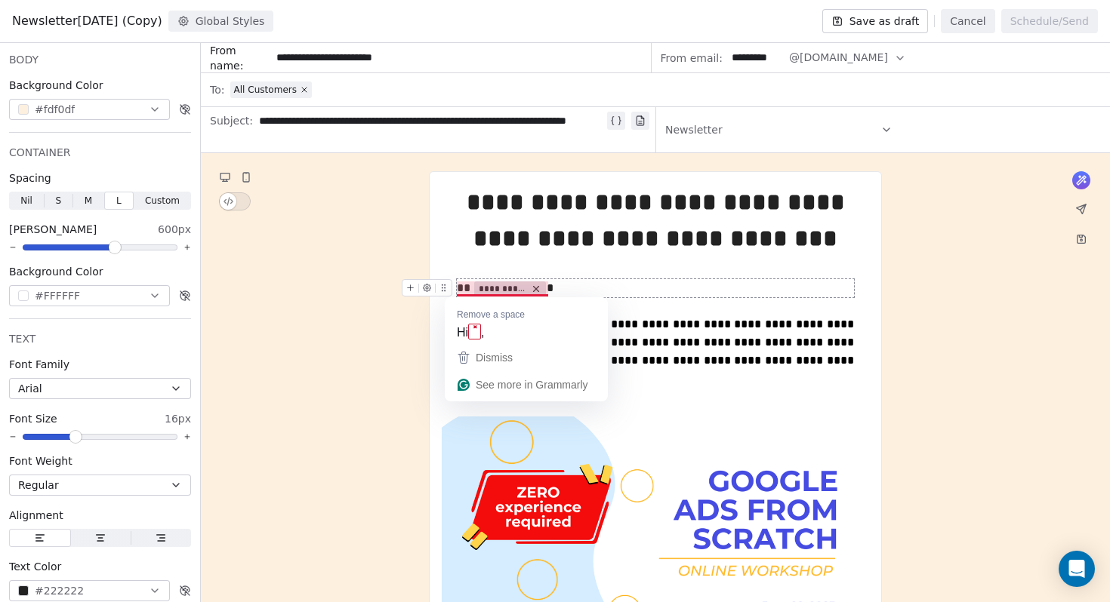
click at [509, 290] on span "**********" at bounding box center [503, 289] width 48 height 12
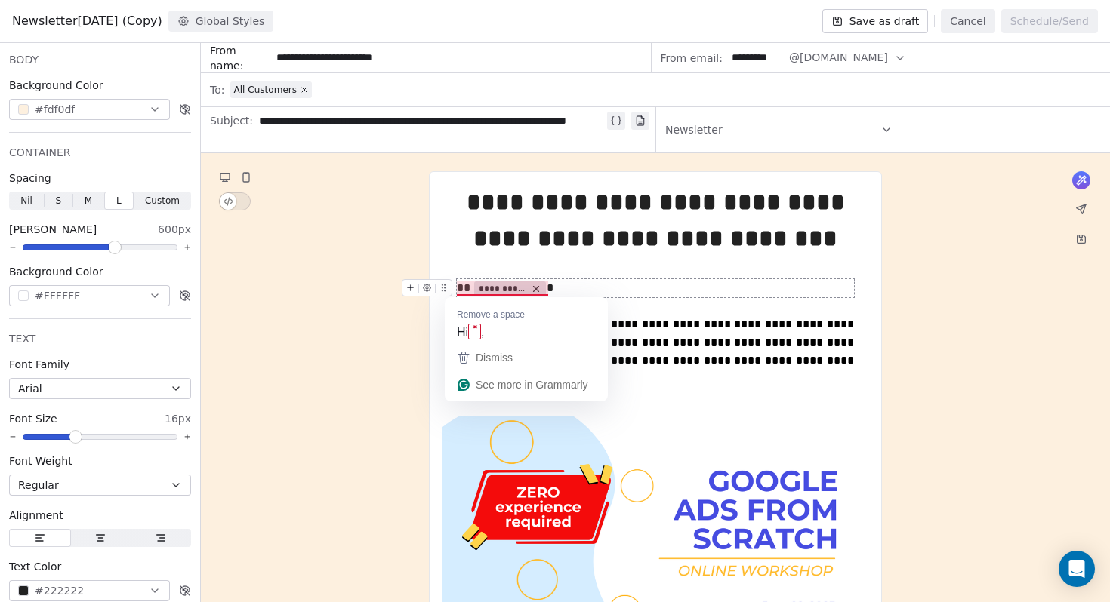
click at [516, 288] on span "**********" at bounding box center [503, 289] width 48 height 12
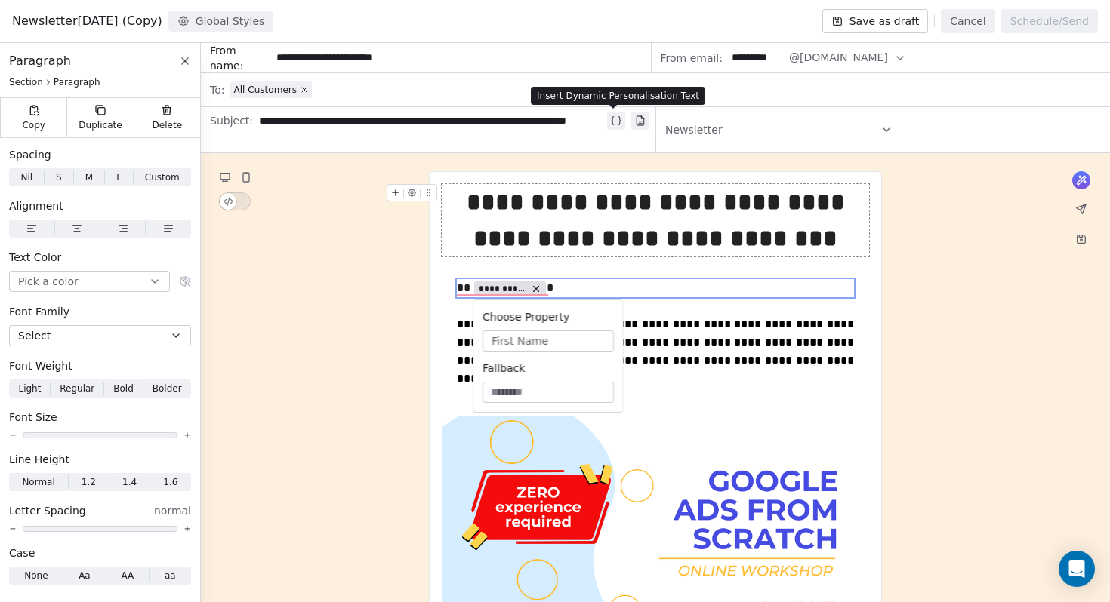
click at [618, 119] on icon at bounding box center [619, 121] width 2 height 8
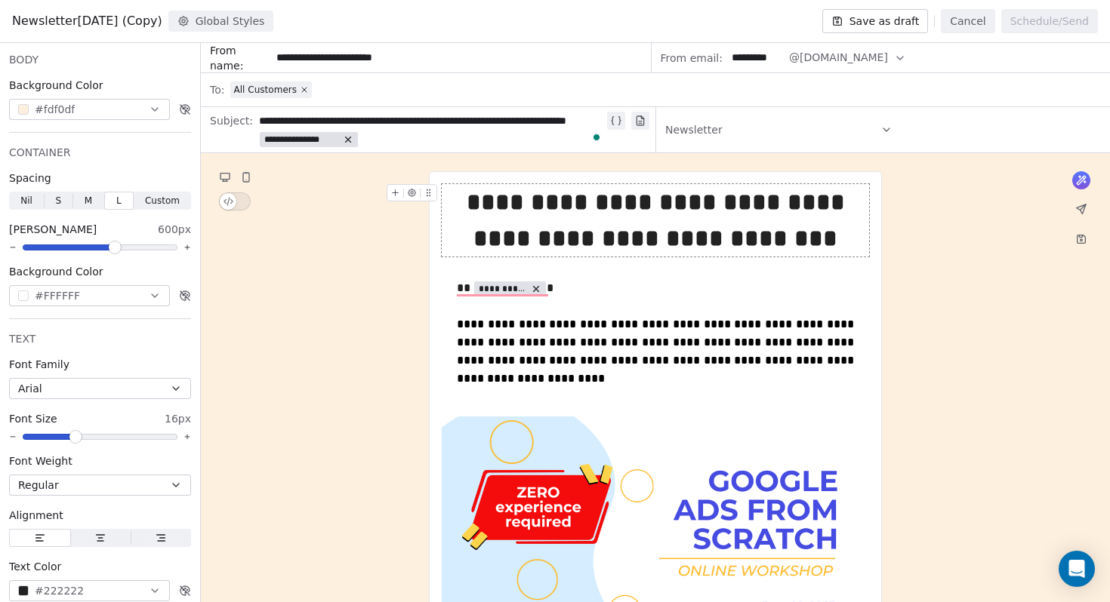
click at [350, 139] on icon "To enrich screen reader interactions, please activate Accessibility in Grammarl…" at bounding box center [347, 139] width 5 height 5
click at [974, 20] on button "Cancel" at bounding box center [968, 21] width 54 height 24
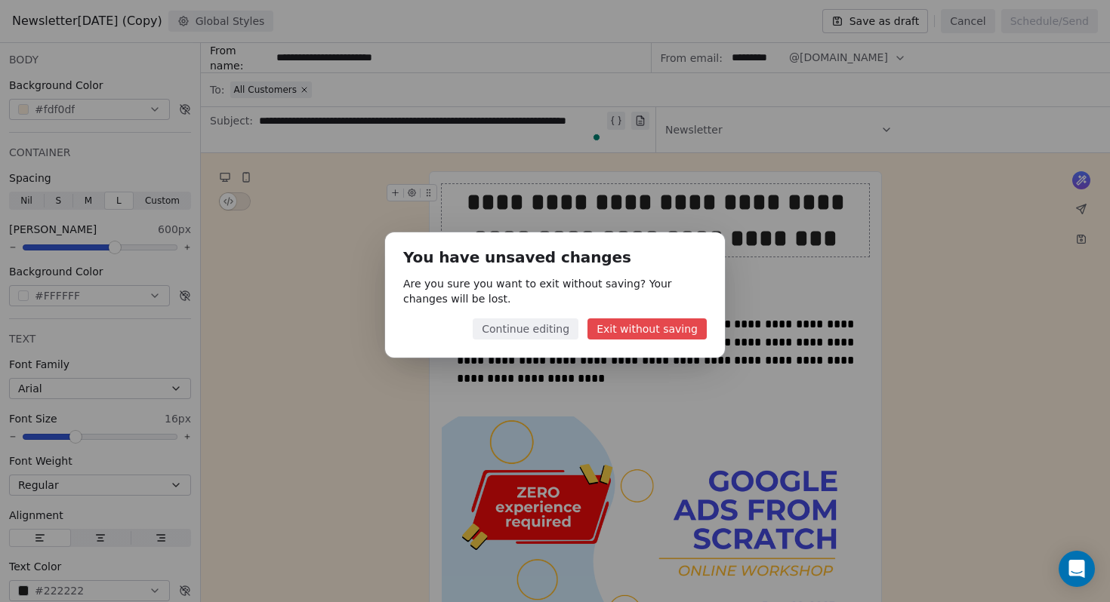
click at [628, 328] on button "Exit without saving" at bounding box center [646, 329] width 119 height 21
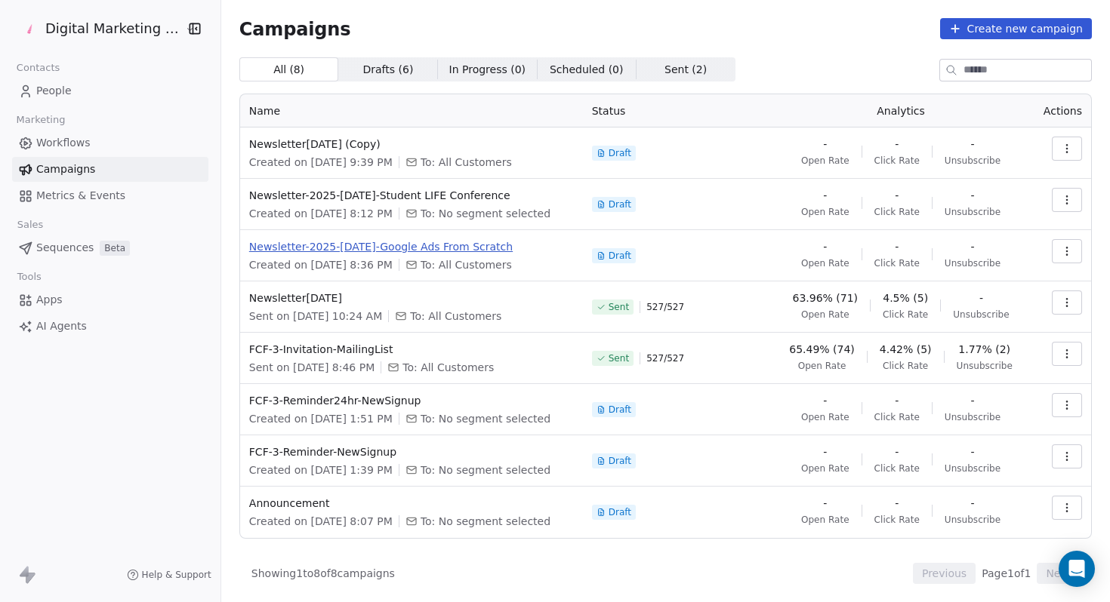
click at [417, 250] on span "Newsletter-2025-[DATE]-Google Ads From Scratch" at bounding box center [411, 246] width 325 height 15
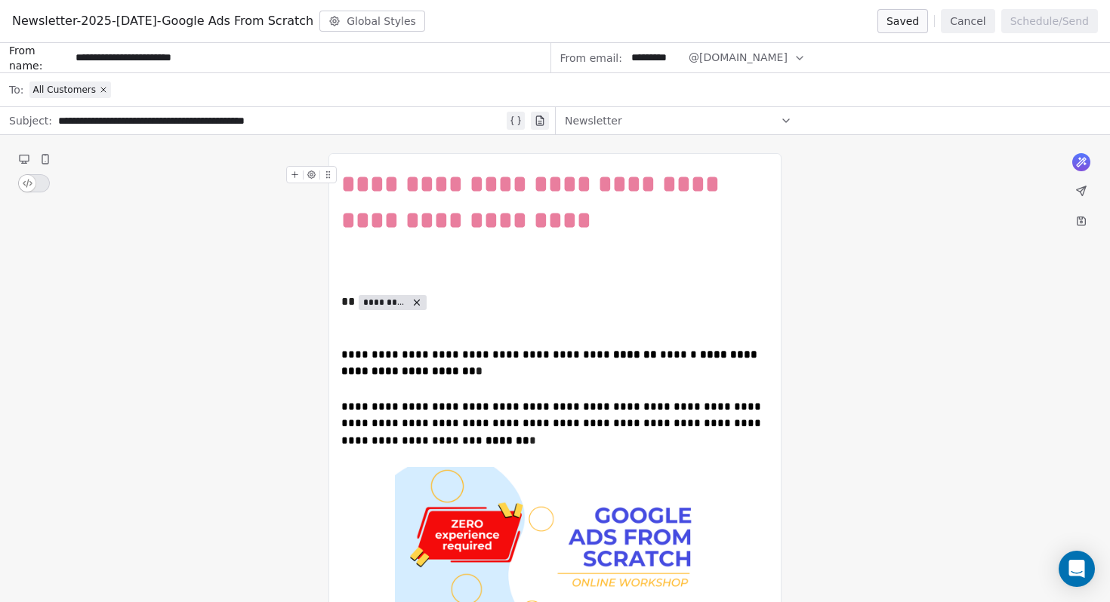
click at [359, 25] on button "Global Styles" at bounding box center [372, 21] width 106 height 21
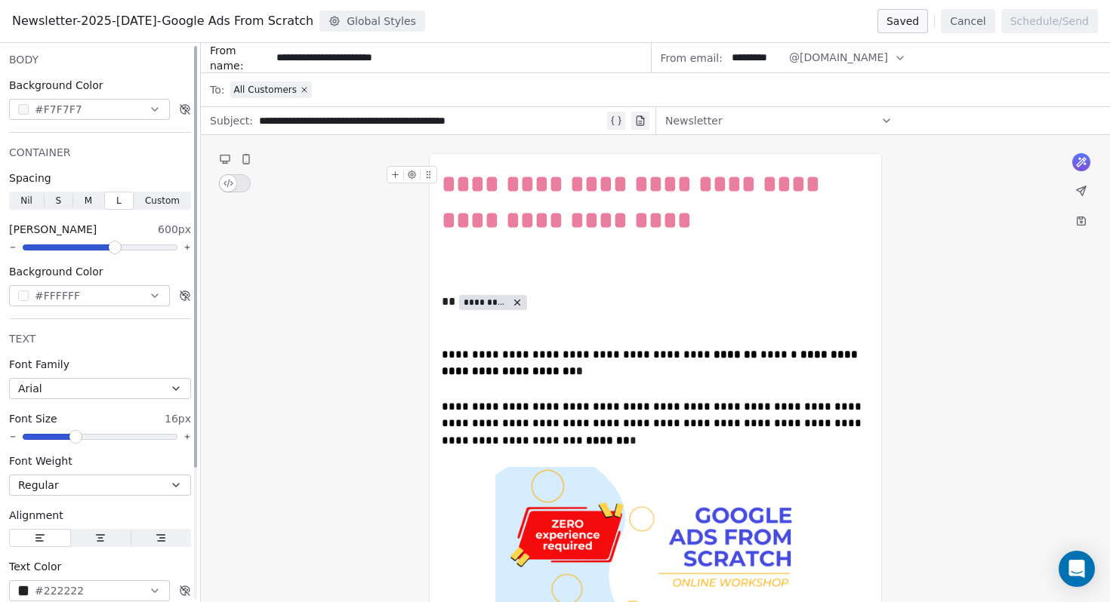
click at [123, 95] on div "Background Color #F7F7F7" at bounding box center [100, 99] width 182 height 42
click at [120, 102] on button "#F7F7F7" at bounding box center [89, 109] width 161 height 21
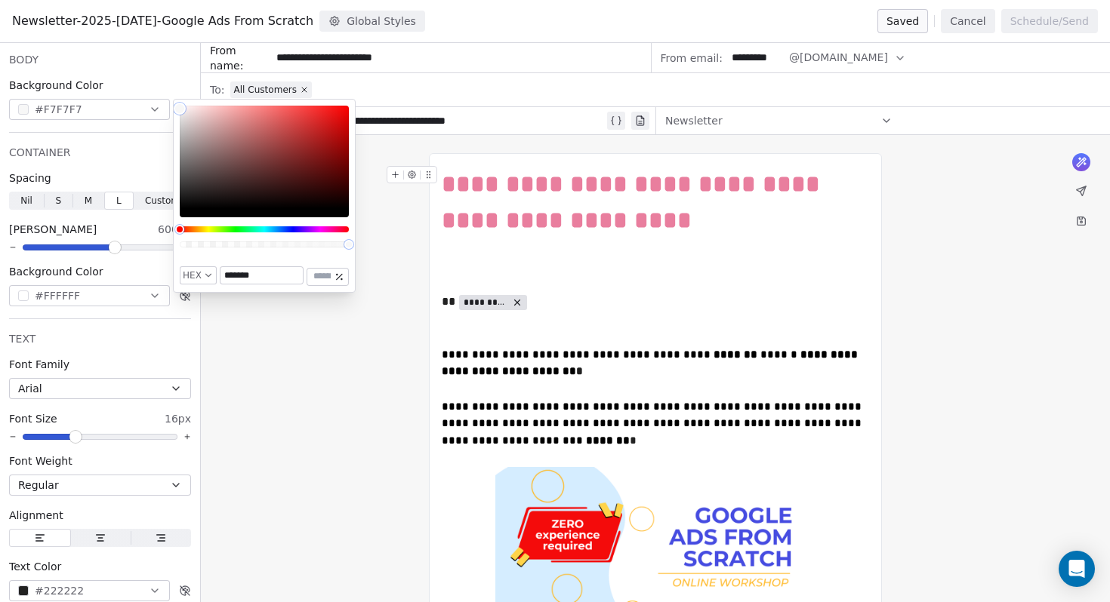
click at [497, 222] on div "**********" at bounding box center [655, 202] width 427 height 72
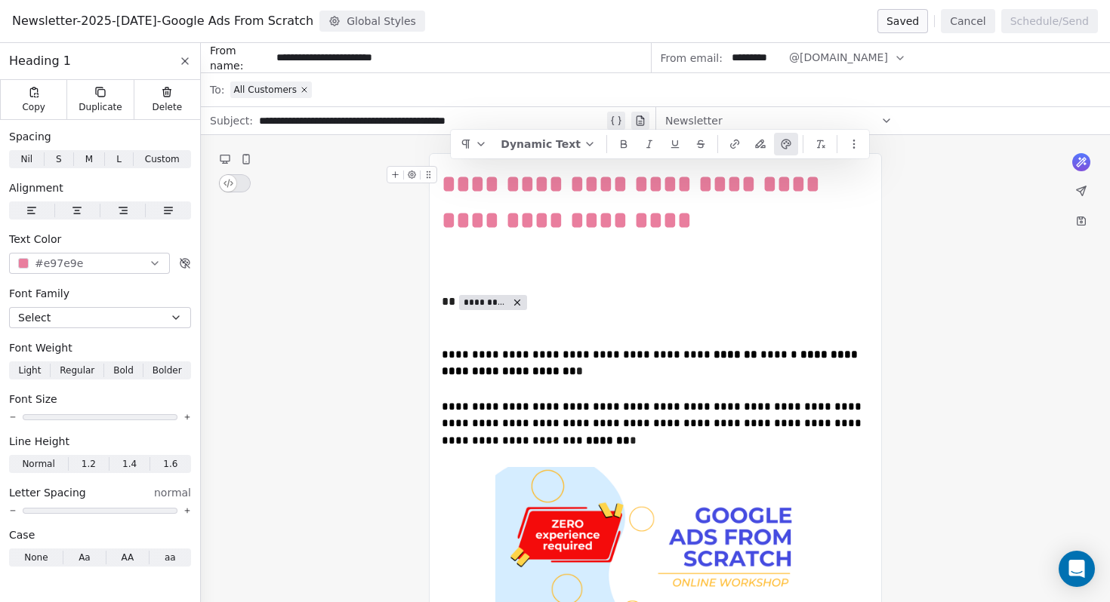
click at [671, 229] on div "**********" at bounding box center [655, 202] width 427 height 72
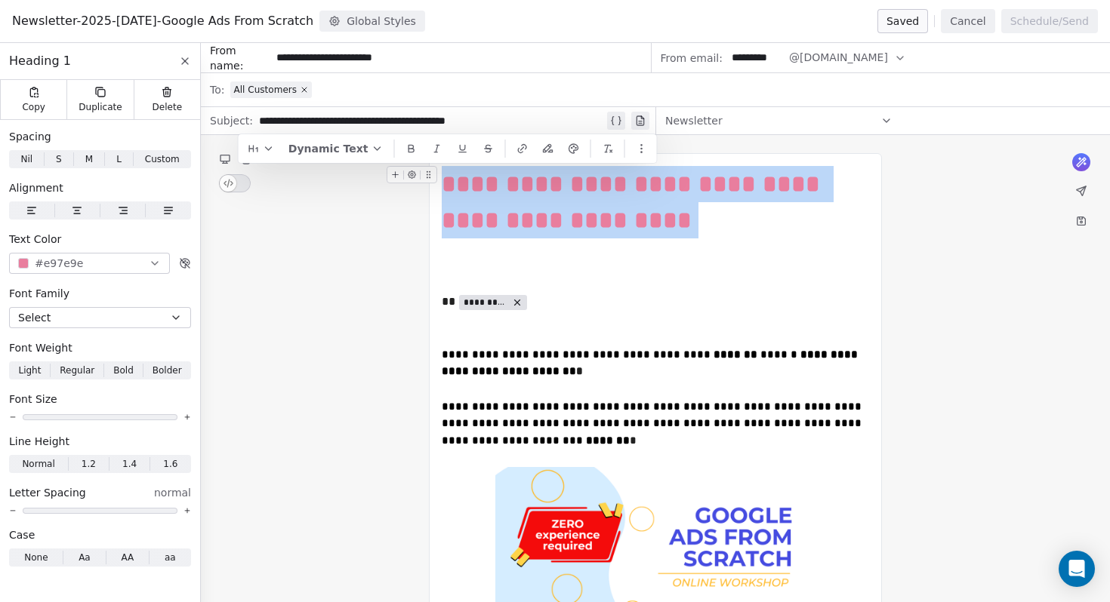
drag, startPoint x: 671, startPoint y: 229, endPoint x: 447, endPoint y: 183, distance: 228.7
click at [447, 183] on div "**********" at bounding box center [655, 202] width 427 height 72
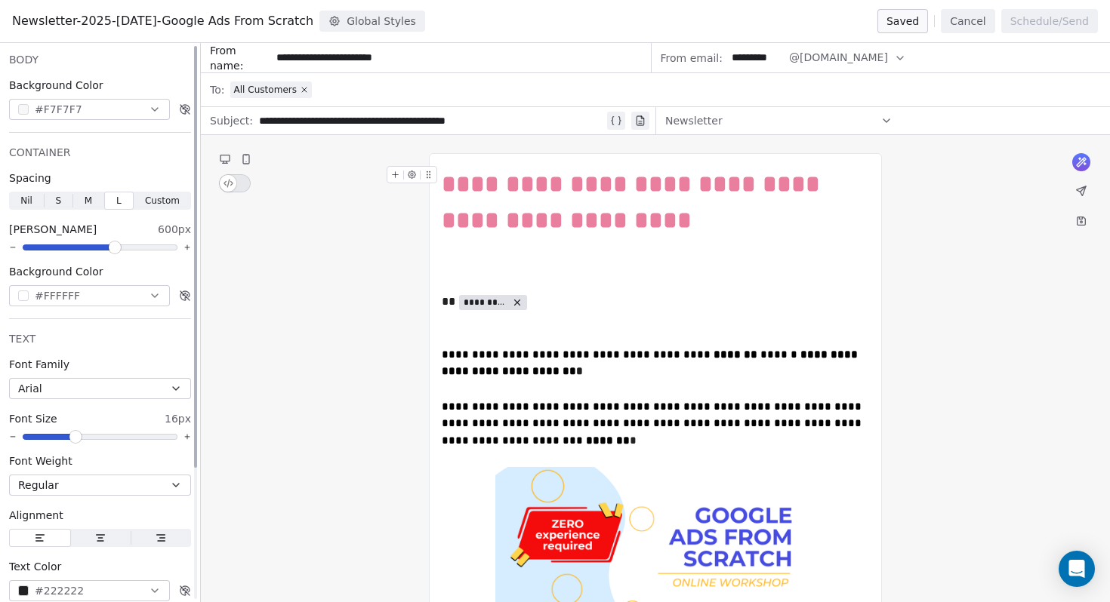
click at [121, 116] on button "#F7F7F7" at bounding box center [89, 109] width 161 height 21
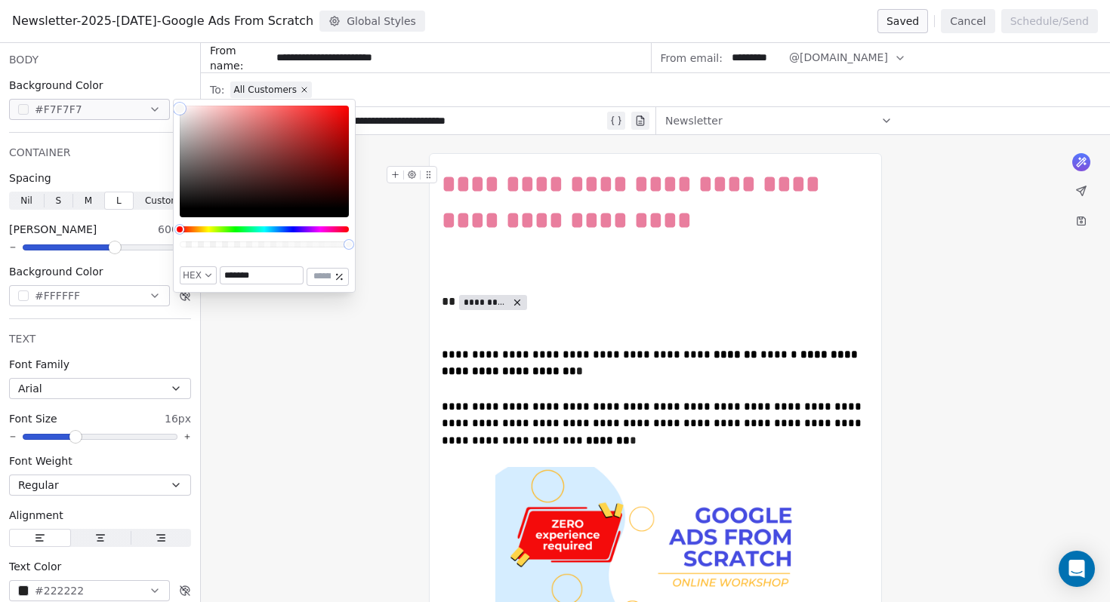
click at [276, 281] on input "*******" at bounding box center [261, 275] width 82 height 17
paste input "**********"
type input "**********"
type input "*******"
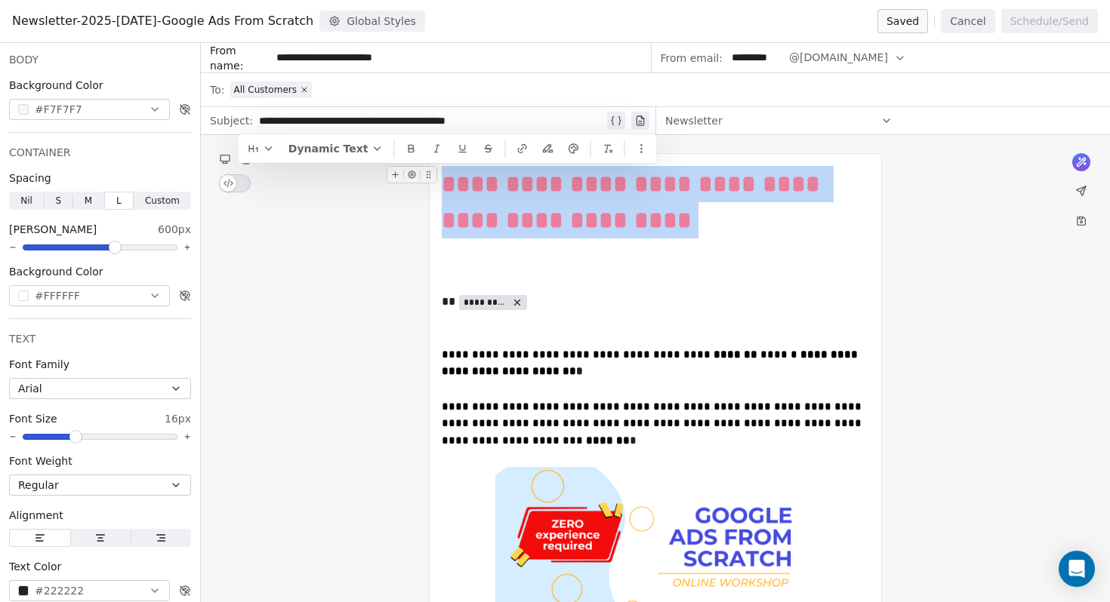
click at [488, 226] on div "**********" at bounding box center [655, 202] width 427 height 72
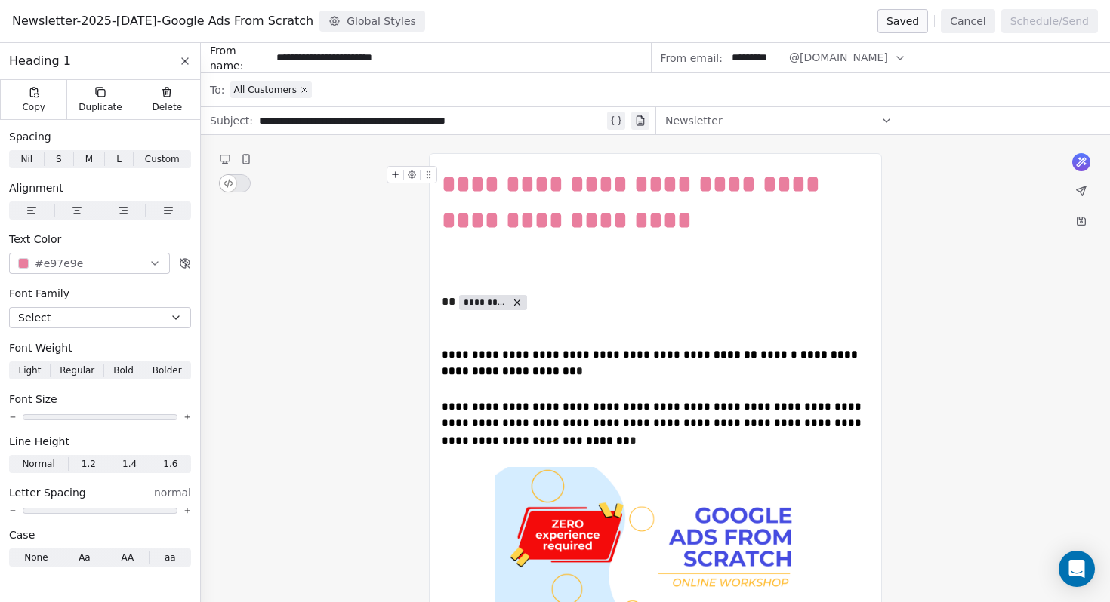
click at [105, 264] on button "#e97e9e" at bounding box center [89, 263] width 161 height 21
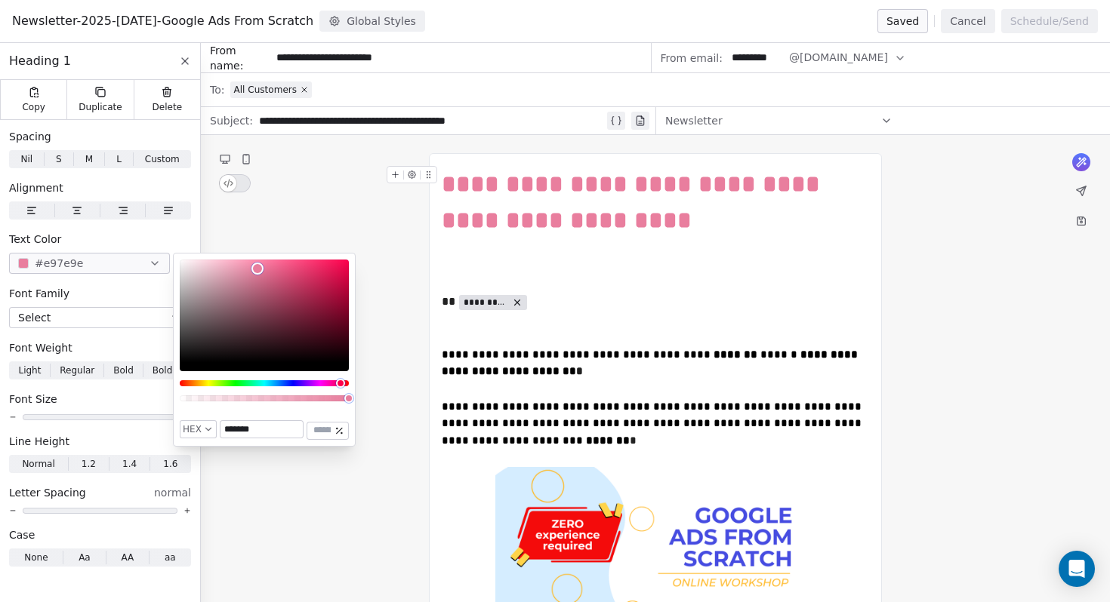
click at [266, 427] on input "*******" at bounding box center [261, 429] width 82 height 17
click at [188, 63] on icon at bounding box center [185, 61] width 12 height 12
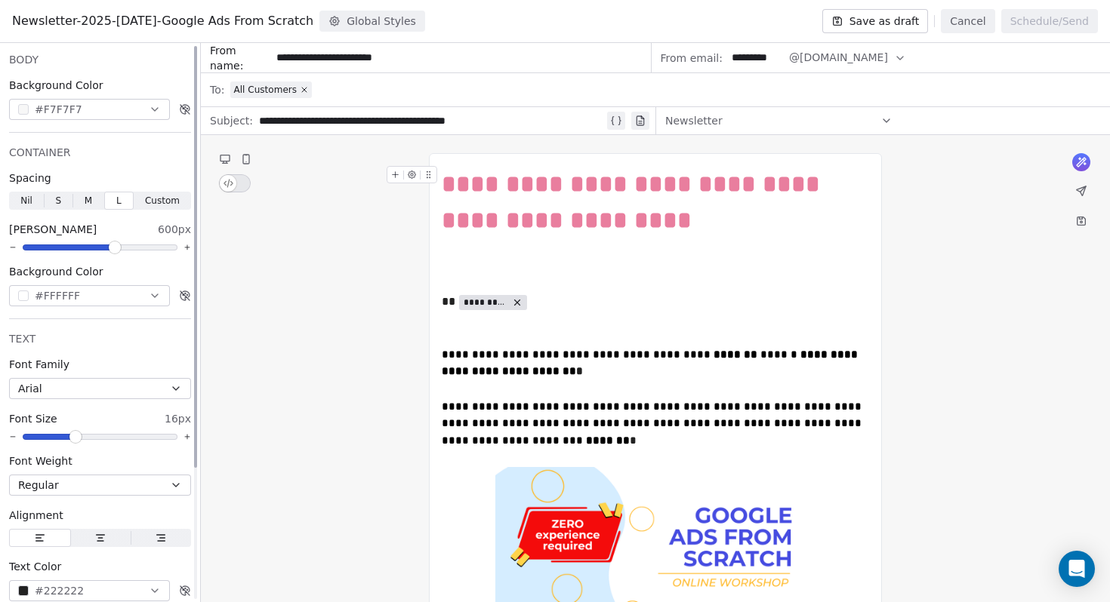
click at [78, 101] on button "#F7F7F7" at bounding box center [89, 109] width 161 height 21
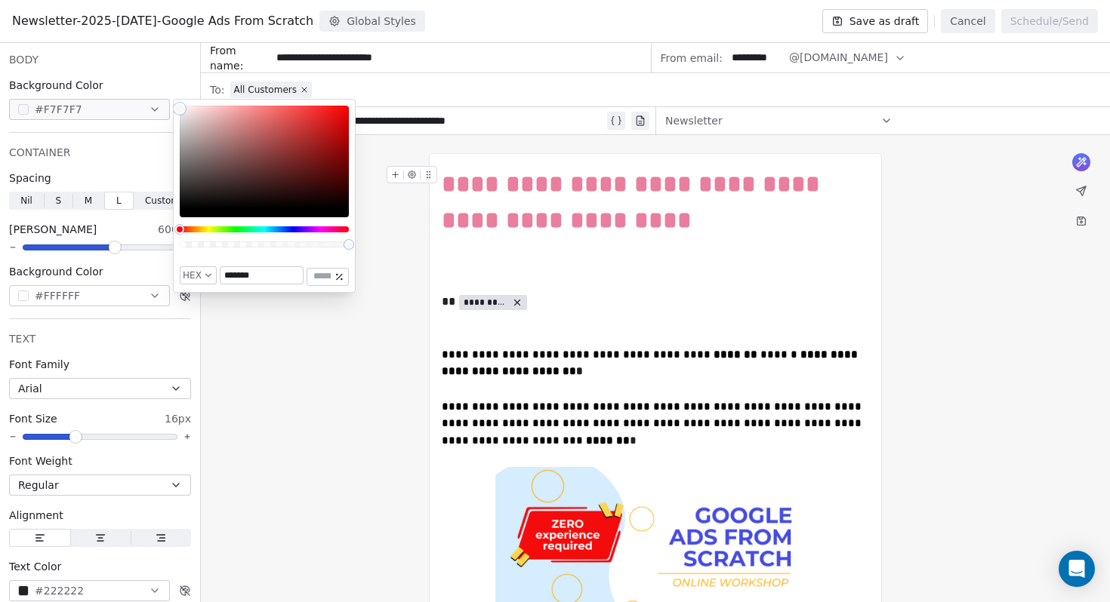
drag, startPoint x: 255, startPoint y: 278, endPoint x: 211, endPoint y: 270, distance: 44.4
click at [211, 270] on div "HEX ******* ***" at bounding box center [264, 276] width 169 height 20
paste input "text"
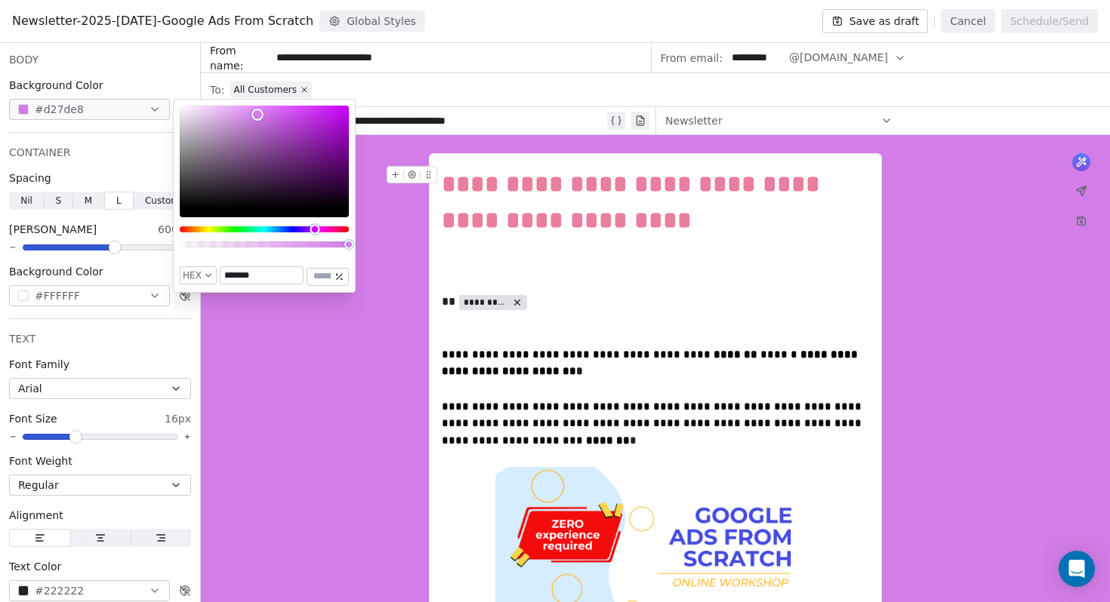
click at [315, 230] on div "Hue" at bounding box center [264, 229] width 169 height 6
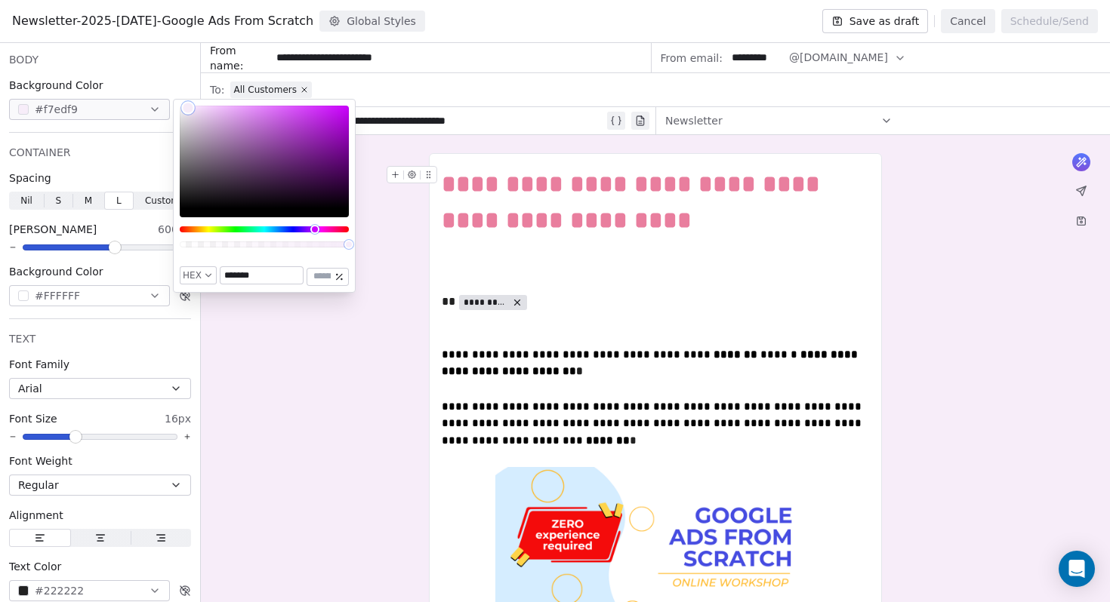
type input "*******"
drag, startPoint x: 254, startPoint y: 112, endPoint x: 189, endPoint y: 109, distance: 65.0
click at [189, 109] on div "Color" at bounding box center [189, 109] width 14 height 14
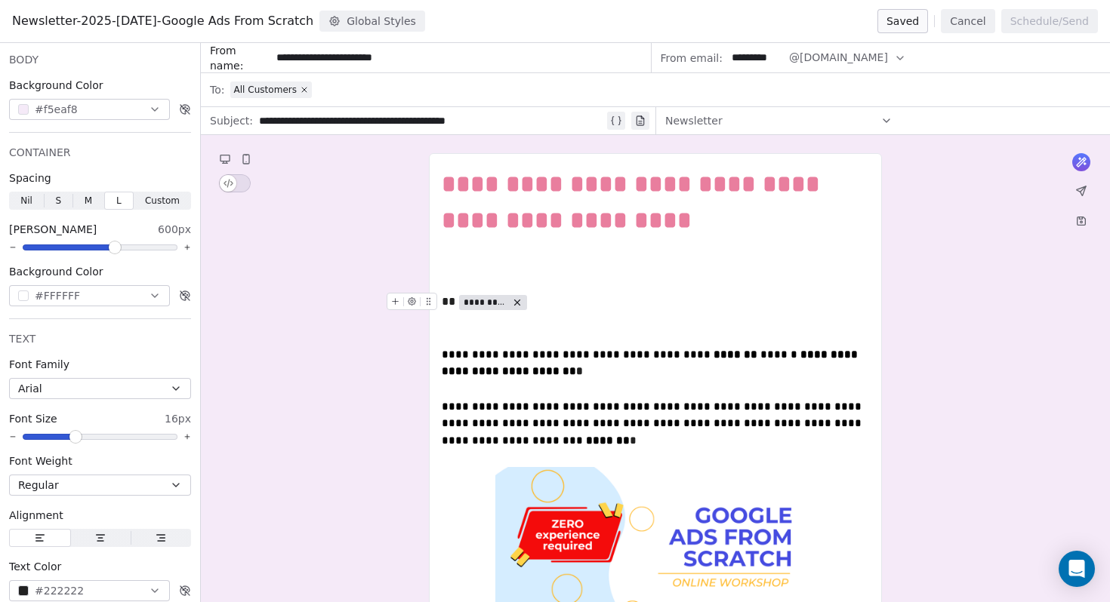
click at [491, 300] on span "*********" at bounding box center [485, 303] width 44 height 12
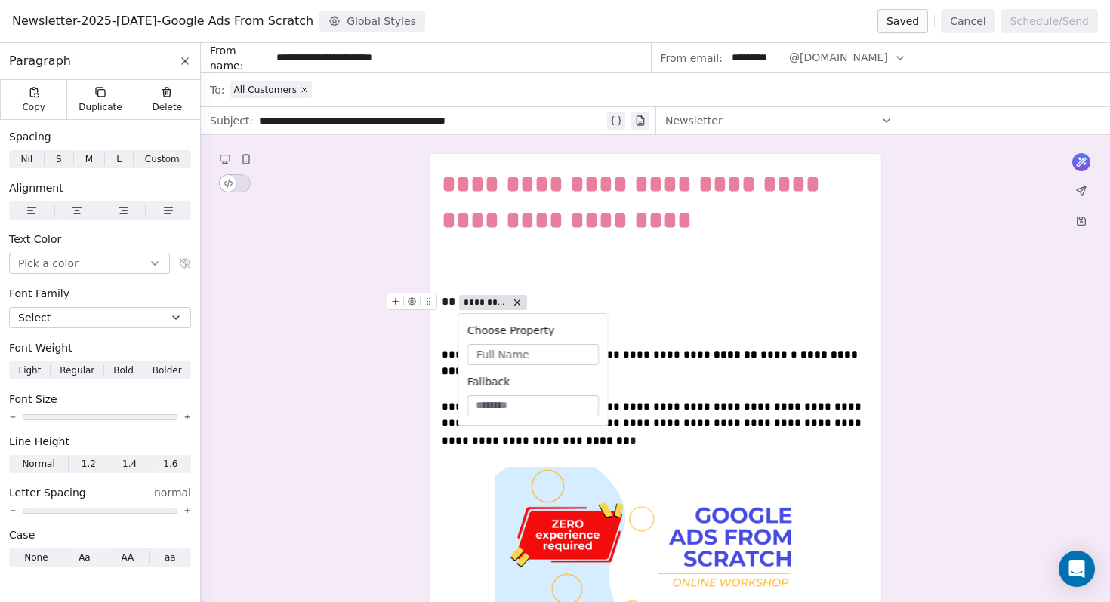
click at [513, 363] on button "Full Name" at bounding box center [532, 354] width 131 height 21
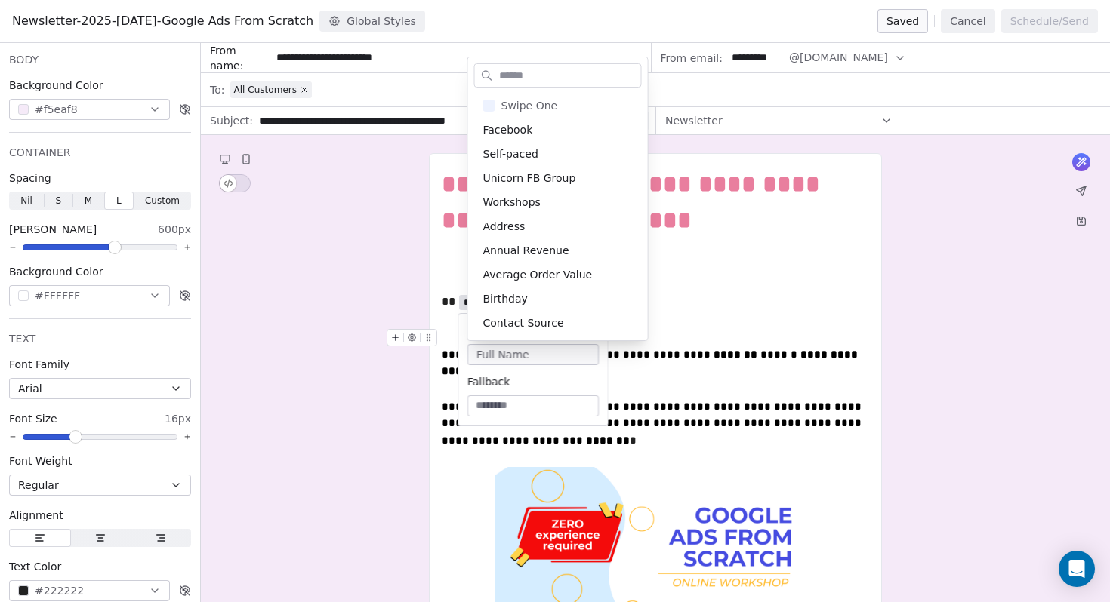
scroll to position [194, 0]
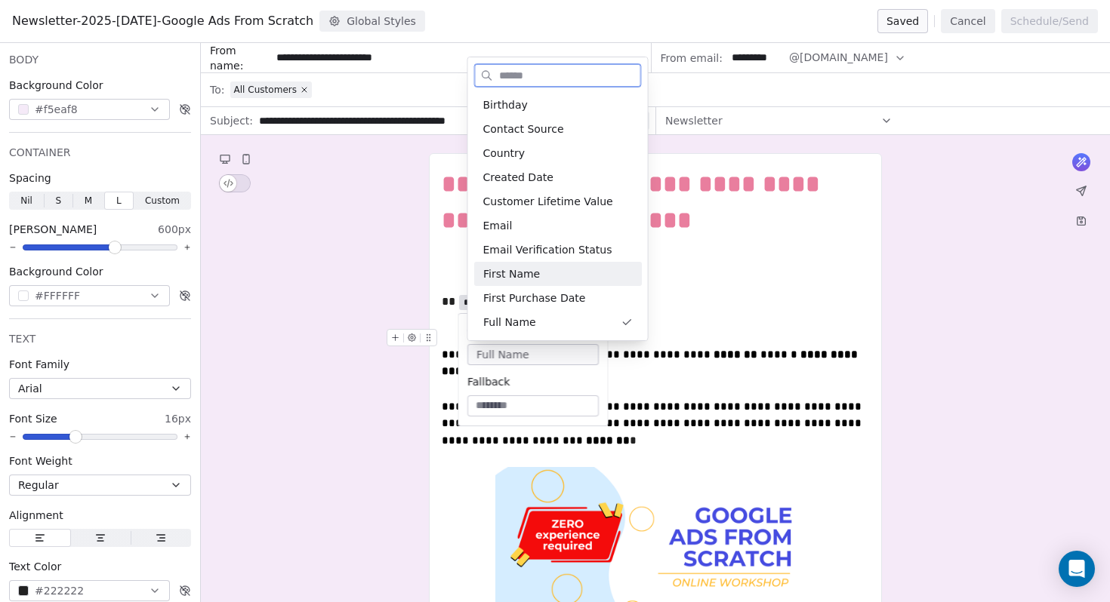
click at [550, 282] on div "First Name" at bounding box center [558, 274] width 168 height 24
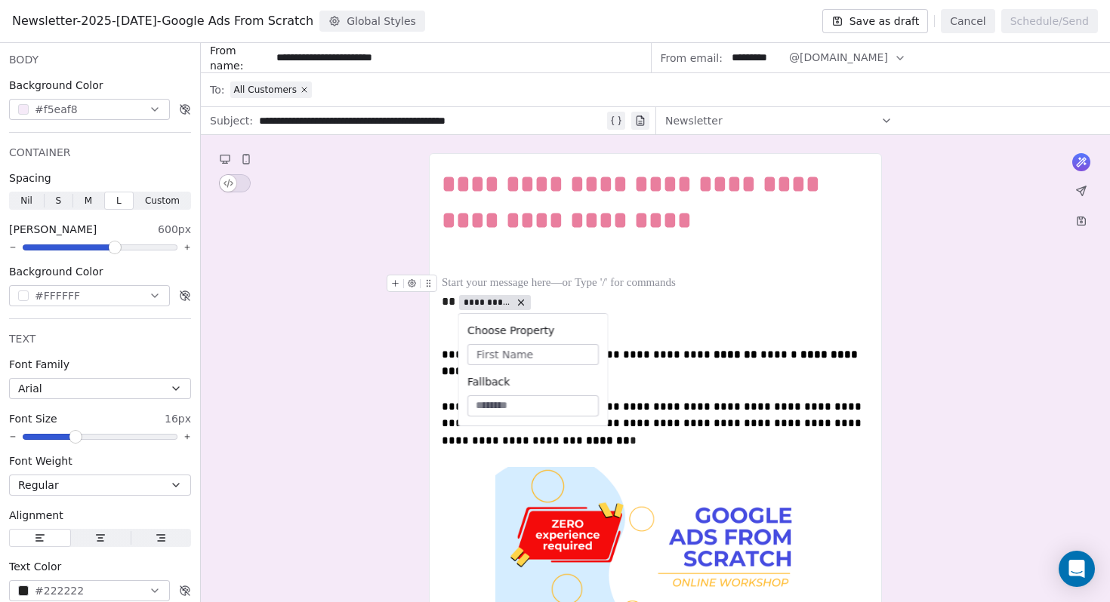
click at [599, 276] on div "To enrich screen reader interactions, please activate Accessibility in Grammarl…" at bounding box center [655, 284] width 427 height 18
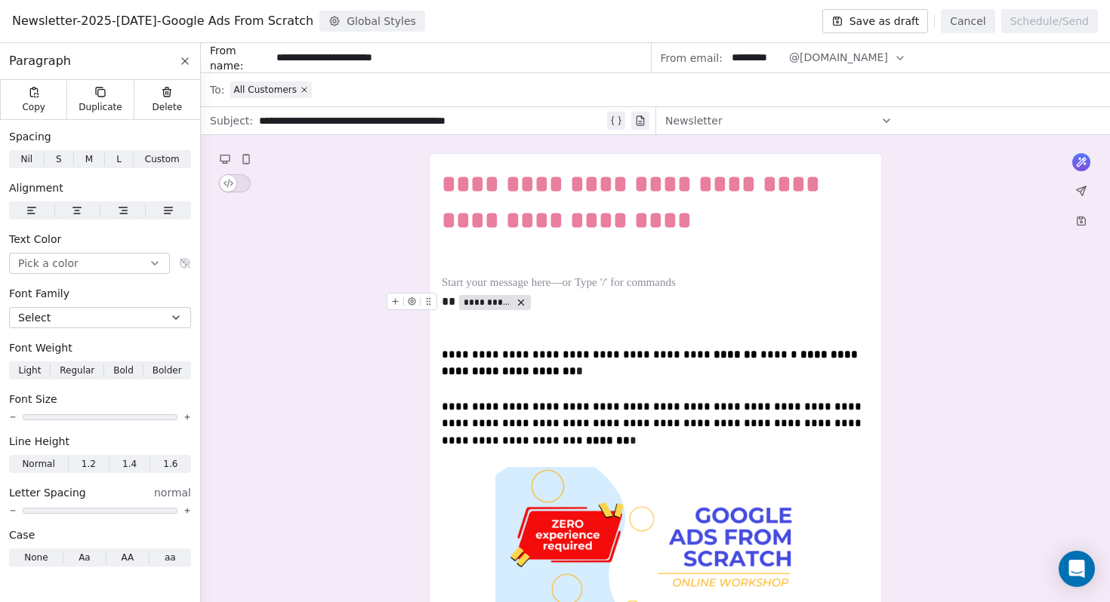
click at [534, 301] on div "**********" at bounding box center [655, 302] width 427 height 18
click at [1076, 199] on button at bounding box center [1080, 190] width 21 height 21
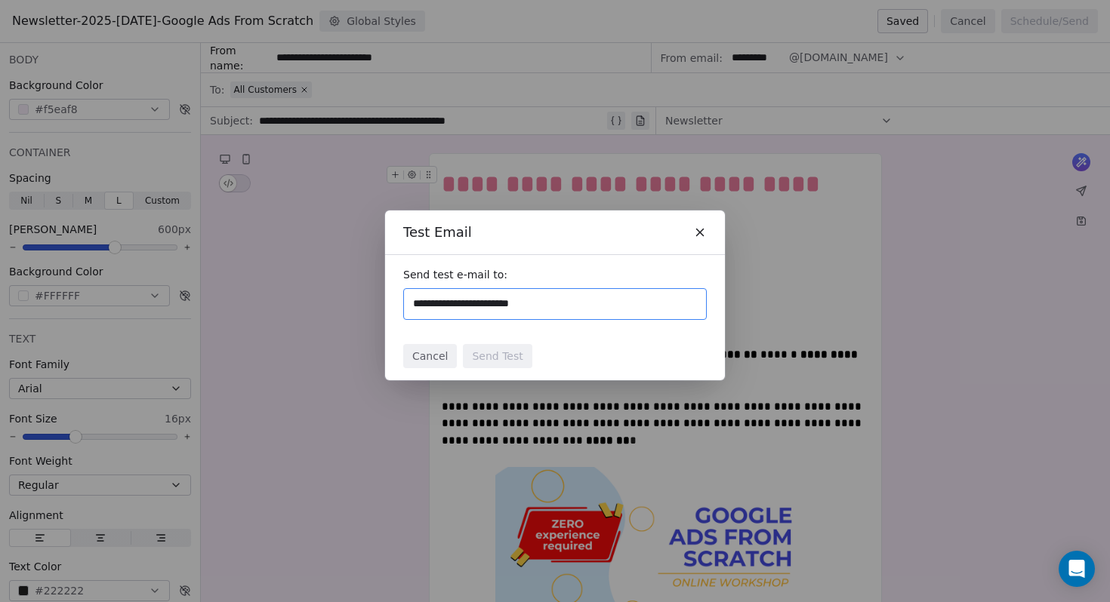
type input "**********"
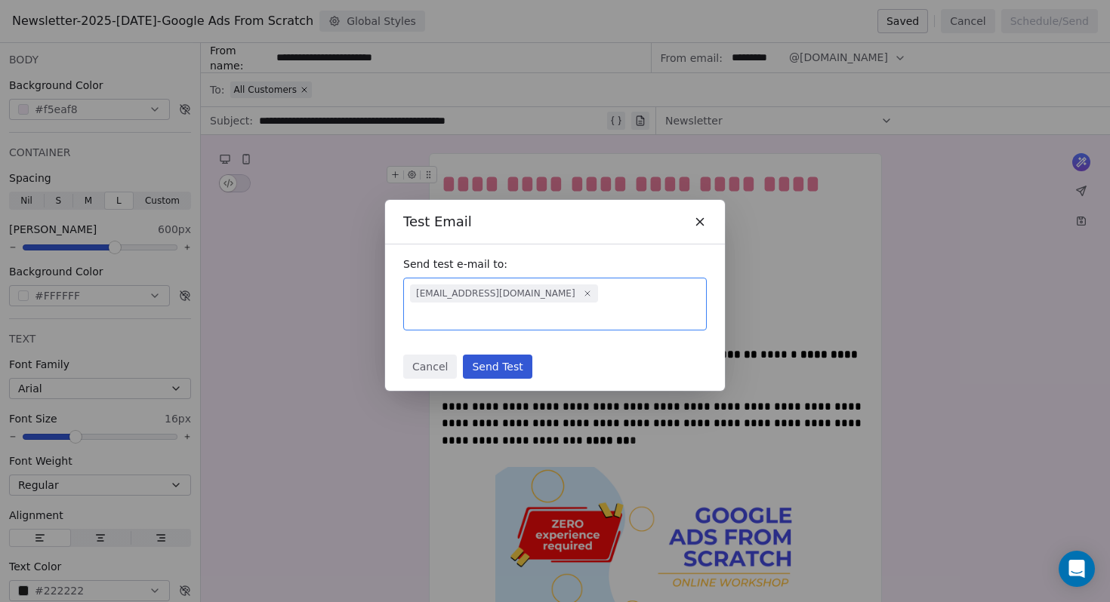
click at [488, 355] on button "Send Test" at bounding box center [497, 367] width 69 height 24
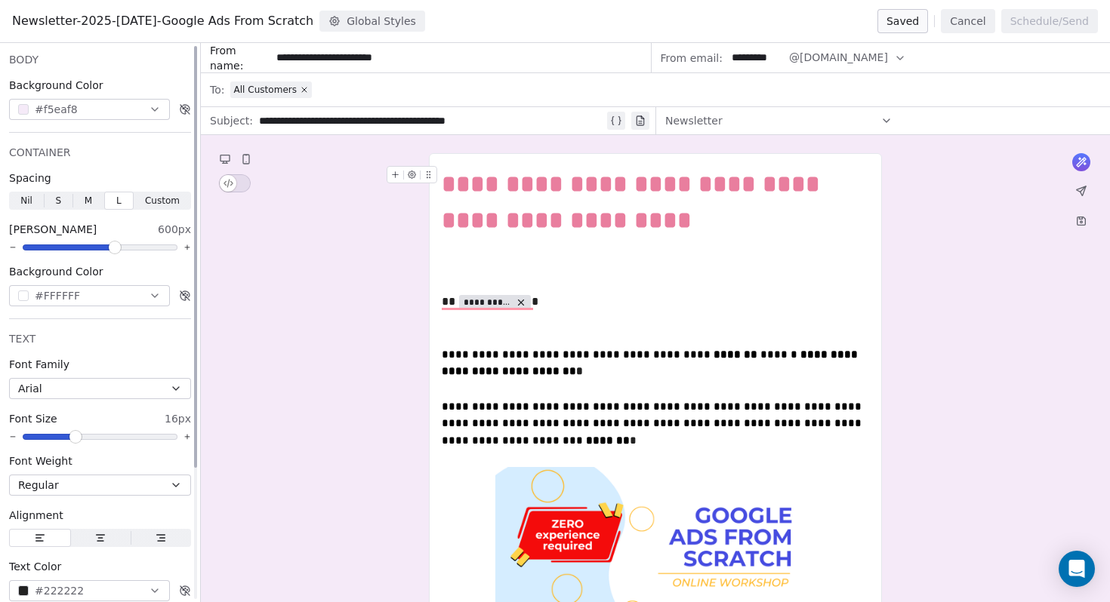
click at [124, 85] on div "Background Color" at bounding box center [100, 85] width 182 height 15
click at [980, 23] on button "Cancel" at bounding box center [968, 21] width 54 height 24
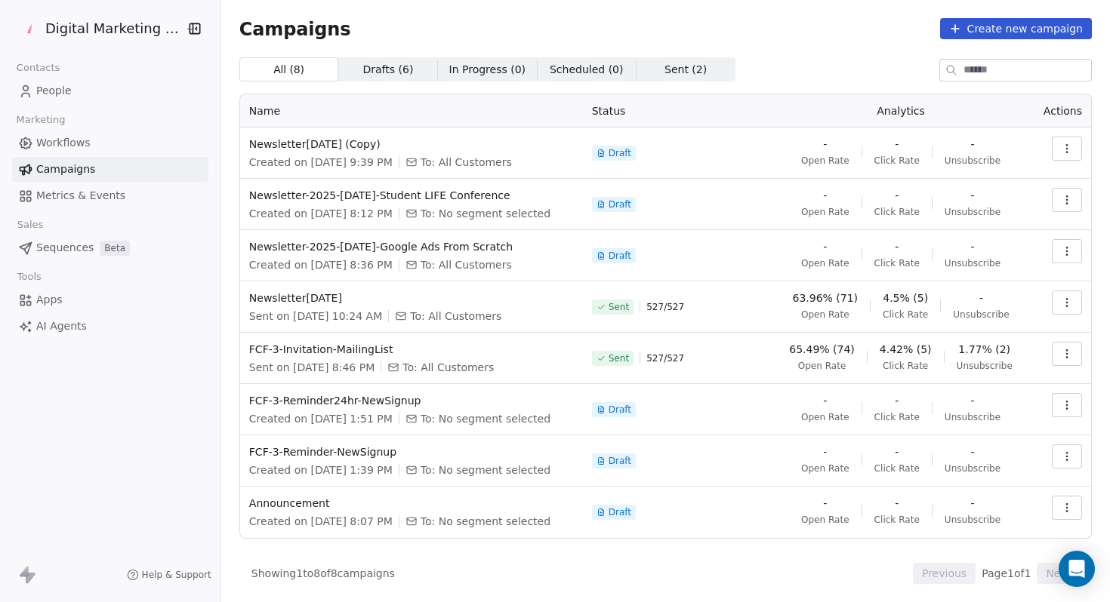
click at [1063, 152] on icon "button" at bounding box center [1067, 149] width 12 height 12
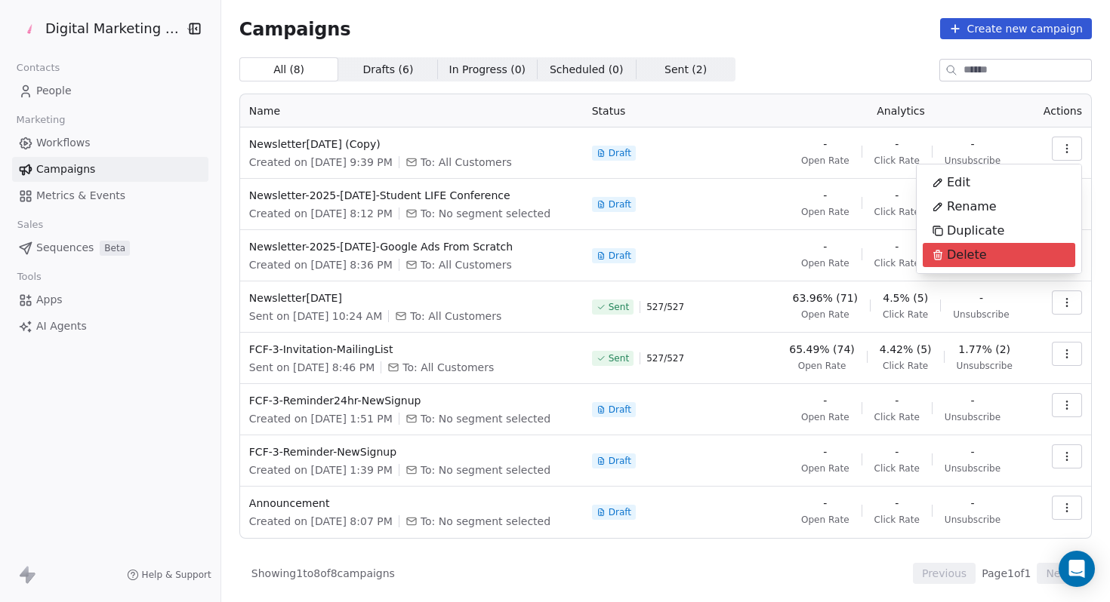
click at [957, 251] on span "Delete" at bounding box center [967, 255] width 40 height 18
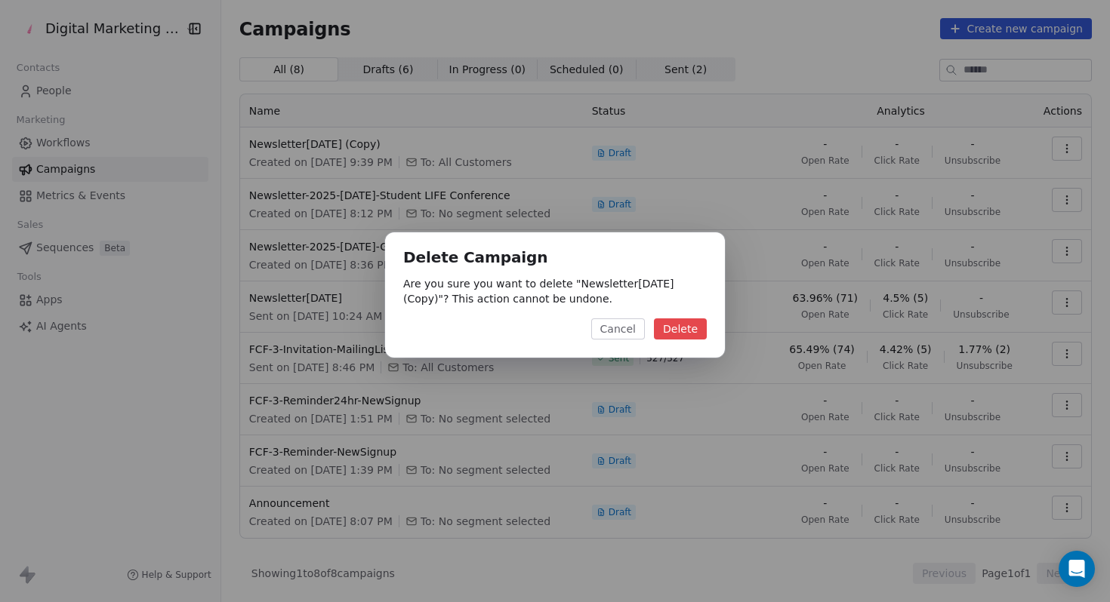
click at [680, 335] on button "Delete" at bounding box center [680, 329] width 53 height 21
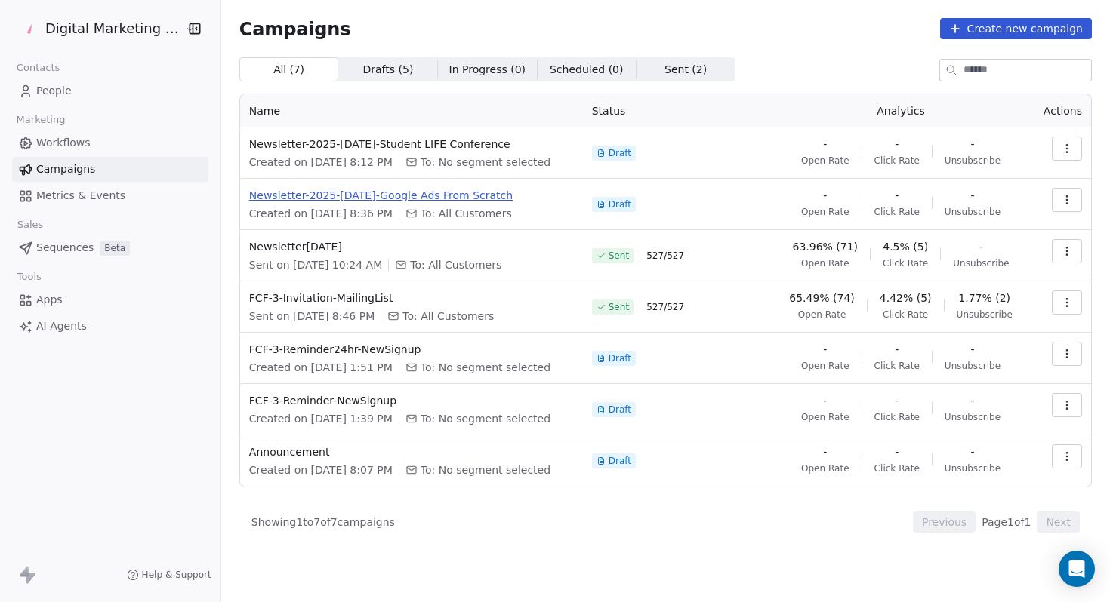
click at [409, 197] on span "Newsletter-2025-[DATE]-Google Ads From Scratch" at bounding box center [411, 195] width 325 height 15
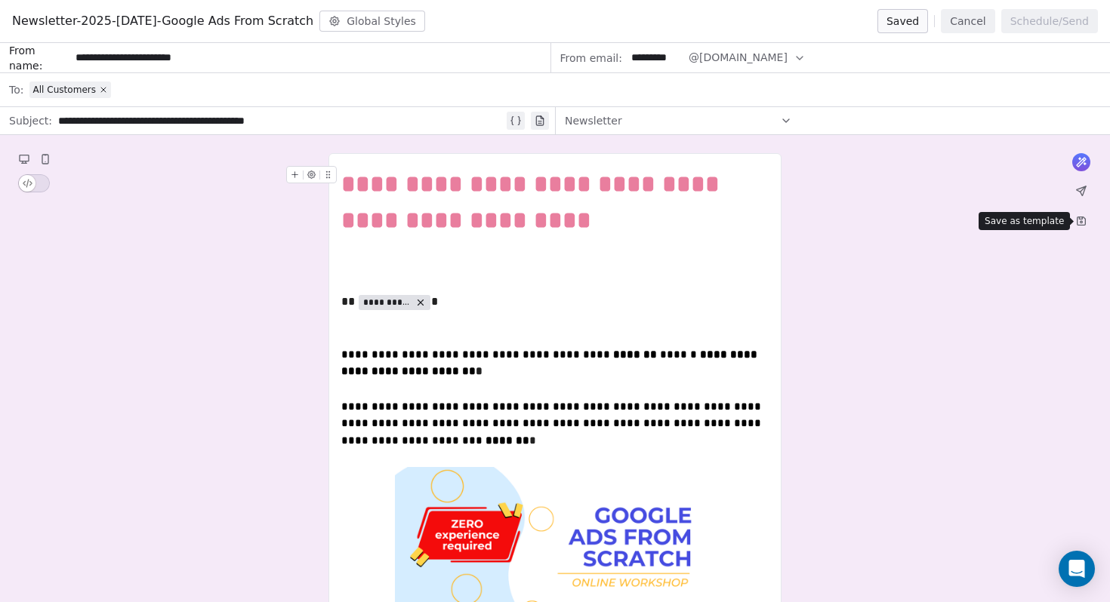
click at [1080, 226] on icon at bounding box center [1081, 221] width 12 height 12
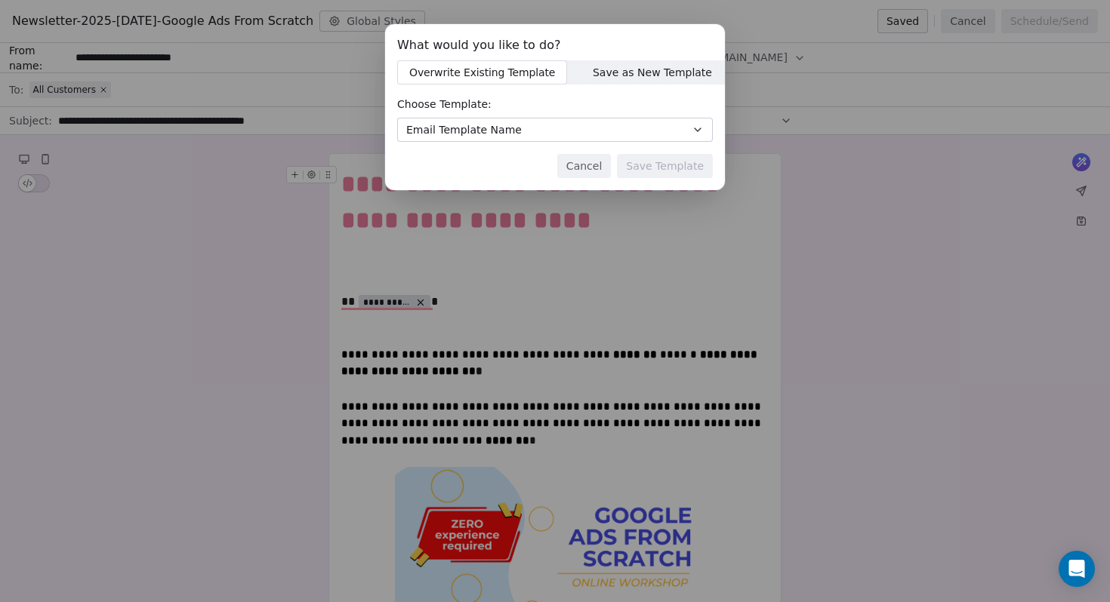
click at [565, 133] on button "Email Template Name" at bounding box center [555, 130] width 316 height 24
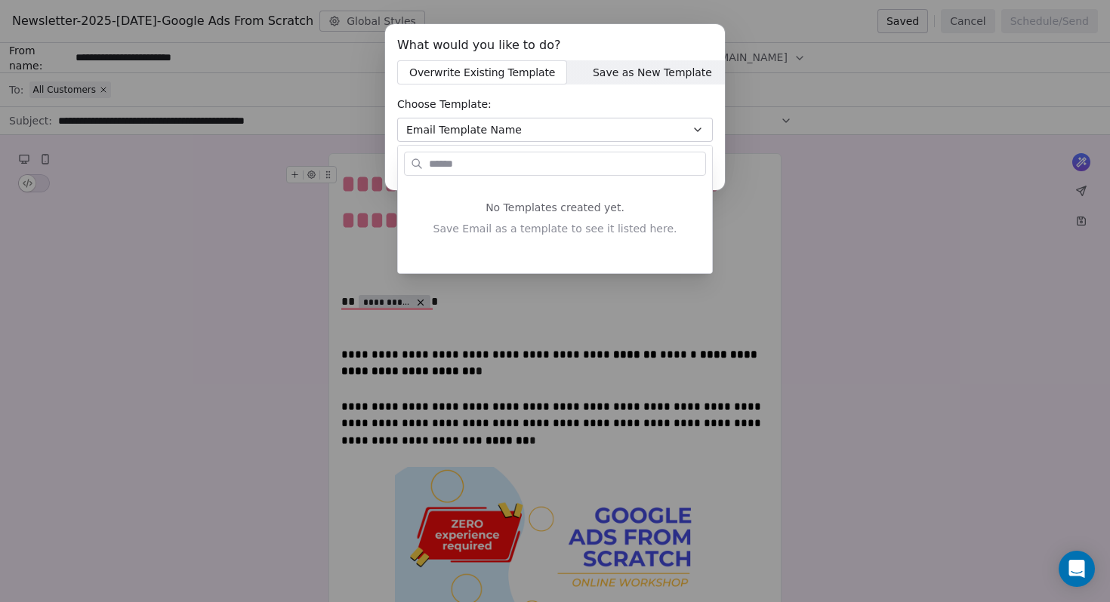
click at [565, 133] on div "What would you like to do? Overwrite Existing Template Overwrite Existing Templ…" at bounding box center [555, 113] width 1110 height 226
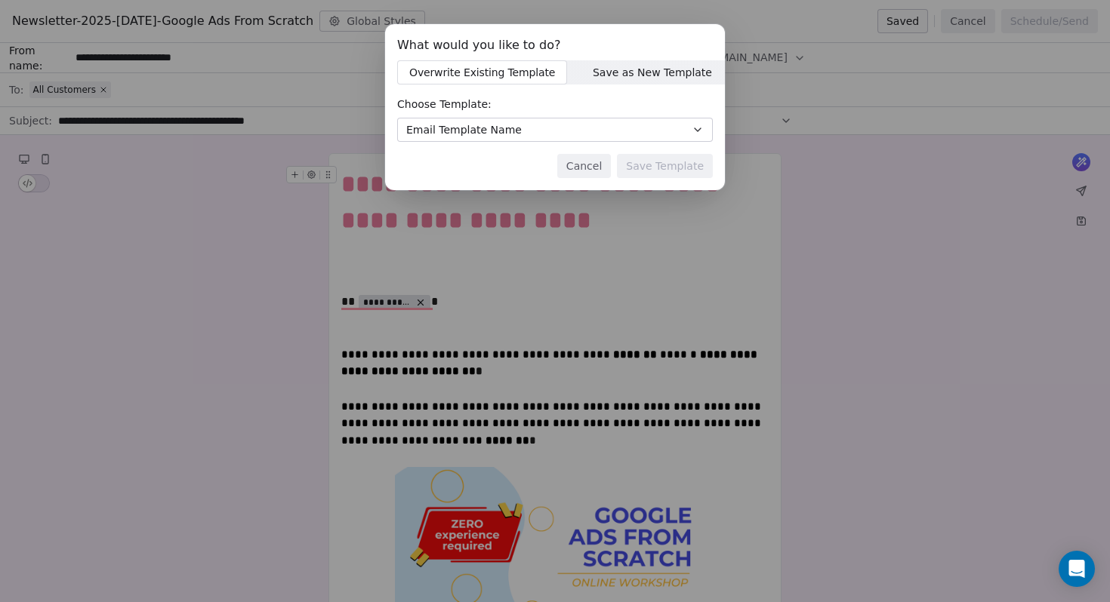
click at [616, 77] on span "Save as New Template" at bounding box center [652, 73] width 119 height 16
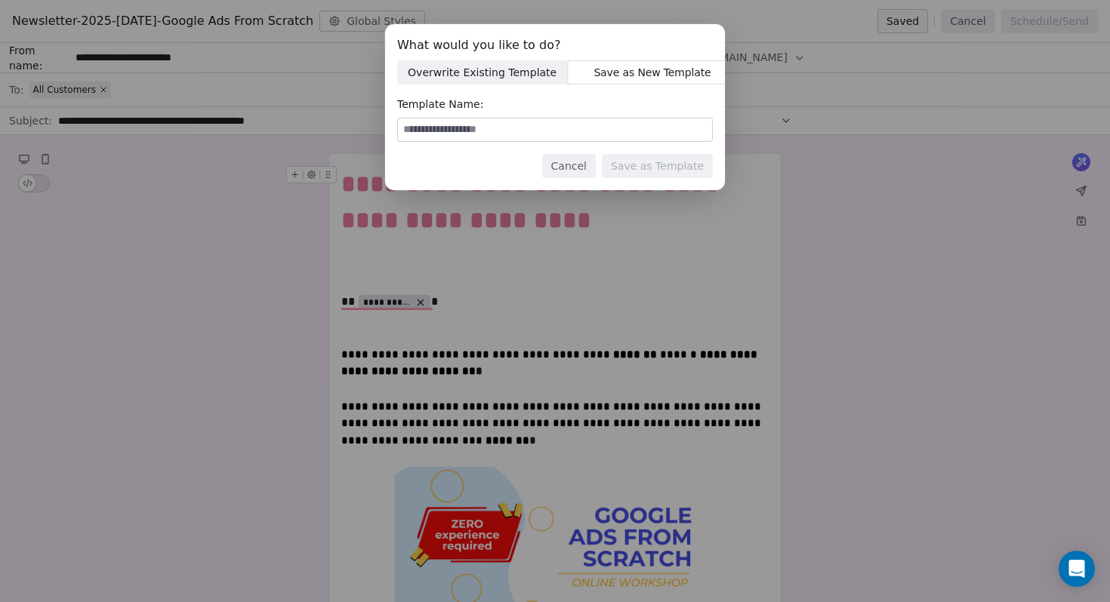
click at [454, 68] on span "Overwrite Existing Template" at bounding box center [482, 73] width 149 height 16
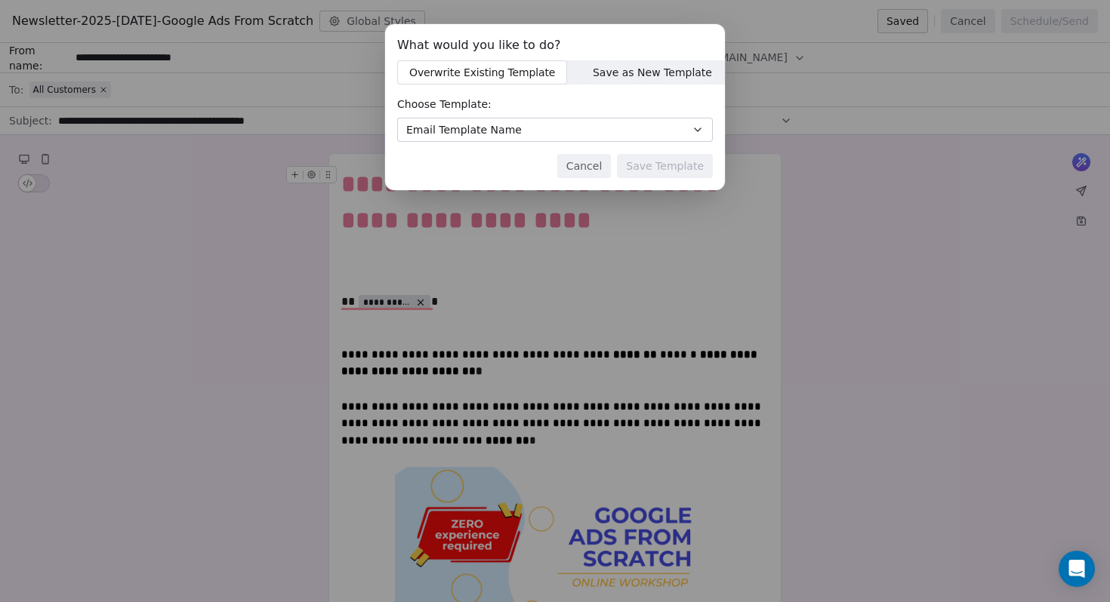
click at [628, 70] on span "Save as New Template" at bounding box center [652, 73] width 119 height 16
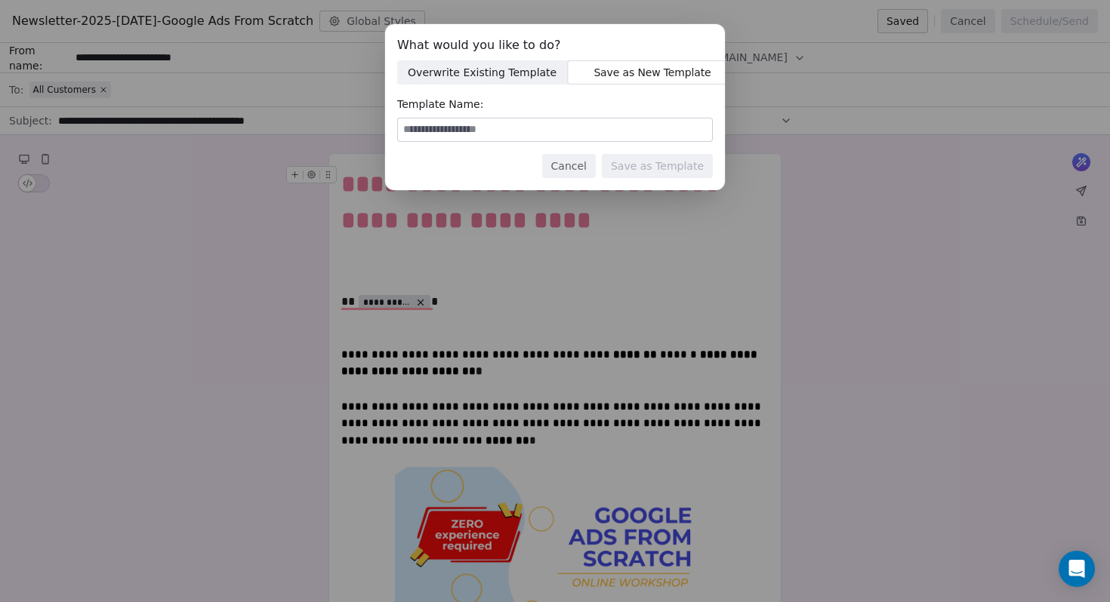
click at [516, 133] on input at bounding box center [555, 130] width 314 height 23
type input "**********"
click at [658, 171] on button "Save as Template" at bounding box center [657, 166] width 111 height 24
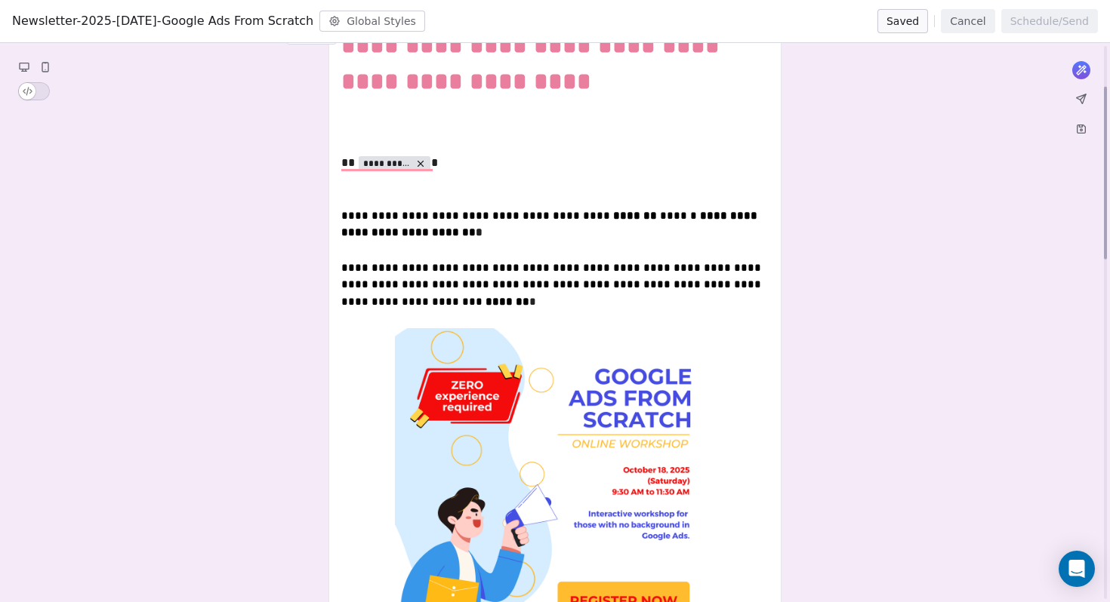
scroll to position [163, 0]
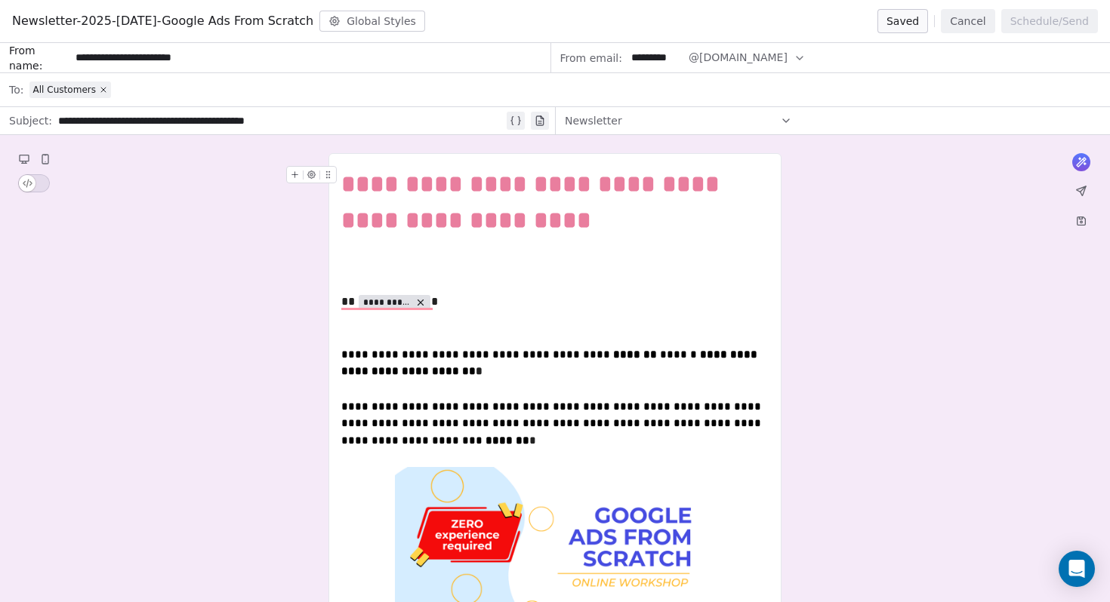
click at [353, 12] on button "Global Styles" at bounding box center [372, 21] width 106 height 21
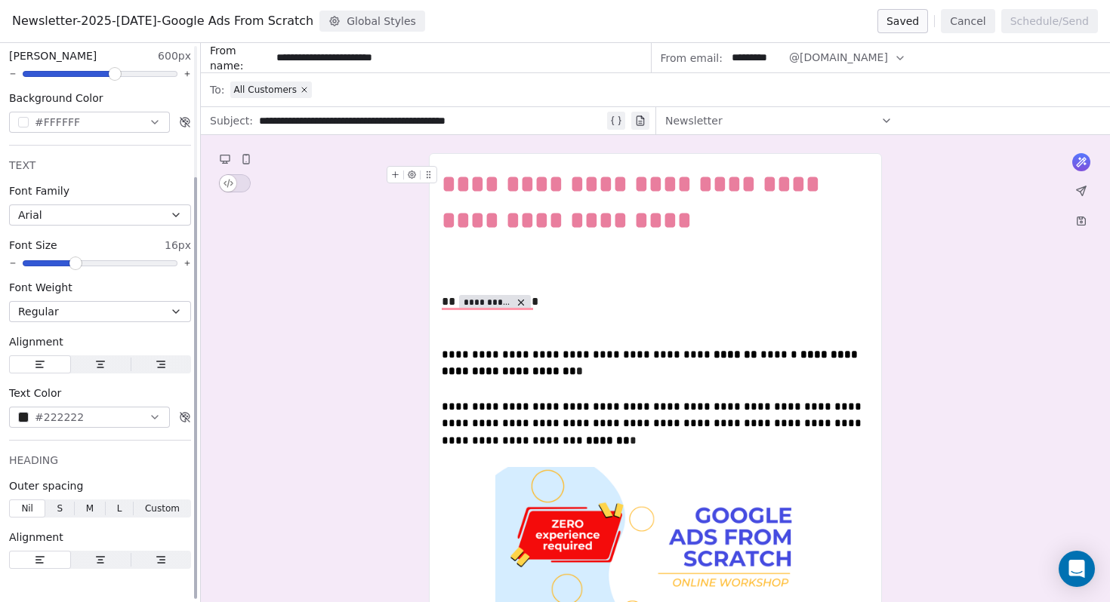
click at [971, 20] on button "Cancel" at bounding box center [968, 21] width 54 height 24
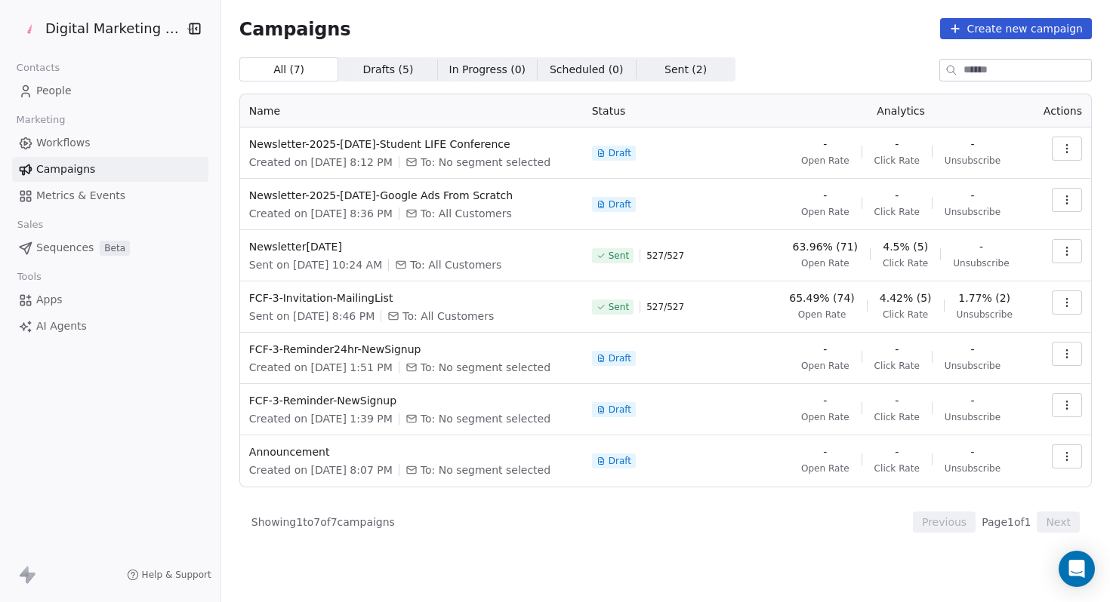
click at [1074, 197] on button "button" at bounding box center [1066, 200] width 30 height 24
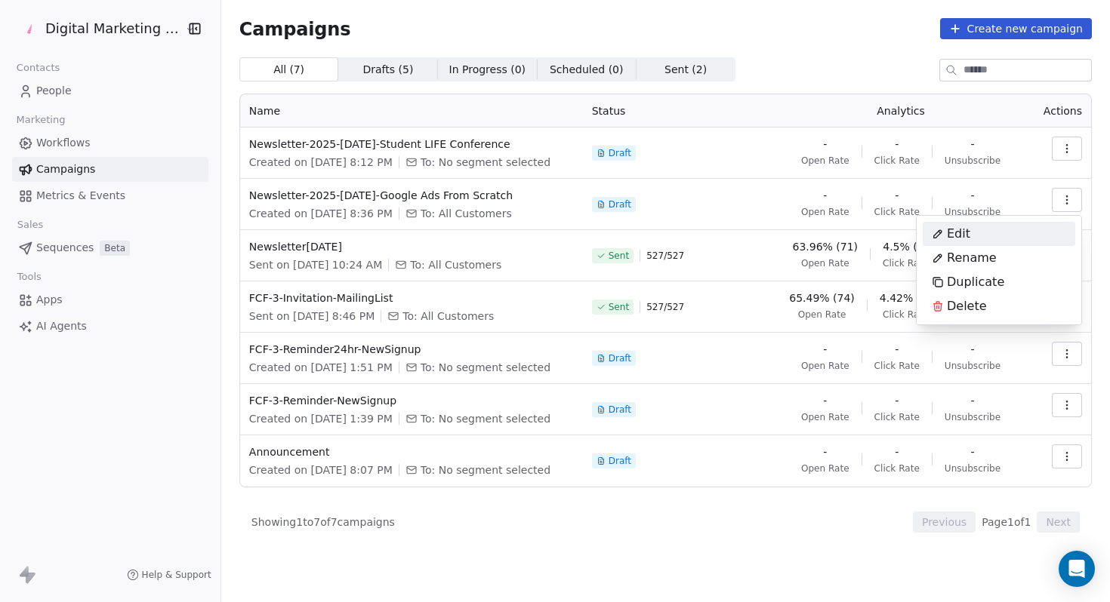
click at [565, 73] on html "Digital Marketing Unicorn Contacts People Marketing Workflows Campaigns Metrics…" at bounding box center [555, 301] width 1110 height 602
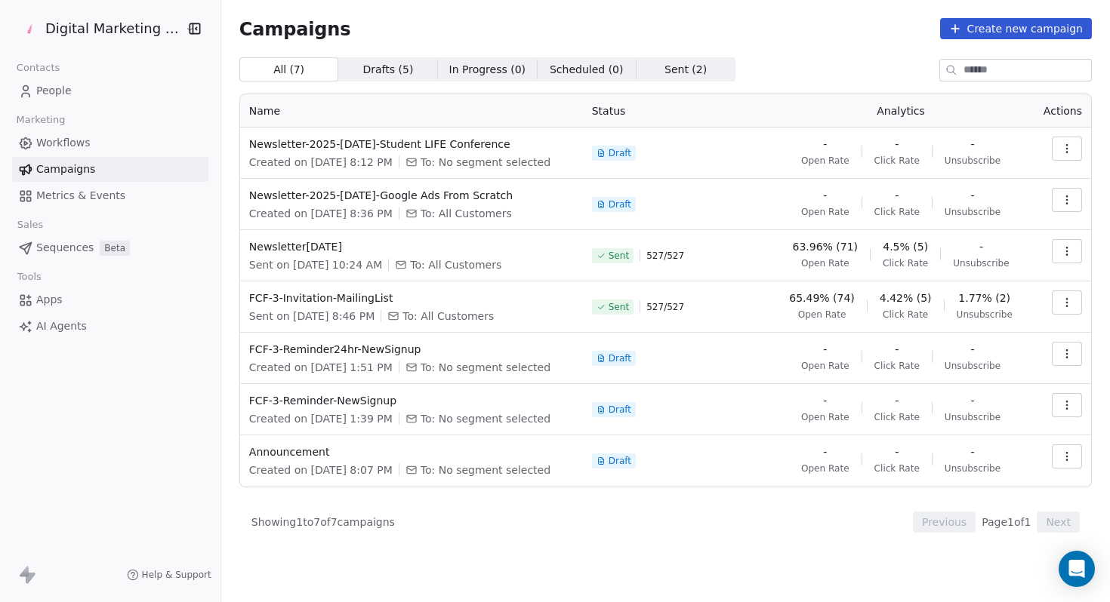
click at [565, 73] on span "Scheduled ( 0 )" at bounding box center [587, 70] width 74 height 16
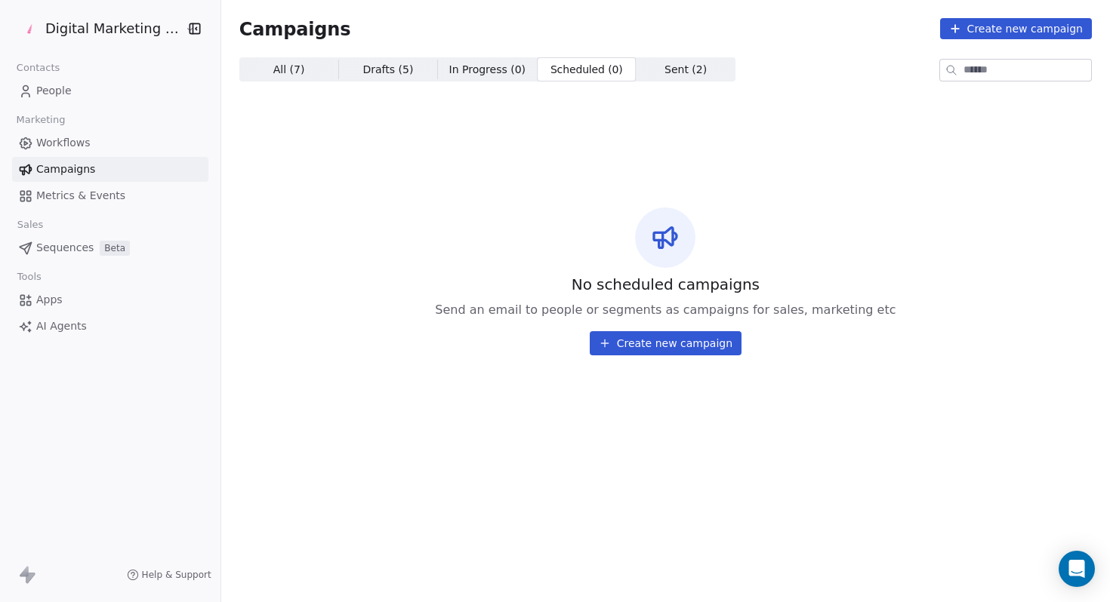
click at [93, 174] on link "Campaigns" at bounding box center [110, 169] width 196 height 25
click at [295, 63] on span "All ( 7 ) All ( 7 )" at bounding box center [288, 69] width 99 height 24
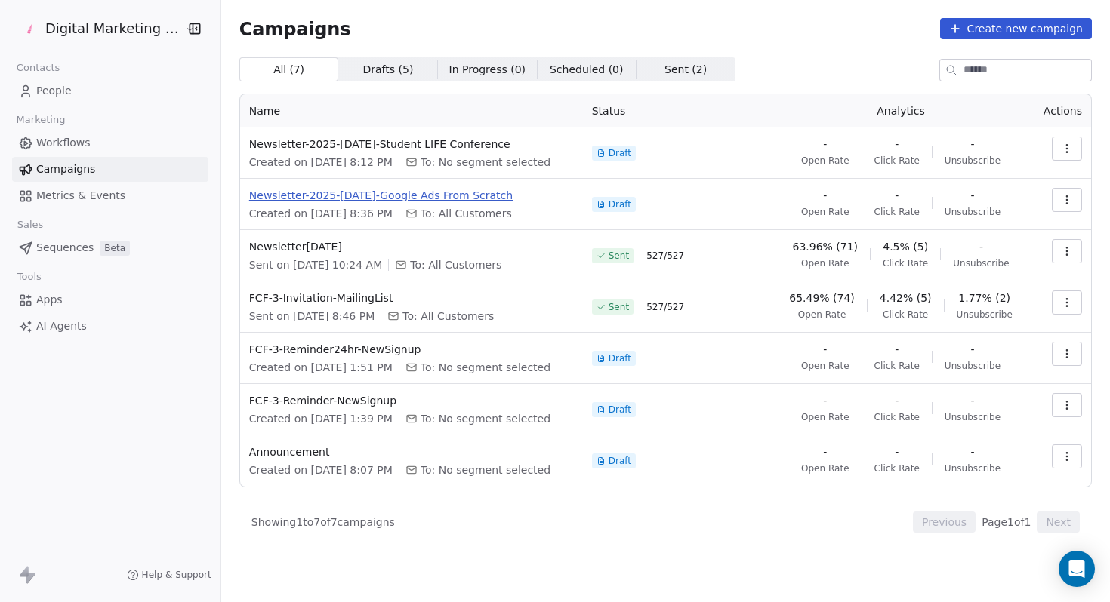
click at [473, 198] on span "Newsletter-2025-[DATE]-Google Ads From Scratch" at bounding box center [411, 195] width 325 height 15
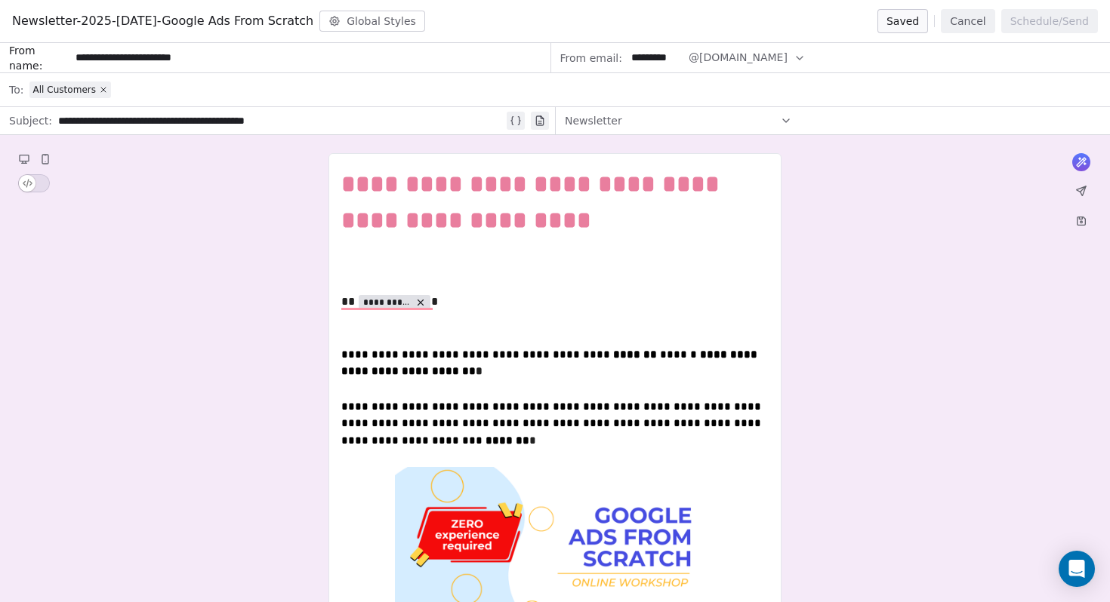
click at [702, 51] on span "@[DOMAIN_NAME]" at bounding box center [737, 58] width 99 height 16
click at [990, 23] on button "Cancel" at bounding box center [968, 21] width 54 height 24
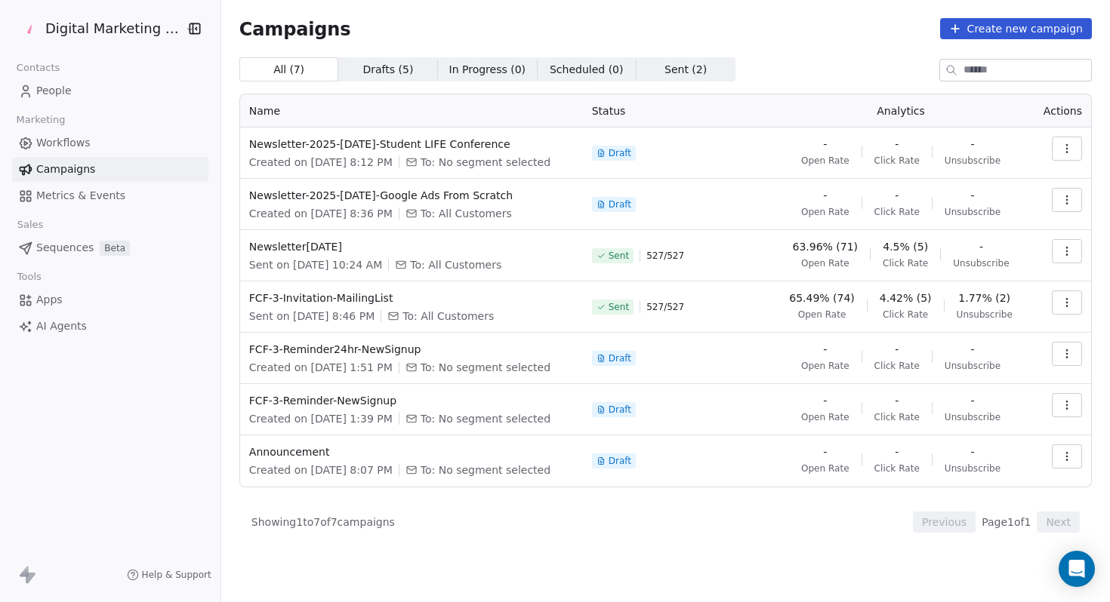
click at [146, 29] on html "Digital Marketing Unicorn Contacts People Marketing Workflows Campaigns Metrics…" at bounding box center [555, 301] width 1110 height 602
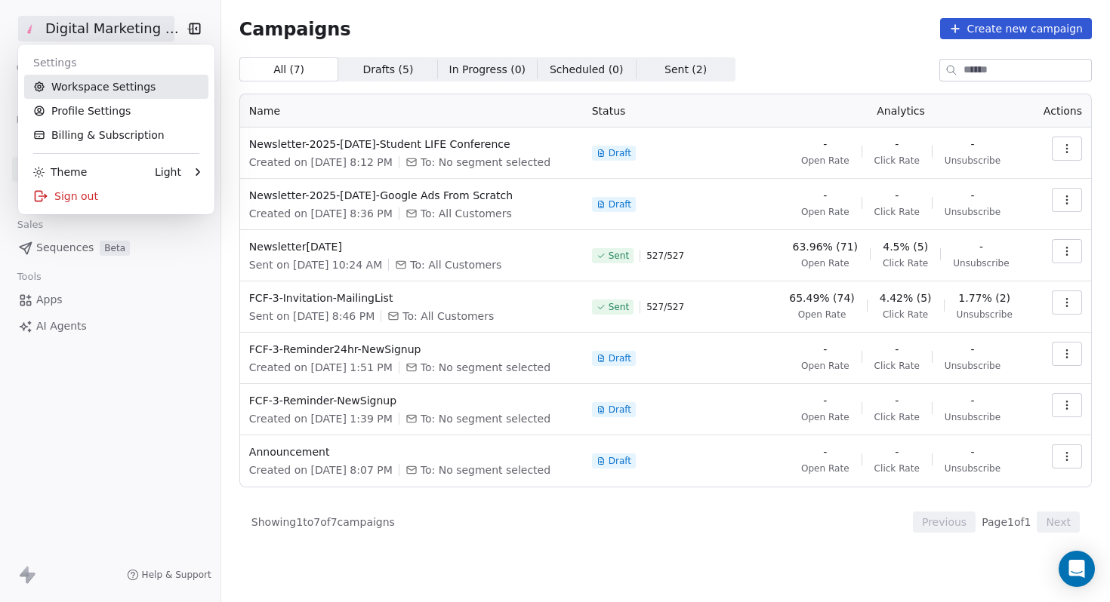
click at [131, 92] on link "Workspace Settings" at bounding box center [116, 87] width 184 height 24
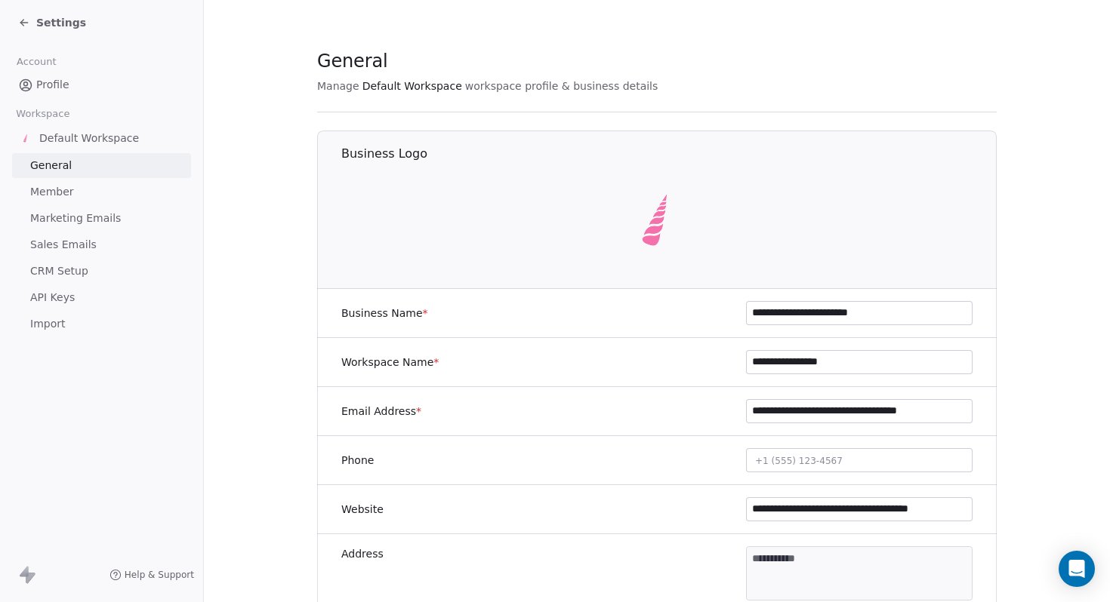
click at [799, 411] on input "**********" at bounding box center [859, 411] width 225 height 23
click at [873, 400] on input "**********" at bounding box center [859, 411] width 225 height 23
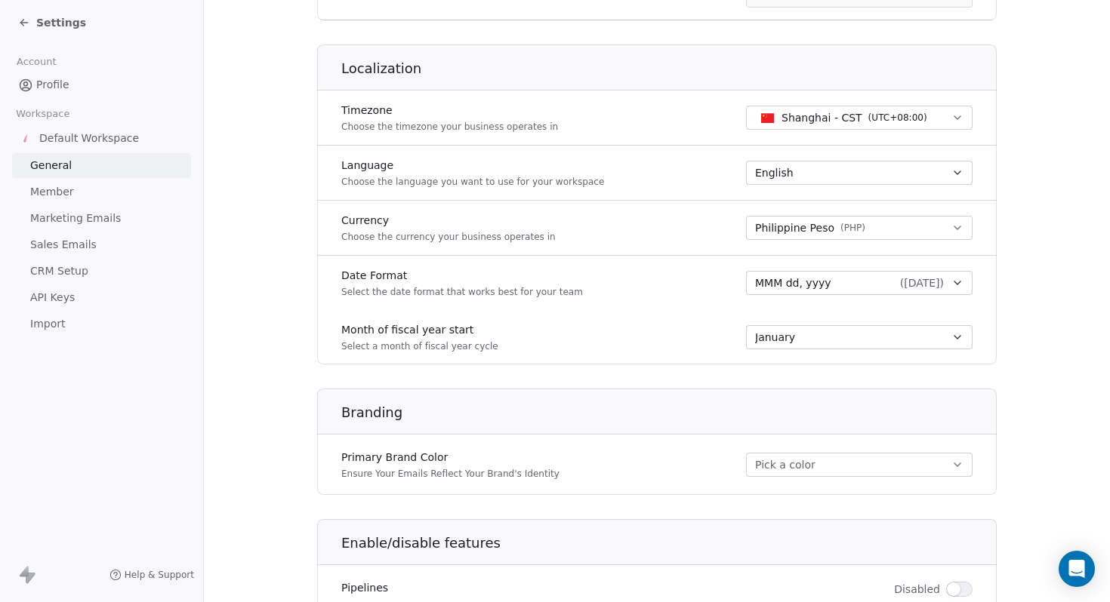
scroll to position [622, 0]
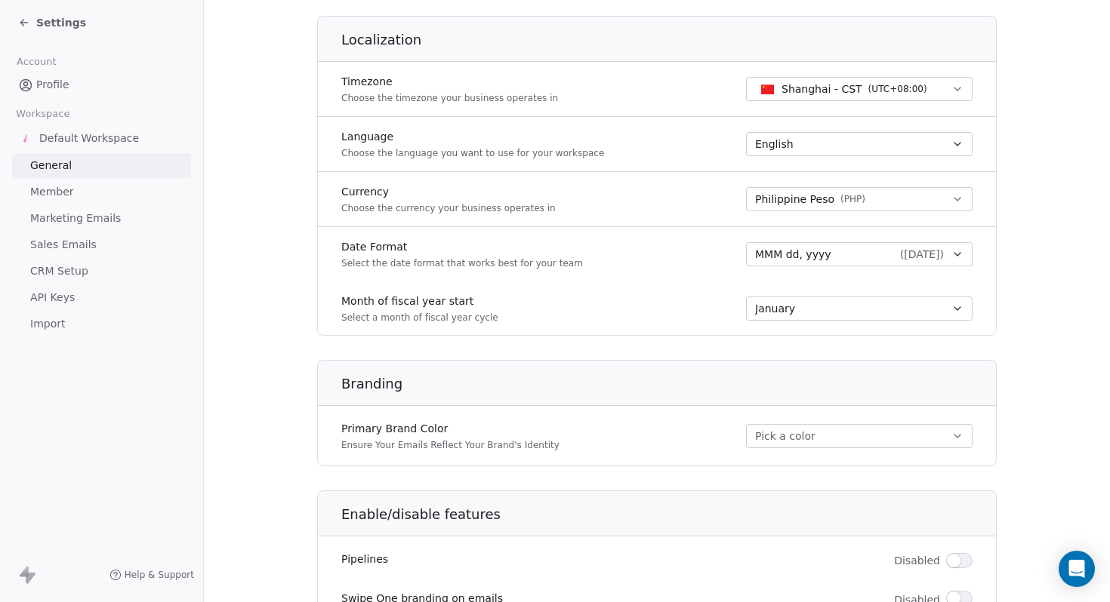
click at [800, 436] on button "Pick a color" at bounding box center [859, 436] width 226 height 24
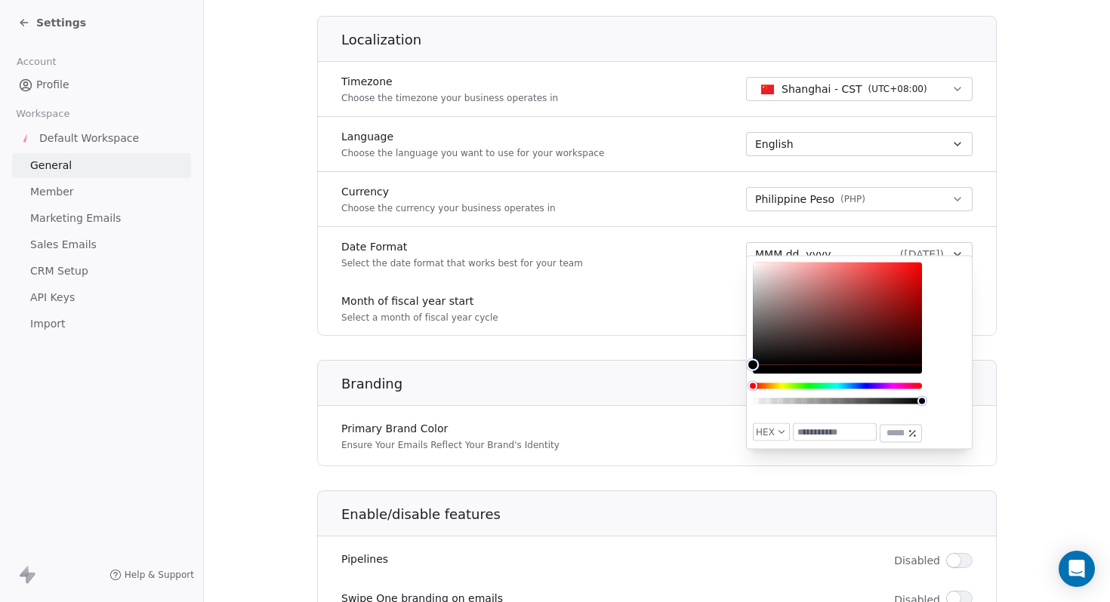
click at [848, 436] on input "text" at bounding box center [834, 432] width 82 height 17
paste input "*******"
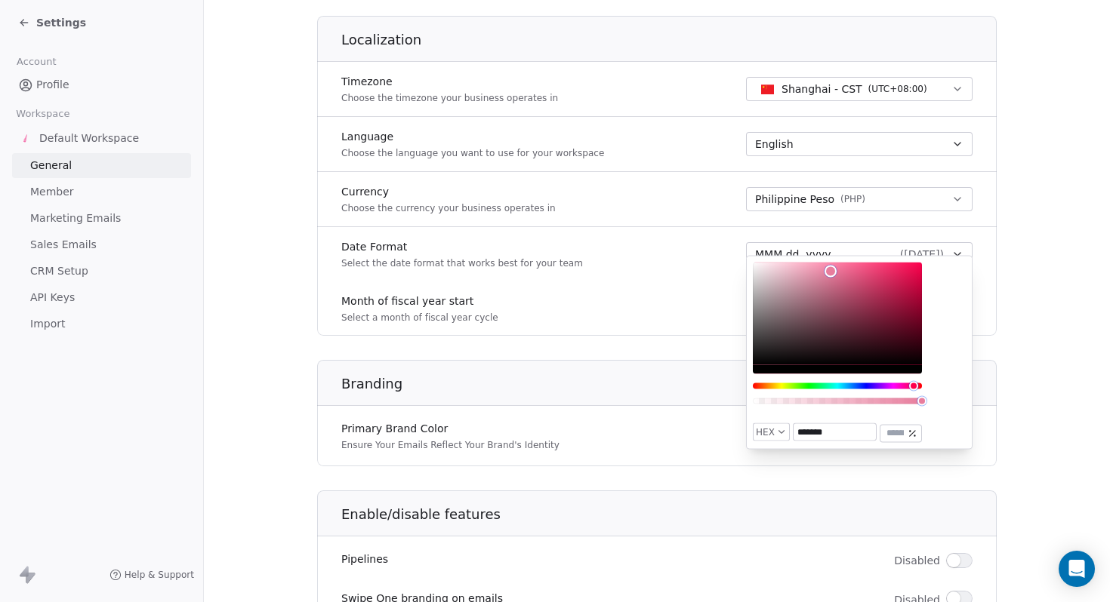
drag, startPoint x: 851, startPoint y: 435, endPoint x: 760, endPoint y: 433, distance: 90.6
click at [760, 433] on div "HEX ******* ***" at bounding box center [837, 433] width 169 height 20
paste input "text"
type input "*******"
click at [654, 445] on div "Primary Brand Color Ensure Your Emails Reflect Your Brand's Identity #e97e9e" at bounding box center [656, 436] width 679 height 42
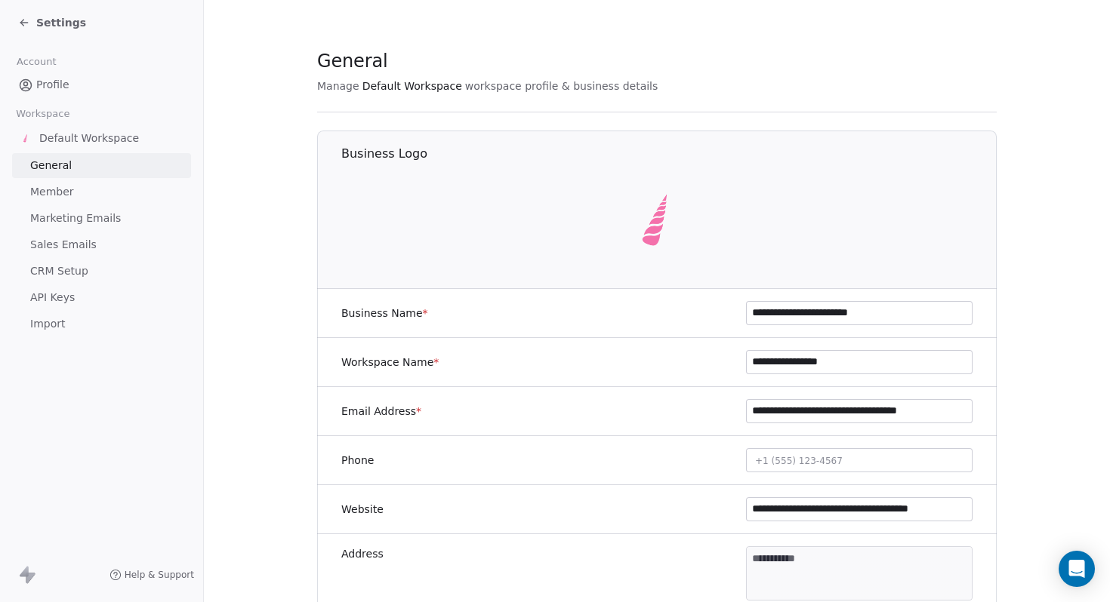
scroll to position [692, 0]
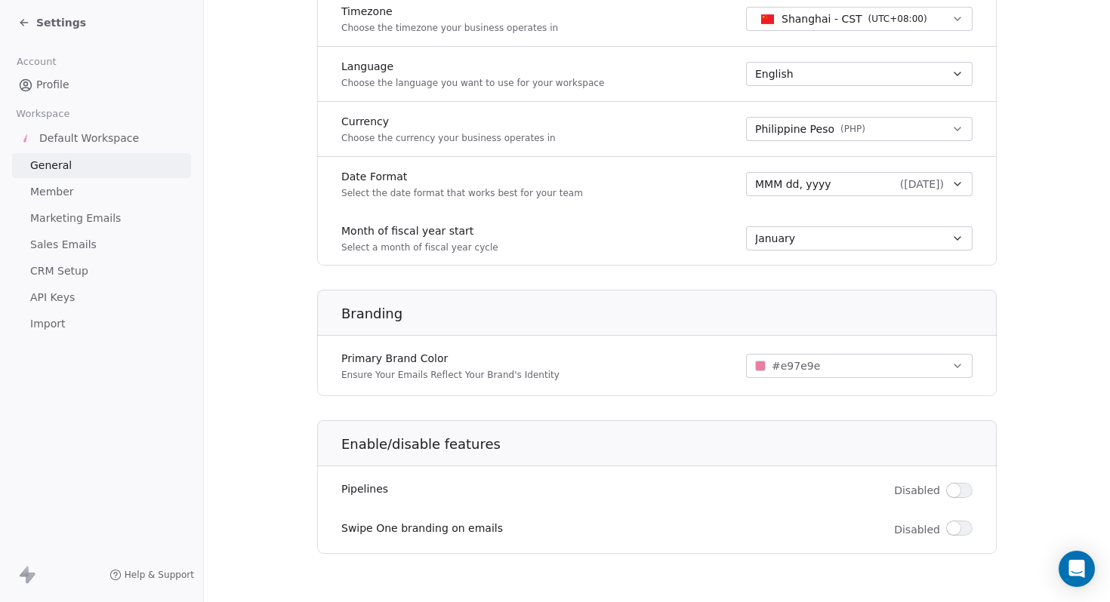
click at [119, 189] on link "Member" at bounding box center [101, 192] width 179 height 25
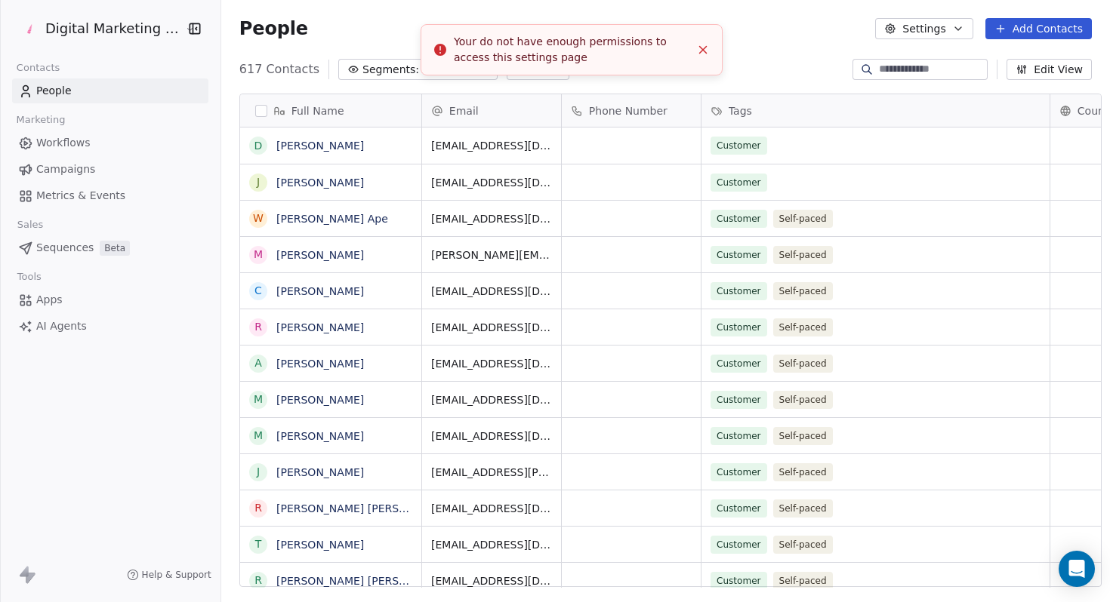
scroll to position [530, 898]
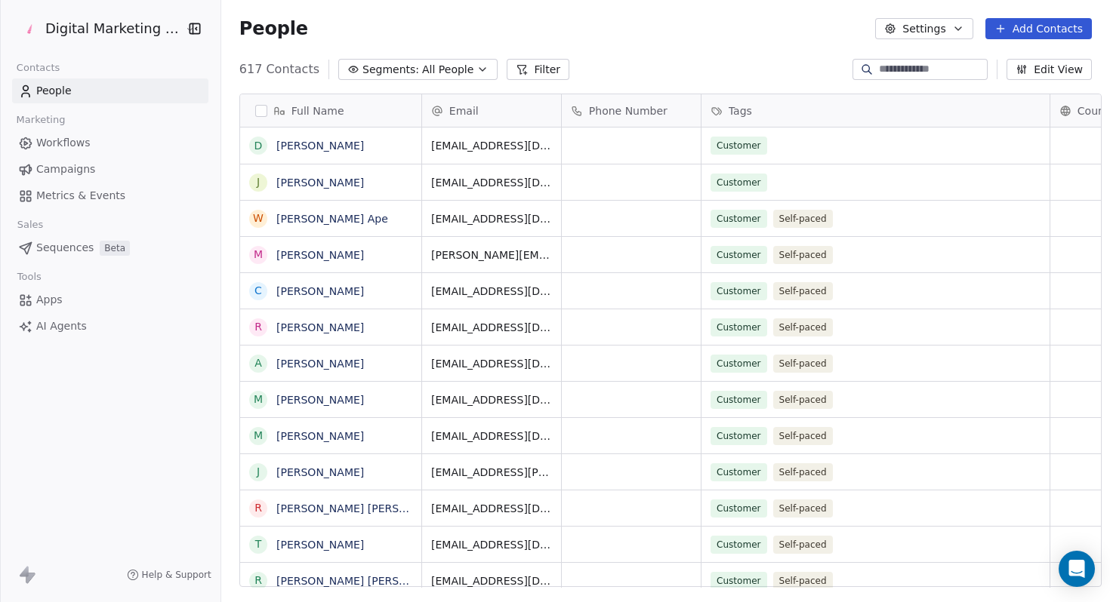
click at [101, 26] on html "Digital Marketing Unicorn Contacts People Marketing Workflows Campaigns Metrics…" at bounding box center [555, 301] width 1110 height 602
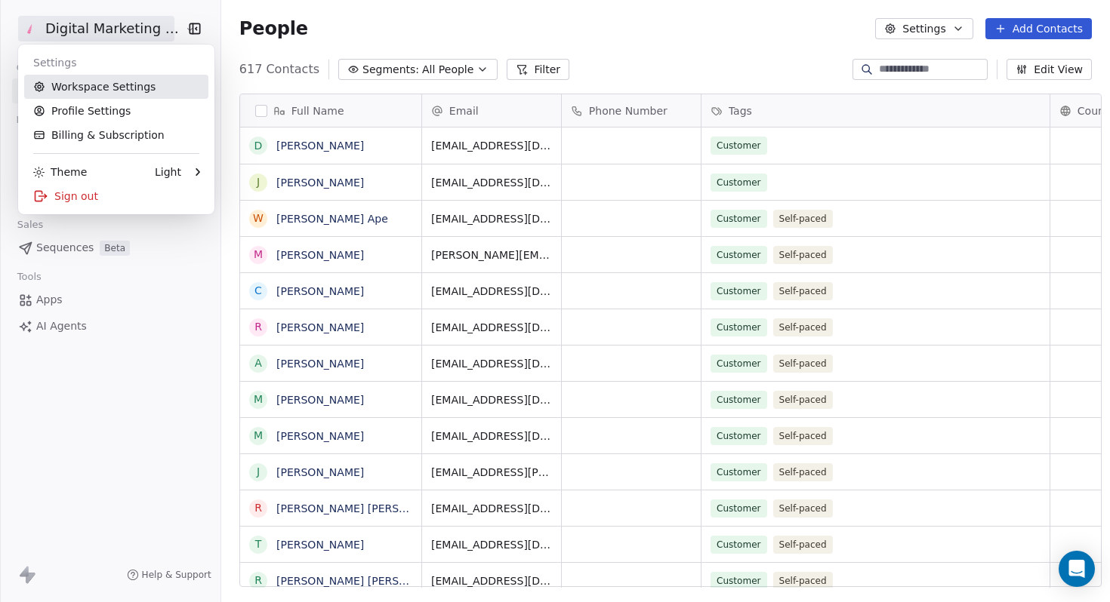
click at [97, 87] on link "Workspace Settings" at bounding box center [116, 87] width 184 height 24
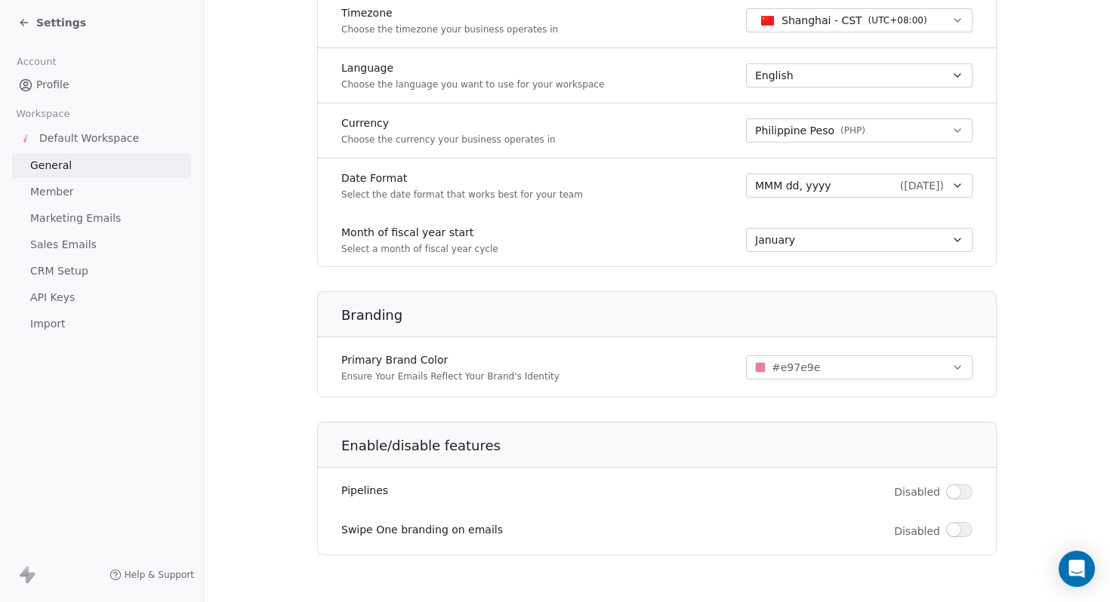
scroll to position [692, 0]
click at [63, 191] on span "Member" at bounding box center [52, 192] width 44 height 16
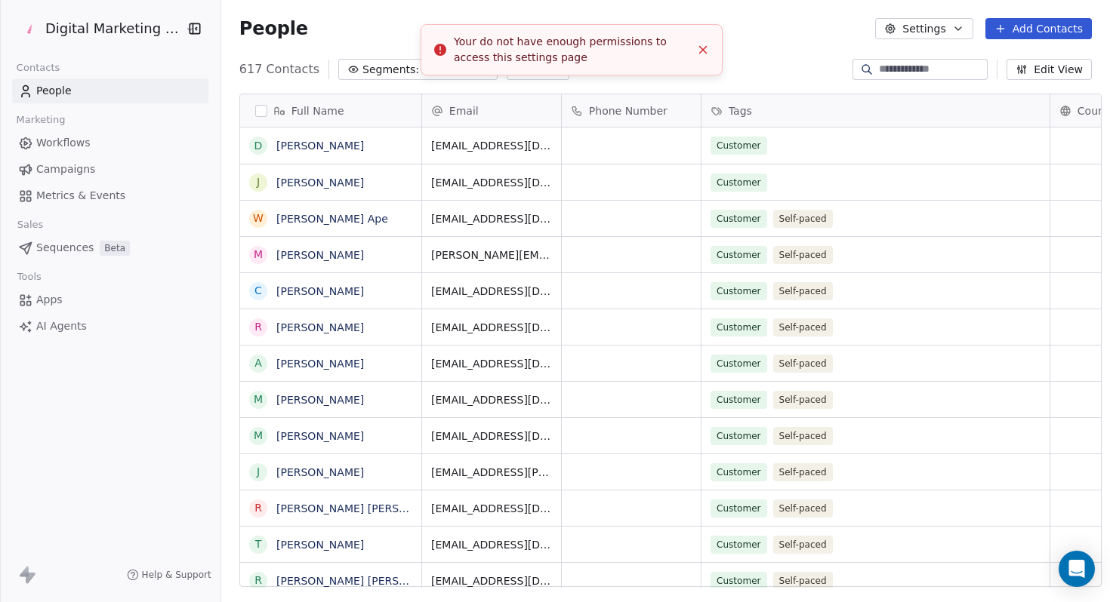
scroll to position [530, 898]
click at [106, 27] on html "Digital Marketing Unicorn Contacts People Marketing Workflows Campaigns Metrics…" at bounding box center [555, 301] width 1110 height 602
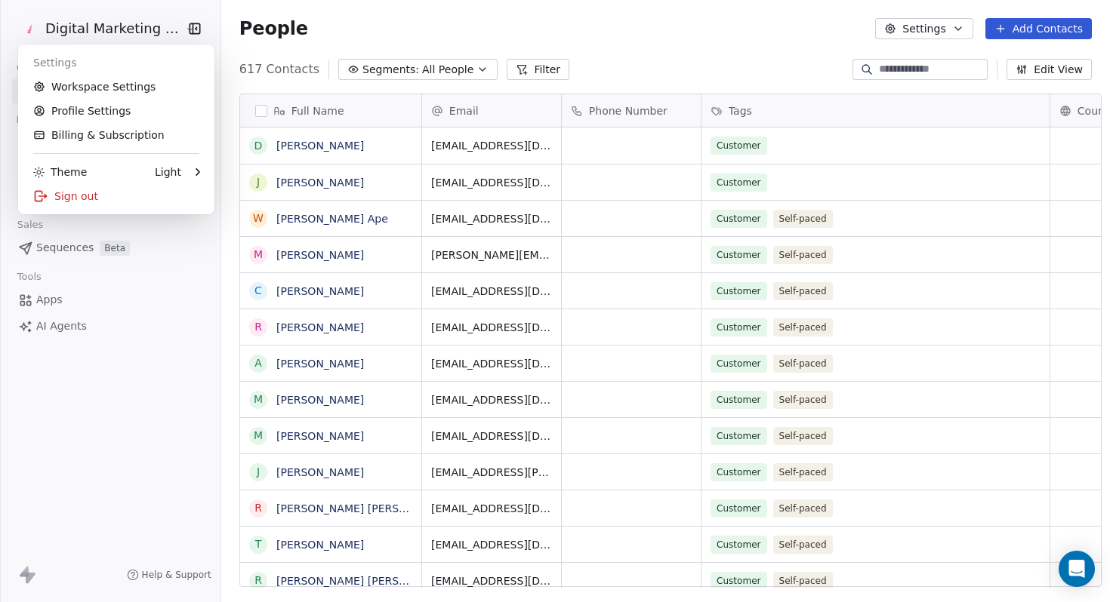
click at [35, 380] on html "Digital Marketing Unicorn Contacts People Marketing Workflows Campaigns Metrics…" at bounding box center [555, 301] width 1110 height 602
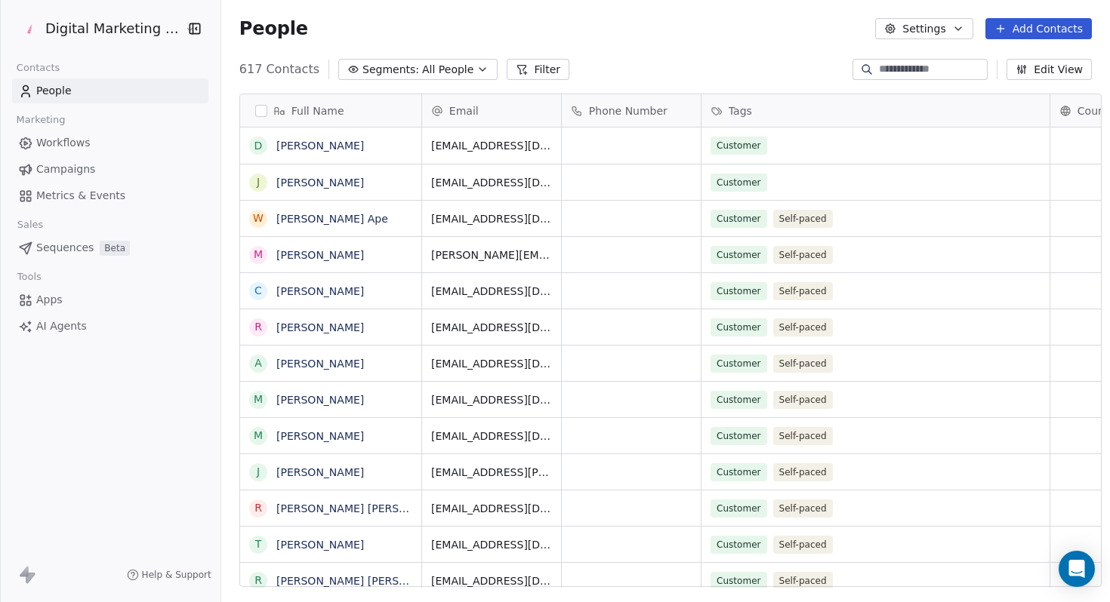
click at [83, 165] on span "Campaigns" at bounding box center [65, 170] width 59 height 16
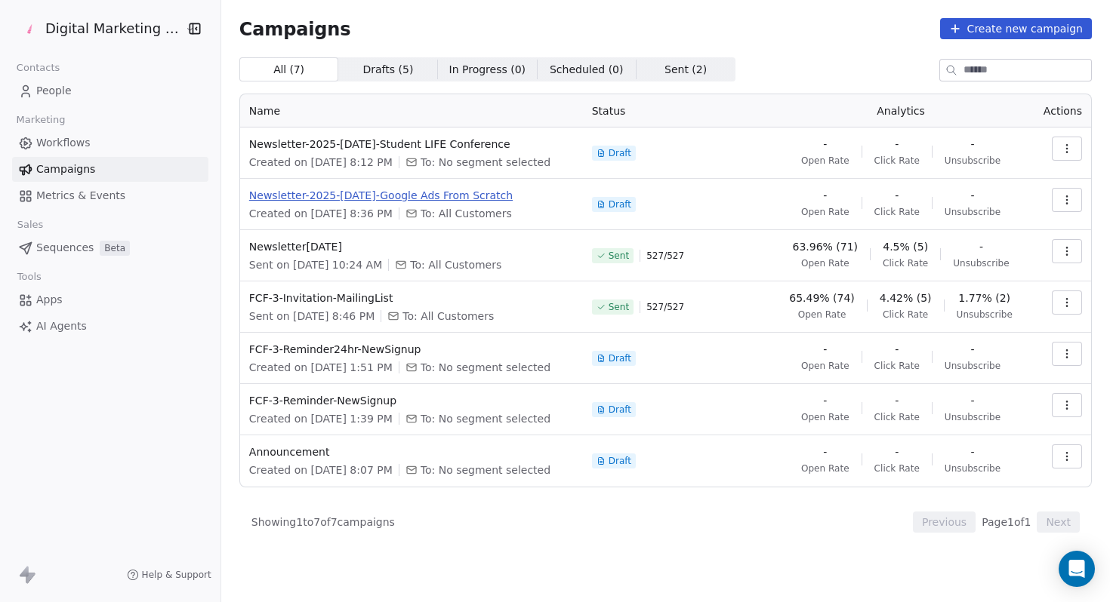
click at [396, 197] on span "Newsletter-2025-[DATE]-Google Ads From Scratch" at bounding box center [411, 195] width 325 height 15
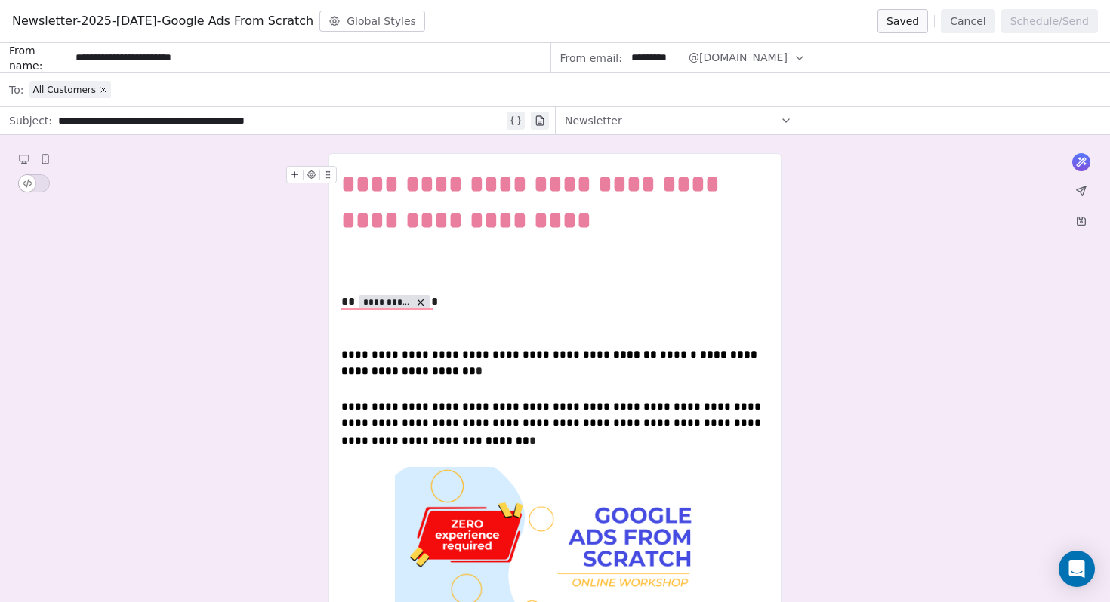
click at [976, 24] on button "Cancel" at bounding box center [968, 21] width 54 height 24
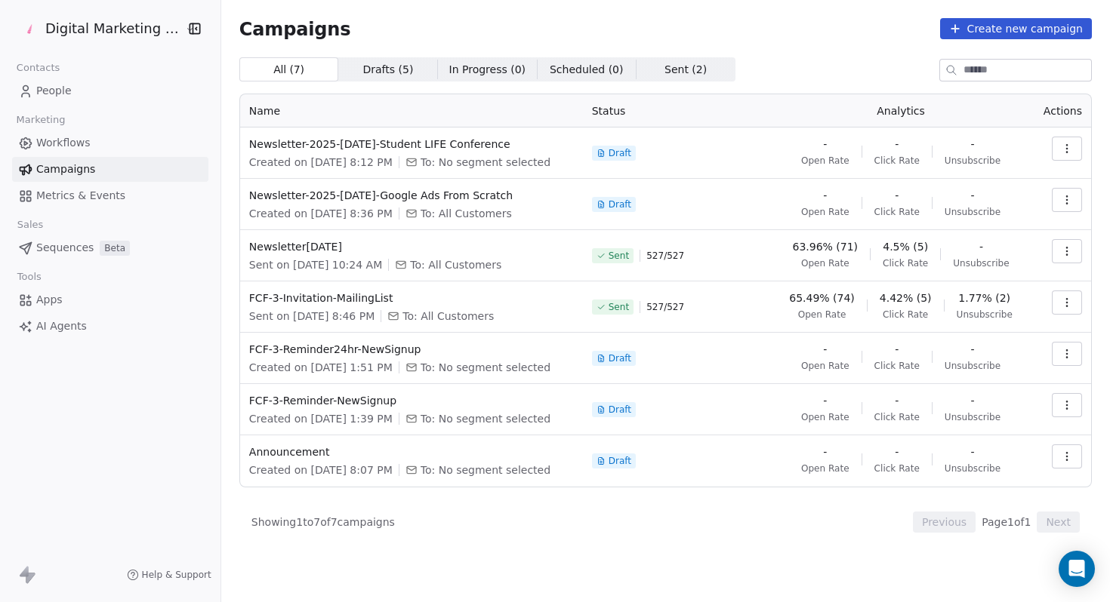
click at [100, 34] on html "Digital Marketing Unicorn Contacts People Marketing Workflows Campaigns Metrics…" at bounding box center [555, 301] width 1110 height 602
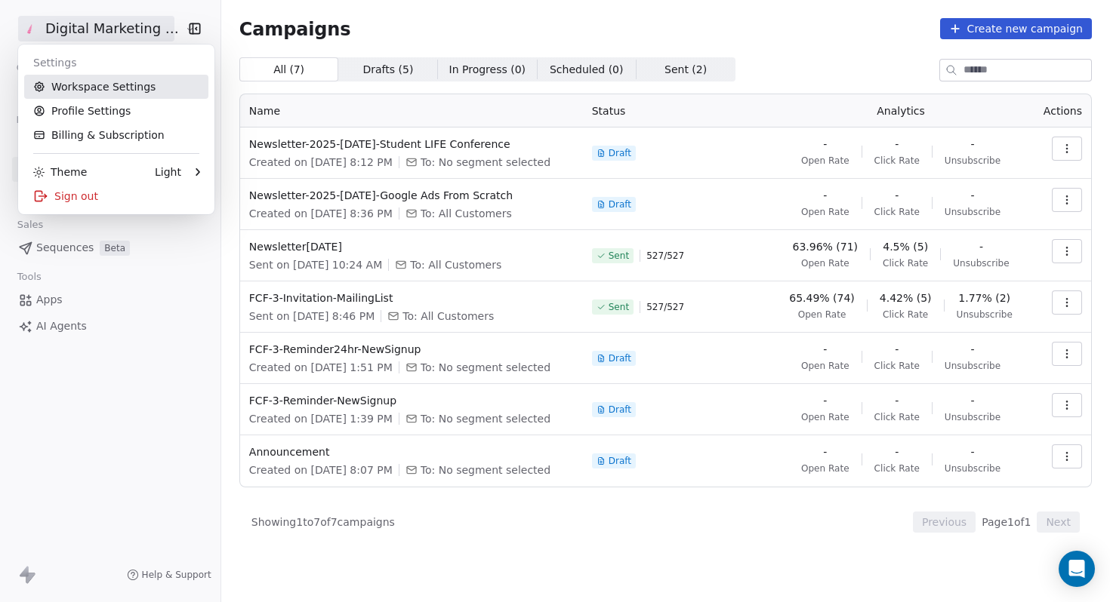
click at [95, 86] on link "Workspace Settings" at bounding box center [116, 87] width 184 height 24
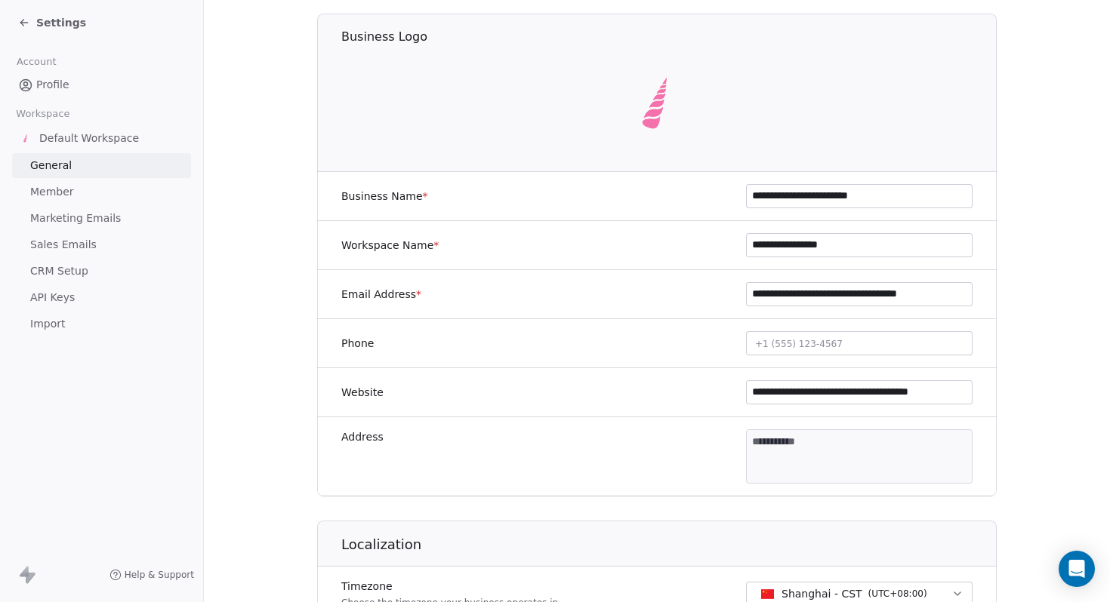
scroll to position [125, 0]
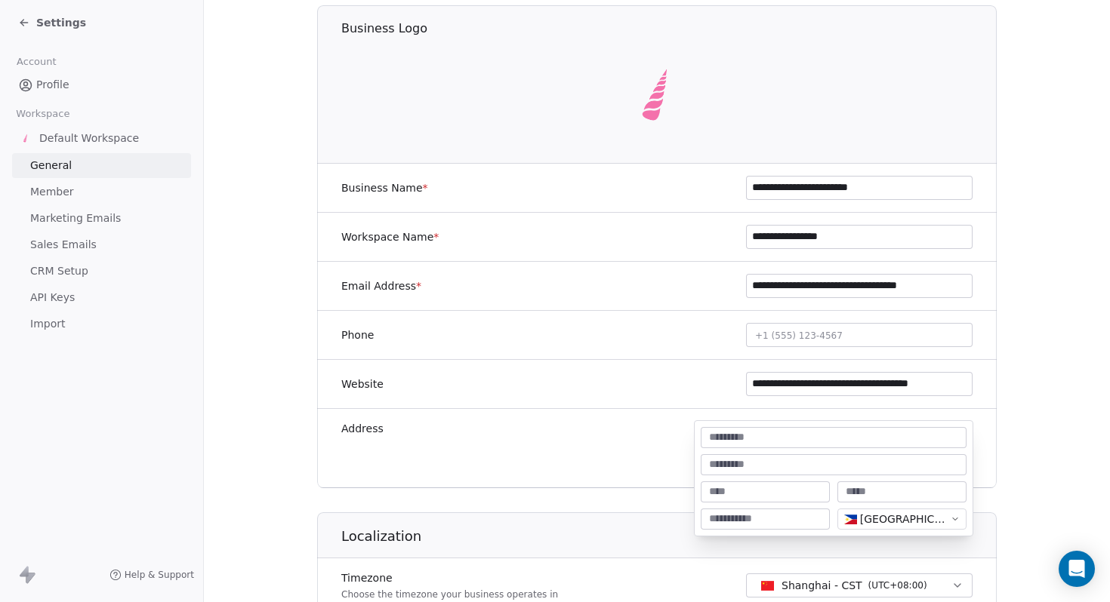
click at [844, 436] on body "**********" at bounding box center [555, 301] width 1110 height 602
type input "*"
click at [770, 490] on input at bounding box center [765, 492] width 123 height 15
type input "**********"
click at [771, 529] on div at bounding box center [764, 519] width 129 height 21
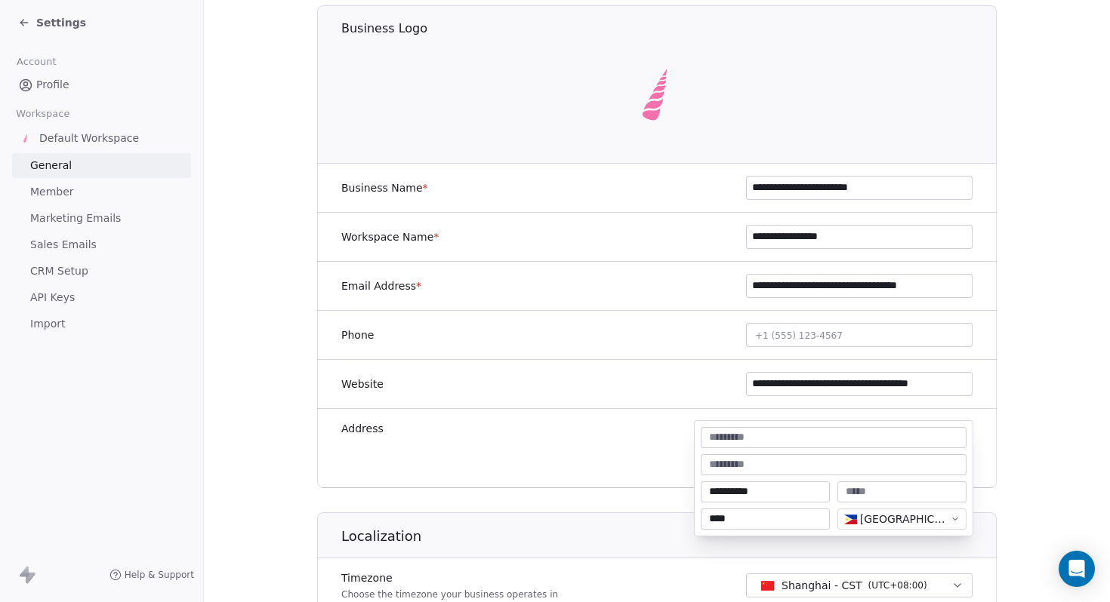
type input "****"
click at [745, 441] on input at bounding box center [834, 437] width 260 height 15
type input "*"
type textarea "**********"
click at [543, 528] on html "**********" at bounding box center [555, 301] width 1110 height 602
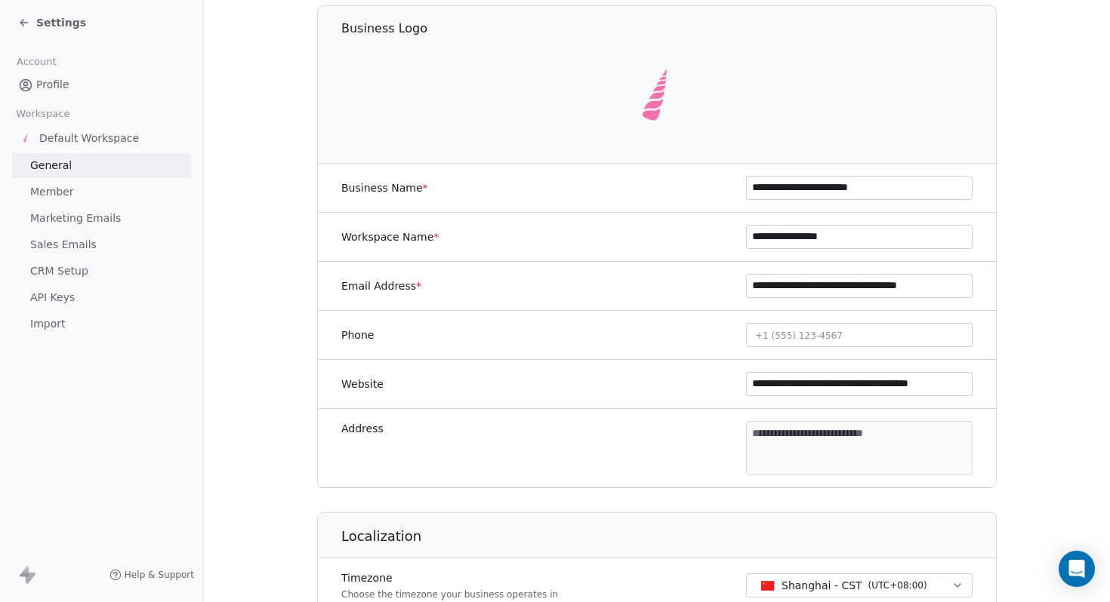
click at [32, 15] on div "Settings" at bounding box center [52, 22] width 68 height 15
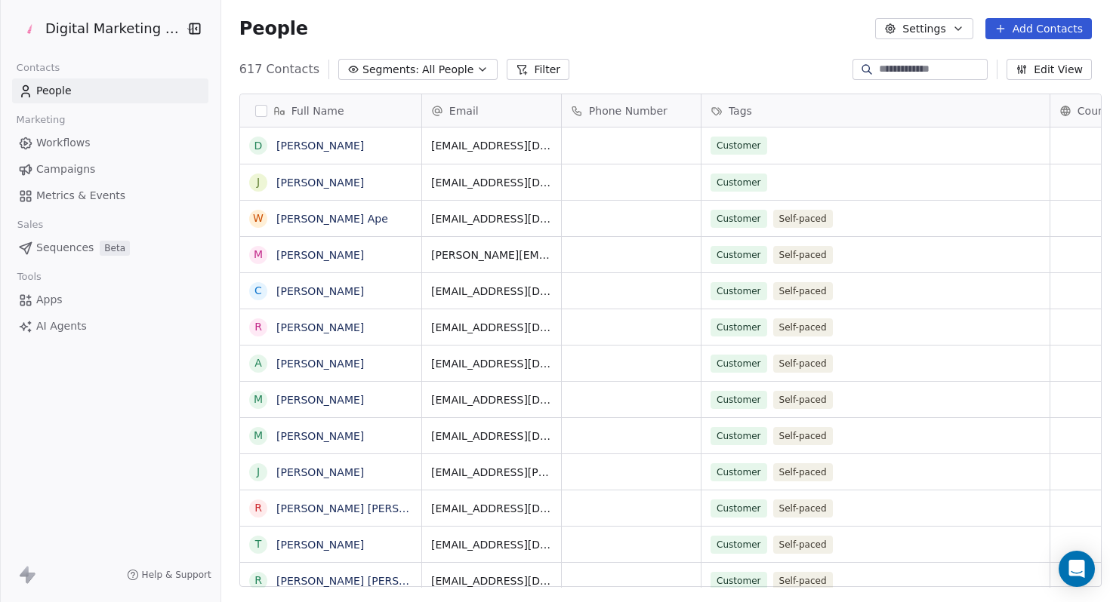
scroll to position [530, 898]
click at [73, 168] on span "Campaigns" at bounding box center [65, 170] width 59 height 16
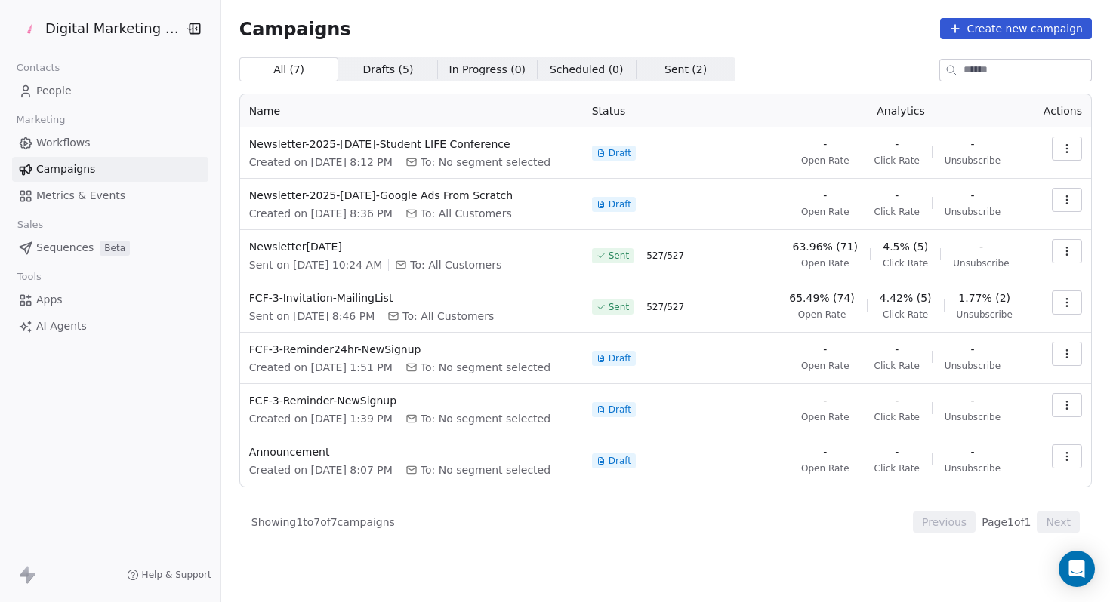
click at [460, 203] on div "Newsletter-2025-SEPT22-Google Ads From Scratch Created on Sep 9, 2025, 8:36 PM …" at bounding box center [411, 204] width 325 height 33
click at [460, 194] on span "Newsletter-2025-[DATE]-Google Ads From Scratch" at bounding box center [411, 195] width 325 height 15
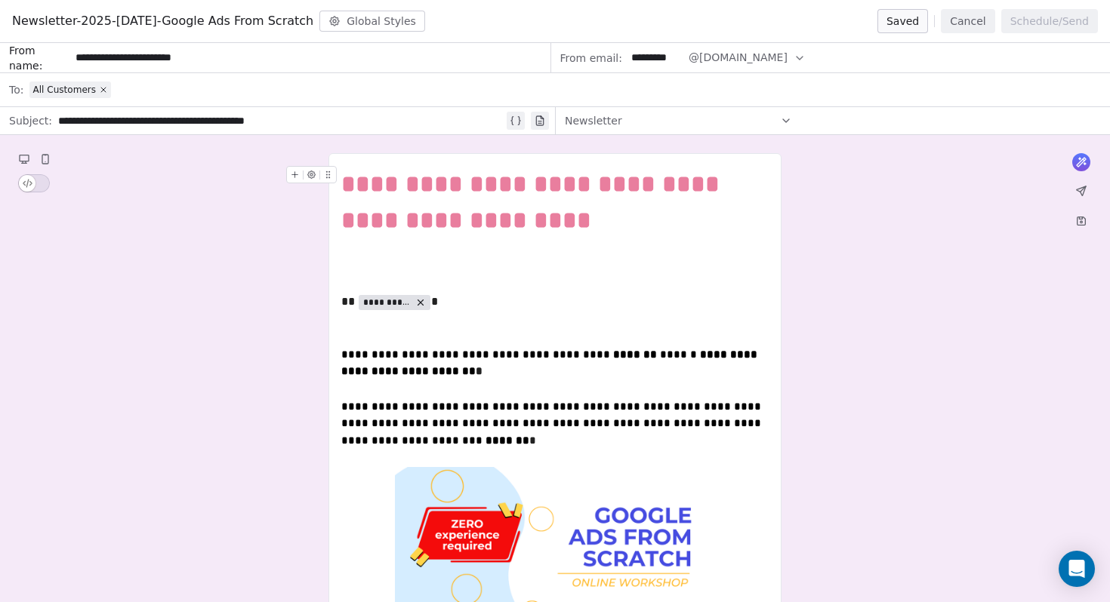
click at [974, 25] on button "Cancel" at bounding box center [968, 21] width 54 height 24
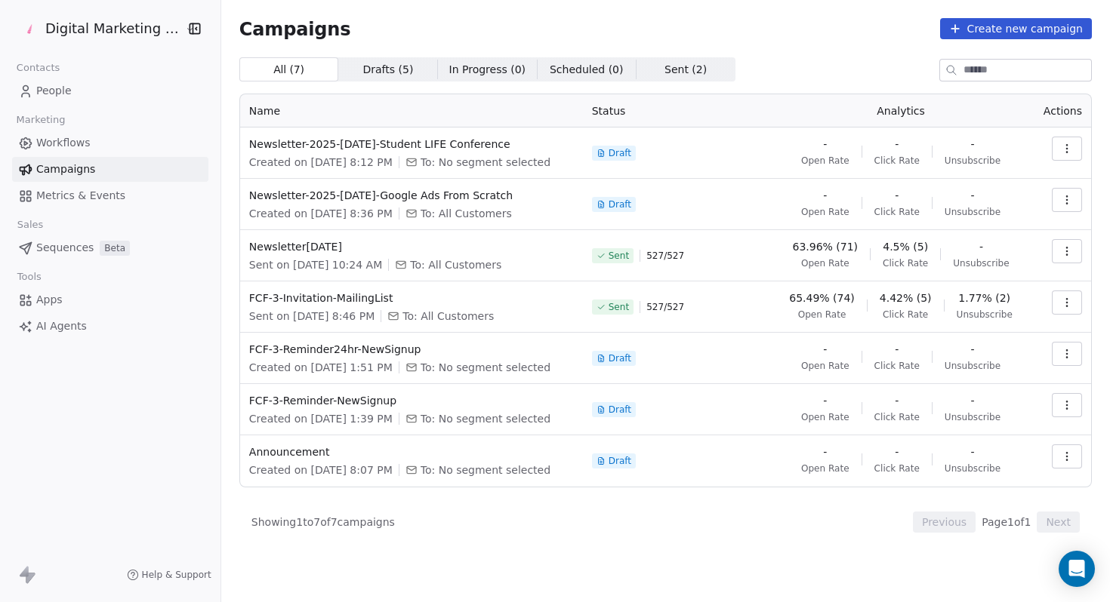
click at [92, 35] on html "Digital Marketing Unicorn Contacts People Marketing Workflows Campaigns Metrics…" at bounding box center [555, 301] width 1110 height 602
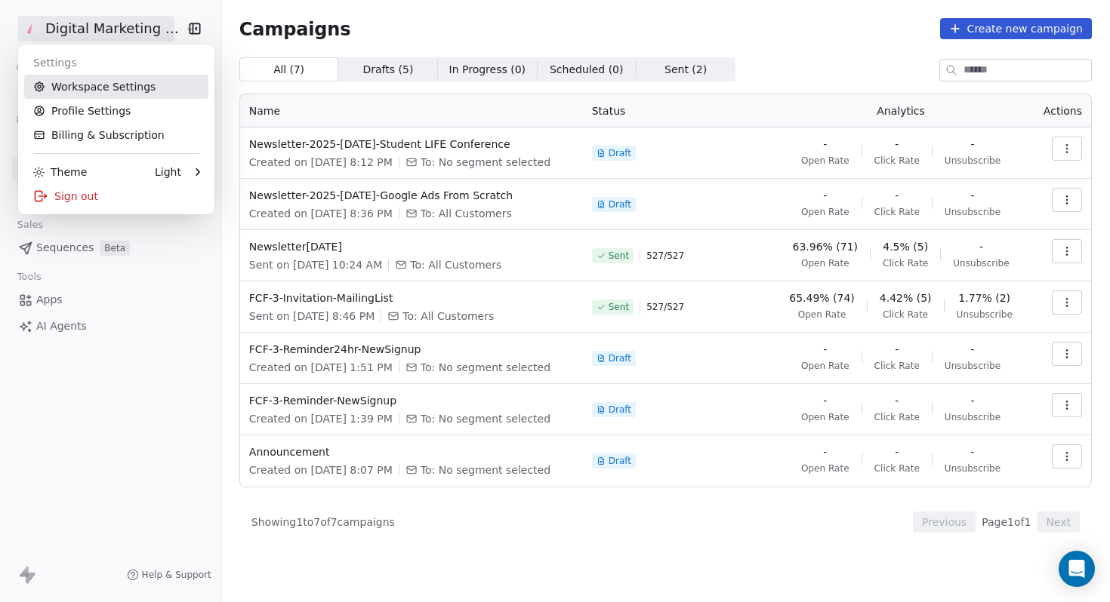
click at [100, 86] on link "Workspace Settings" at bounding box center [116, 87] width 184 height 24
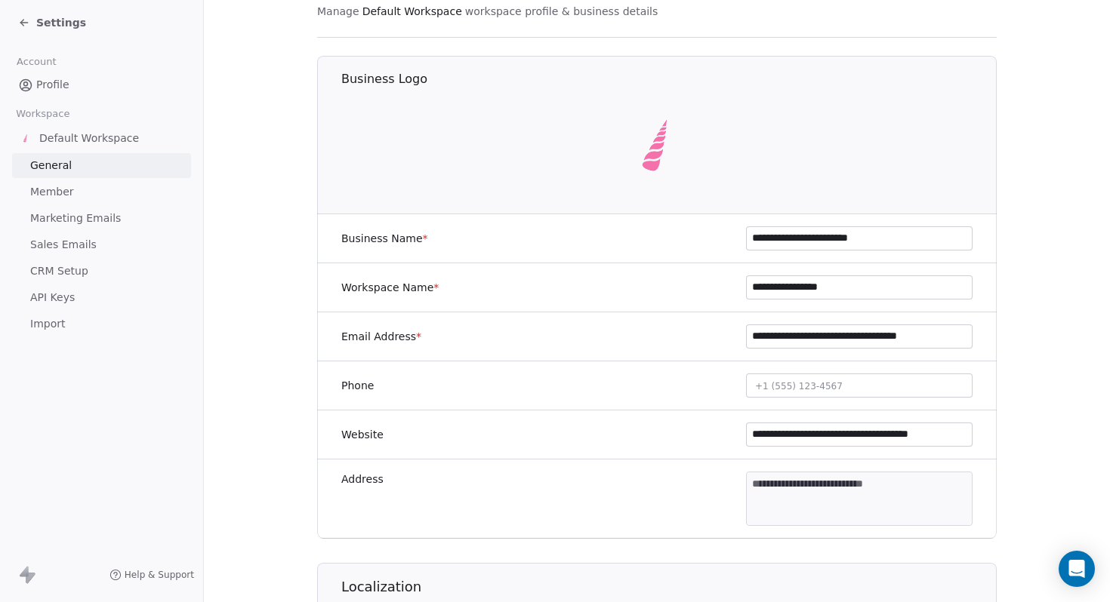
scroll to position [90, 0]
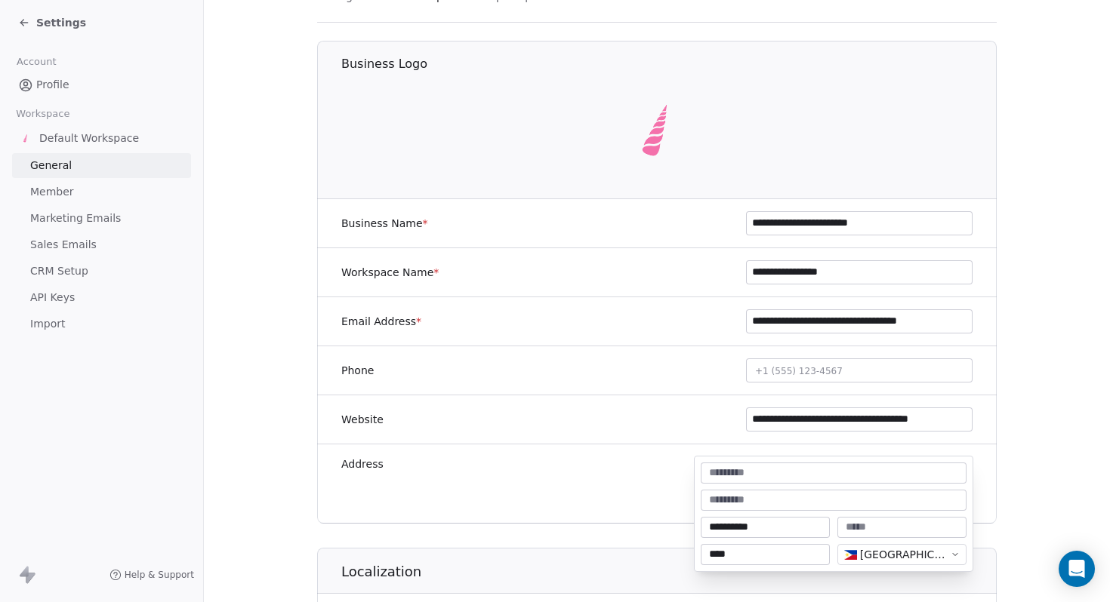
click at [819, 474] on body "**********" at bounding box center [555, 301] width 1110 height 602
type input "*"
type input "******"
type textarea "**********"
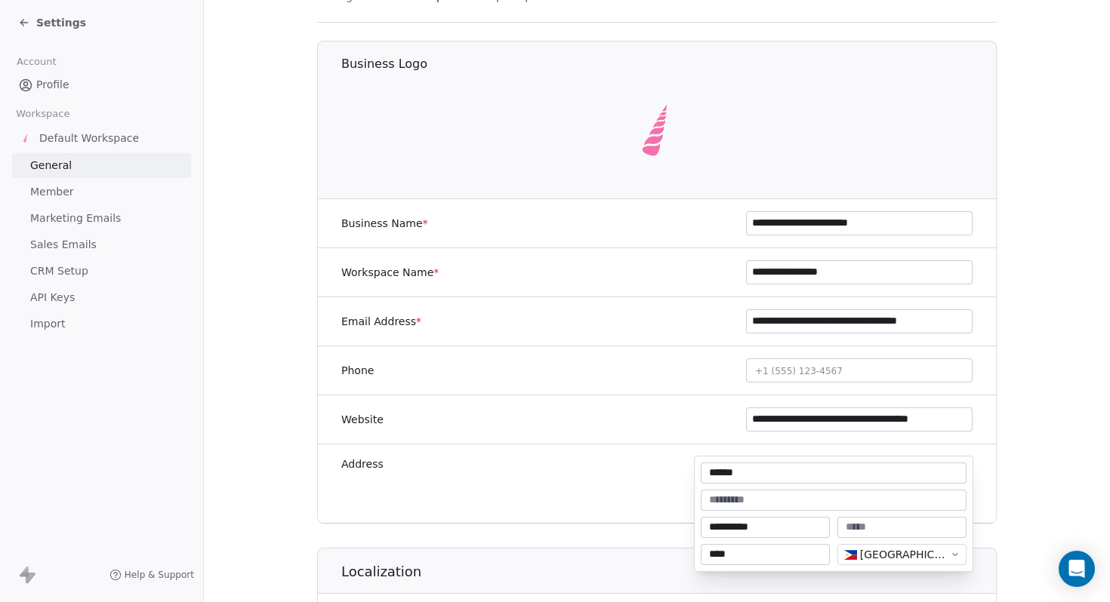
click at [637, 494] on html "**********" at bounding box center [555, 301] width 1110 height 602
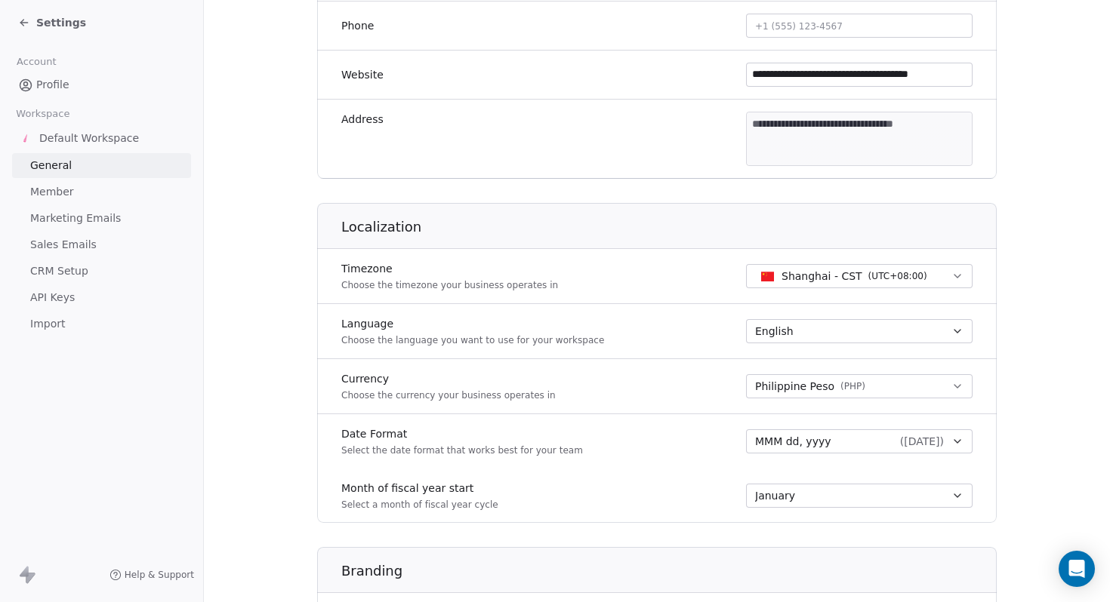
scroll to position [0, 0]
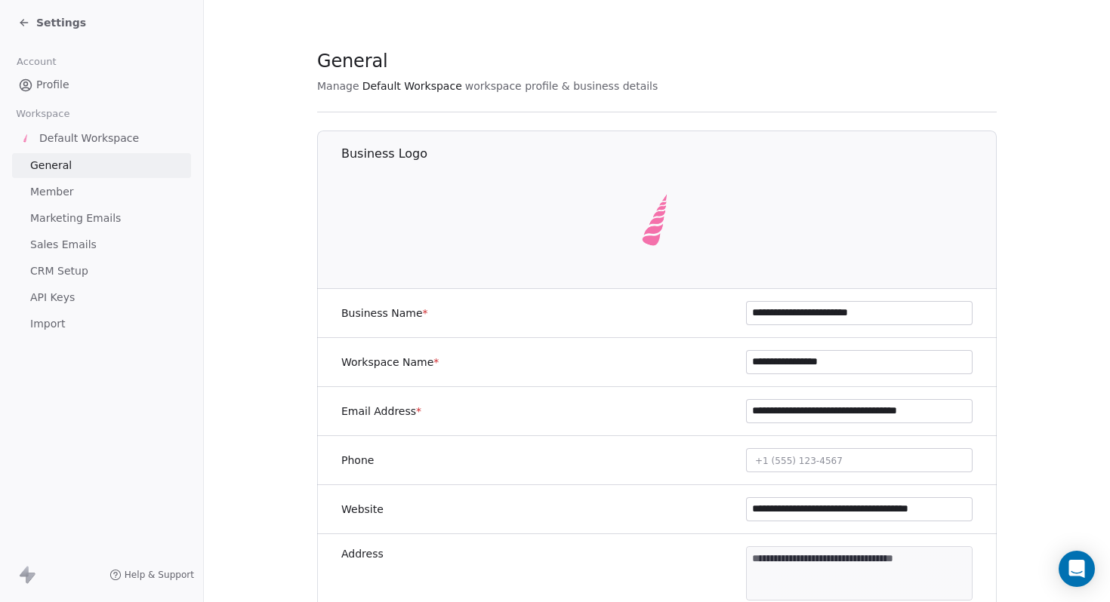
click at [36, 26] on span "Settings" at bounding box center [61, 22] width 50 height 15
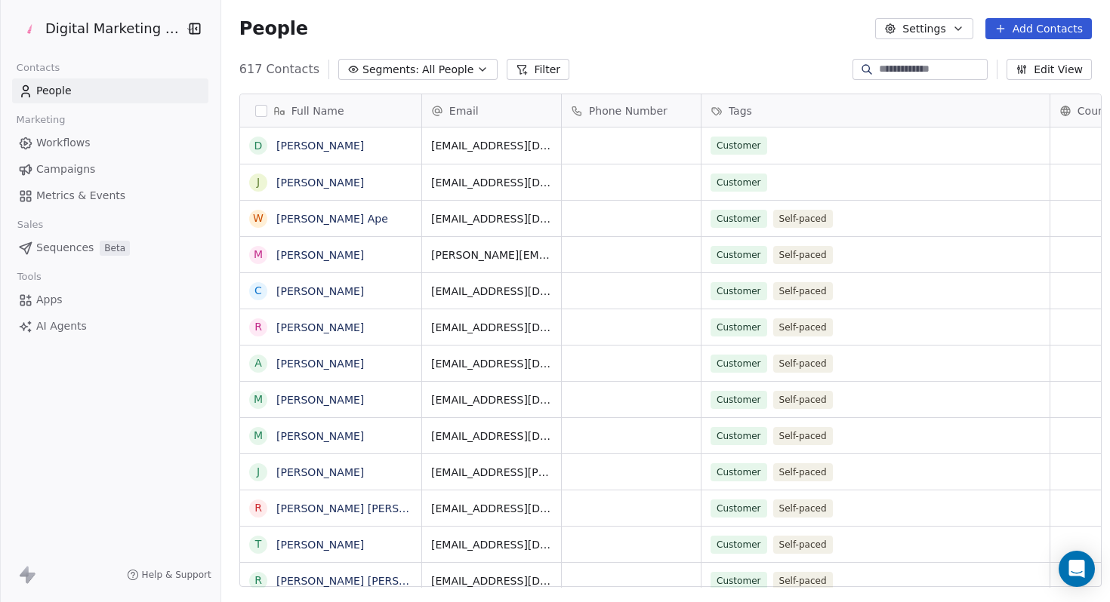
scroll to position [530, 898]
click at [58, 167] on span "Campaigns" at bounding box center [65, 170] width 59 height 16
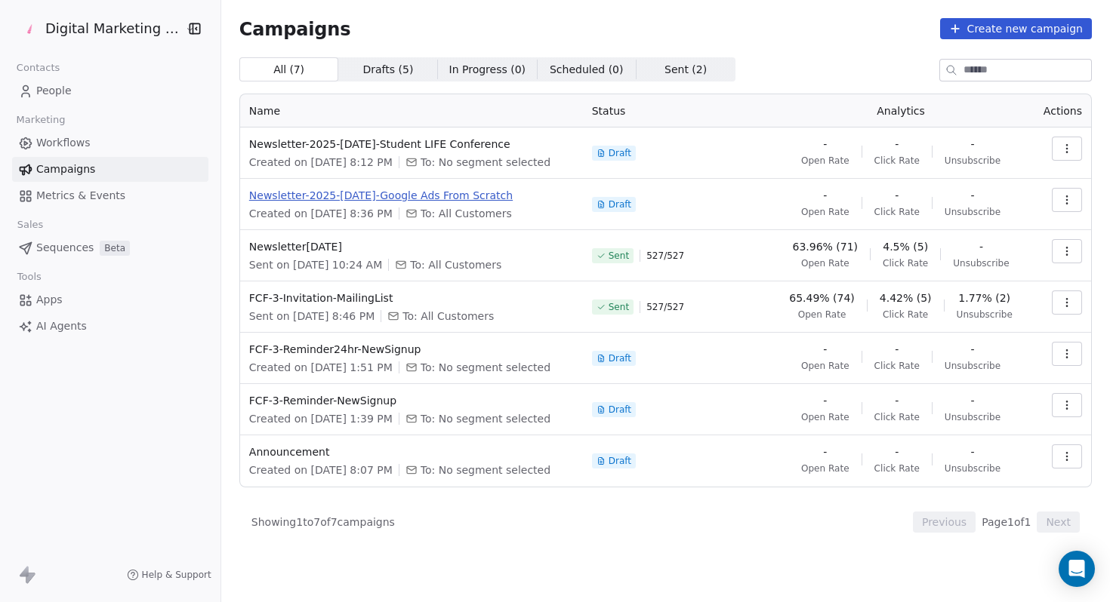
click at [463, 196] on span "Newsletter-2025-[DATE]-Google Ads From Scratch" at bounding box center [411, 195] width 325 height 15
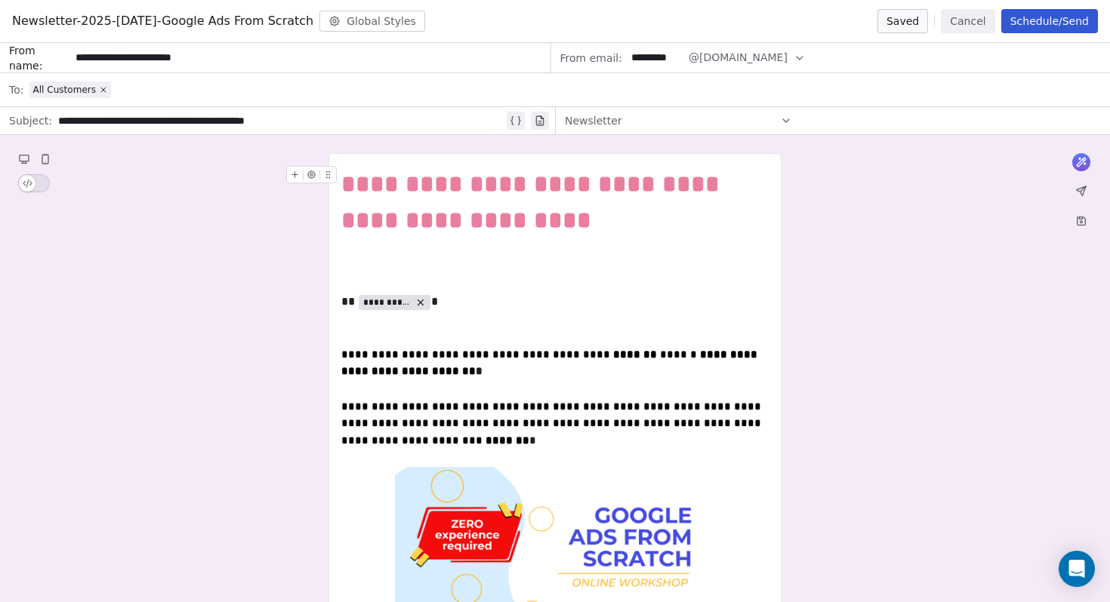
click at [1059, 23] on button "Schedule/Send" at bounding box center [1049, 21] width 97 height 24
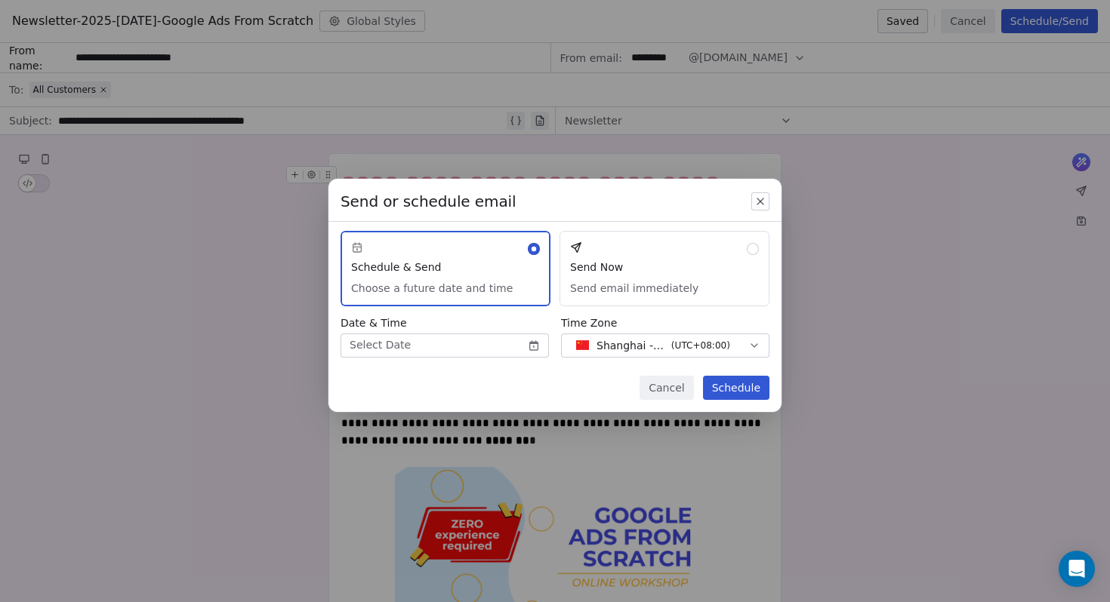
click at [451, 297] on button "Schedule & Send Choose a future date and time" at bounding box center [445, 268] width 210 height 75
click at [436, 349] on body "Digital Marketing Unicorn Contacts People Marketing Workflows Campaigns Metrics…" at bounding box center [555, 301] width 1110 height 602
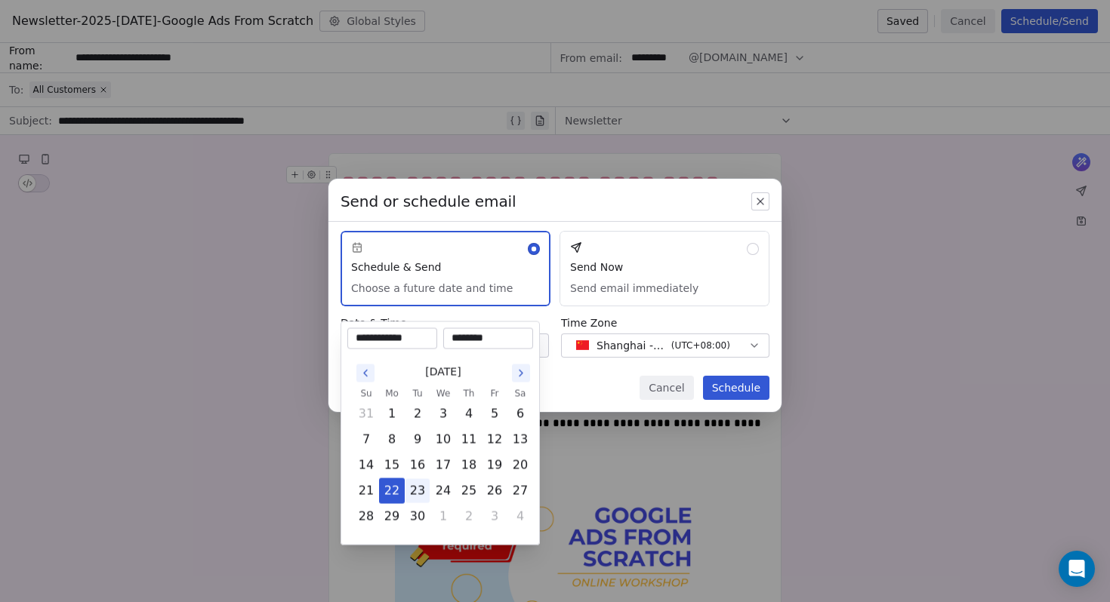
click at [414, 494] on button "23" at bounding box center [417, 491] width 24 height 24
type input "**********"
click at [480, 340] on input "********" at bounding box center [488, 338] width 84 height 15
click at [491, 337] on input "********" at bounding box center [488, 338] width 84 height 15
type input "********"
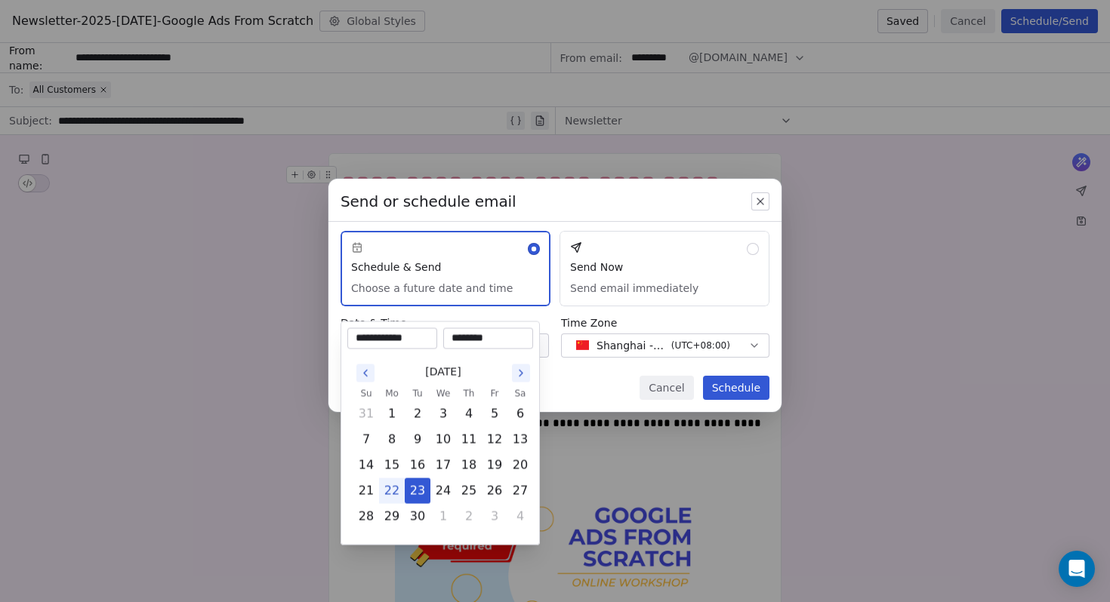
click at [248, 411] on div "Send or schedule email Schedule & Send Choose a future date and time Send Now S…" at bounding box center [555, 302] width 1110 height 294
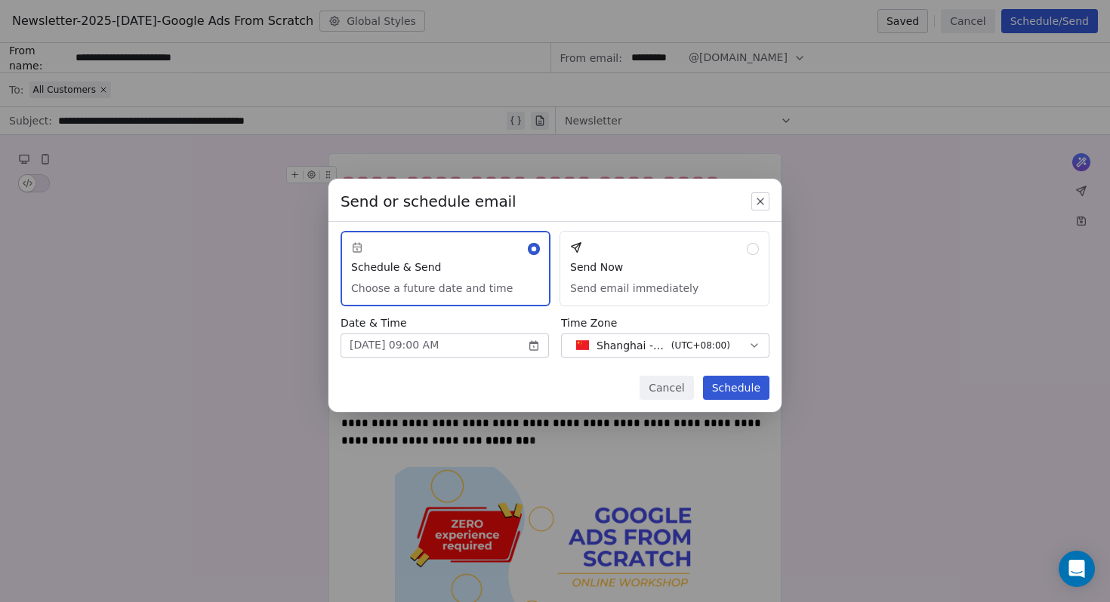
click at [724, 343] on span "( UTC+08:00 )" at bounding box center [700, 346] width 59 height 14
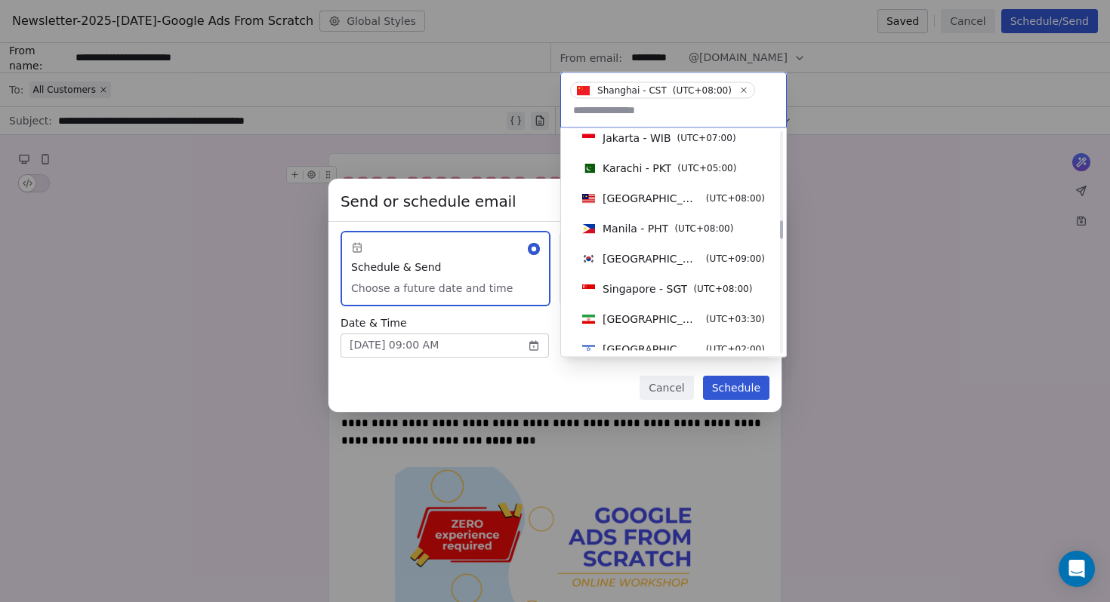
scroll to position [1069, 0]
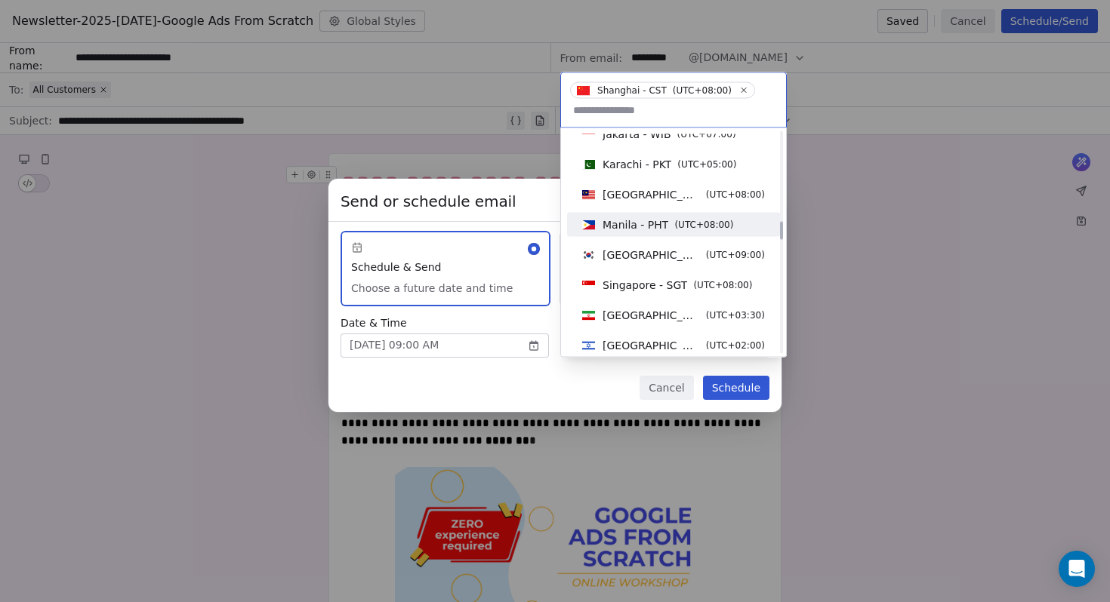
click at [664, 234] on div "Manila - PHT ( UTC+08:00 )" at bounding box center [673, 225] width 213 height 24
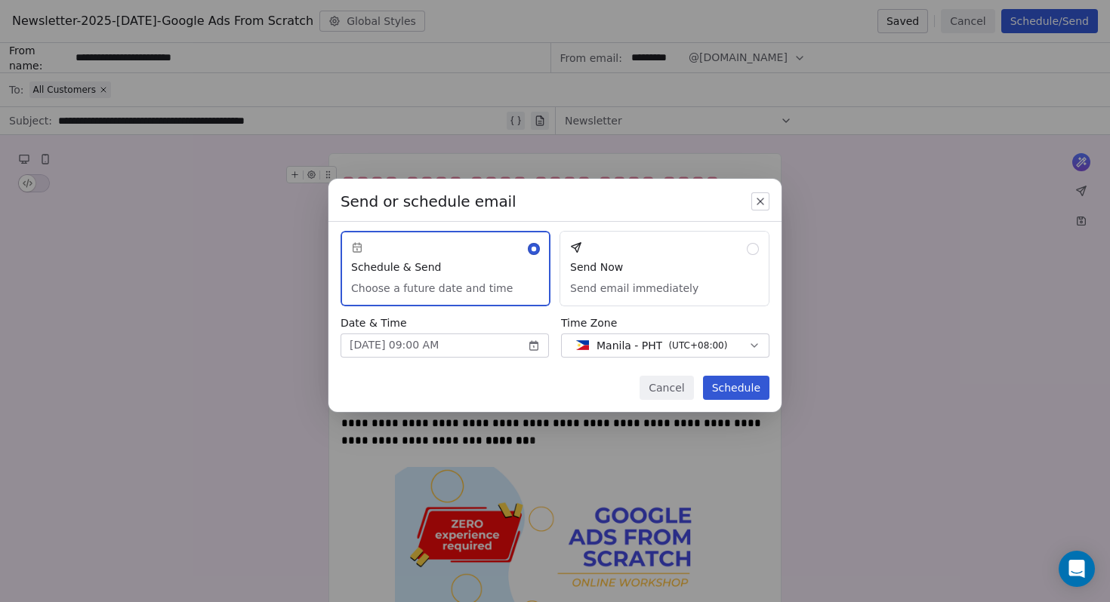
click at [750, 394] on button "Schedule" at bounding box center [736, 388] width 66 height 24
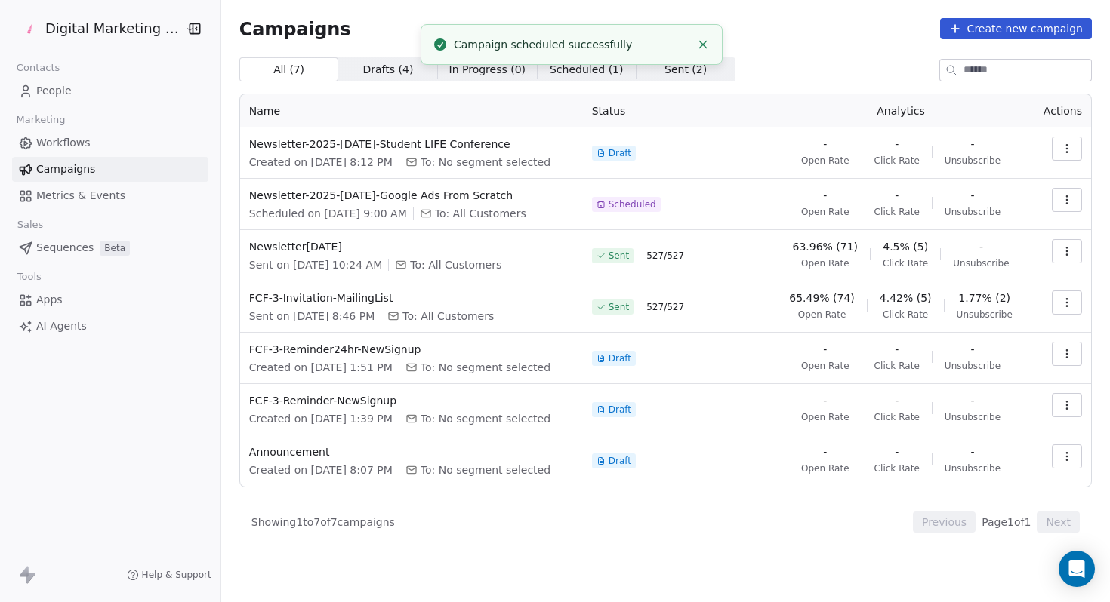
click at [571, 71] on span "Scheduled ( 1 )" at bounding box center [587, 70] width 74 height 16
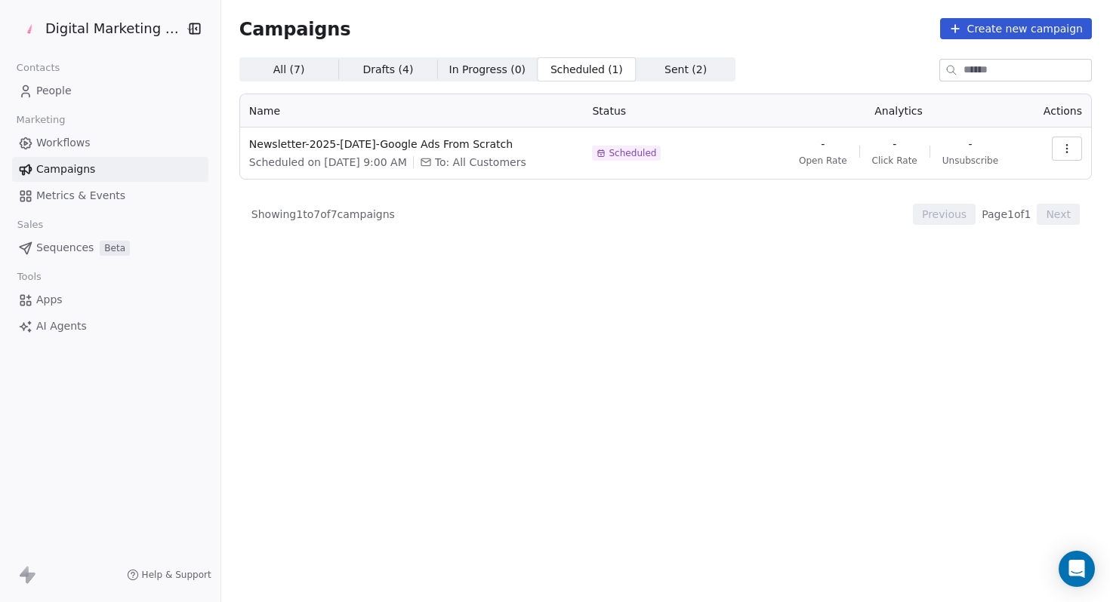
click at [1073, 154] on button "button" at bounding box center [1066, 149] width 30 height 24
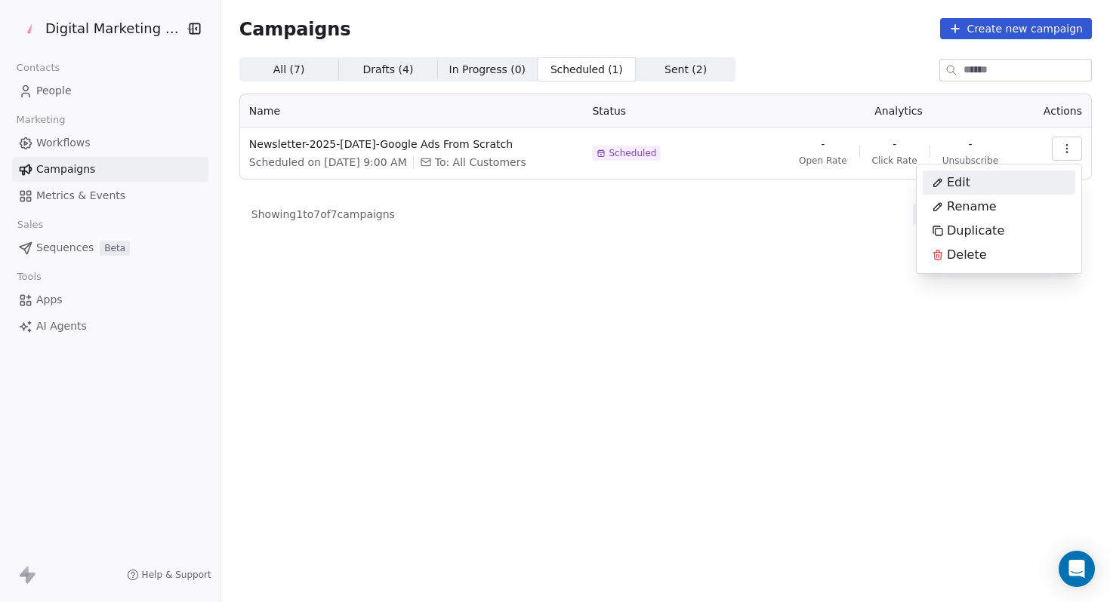
click at [405, 150] on html "Digital Marketing Unicorn Contacts People Marketing Workflows Campaigns Metrics…" at bounding box center [555, 301] width 1110 height 602
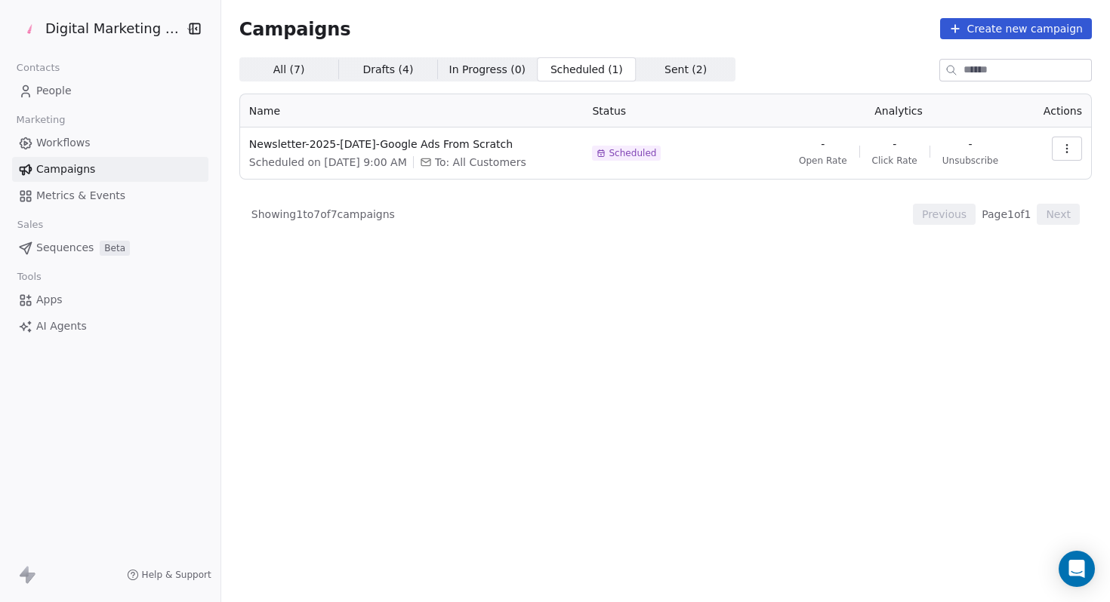
click at [405, 150] on span "Newsletter-2025-[DATE]-Google Ads From Scratch" at bounding box center [411, 144] width 325 height 15
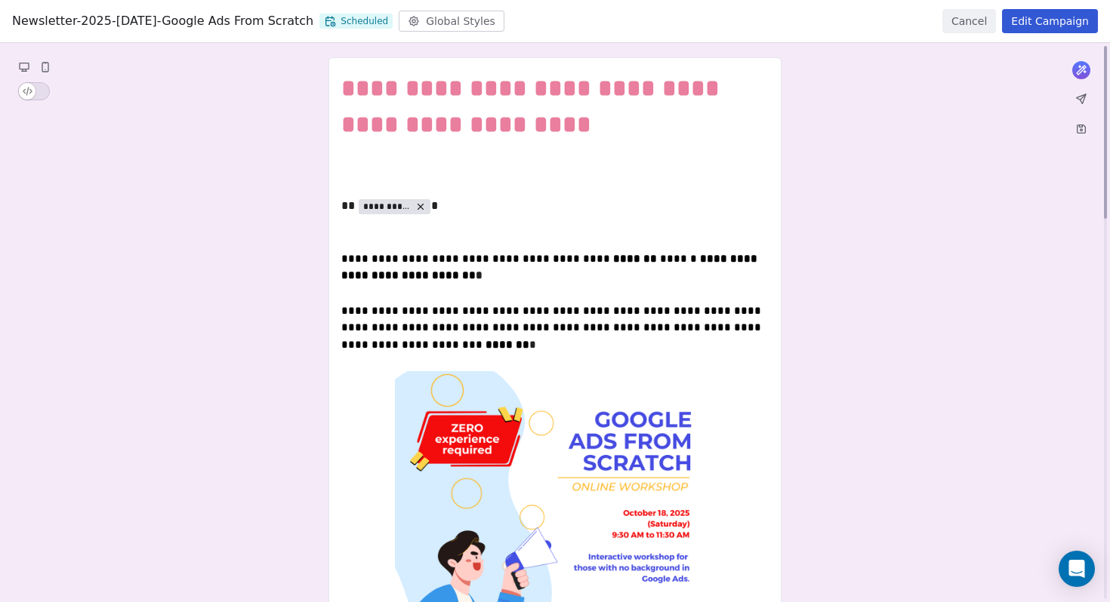
scroll to position [0, 0]
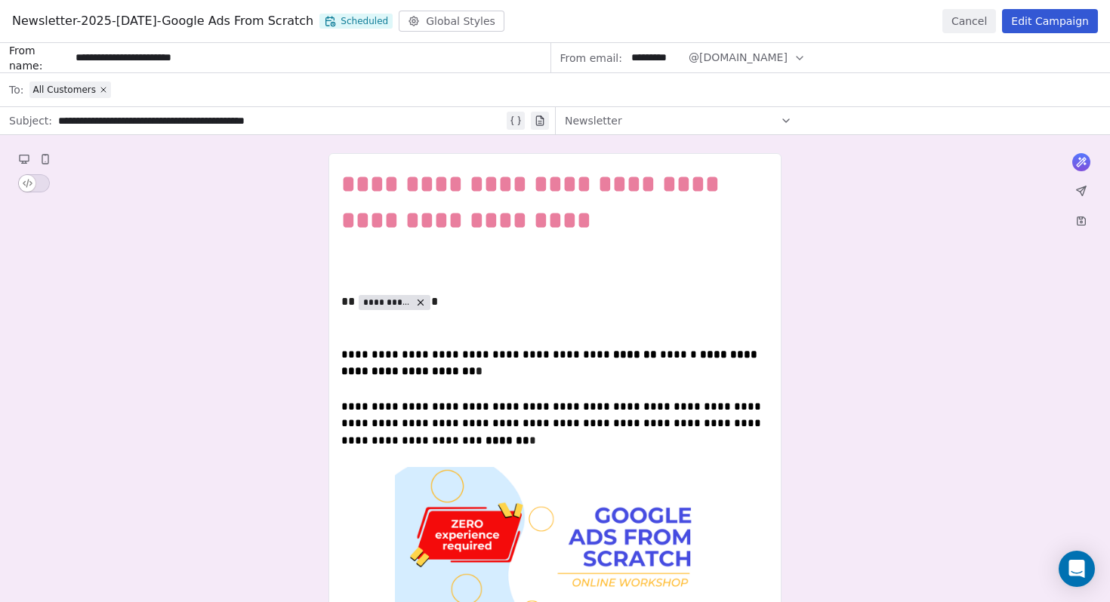
click at [978, 26] on button "Cancel" at bounding box center [969, 21] width 54 height 24
